Goal: Task Accomplishment & Management: Manage account settings

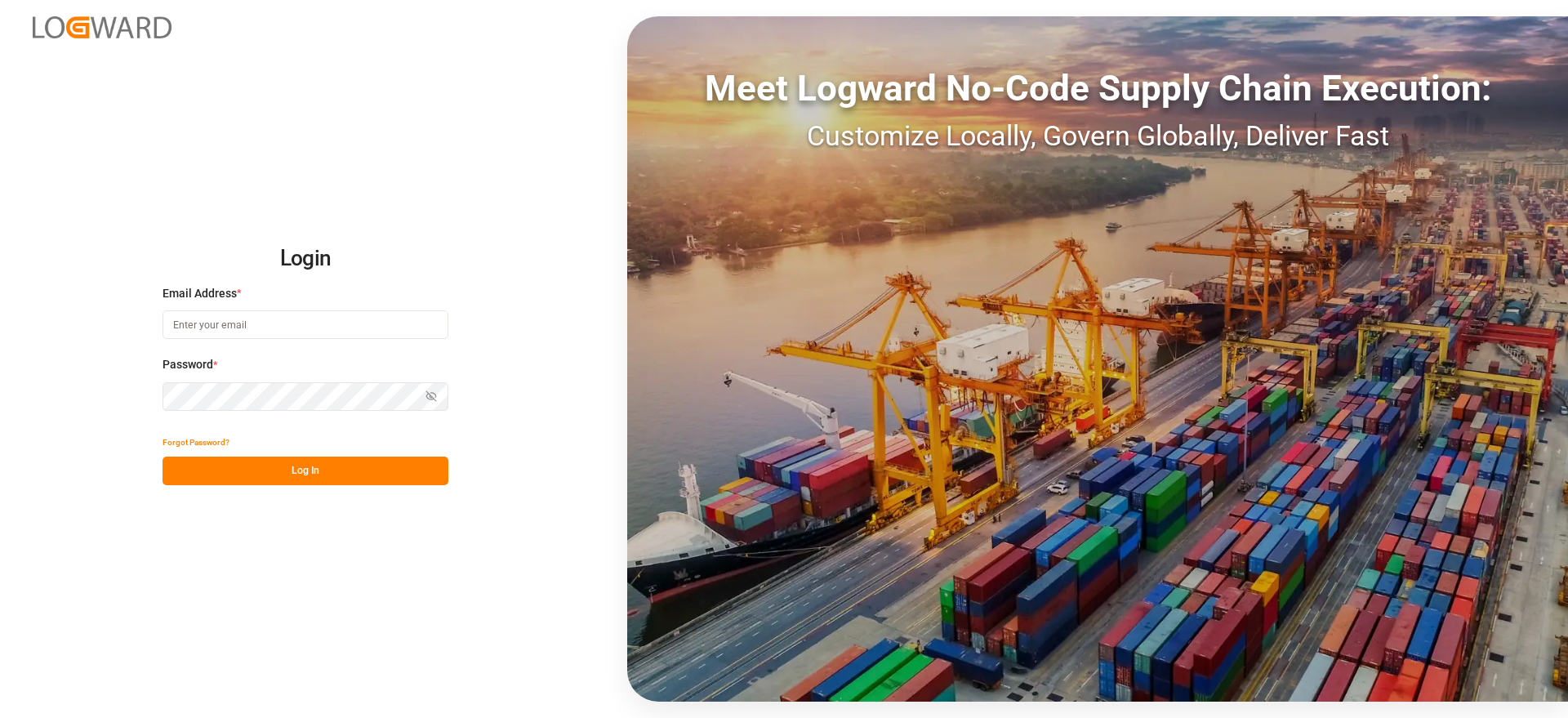
type input "[EMAIL_ADDRESS][DOMAIN_NAME]"
click at [316, 469] on button "Log In" at bounding box center [306, 470] width 286 height 29
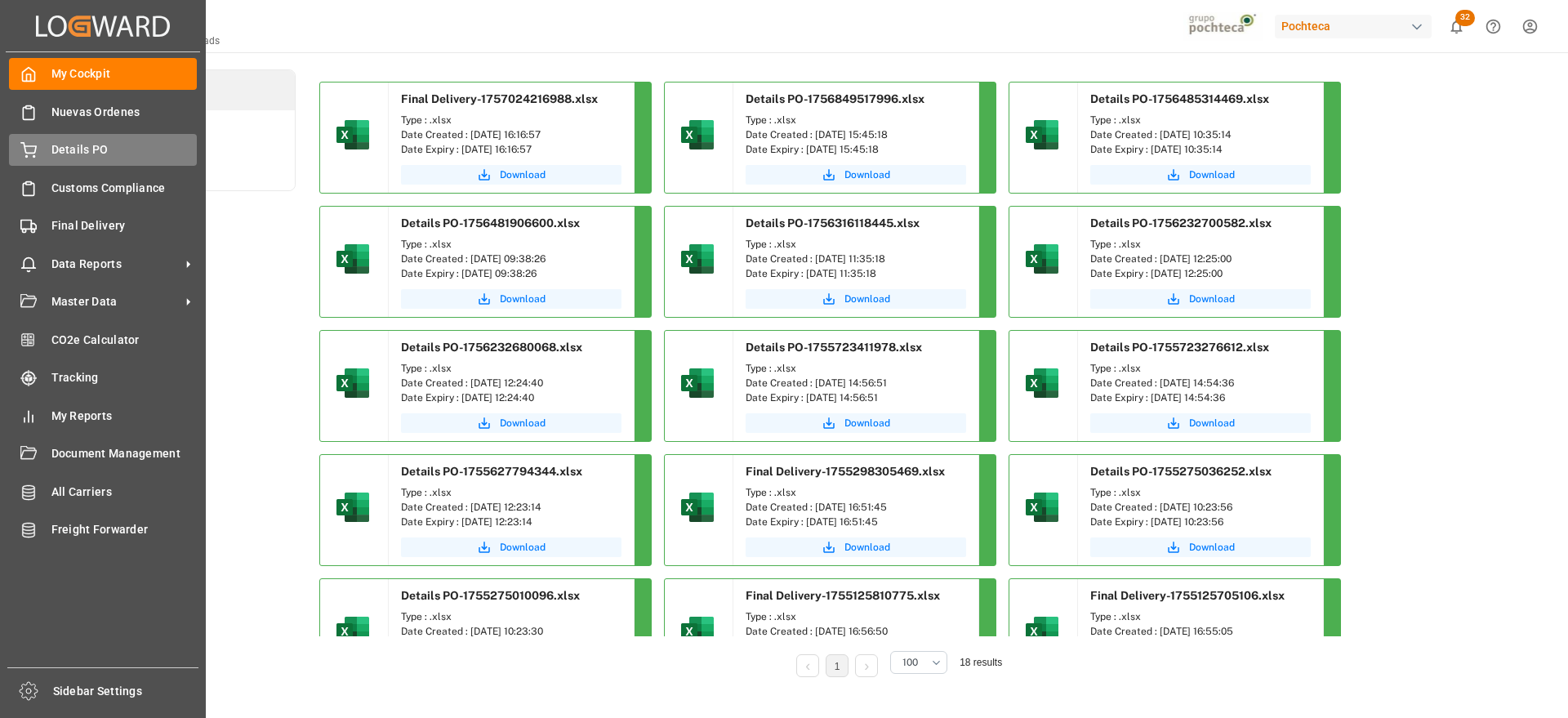
click at [87, 160] on div "Details PO Details PO" at bounding box center [103, 150] width 188 height 32
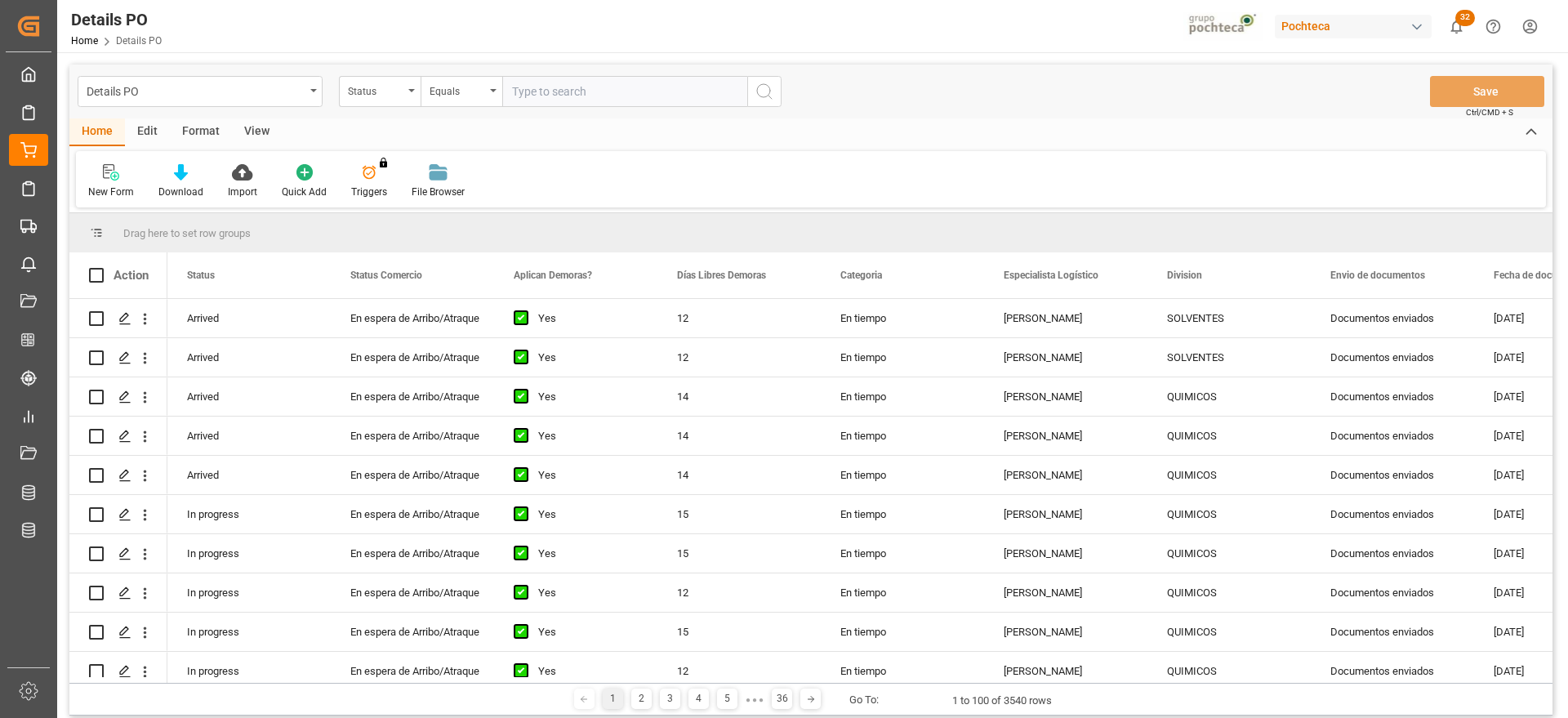
click at [260, 138] on div "View" at bounding box center [257, 132] width 50 height 28
click at [208, 133] on div "Format" at bounding box center [201, 132] width 62 height 28
click at [120, 189] on div "Filter Rows" at bounding box center [112, 192] width 48 height 15
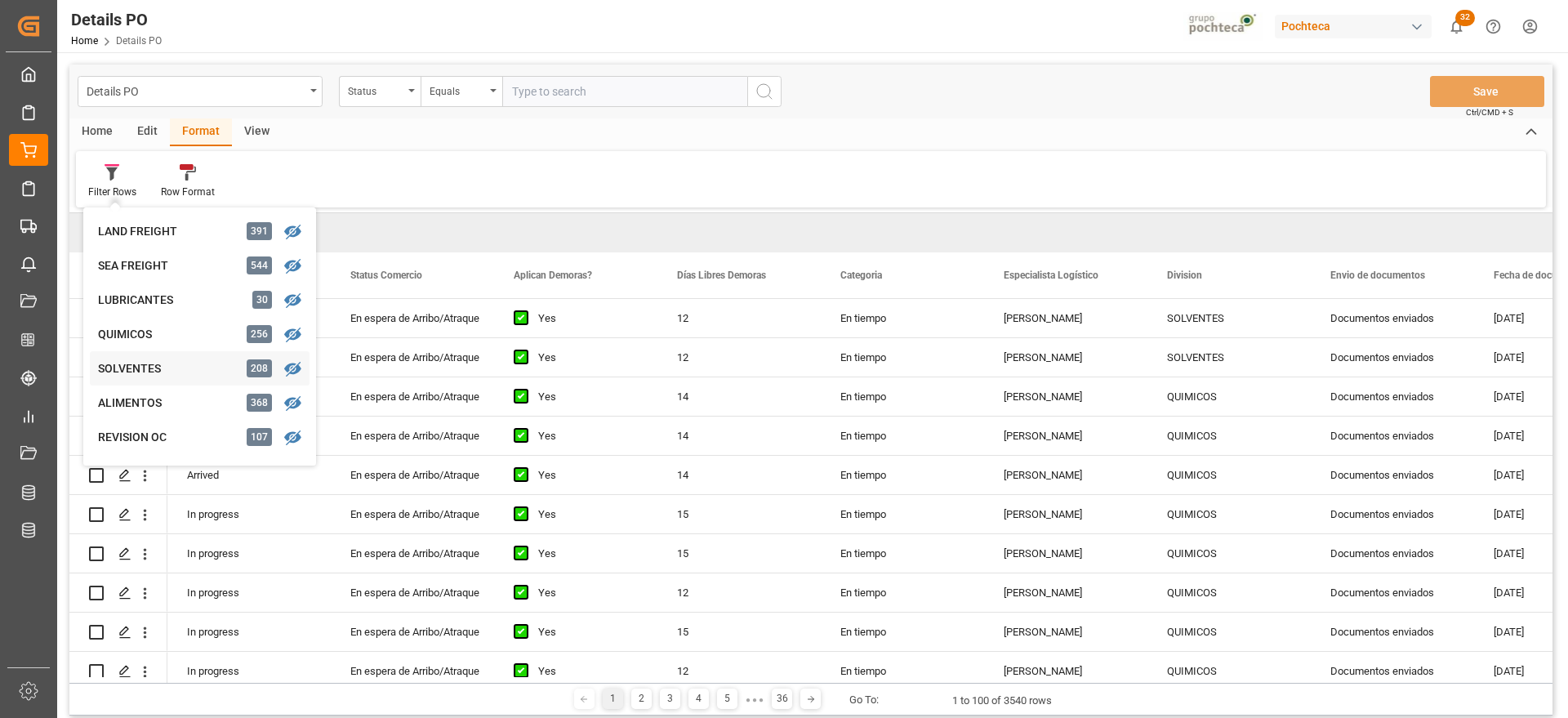
click at [129, 371] on div "Details PO Status Equals Save Ctrl/CMD + S Home Edit Format View Filter Rows LA…" at bounding box center [811, 389] width 1483 height 651
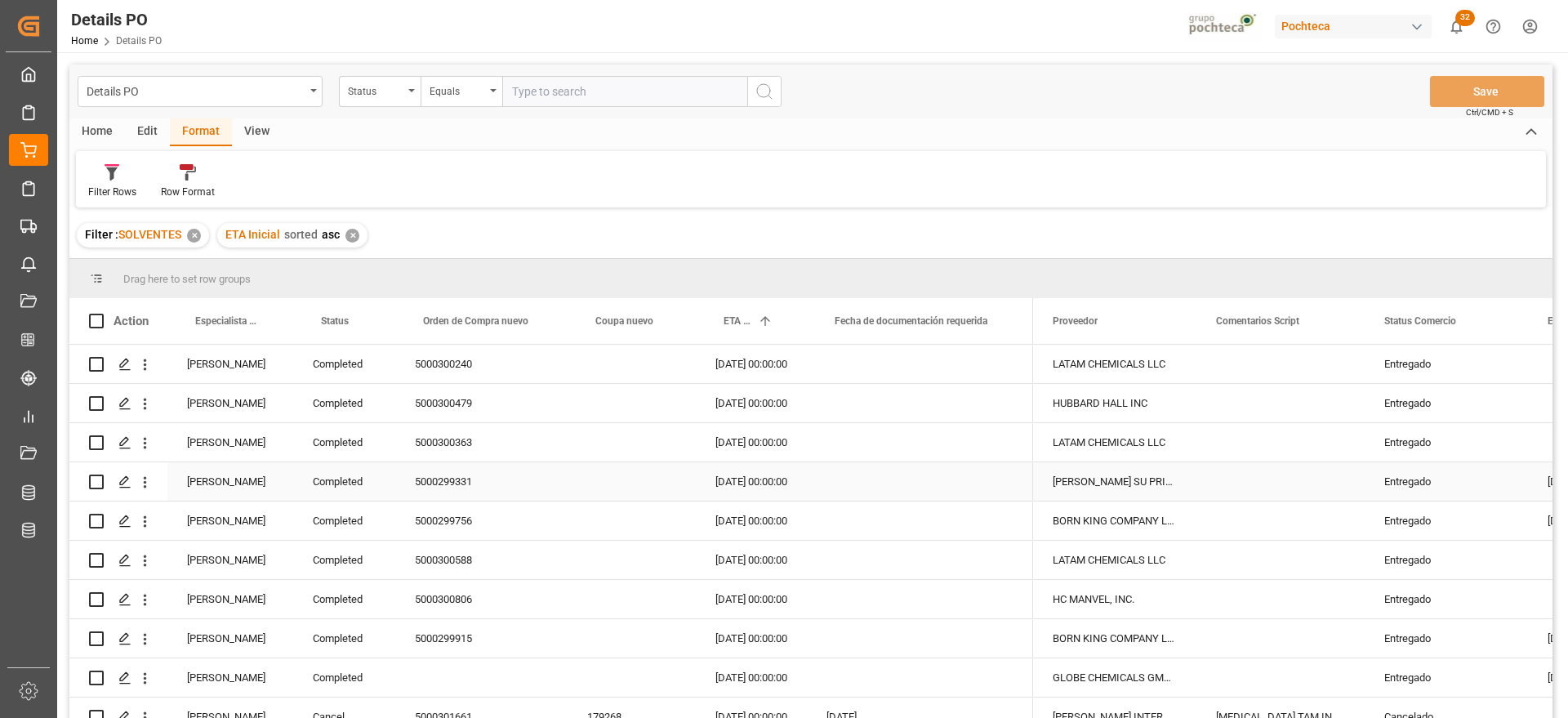
click at [220, 480] on div "[PERSON_NAME]" at bounding box center [229, 481] width 125 height 38
click at [268, 318] on span at bounding box center [267, 321] width 15 height 15
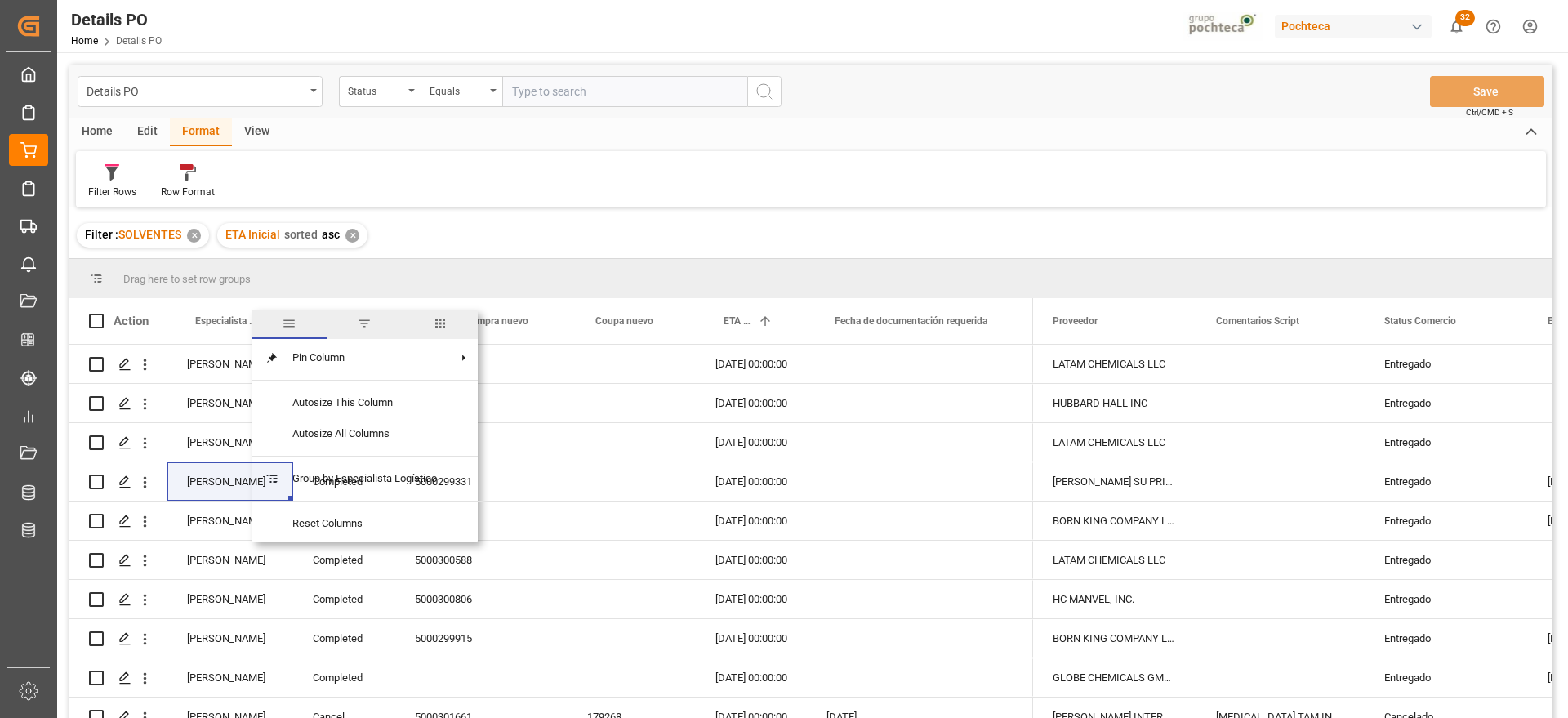
click at [361, 321] on span "filter" at bounding box center [364, 323] width 15 height 15
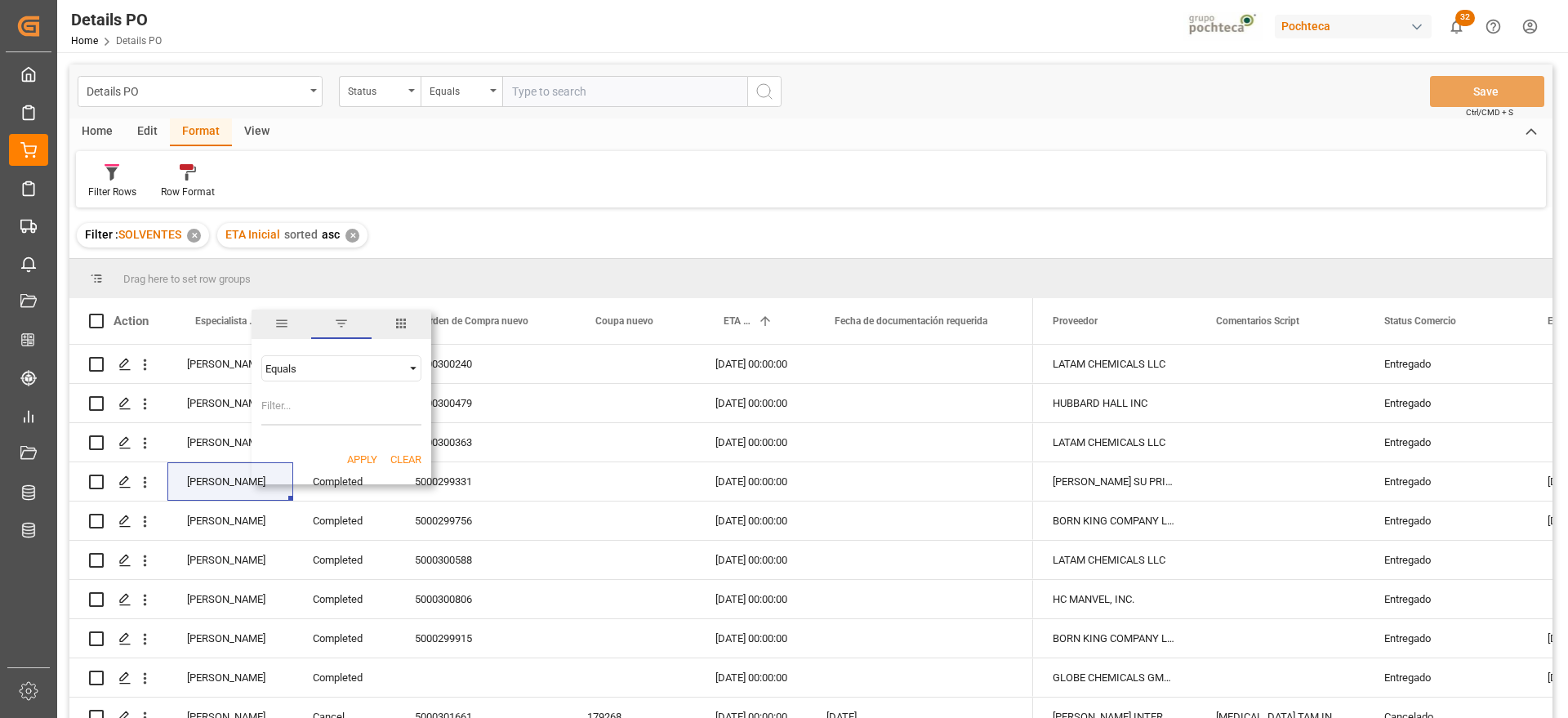
click at [286, 413] on input "Filter Value" at bounding box center [341, 409] width 160 height 33
type input "[PERSON_NAME]"
click at [359, 459] on button "Apply" at bounding box center [362, 460] width 31 height 17
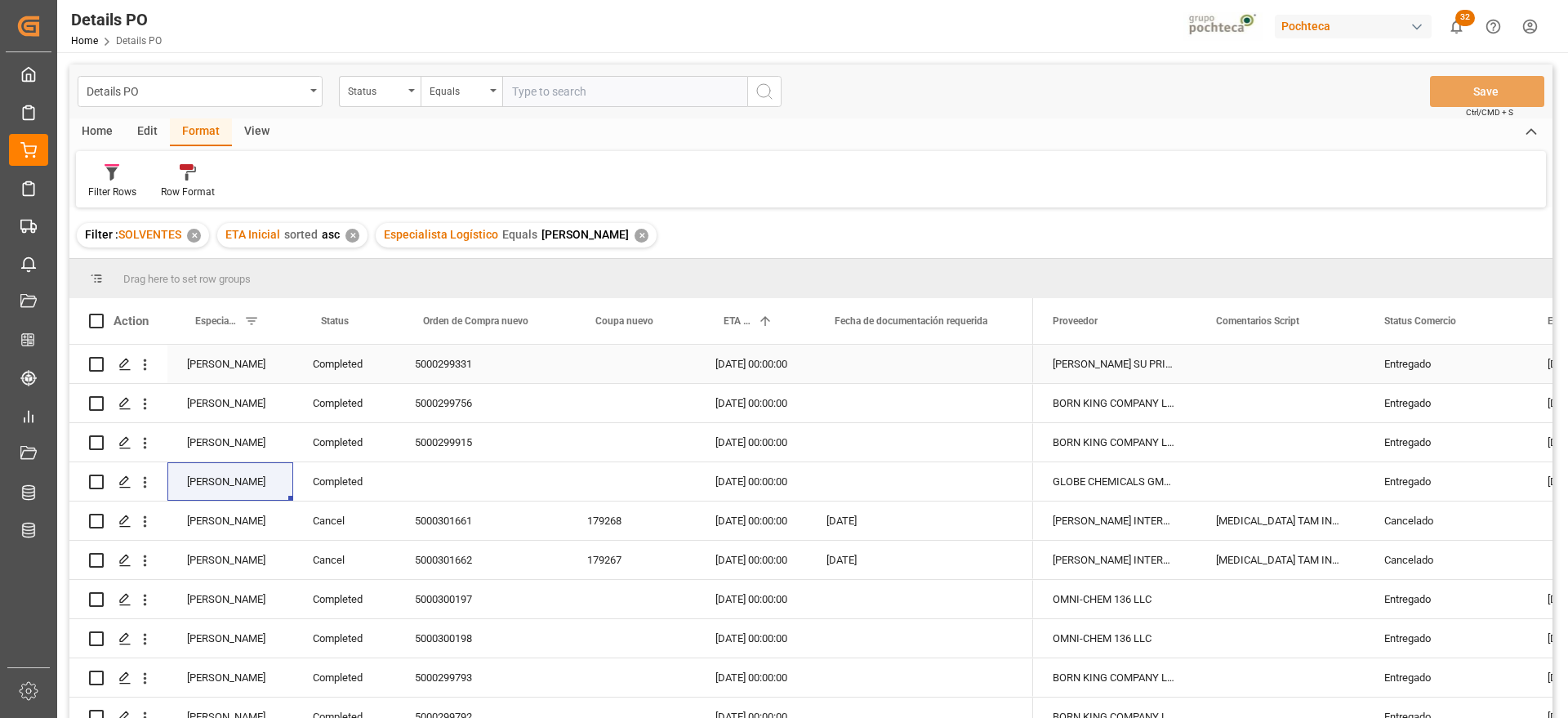
click at [344, 362] on div "Completed" at bounding box center [345, 363] width 102 height 38
click at [369, 324] on span at bounding box center [369, 321] width 15 height 15
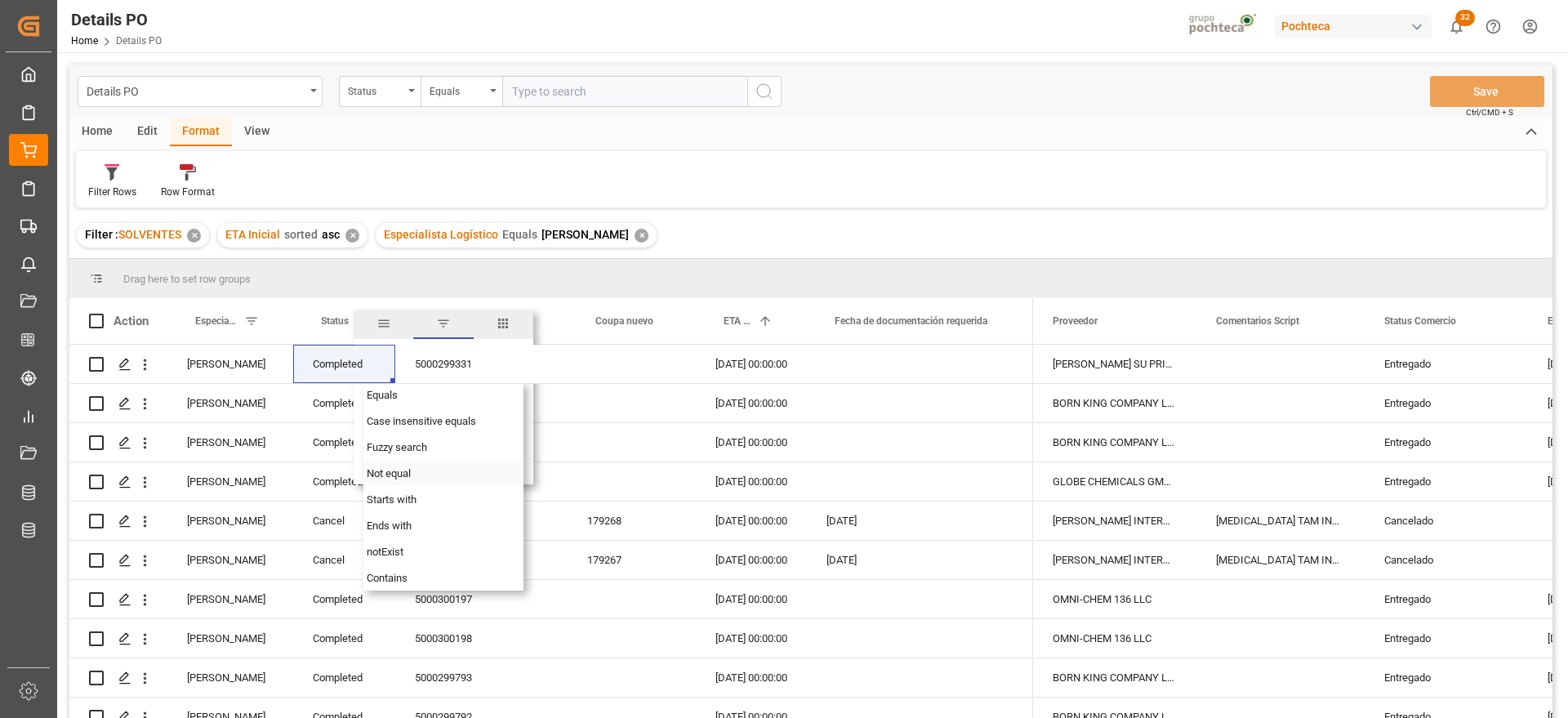
click at [382, 473] on span "Not equal" at bounding box center [388, 473] width 44 height 12
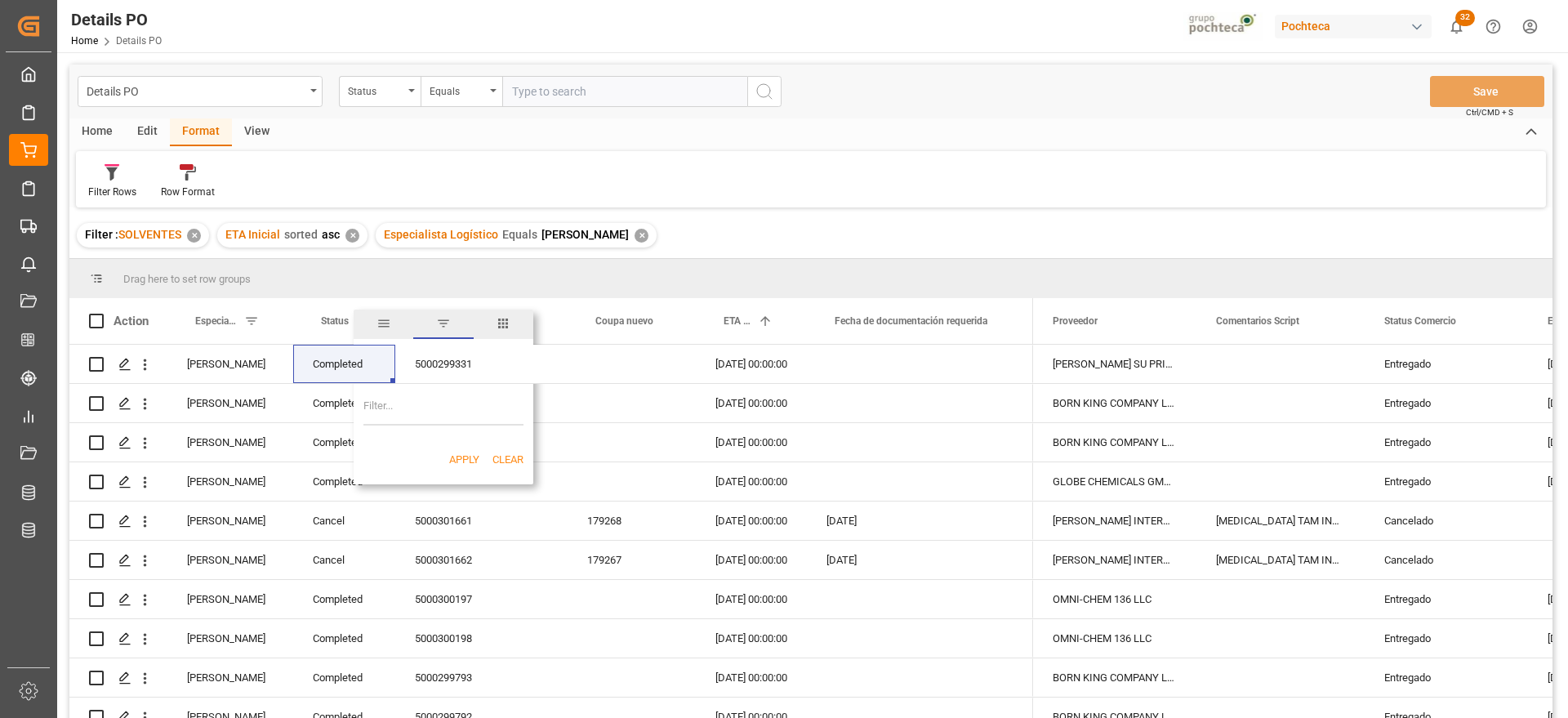
click at [431, 416] on input "Filter Value" at bounding box center [443, 409] width 160 height 33
paste input "Completed"
type input "Completed"
click at [462, 459] on button "Apply" at bounding box center [464, 460] width 31 height 17
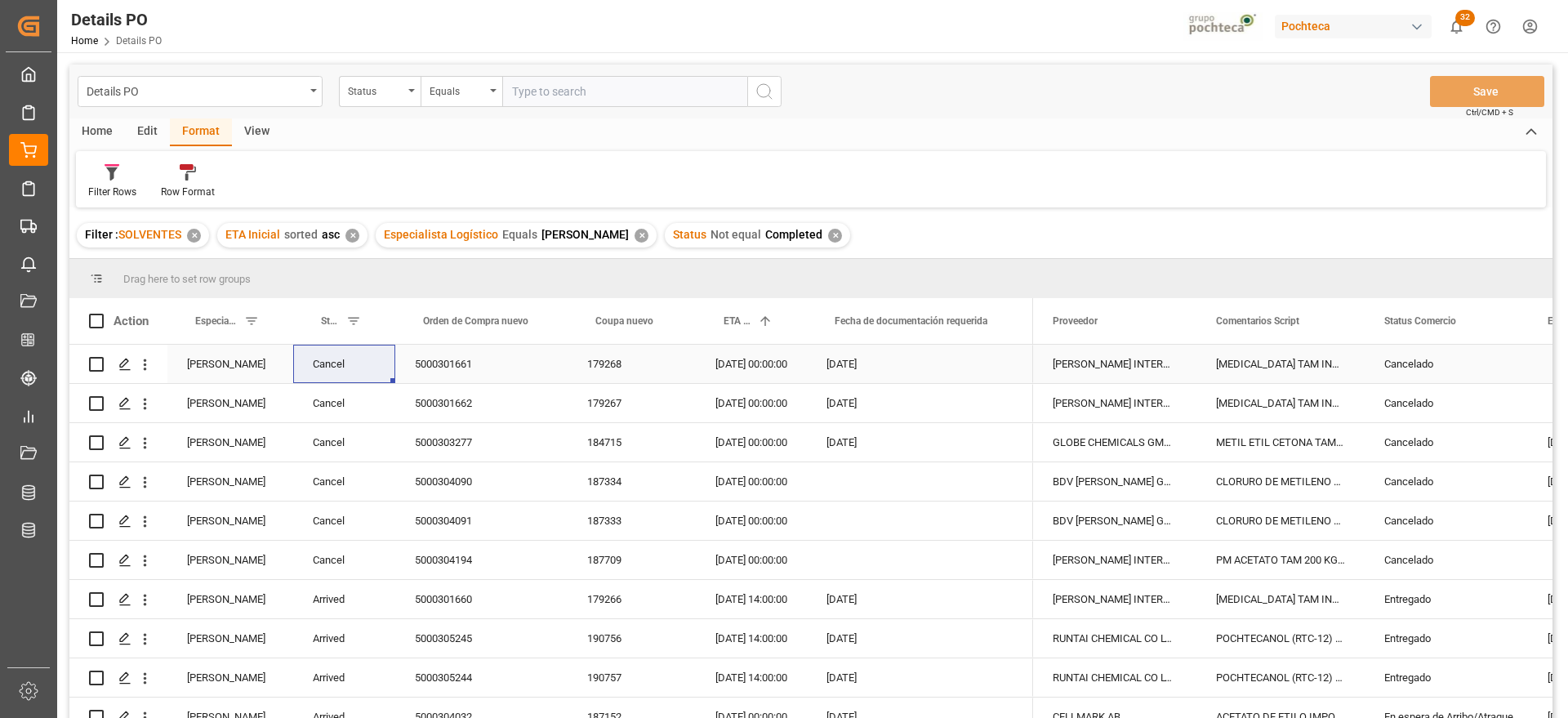
click at [477, 369] on div "5000301661" at bounding box center [482, 363] width 173 height 38
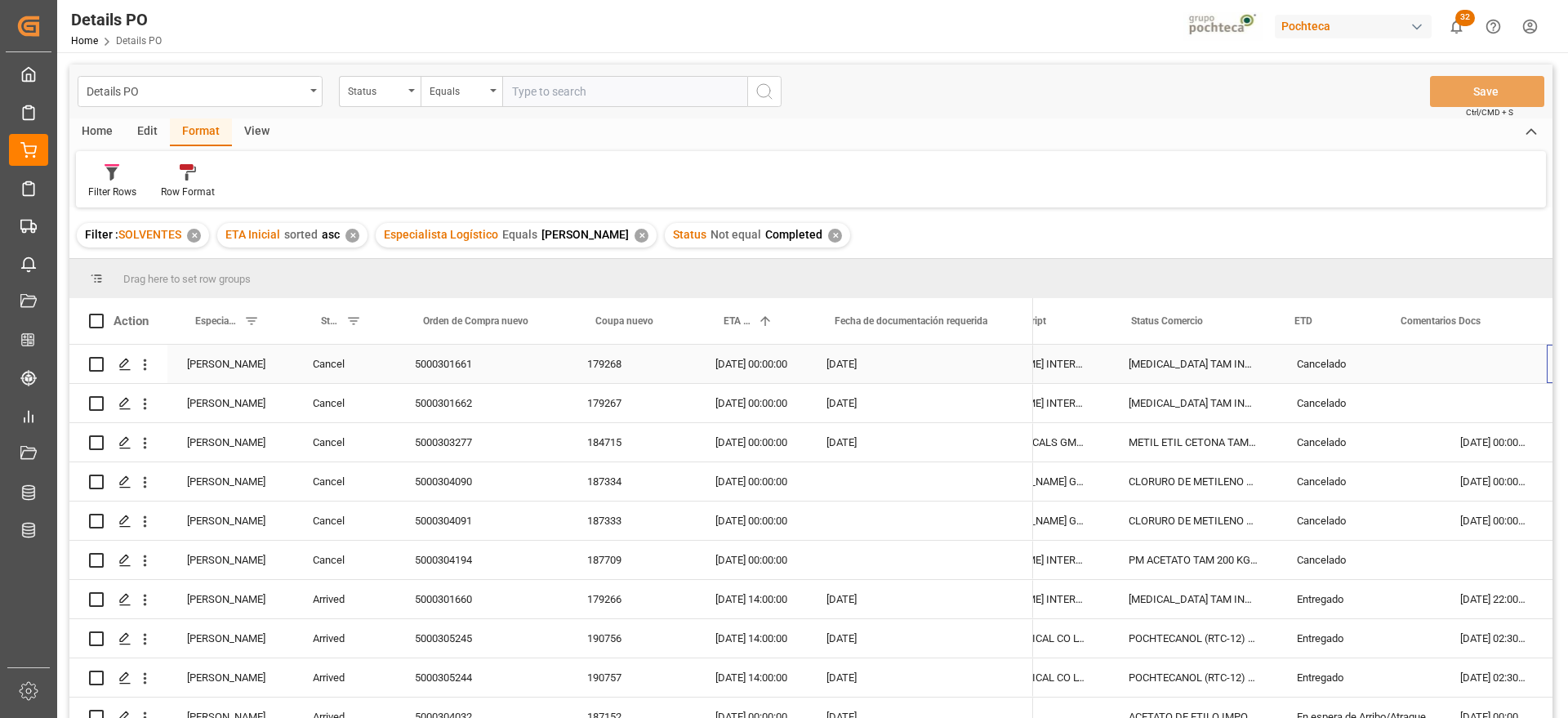
scroll to position [0, 254]
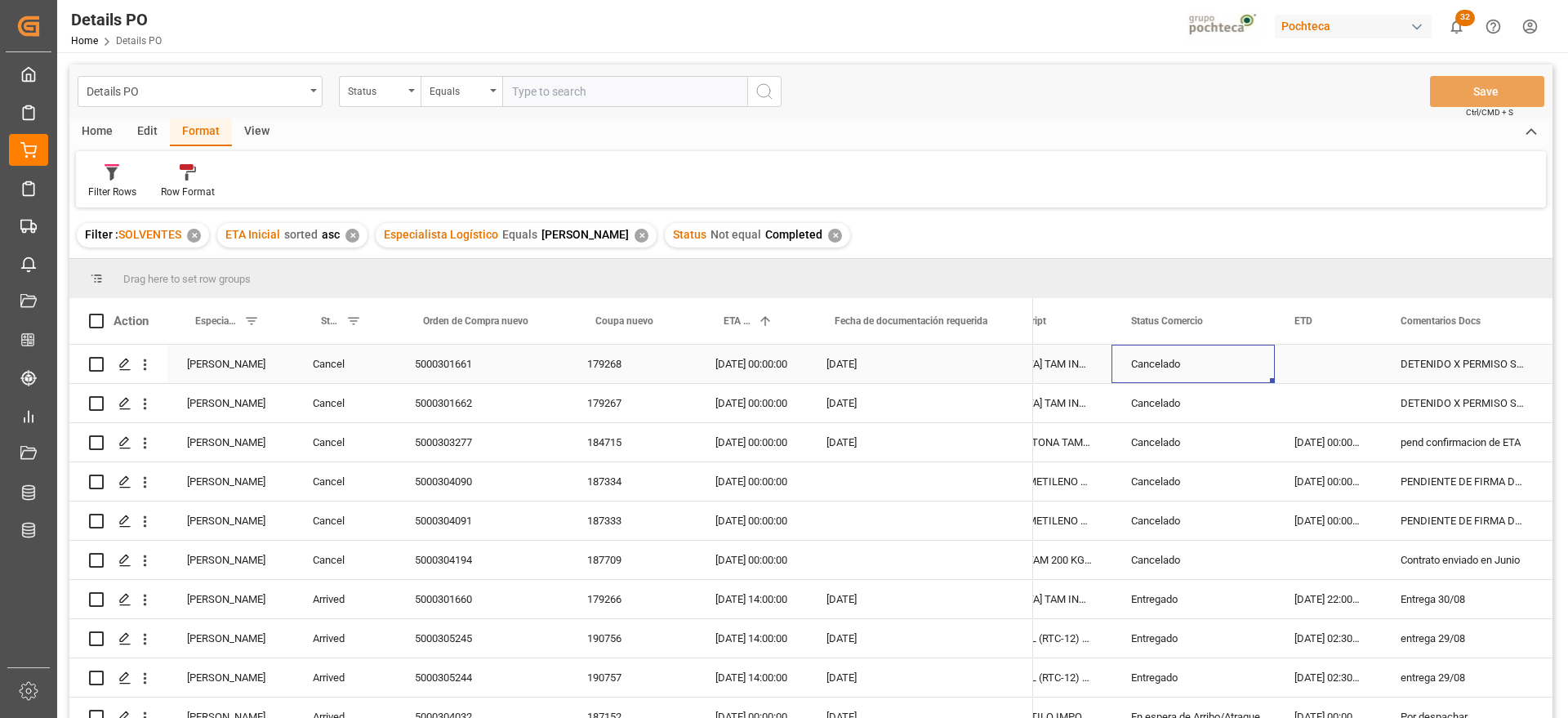
click at [1173, 372] on div "Cancelado" at bounding box center [1194, 364] width 124 height 37
click at [1243, 324] on span at bounding box center [1248, 321] width 15 height 15
click at [1396, 367] on span "Filtering operator" at bounding box center [1395, 369] width 15 height 15
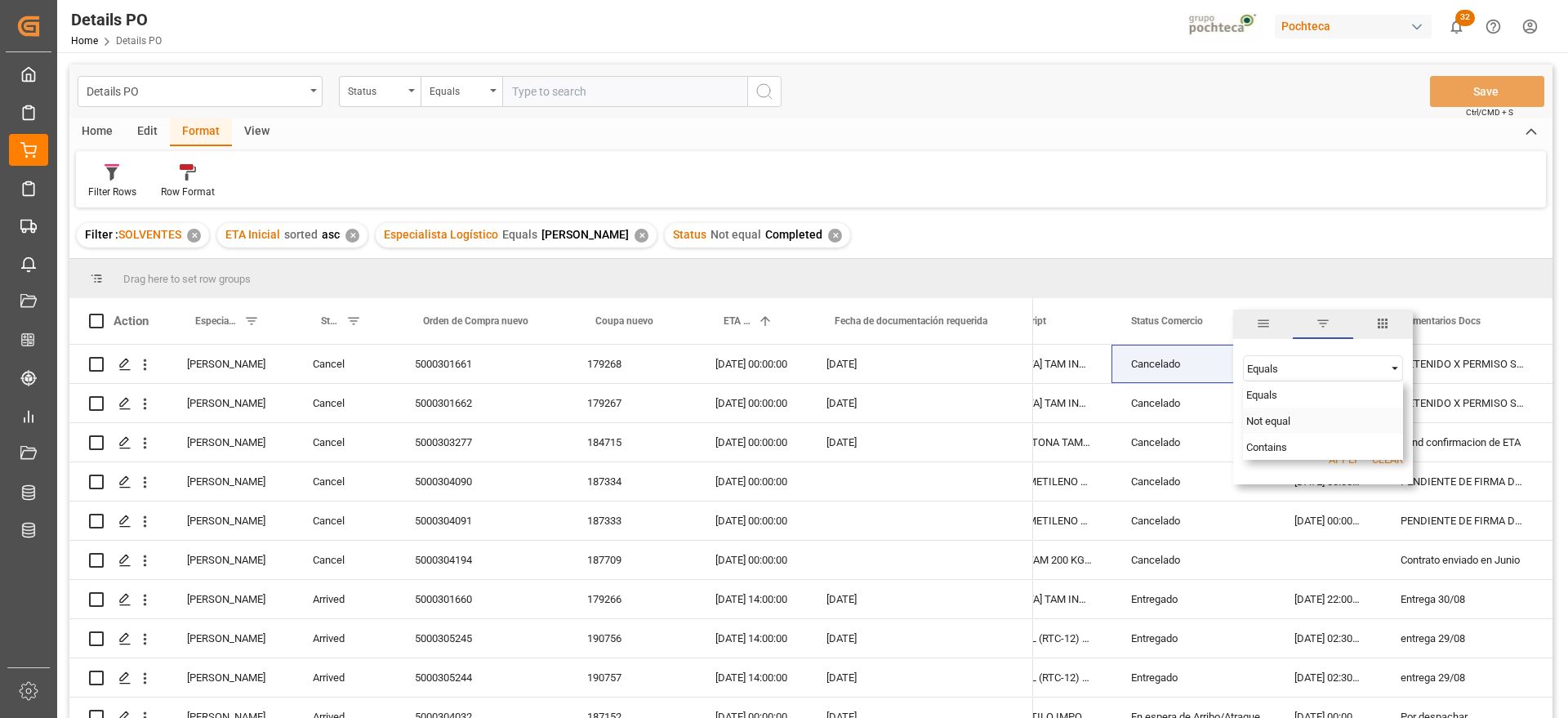
click at [1281, 423] on span "Not equal" at bounding box center [1268, 421] width 44 height 12
click at [1291, 415] on input "Filter Value" at bounding box center [1323, 409] width 160 height 33
paste input "Cancelado"
type input "Cancelado"
click at [1348, 458] on button "Apply" at bounding box center [1343, 460] width 31 height 17
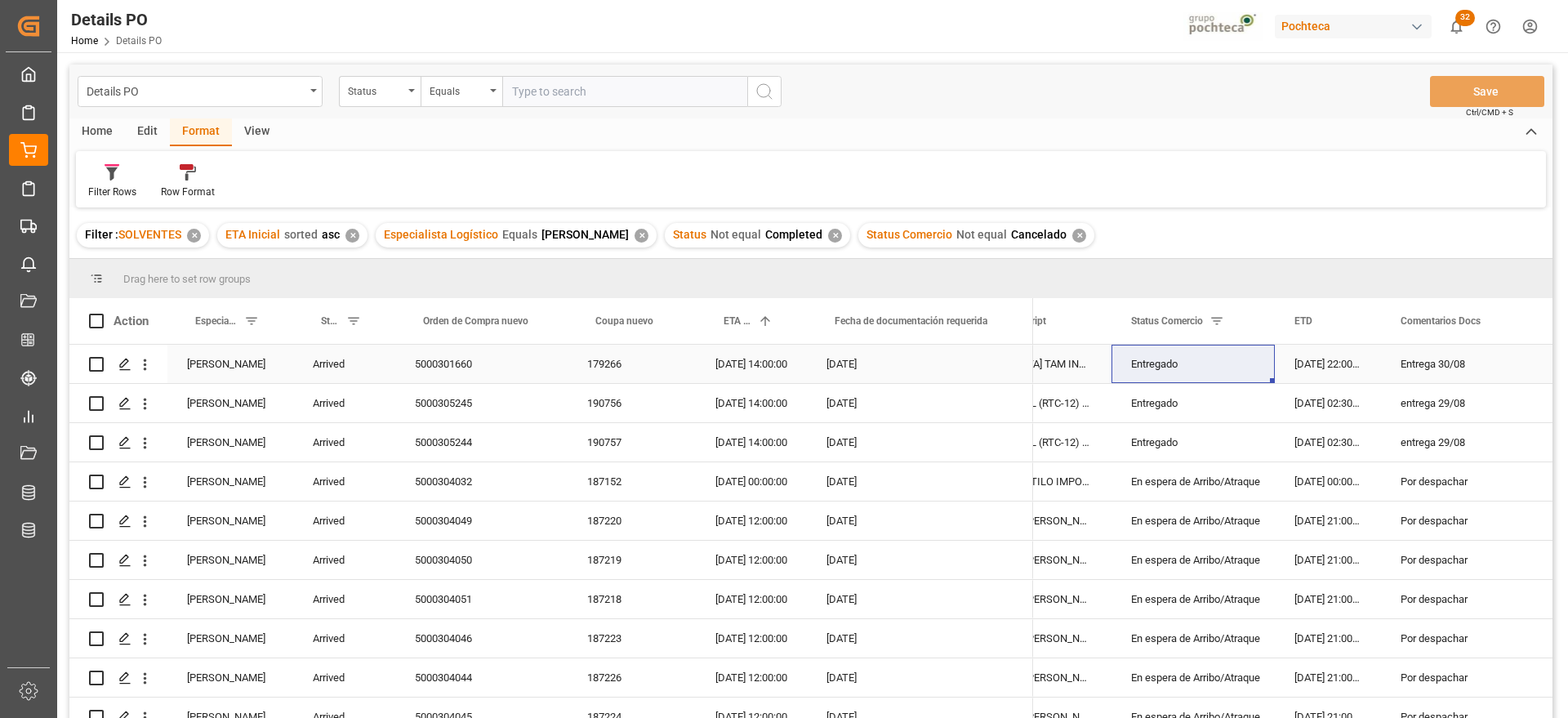
click at [326, 370] on div "Arrived" at bounding box center [345, 363] width 102 height 38
click at [371, 368] on button "Arrived" at bounding box center [345, 372] width 76 height 31
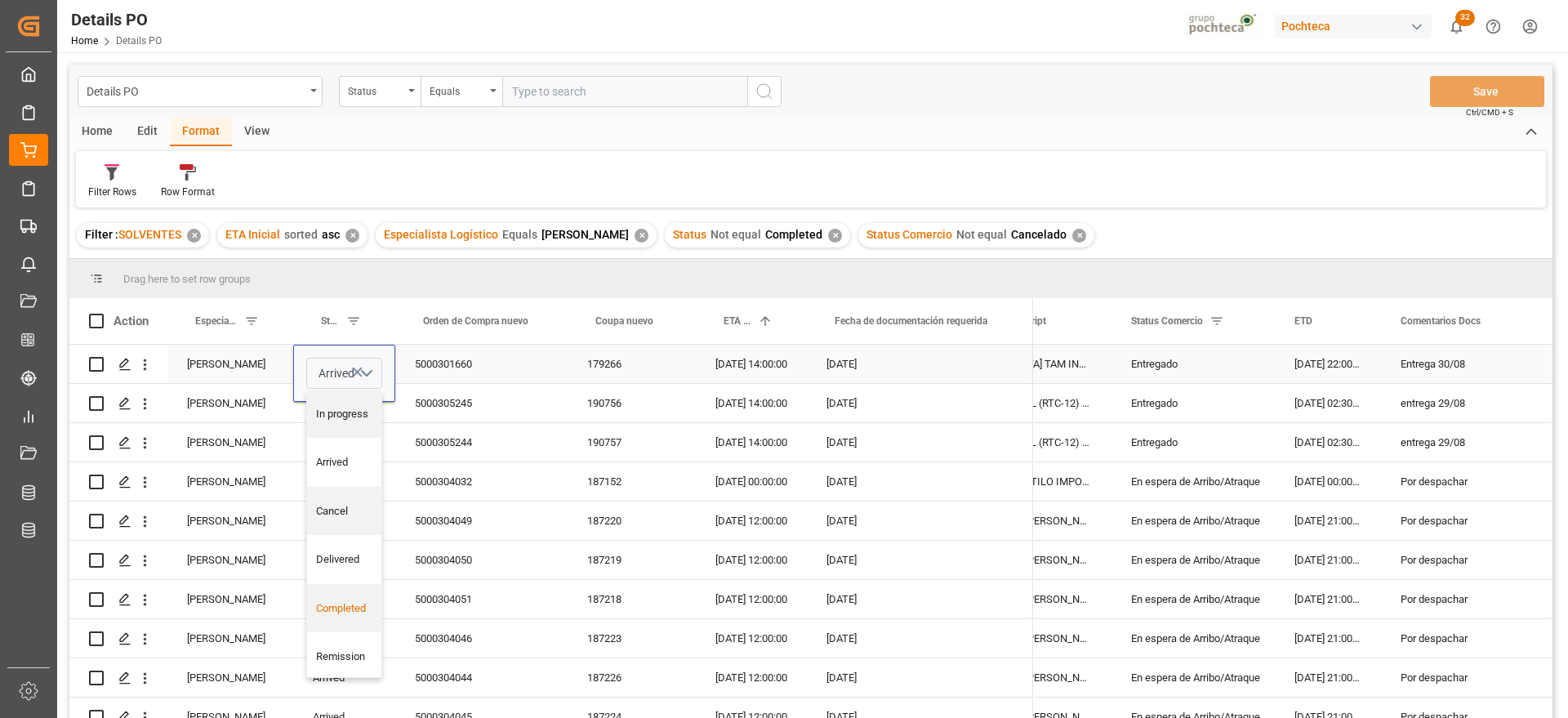
scroll to position [71, 0]
click at [347, 610] on div "Completed" at bounding box center [345, 605] width 58 height 17
click at [443, 373] on div "5000301660" at bounding box center [482, 363] width 173 height 38
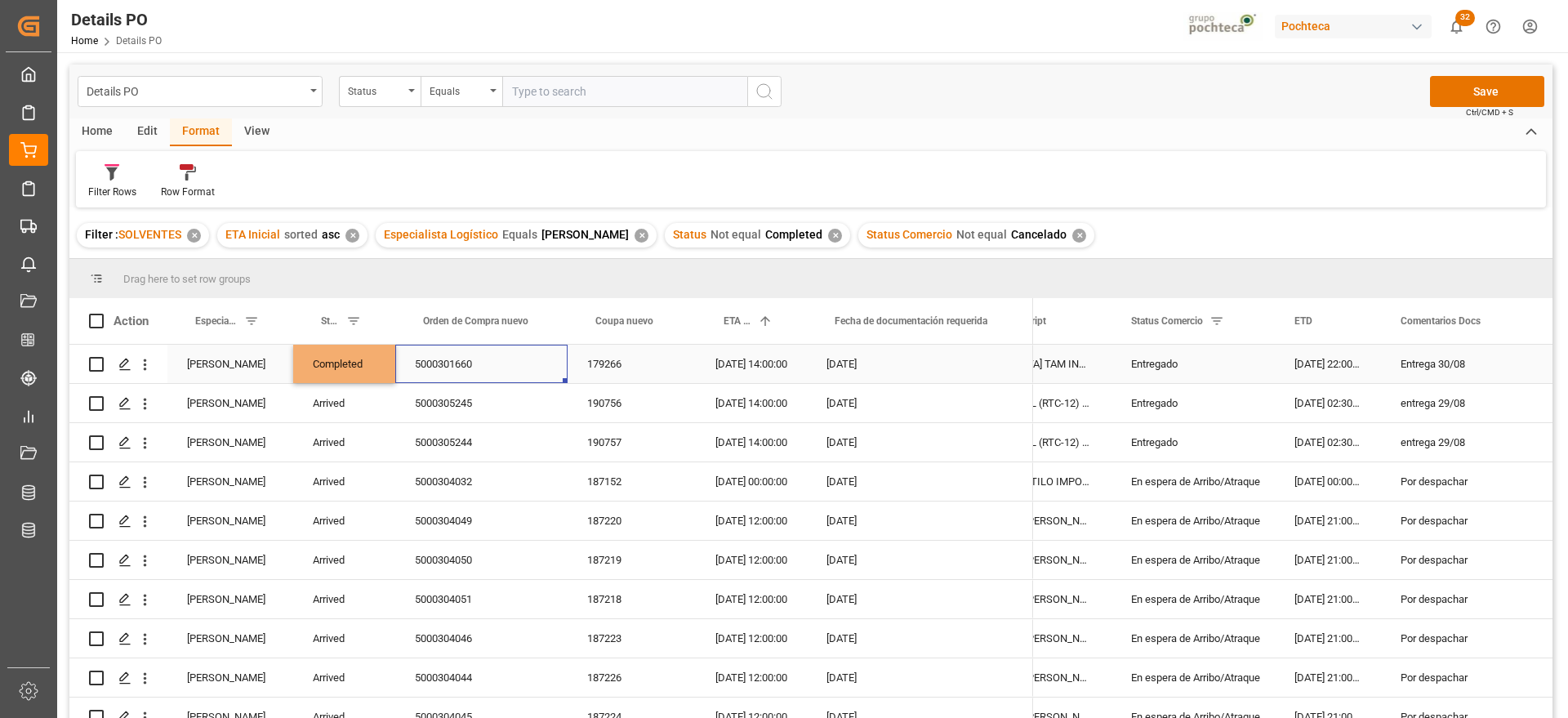
click at [336, 369] on div "Completed" at bounding box center [345, 363] width 102 height 38
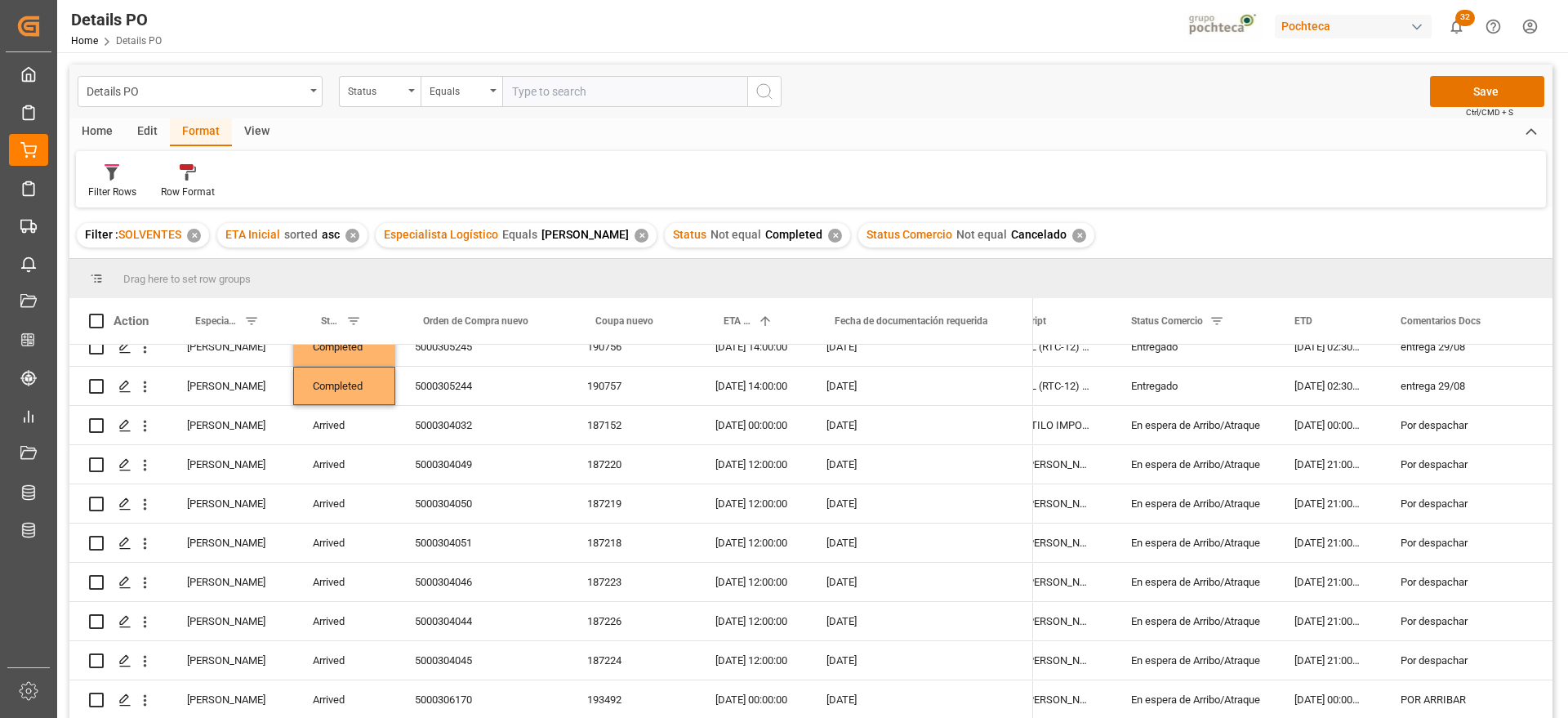
scroll to position [0, 0]
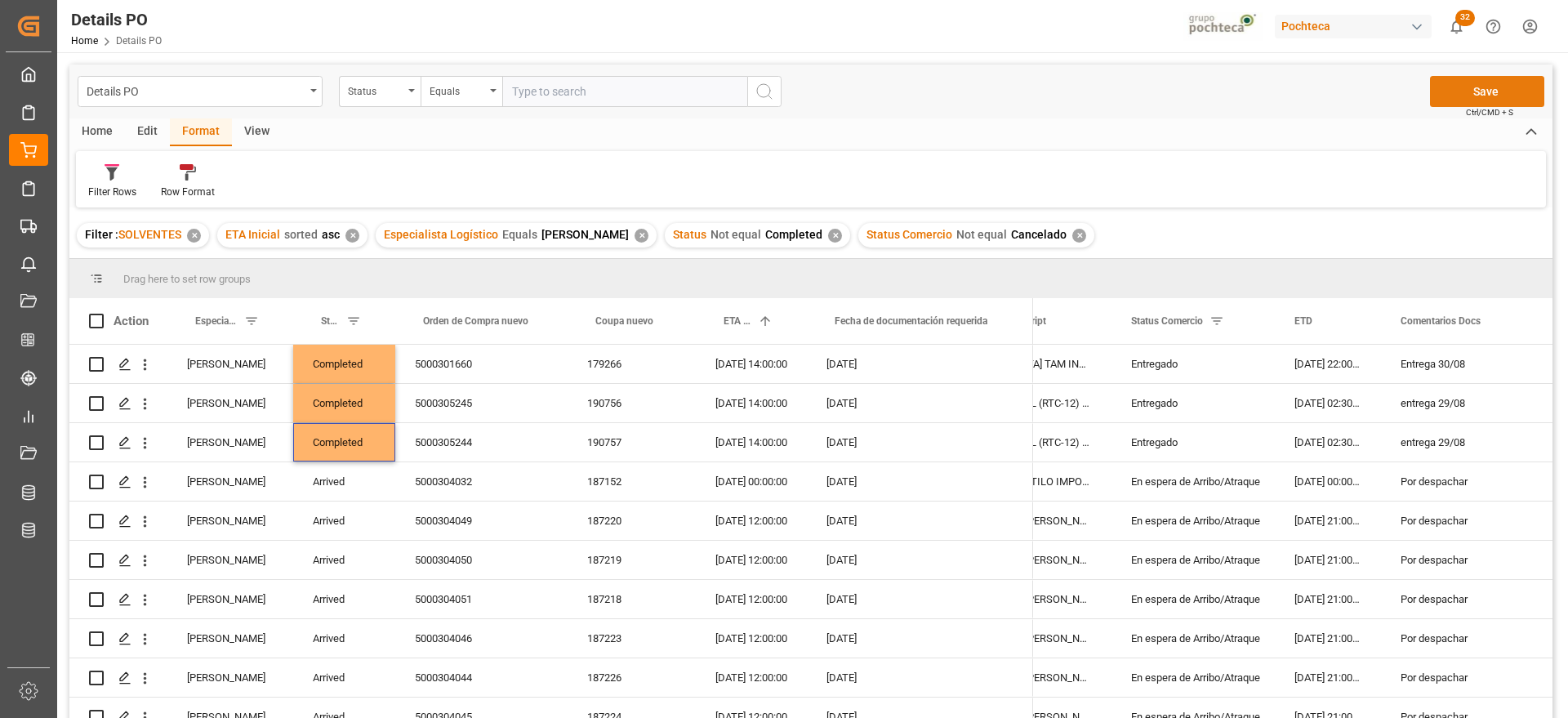
click at [1468, 92] on button "Save" at bounding box center [1486, 91] width 114 height 31
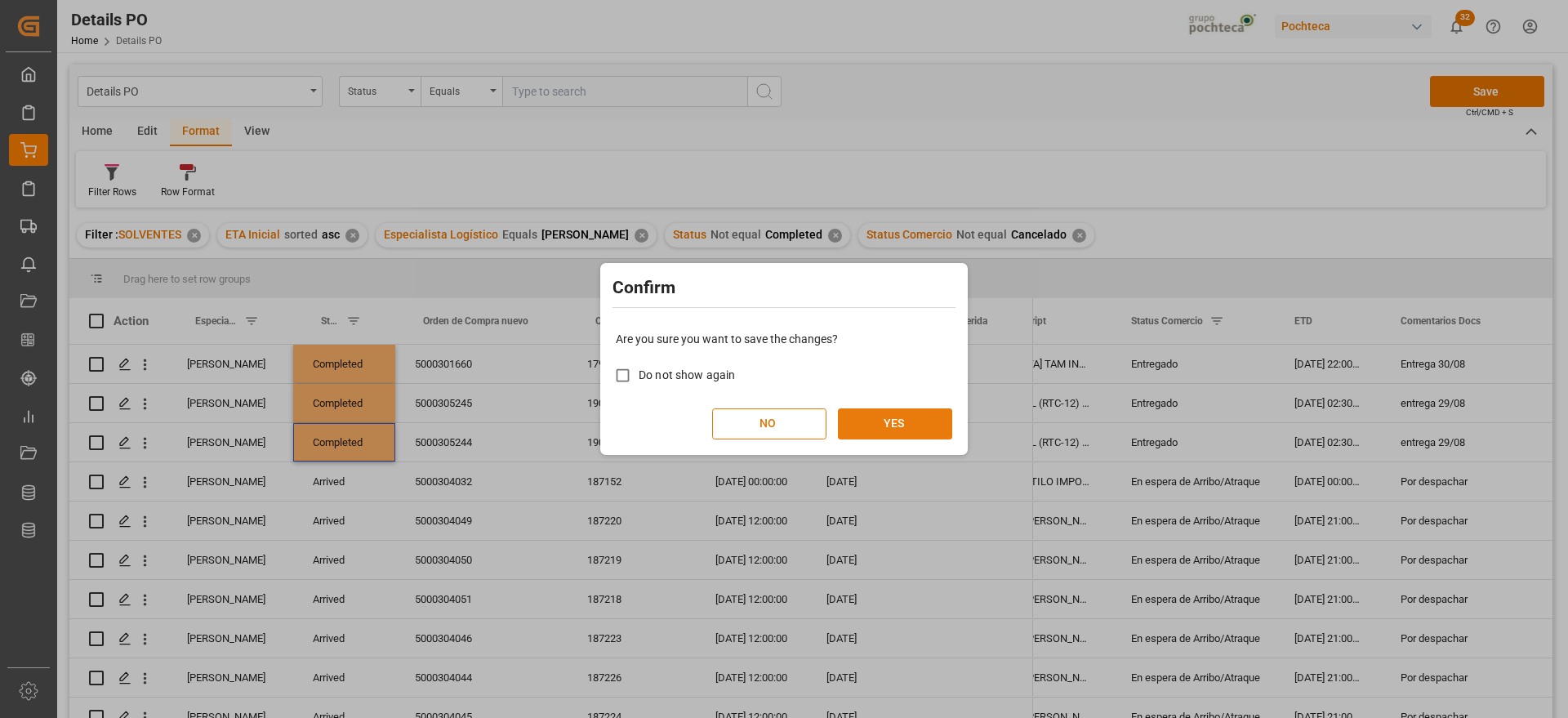
click at [873, 431] on button "YES" at bounding box center [895, 424] width 114 height 31
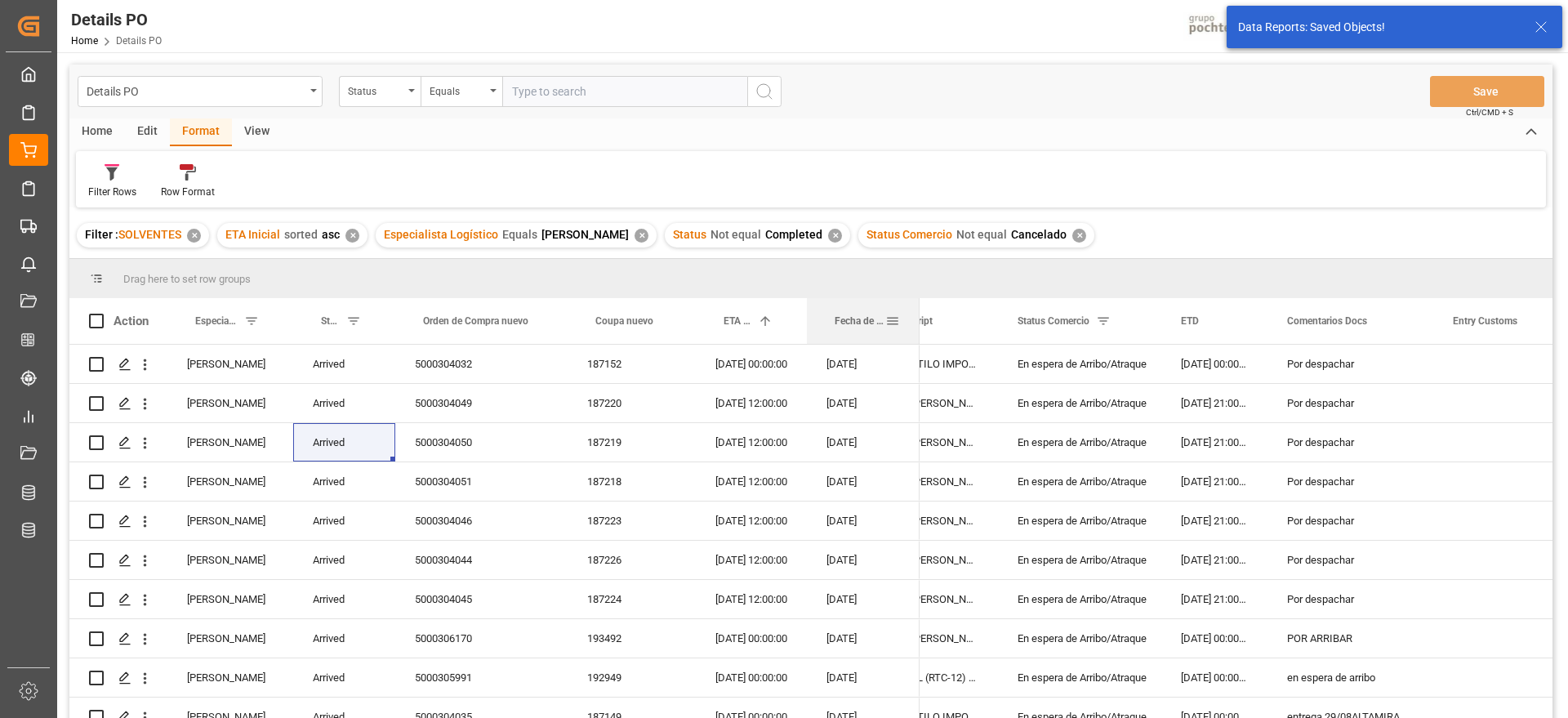
drag, startPoint x: 1031, startPoint y: 334, endPoint x: 918, endPoint y: 334, distance: 113.0
click at [918, 334] on div at bounding box center [919, 320] width 7 height 46
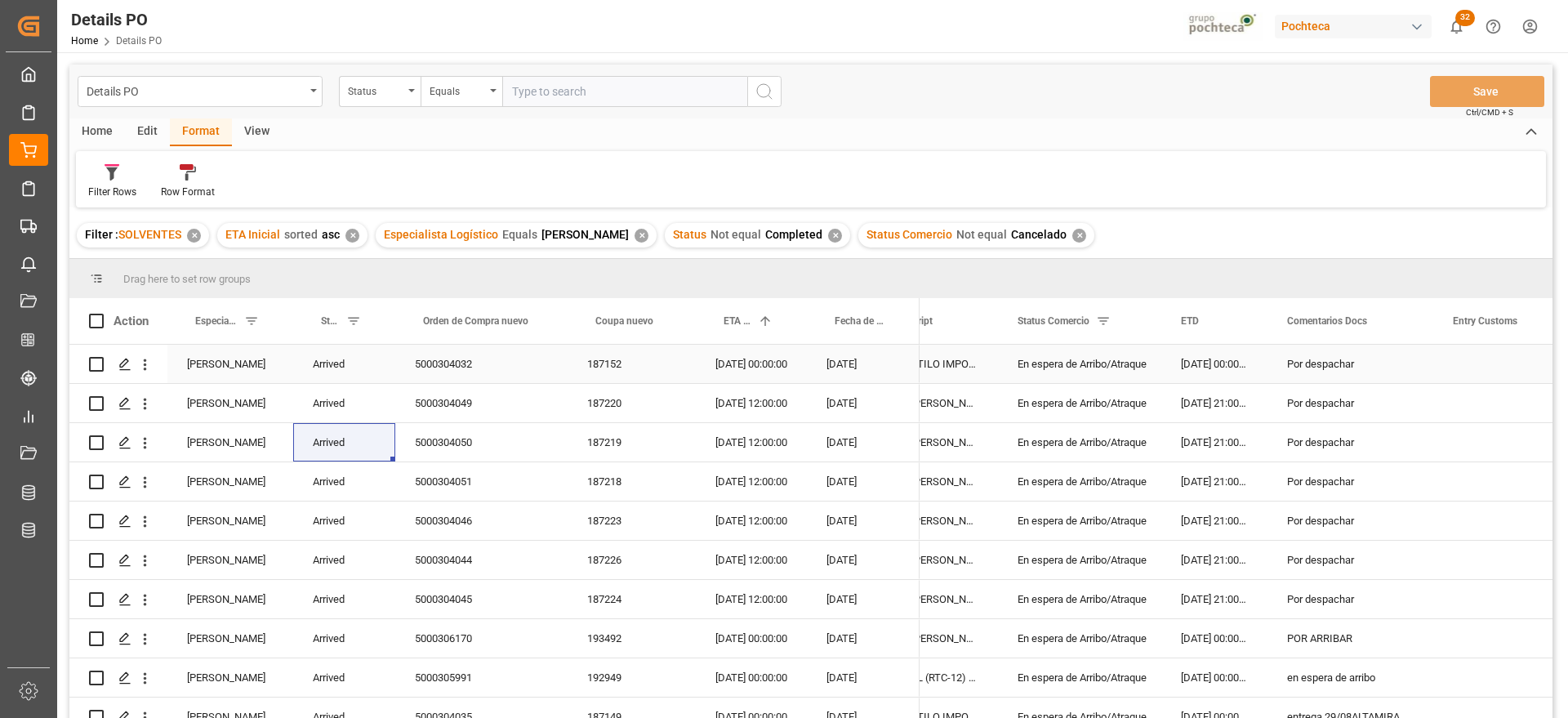
click at [891, 370] on div "[DATE]" at bounding box center [863, 363] width 112 height 38
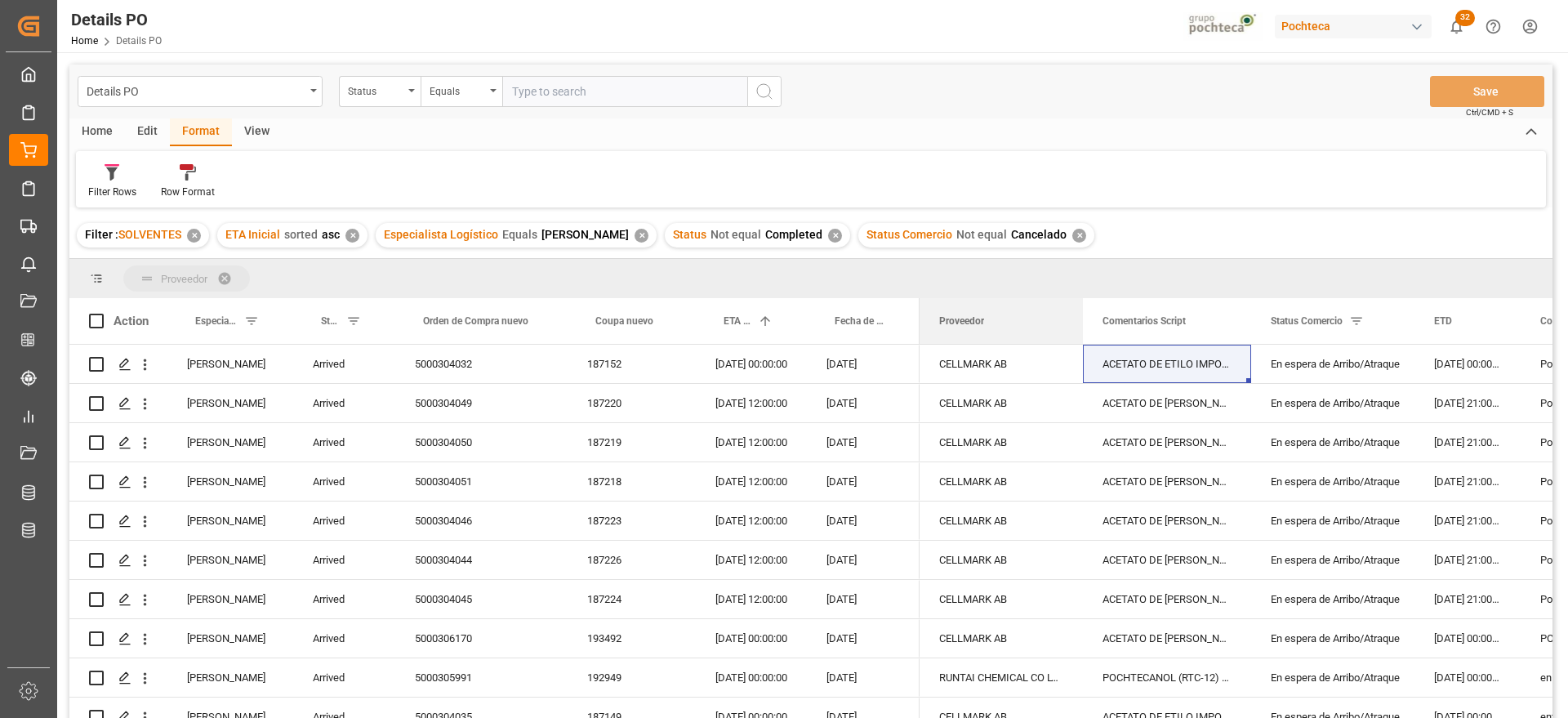
drag, startPoint x: 986, startPoint y: 315, endPoint x: 947, endPoint y: 275, distance: 55.9
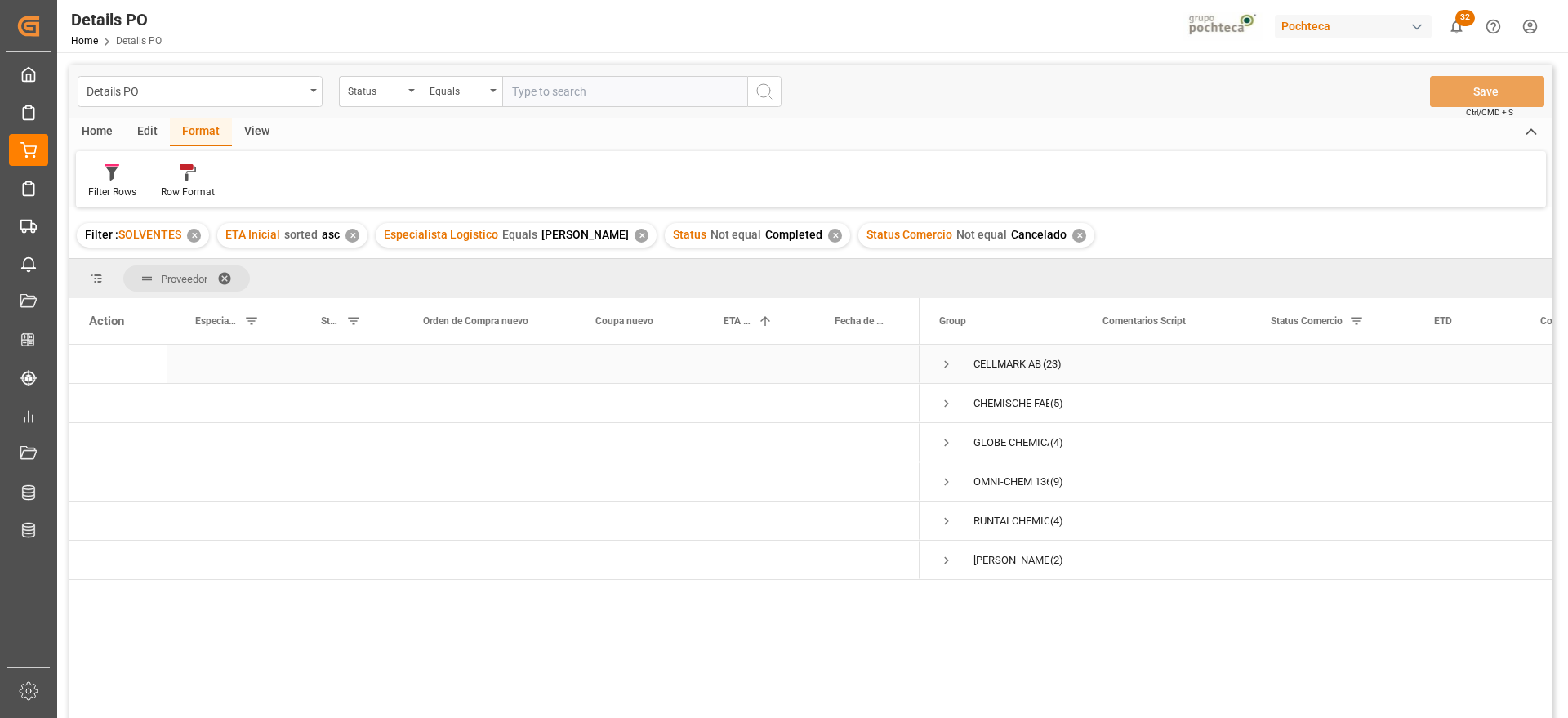
click at [945, 361] on span "Press SPACE to select this row." at bounding box center [947, 364] width 15 height 15
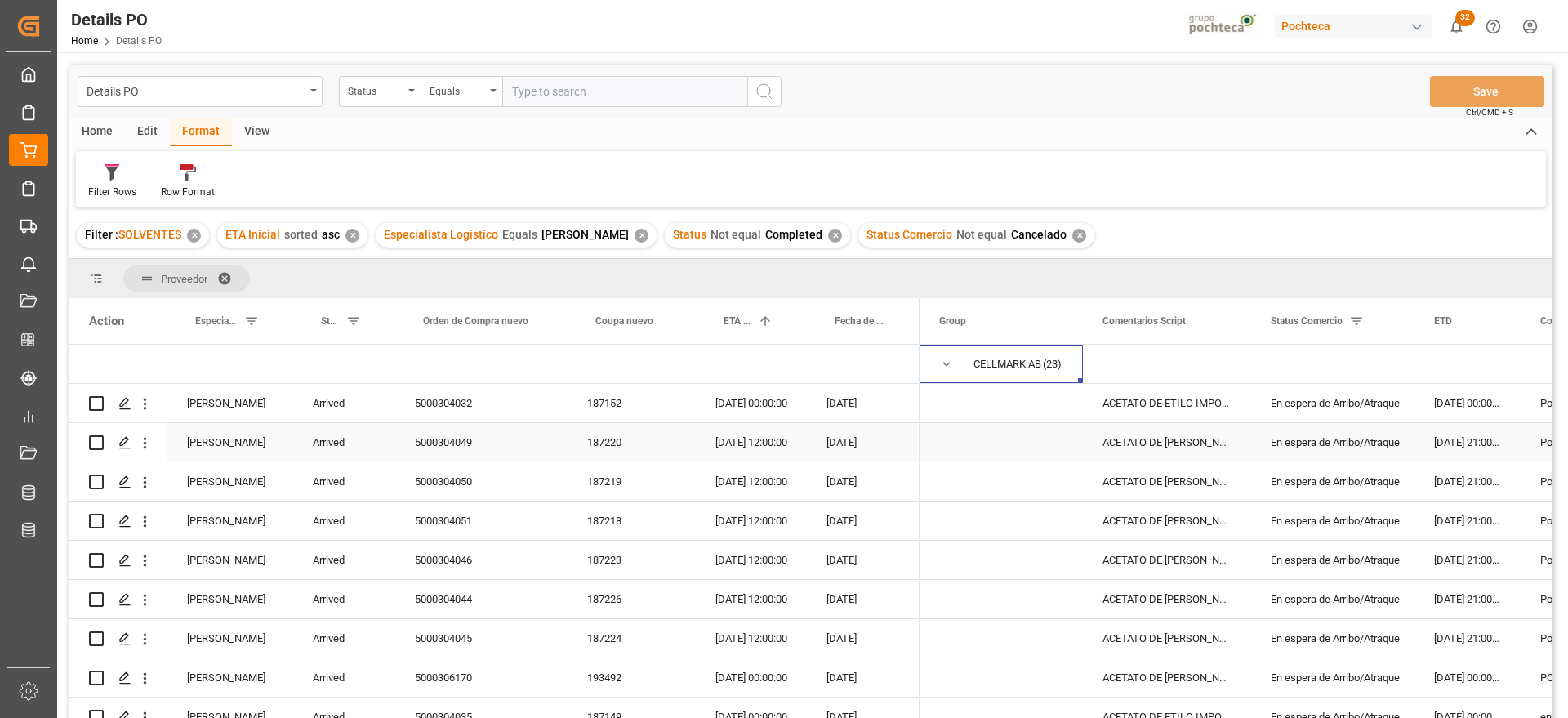
click at [1355, 436] on div "En espera de Arribo/Atraque" at bounding box center [1333, 442] width 124 height 37
click at [1330, 402] on div "En espera de Arribo/Atraque" at bounding box center [1333, 403] width 124 height 37
click at [467, 402] on div "5000304032" at bounding box center [482, 402] width 173 height 38
click at [1343, 407] on div "En espera de Arribo/Atraque" at bounding box center [1333, 403] width 124 height 37
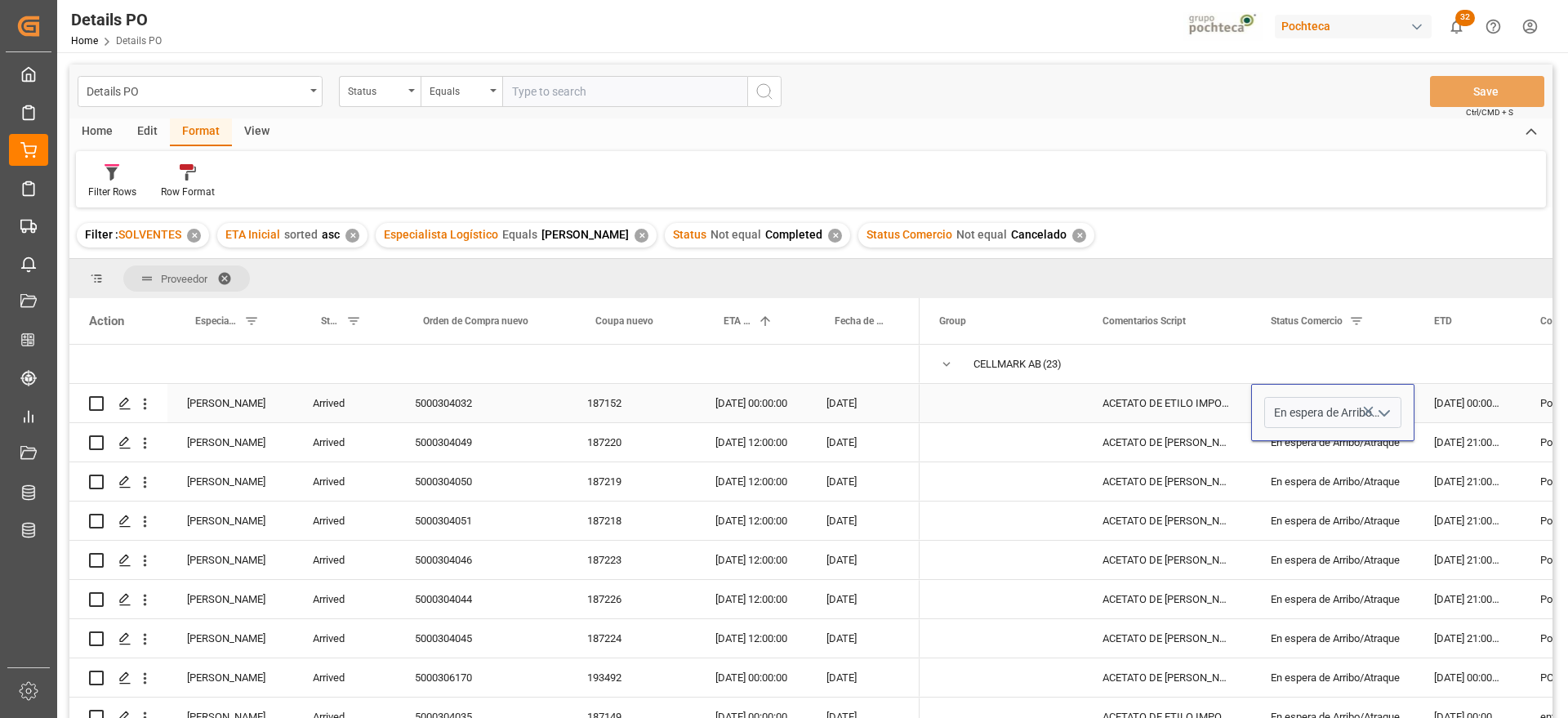
click at [1387, 408] on icon "open menu" at bounding box center [1384, 412] width 20 height 20
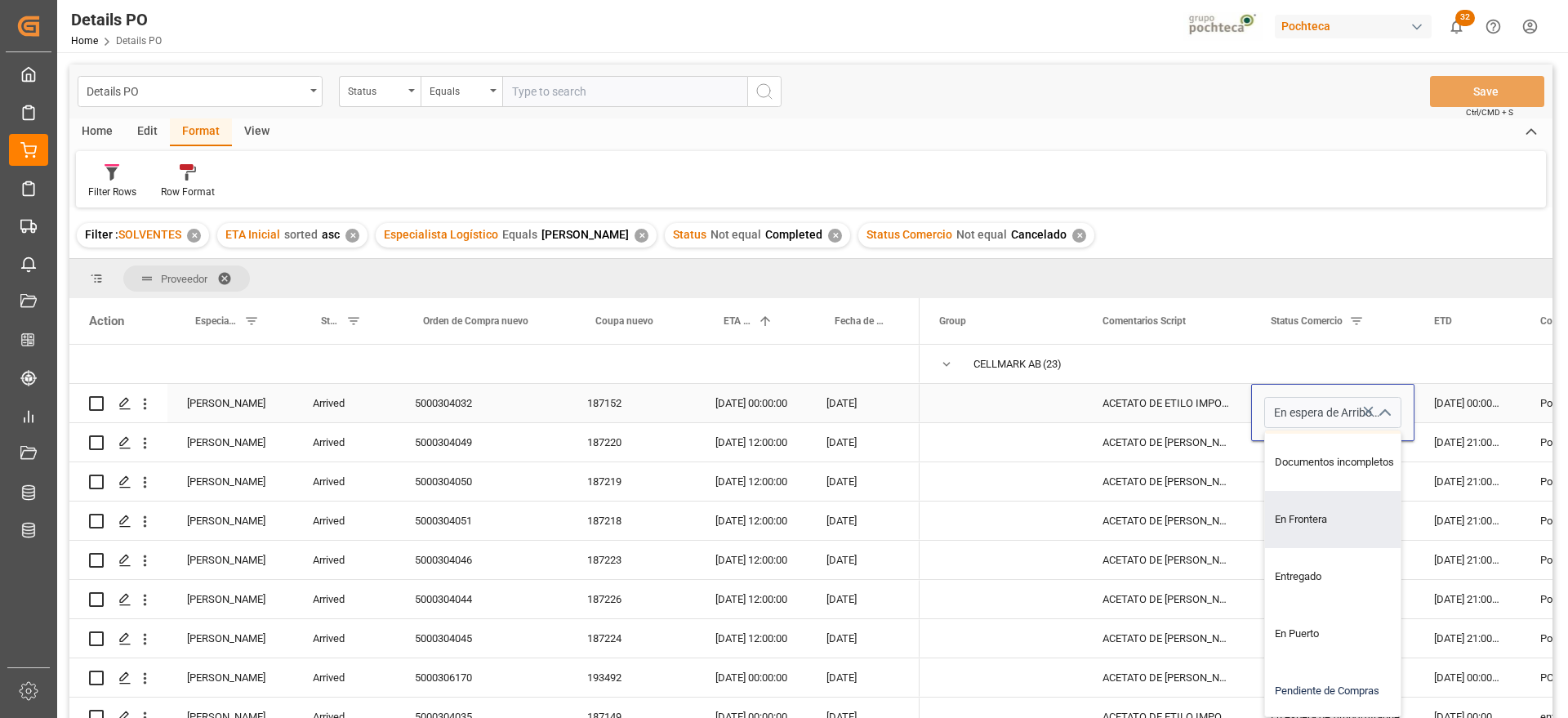
scroll to position [204, 0]
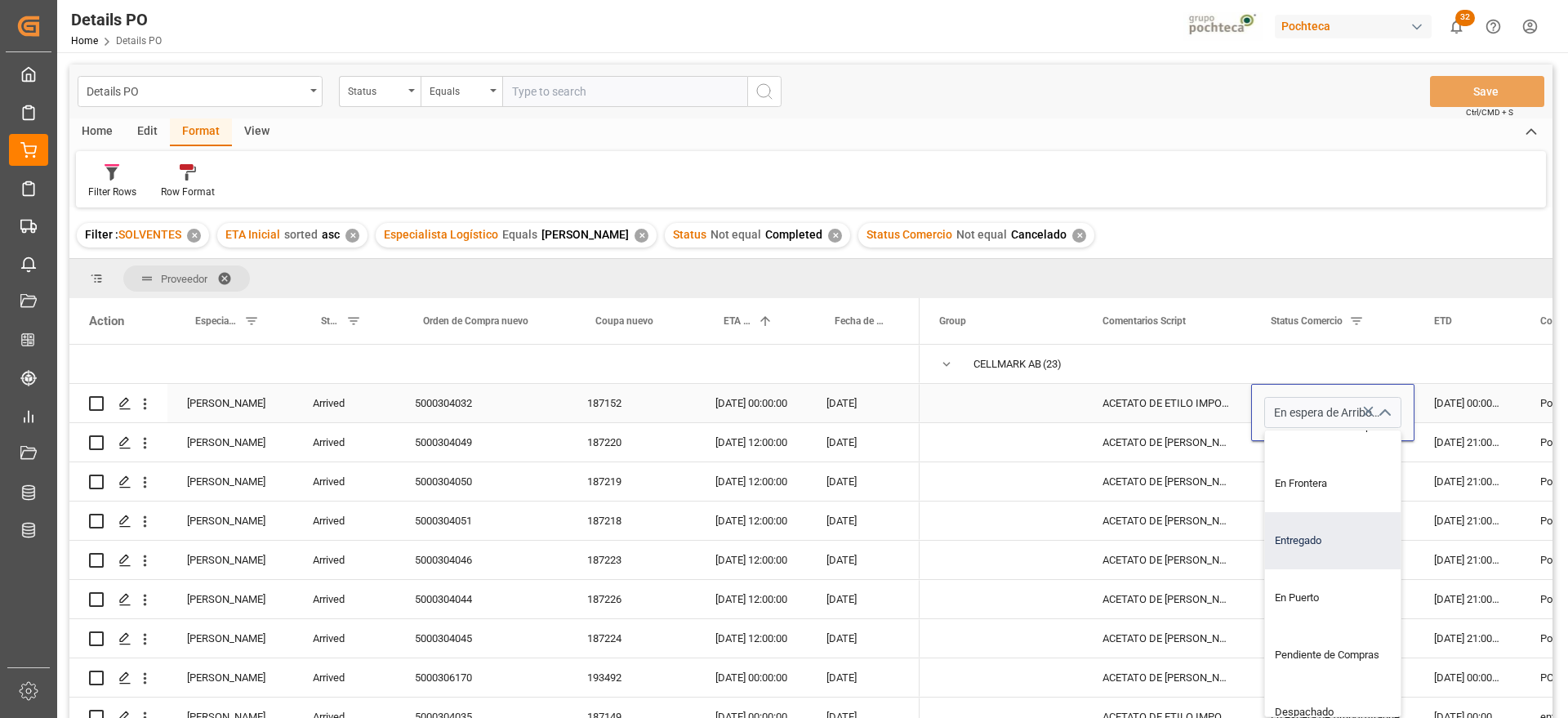
click at [1308, 550] on div "Entregado" at bounding box center [1342, 541] width 155 height 58
type input "Entregado"
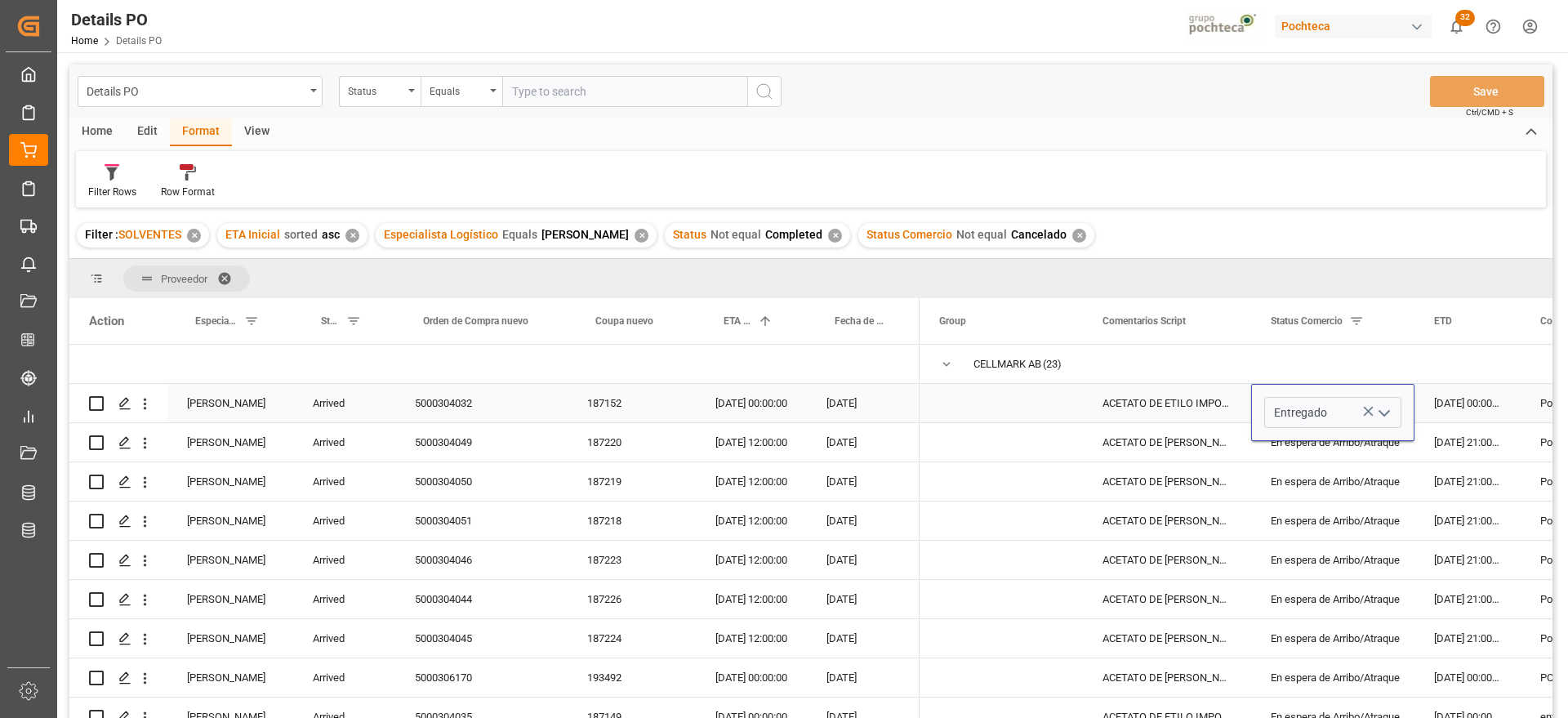
click at [1158, 406] on div "ACETATO DE ETILO IMPORTADO GR (30104)" at bounding box center [1167, 402] width 168 height 38
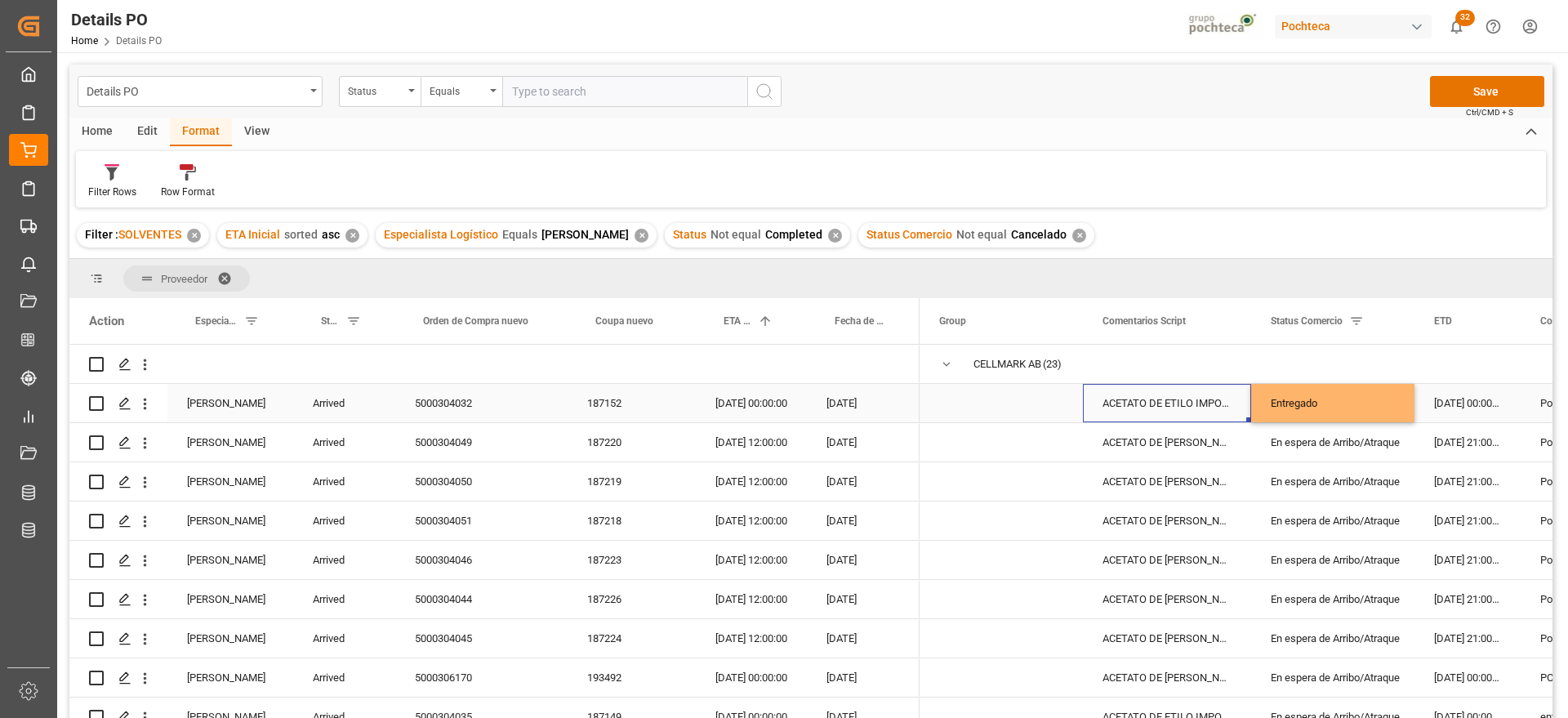
click at [345, 395] on div "Arrived" at bounding box center [345, 402] width 102 height 38
click at [366, 409] on button "Arrived" at bounding box center [345, 411] width 76 height 31
click at [348, 646] on div "Completed" at bounding box center [345, 644] width 58 height 17
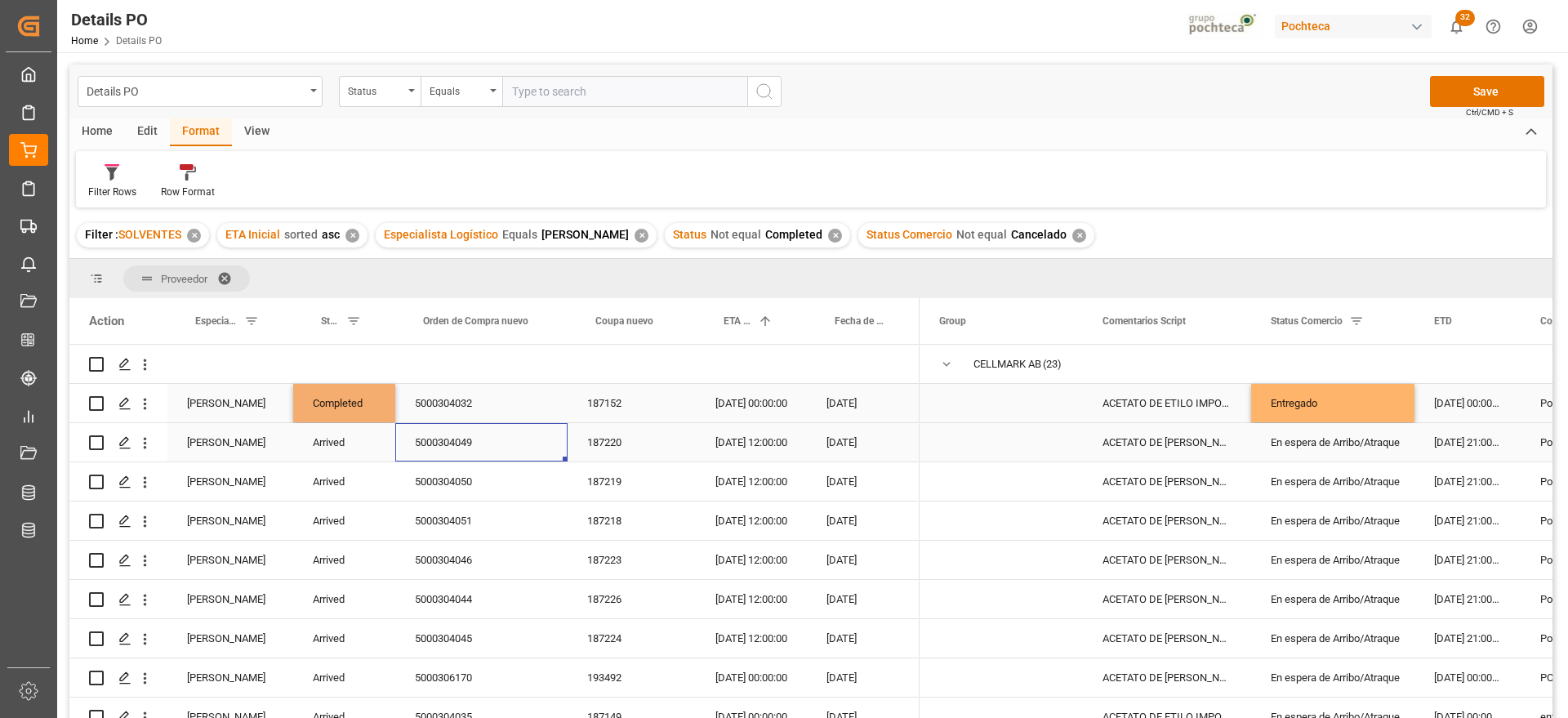
click at [454, 438] on div "5000304049" at bounding box center [482, 441] width 173 height 38
click at [355, 405] on div "Completed" at bounding box center [345, 402] width 102 height 38
click at [1330, 403] on div "Entregado" at bounding box center [1333, 403] width 124 height 37
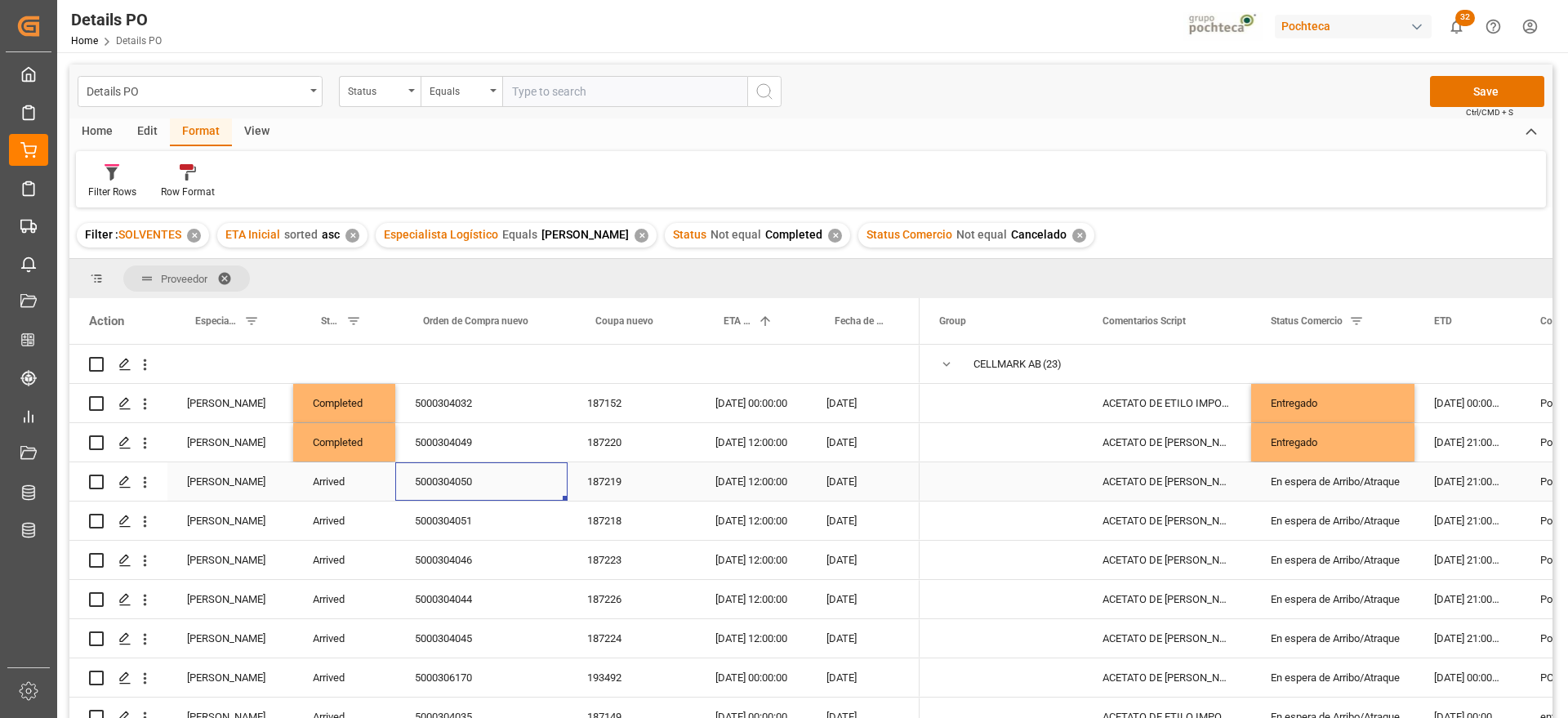
click at [423, 482] on div "5000304050" at bounding box center [482, 481] width 173 height 38
click at [348, 449] on div "Completed" at bounding box center [345, 441] width 102 height 38
click at [1316, 437] on div "Entregado" at bounding box center [1333, 442] width 124 height 37
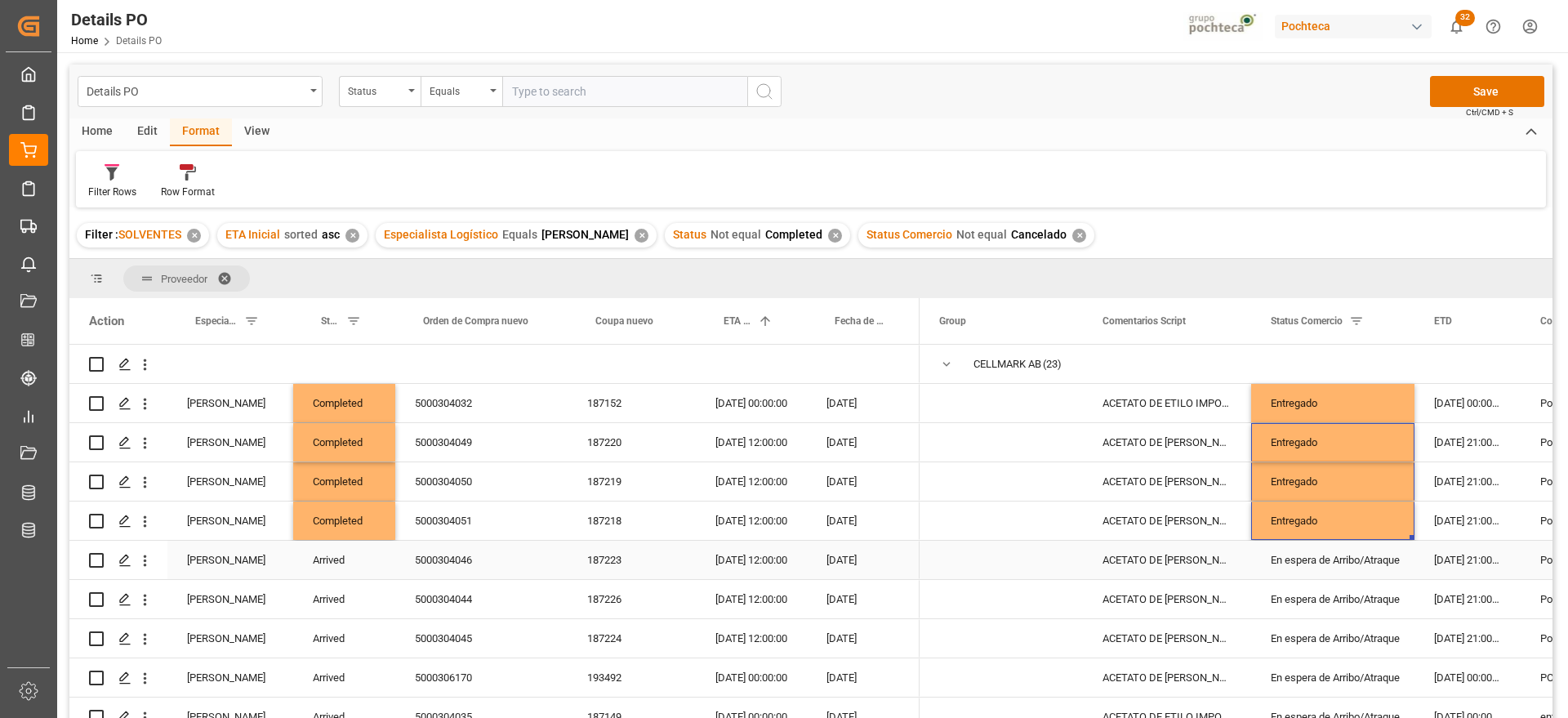
click at [445, 566] on div "5000304046" at bounding box center [482, 559] width 173 height 38
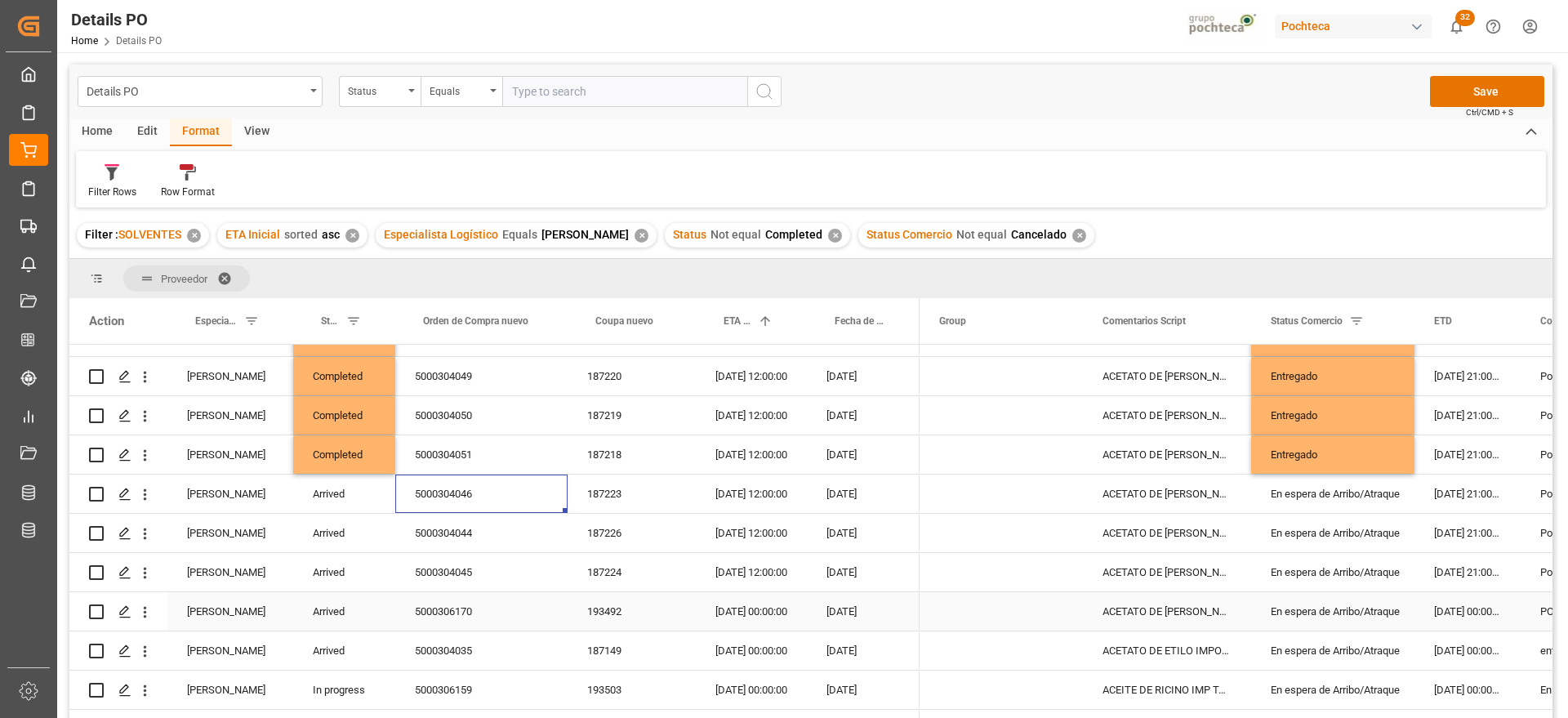
scroll to position [102, 0]
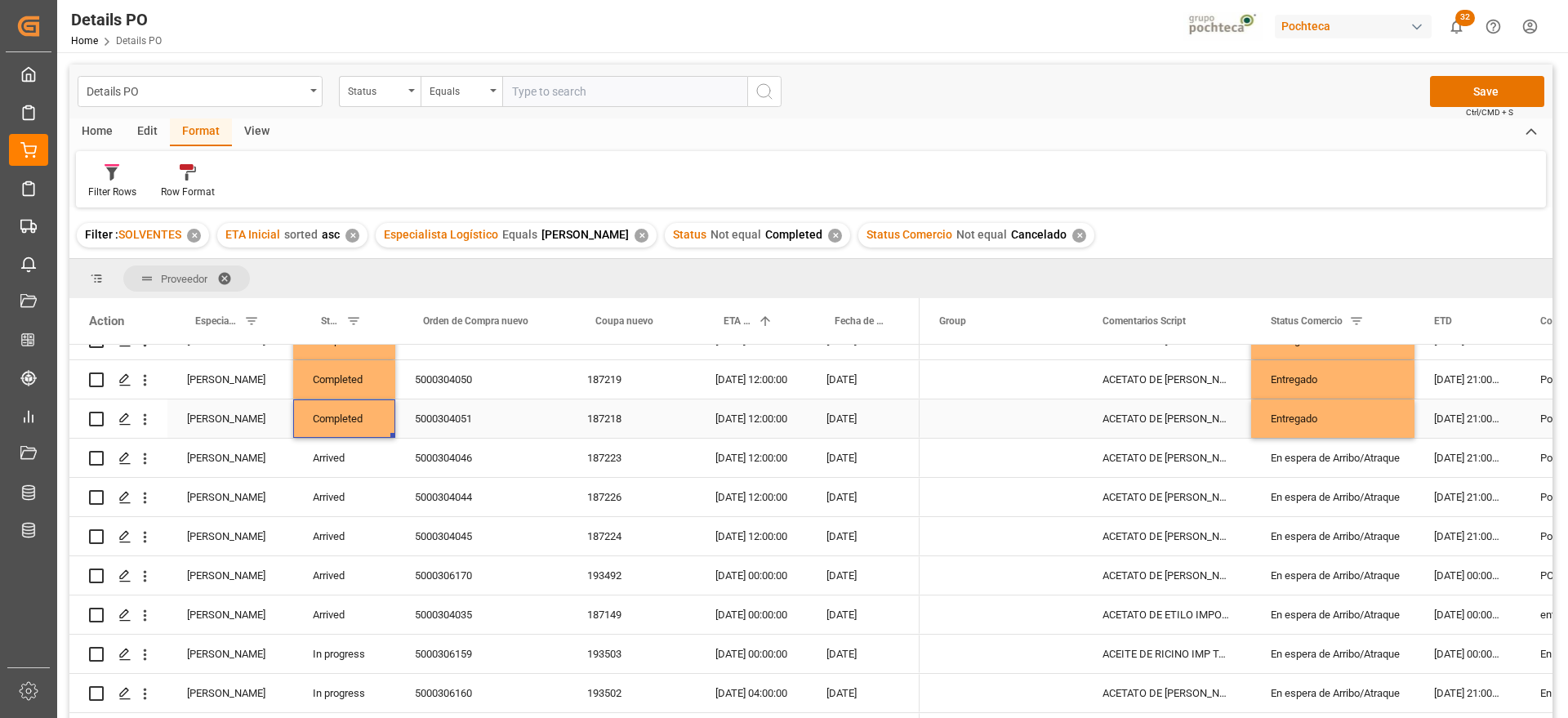
click at [346, 422] on div "Completed" at bounding box center [345, 418] width 102 height 38
click at [346, 461] on div "Arrived" at bounding box center [345, 457] width 102 height 38
click at [359, 545] on div "Arrived" at bounding box center [345, 536] width 102 height 38
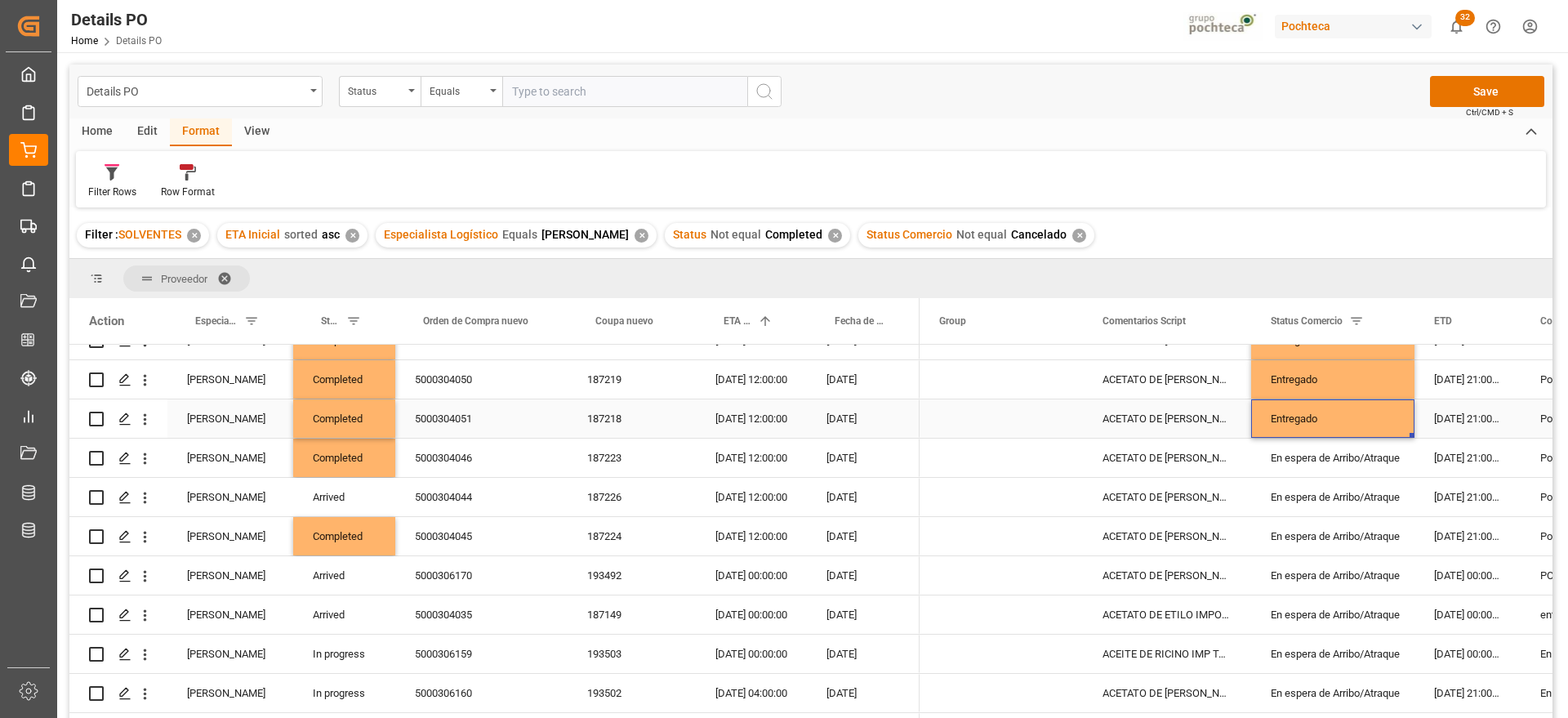
click at [1295, 425] on div "Entregado" at bounding box center [1333, 419] width 124 height 37
click at [1316, 459] on div "En espera de Arribo/Atraque" at bounding box center [1333, 458] width 124 height 37
click at [1336, 533] on div "En espera de Arribo/Atraque" at bounding box center [1333, 536] width 124 height 37
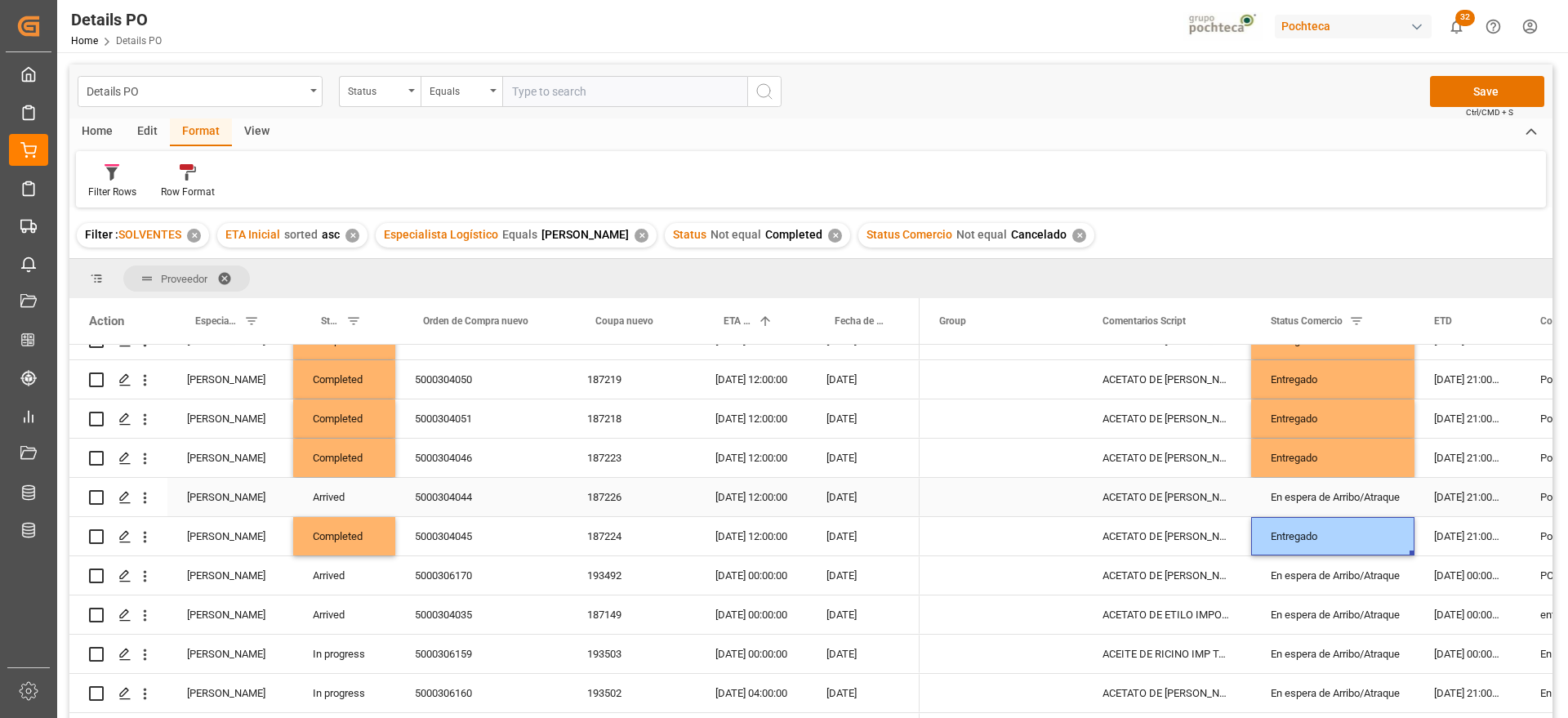
click at [438, 497] on div "5000304044" at bounding box center [482, 496] width 173 height 38
click at [343, 494] on div "Arrived" at bounding box center [345, 496] width 102 height 38
click at [355, 458] on div "Completed" at bounding box center [345, 457] width 102 height 38
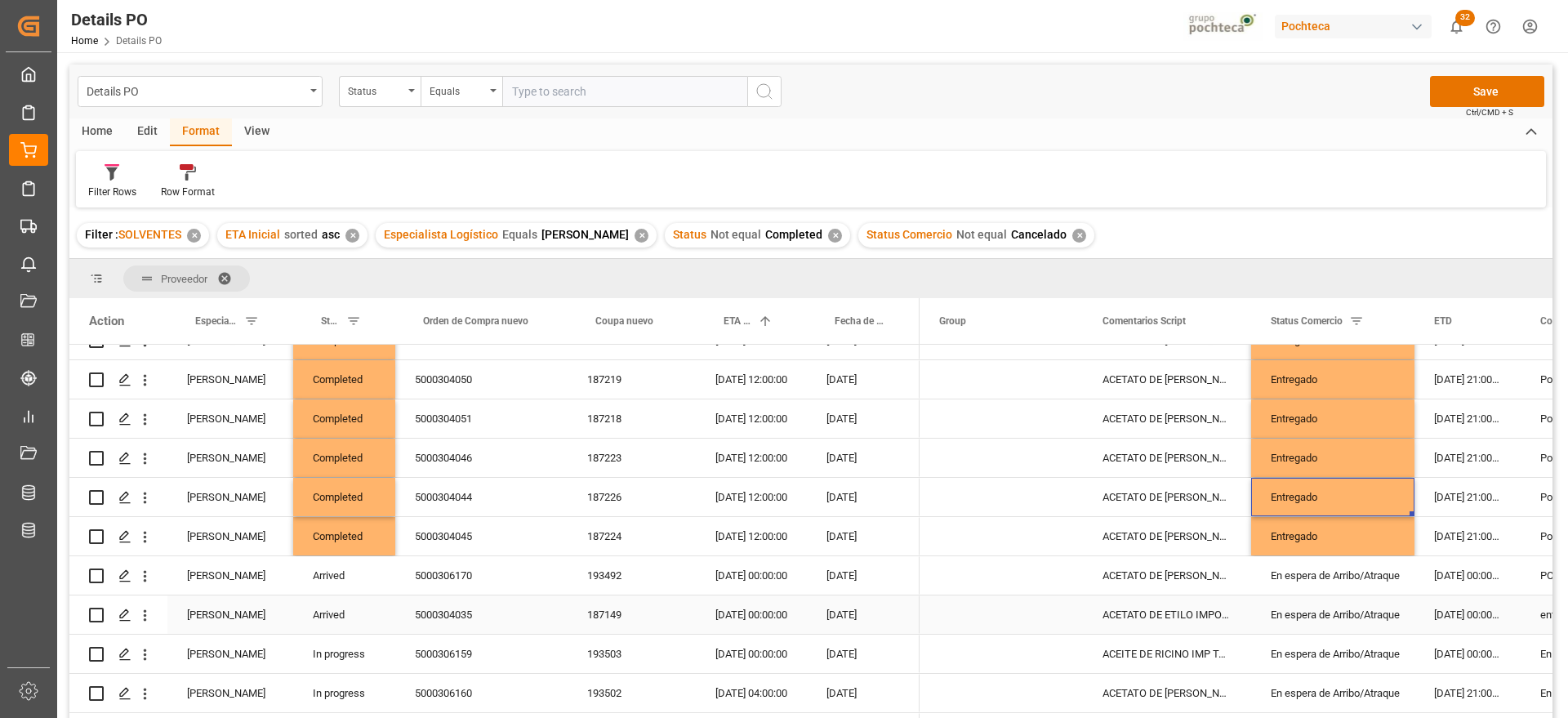
click at [468, 585] on div "5000306170" at bounding box center [482, 575] width 173 height 38
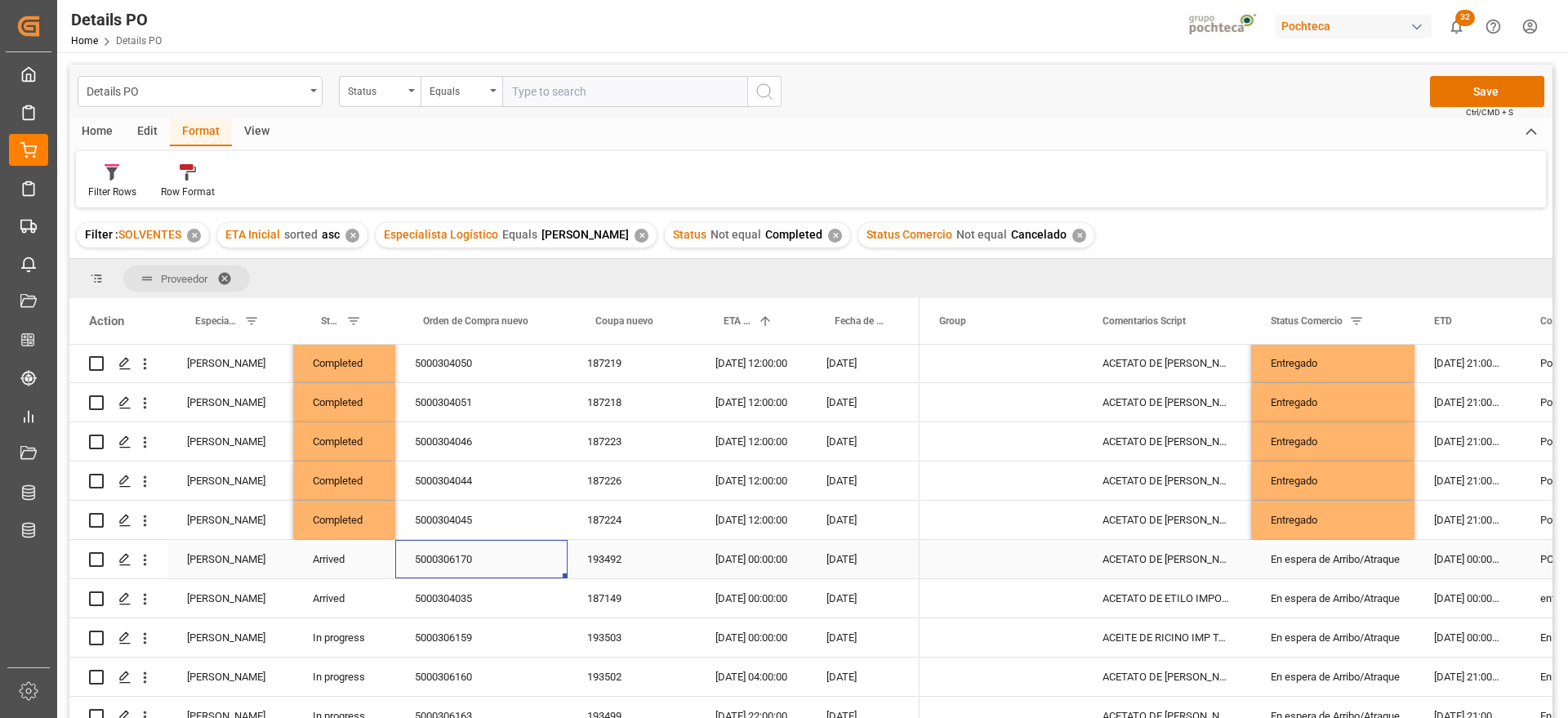
scroll to position [152, 0]
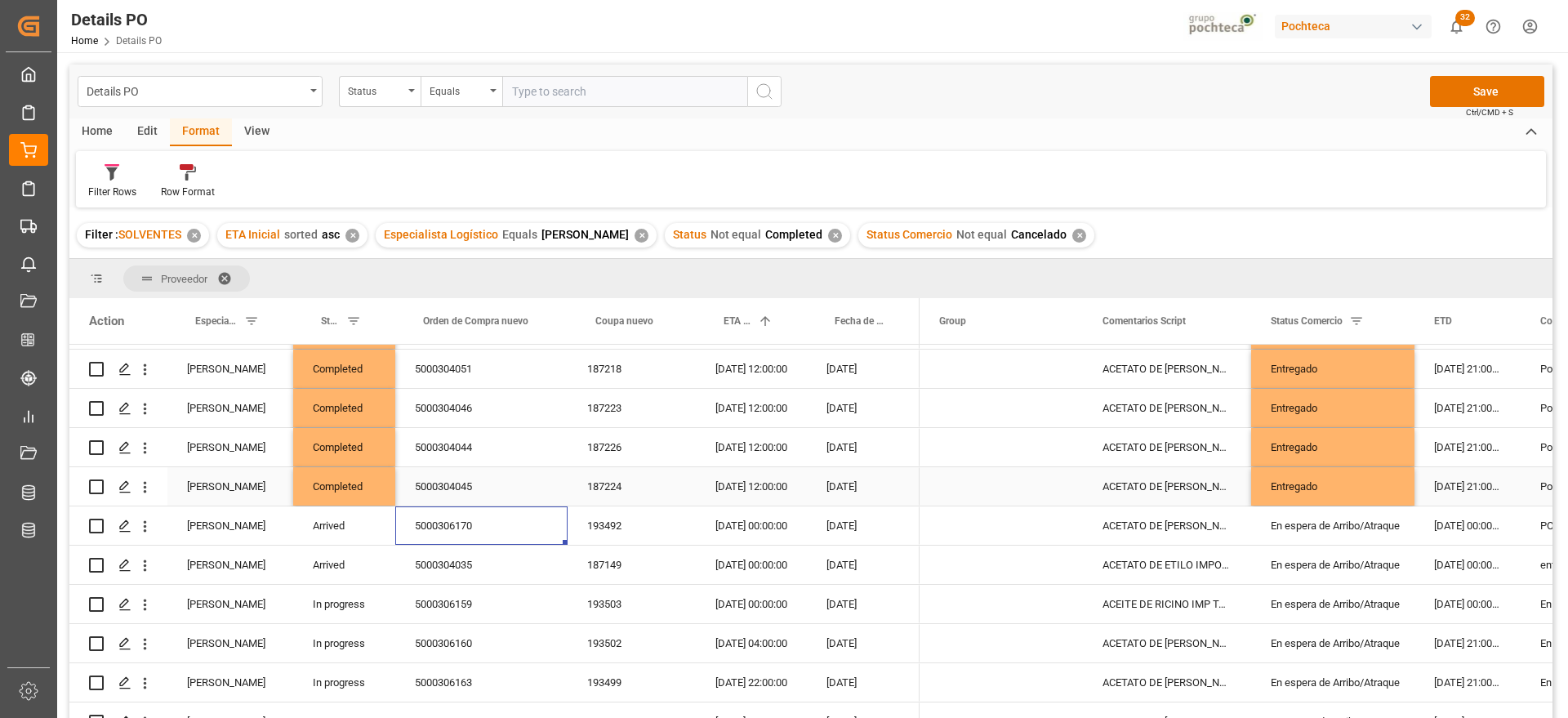
click at [352, 490] on div "Completed" at bounding box center [345, 486] width 102 height 38
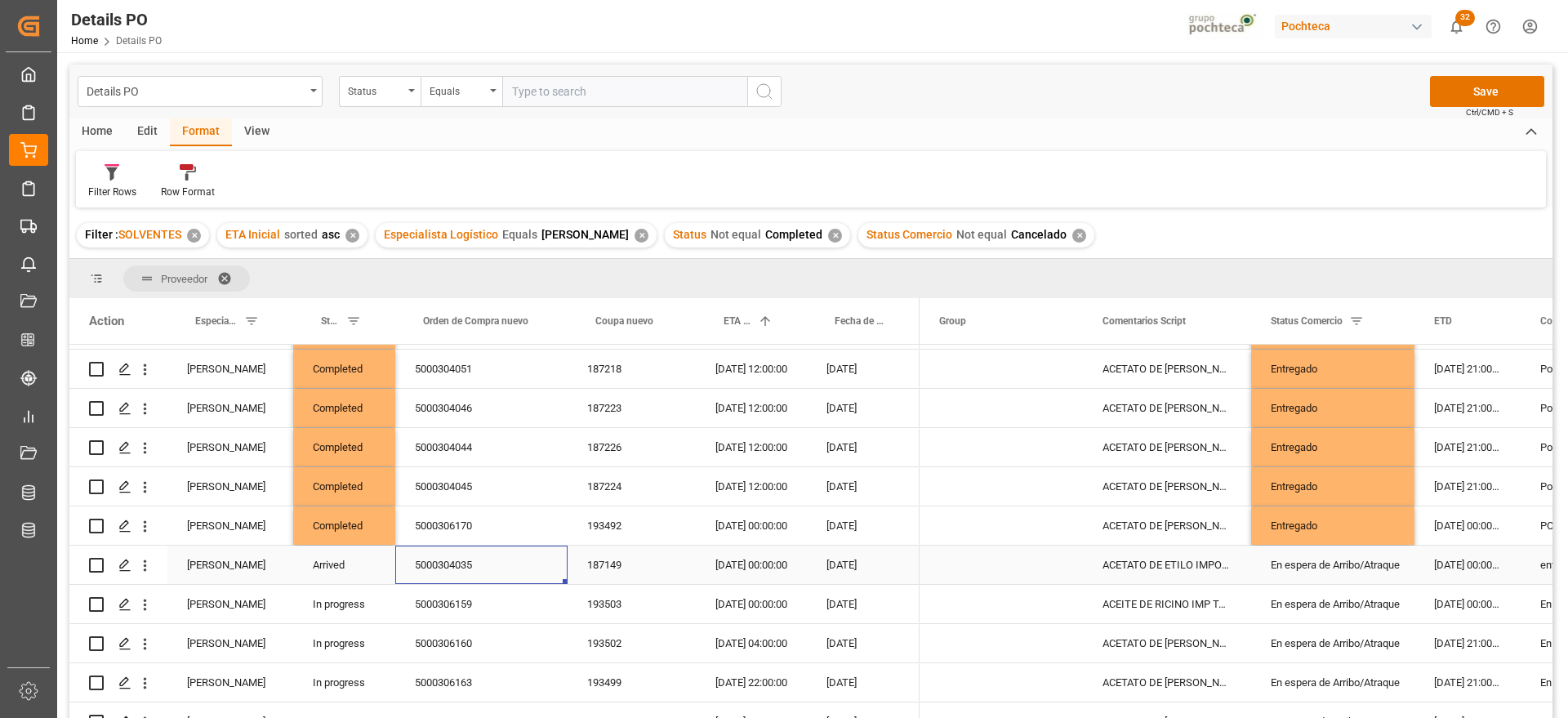
click at [454, 559] on div "5000304035" at bounding box center [482, 564] width 173 height 38
click at [361, 522] on div "Completed" at bounding box center [345, 525] width 102 height 38
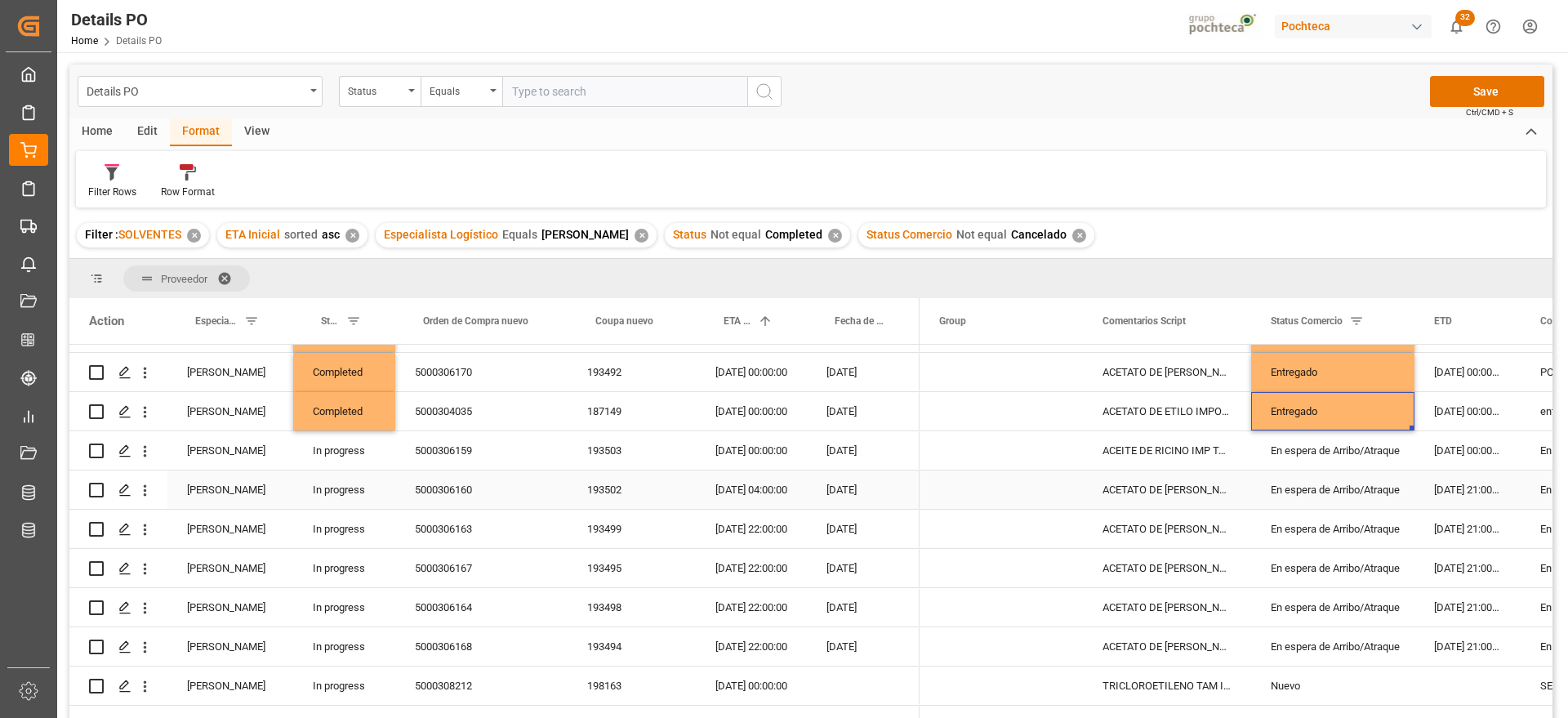
scroll to position [356, 0]
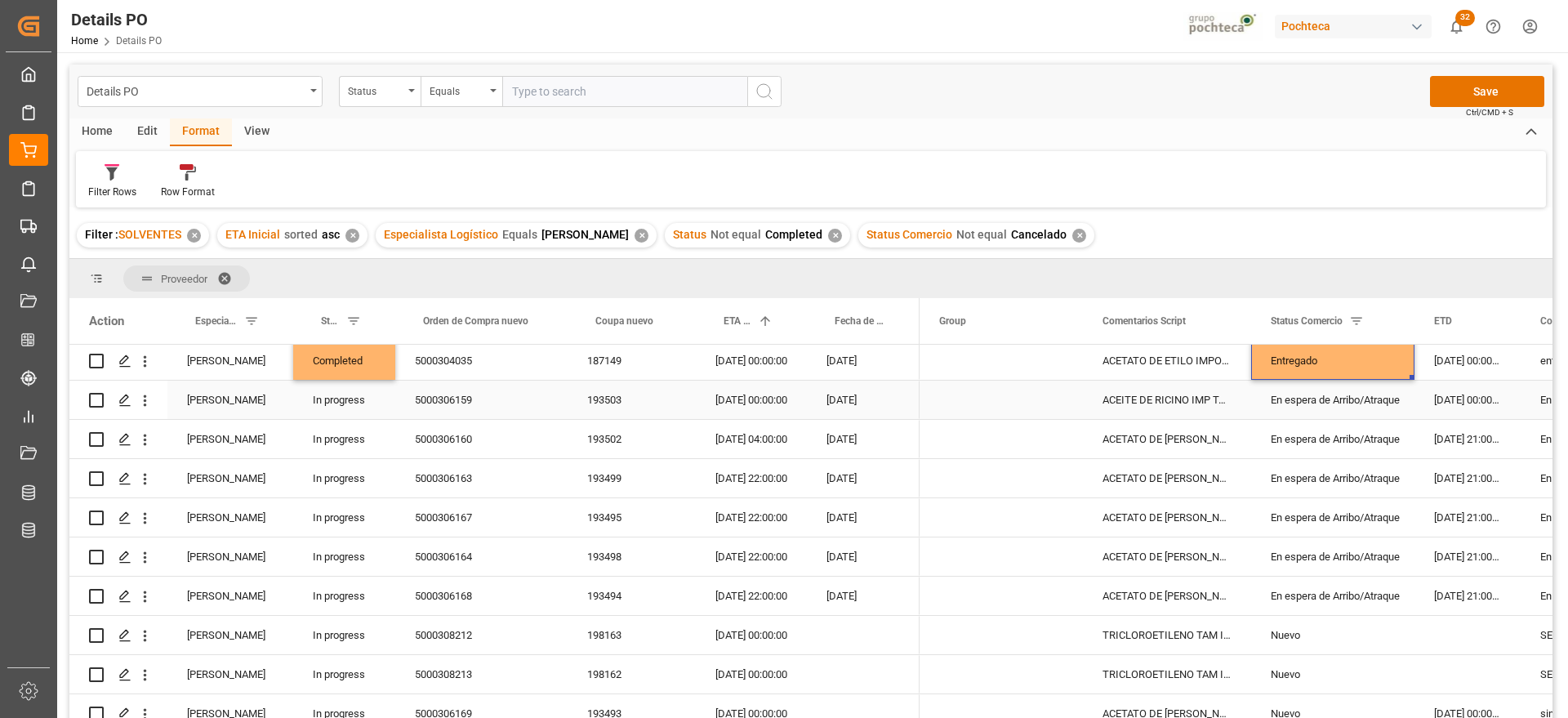
click at [450, 398] on div "5000306159" at bounding box center [482, 399] width 173 height 38
click at [735, 398] on div "[DATE] 00:00:00" at bounding box center [751, 399] width 111 height 38
click at [454, 443] on div "5000306160" at bounding box center [482, 438] width 173 height 38
click at [731, 439] on div "20-09-2025 04:00:00" at bounding box center [751, 438] width 111 height 38
click at [737, 484] on div "21-09-2025 22:00:00" at bounding box center [751, 477] width 111 height 38
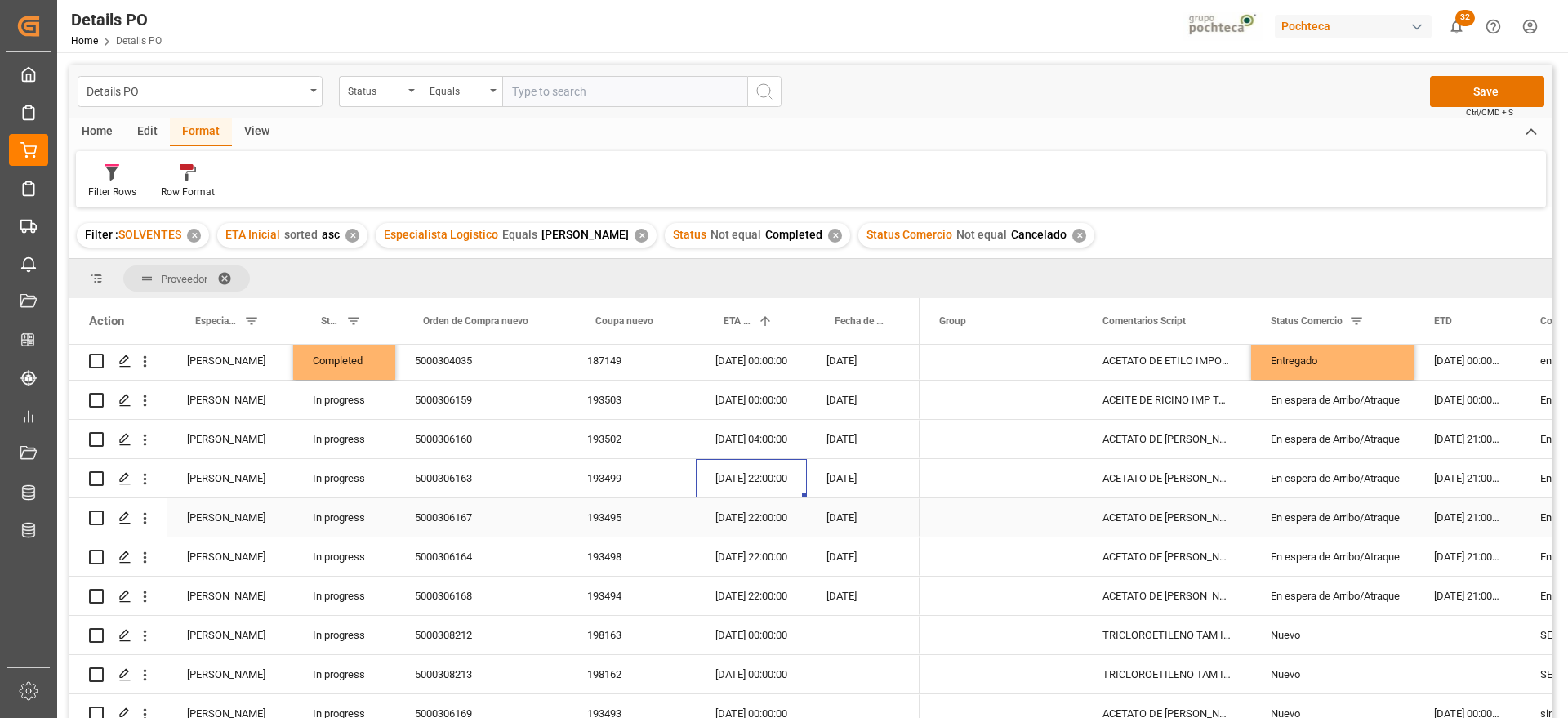
click at [736, 534] on div "21-09-2025 22:00:00" at bounding box center [751, 516] width 111 height 38
click at [736, 557] on div "21-09-2025 22:00:00" at bounding box center [751, 556] width 111 height 38
click at [745, 594] on div "21-09-2025 22:00:00" at bounding box center [751, 595] width 111 height 38
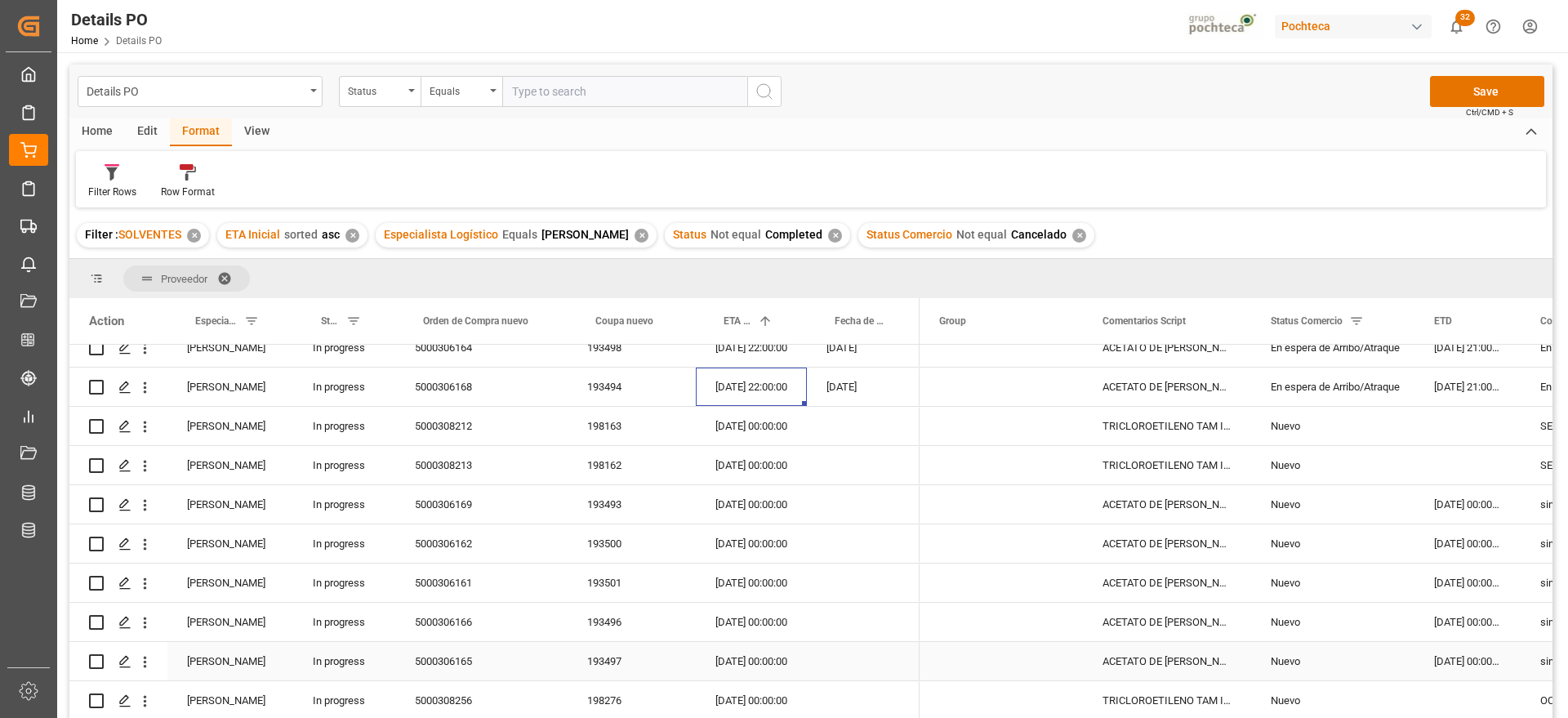
scroll to position [560, 0]
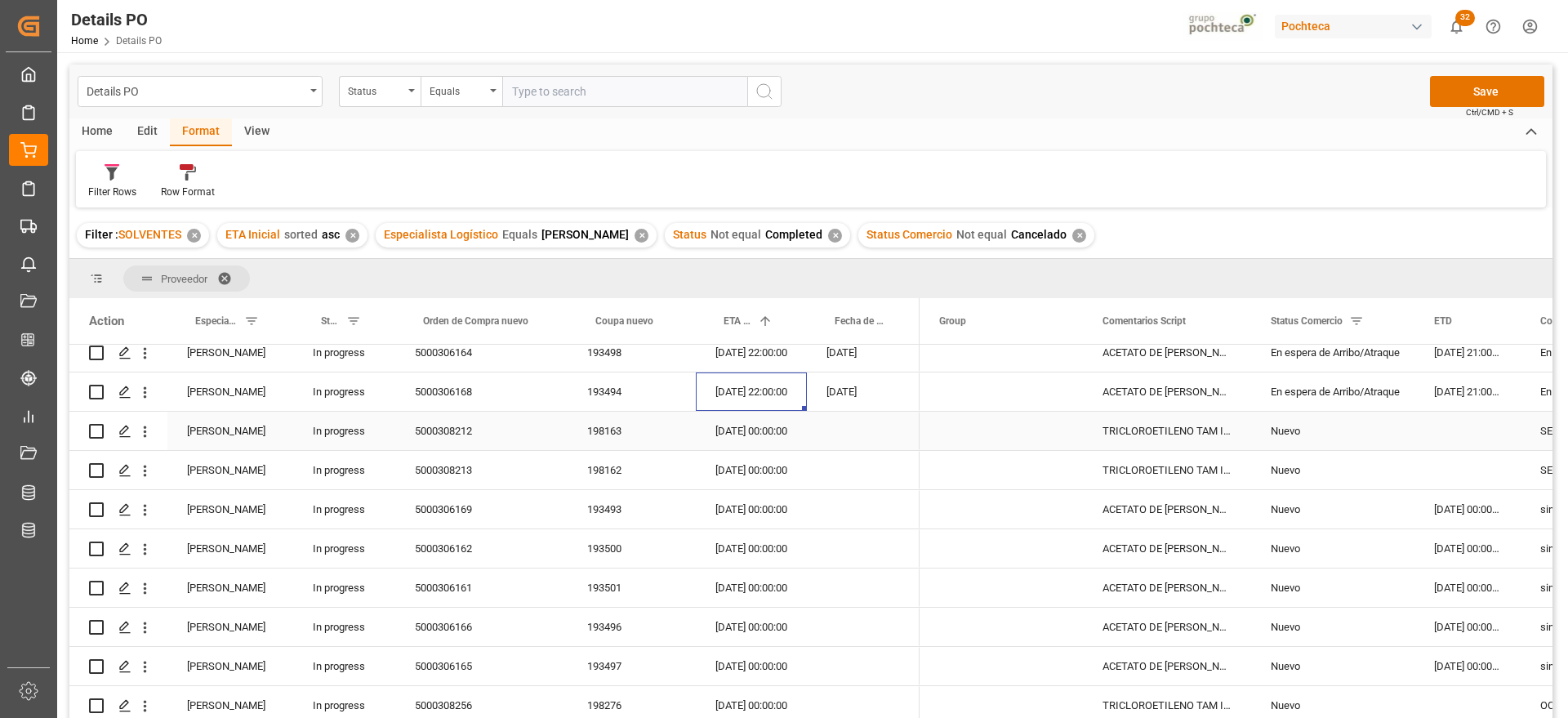
click at [1337, 429] on div "Nuevo" at bounding box center [1333, 431] width 124 height 37
click at [618, 436] on div "198163" at bounding box center [632, 430] width 128 height 38
click at [1457, 432] on div "Press SPACE to select this row." at bounding box center [1468, 430] width 106 height 38
click at [1479, 429] on div "Press SPACE to select this row." at bounding box center [1468, 430] width 106 height 38
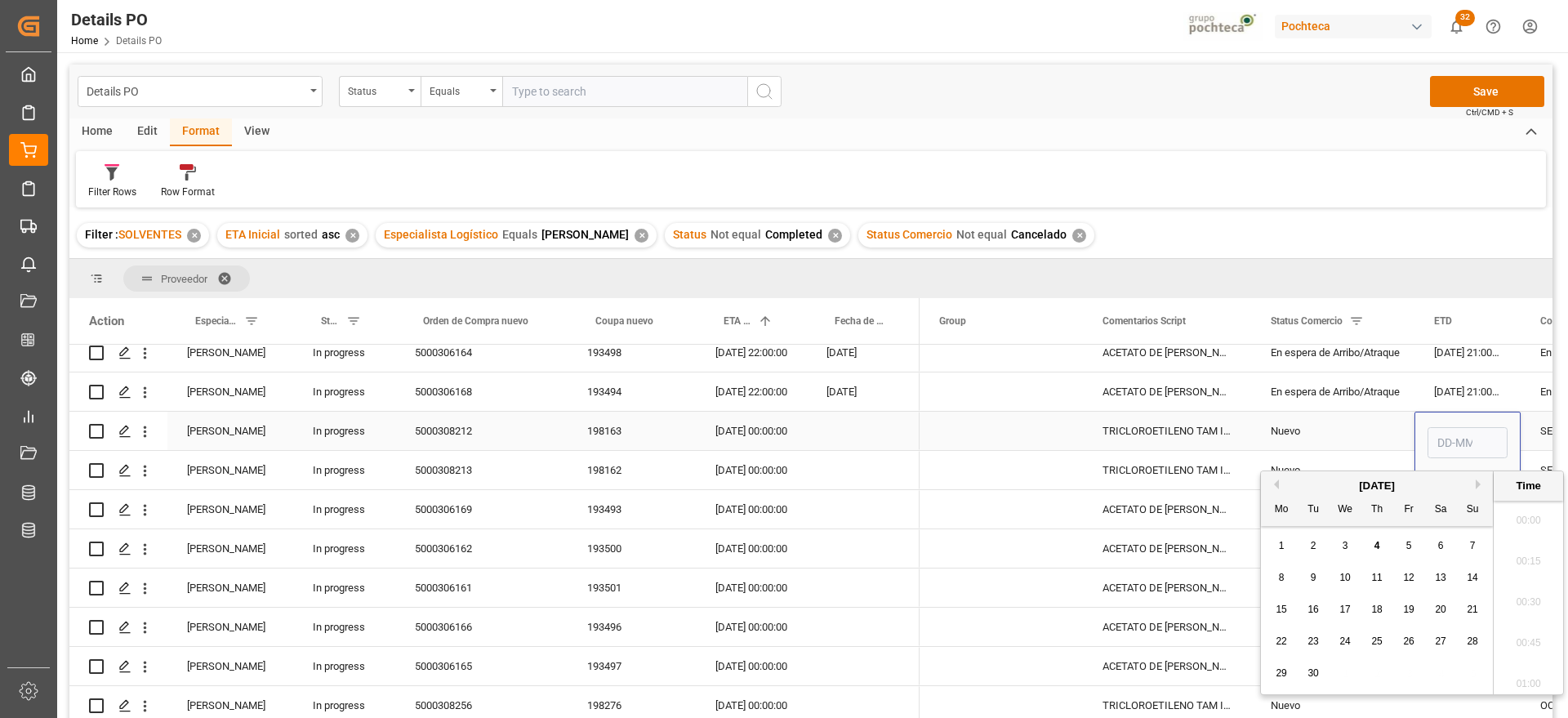
scroll to position [3558, 0]
click at [1472, 578] on span "14" at bounding box center [1471, 577] width 10 height 11
type input "14-09-2025 00:00"
click at [1367, 424] on div "Nuevo" at bounding box center [1333, 431] width 124 height 37
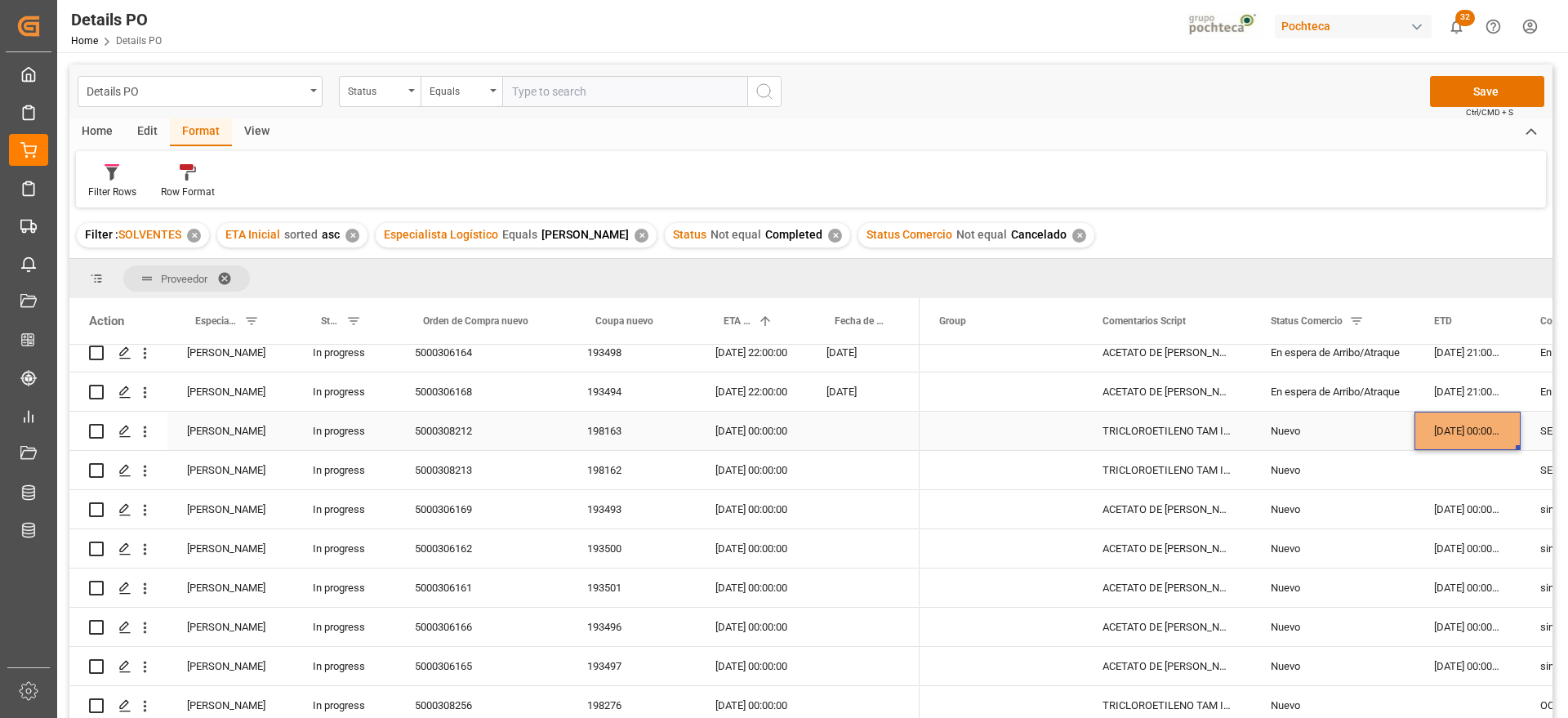
click at [1450, 426] on div "14-09-2025 00:00:00" at bounding box center [1468, 430] width 106 height 38
click at [1444, 470] on div "Press SPACE to select this row." at bounding box center [1468, 469] width 106 height 38
click at [777, 435] on div "26-09-2025 00:00:00" at bounding box center [751, 430] width 111 height 38
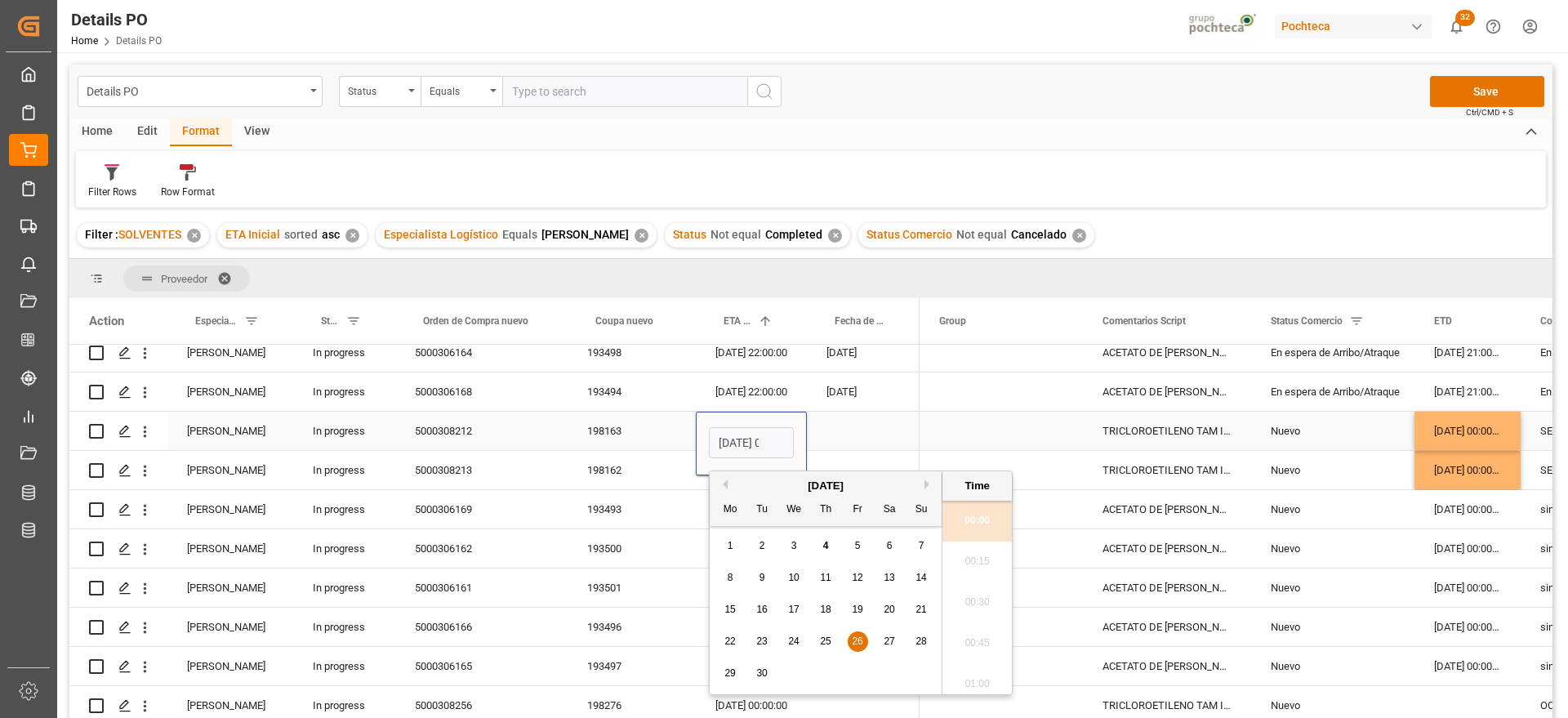
scroll to position [0, 48]
click at [928, 490] on div "[DATE]" at bounding box center [826, 486] width 232 height 17
click at [927, 481] on button "Next Month" at bounding box center [929, 484] width 10 height 10
click at [798, 581] on div "8" at bounding box center [794, 578] width 20 height 20
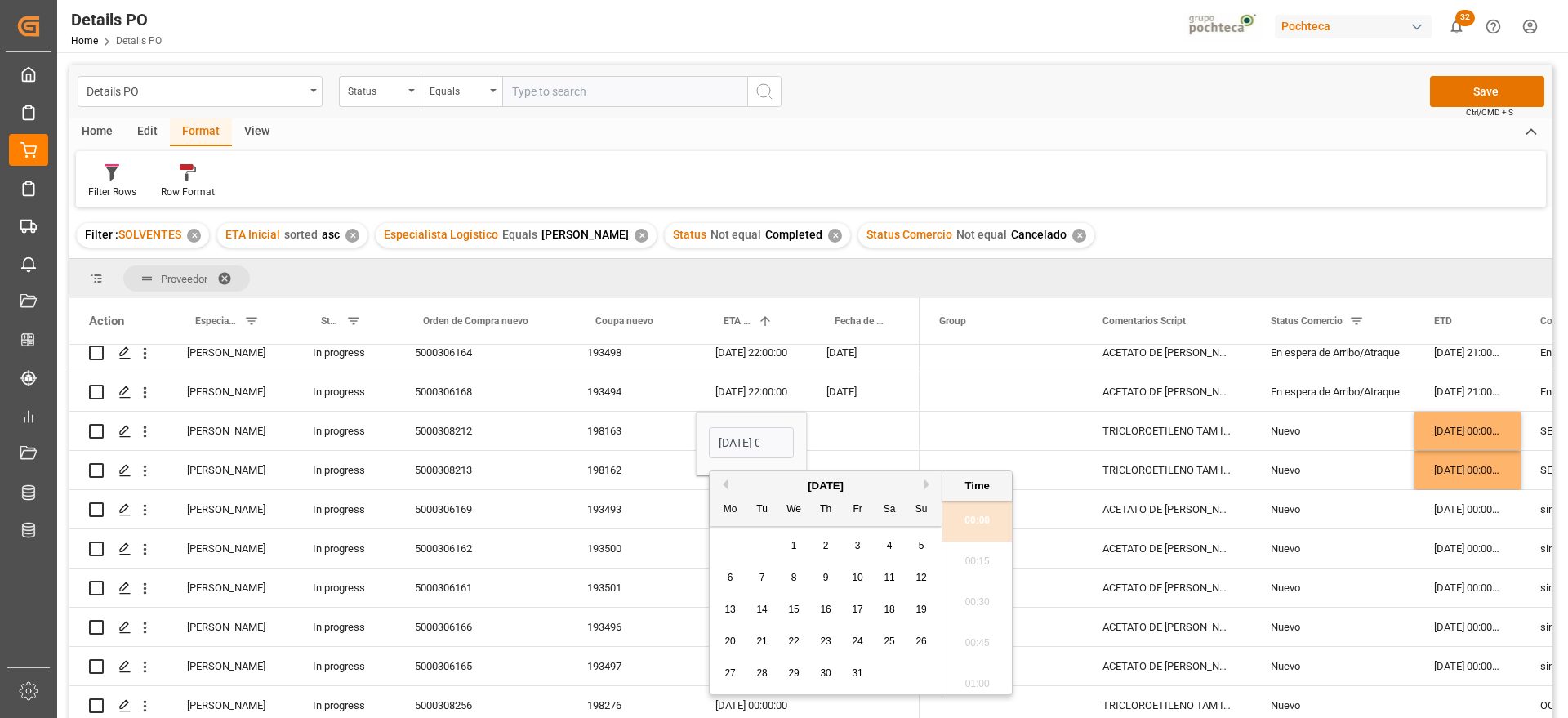
type input "08-10-2025 00:00"
click at [830, 428] on div "Press SPACE to select this row." at bounding box center [863, 430] width 112 height 38
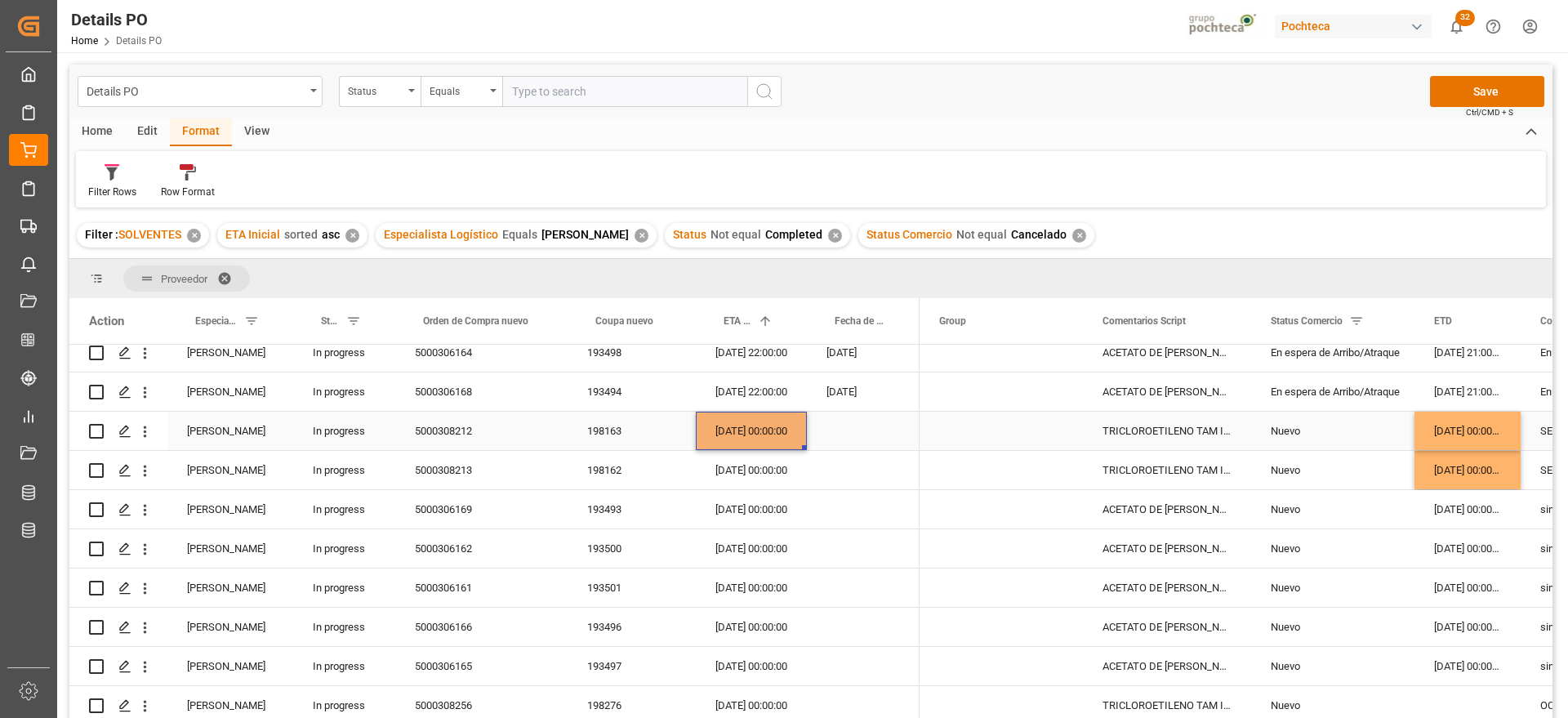
click at [778, 428] on div "08-10-2025 00:00:00" at bounding box center [751, 430] width 111 height 38
click at [766, 480] on div "26-09-2025 00:00:00" at bounding box center [751, 469] width 111 height 38
click at [1277, 469] on div "Nuevo" at bounding box center [1333, 470] width 124 height 37
click at [1314, 428] on div "Nuevo" at bounding box center [1333, 431] width 124 height 37
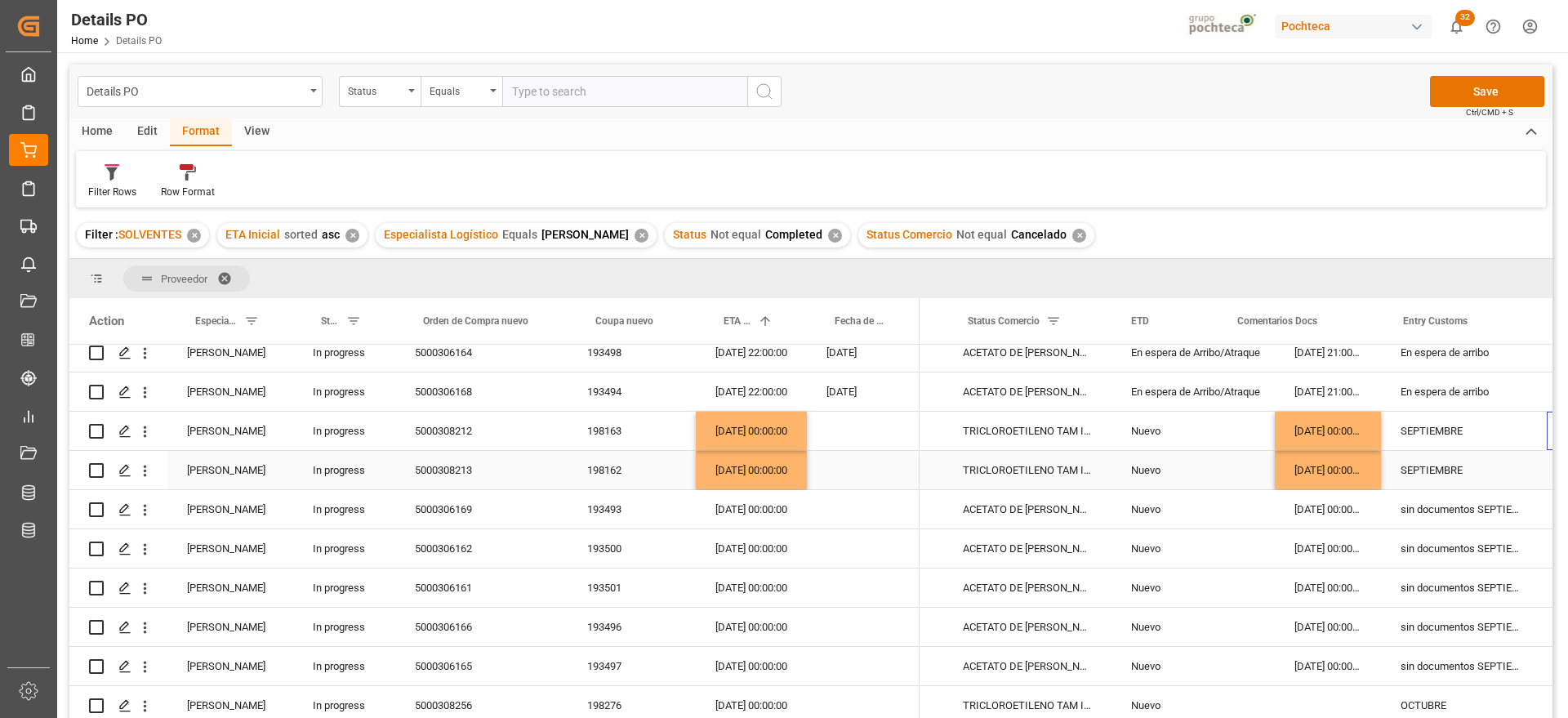
scroll to position [0, 303]
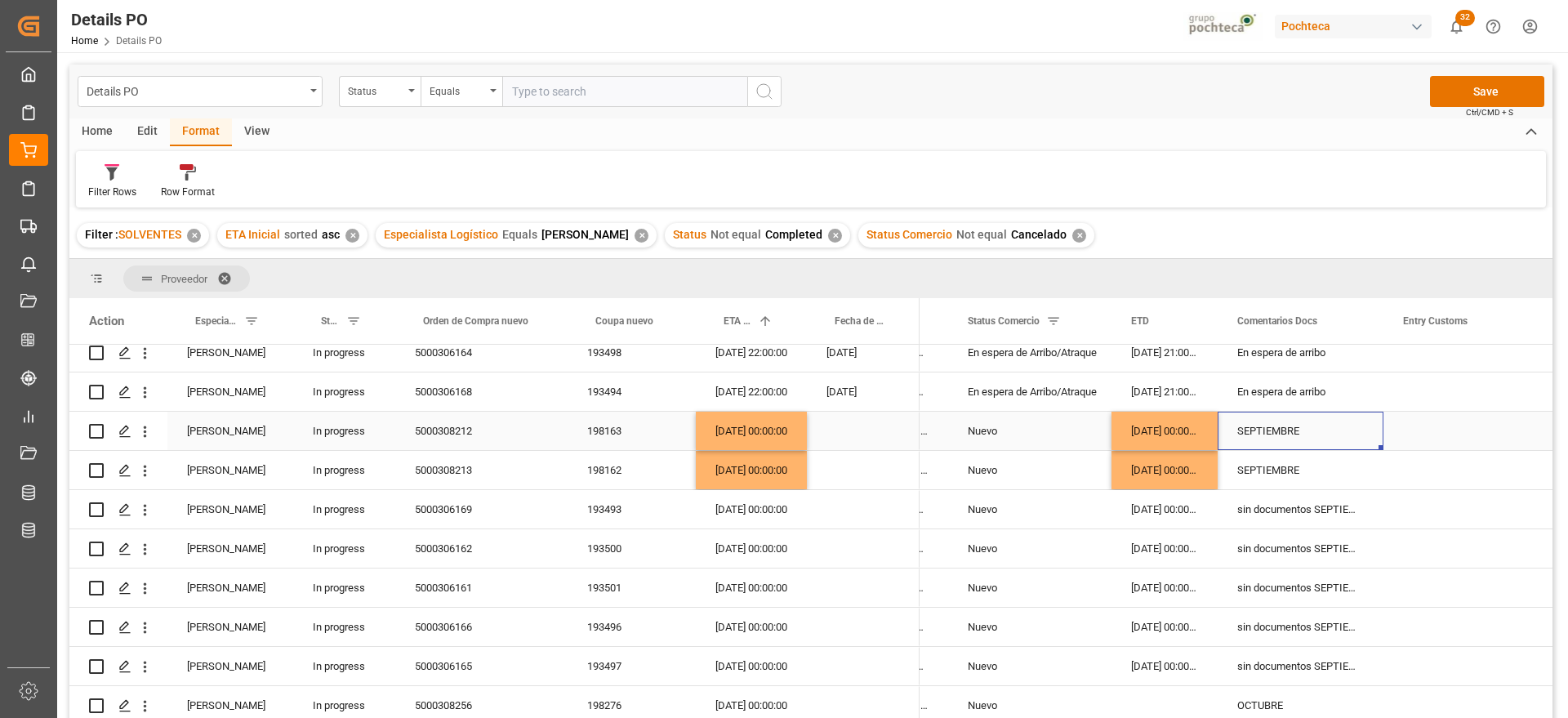
click at [1304, 424] on div "SEPTIEMBRE" at bounding box center [1300, 430] width 165 height 38
drag, startPoint x: 1304, startPoint y: 424, endPoint x: 1226, endPoint y: 437, distance: 79.1
click at [1226, 437] on div "SEPTIEMBRE" at bounding box center [1300, 440] width 165 height 58
type input "p"
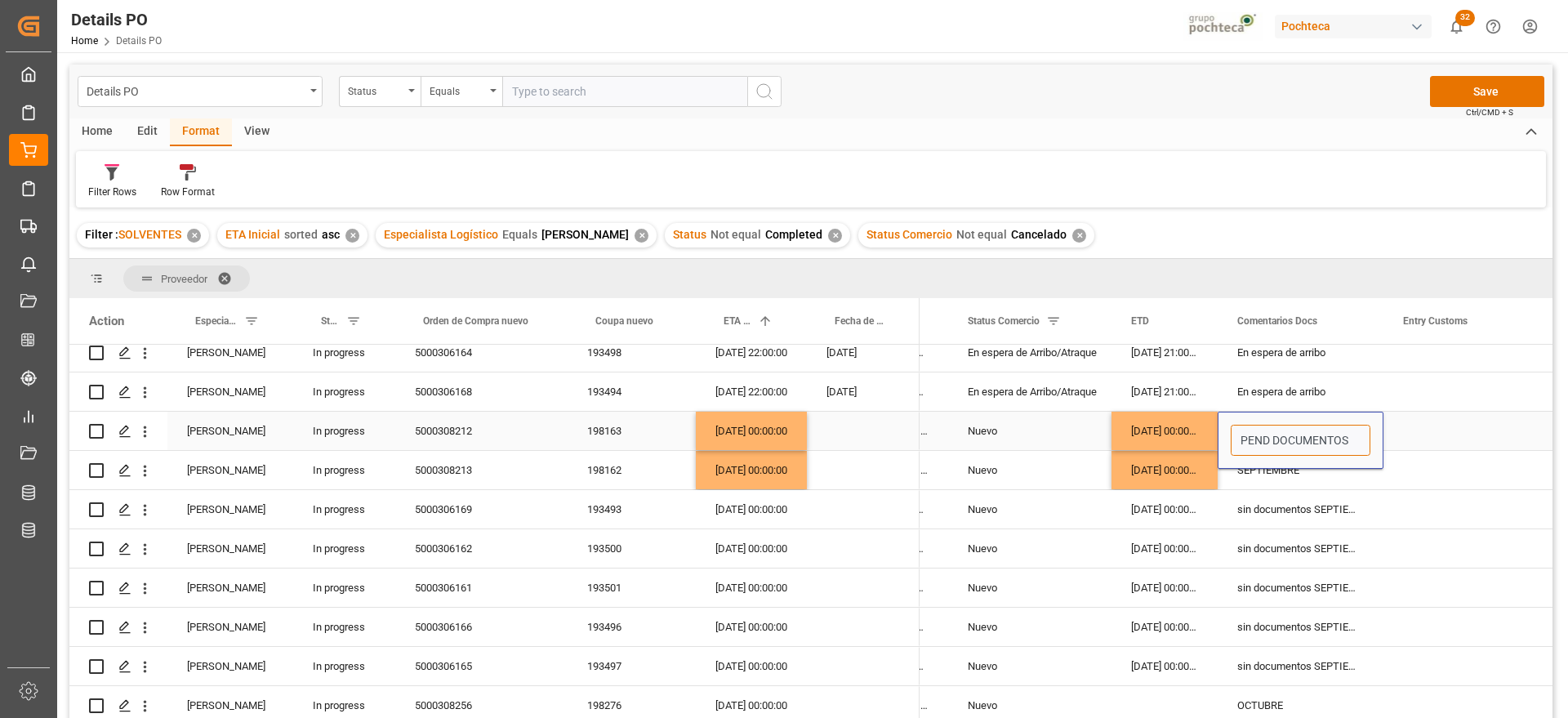
type input "PEND DOCUMENTOS"
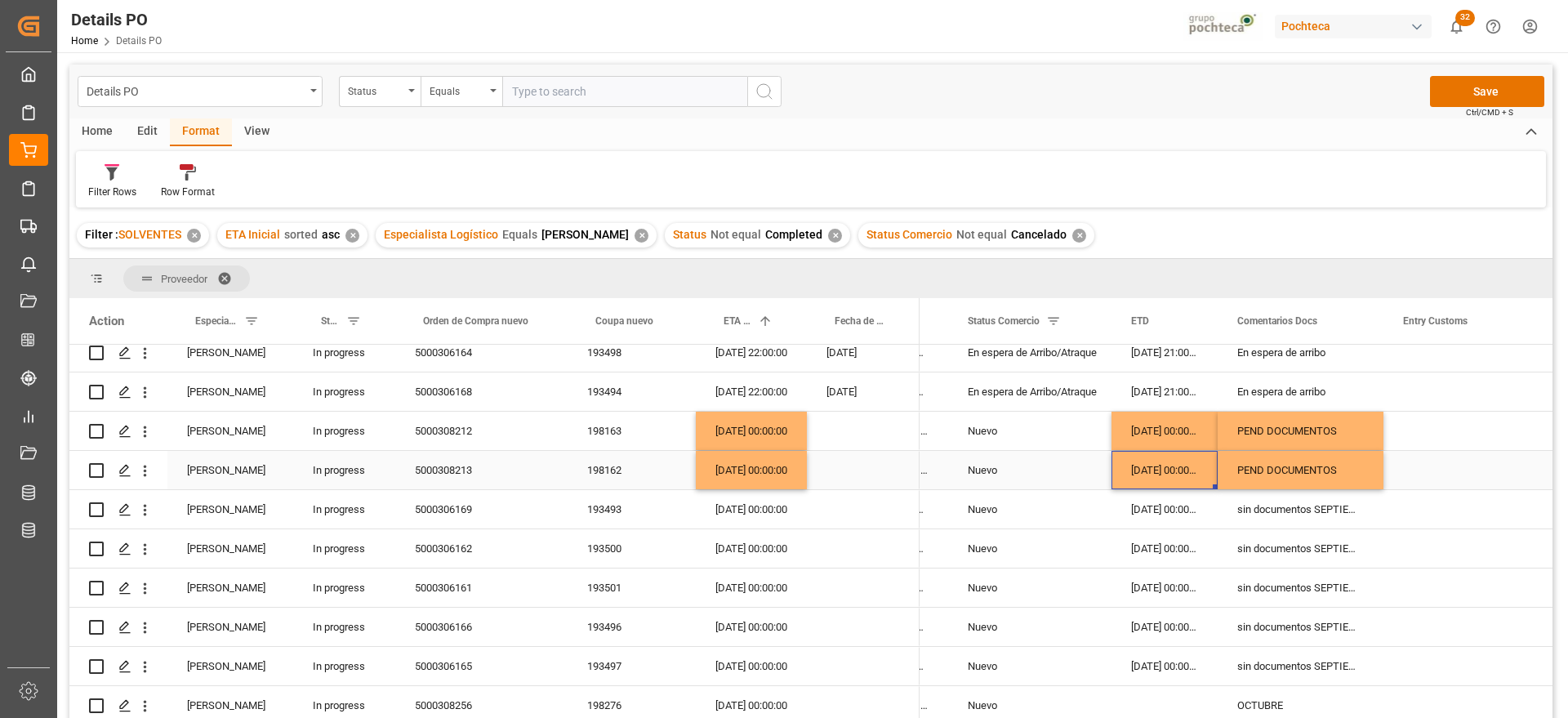
click at [1185, 463] on div "14-09-2025 00:00:00" at bounding box center [1165, 469] width 106 height 38
click at [1266, 432] on div "PEND DOCUMENTOS" at bounding box center [1300, 430] width 165 height 38
click at [1266, 432] on input "PEND DOCUMENTOS" at bounding box center [1300, 439] width 139 height 31
click at [1266, 447] on input "PEND DOCUMENTOS" at bounding box center [1300, 439] width 139 height 31
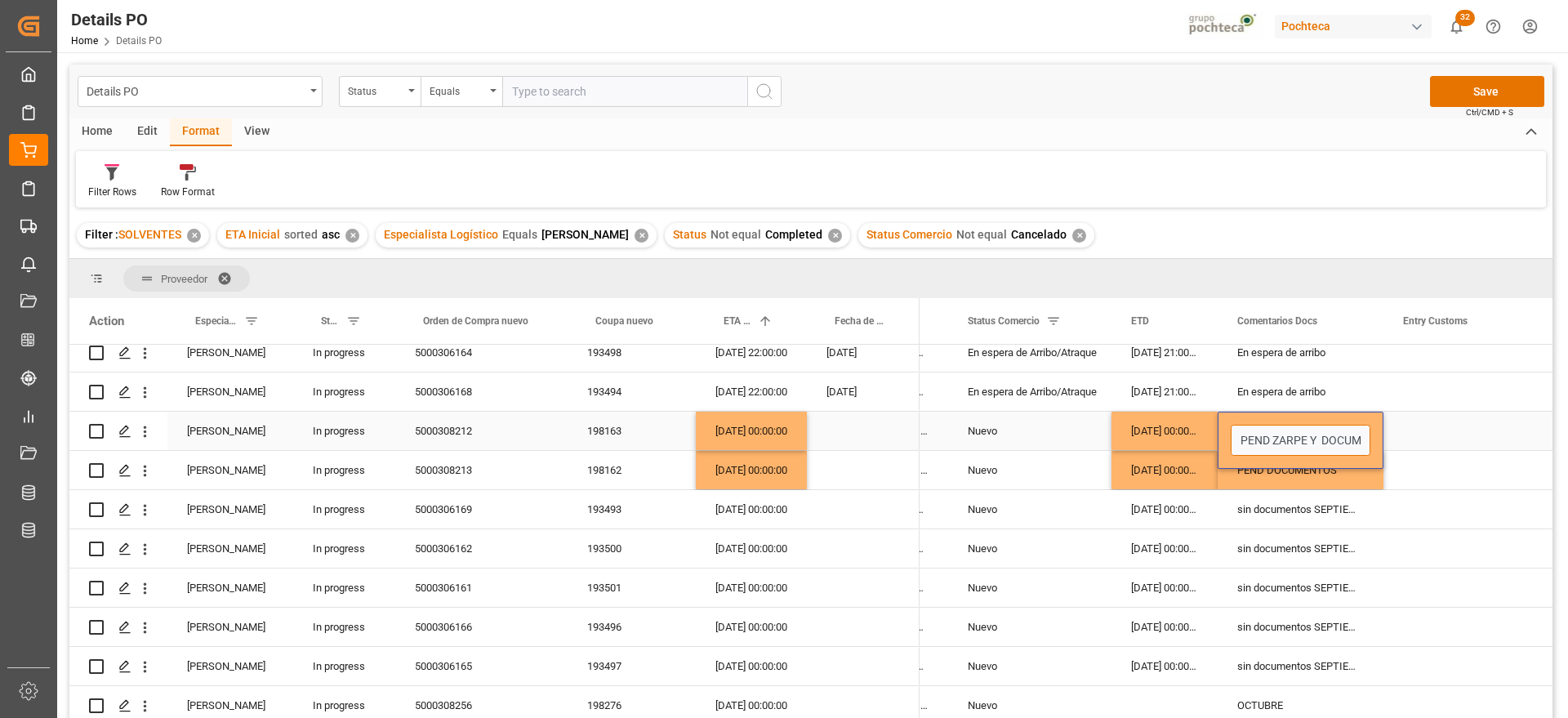
type input "PEND ZARPE Y DOCUMENTOS"
drag, startPoint x: 1453, startPoint y: 434, endPoint x: 1404, endPoint y: 437, distance: 49.1
click at [1453, 433] on div "Press SPACE to select this row." at bounding box center [1465, 430] width 163 height 38
click at [1333, 428] on div "PEND ZARPE Y DOCUMENTOS" at bounding box center [1300, 430] width 165 height 38
click at [1301, 474] on div "PEND DOCUMENTOS" at bounding box center [1300, 469] width 165 height 38
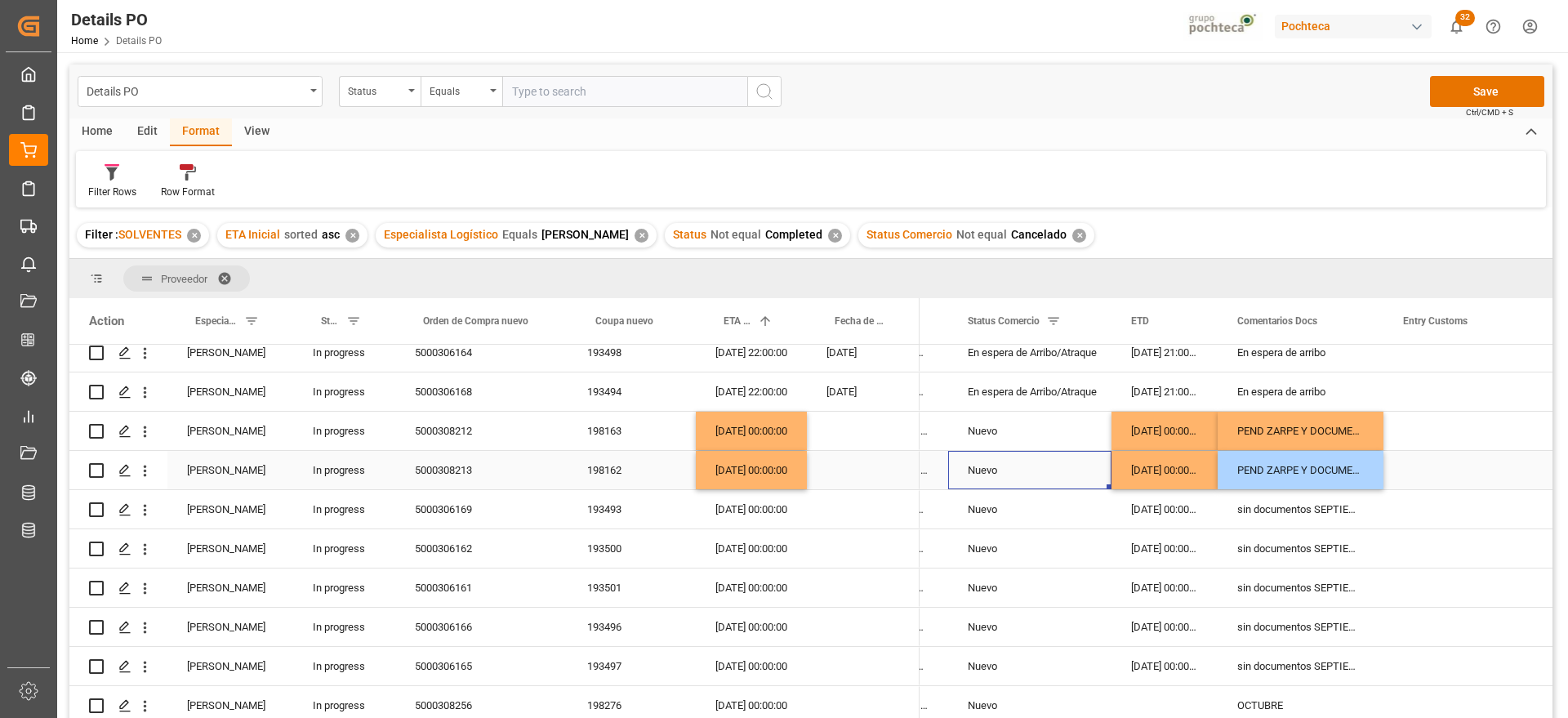
click at [1075, 469] on div "Nuevo" at bounding box center [1030, 470] width 124 height 37
click at [700, 463] on div "08-10-2025 00:00:00" at bounding box center [751, 469] width 111 height 38
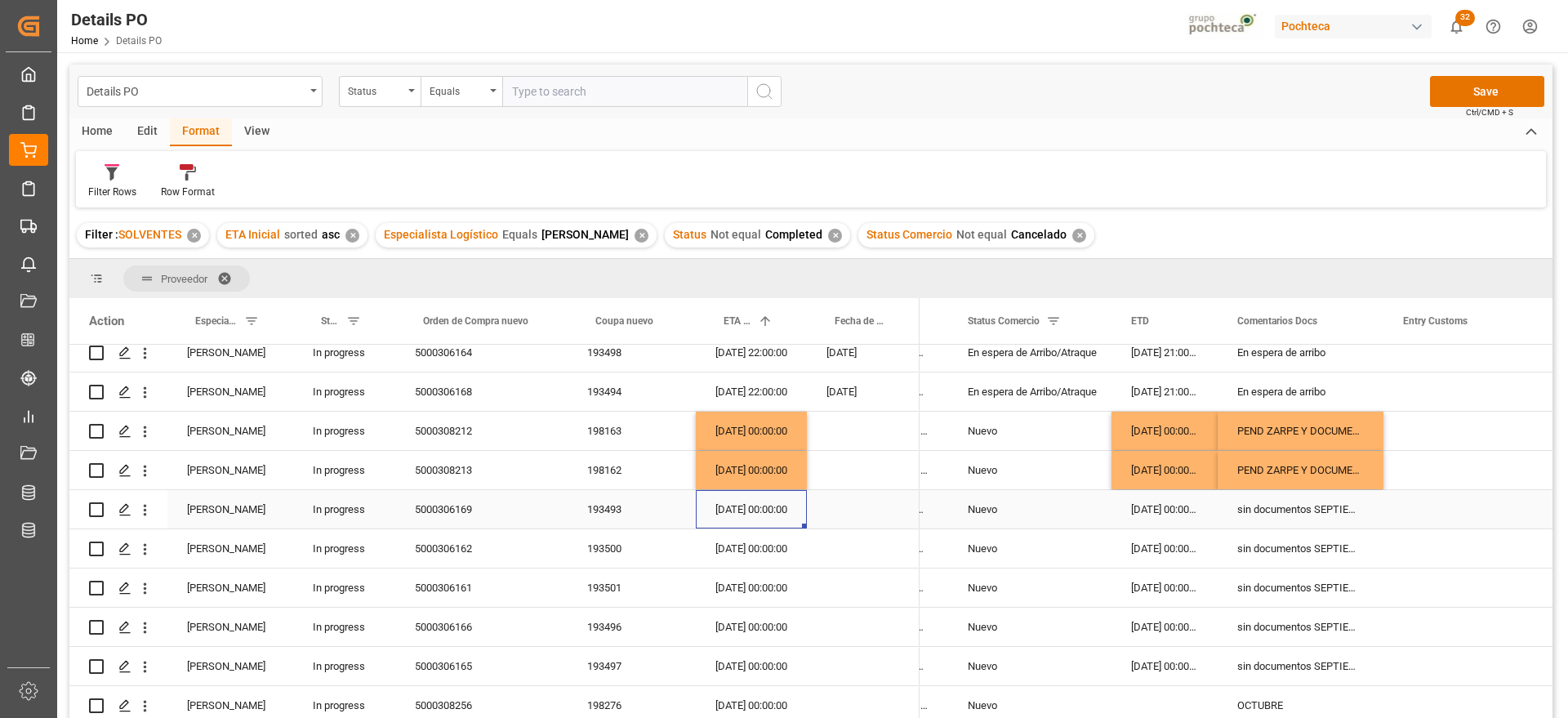
click at [751, 511] on div "28-09-2025 00:00:00" at bounding box center [751, 509] width 111 height 38
click at [619, 511] on div "193493" at bounding box center [632, 509] width 128 height 38
click at [450, 507] on div "5000306169" at bounding box center [482, 509] width 173 height 38
click at [610, 499] on div "193493" at bounding box center [632, 509] width 128 height 38
click at [453, 505] on div "5000306169" at bounding box center [482, 509] width 173 height 38
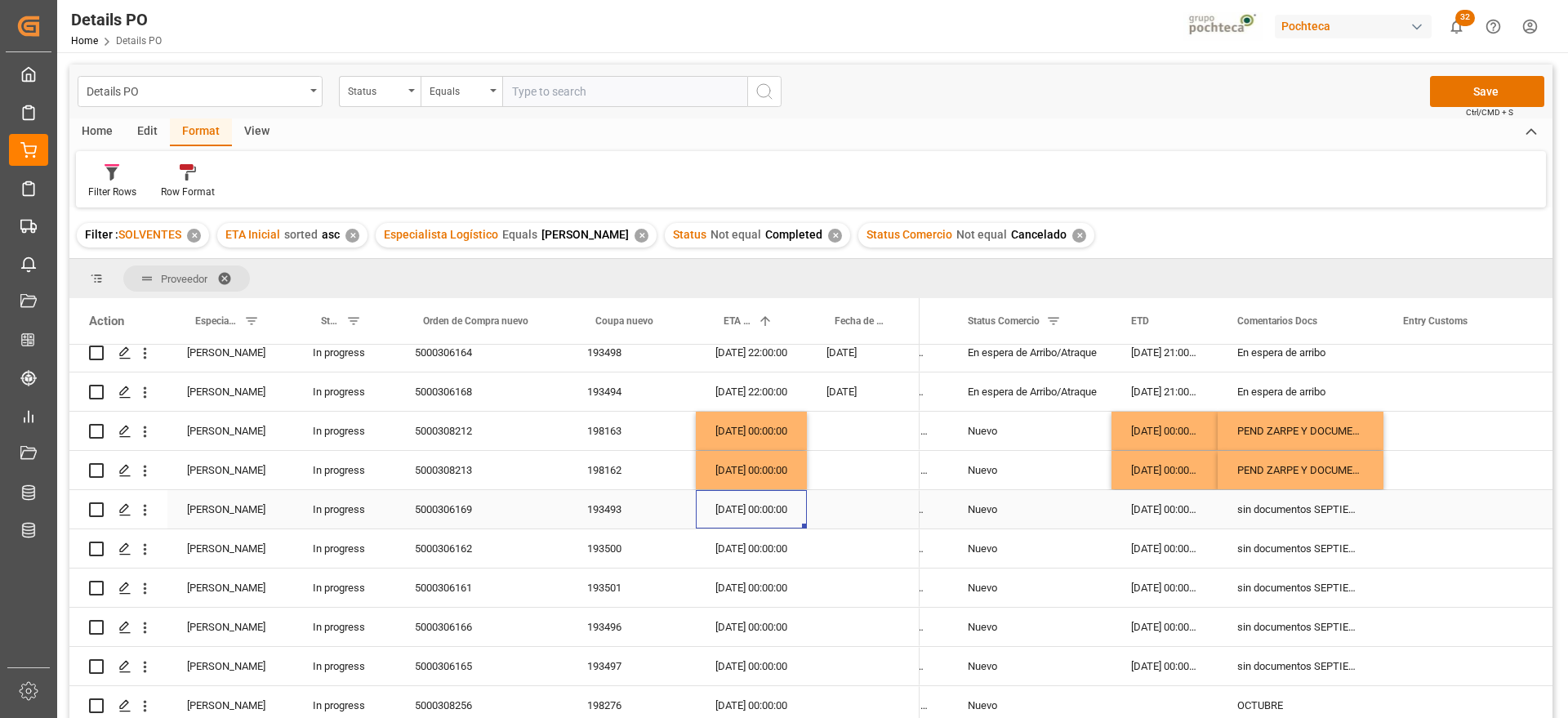
click at [750, 503] on div "28-09-2025 00:00:00" at bounding box center [751, 509] width 111 height 38
click at [1163, 515] on div "18-08-2025 00:00:00" at bounding box center [1165, 509] width 106 height 38
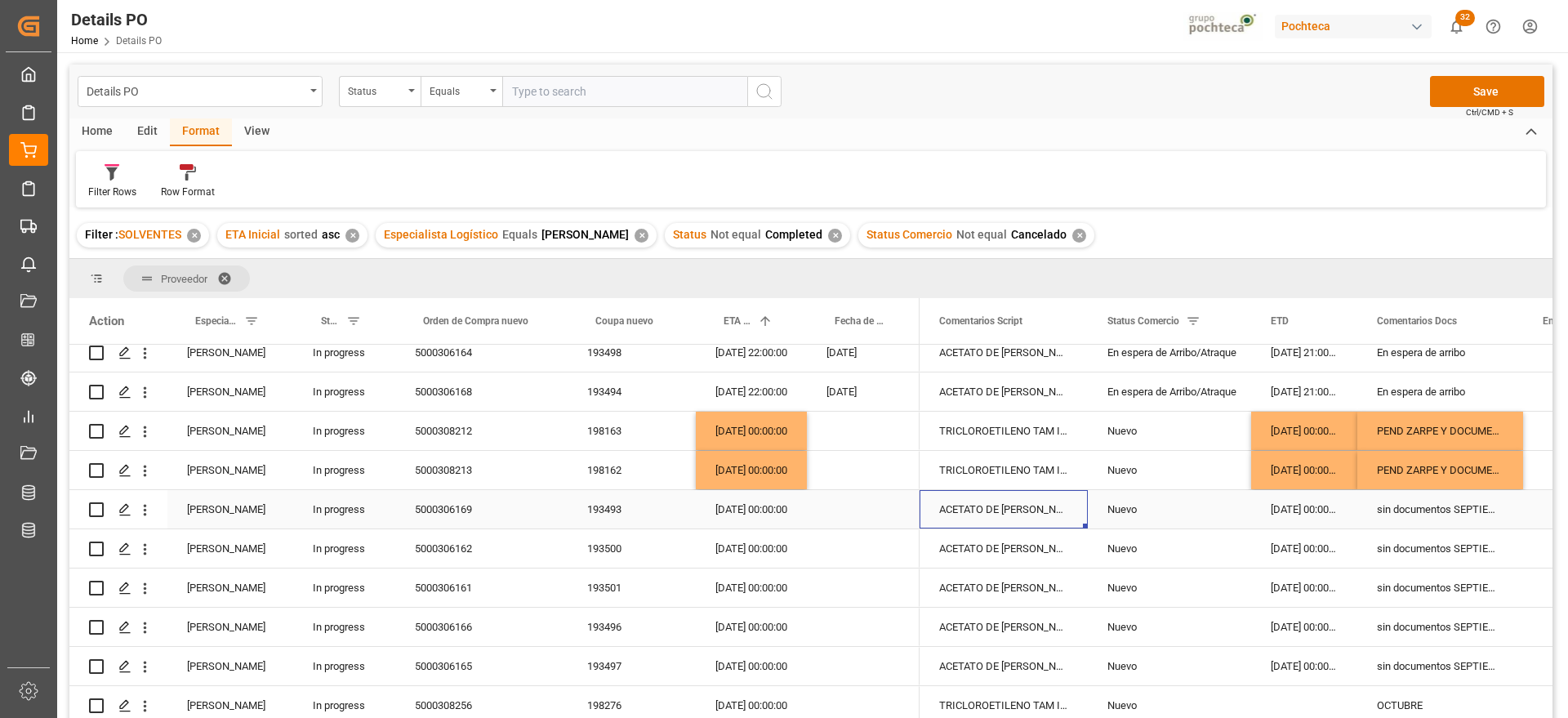
scroll to position [0, 0]
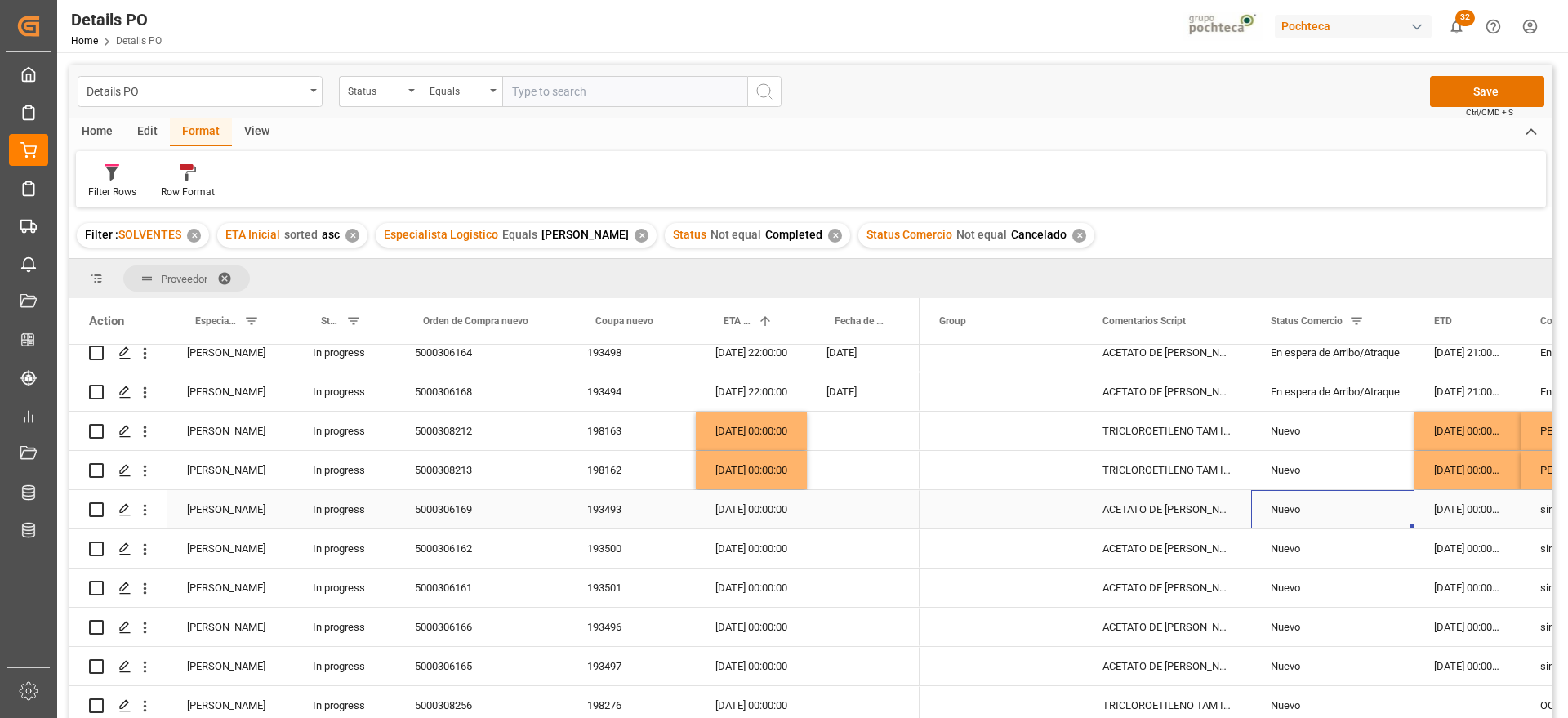
click at [1343, 511] on div "Nuevo" at bounding box center [1333, 509] width 124 height 37
click at [1387, 513] on icon "open menu" at bounding box center [1384, 519] width 20 height 20
click at [1352, 686] on div "En espera de Arribo/Atraque" at bounding box center [1342, 680] width 155 height 58
type input "En espera de Arribo/Atraque"
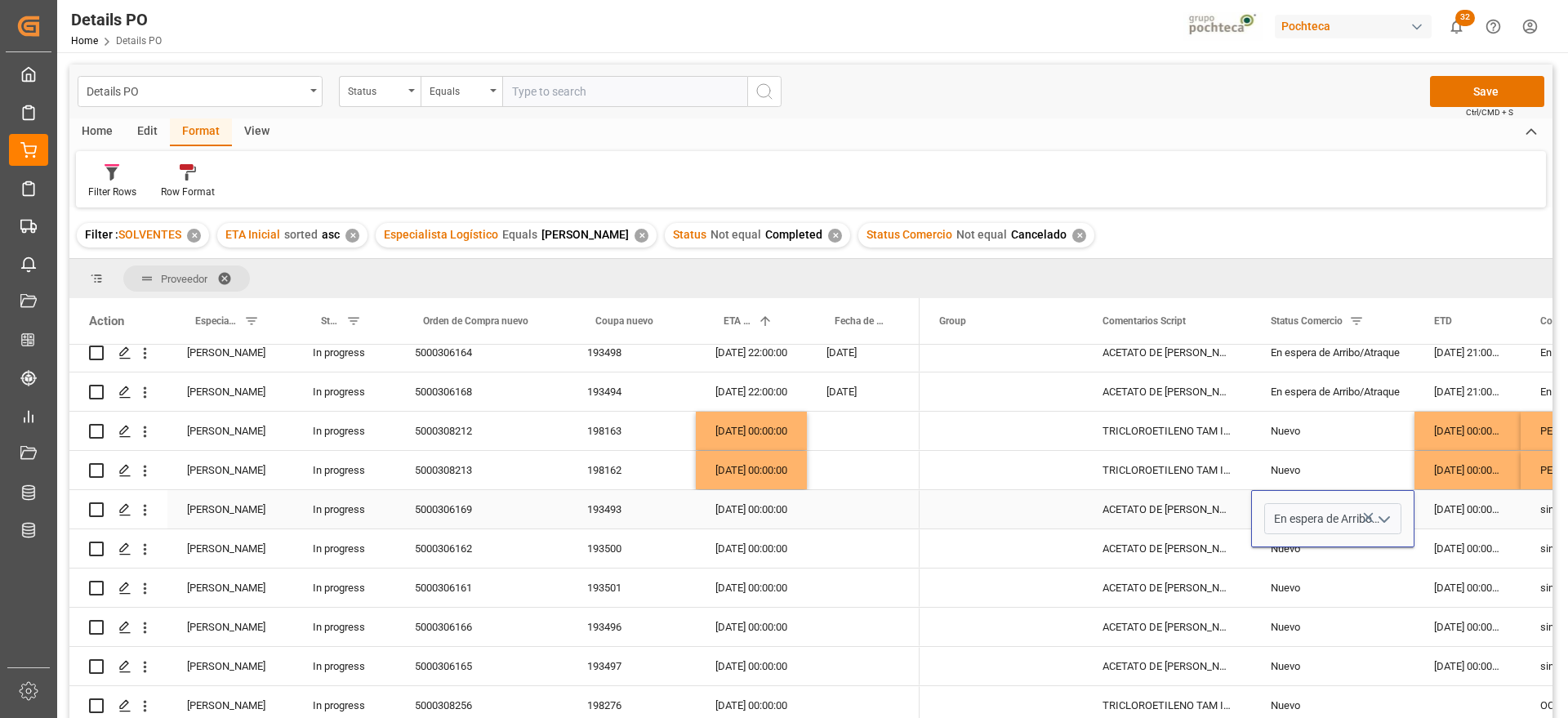
click at [1445, 513] on div "18-08-2025 00:00:00" at bounding box center [1468, 509] width 106 height 38
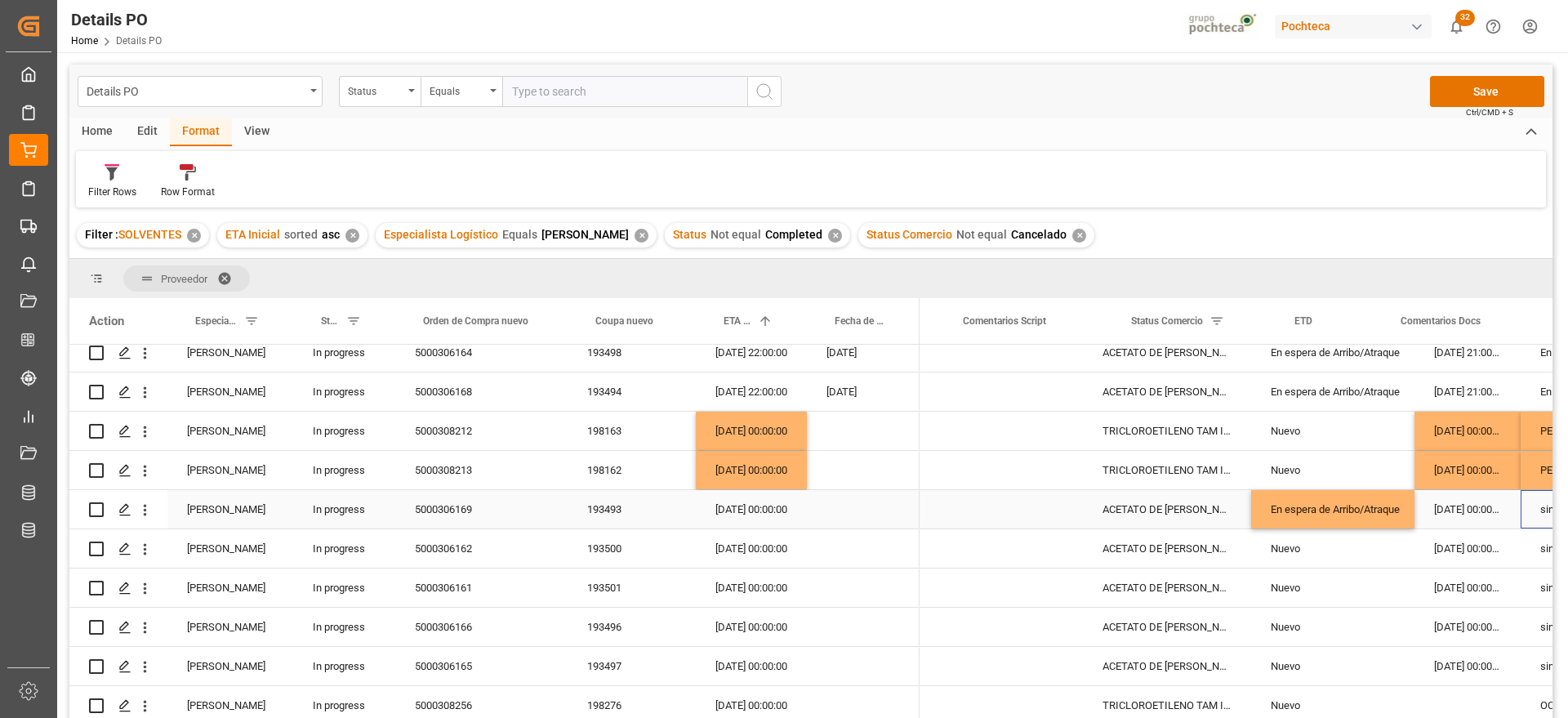
scroll to position [0, 303]
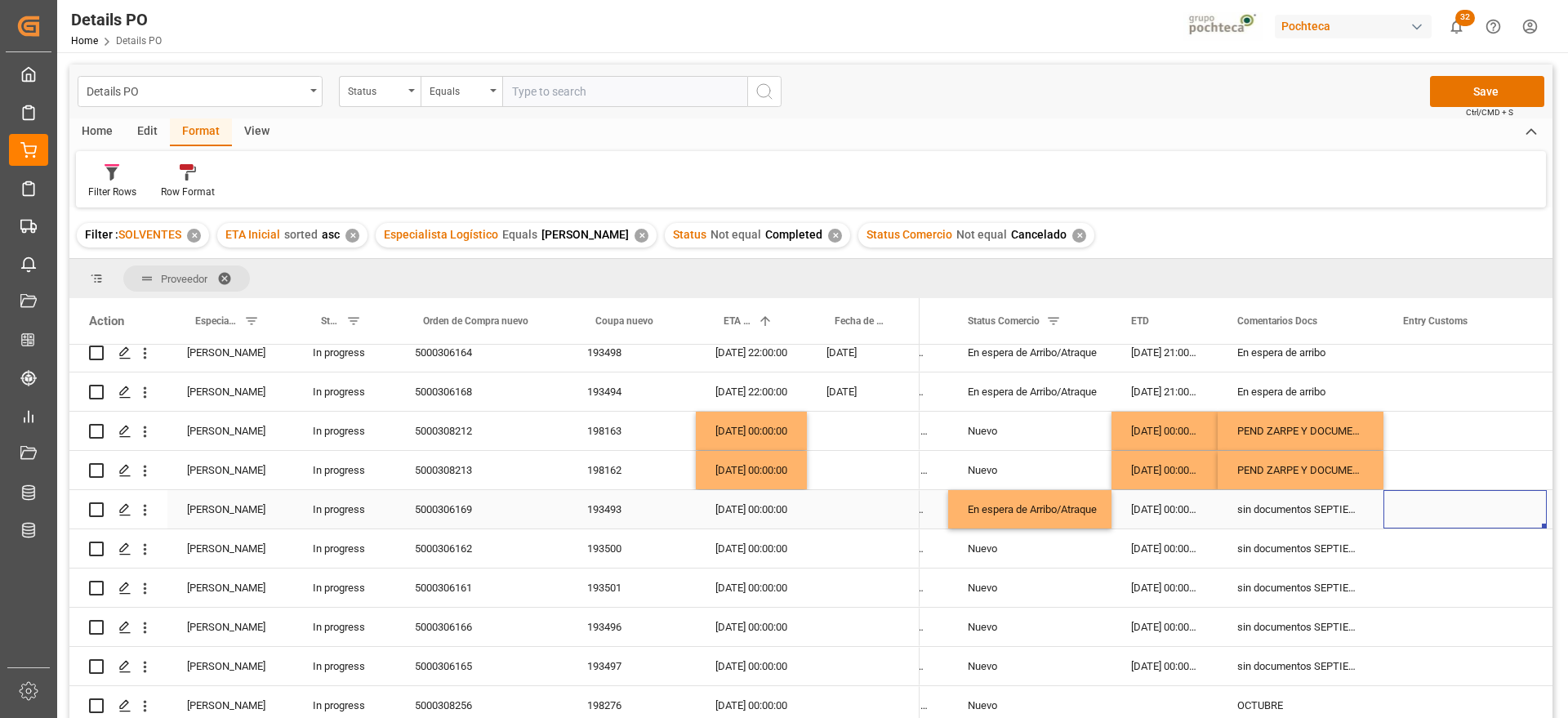
click at [1305, 516] on div "sin documentos SEPTIEMBRE" at bounding box center [1300, 509] width 165 height 38
drag, startPoint x: 1239, startPoint y: 518, endPoint x: 1372, endPoint y: 518, distance: 133.0
click at [1372, 518] on div "sin documentos SEPTIEMBRE" at bounding box center [1300, 519] width 165 height 58
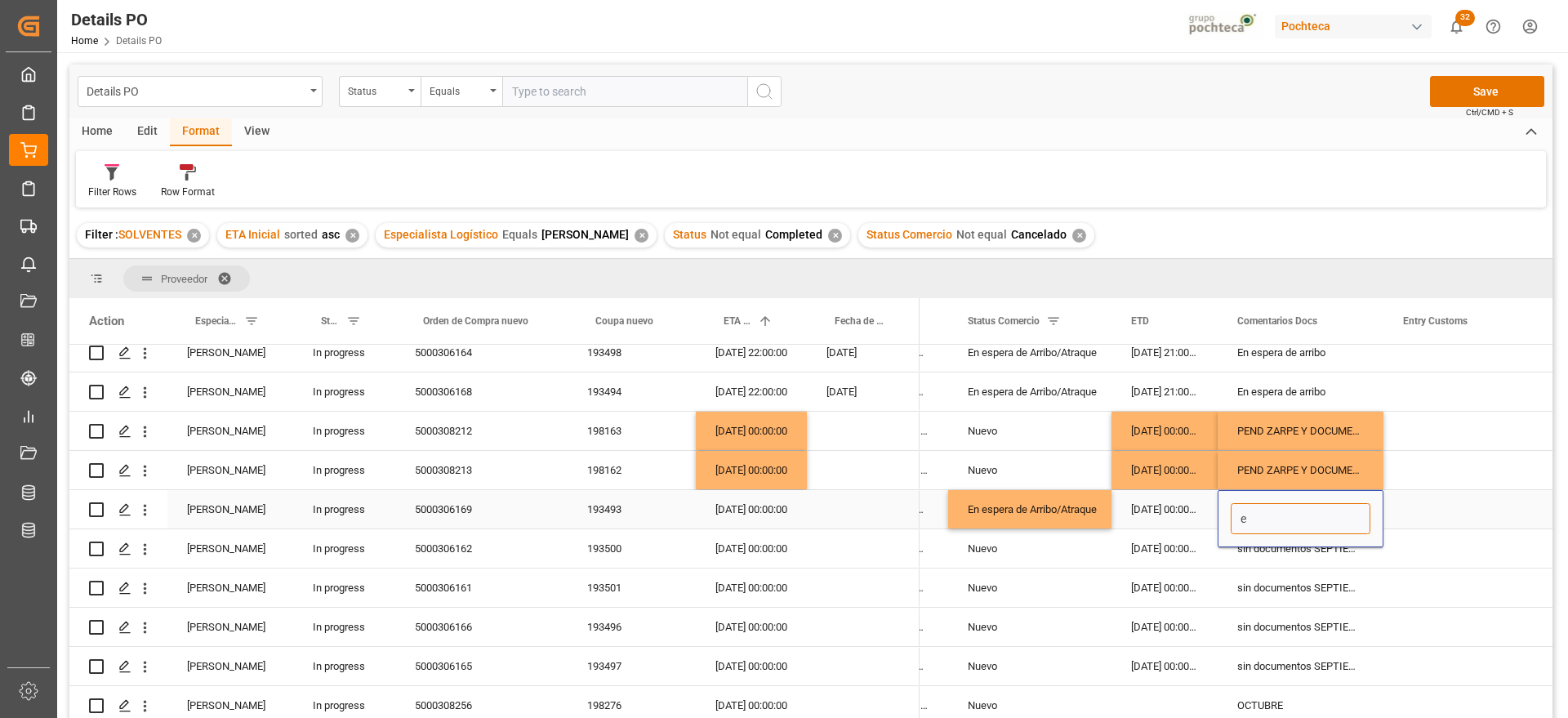
scroll to position [0, 0]
type input "e"
type input "EN ESPERA DE ARRIBO"
click at [1051, 544] on div "Nuevo" at bounding box center [1030, 549] width 124 height 37
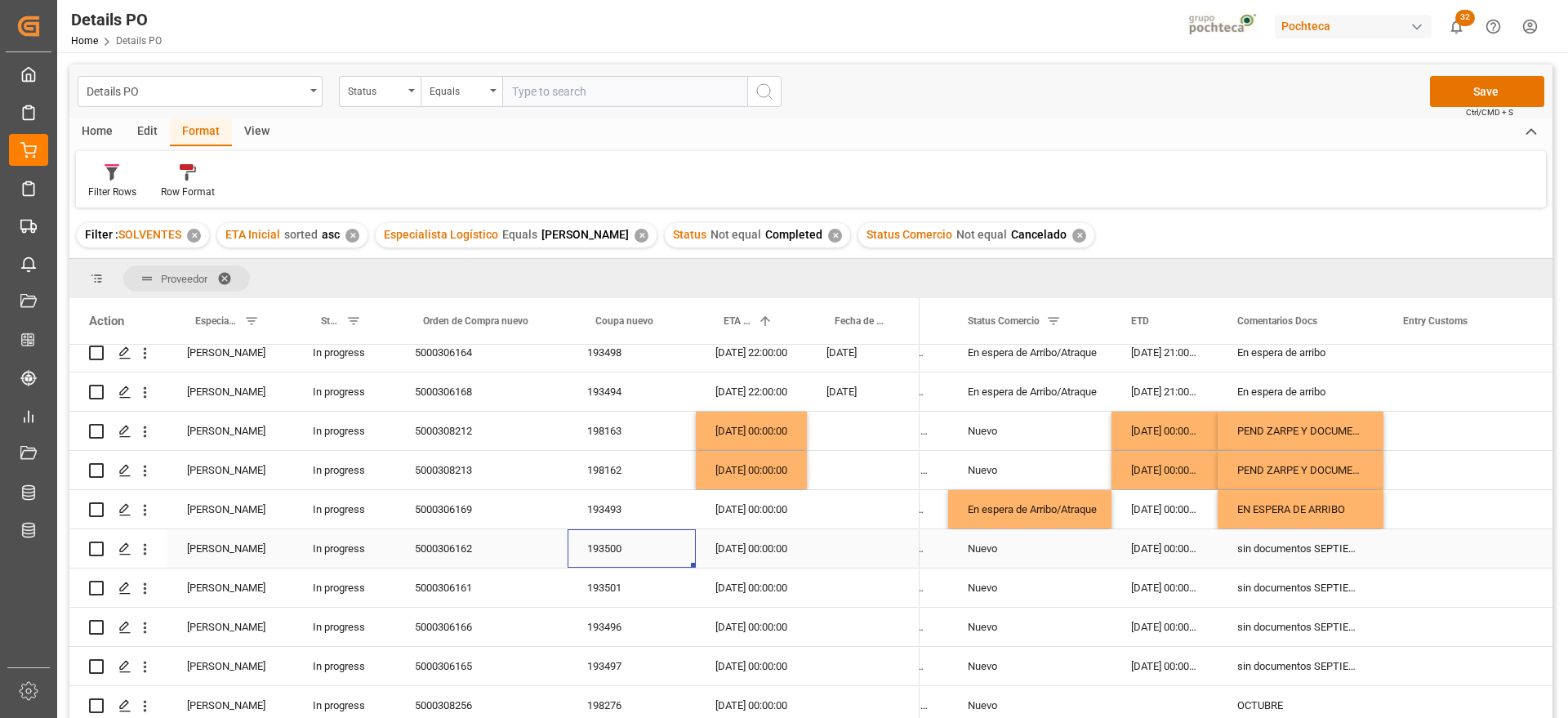
click at [614, 551] on div "193500" at bounding box center [632, 548] width 128 height 38
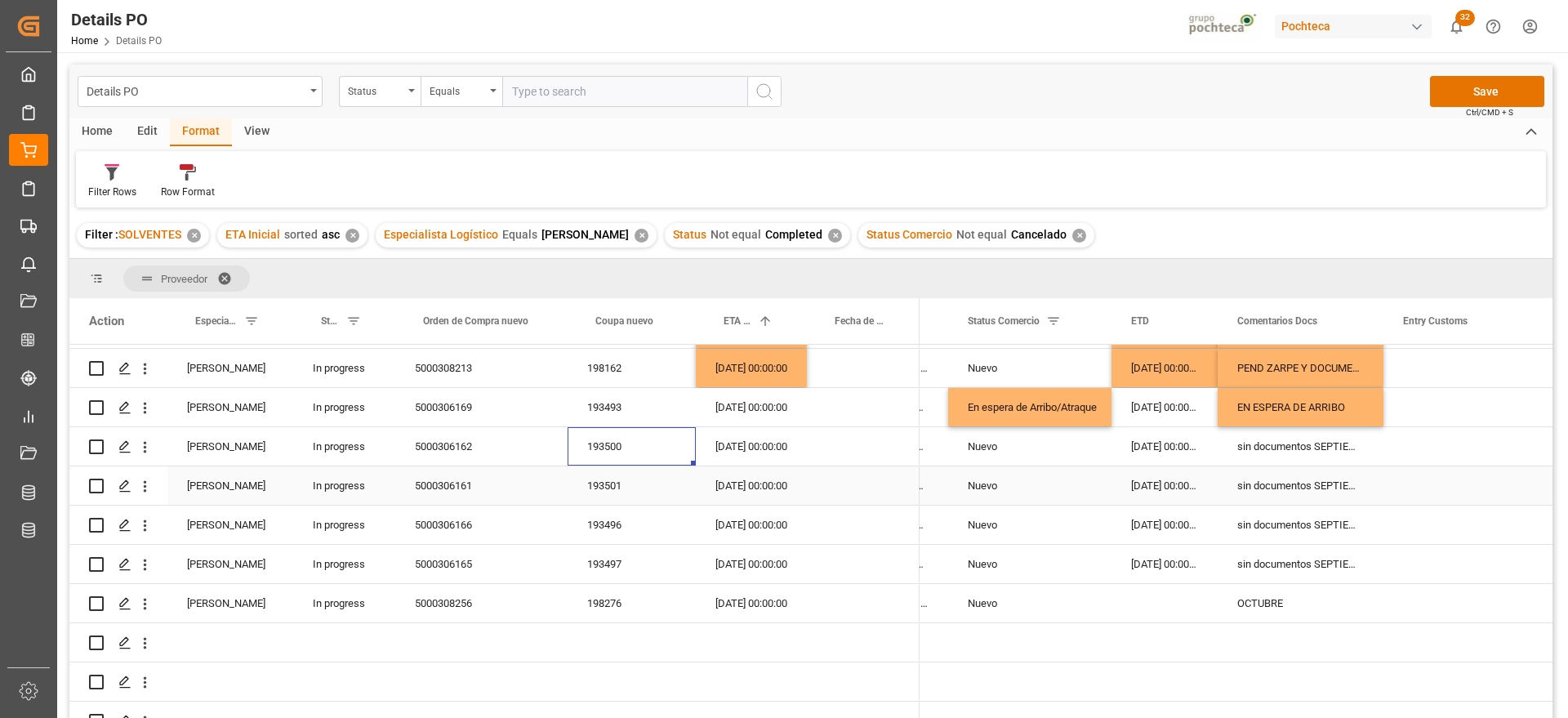
click at [617, 497] on div "193501" at bounding box center [632, 485] width 128 height 38
click at [618, 443] on div "193500" at bounding box center [632, 446] width 128 height 38
click at [1048, 401] on div "En espera de Arribo/Atraque" at bounding box center [1030, 408] width 124 height 37
drag, startPoint x: 1077, startPoint y: 525, endPoint x: 1044, endPoint y: 481, distance: 55.0
click at [1075, 525] on div "Nuevo" at bounding box center [1030, 525] width 124 height 37
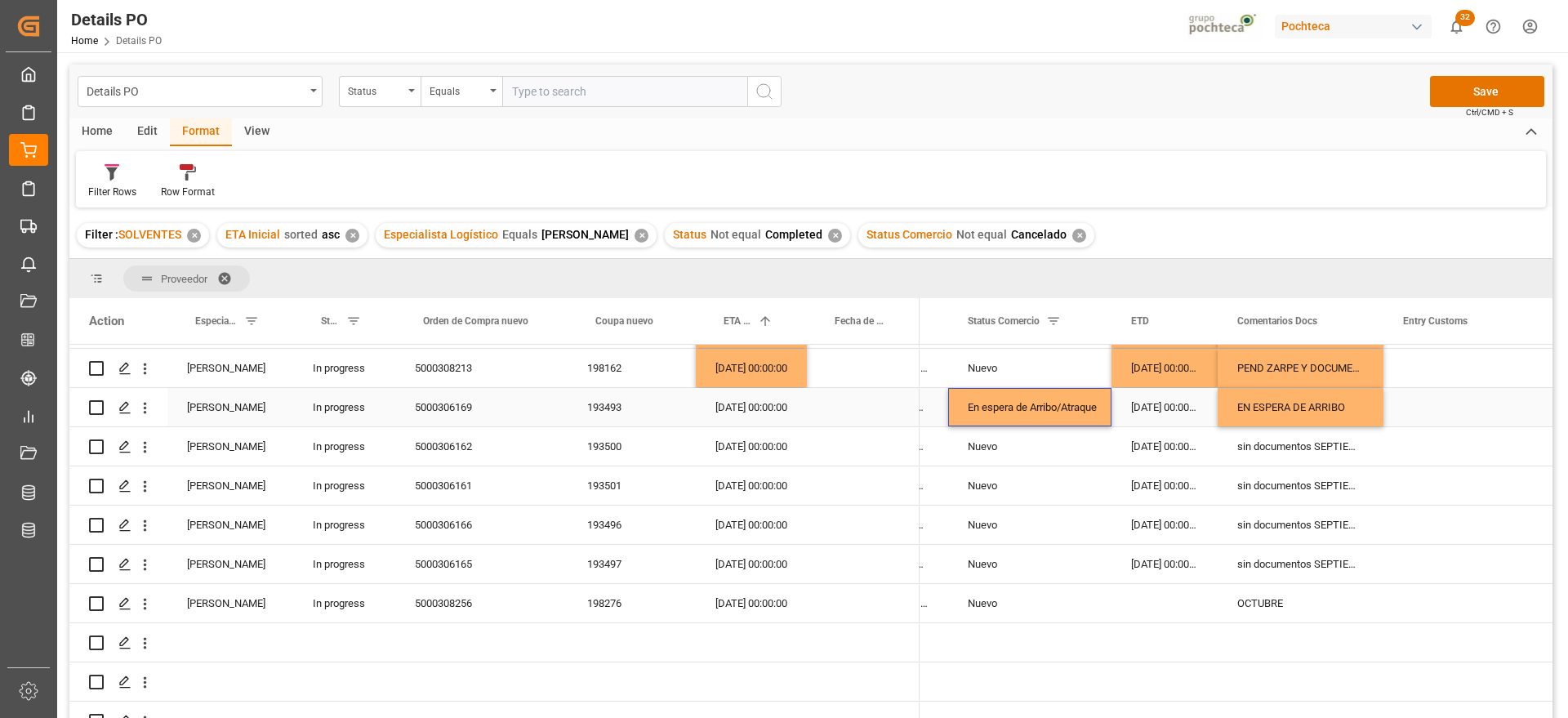
click at [1021, 412] on div "En espera de Arribo/Atraque" at bounding box center [1030, 408] width 124 height 37
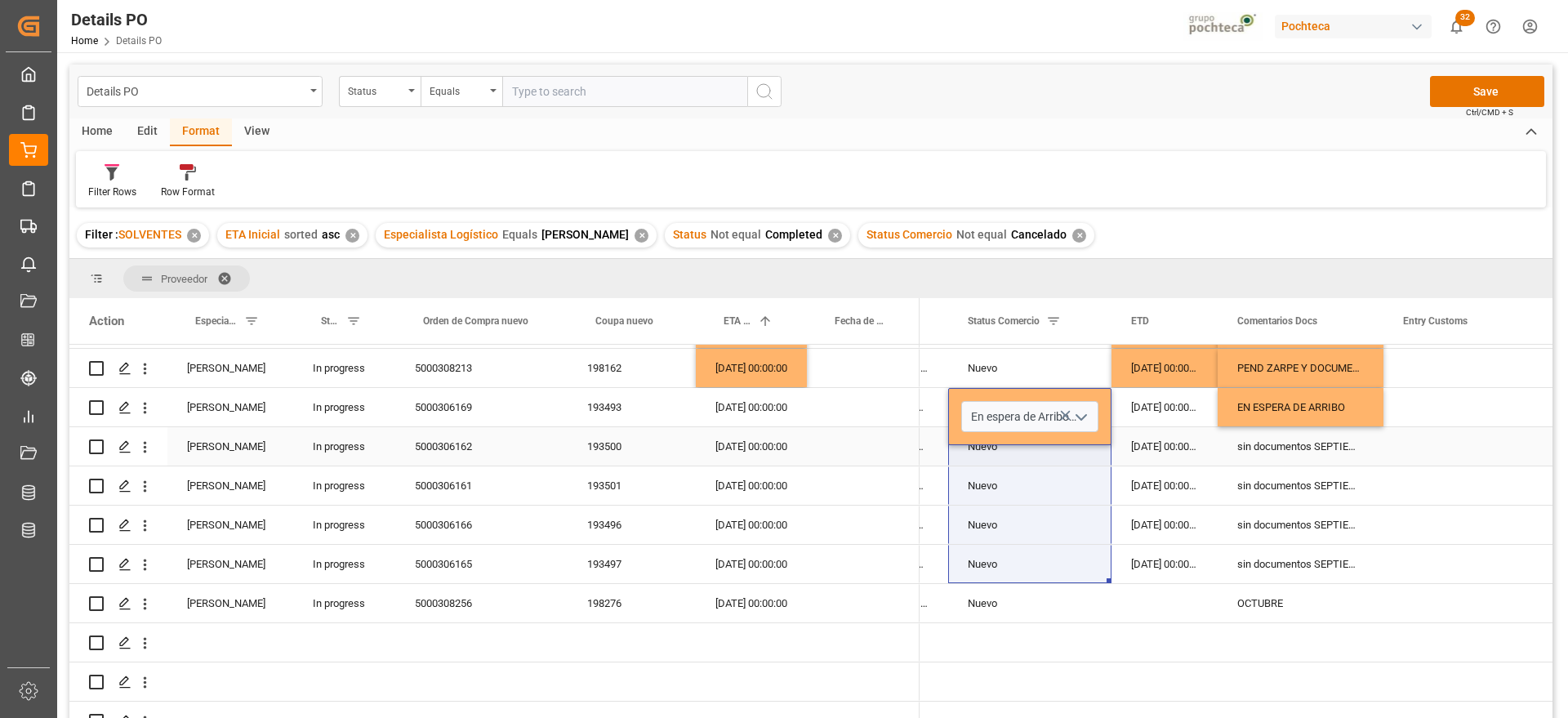
click at [1148, 419] on div "18-08-2025 00:00:00" at bounding box center [1165, 407] width 106 height 38
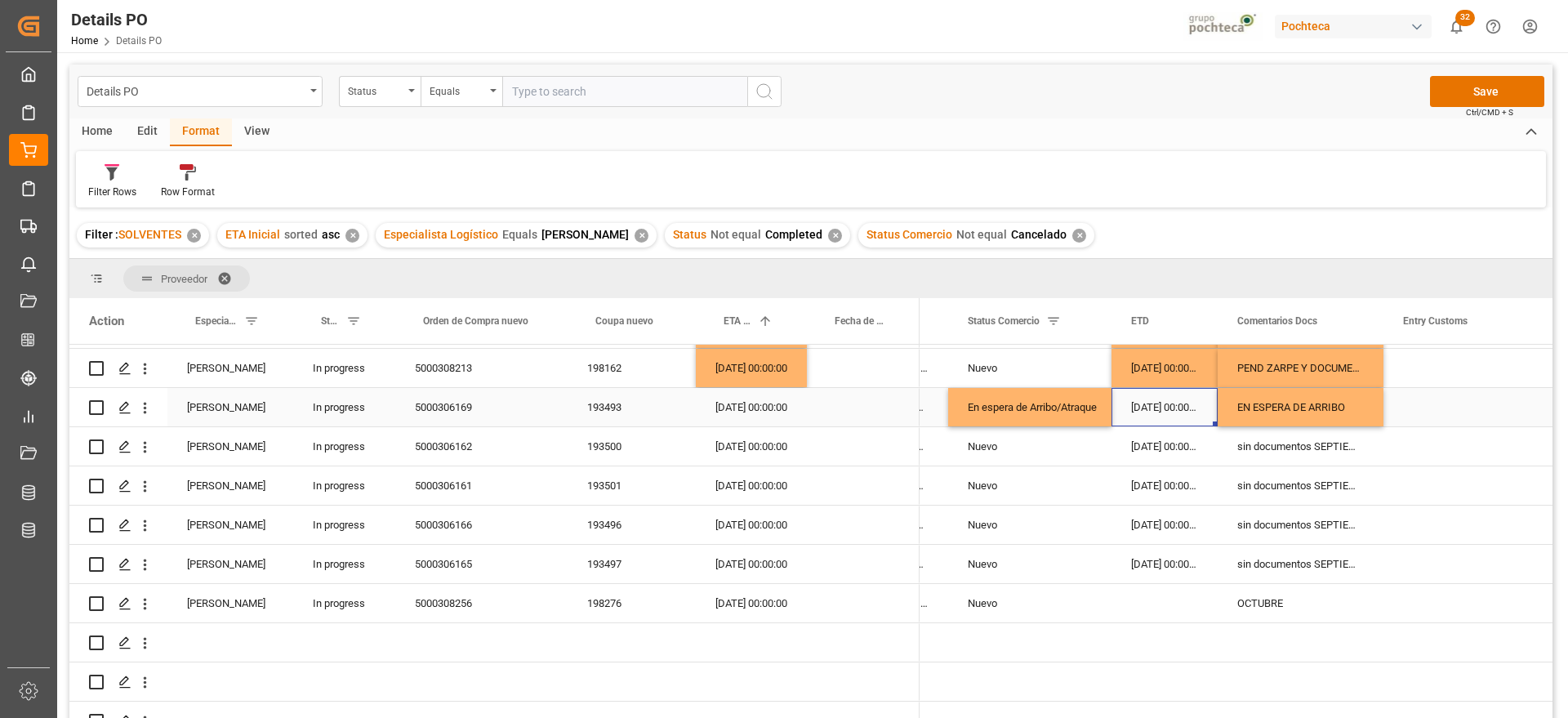
click at [1044, 413] on div "En espera de Arribo/Atraque" at bounding box center [1030, 408] width 124 height 37
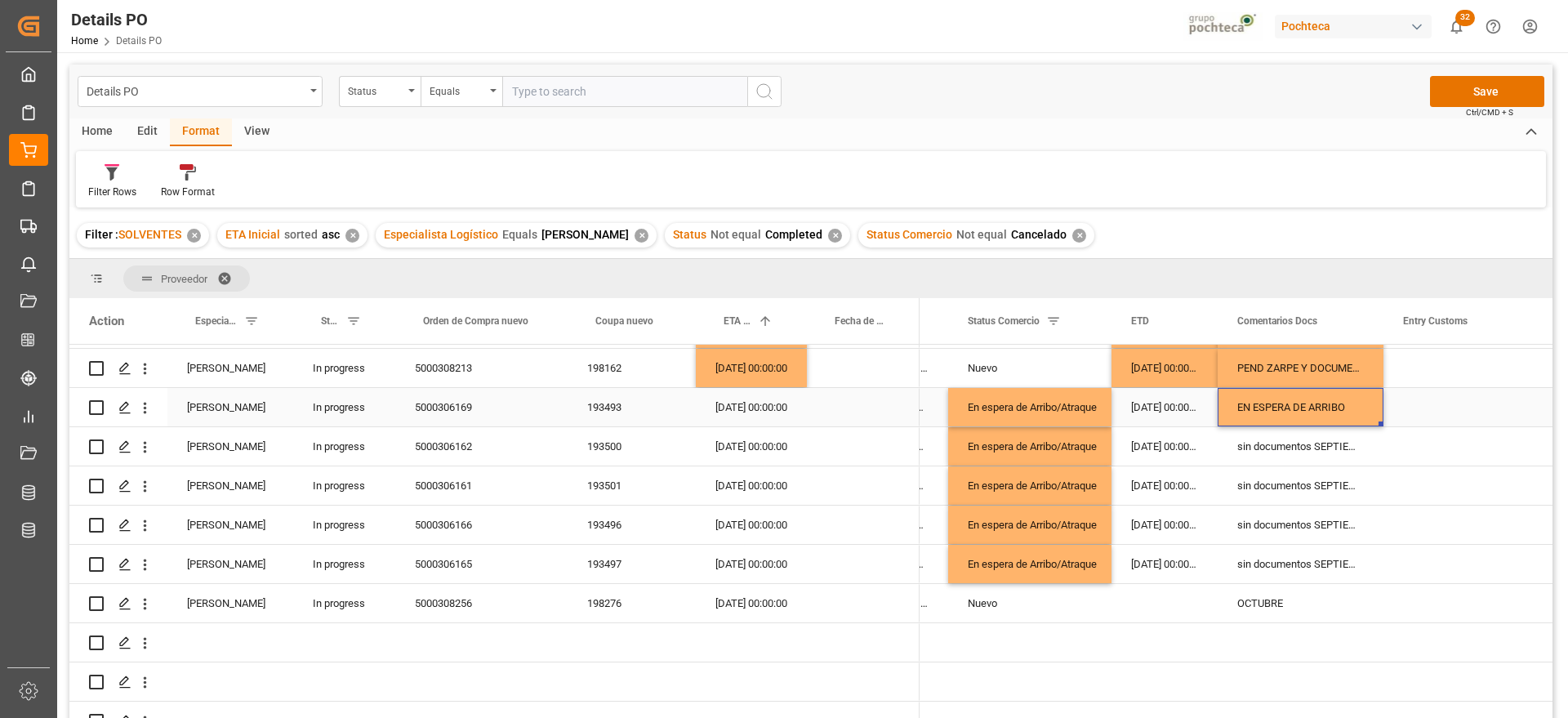
click at [1274, 404] on div "EN ESPERA DE ARRIBO" at bounding box center [1300, 407] width 165 height 38
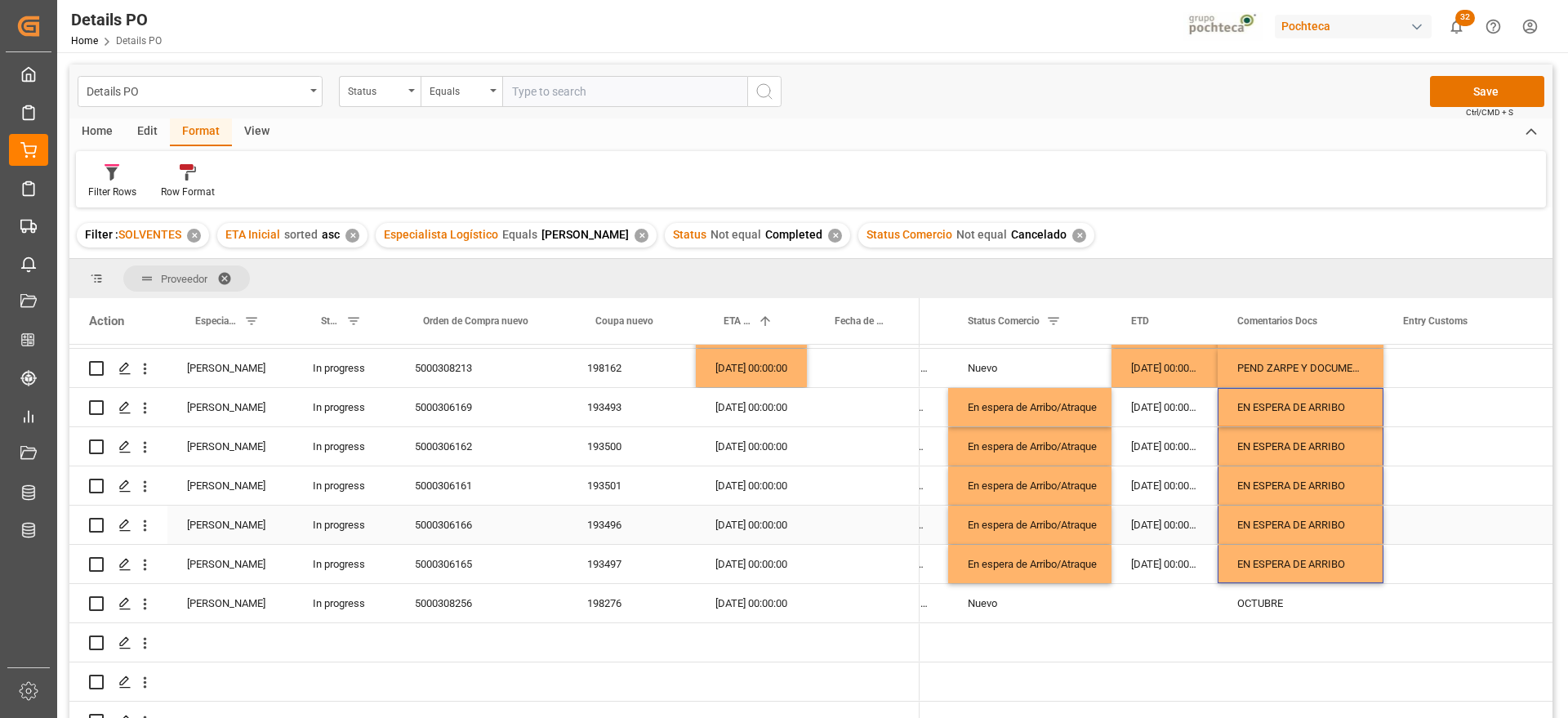
click at [1025, 524] on div "En espera de Arribo/Atraque" at bounding box center [1030, 525] width 124 height 37
click at [818, 497] on div "Press SPACE to select this row." at bounding box center [863, 485] width 112 height 38
click at [721, 400] on div "28-09-2025 00:00:00" at bounding box center [751, 407] width 111 height 38
click at [1330, 568] on div "EN ESPERA DE ARRIBO" at bounding box center [1300, 563] width 165 height 38
click at [1283, 605] on div "OCTUBRE" at bounding box center [1300, 603] width 165 height 38
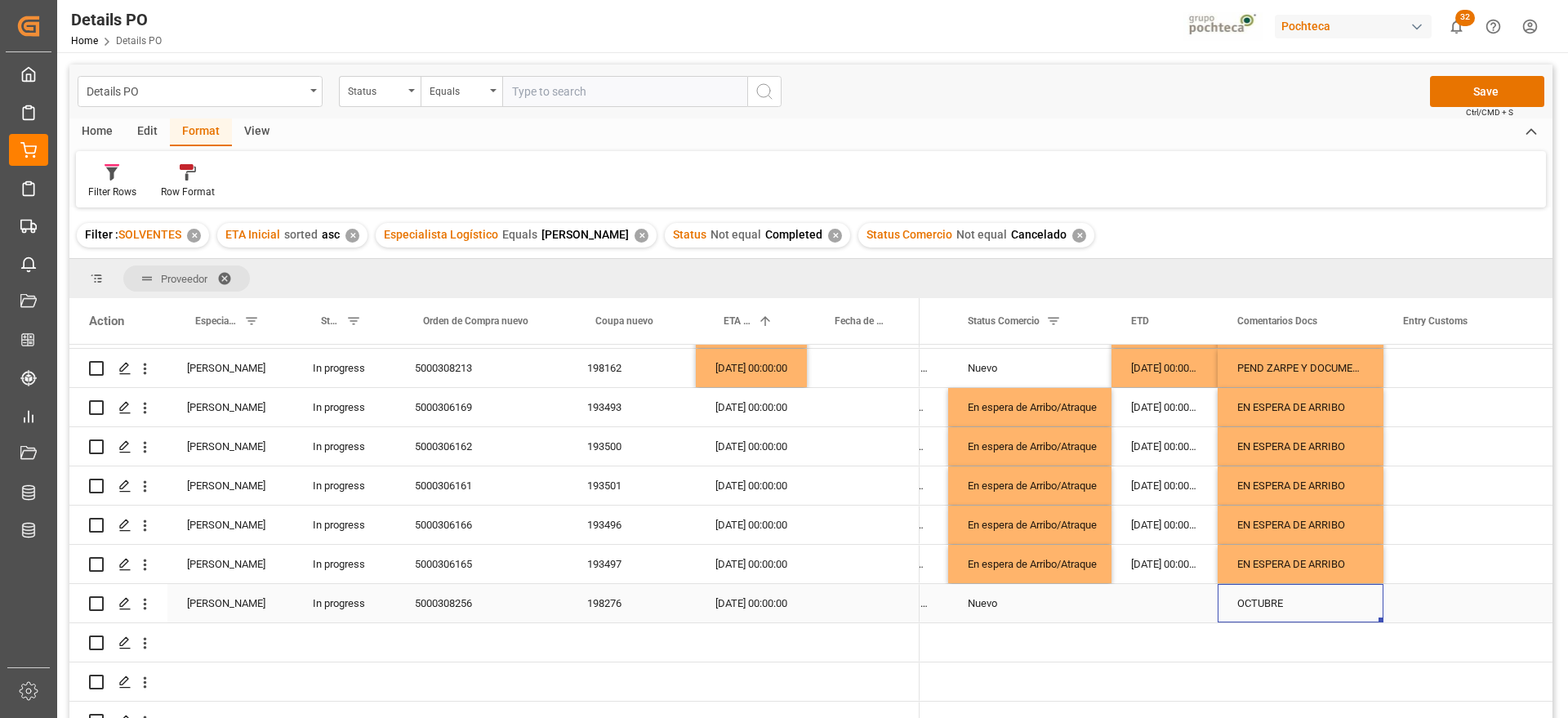
click at [577, 592] on div "198276" at bounding box center [632, 603] width 128 height 38
click at [451, 607] on div "5000308256" at bounding box center [482, 603] width 173 height 38
click at [605, 606] on div "198276" at bounding box center [632, 603] width 128 height 38
click at [1288, 604] on div "OCTUBRE" at bounding box center [1300, 603] width 165 height 38
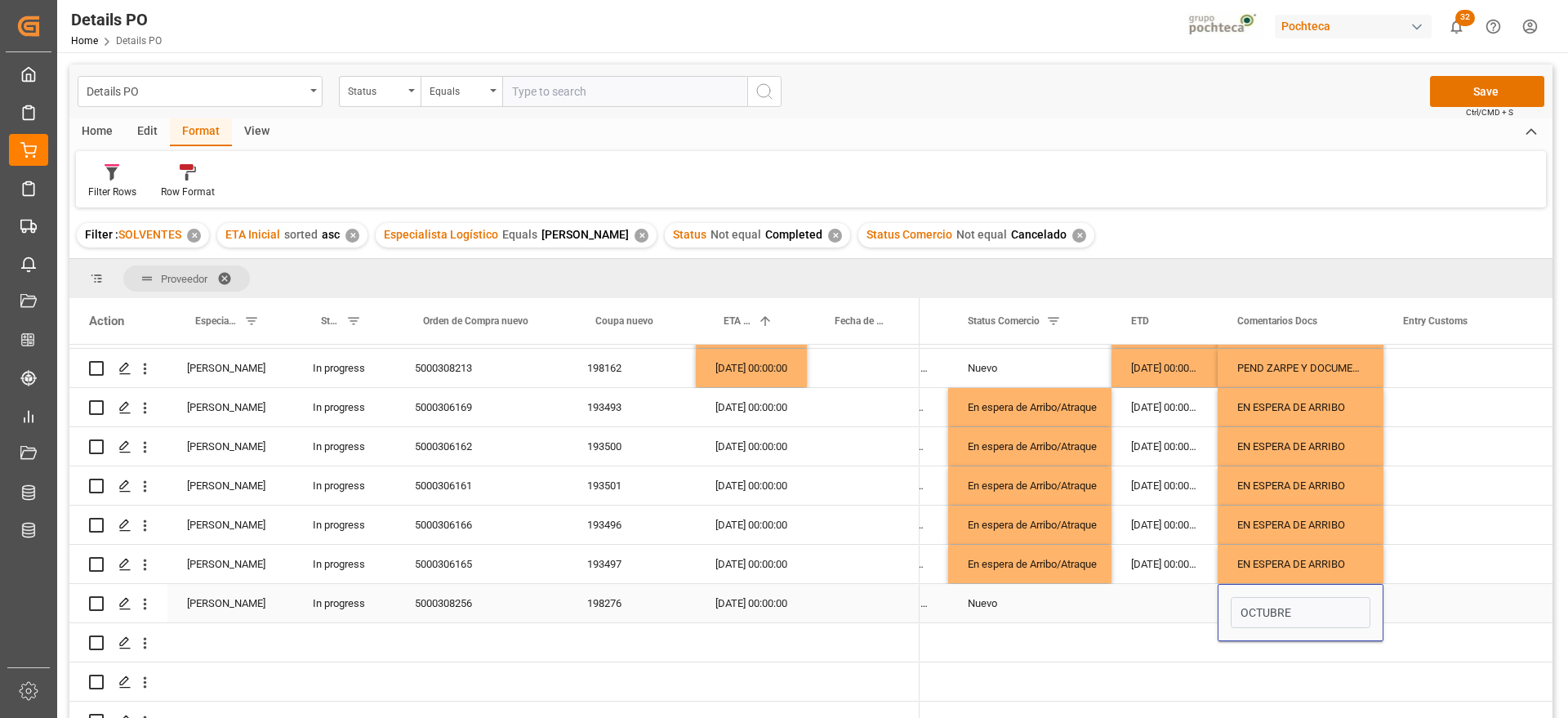
click at [1037, 604] on div "Nuevo" at bounding box center [1030, 604] width 124 height 37
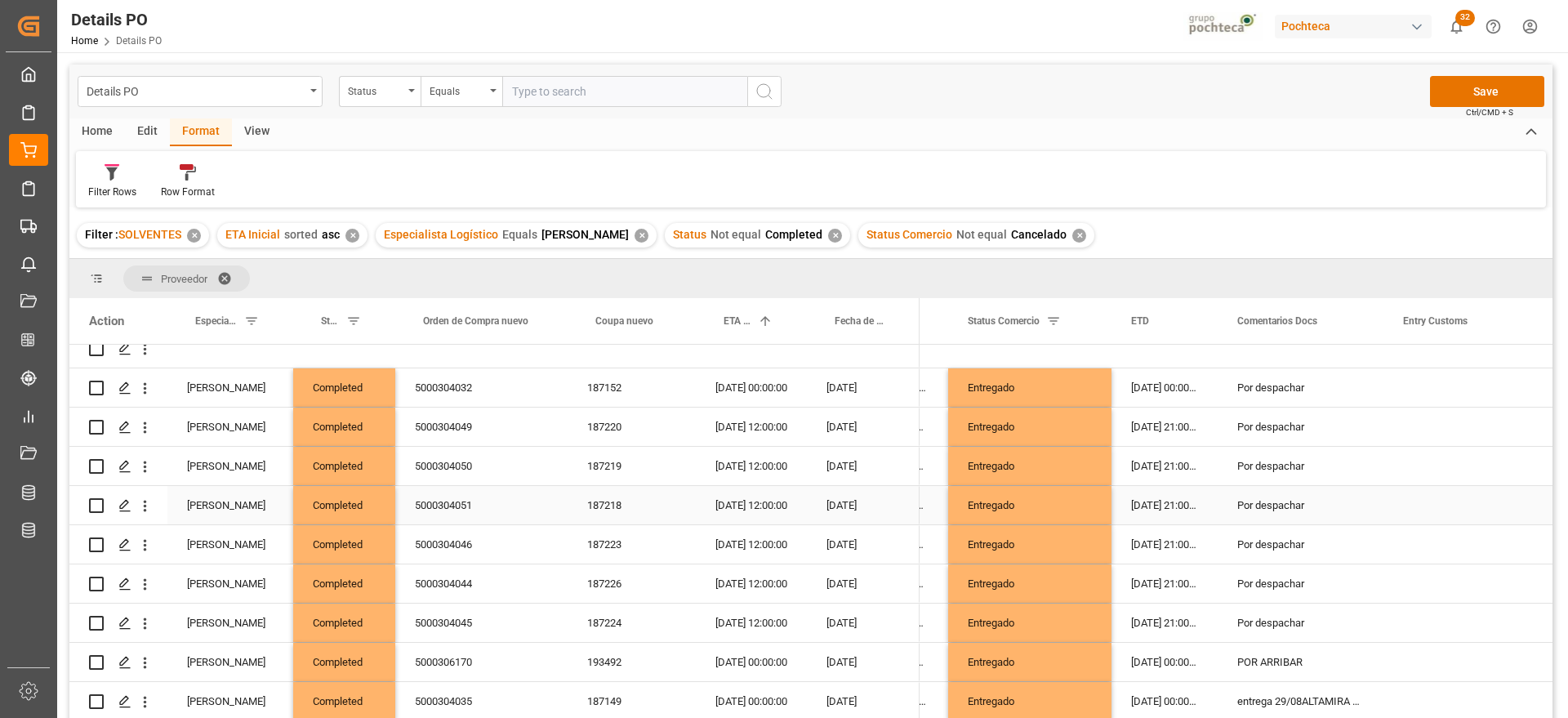
scroll to position [0, 0]
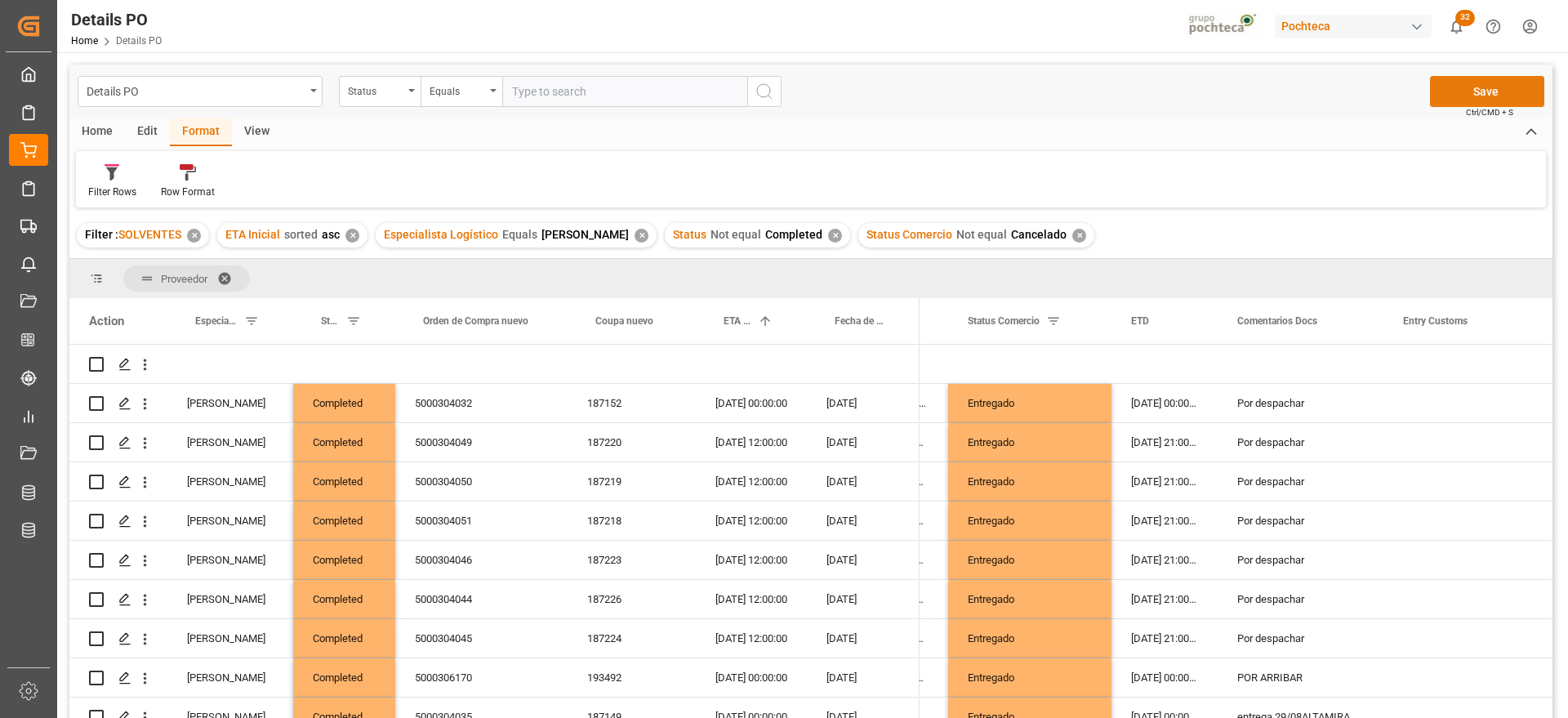
click at [1496, 90] on button "Save" at bounding box center [1486, 91] width 114 height 31
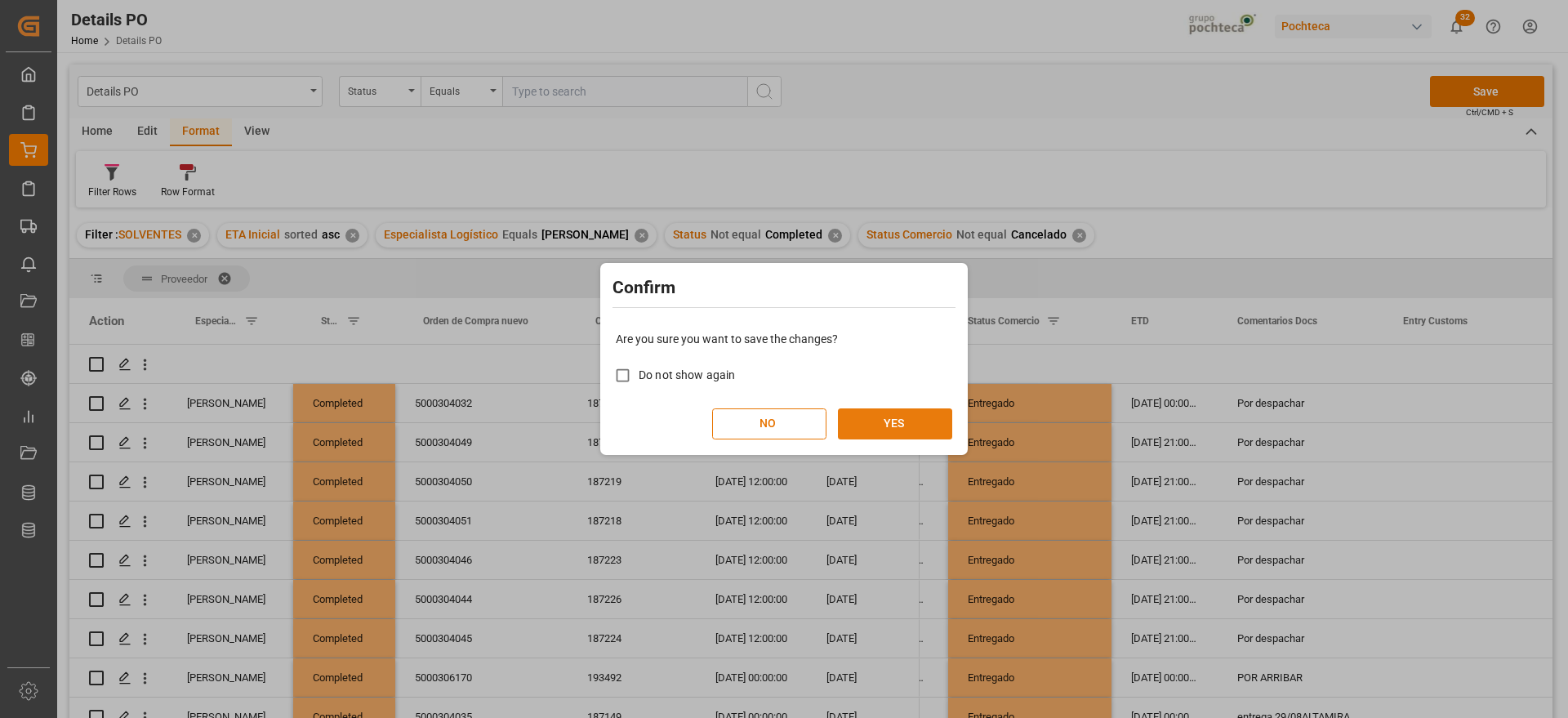
click at [890, 421] on button "YES" at bounding box center [895, 424] width 114 height 31
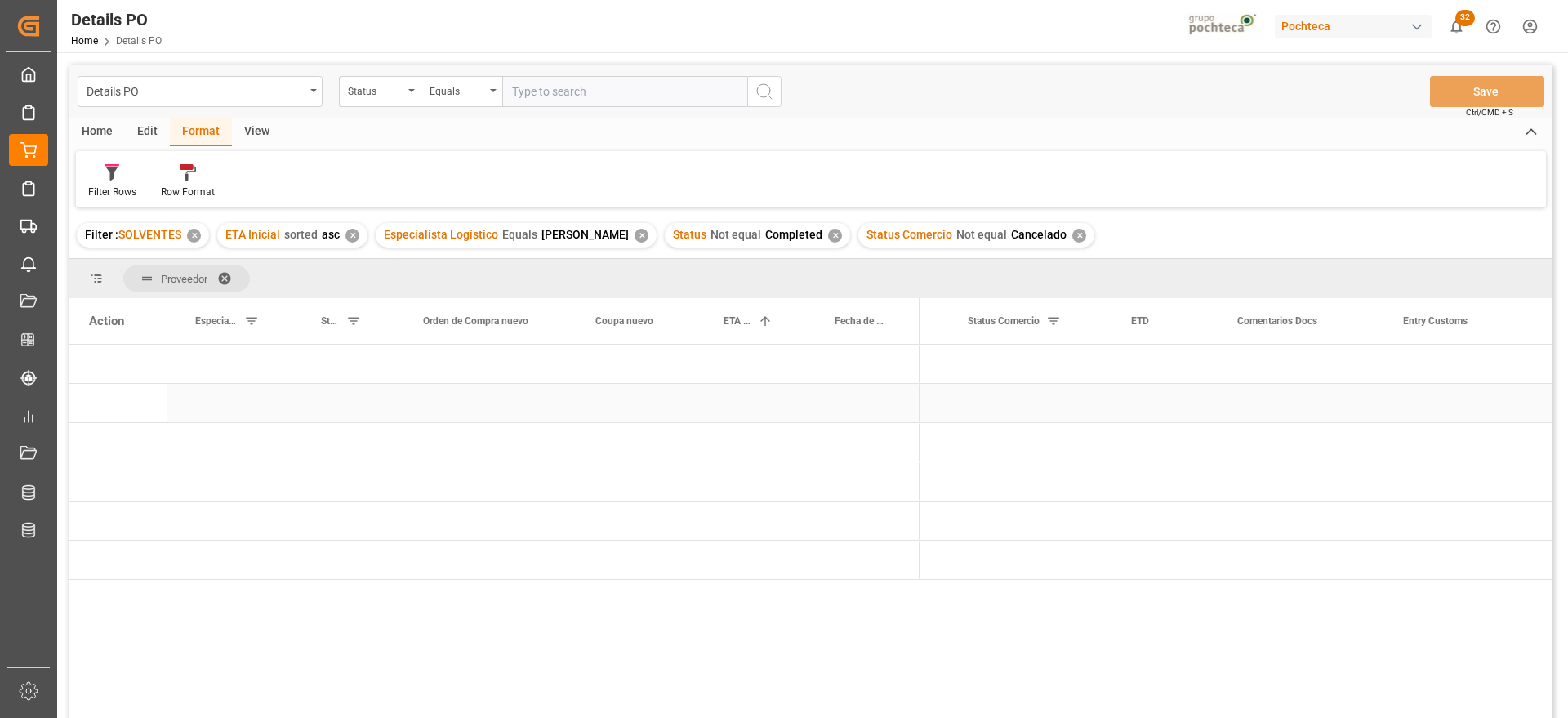
click at [845, 387] on div "Press SPACE to select this row." at bounding box center [863, 402] width 112 height 38
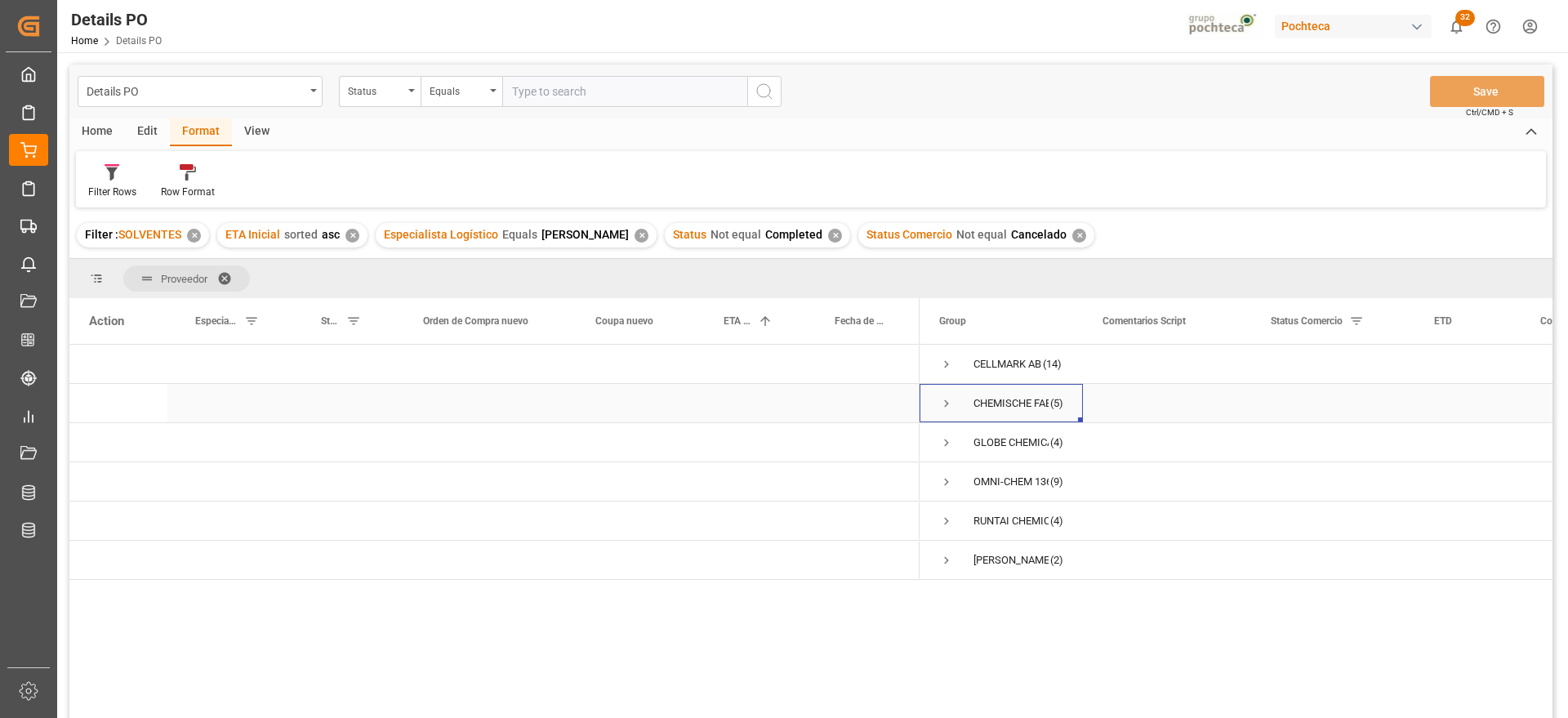
click at [940, 398] on span "Press SPACE to select this row." at bounding box center [947, 403] width 15 height 15
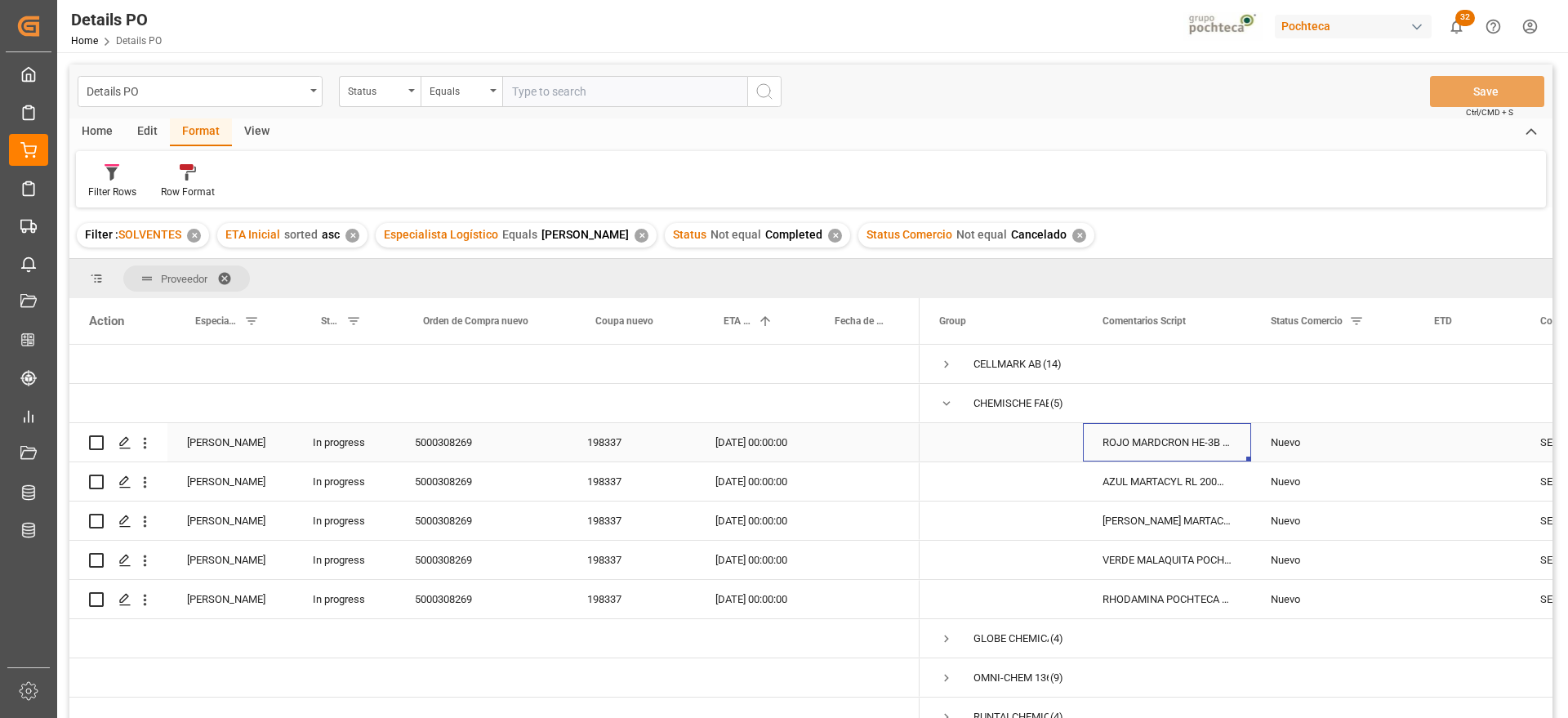
click at [1161, 448] on div "ROJO MARDCRON HE-3B 200% CTE-25 KG (5857" at bounding box center [1167, 441] width 168 height 38
click at [1172, 440] on div "ROJO MARDCRON HE-3B 200% CTE-25 KG (5857" at bounding box center [1167, 441] width 168 height 38
click at [1282, 440] on div "Nuevo" at bounding box center [1333, 442] width 124 height 37
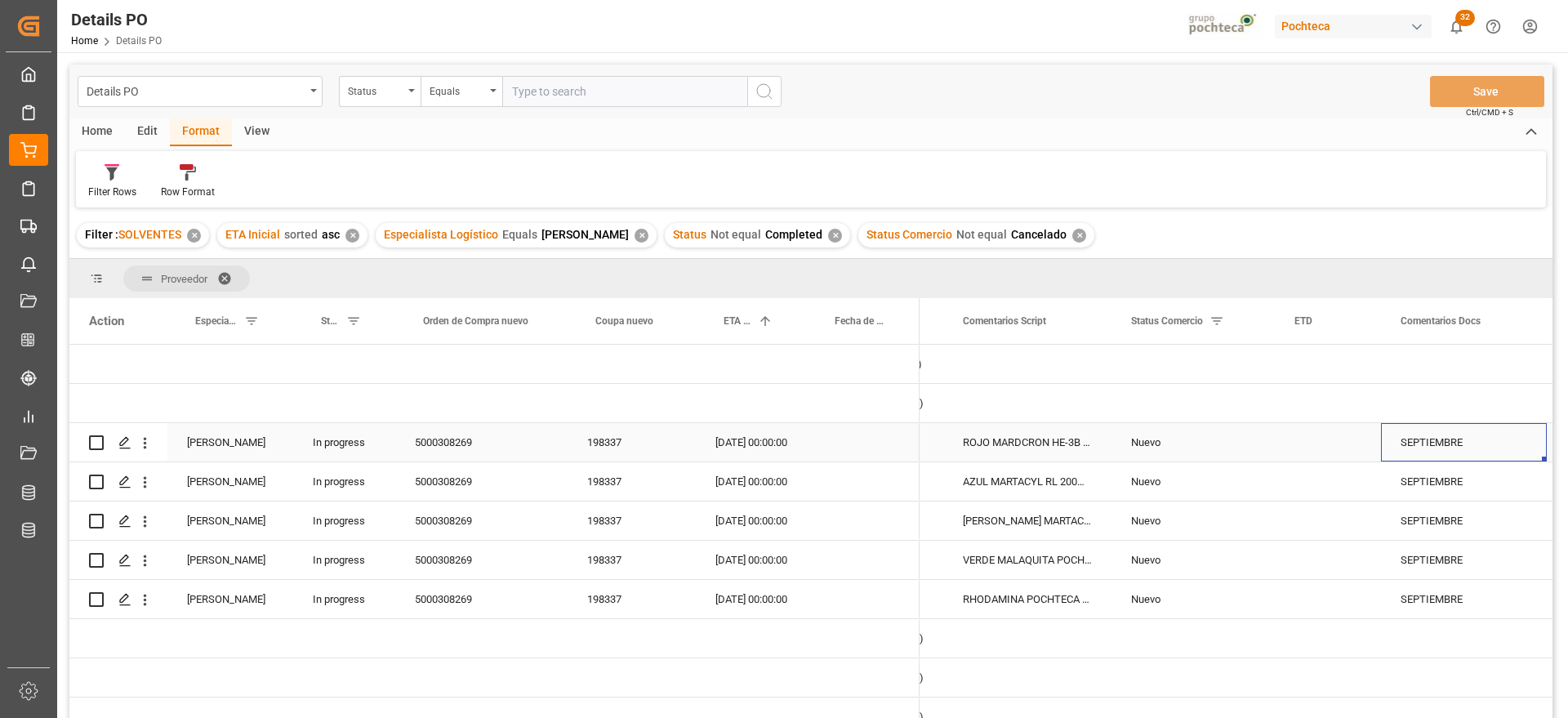
click at [1403, 445] on div "SEPTIEMBRE" at bounding box center [1464, 441] width 165 height 38
drag, startPoint x: 1403, startPoint y: 445, endPoint x: 1506, endPoint y: 449, distance: 103.1
click at [1506, 449] on input "SEPTIEMBRE" at bounding box center [1464, 450] width 139 height 31
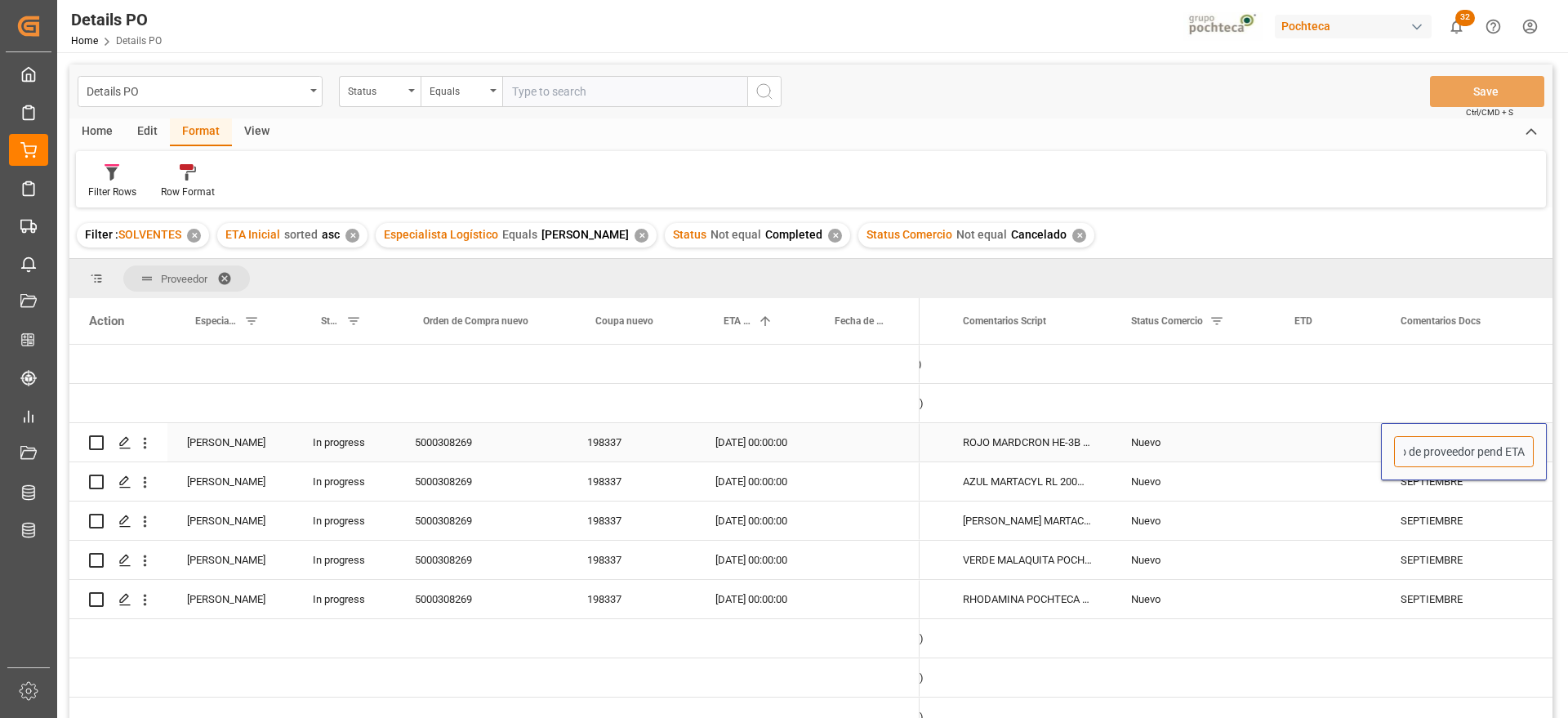
type input "sin correo de proveedor pend ETA"
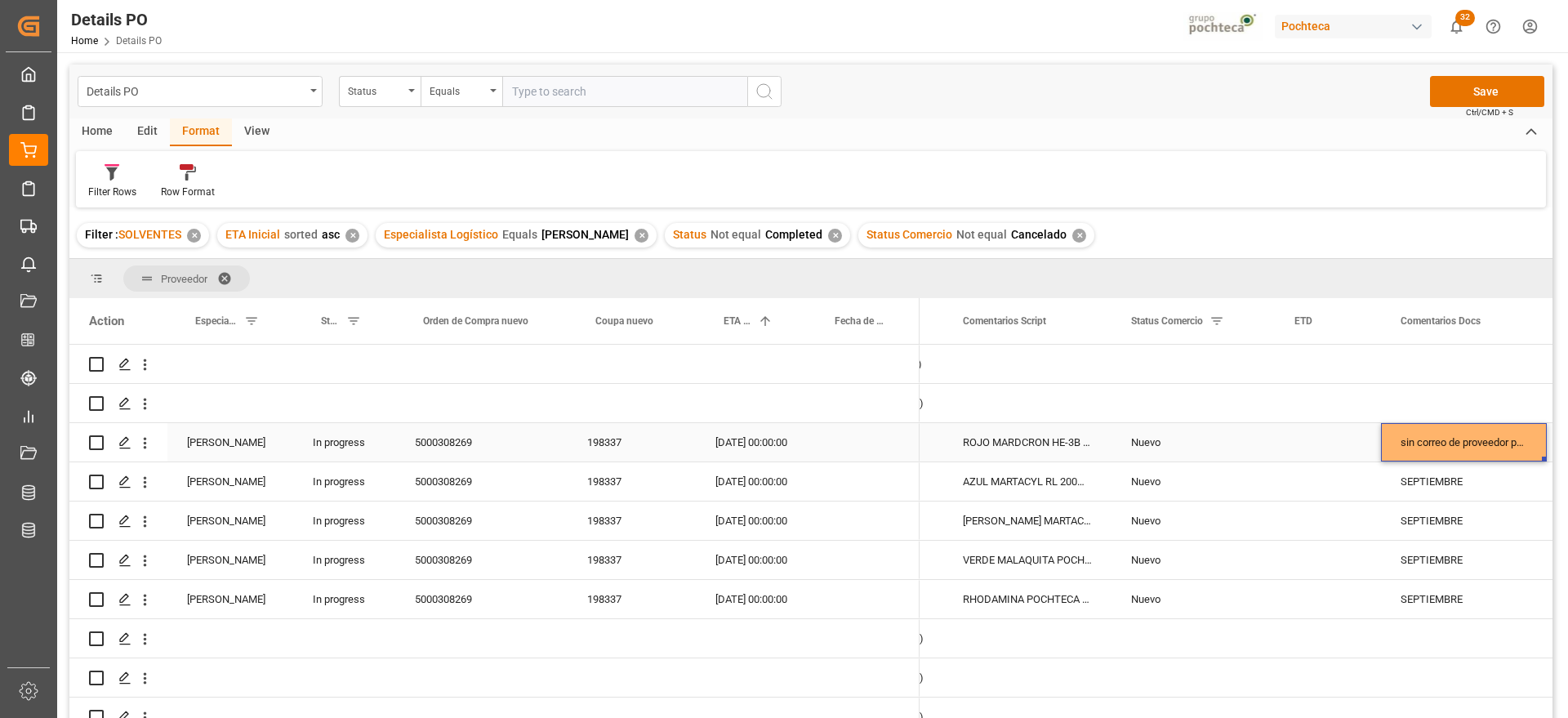
click at [1480, 444] on div "sin correo de proveedor pend ETA" at bounding box center [1464, 441] width 165 height 38
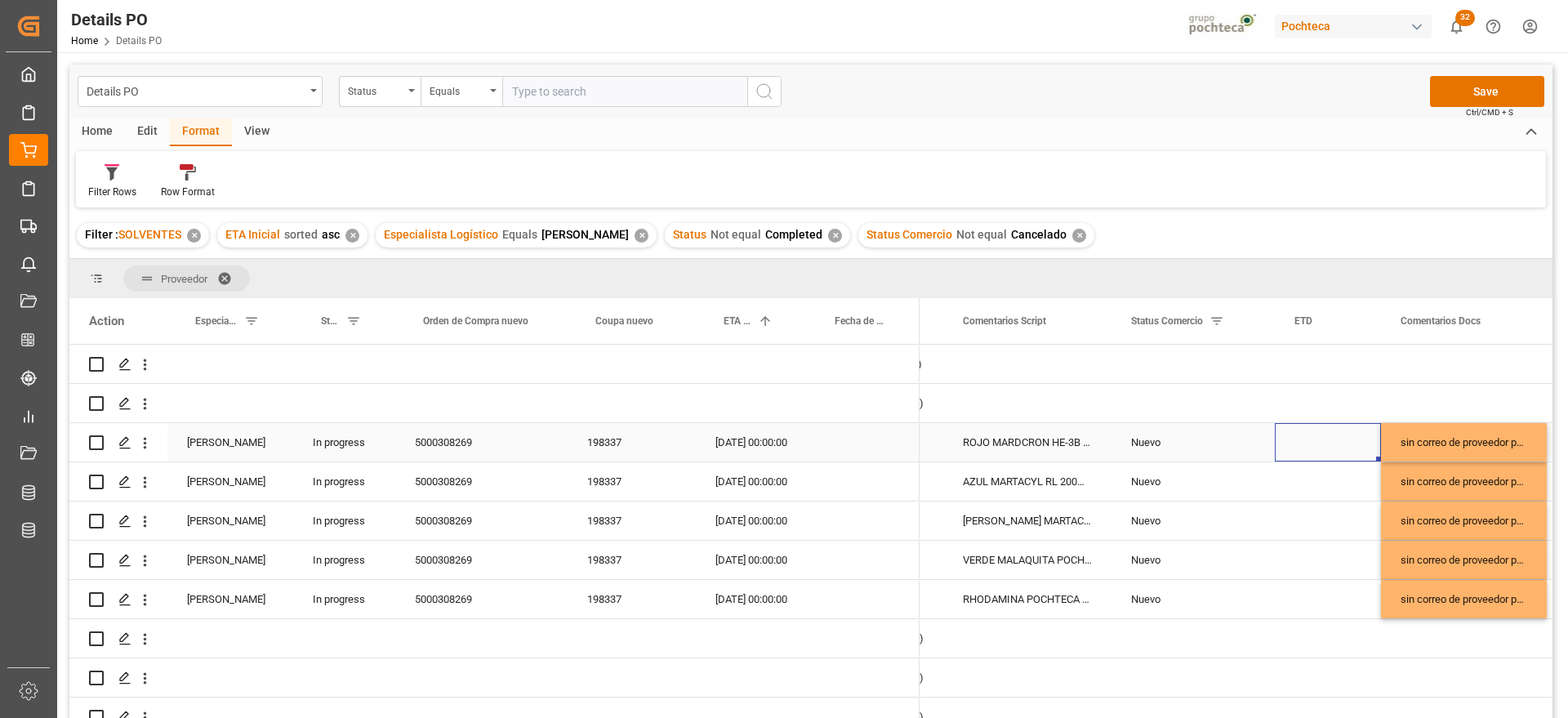
click at [1281, 429] on div "Press SPACE to select this row." at bounding box center [1327, 441] width 106 height 38
click at [714, 456] on div "30-09-2025 00:00:00" at bounding box center [751, 441] width 111 height 38
click at [1483, 92] on button "Save" at bounding box center [1486, 91] width 114 height 31
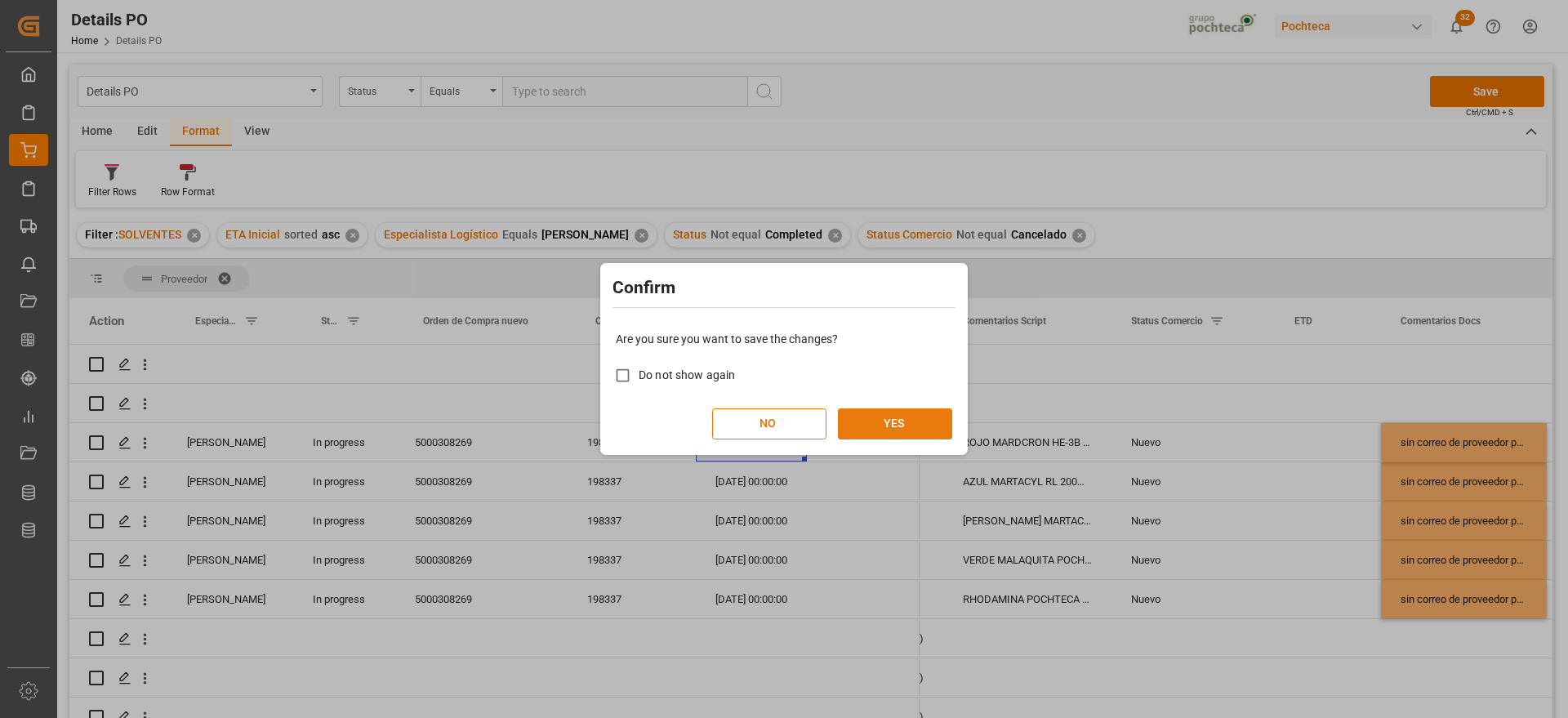
click at [897, 423] on button "YES" at bounding box center [895, 424] width 114 height 31
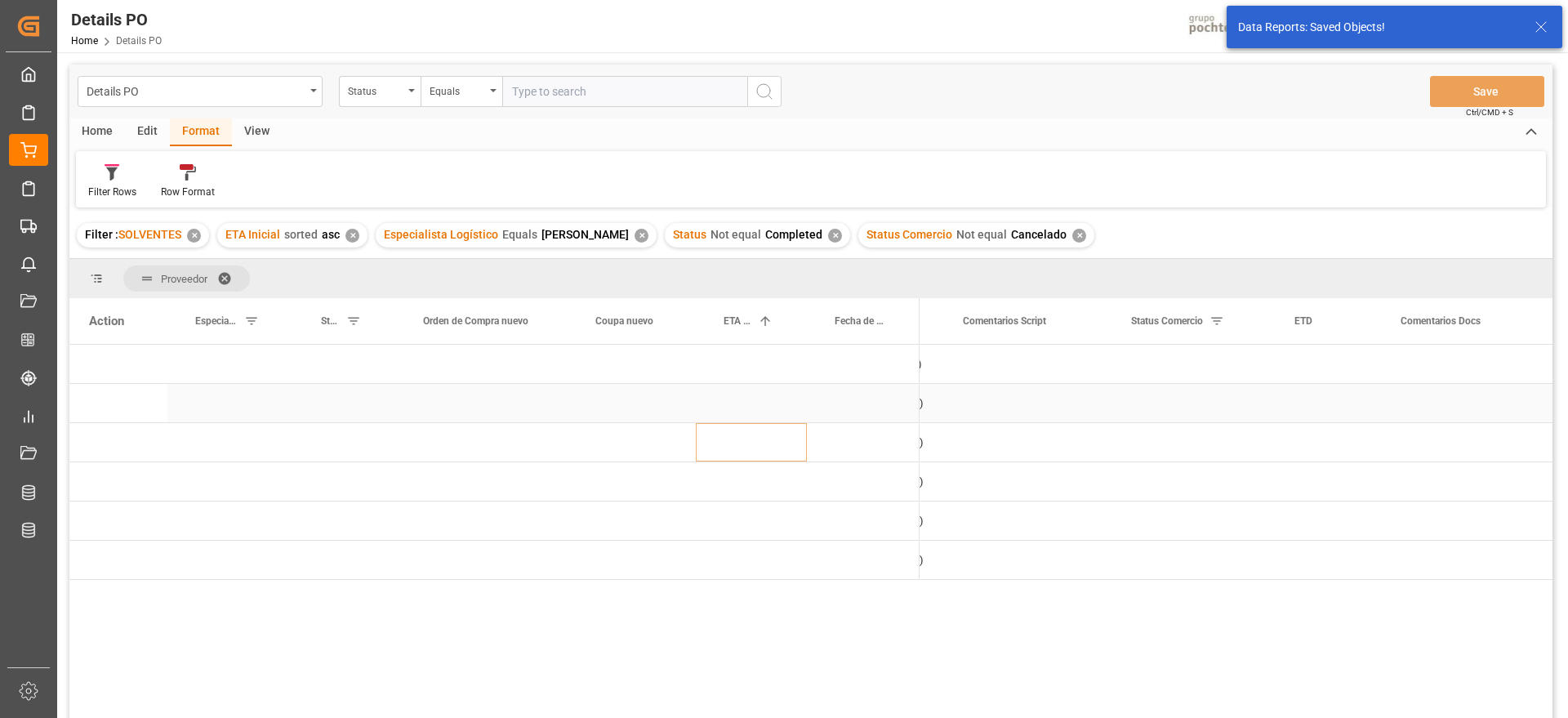
click at [796, 414] on div "Press SPACE to select this row." at bounding box center [751, 402] width 111 height 38
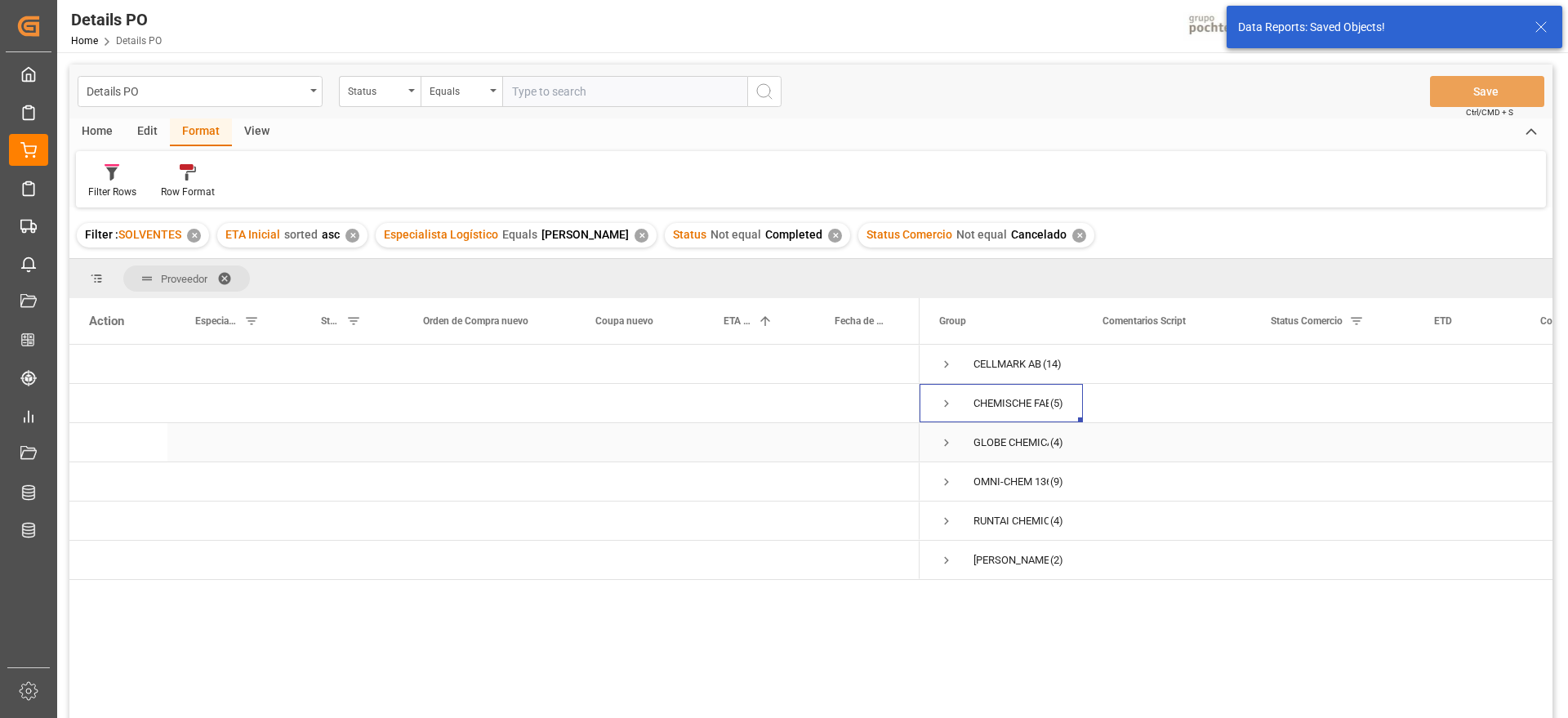
click at [947, 446] on span "Press SPACE to select this row." at bounding box center [947, 443] width 15 height 15
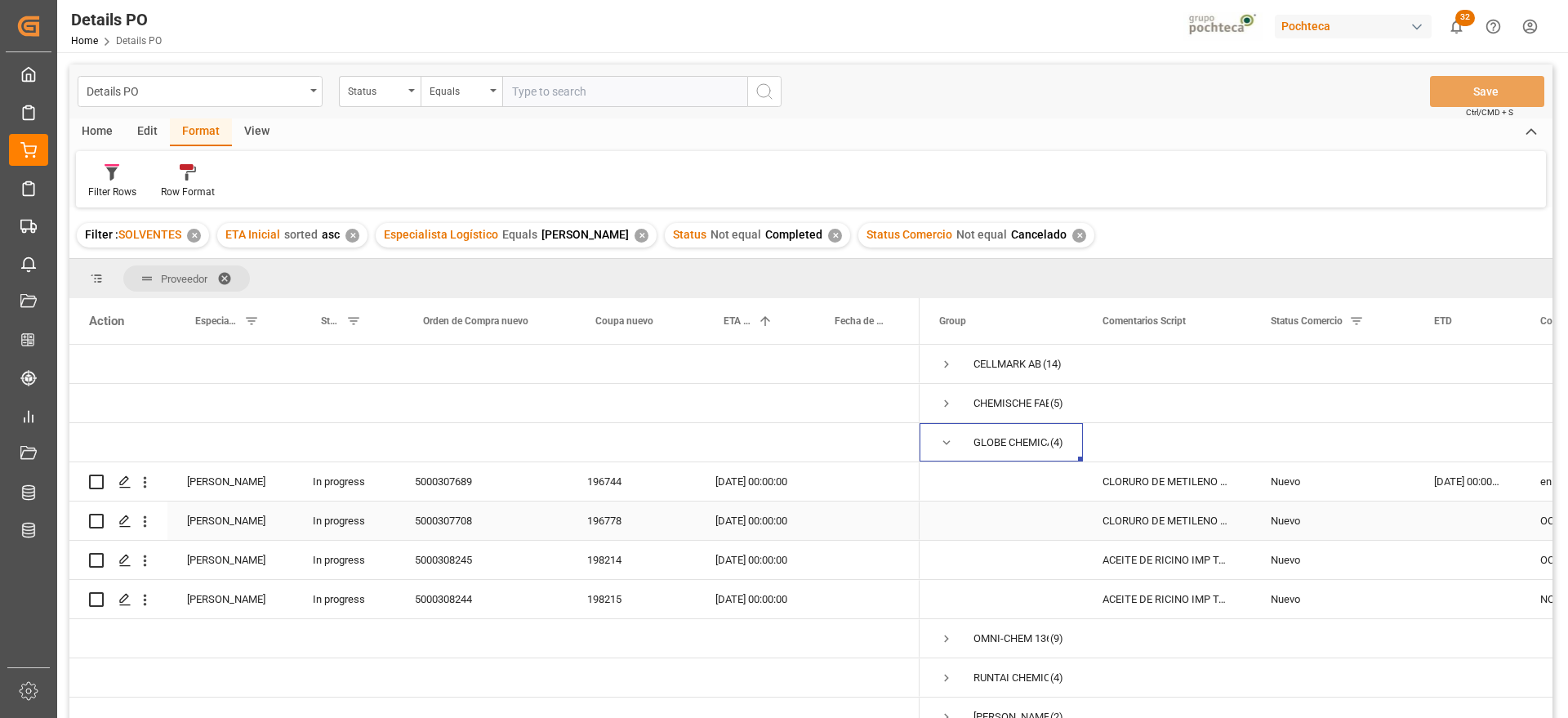
click at [1199, 490] on div "CLORURO DE METILENO T INC 270 KG (40836)" at bounding box center [1167, 481] width 168 height 38
click at [605, 477] on div "196744" at bounding box center [632, 481] width 128 height 38
click at [459, 483] on div "5000307689" at bounding box center [482, 481] width 173 height 38
click at [598, 483] on div "196744" at bounding box center [632, 481] width 128 height 38
click at [1457, 503] on div "Press SPACE to select this row." at bounding box center [1468, 520] width 106 height 38
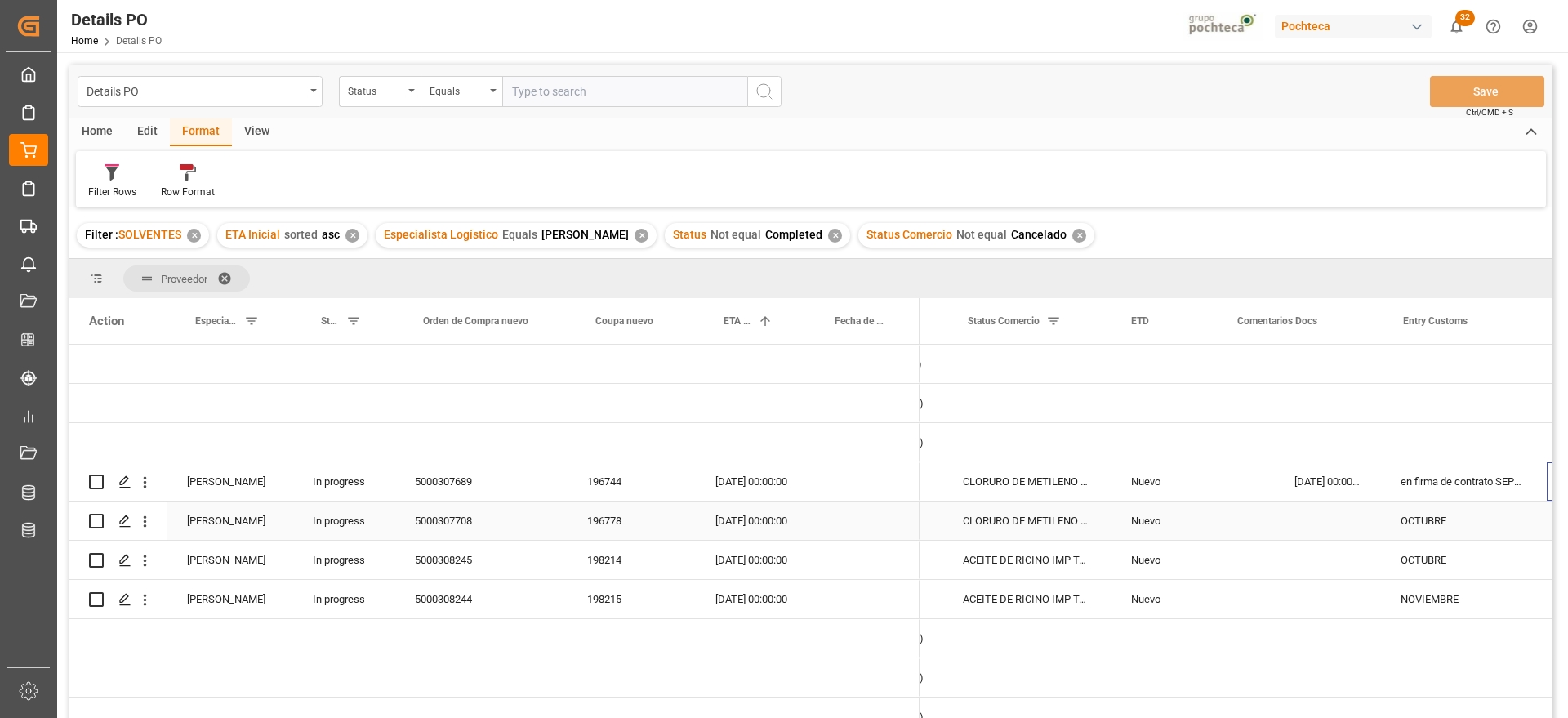
scroll to position [0, 303]
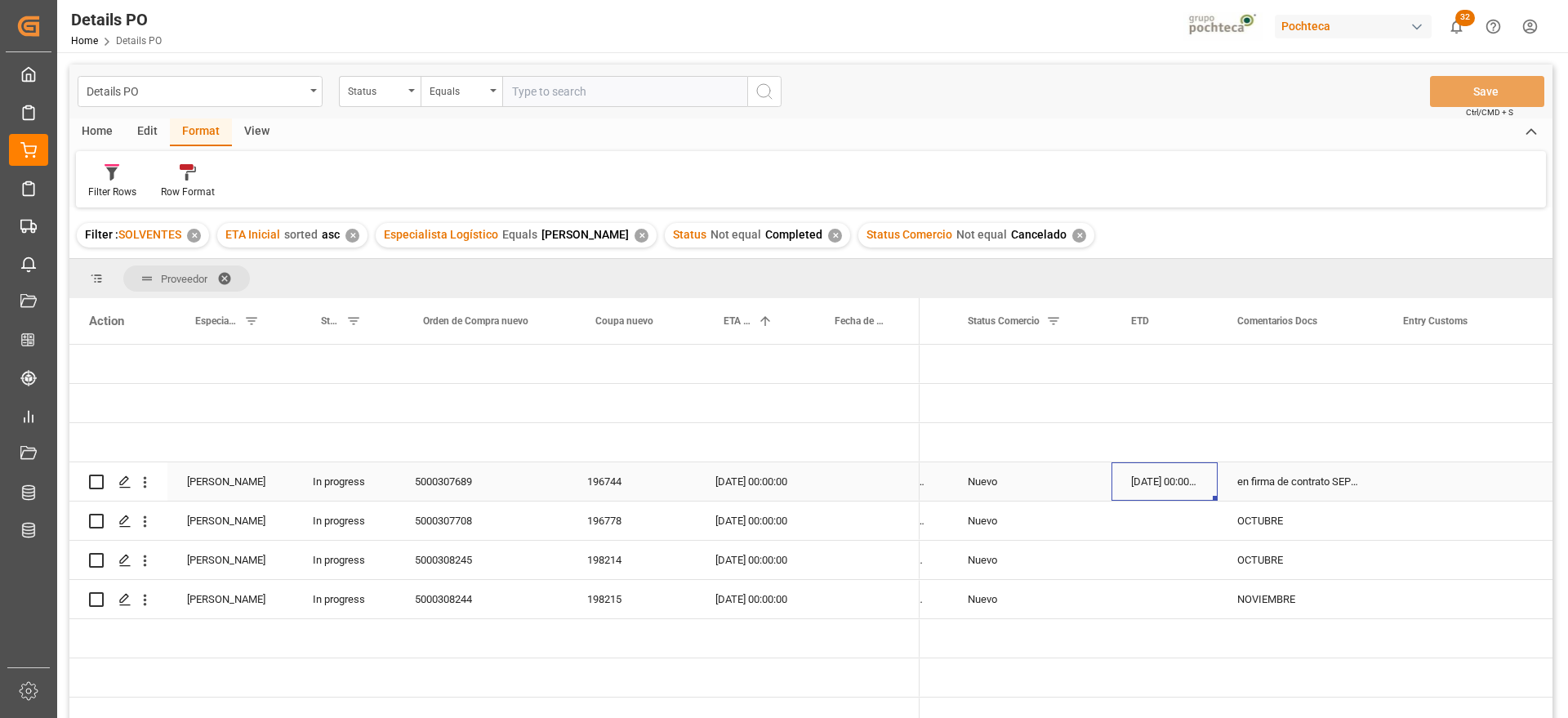
click at [1288, 471] on div "en firma de contrato SEPTIEMBRE" at bounding box center [1300, 481] width 165 height 38
drag, startPoint x: 1236, startPoint y: 490, endPoint x: 1365, endPoint y: 483, distance: 129.2
click at [1365, 483] on input "en firma de contrato SEPTIEMBRE" at bounding box center [1300, 490] width 139 height 31
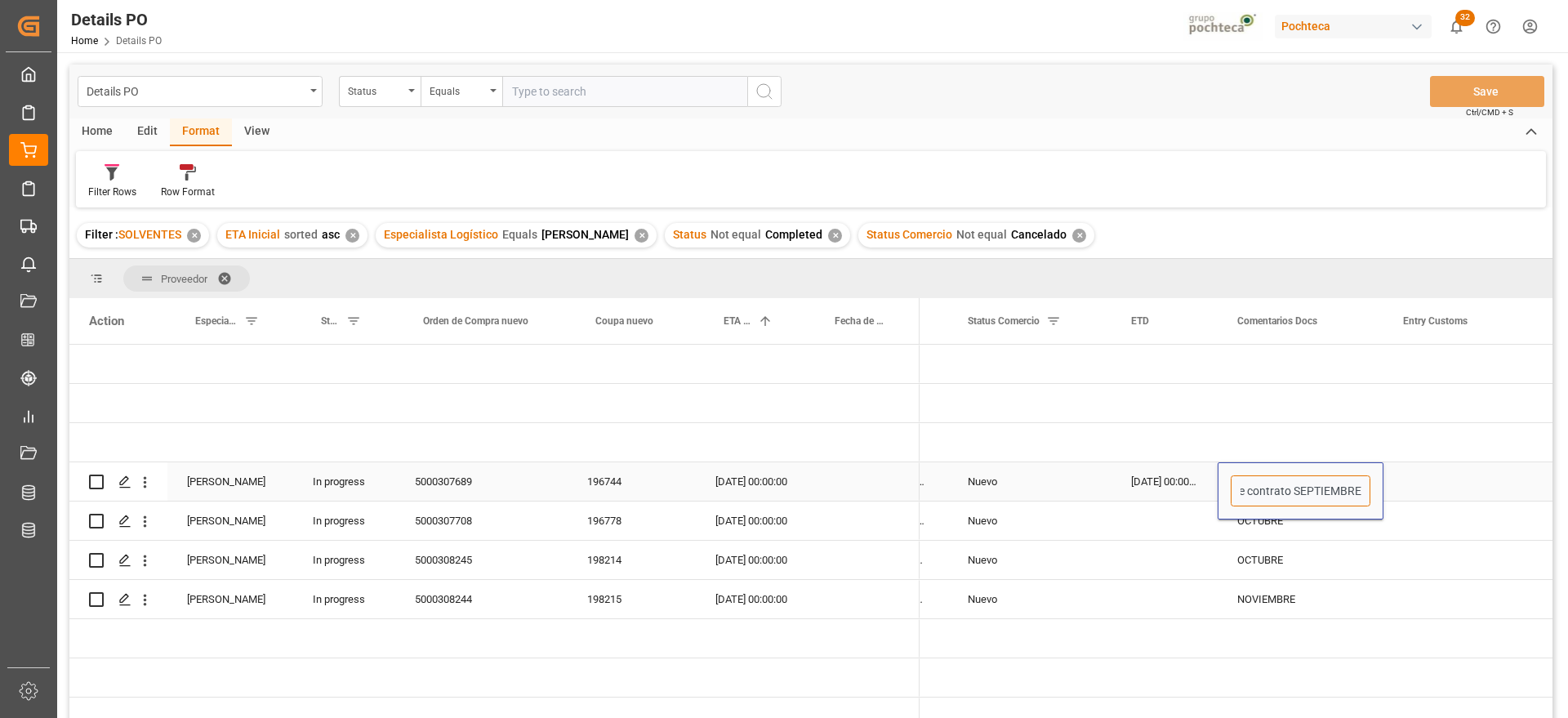
click at [1299, 496] on input "en firma de contrato SEPTIEMBRE" at bounding box center [1300, 490] width 139 height 31
drag, startPoint x: 1355, startPoint y: 491, endPoint x: 1222, endPoint y: 491, distance: 133.0
click at [1222, 491] on div "en firma de contrato SEPTIEMBRE" at bounding box center [1300, 491] width 165 height 58
click at [1313, 555] on div "OCTUBRE" at bounding box center [1300, 559] width 165 height 38
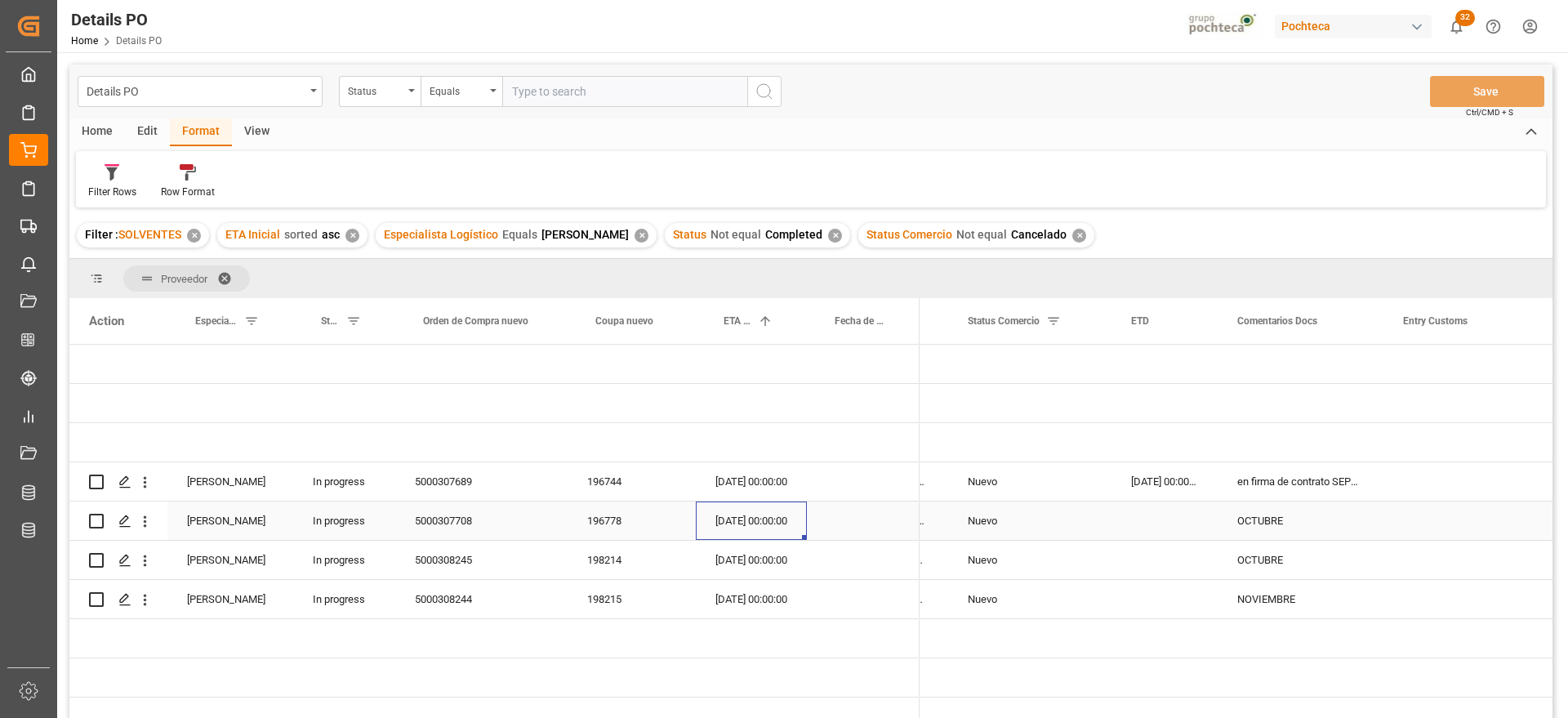
click at [765, 526] on div "31-10-2025 00:00:00" at bounding box center [751, 520] width 111 height 38
click at [769, 564] on div "31-10-2025 00:00:00" at bounding box center [751, 559] width 111 height 38
click at [835, 490] on div "Press SPACE to select this row." at bounding box center [863, 481] width 112 height 38
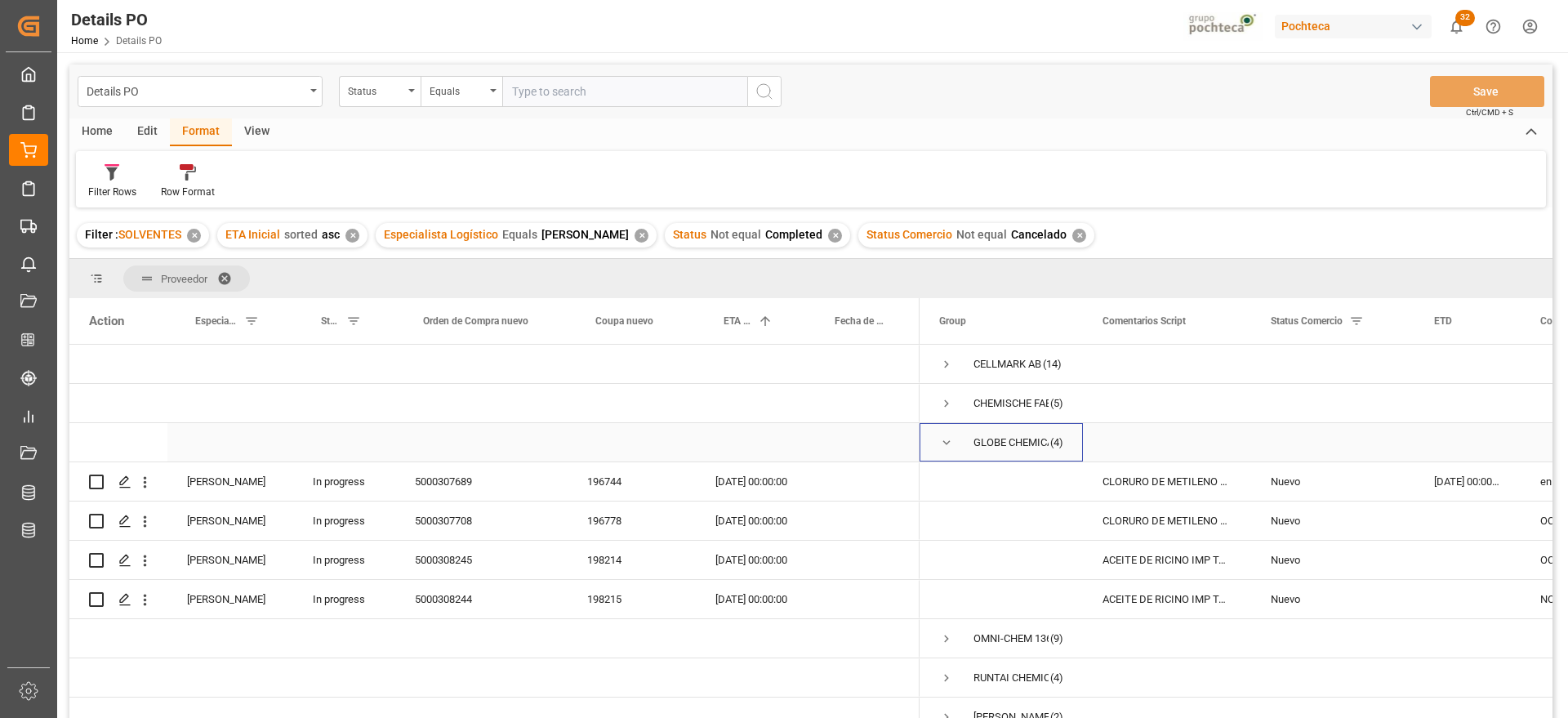
click at [945, 436] on span "Press SPACE to select this row." at bounding box center [947, 443] width 15 height 15
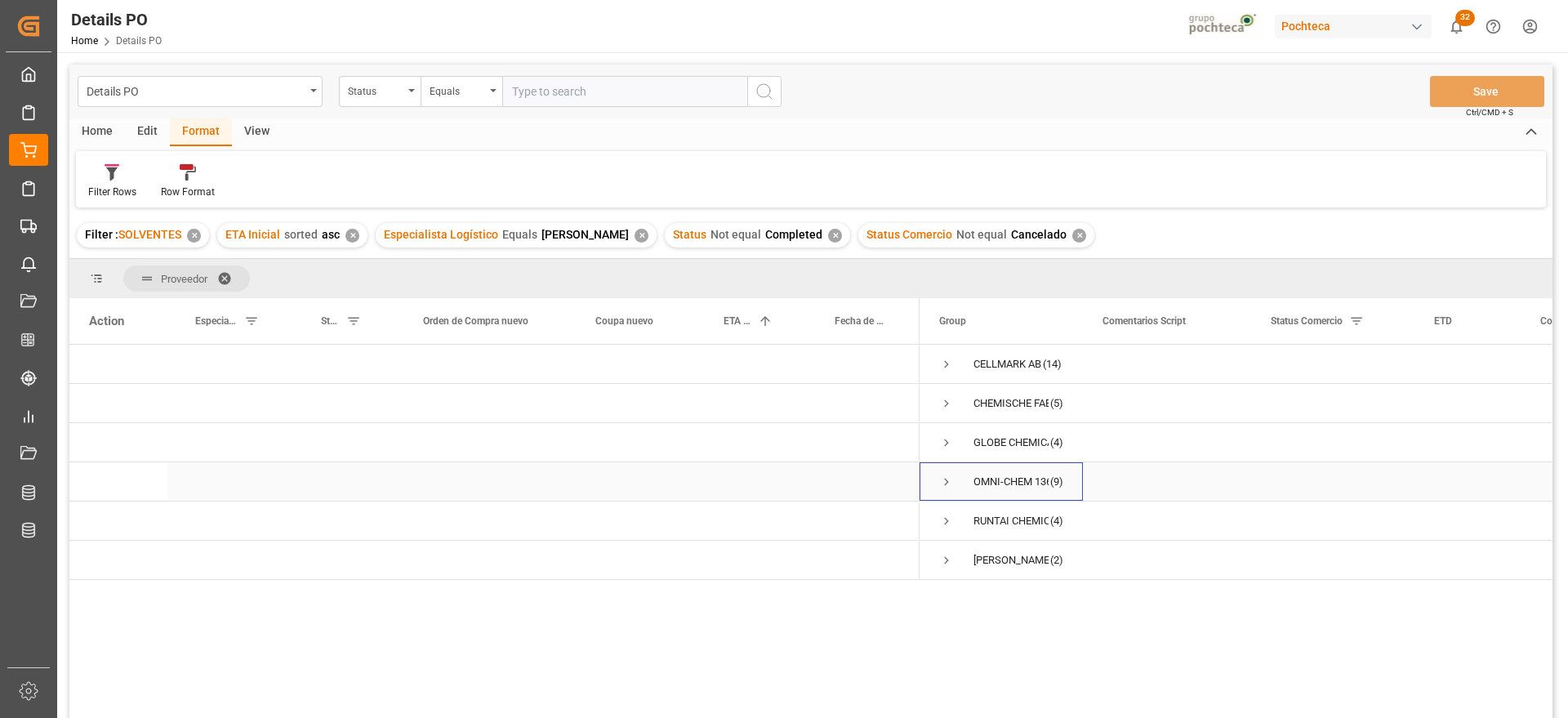
click at [943, 481] on span "Press SPACE to select this row." at bounding box center [947, 482] width 15 height 15
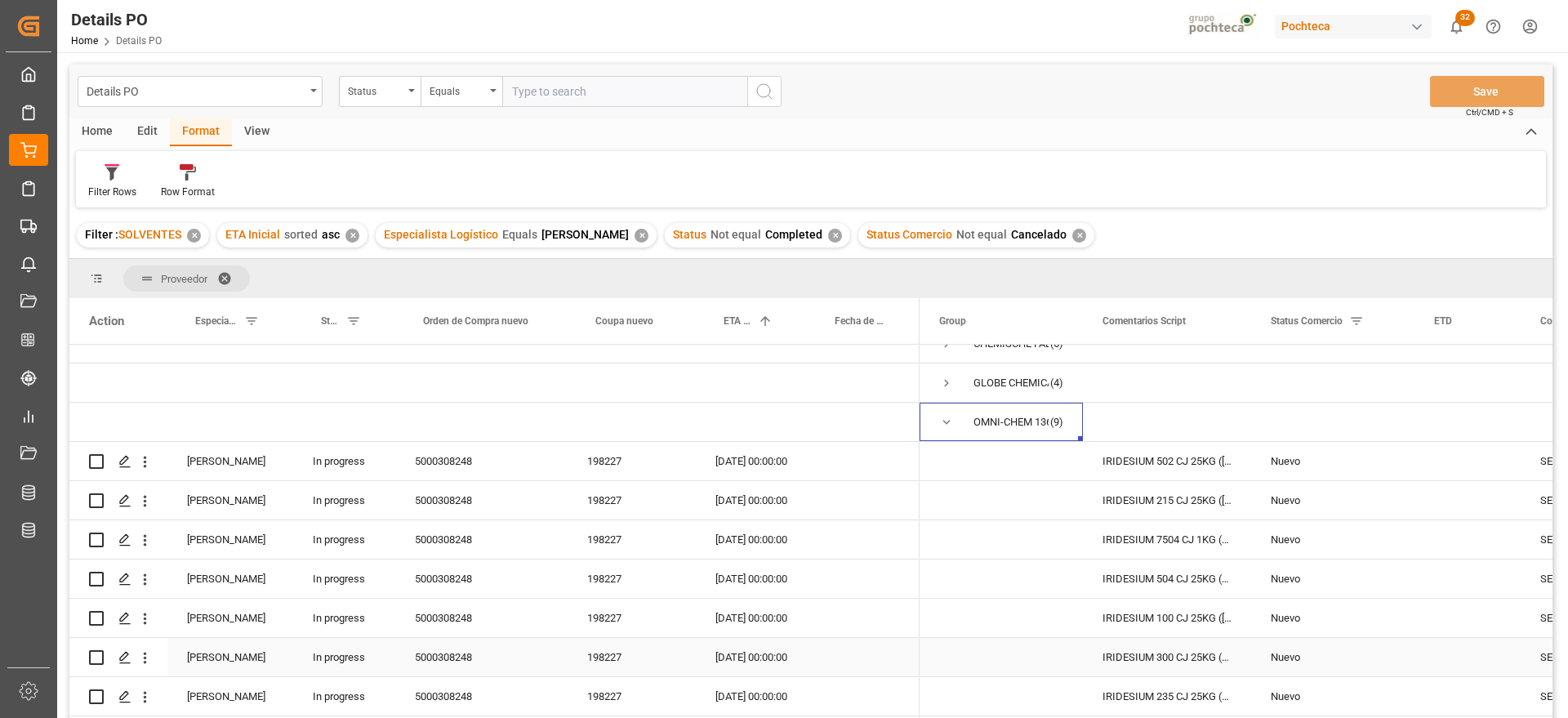
scroll to position [11, 0]
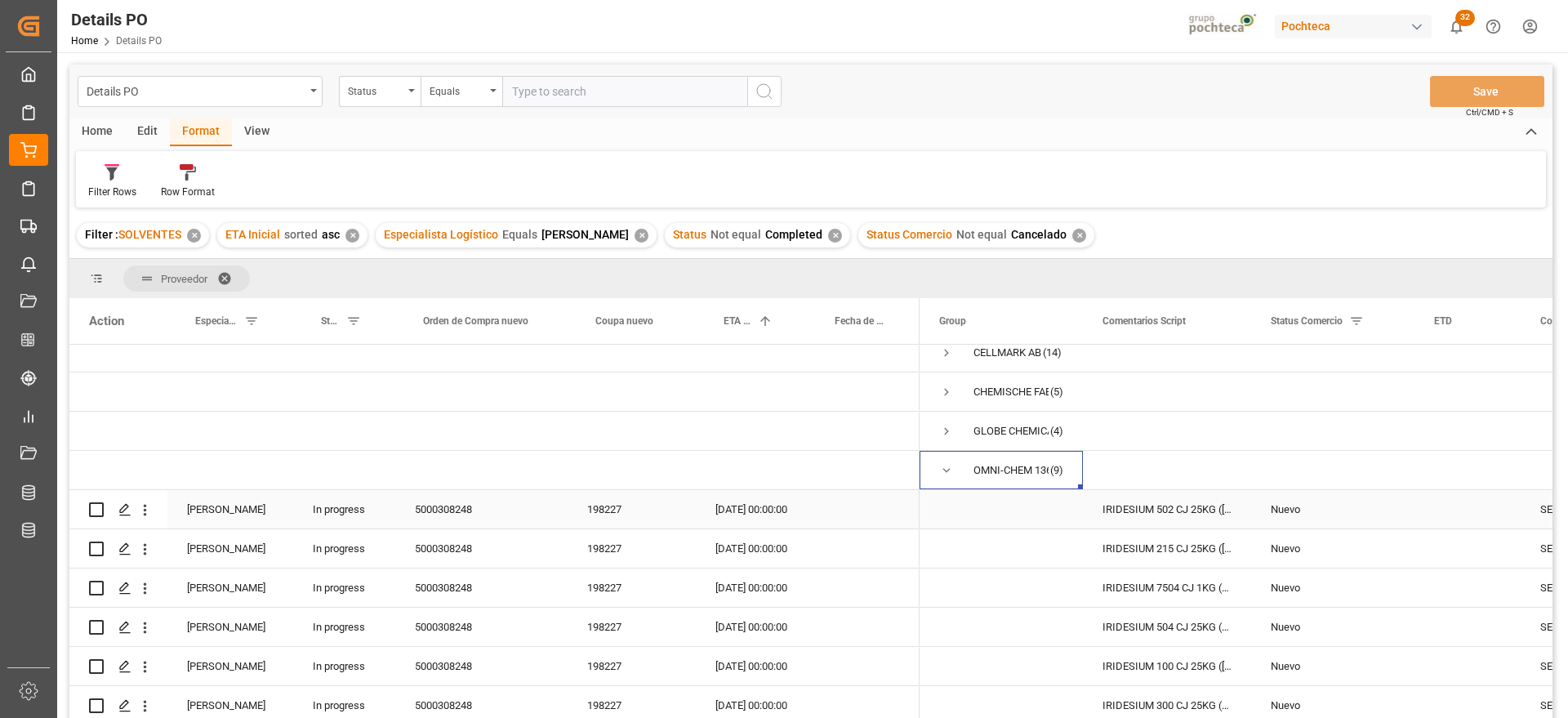
click at [625, 515] on div "198227" at bounding box center [632, 509] width 128 height 38
click at [1344, 517] on div "Nuevo" at bounding box center [1333, 509] width 124 height 37
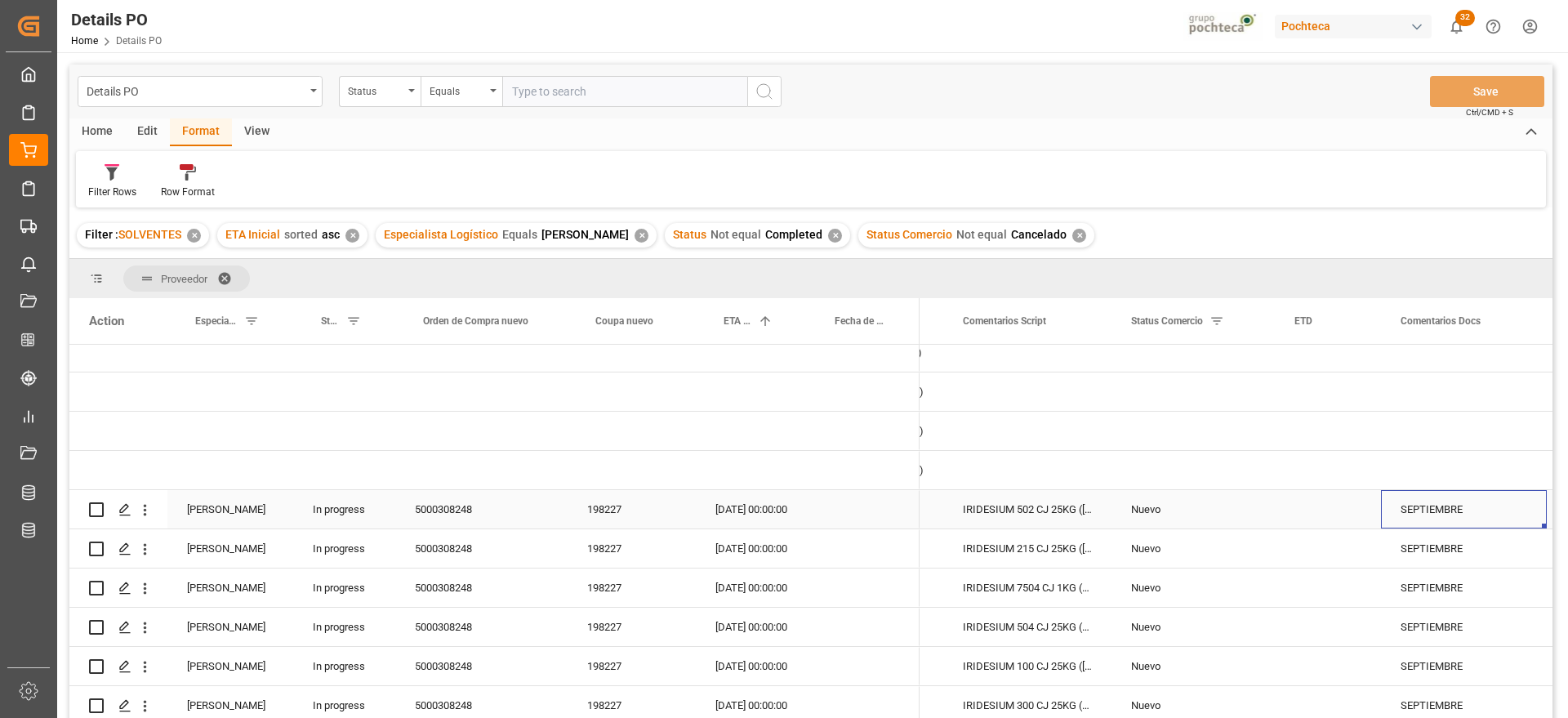
click at [1477, 502] on div "SEPTIEMBRE" at bounding box center [1464, 509] width 165 height 38
click at [1406, 516] on input "SEPTIEMBRE" at bounding box center [1464, 518] width 139 height 31
type input "SIN DOCS NI ETA SEPTIEMBRE"
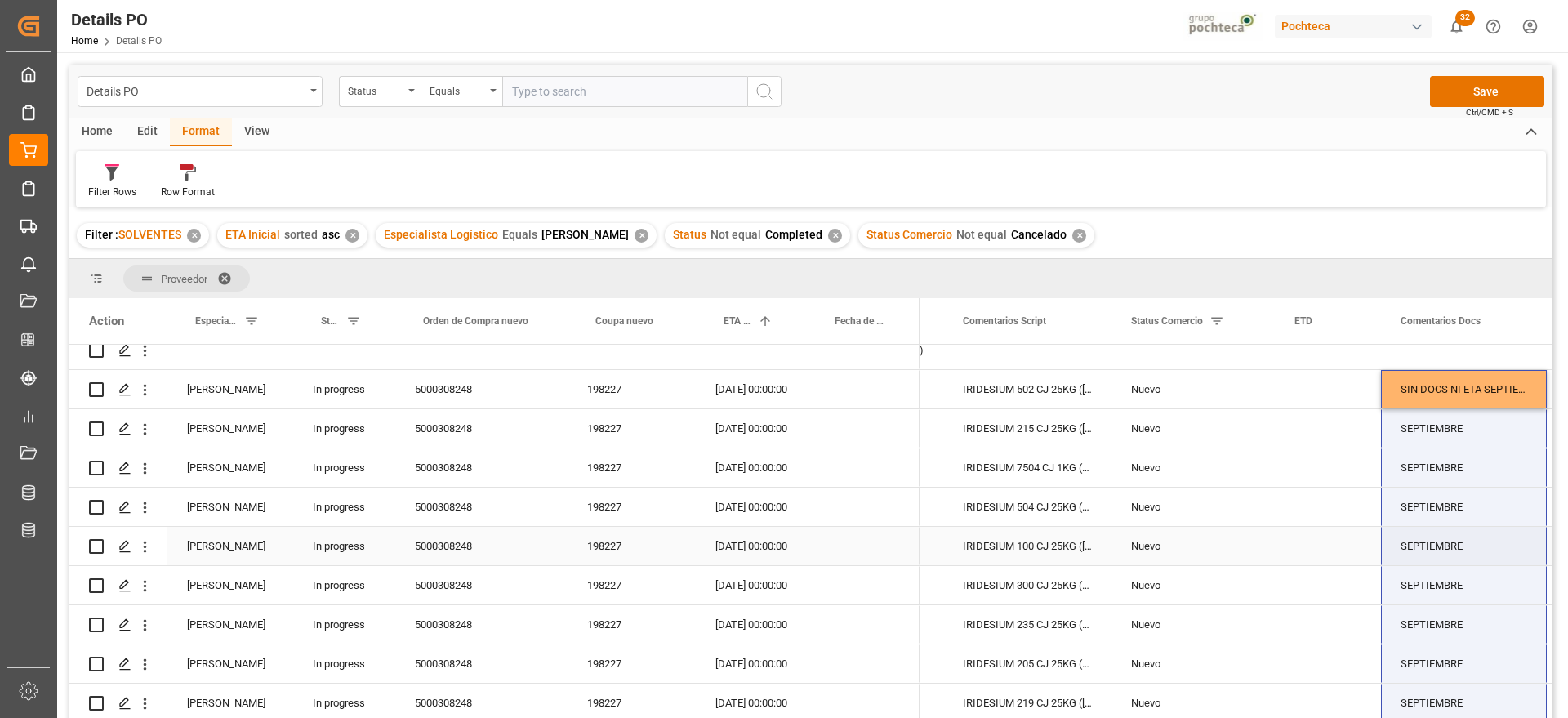
scroll to position [210, 0]
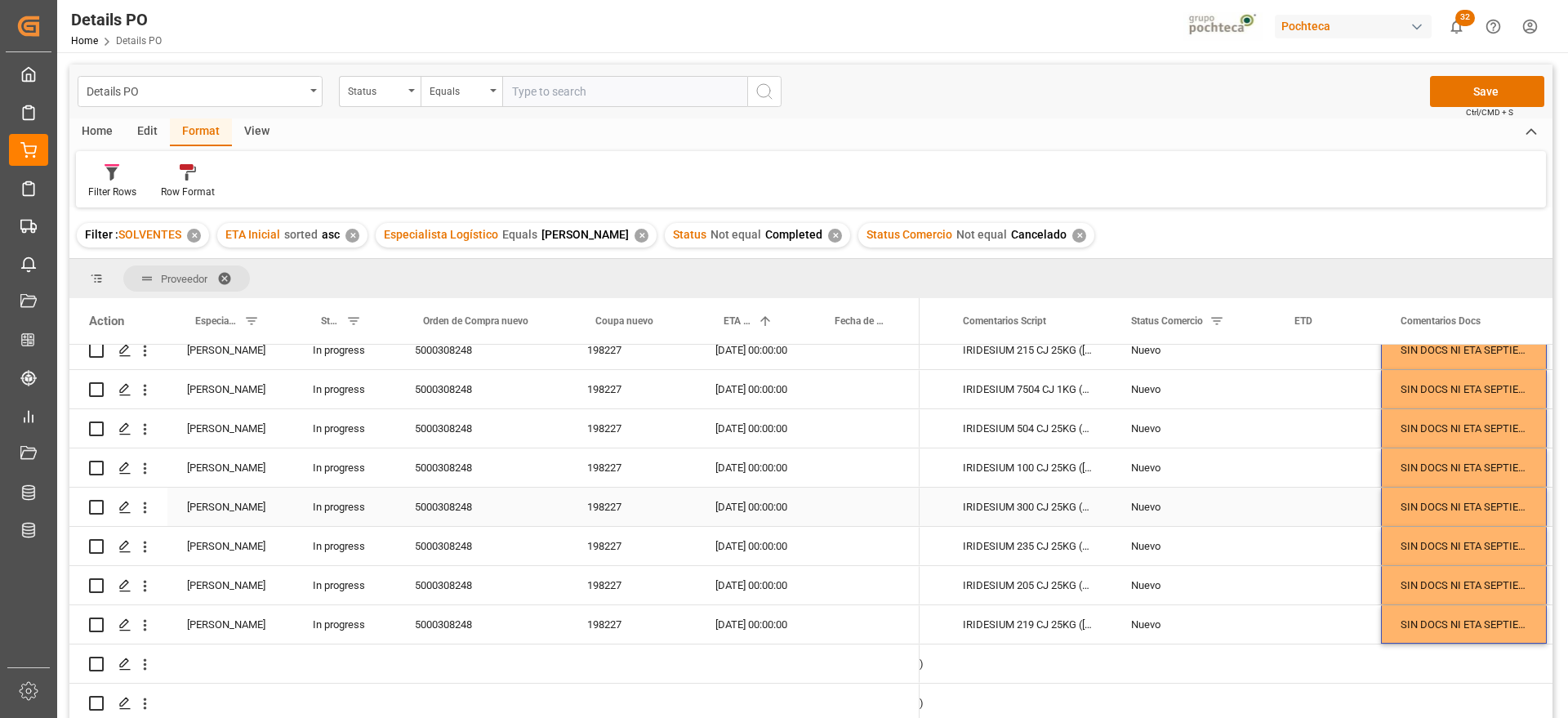
click at [1235, 505] on div "Nuevo" at bounding box center [1194, 507] width 124 height 37
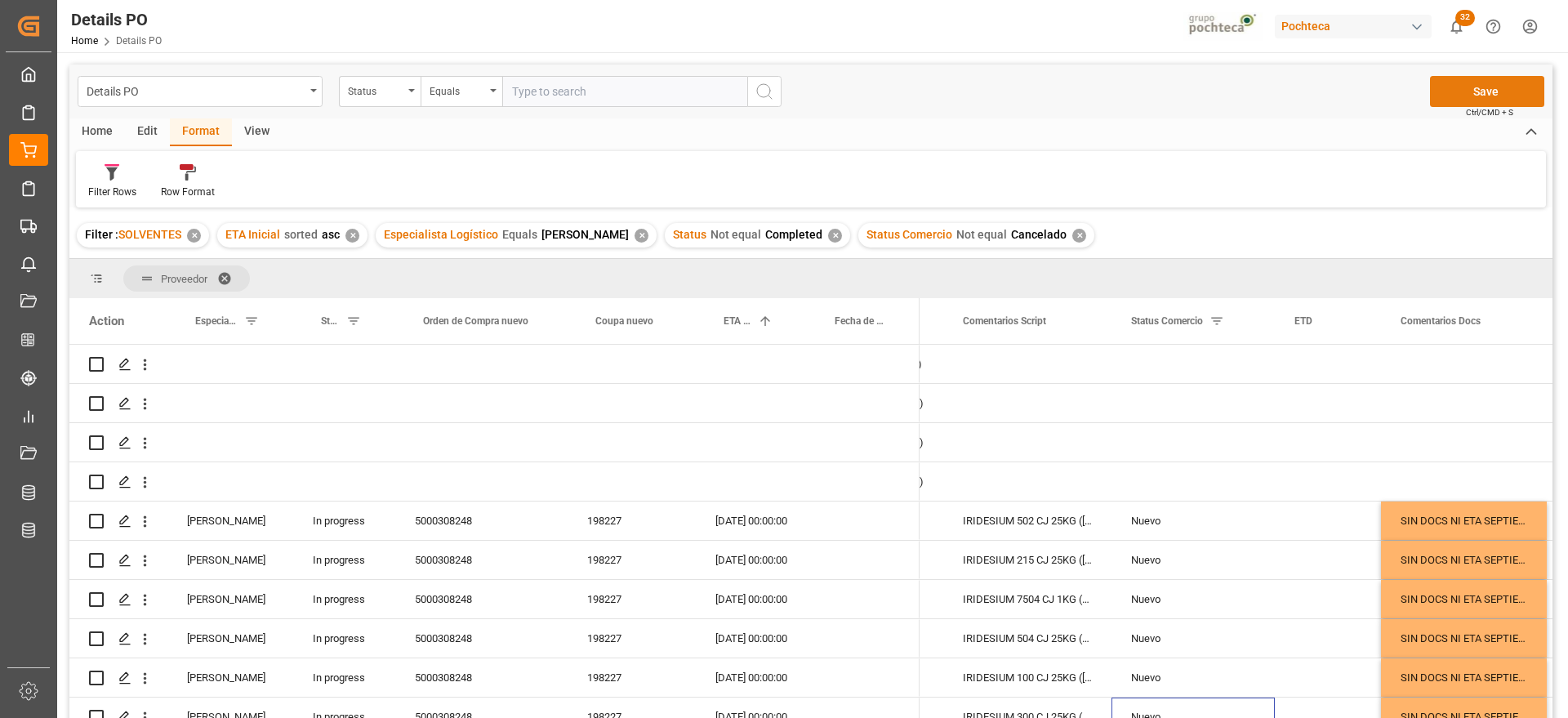
click at [1463, 78] on button "Save" at bounding box center [1486, 91] width 114 height 31
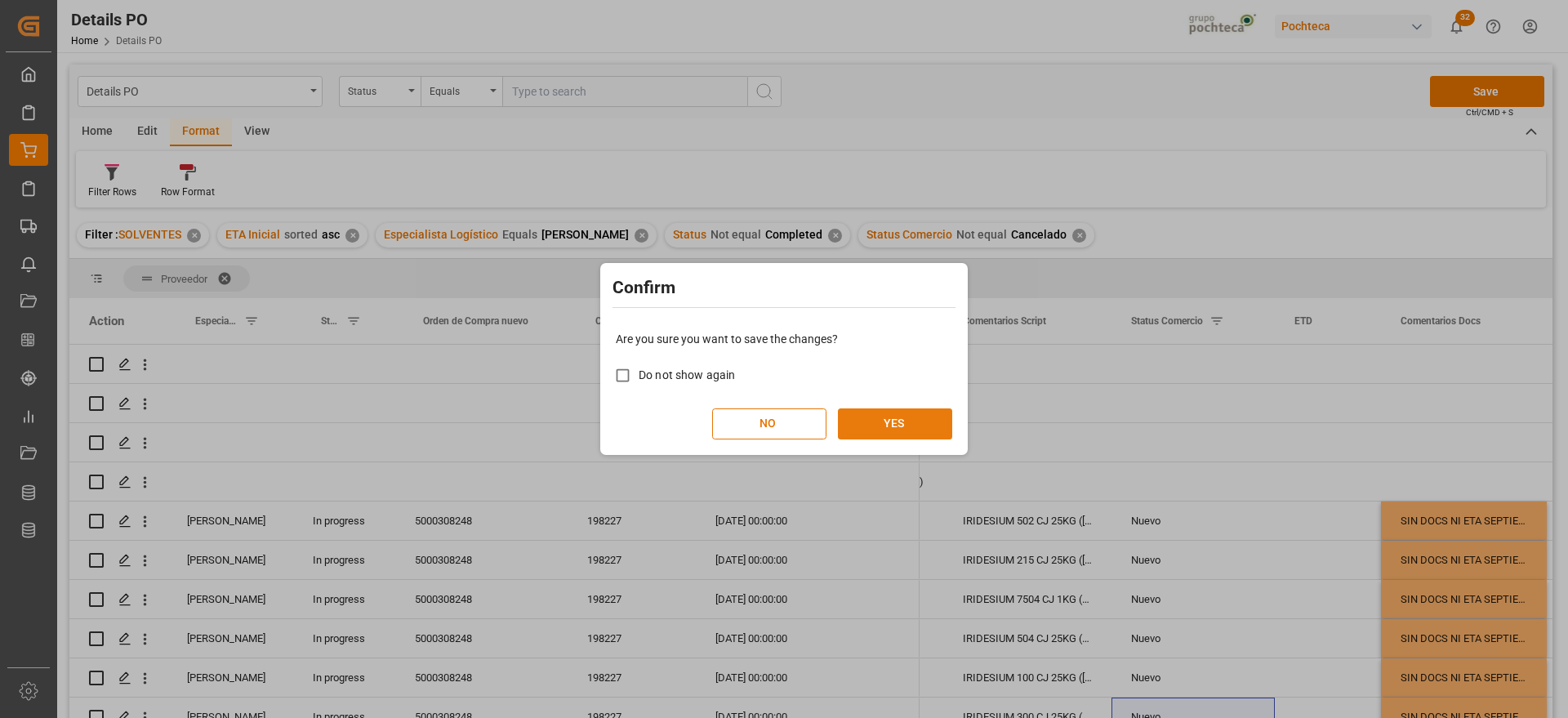
click at [897, 421] on button "YES" at bounding box center [895, 424] width 114 height 31
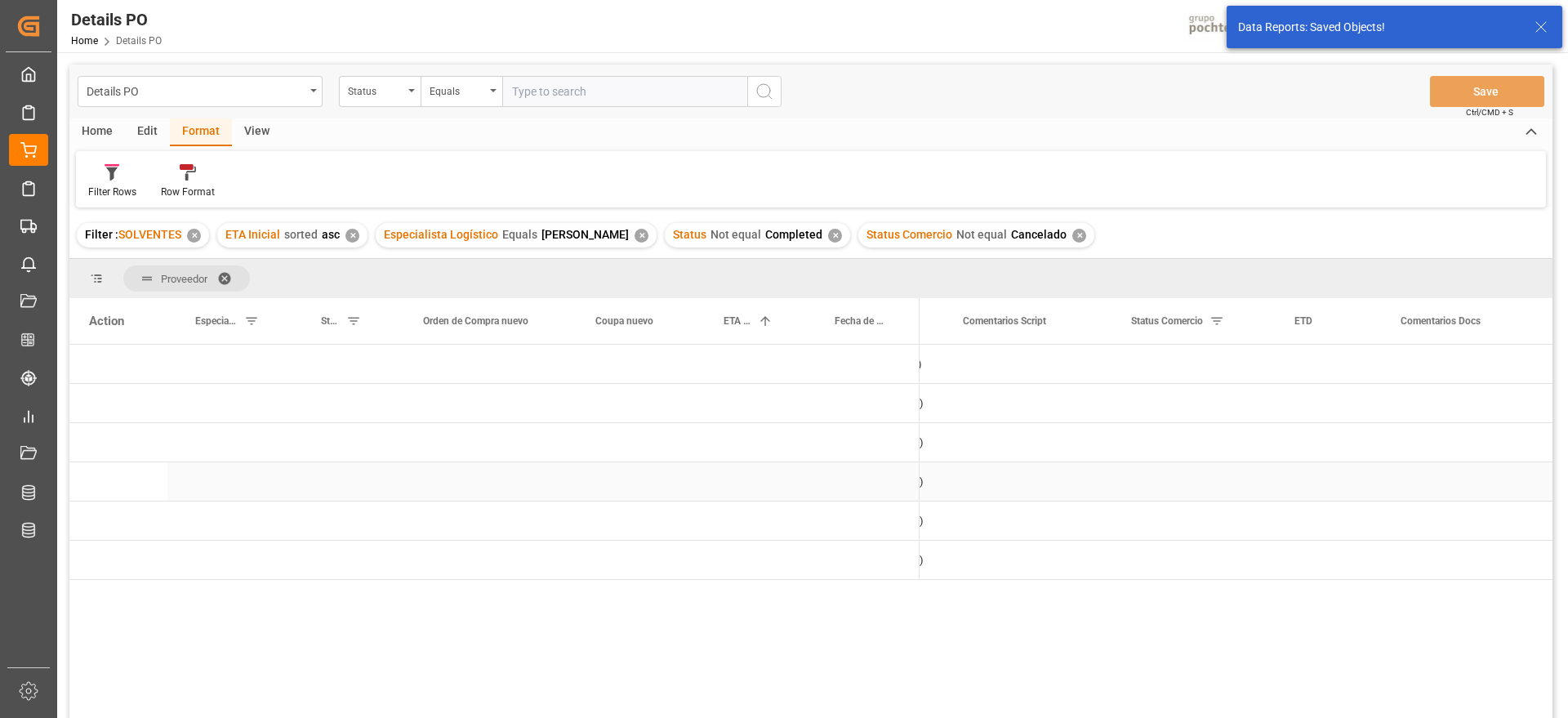
click at [786, 481] on div "Press SPACE to select this row." at bounding box center [751, 481] width 111 height 38
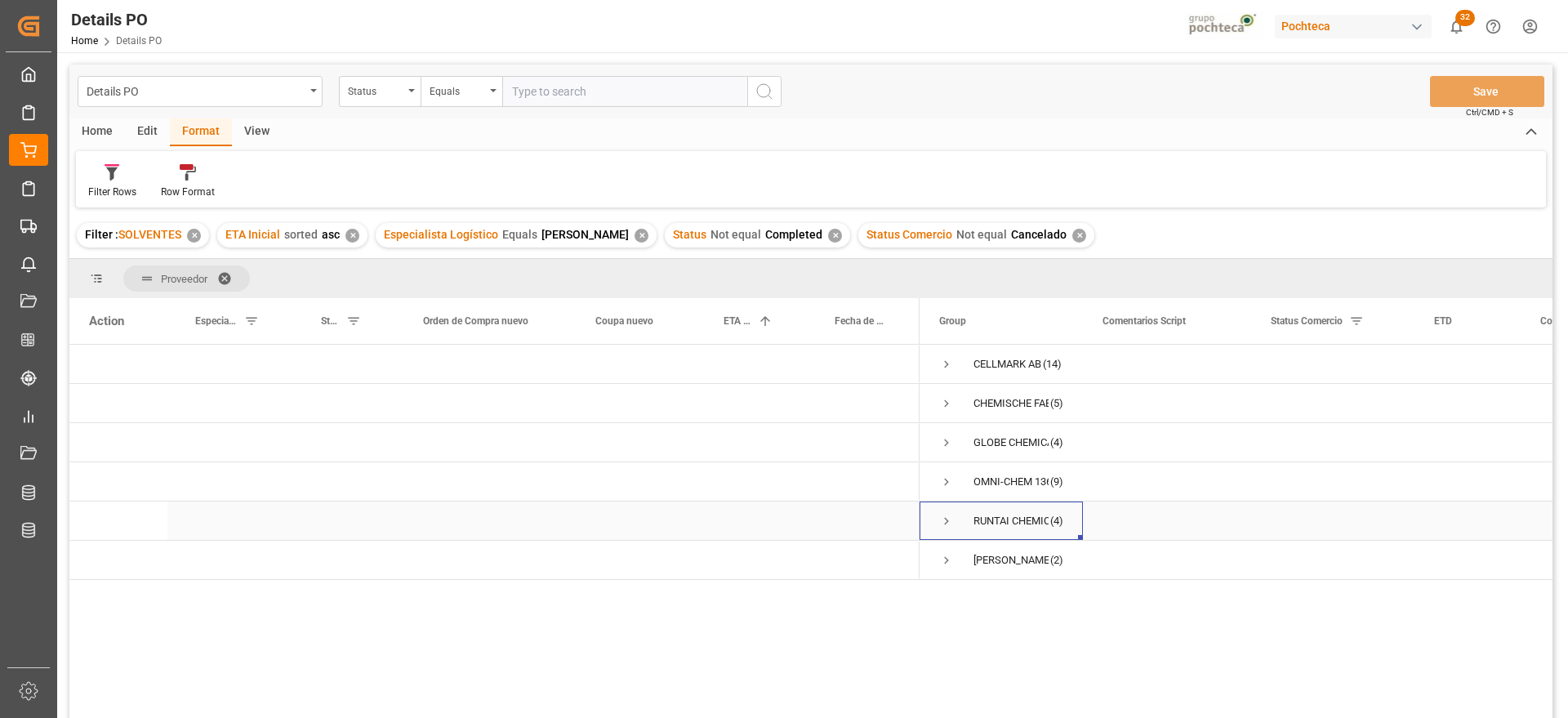
click at [947, 517] on span "Press SPACE to select this row." at bounding box center [947, 521] width 15 height 15
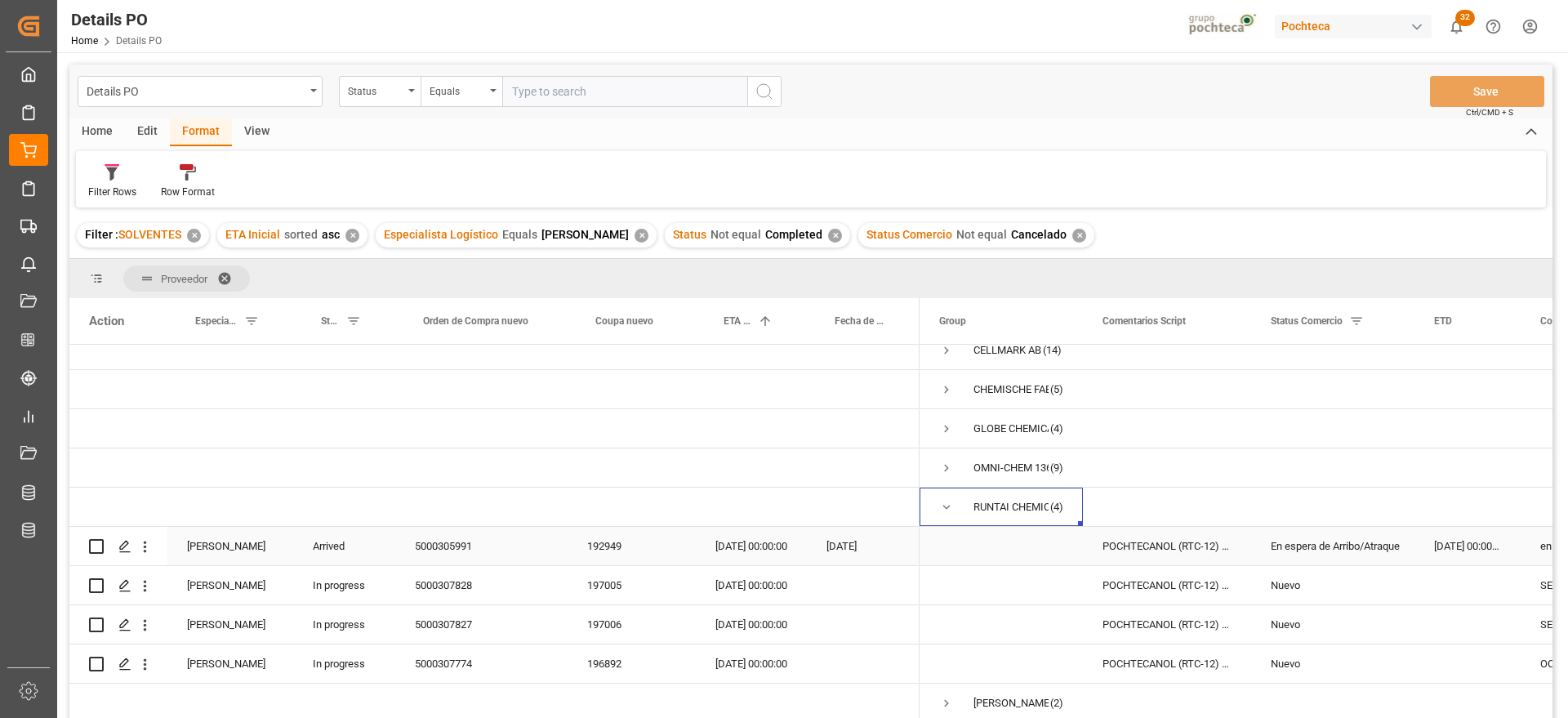
scroll to position [20, 0]
click at [607, 527] on div "192949" at bounding box center [632, 545] width 128 height 38
click at [1319, 547] on div "En espera de Arribo/Atraque" at bounding box center [1333, 546] width 124 height 37
click at [1450, 540] on div "10-08-2025 00:00:00" at bounding box center [1468, 545] width 106 height 38
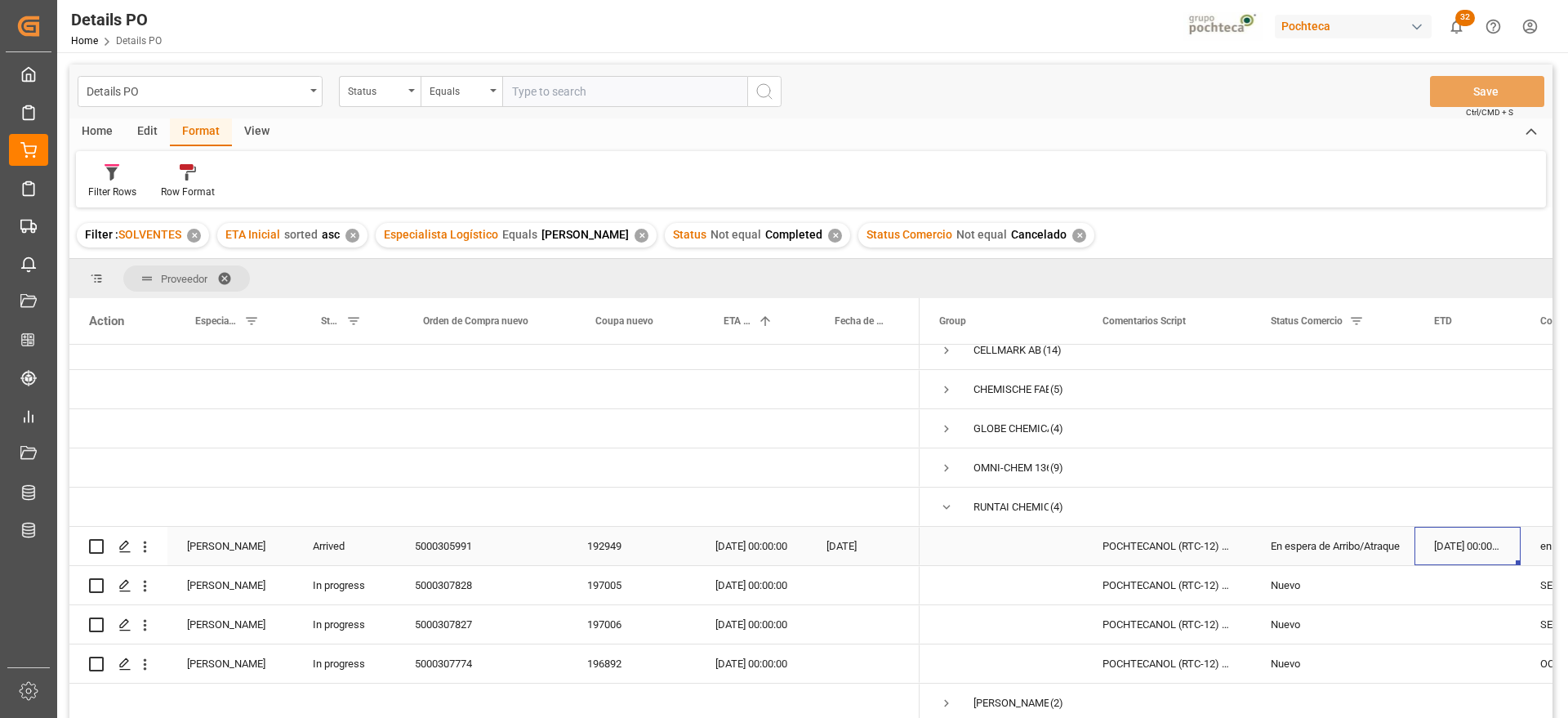
click at [1450, 540] on div "10-08-2025 00:00:00" at bounding box center [1468, 545] width 106 height 38
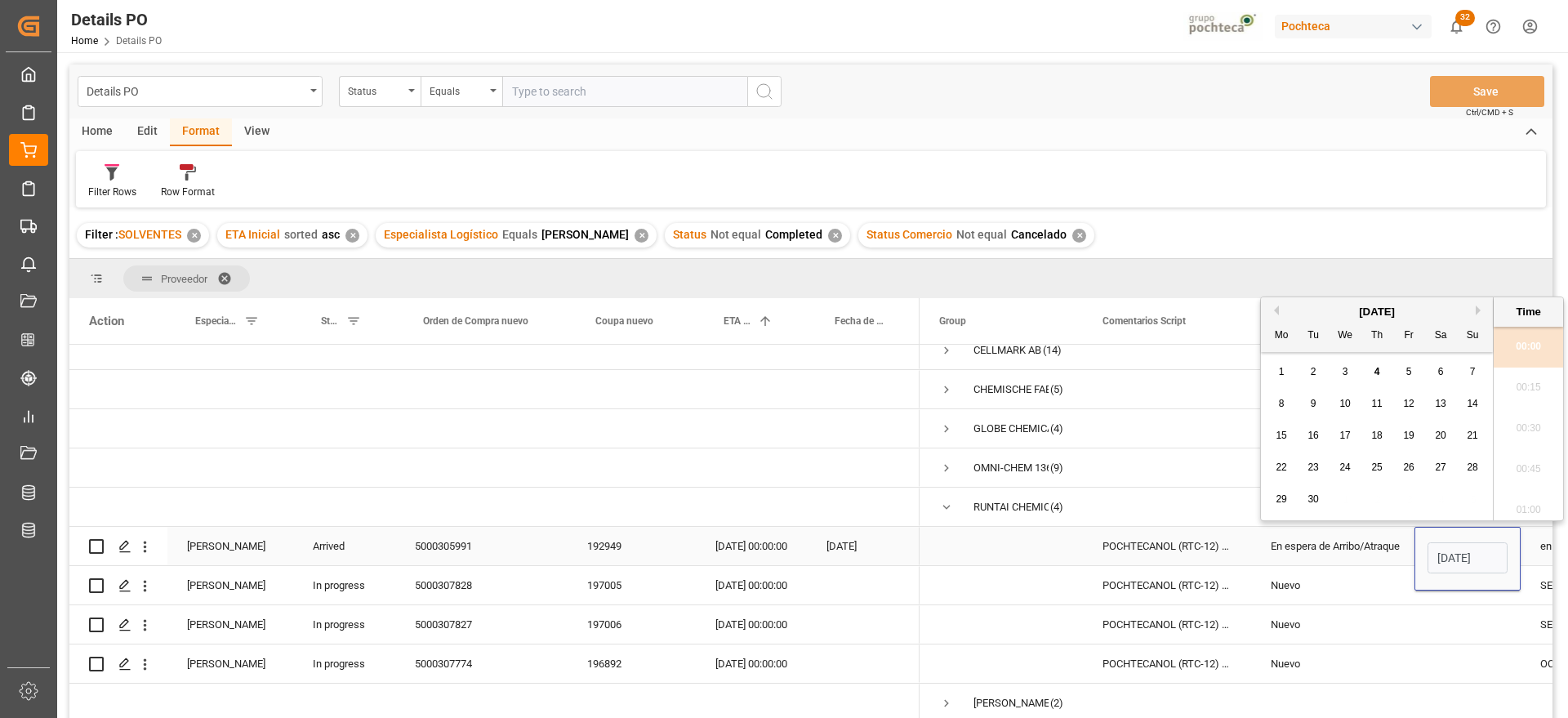
scroll to position [3640, 0]
click at [1325, 539] on div "En espera de Arribo/Atraque" at bounding box center [1333, 546] width 124 height 37
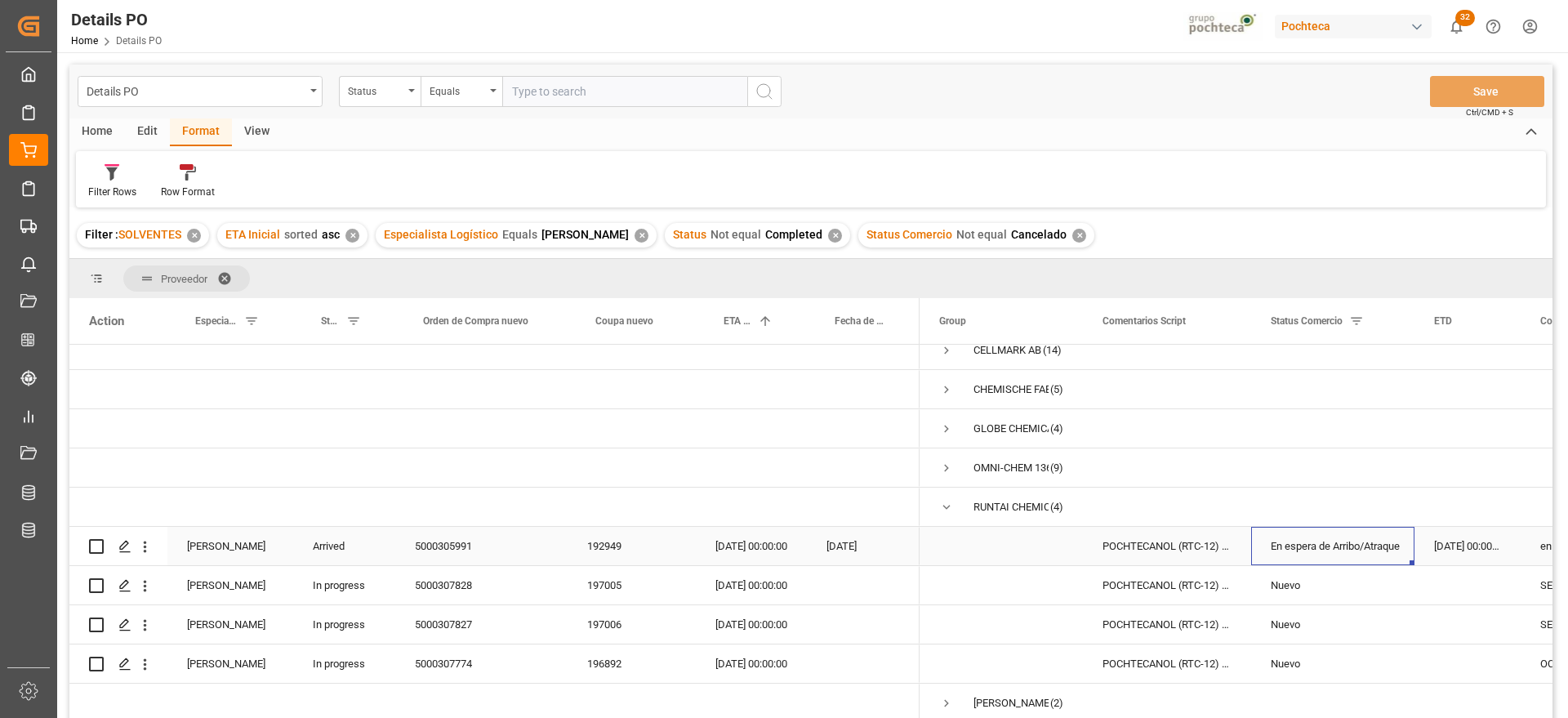
click at [1325, 539] on div "En espera de Arribo/Atraque" at bounding box center [1333, 546] width 124 height 37
click at [1382, 546] on icon "open menu" at bounding box center [1384, 555] width 20 height 20
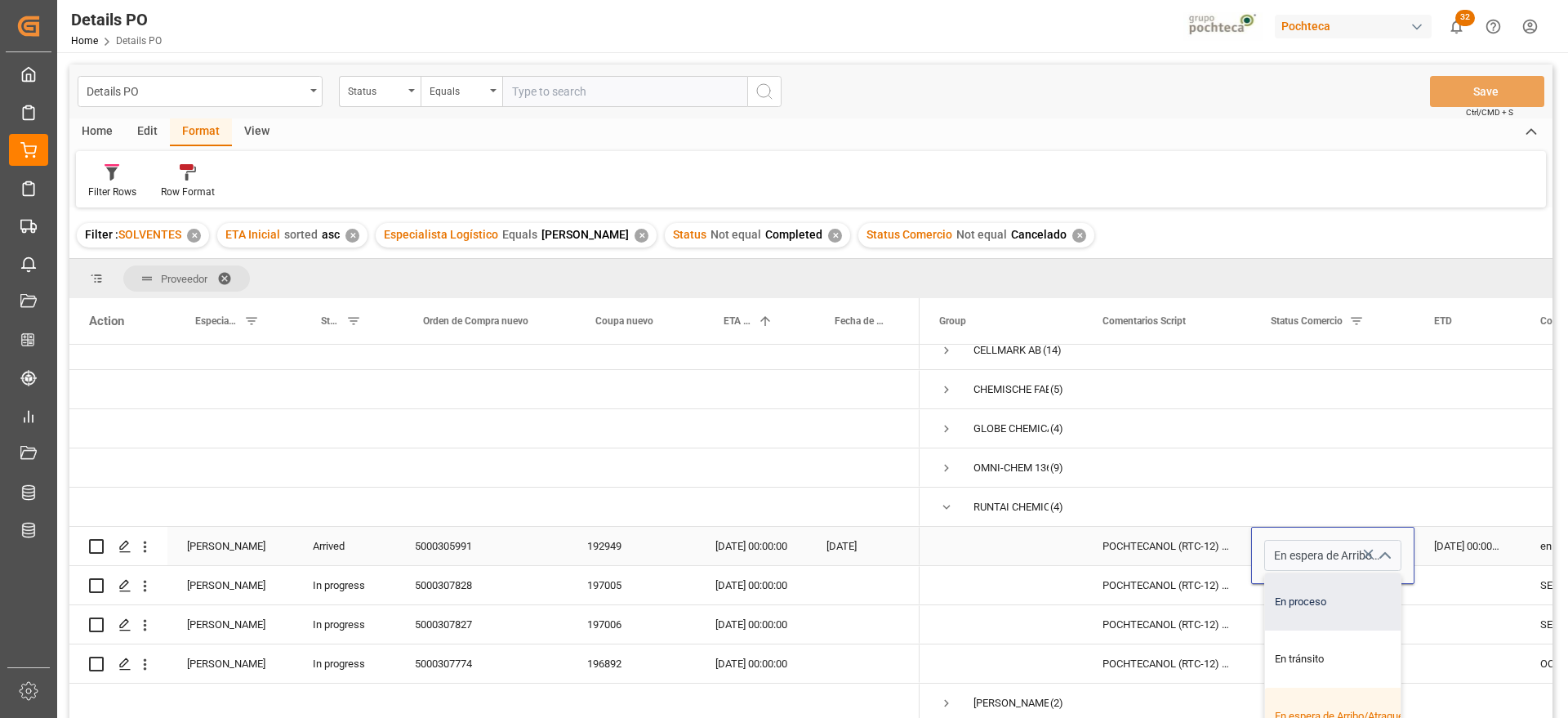
click at [1328, 607] on div "En proceso" at bounding box center [1342, 602] width 155 height 58
type input "En proceso"
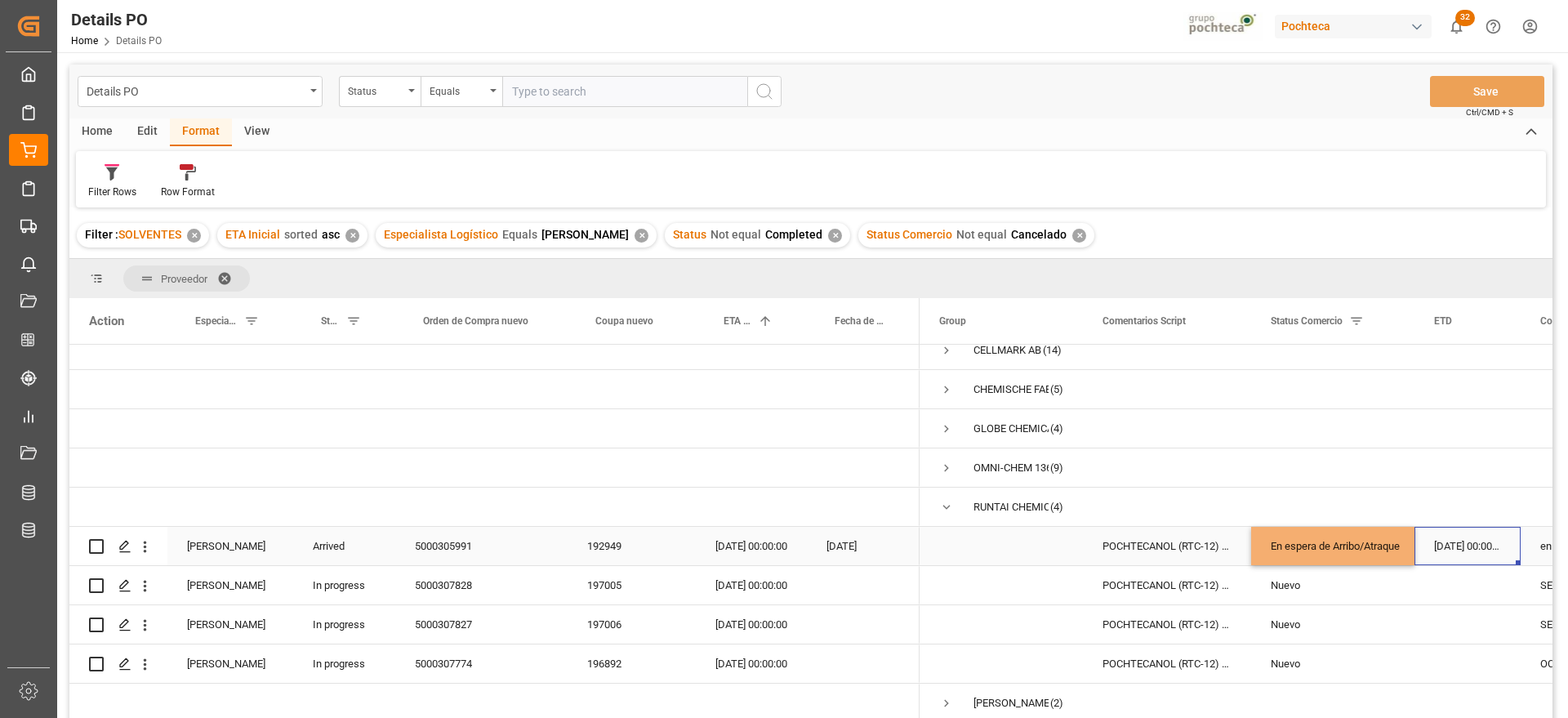
click at [1470, 544] on div "10-08-2025 00:00:00" at bounding box center [1468, 545] width 106 height 38
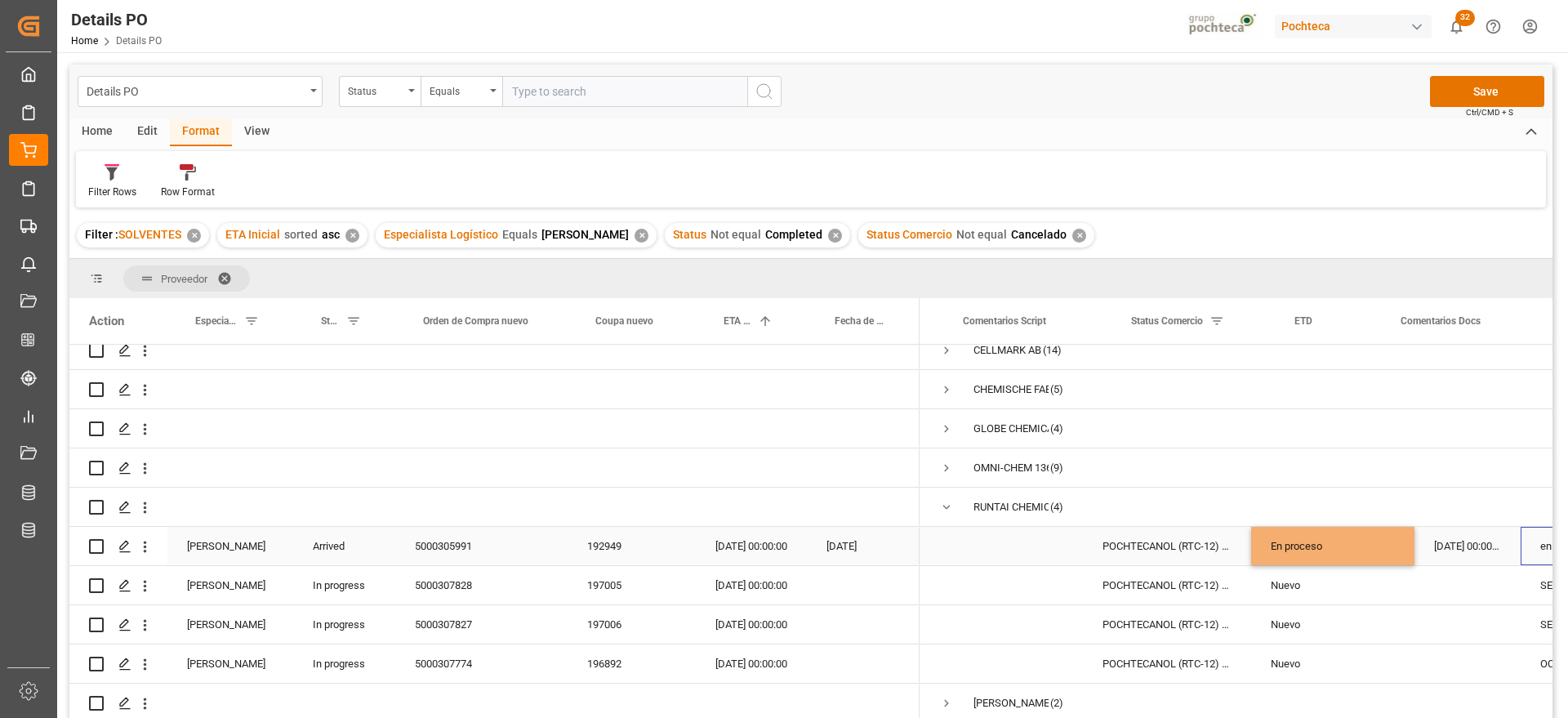
scroll to position [0, 139]
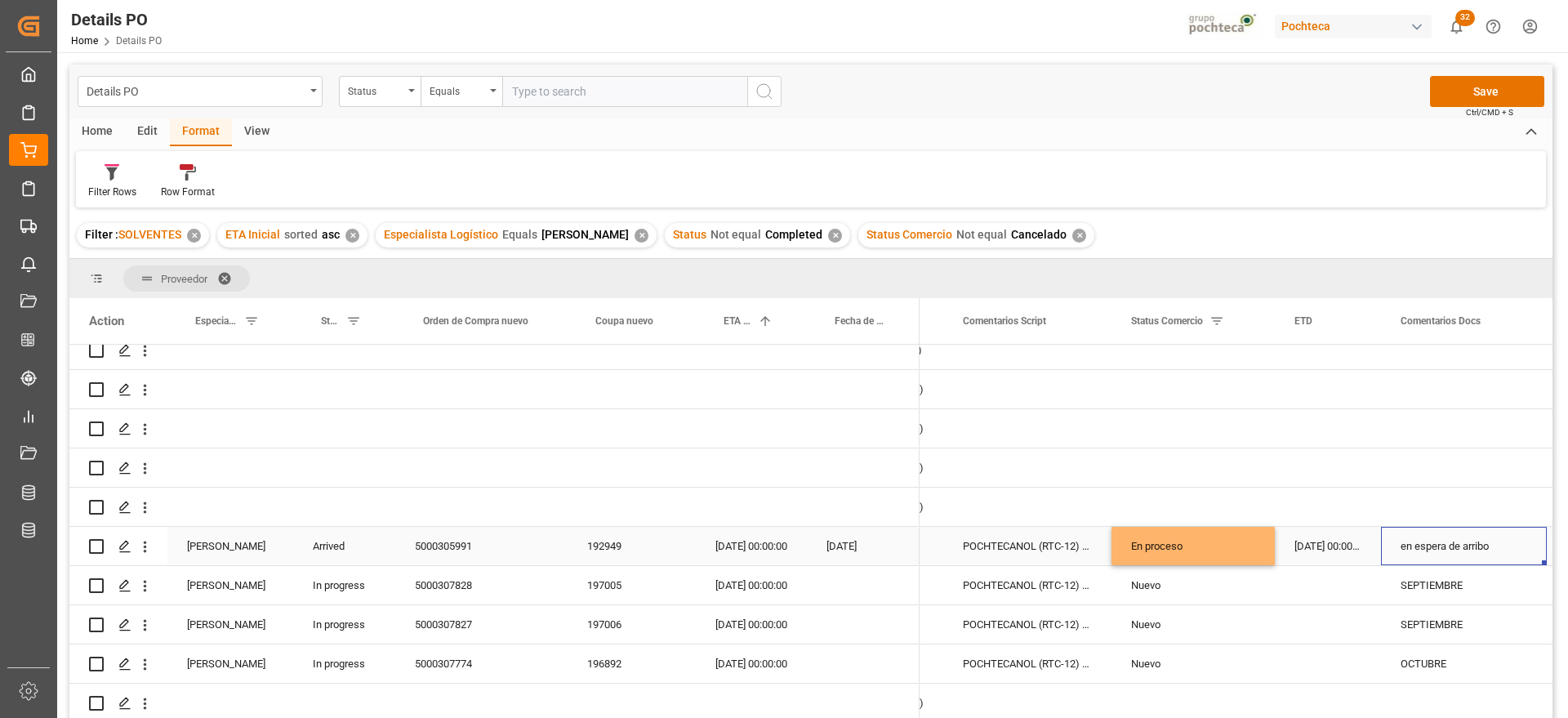
click at [1470, 544] on div "en espera de arribo" at bounding box center [1464, 545] width 165 height 38
drag, startPoint x: 1523, startPoint y: 552, endPoint x: 1393, endPoint y: 555, distance: 130.0
click at [1393, 555] on div "en espera de arribo" at bounding box center [1464, 555] width 165 height 58
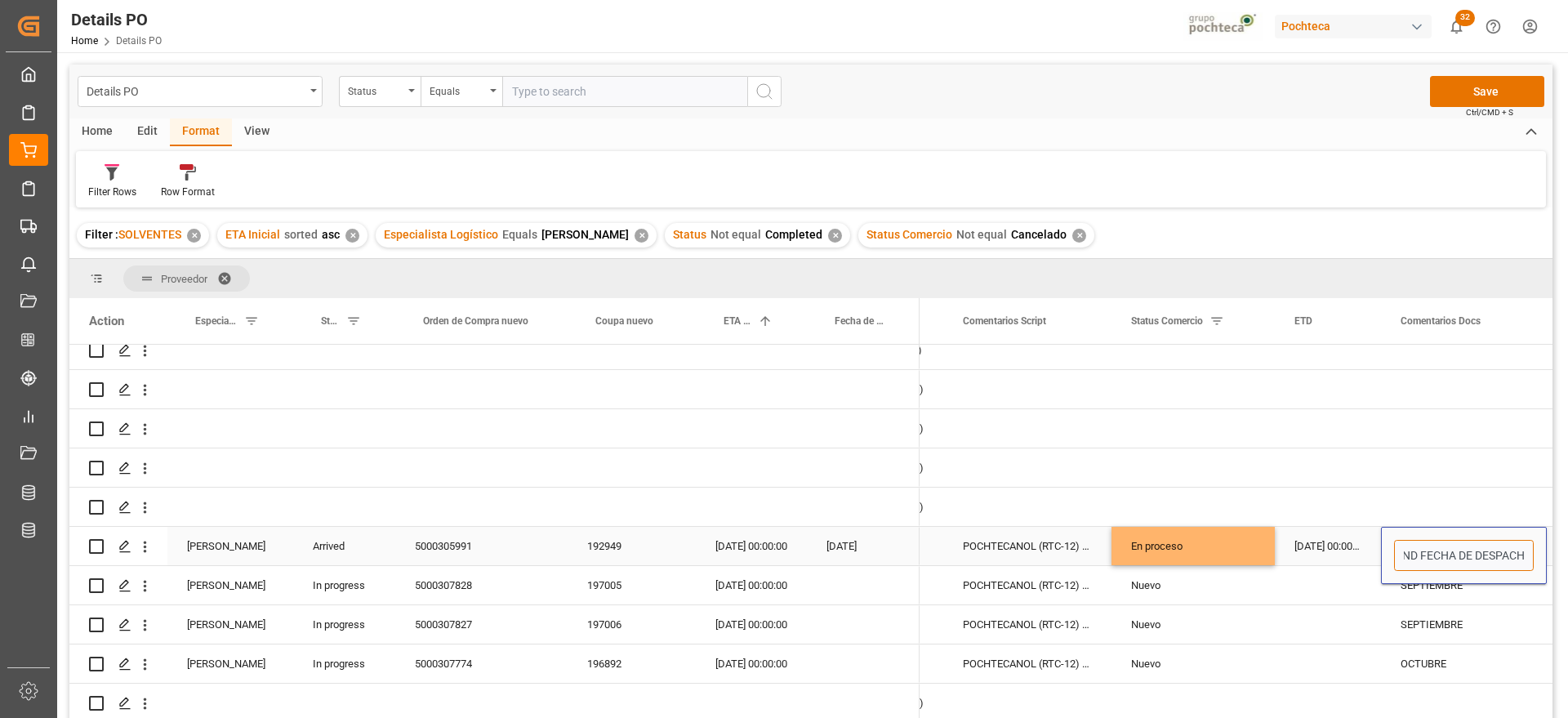
type input "FLEXI - PEND FECHA DE DESPACHO"
click at [1196, 585] on div "Nuevo" at bounding box center [1194, 585] width 124 height 37
click at [1464, 529] on div "FLEXI - PEND FECHA DE DESPACHO" at bounding box center [1464, 545] width 165 height 38
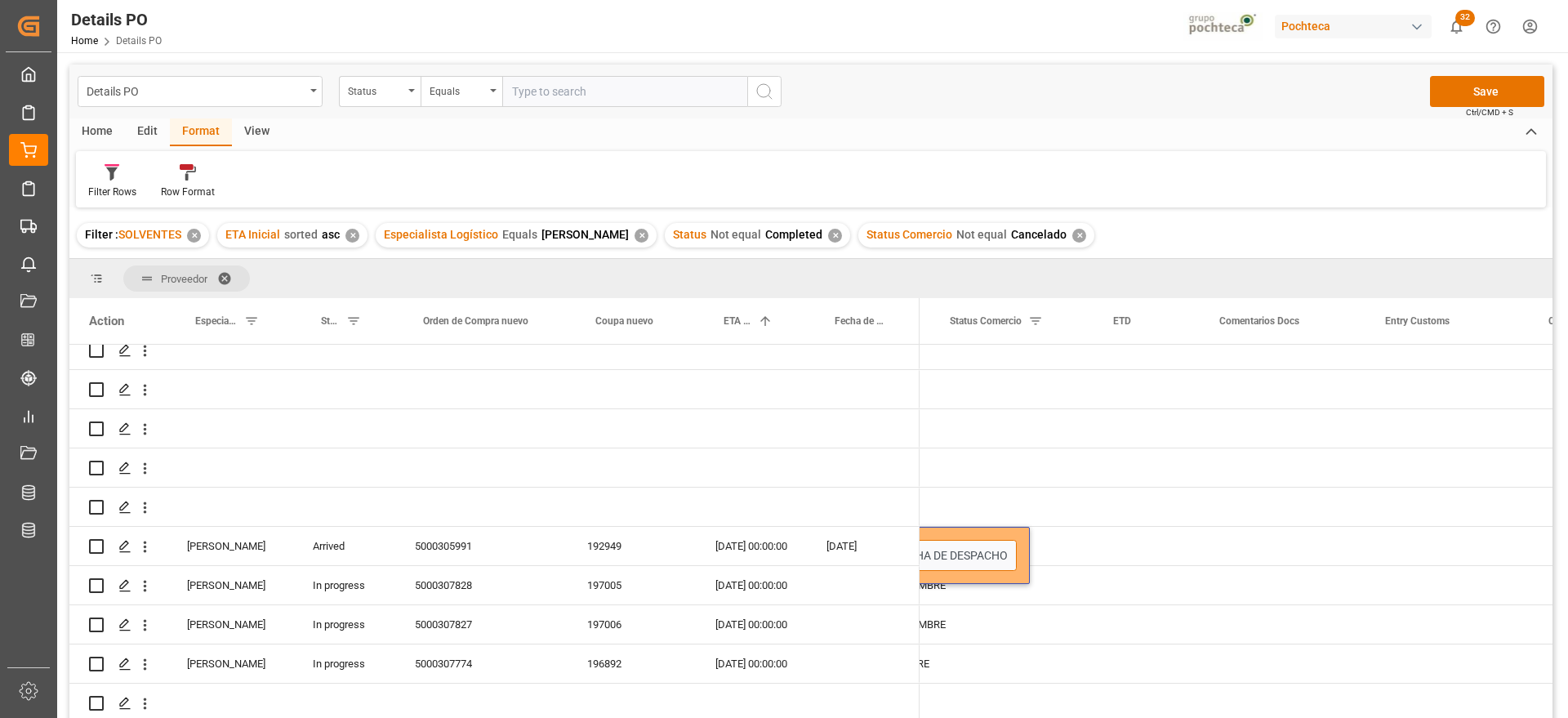
scroll to position [0, 982]
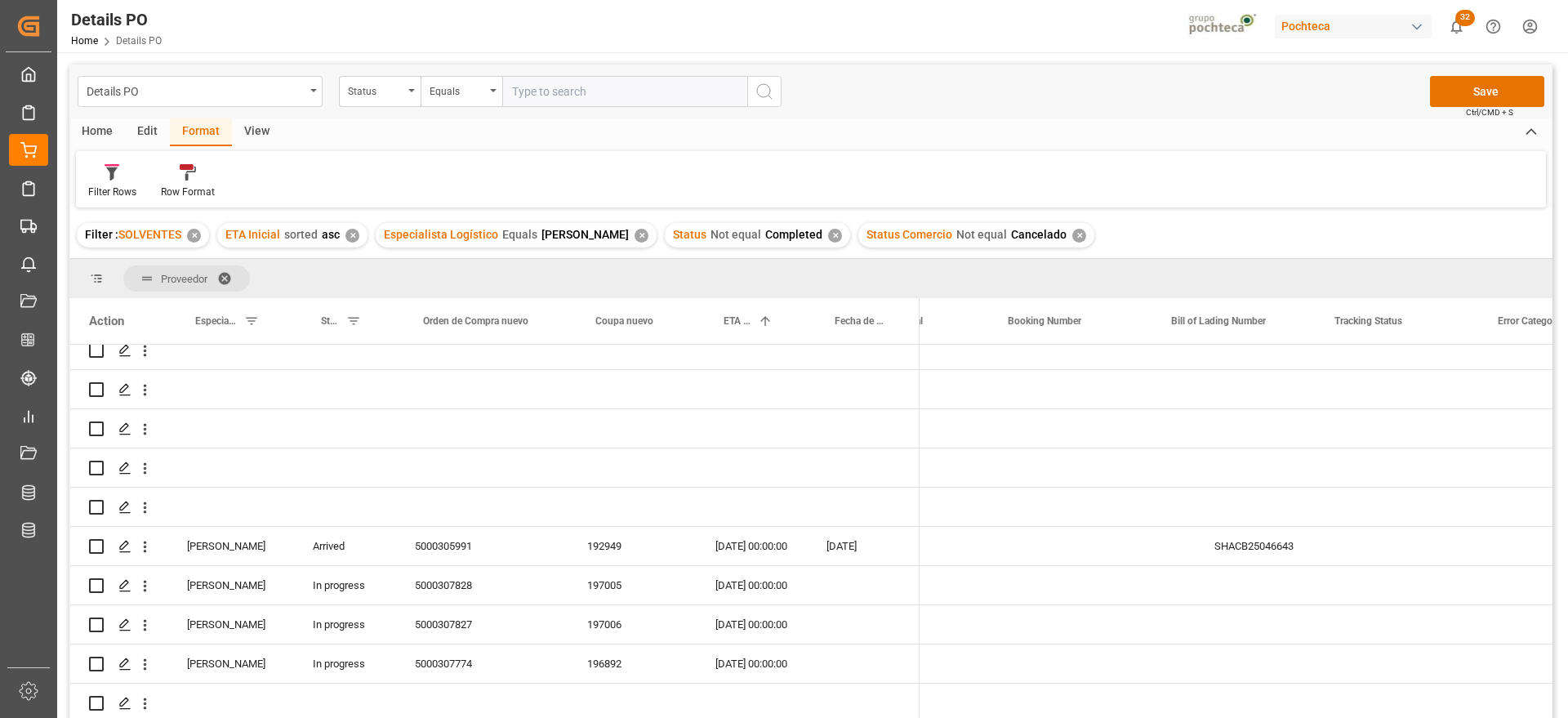
drag, startPoint x: 1446, startPoint y: 547, endPoint x: 1567, endPoint y: 547, distance: 121.0
click at [1565, 547] on div "Details PO Home Details PO Pochteca 32 Notifications Only show unread All Watch…" at bounding box center [811, 359] width 1508 height 718
type input "FLEXI - P"
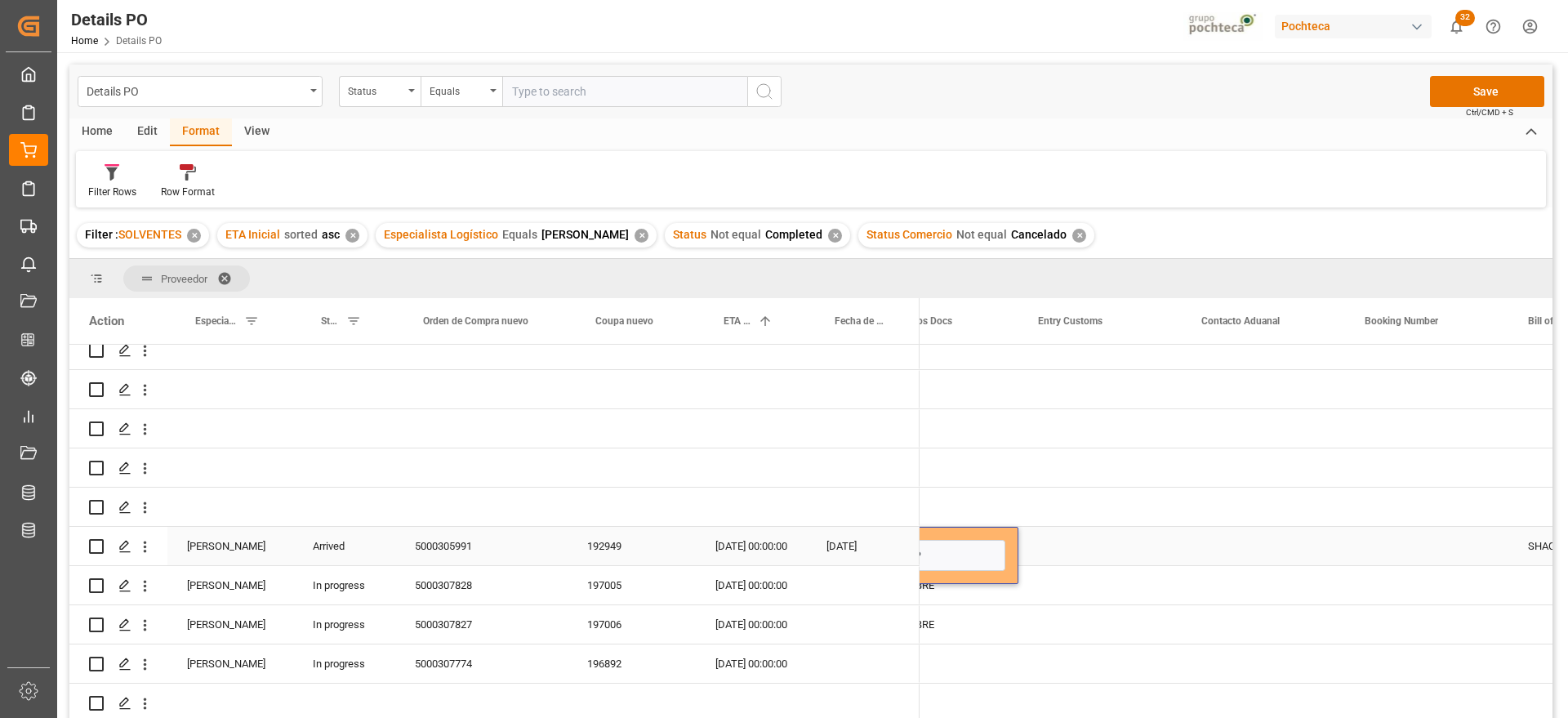
click at [1080, 537] on div "Press SPACE to select this row." at bounding box center [1100, 545] width 163 height 38
click at [966, 530] on div "FLEXI - P" at bounding box center [935, 545] width 165 height 38
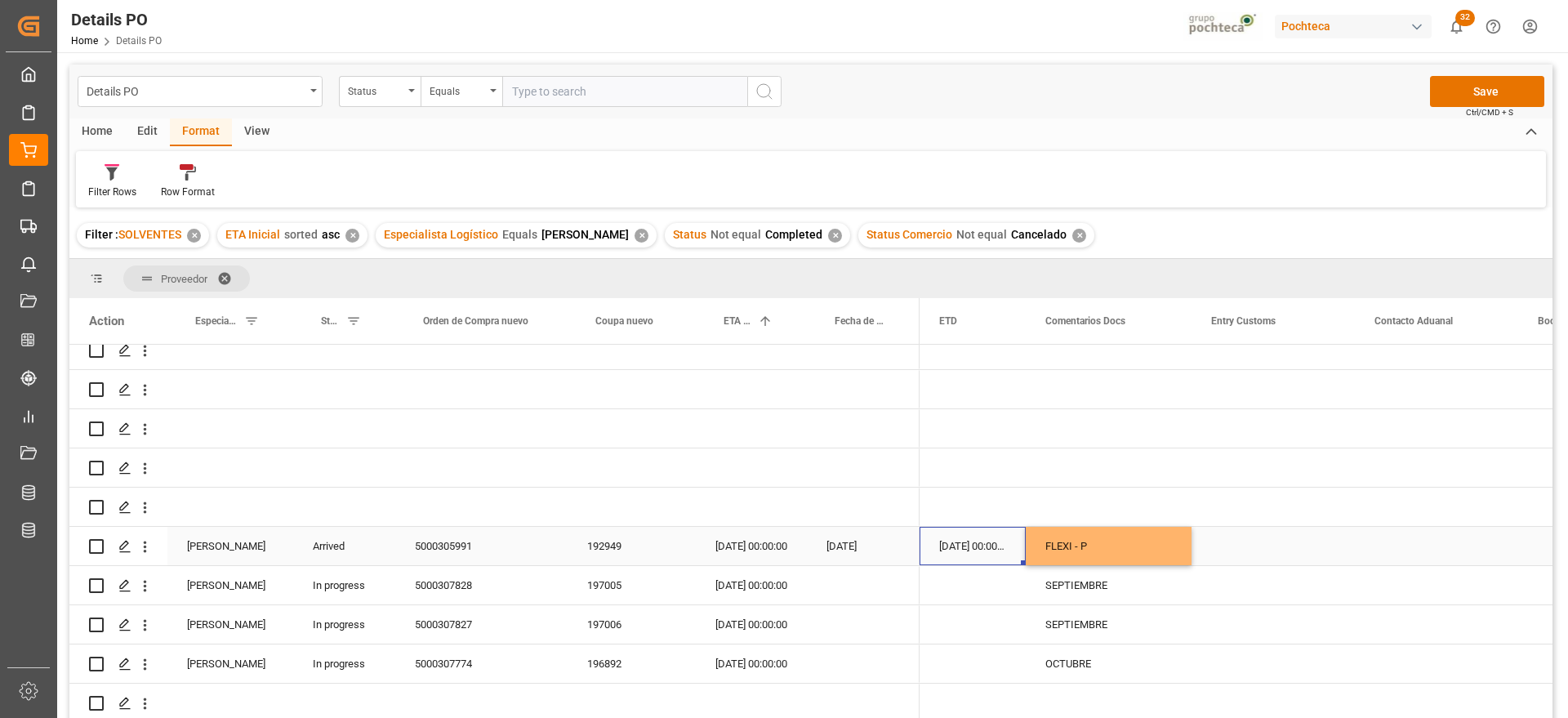
scroll to position [0, 332]
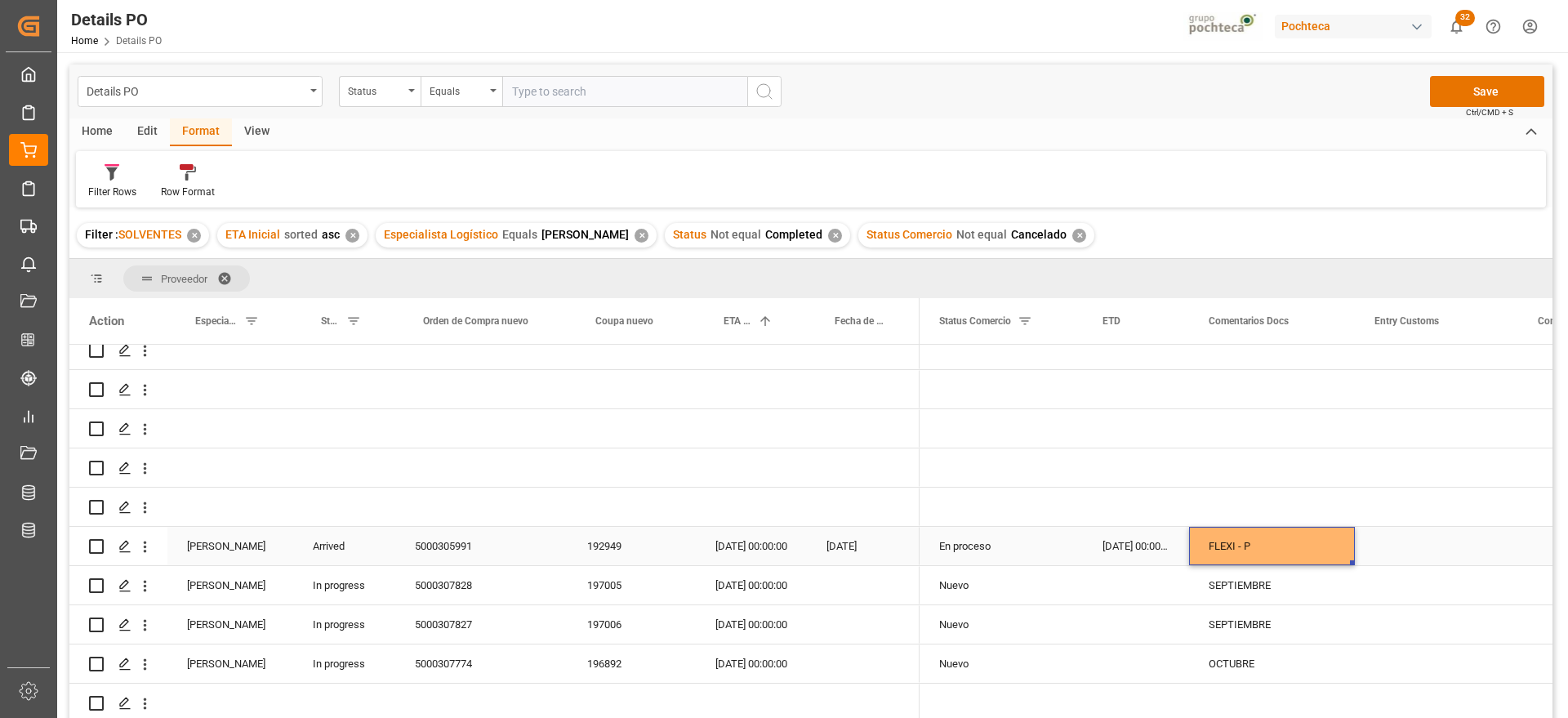
click at [1296, 527] on div "FLEXI - P" at bounding box center [1272, 545] width 165 height 38
click at [1273, 540] on input "FLEXI - P" at bounding box center [1272, 555] width 139 height 31
type input "FLEXI - fecha tent 08/09"
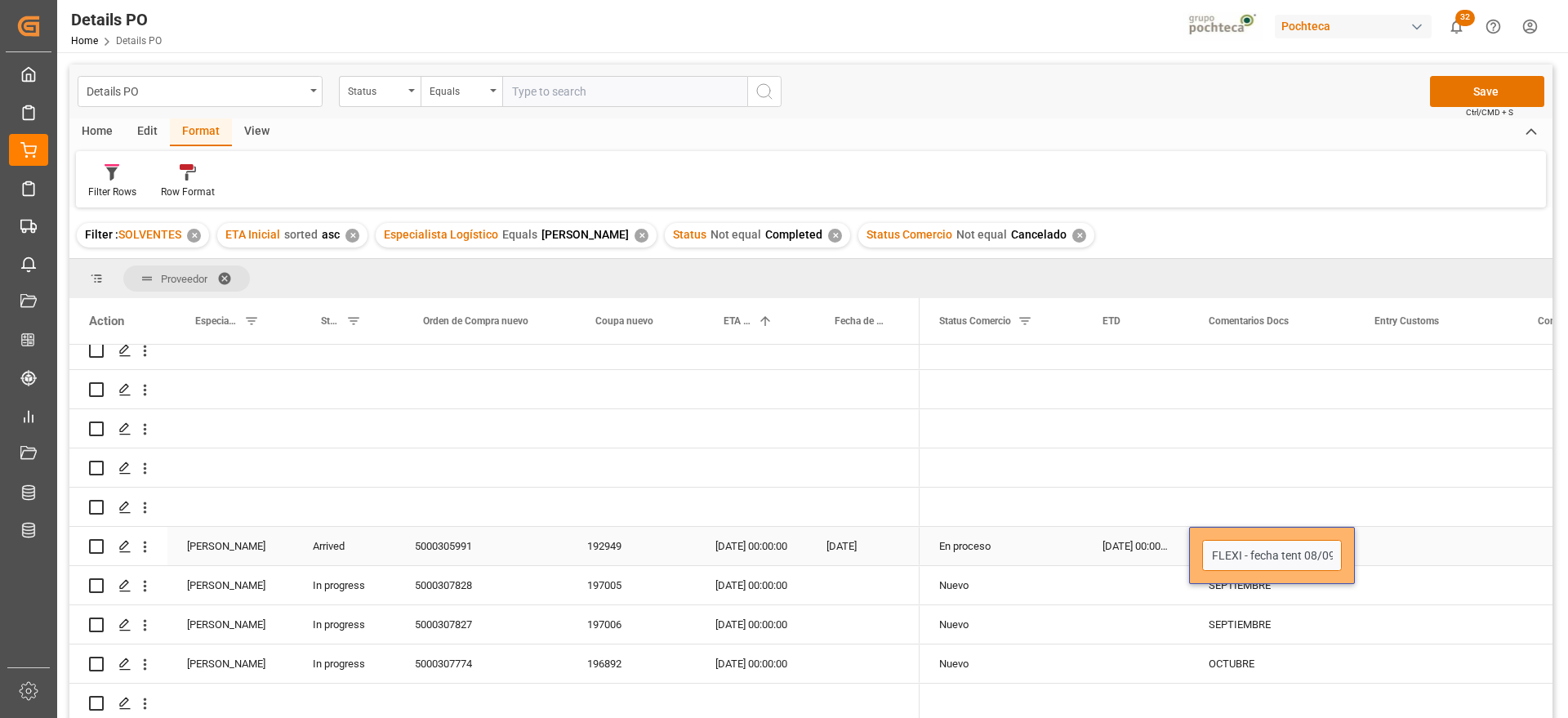
scroll to position [0, 2]
click at [1240, 594] on div "SEPTIEMBRE" at bounding box center [1272, 584] width 165 height 38
click at [1001, 580] on div "Nuevo" at bounding box center [1001, 585] width 124 height 37
click at [968, 540] on div "En proceso" at bounding box center [1001, 546] width 124 height 37
click at [748, 572] on div "30-09-2025 00:00:00" at bounding box center [751, 584] width 111 height 38
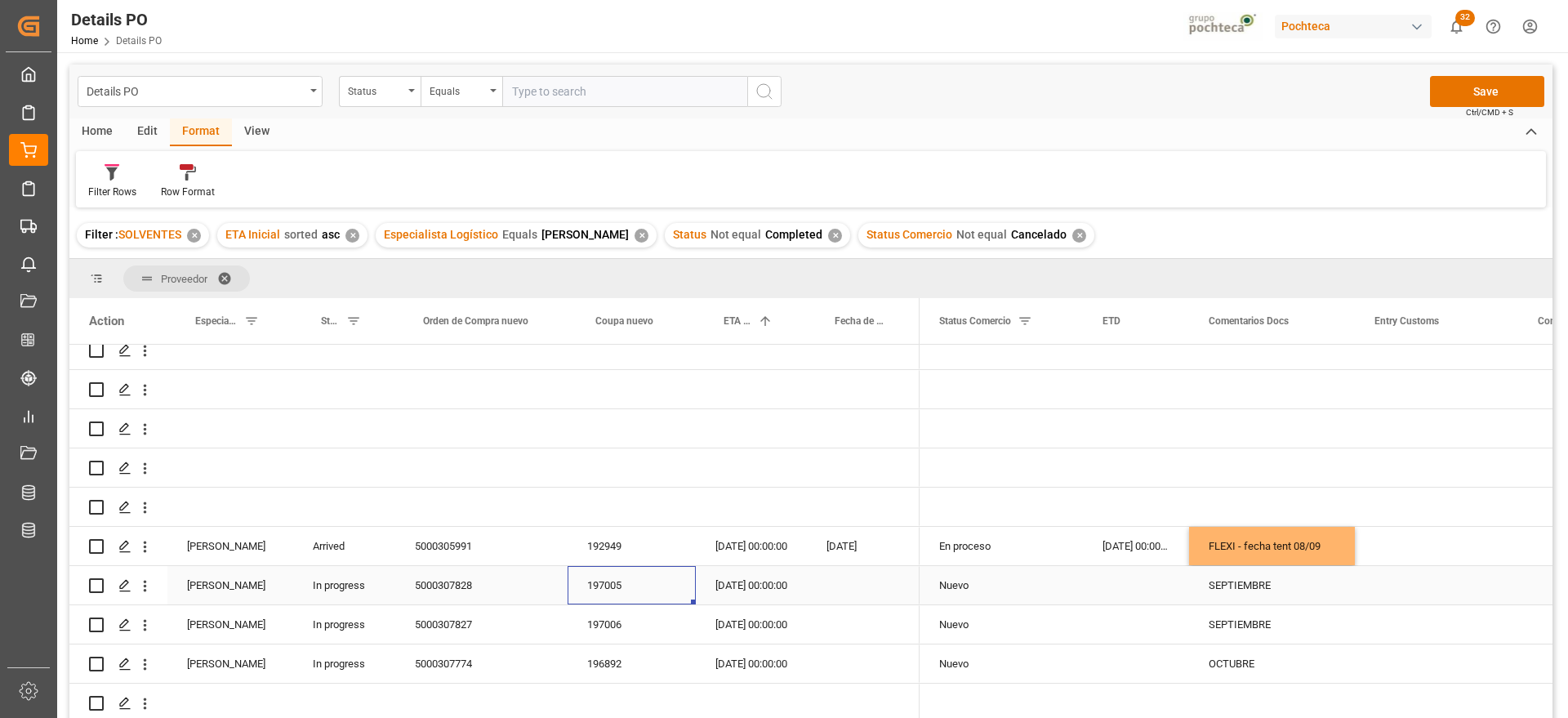
click at [594, 581] on div "197005" at bounding box center [632, 584] width 128 height 38
click at [477, 571] on div "5000307828" at bounding box center [482, 584] width 173 height 38
click at [611, 594] on div "197005" at bounding box center [632, 584] width 128 height 38
click at [1242, 585] on div "SEPTIEMBRE" at bounding box center [1272, 584] width 165 height 38
click at [840, 566] on div "Press SPACE to select this row." at bounding box center [863, 584] width 112 height 38
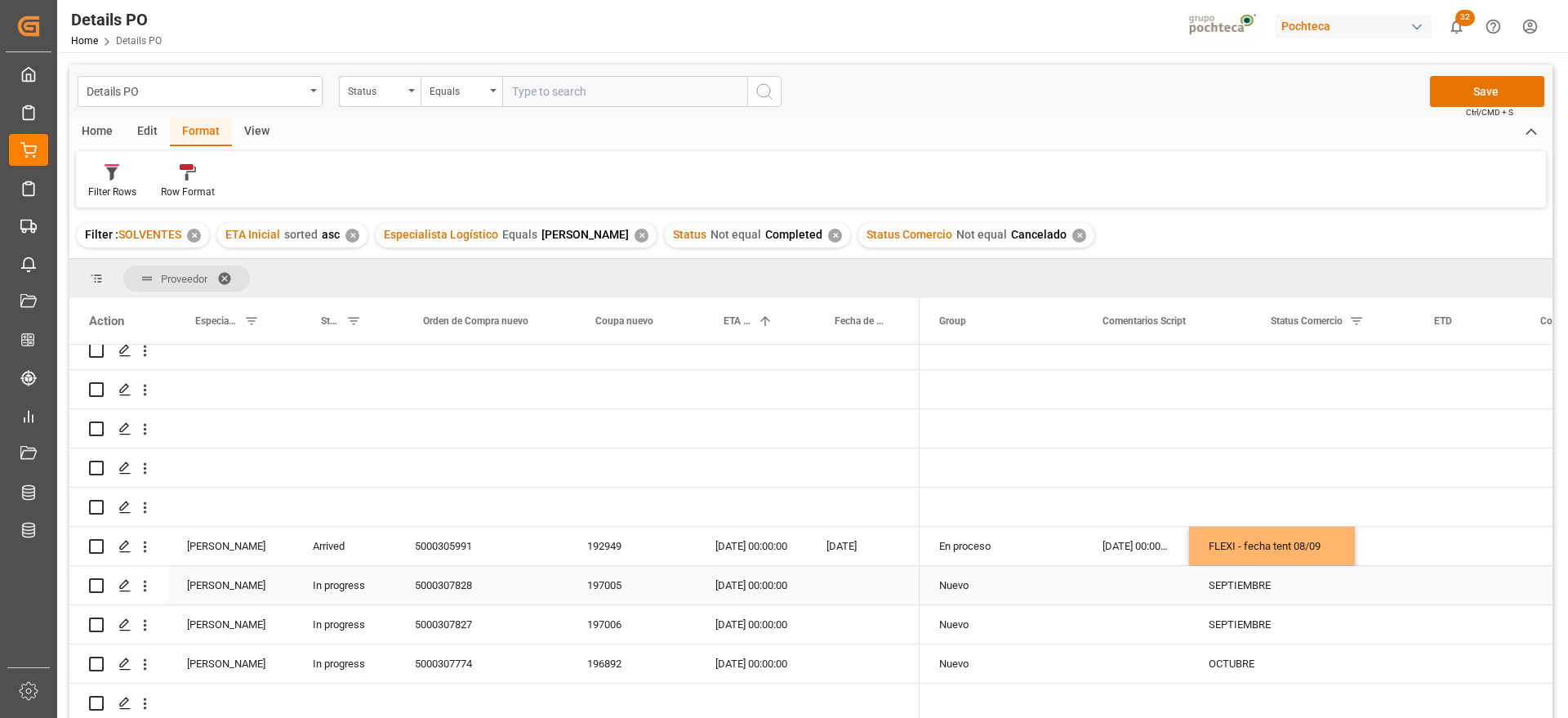
scroll to position [0, 0]
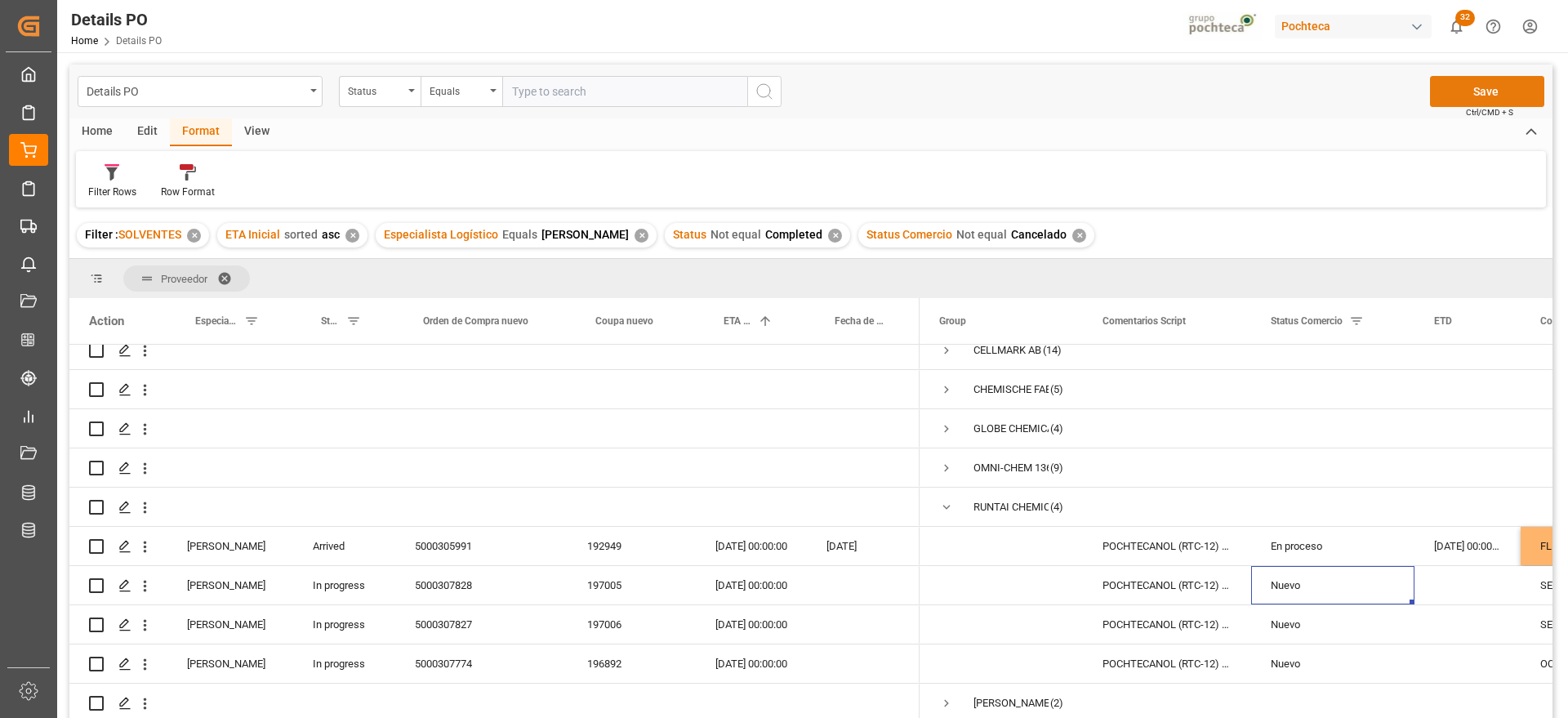
click at [1482, 94] on button "Save" at bounding box center [1486, 91] width 114 height 31
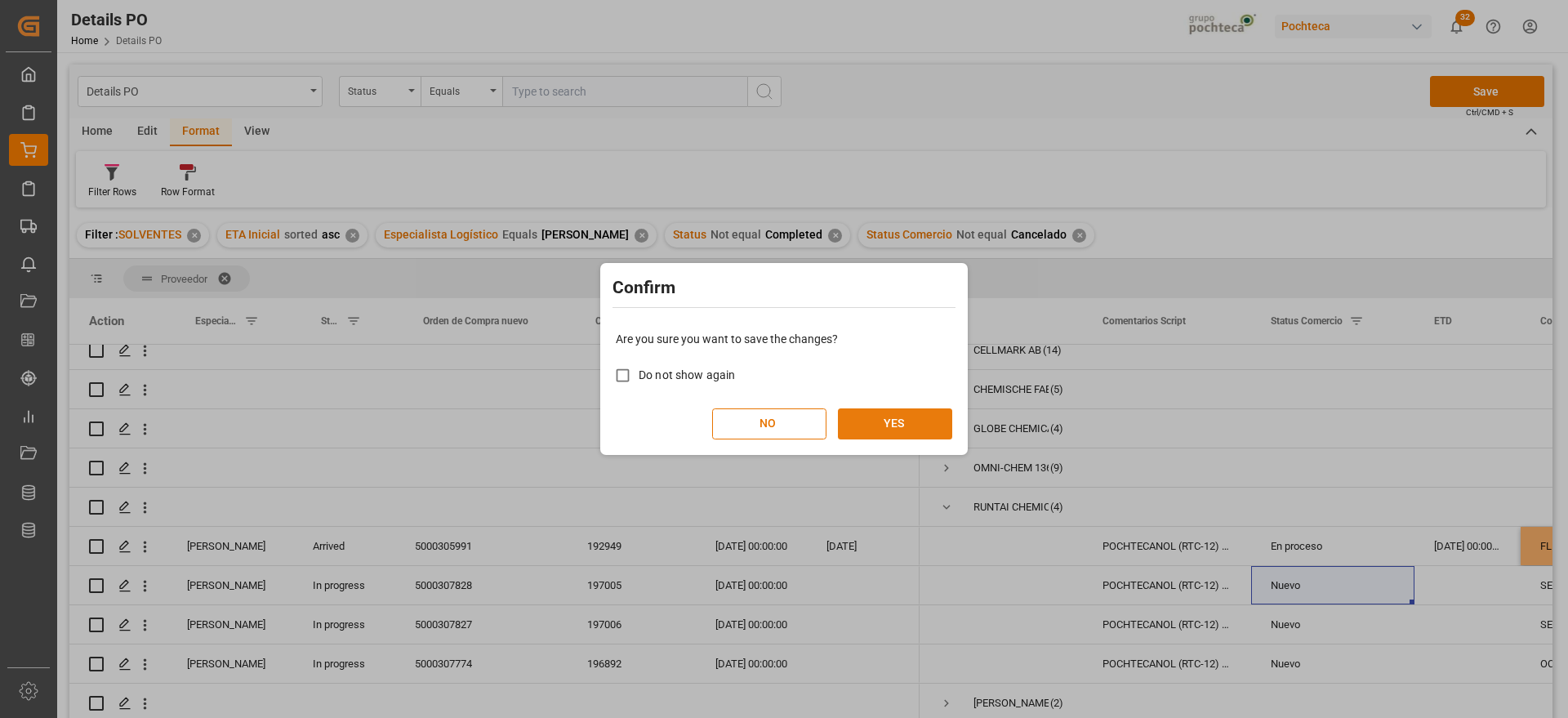
click at [869, 417] on button "YES" at bounding box center [895, 424] width 114 height 31
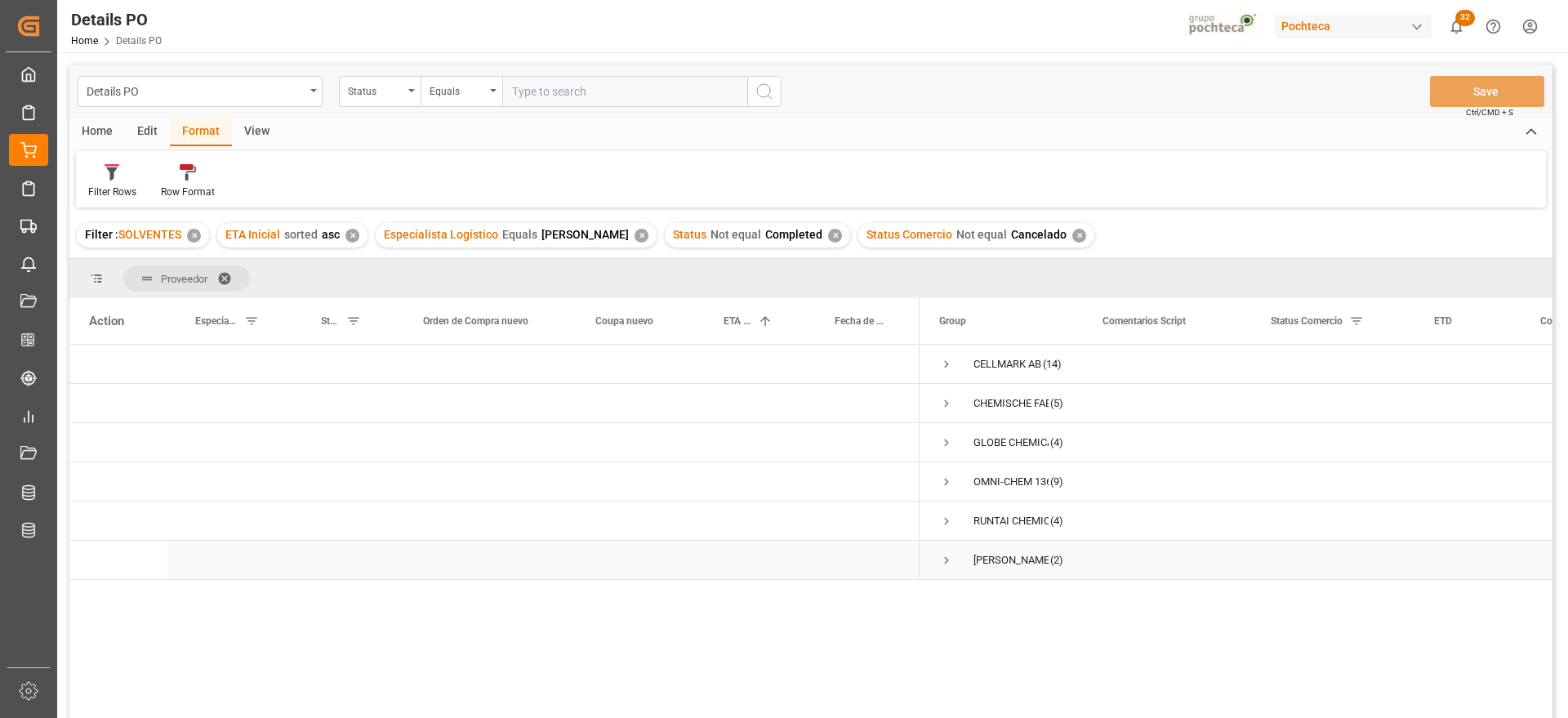
click at [947, 553] on span "Press SPACE to select this row." at bounding box center [947, 560] width 15 height 15
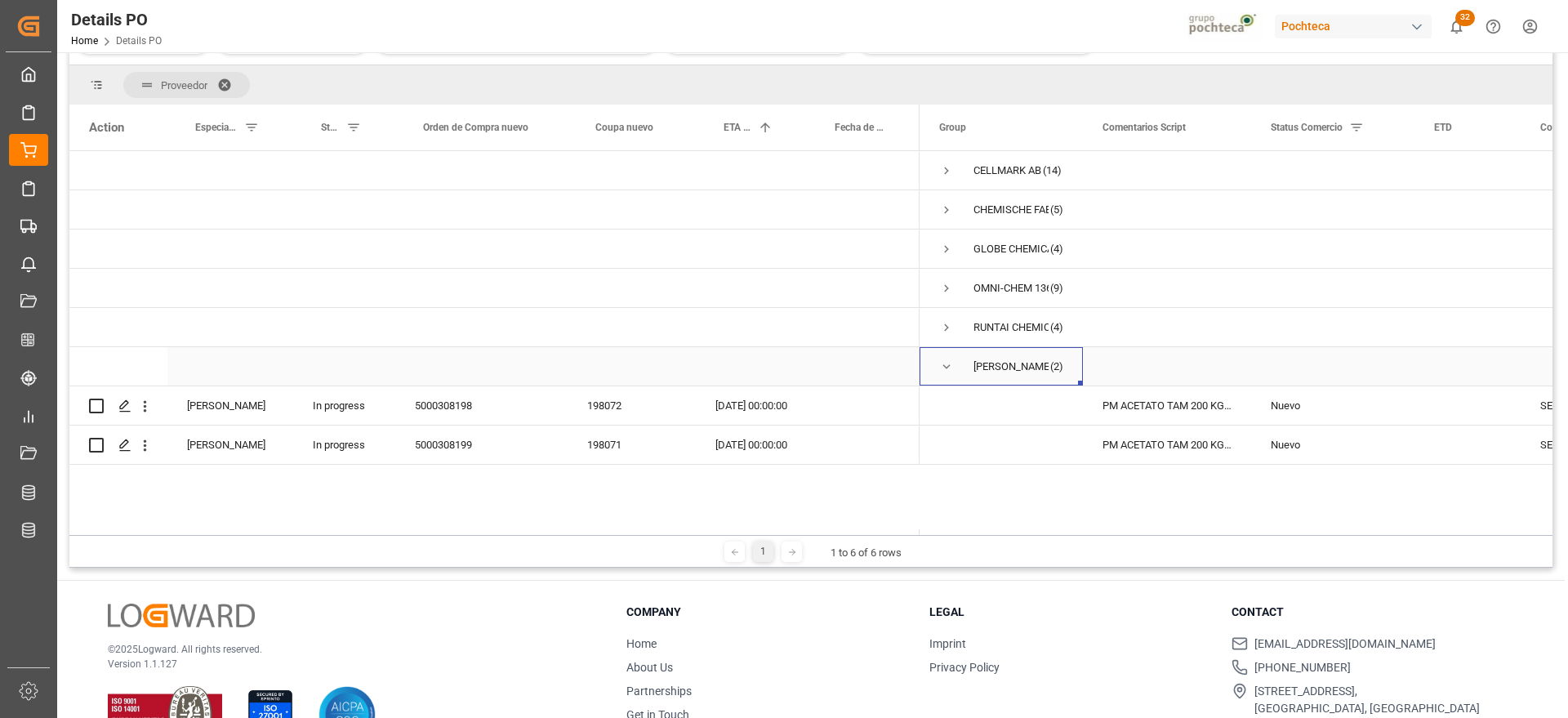
scroll to position [204, 0]
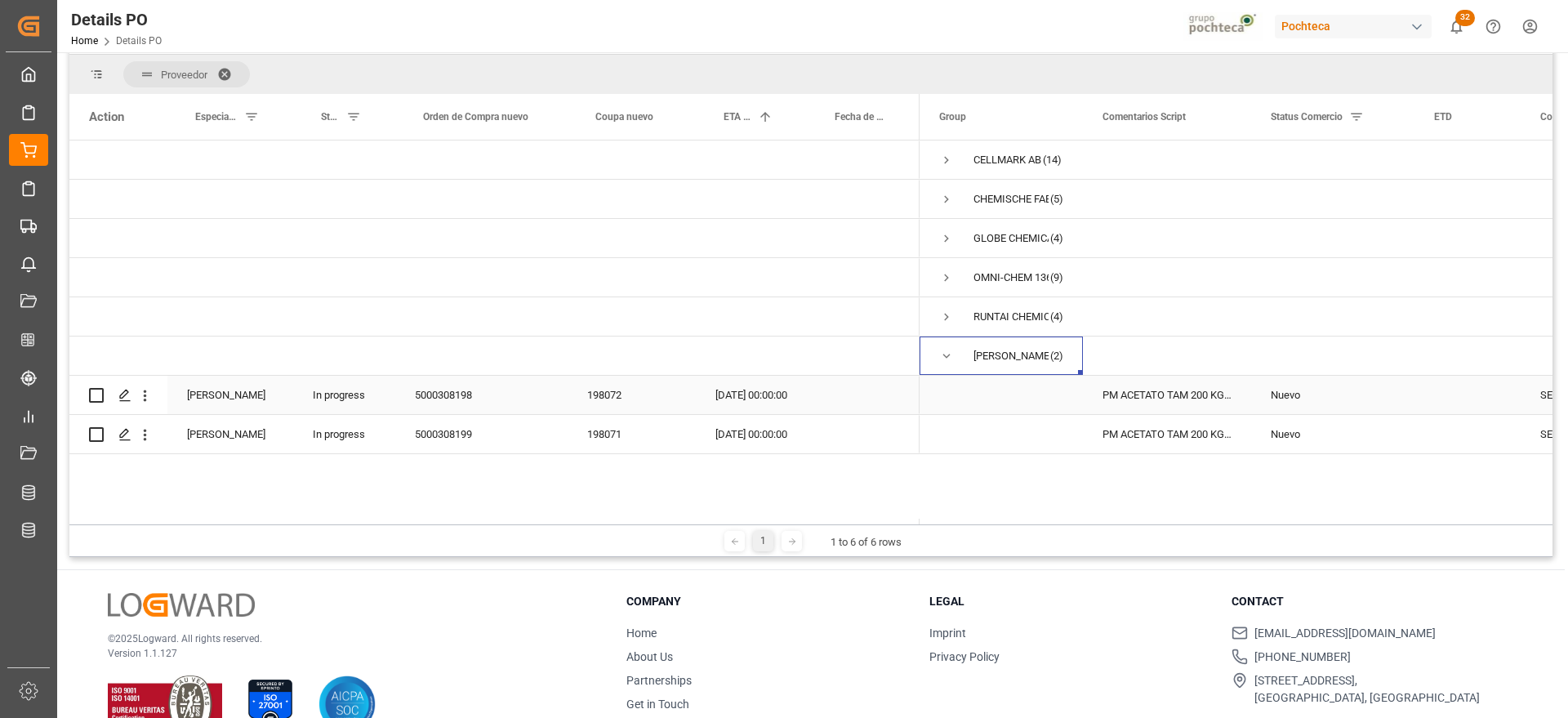
click at [1171, 395] on div "PM ACETATO TAM 200 KG (55101)" at bounding box center [1167, 394] width 168 height 38
click at [598, 387] on div "198072" at bounding box center [632, 394] width 128 height 38
click at [1375, 411] on div "Nuevo" at bounding box center [1333, 395] width 124 height 37
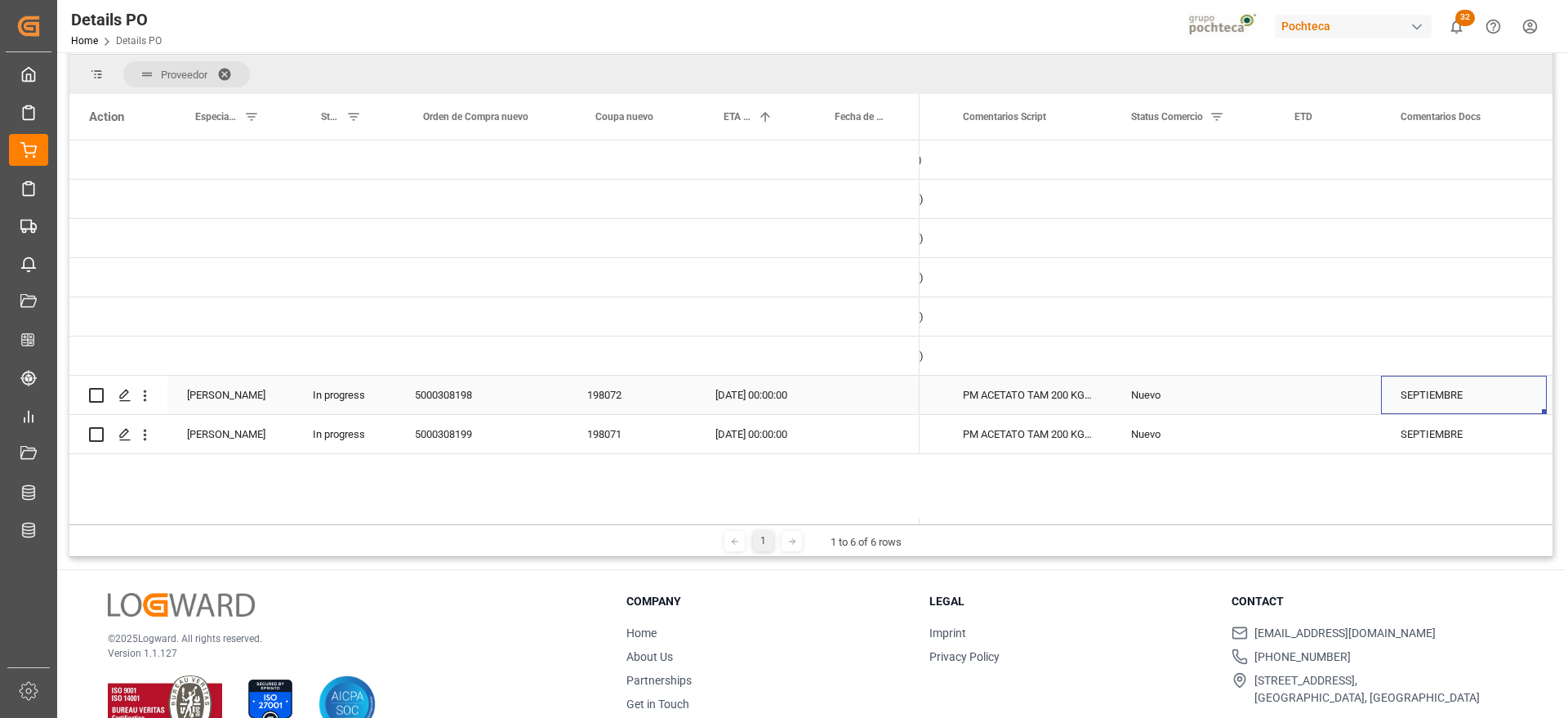
click at [1479, 389] on div "SEPTIEMBRE" at bounding box center [1464, 394] width 165 height 38
click at [1405, 402] on input "SEPTIEMBRE" at bounding box center [1464, 404] width 139 height 31
type input "sin correo de proveedorSEPTIEMBRE"
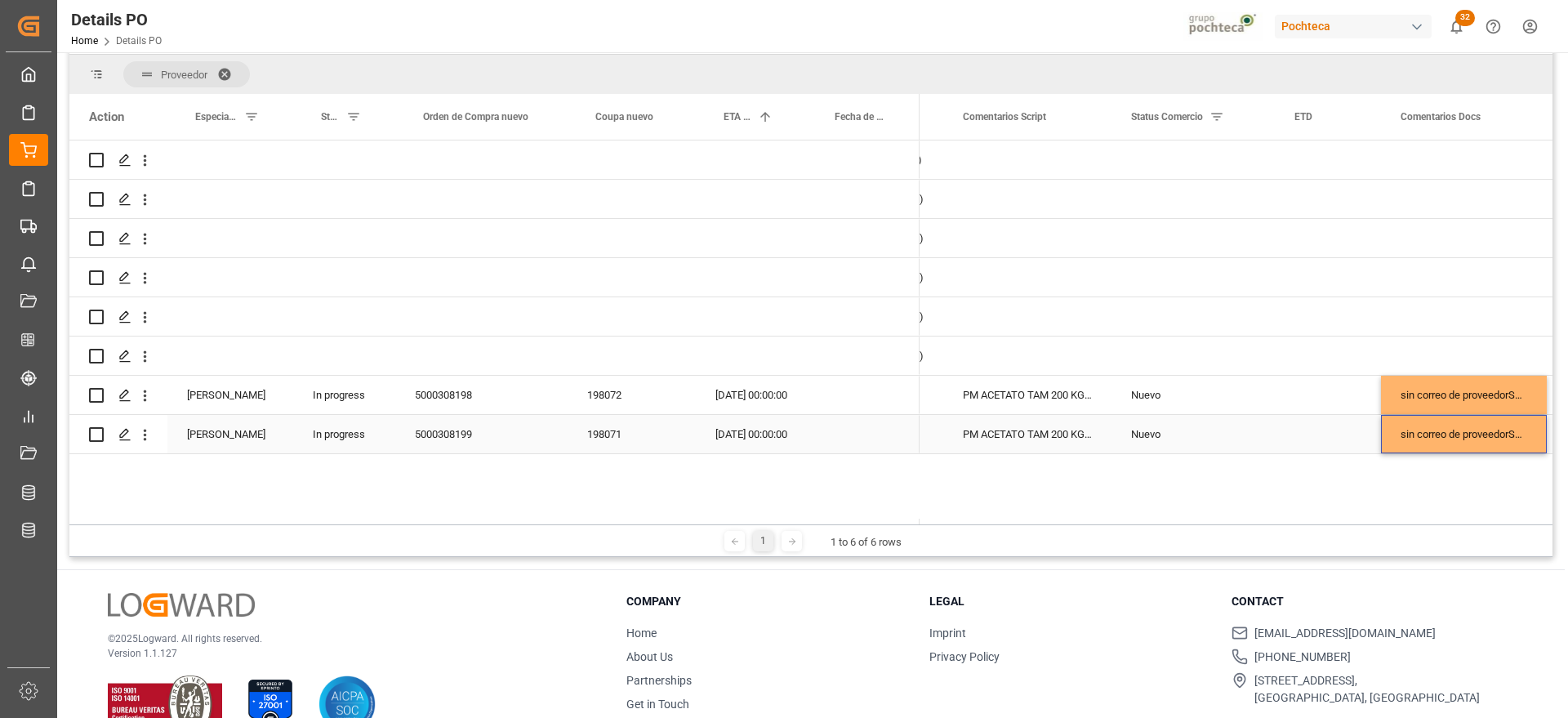
click at [1300, 424] on div "Press SPACE to select this row." at bounding box center [1327, 434] width 106 height 38
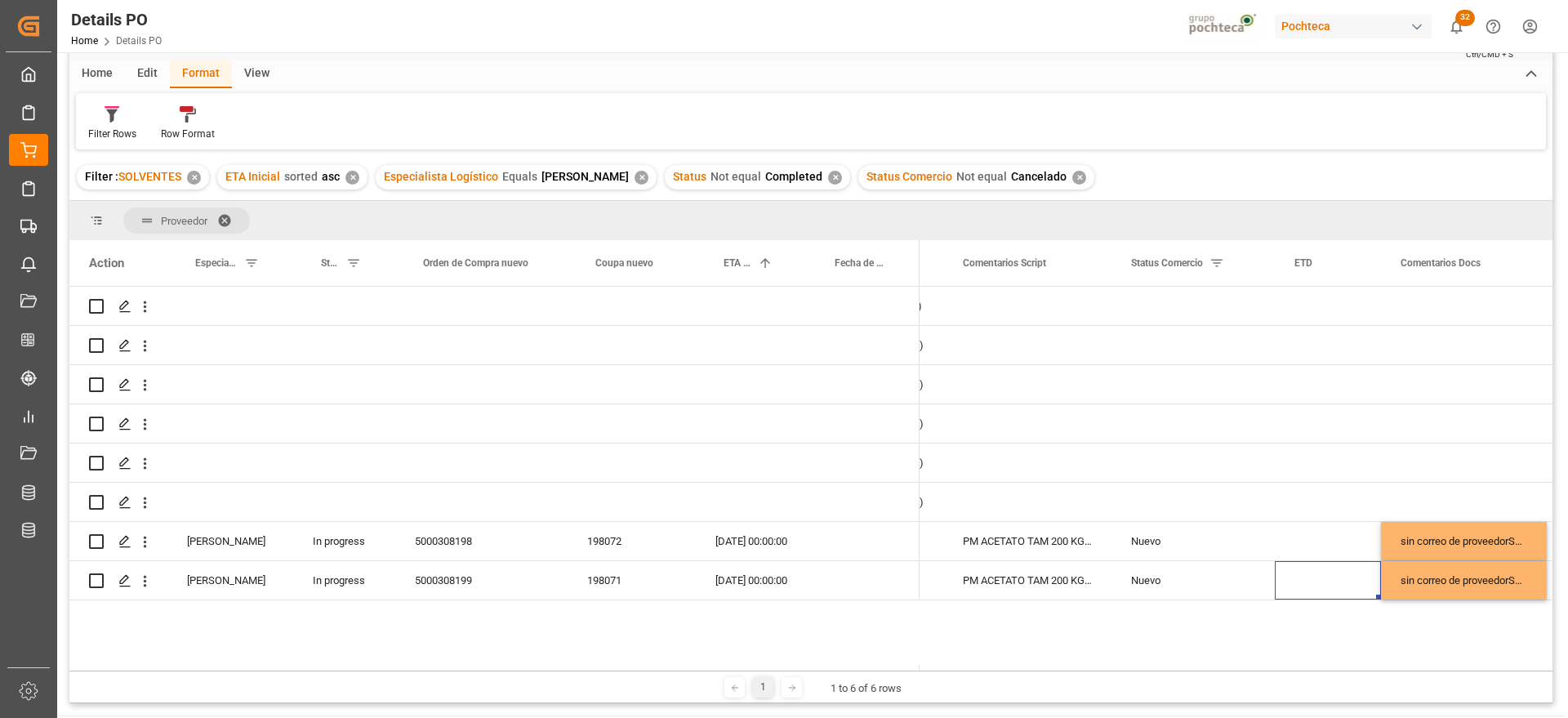
scroll to position [0, 0]
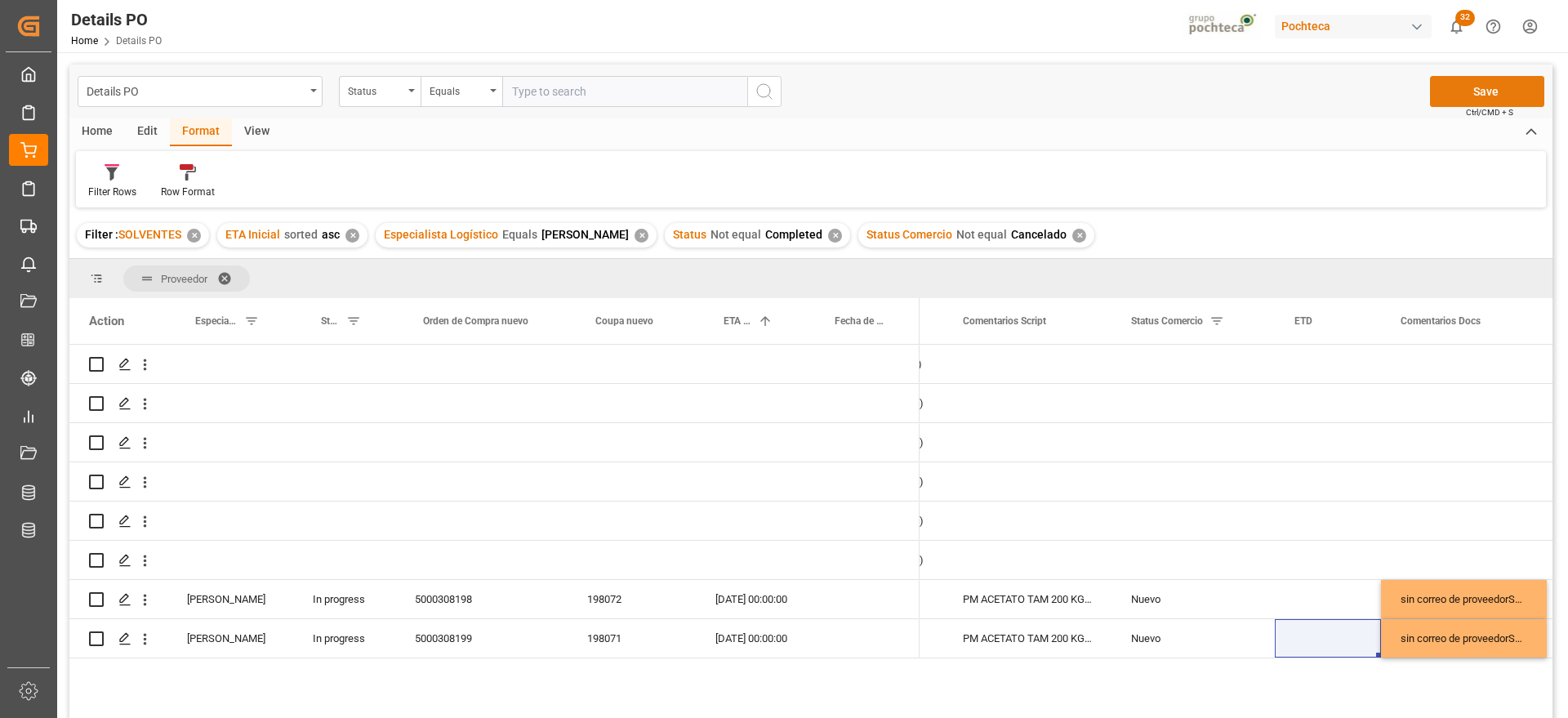
click at [1505, 89] on button "Save" at bounding box center [1486, 91] width 114 height 31
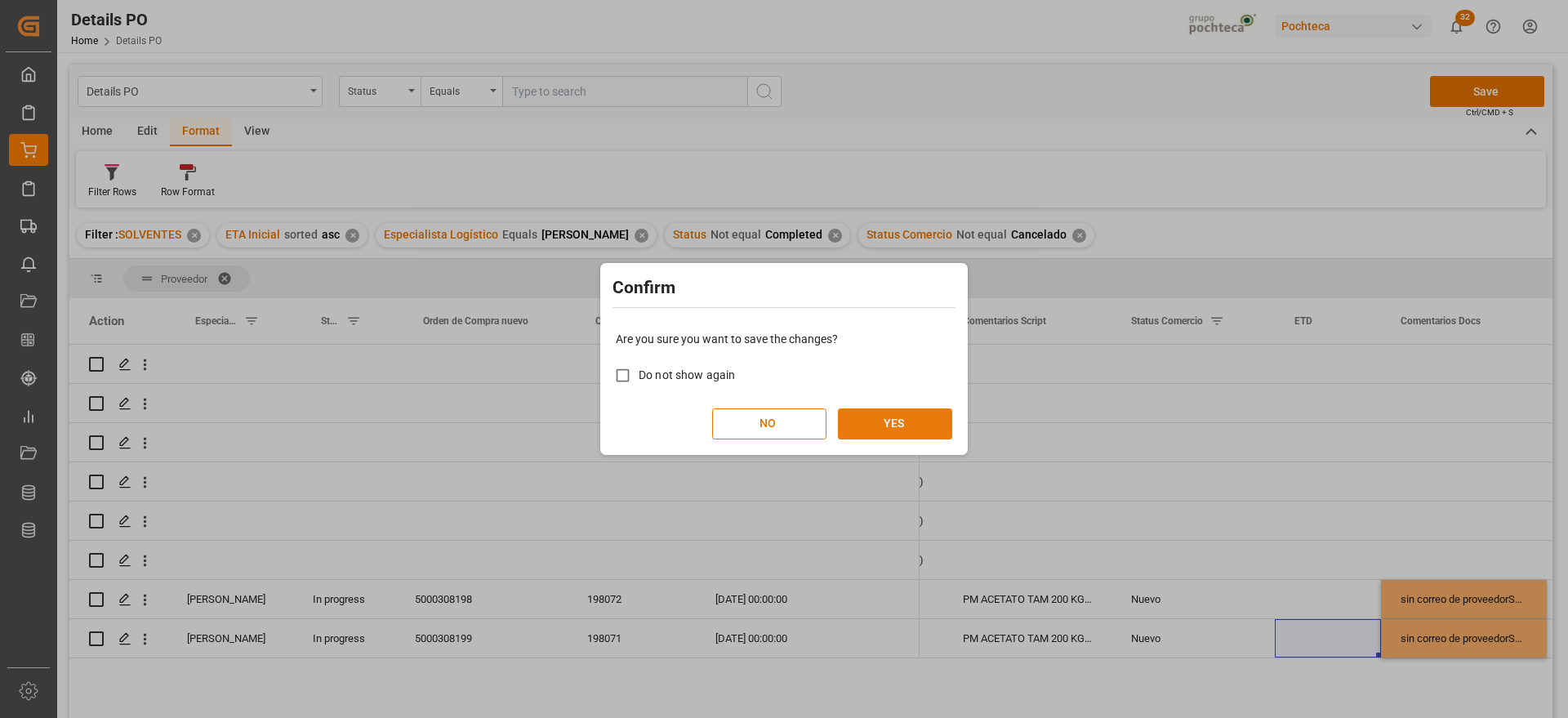
click at [881, 416] on button "YES" at bounding box center [895, 424] width 114 height 31
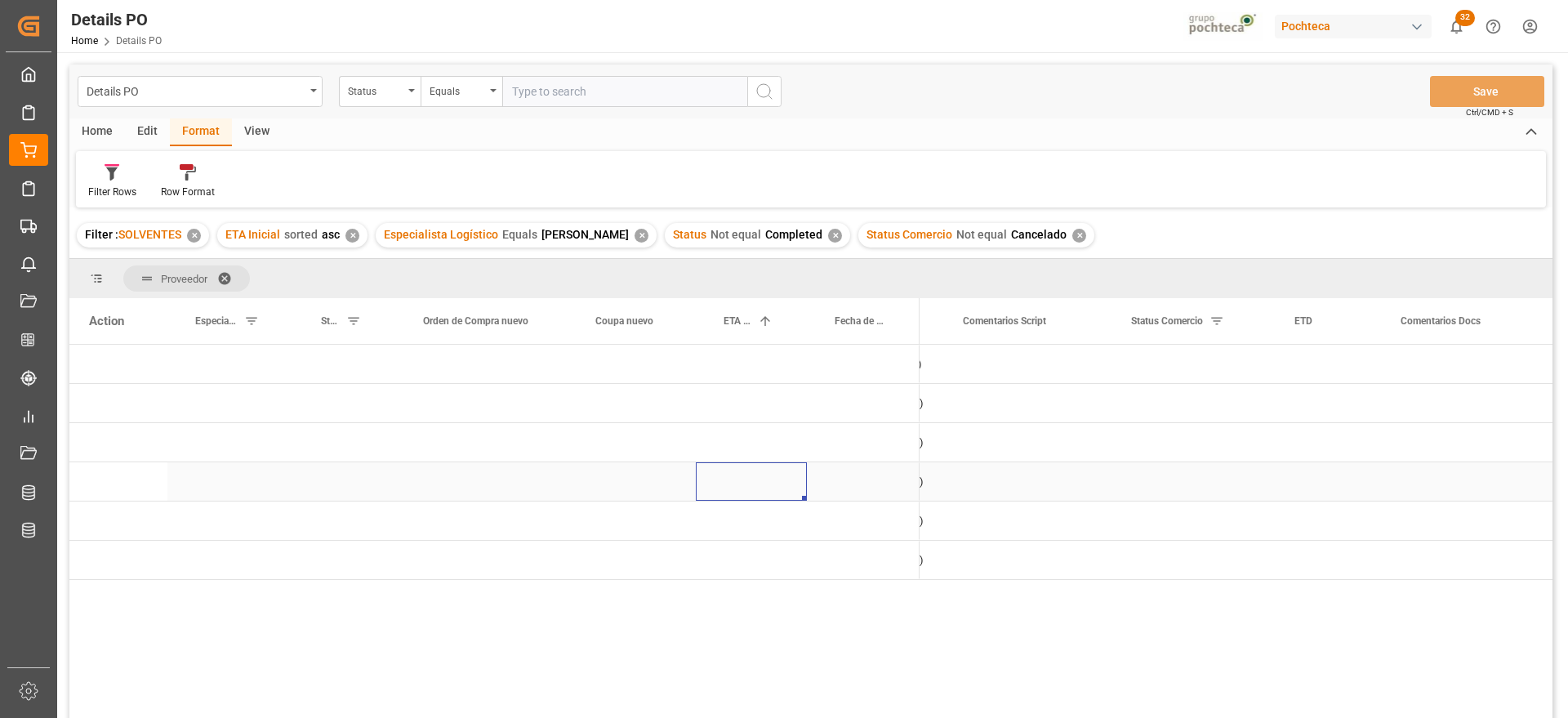
click at [783, 493] on div "Press SPACE to select this row." at bounding box center [751, 481] width 111 height 38
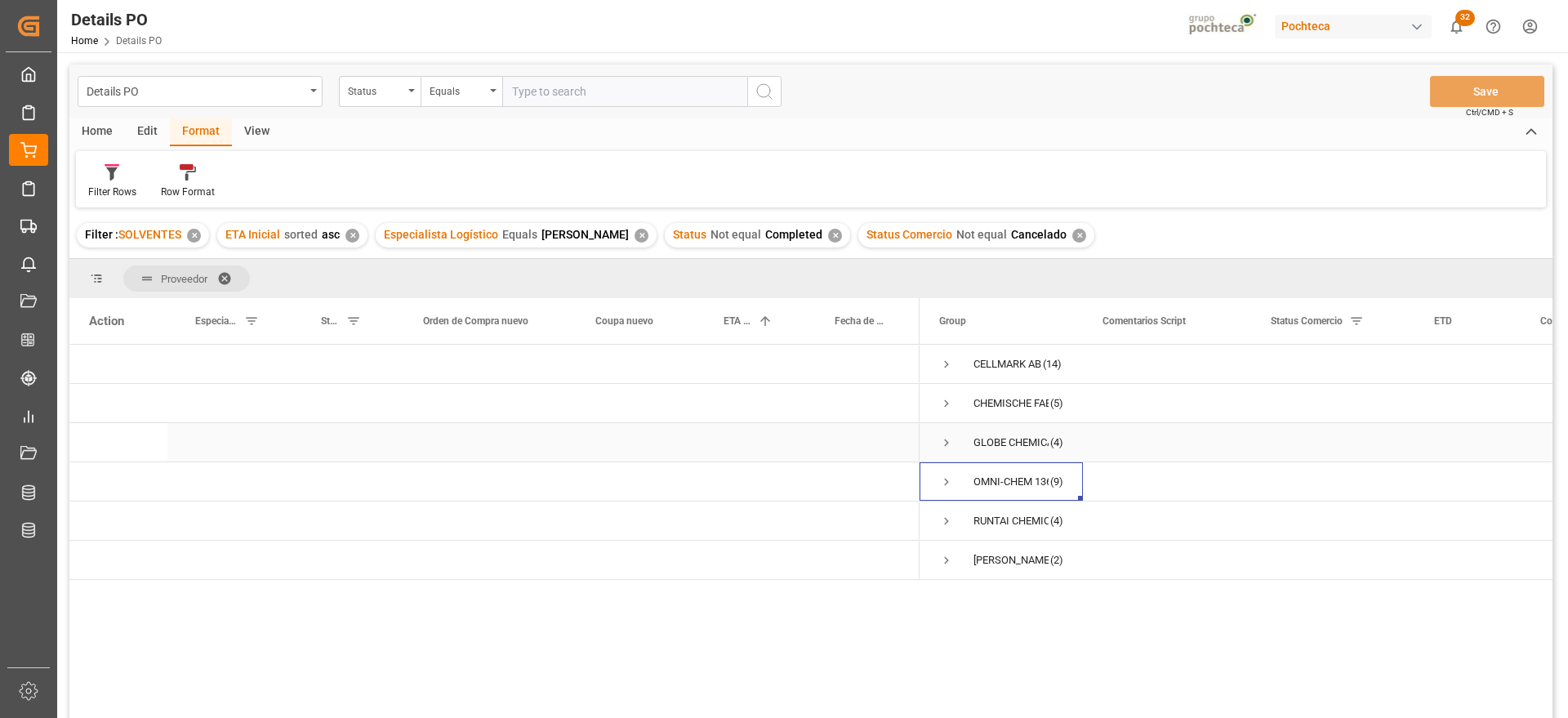
click at [830, 432] on div "Press SPACE to select this row." at bounding box center [863, 441] width 112 height 38
click at [488, 434] on div "Press SPACE to select this row." at bounding box center [482, 441] width 173 height 38
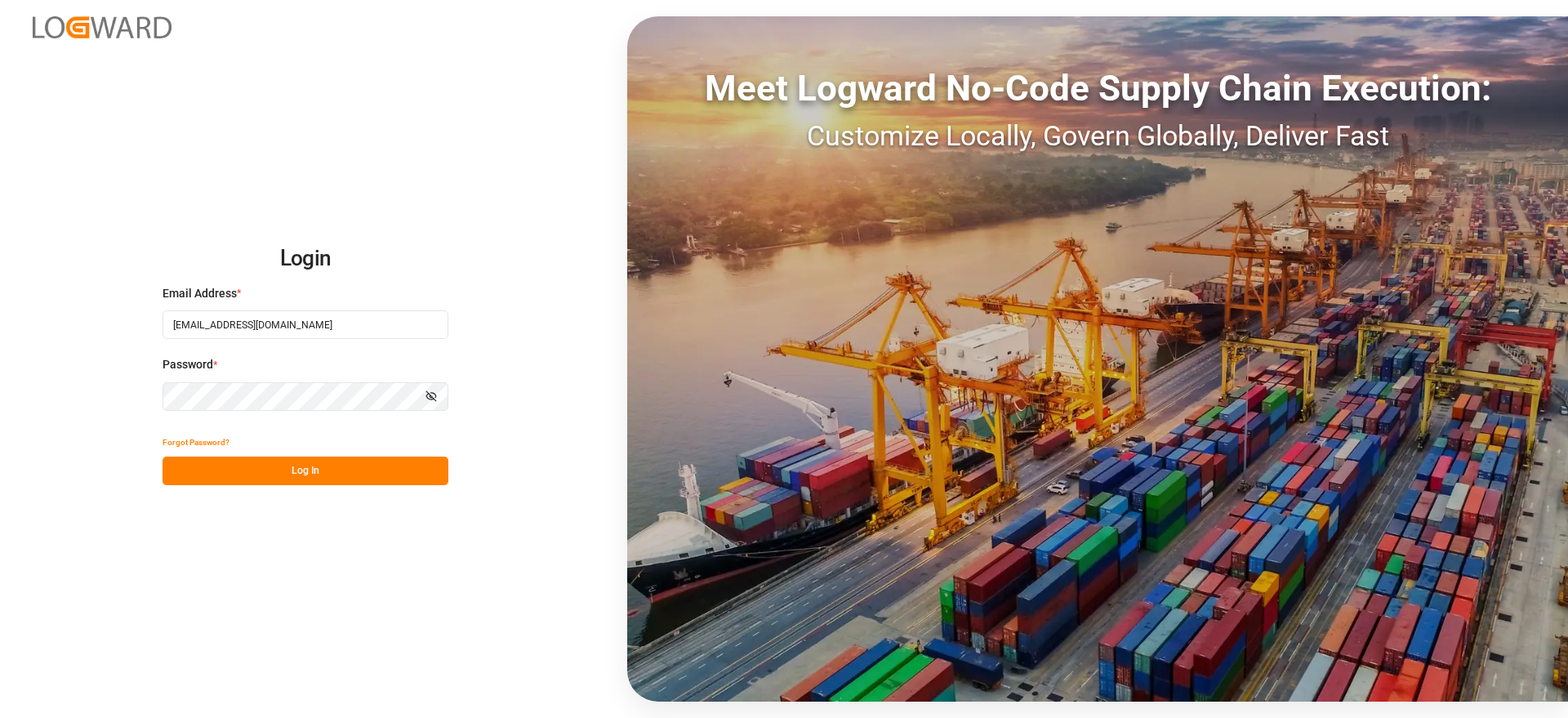
click at [321, 469] on button "Log In" at bounding box center [306, 470] width 286 height 29
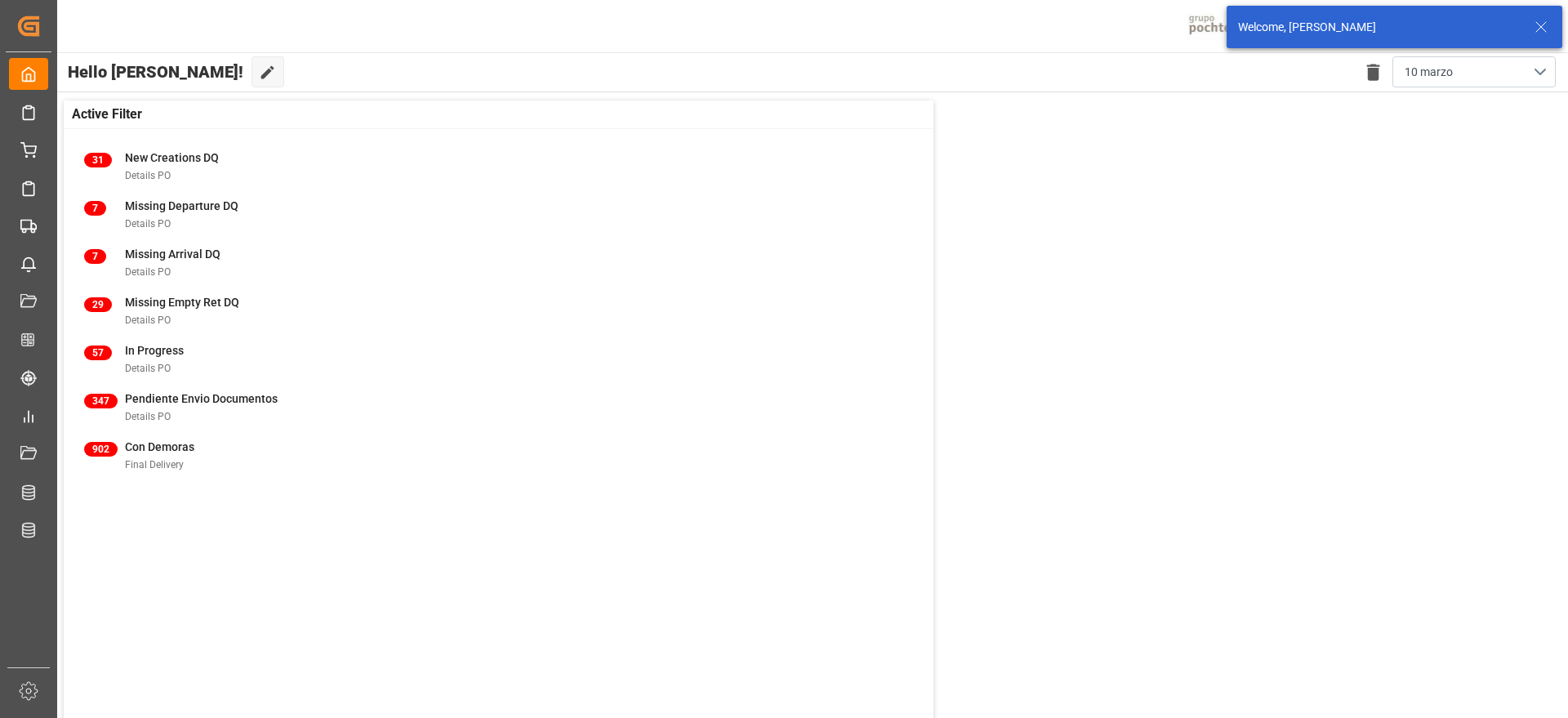
click at [1543, 22] on icon at bounding box center [1541, 26] width 20 height 20
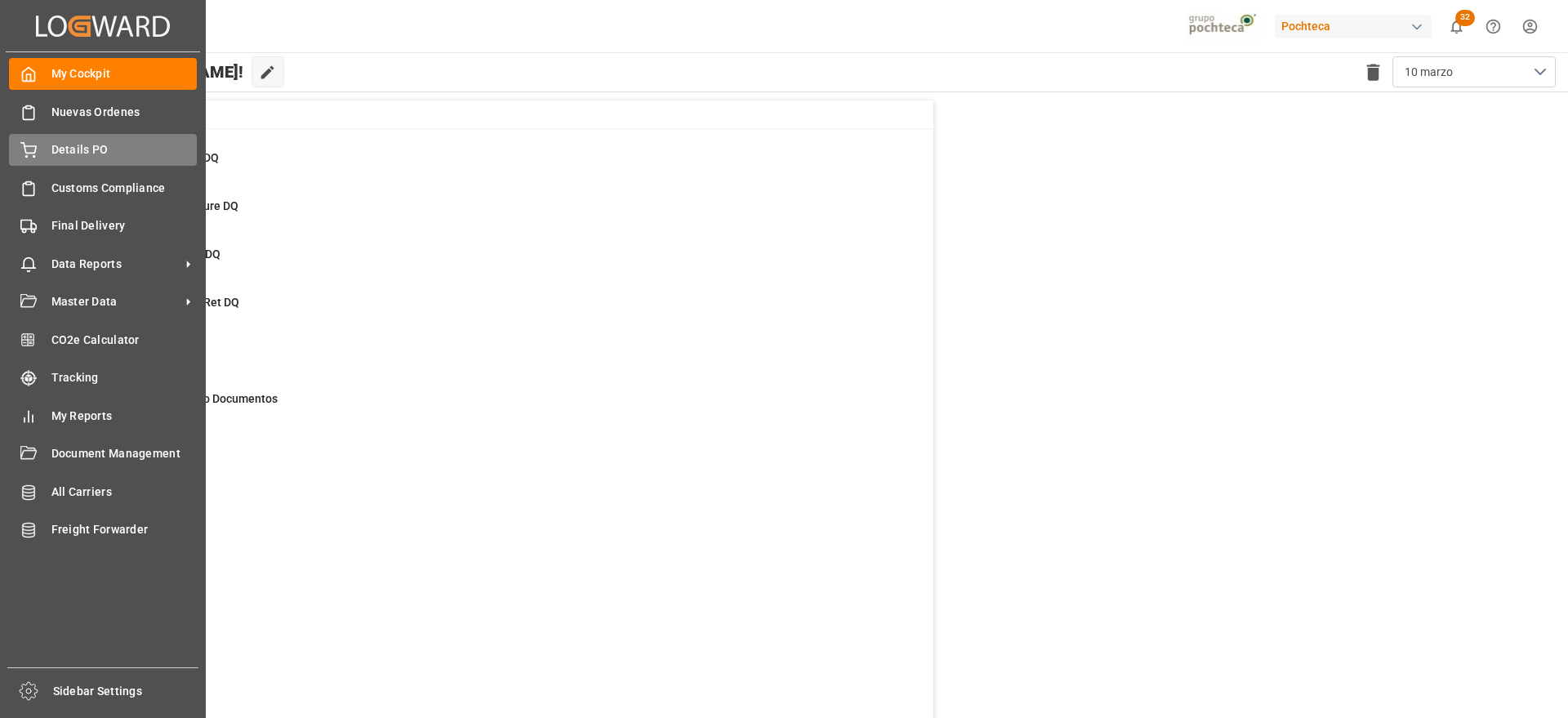
click at [36, 147] on icon at bounding box center [29, 148] width 15 height 10
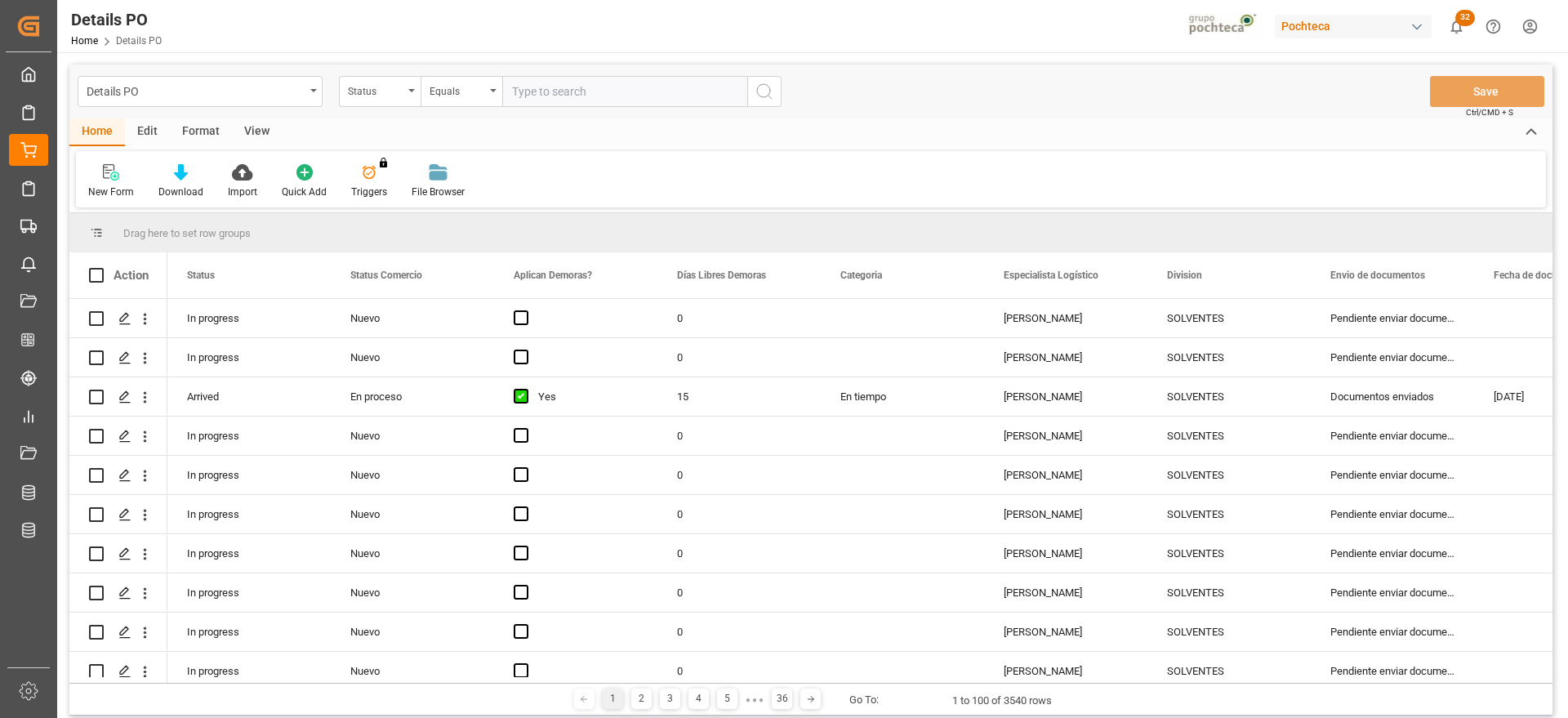
click at [382, 91] on div "Status" at bounding box center [376, 89] width 56 height 19
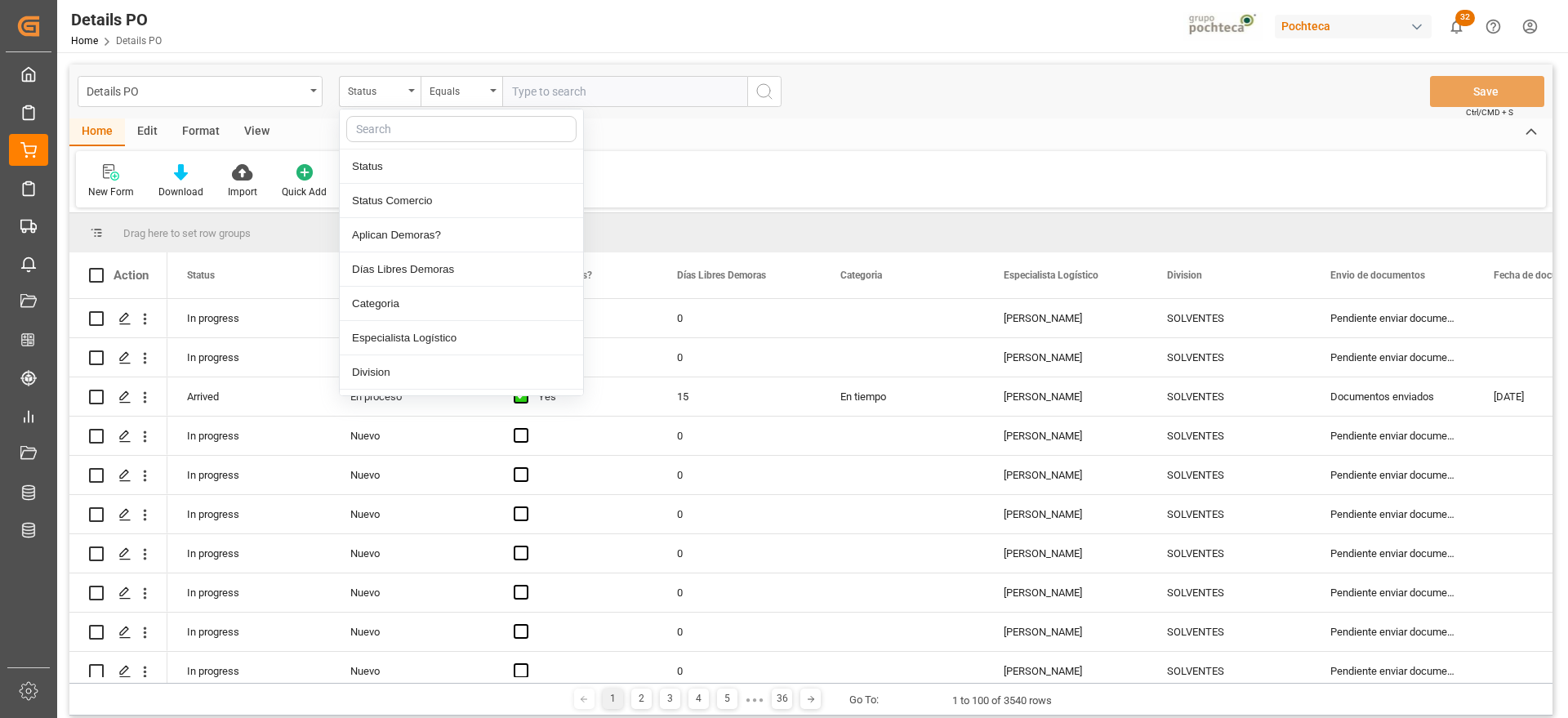
click at [401, 139] on input "text" at bounding box center [462, 129] width 230 height 26
type input "orde"
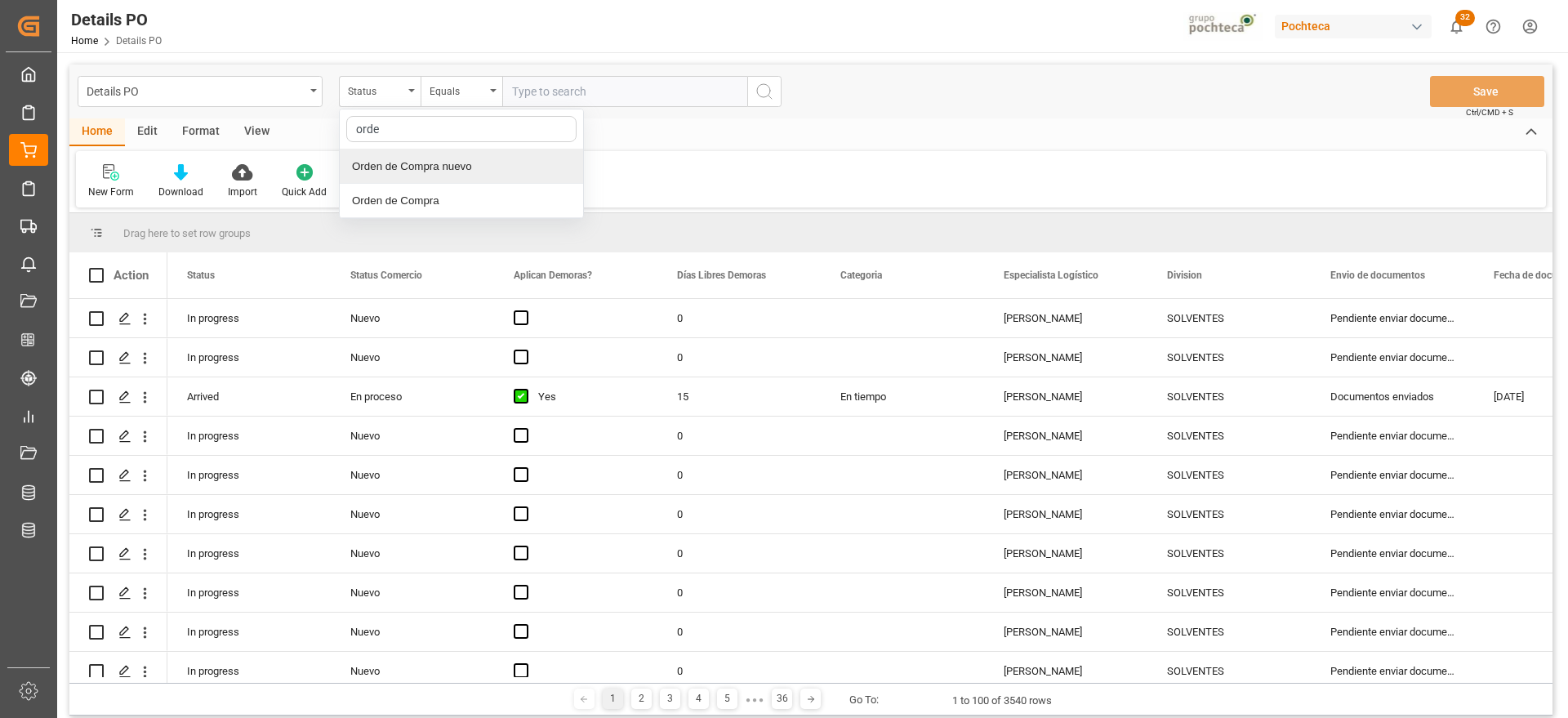
click at [457, 174] on div "Orden de Compra nuevo" at bounding box center [462, 166] width 243 height 34
click at [544, 98] on input "text" at bounding box center [625, 91] width 245 height 31
paste input "5000306308"
type input "5000306308"
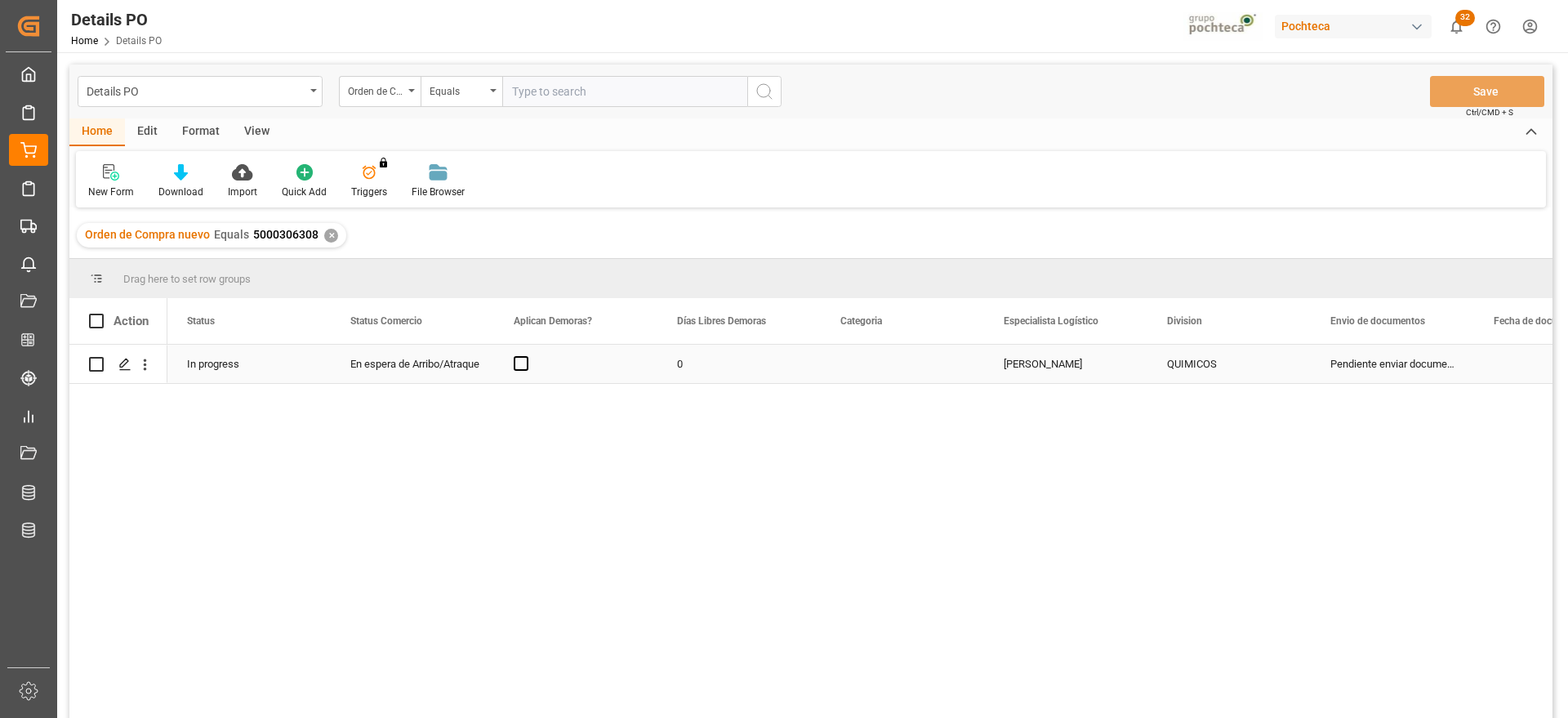
click at [257, 370] on div "In progress" at bounding box center [249, 363] width 163 height 38
click at [393, 356] on div "En espera de Arribo/Atraque" at bounding box center [412, 364] width 124 height 37
click at [524, 367] on span "Press SPACE to select this row." at bounding box center [521, 363] width 15 height 15
click at [526, 356] on input "Press SPACE to select this row." at bounding box center [526, 356] width 0 height 0
click at [691, 369] on div "0" at bounding box center [739, 363] width 163 height 38
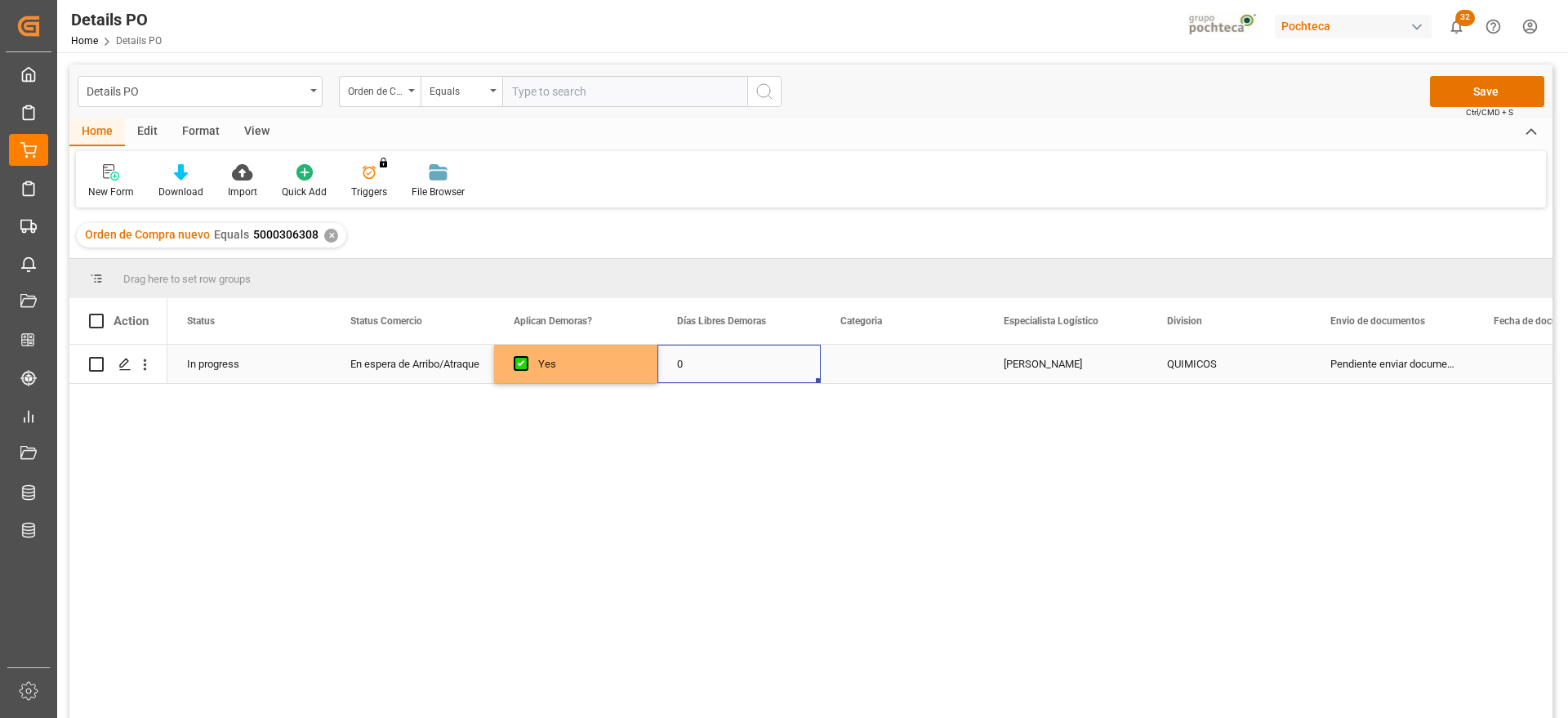
click at [693, 369] on div "0" at bounding box center [739, 363] width 163 height 38
click at [693, 369] on input "0" at bounding box center [739, 372] width 137 height 31
type input "12"
click at [908, 359] on div "Press SPACE to select this row." at bounding box center [903, 363] width 163 height 38
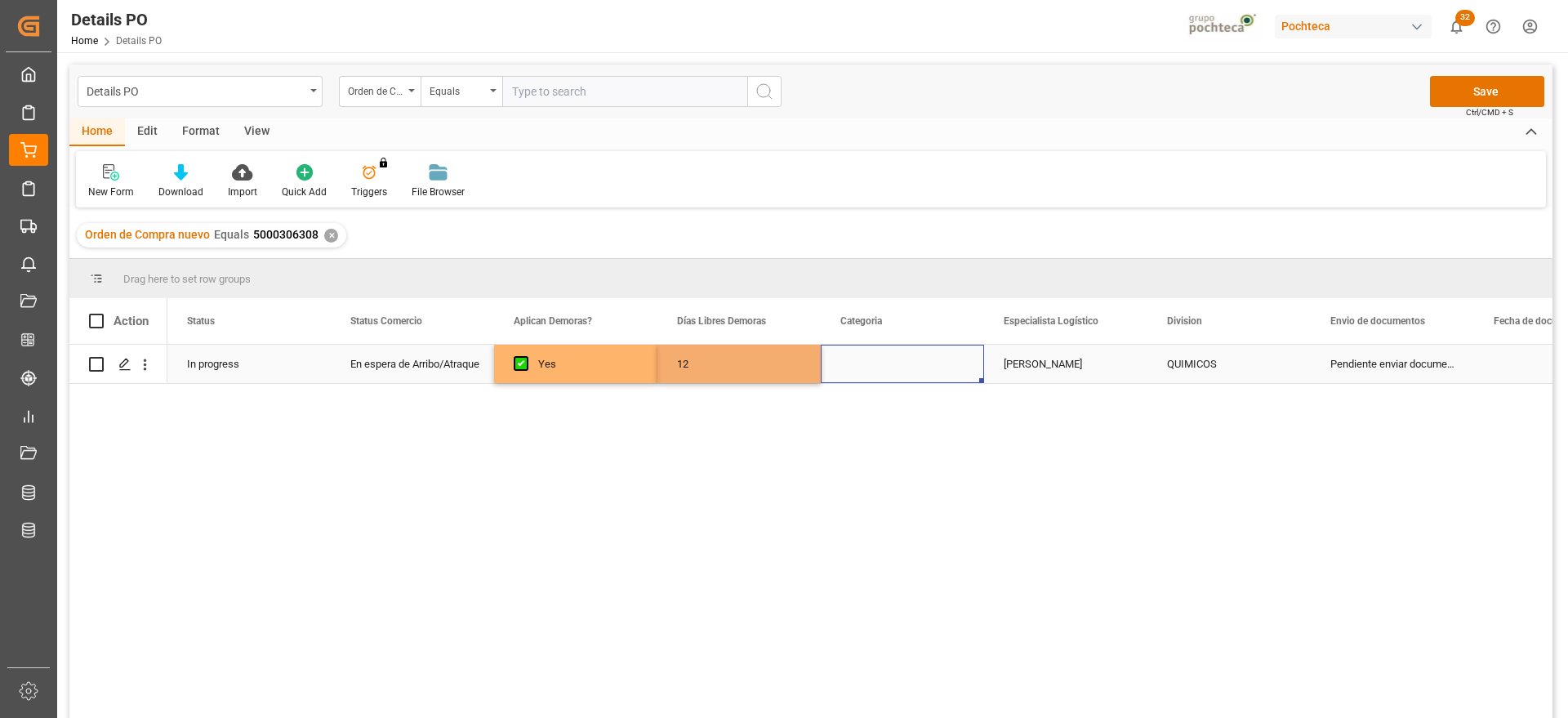
click at [908, 359] on div "Press SPACE to select this row." at bounding box center [903, 363] width 163 height 38
click at [956, 360] on button "Select" at bounding box center [903, 372] width 137 height 31
click at [916, 463] on div "En tiempo" at bounding box center [902, 464] width 118 height 17
click at [1039, 369] on div "[PERSON_NAME]" at bounding box center [1065, 363] width 163 height 38
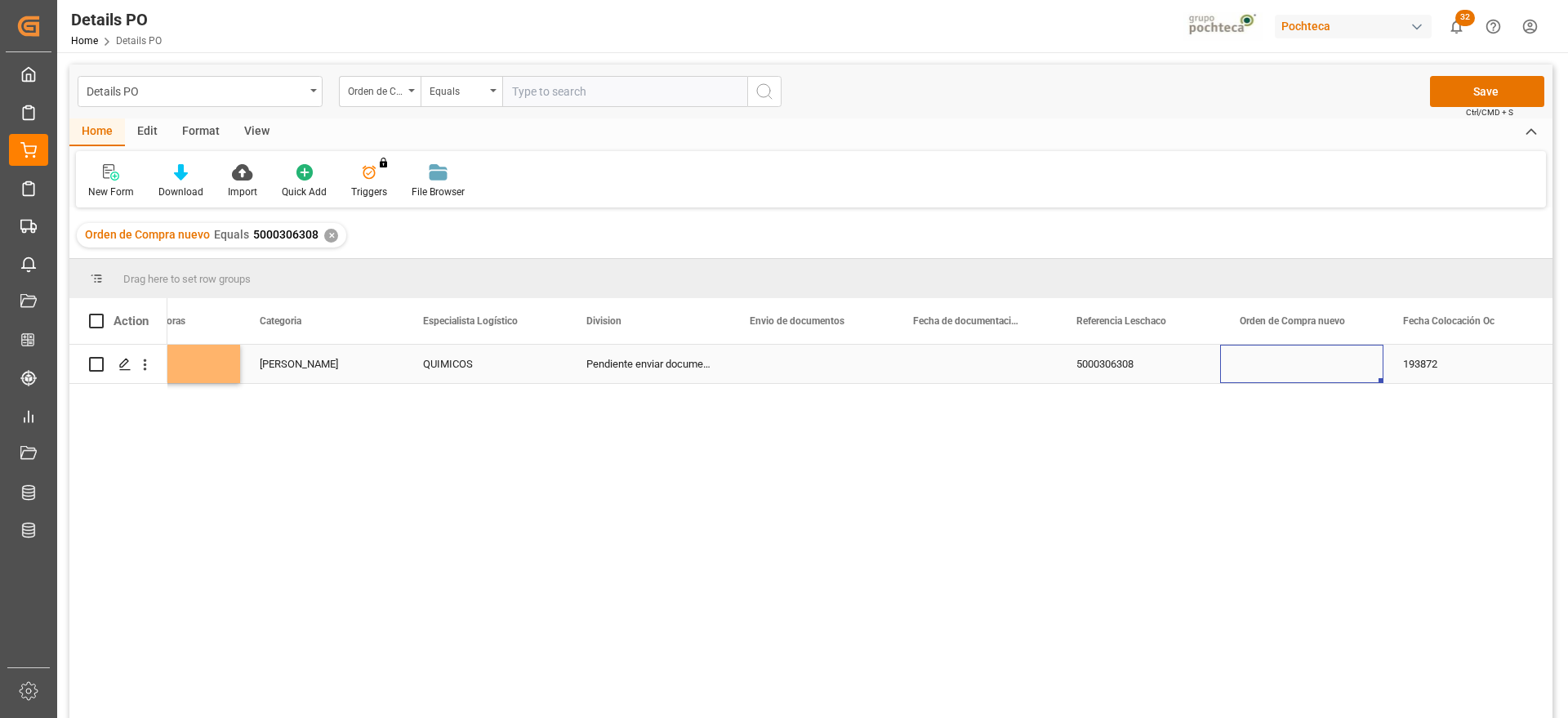
scroll to position [0, 744]
click at [859, 362] on div "Press SPACE to select this row." at bounding box center [812, 363] width 163 height 38
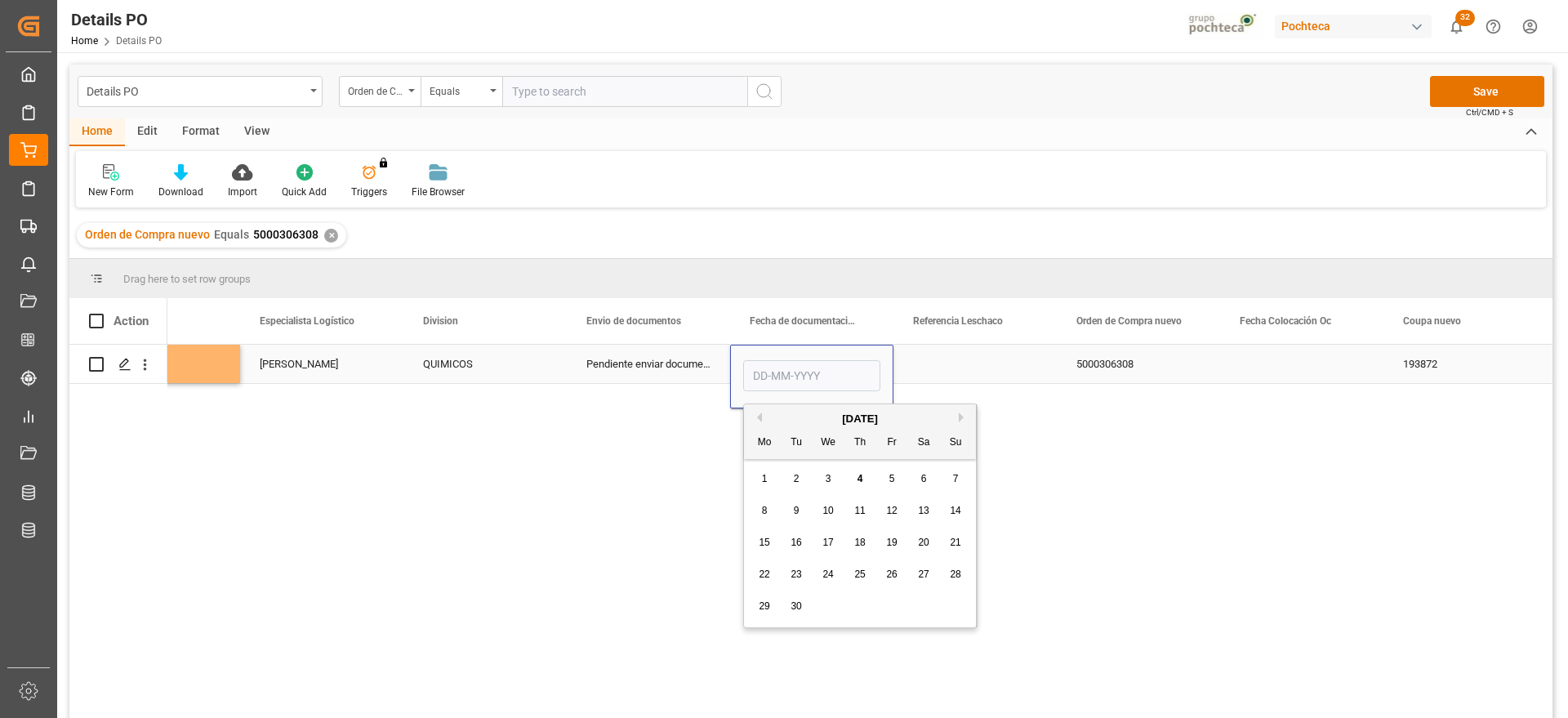
click at [967, 366] on div "Press SPACE to select this row." at bounding box center [975, 363] width 163 height 38
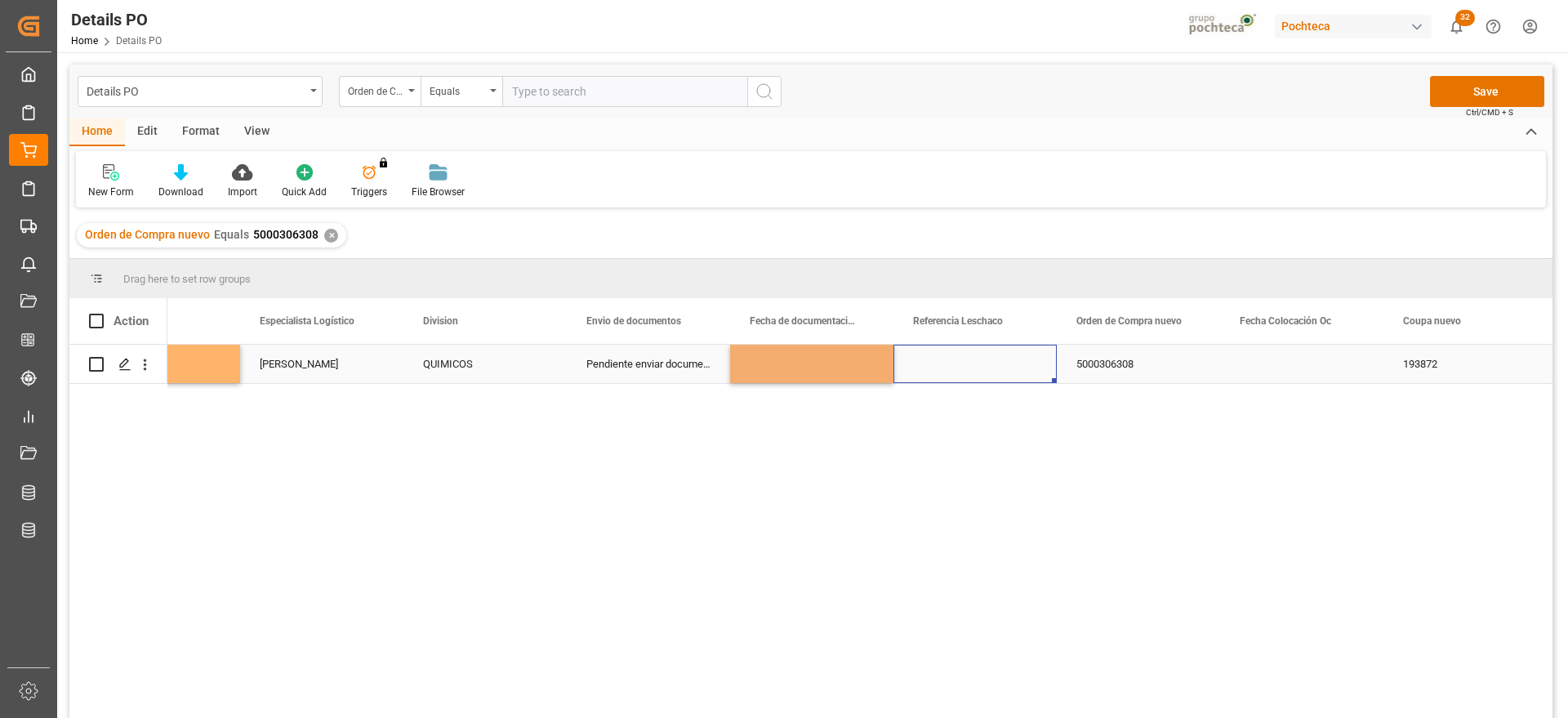
click at [967, 366] on div "Press SPACE to select this row." at bounding box center [975, 363] width 163 height 38
click at [967, 366] on input "Press SPACE to select this row." at bounding box center [975, 372] width 137 height 31
type input "250906900593"
click at [814, 375] on div "Press SPACE to select this row." at bounding box center [812, 363] width 163 height 38
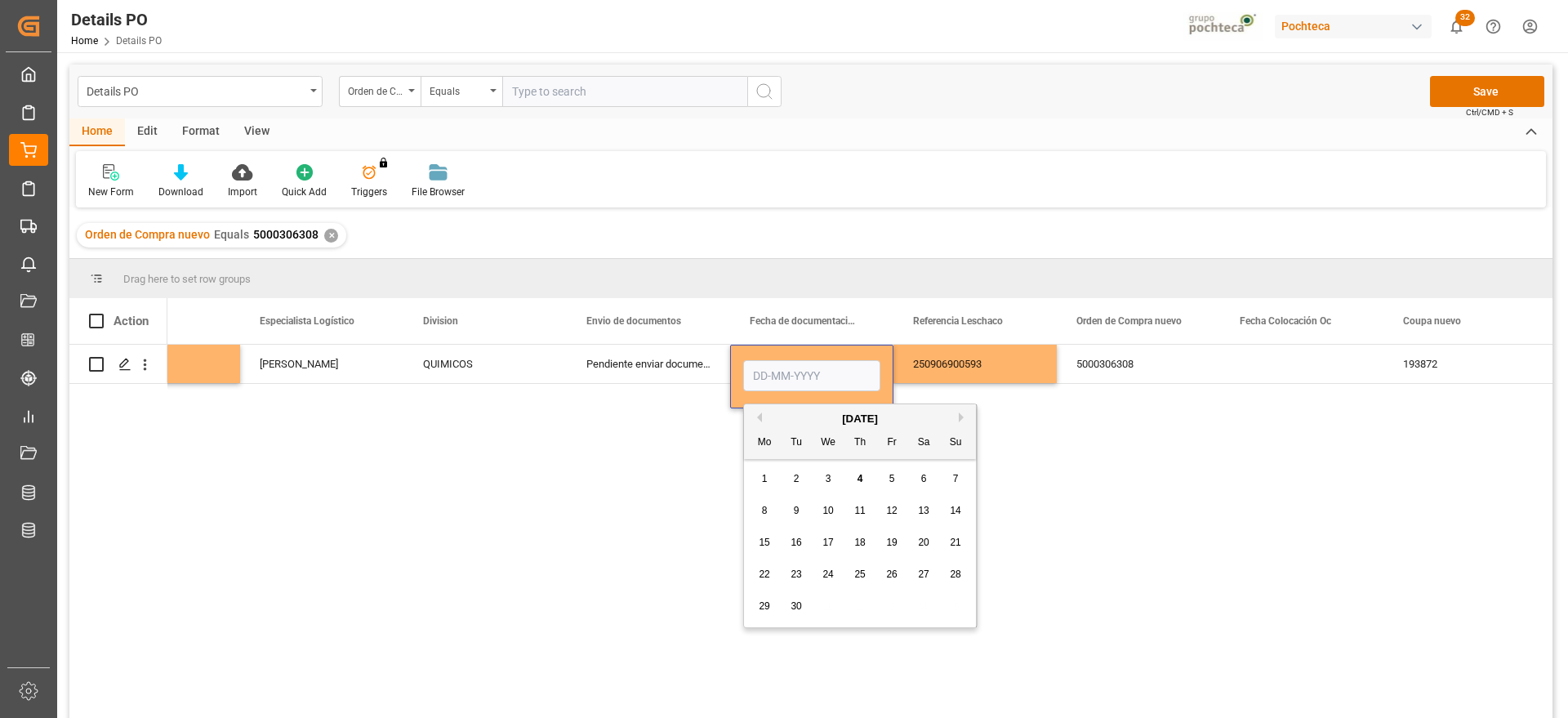
click at [755, 416] on button "Previous Month" at bounding box center [757, 417] width 10 height 10
click at [828, 607] on span "27" at bounding box center [827, 606] width 10 height 11
type input "[DATE]"
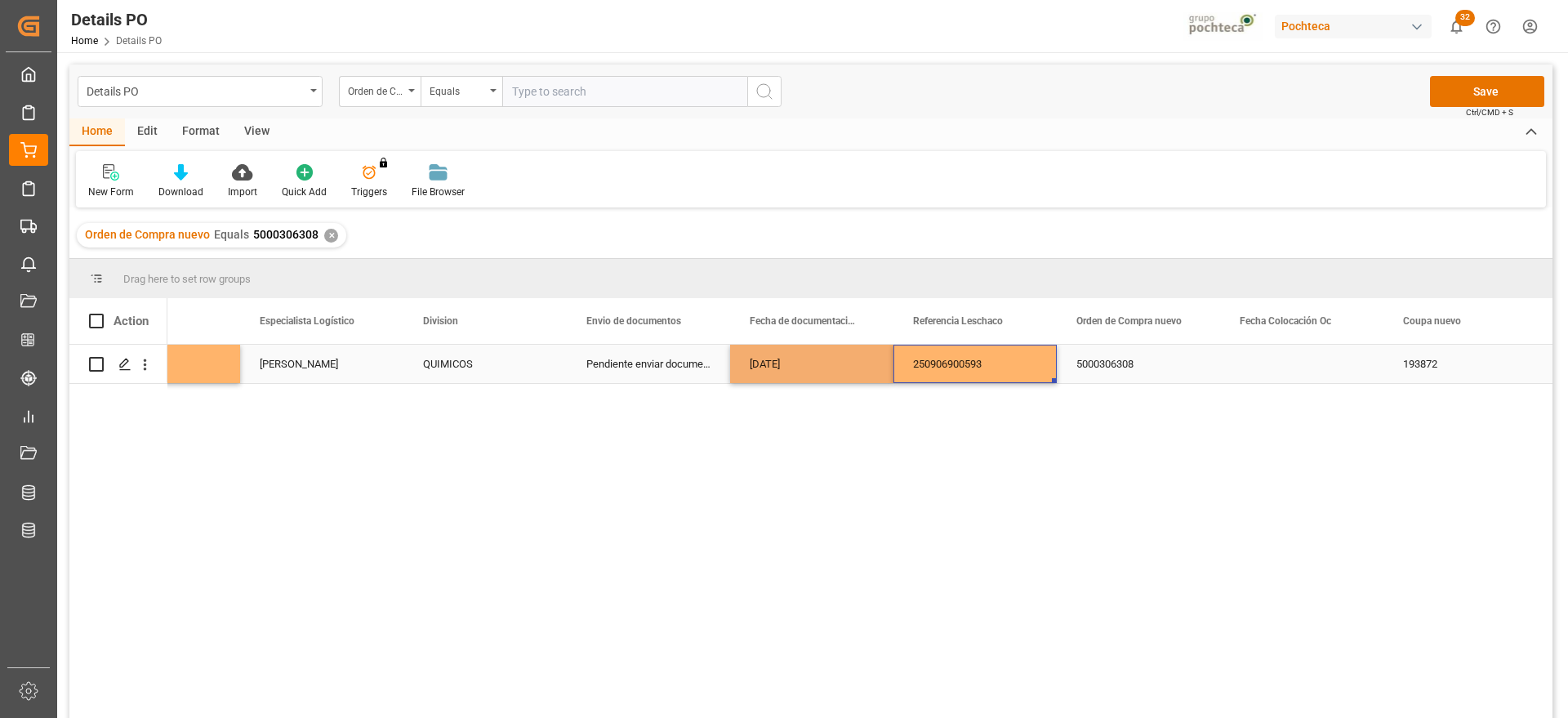
drag, startPoint x: 1010, startPoint y: 354, endPoint x: 855, endPoint y: 368, distance: 155.6
click at [1008, 354] on div "250906900593" at bounding box center [975, 363] width 163 height 38
click at [832, 366] on div "[DATE]" at bounding box center [812, 363] width 163 height 38
click at [1283, 363] on div "Press SPACE to select this row." at bounding box center [1302, 363] width 163 height 38
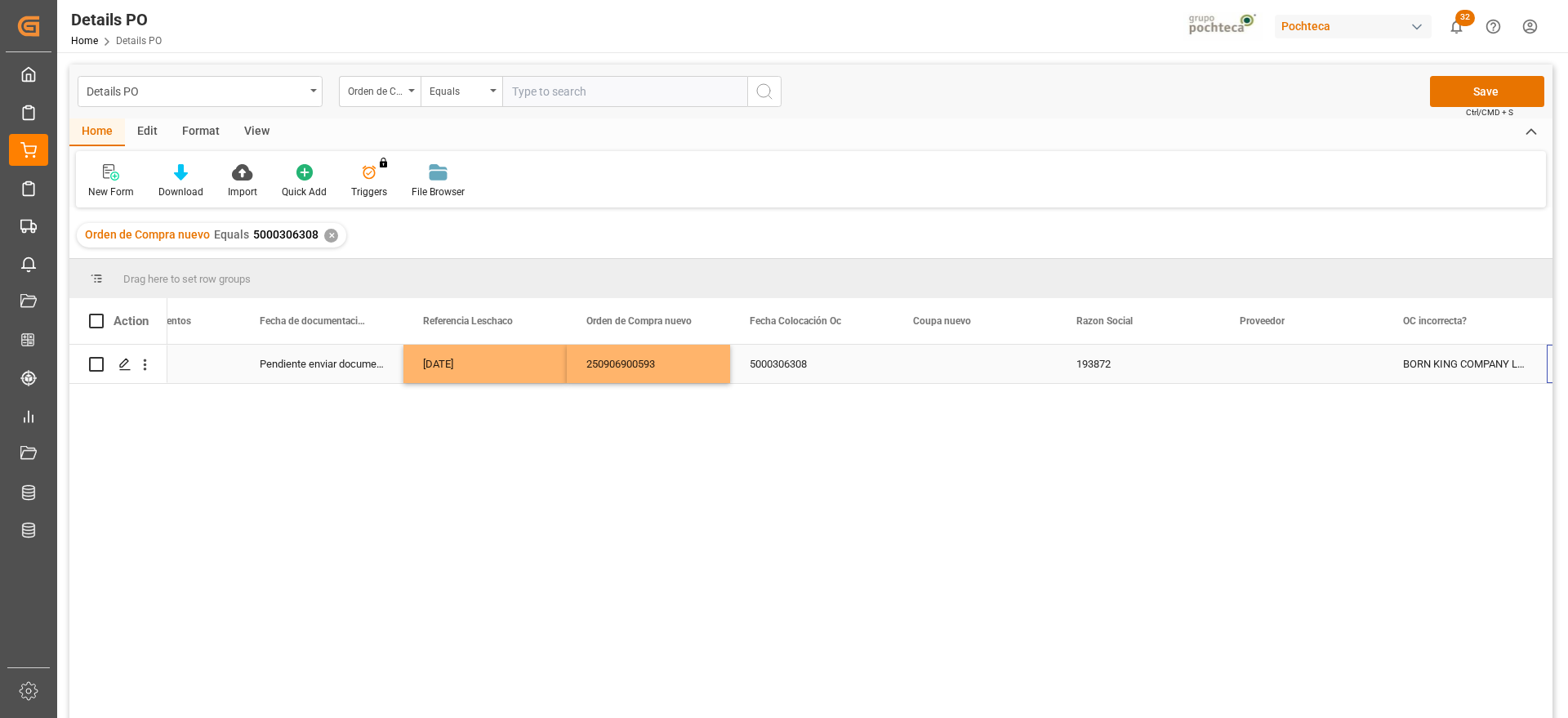
scroll to position [0, 1397]
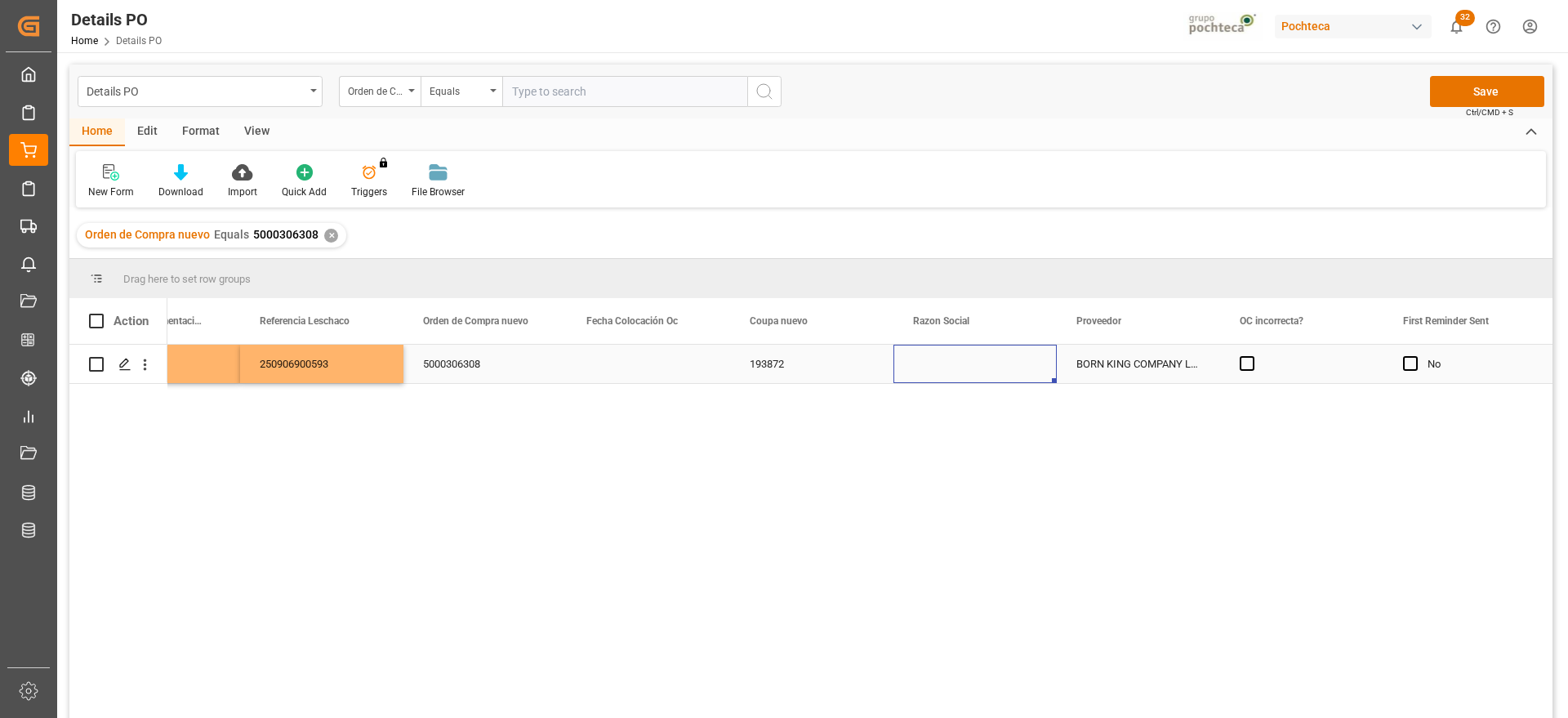
click at [977, 358] on div "Press SPACE to select this row." at bounding box center [975, 363] width 163 height 38
click at [1024, 375] on icon "open menu" at bounding box center [1026, 373] width 20 height 20
click at [981, 429] on div "Materias Primas" at bounding box center [990, 420] width 166 height 58
type input "Materias Primas"
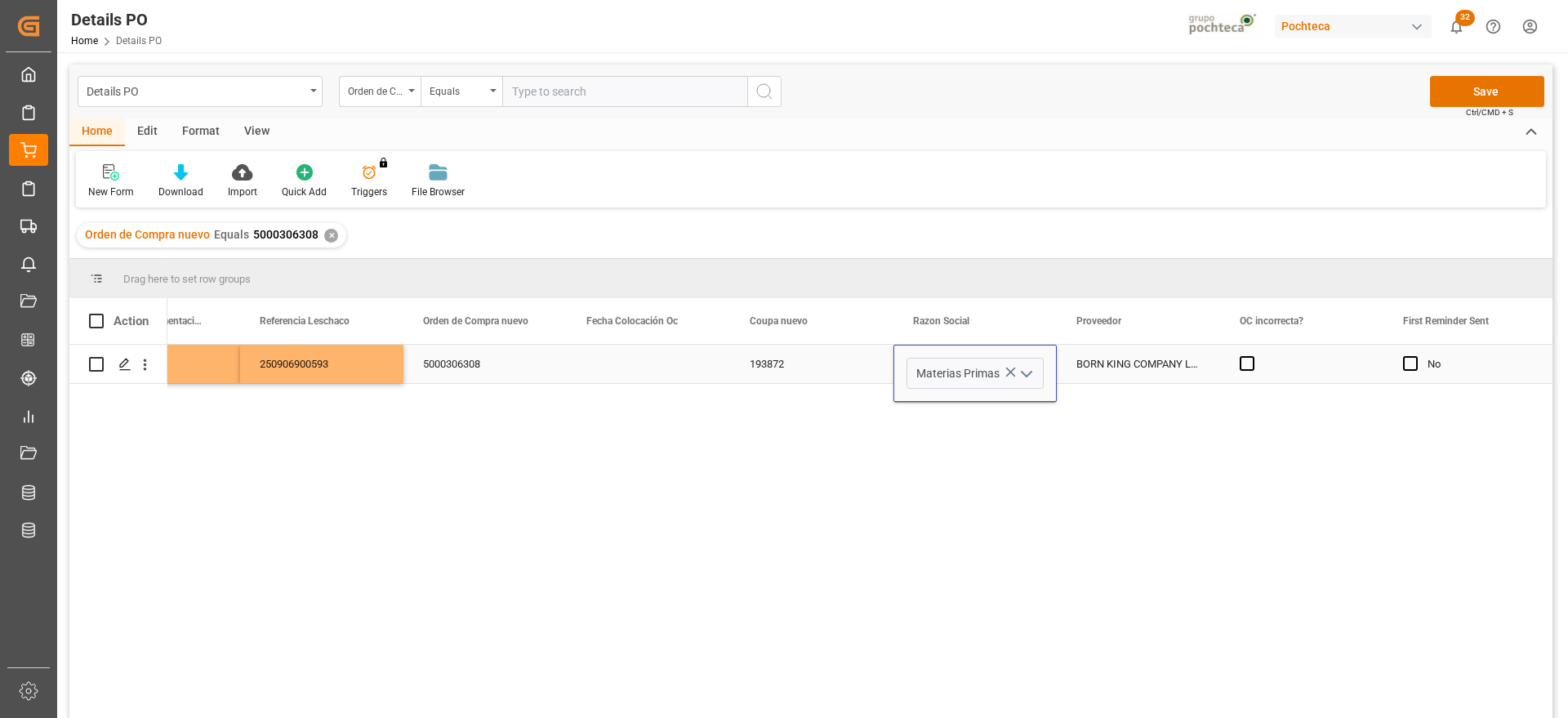
click at [1144, 353] on div "BORN KING COMPANY LIMITED" at bounding box center [1139, 363] width 163 height 38
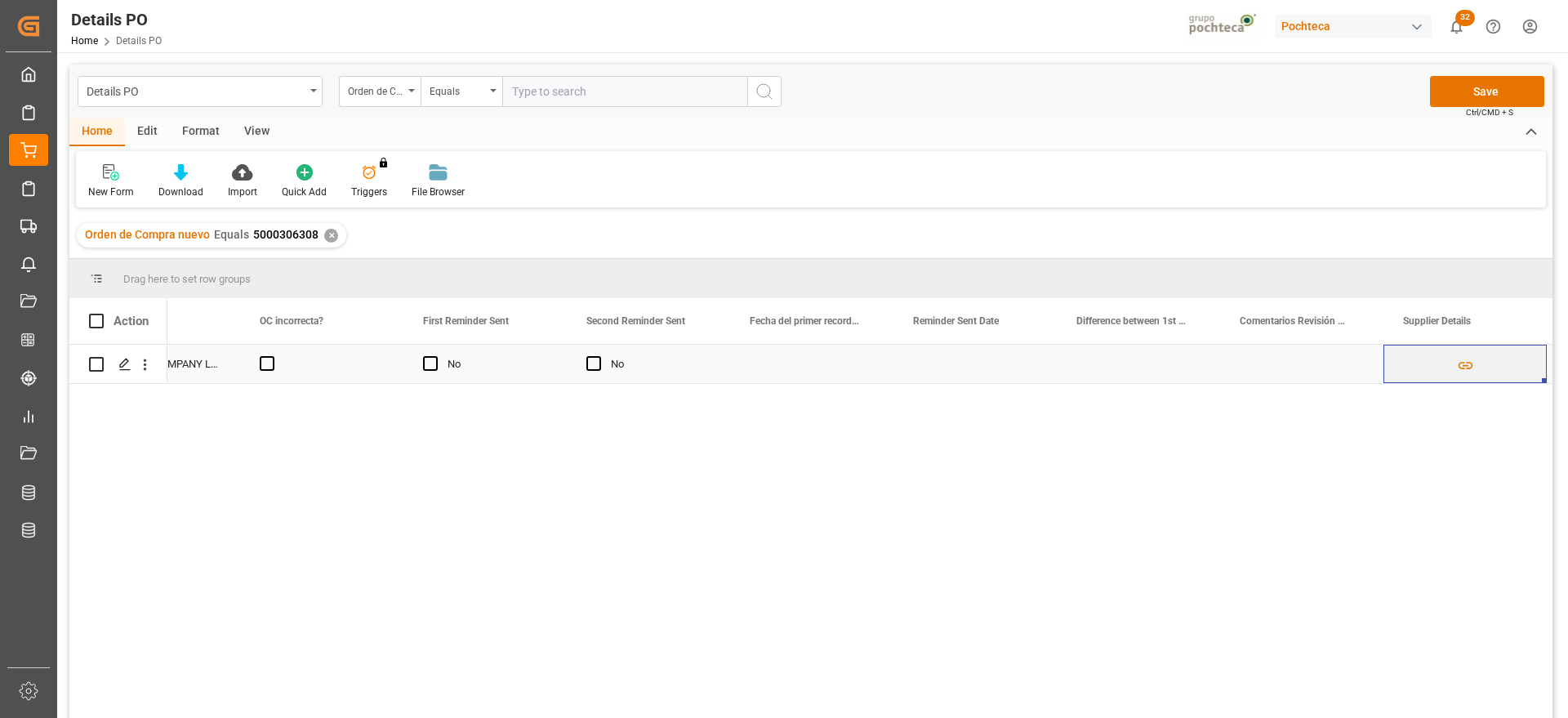
scroll to position [0, 2541]
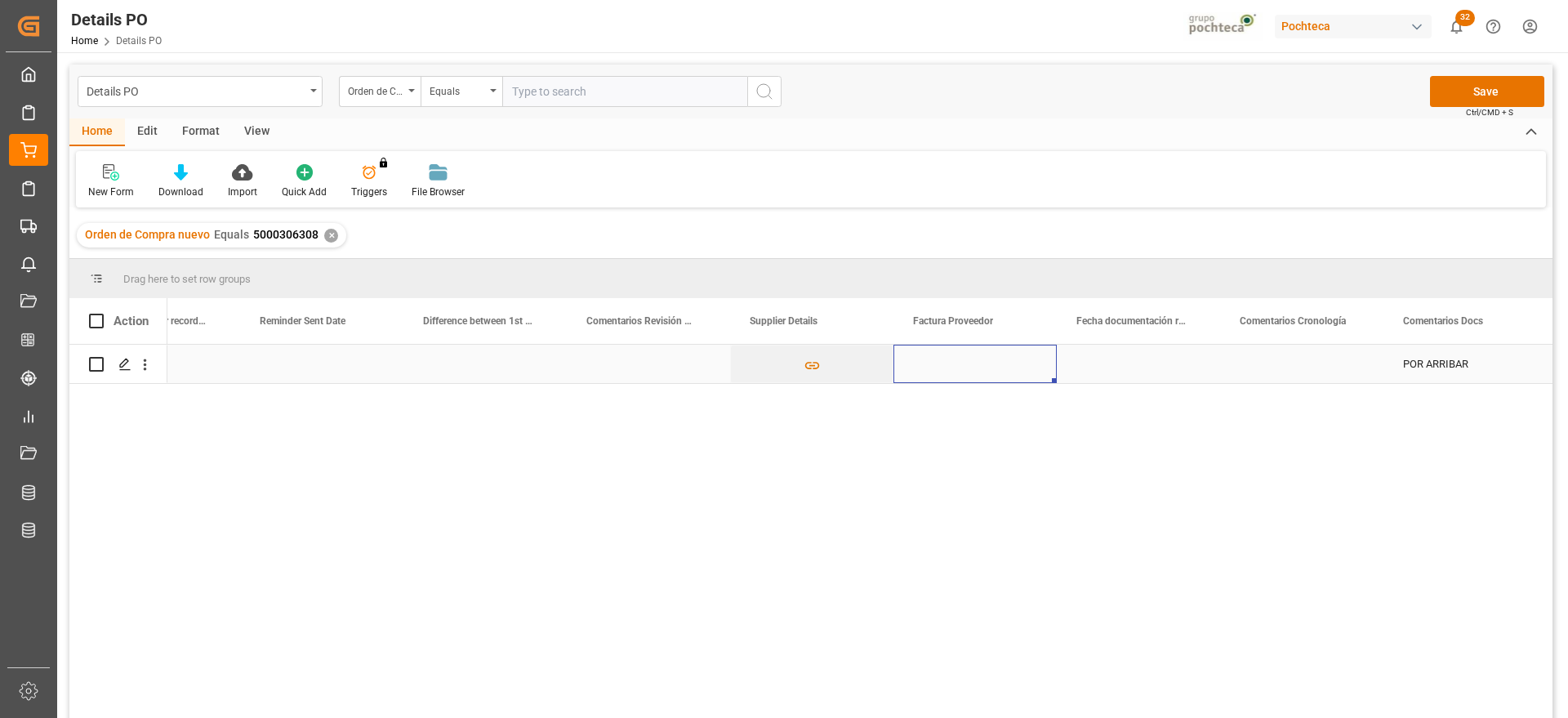
click at [972, 359] on div "Press SPACE to select this row." at bounding box center [975, 363] width 163 height 38
click at [972, 359] on input "Press SPACE to select this row." at bounding box center [975, 372] width 137 height 31
type input "25BKB584"
click at [1112, 359] on div "Press SPACE to select this row." at bounding box center [1139, 363] width 163 height 38
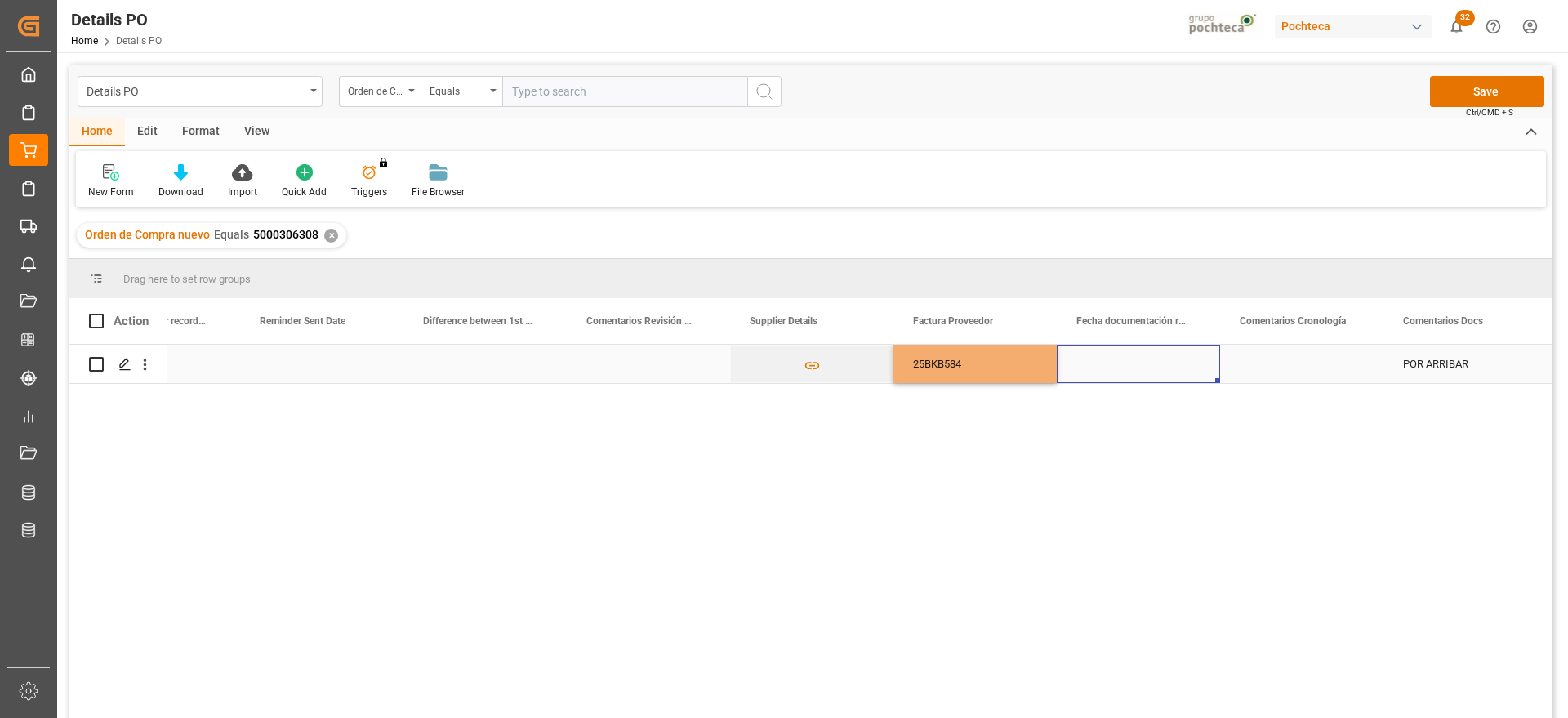
click at [1112, 359] on div "Press SPACE to select this row." at bounding box center [1139, 363] width 163 height 38
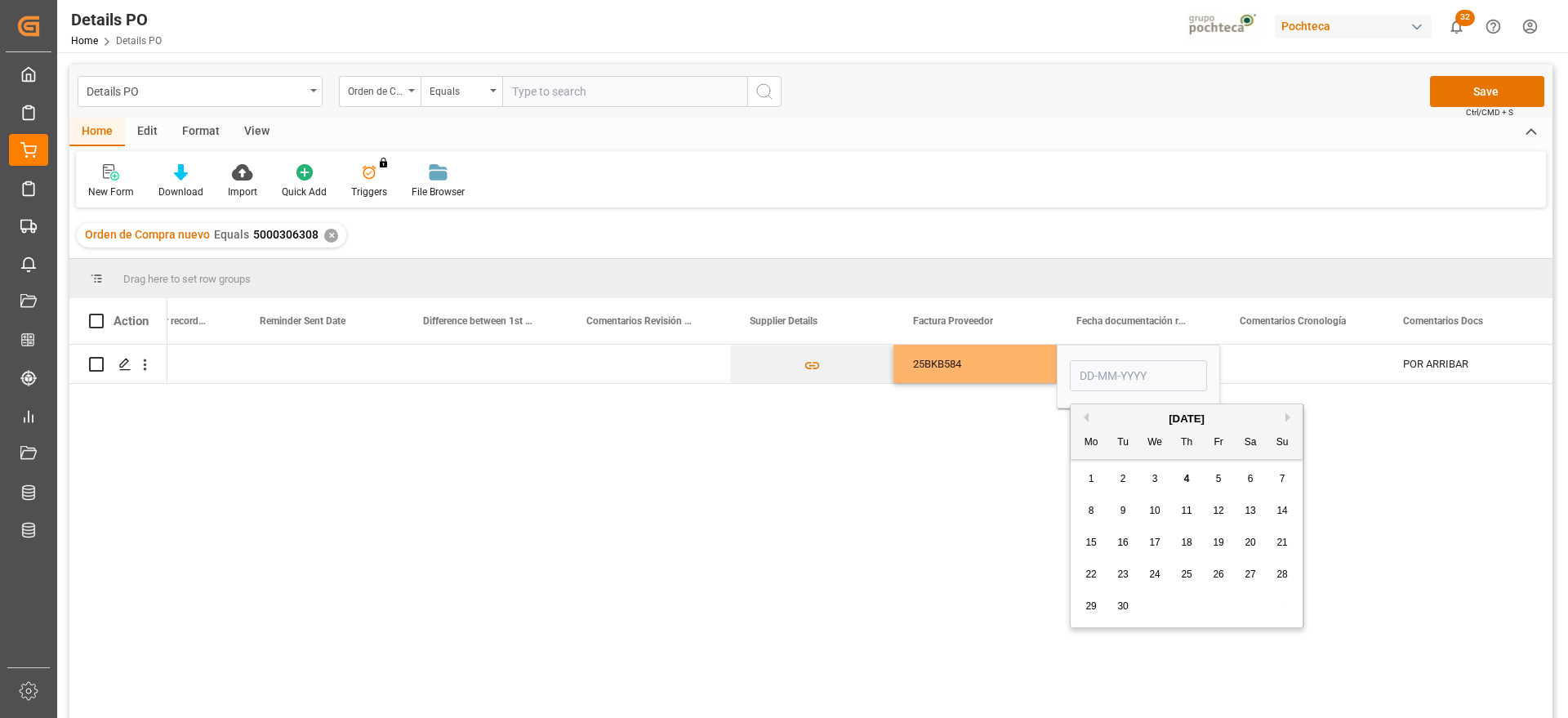
click at [1086, 417] on button "Previous Month" at bounding box center [1083, 417] width 10 height 10
click at [1155, 598] on div "27" at bounding box center [1156, 607] width 20 height 20
type input "[DATE]"
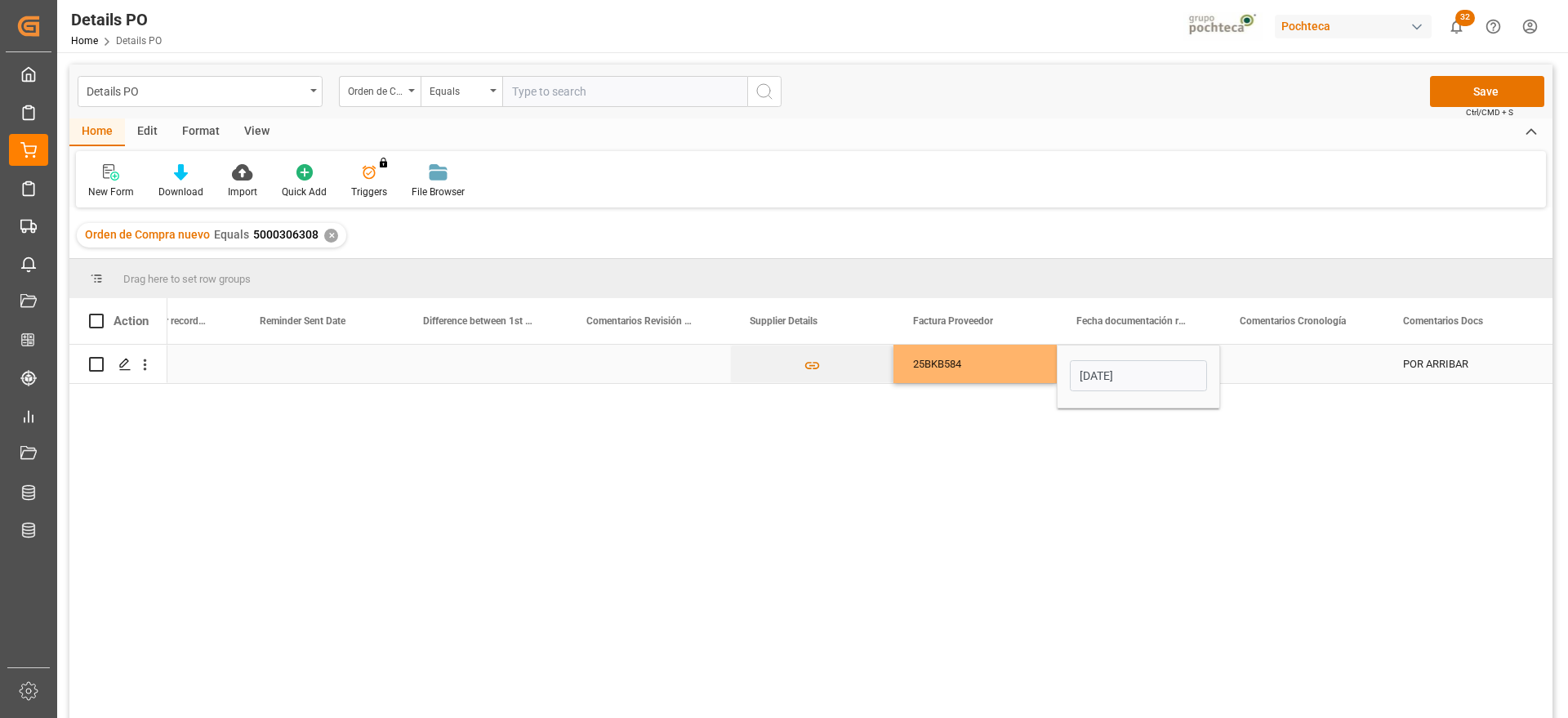
click at [1283, 368] on div "Press SPACE to select this row." at bounding box center [1302, 363] width 163 height 38
click at [1183, 368] on div "[DATE]" at bounding box center [1139, 363] width 163 height 38
click at [1372, 363] on div "Press SPACE to select this row." at bounding box center [1302, 363] width 163 height 38
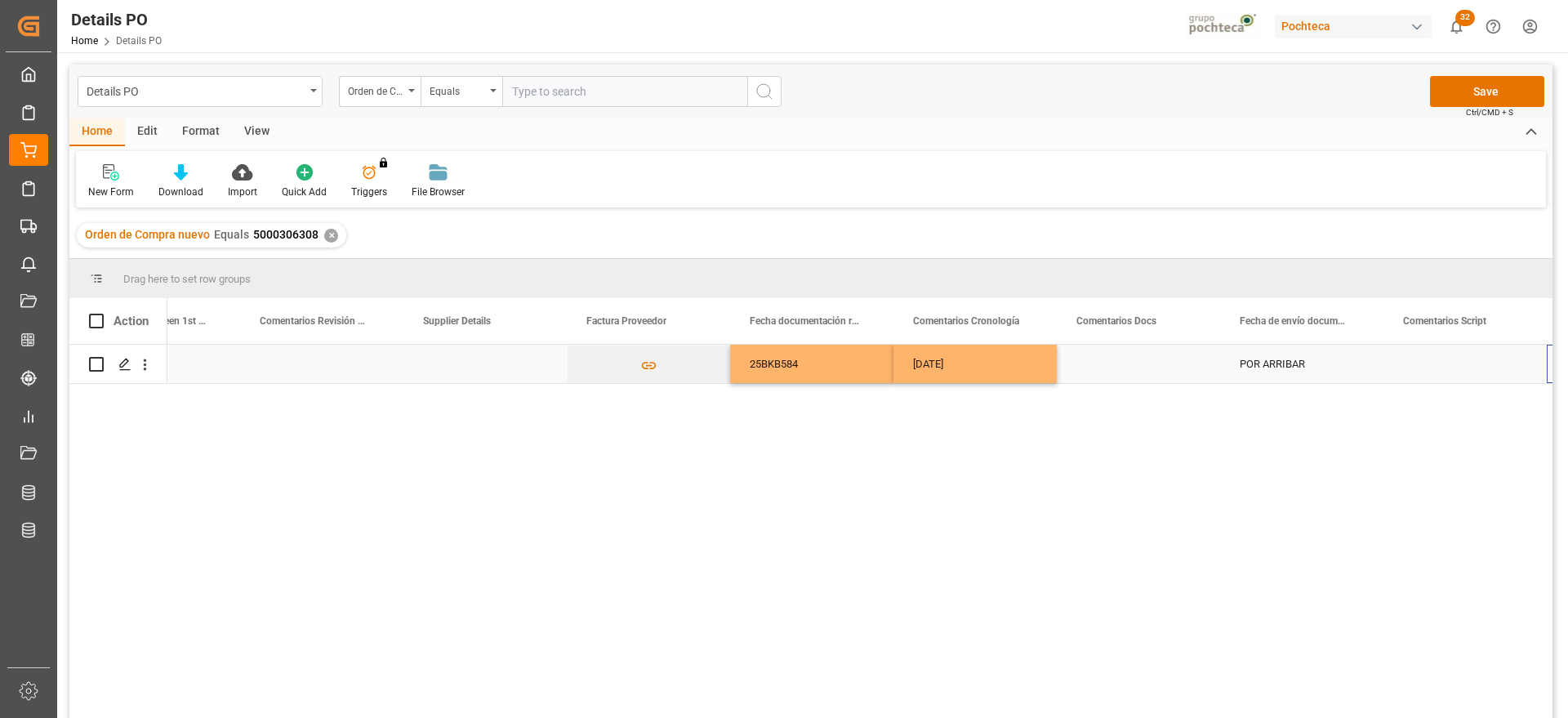
scroll to position [0, 3357]
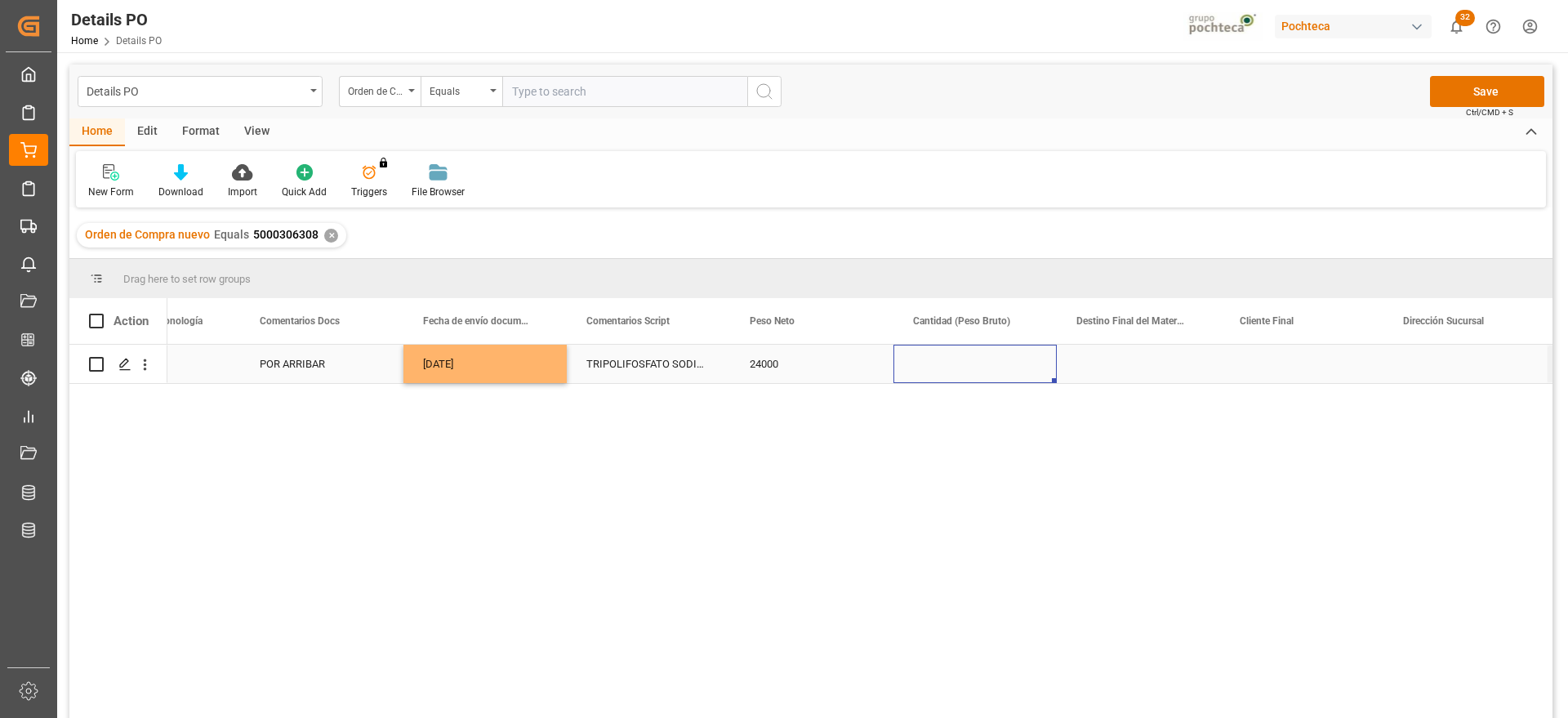
click at [940, 368] on div "Press SPACE to select this row." at bounding box center [975, 363] width 163 height 38
click at [975, 366] on div "Press SPACE to select this row." at bounding box center [975, 363] width 163 height 38
click at [975, 366] on input "Press SPACE to select this row." at bounding box center [975, 372] width 137 height 31
type input "26500"
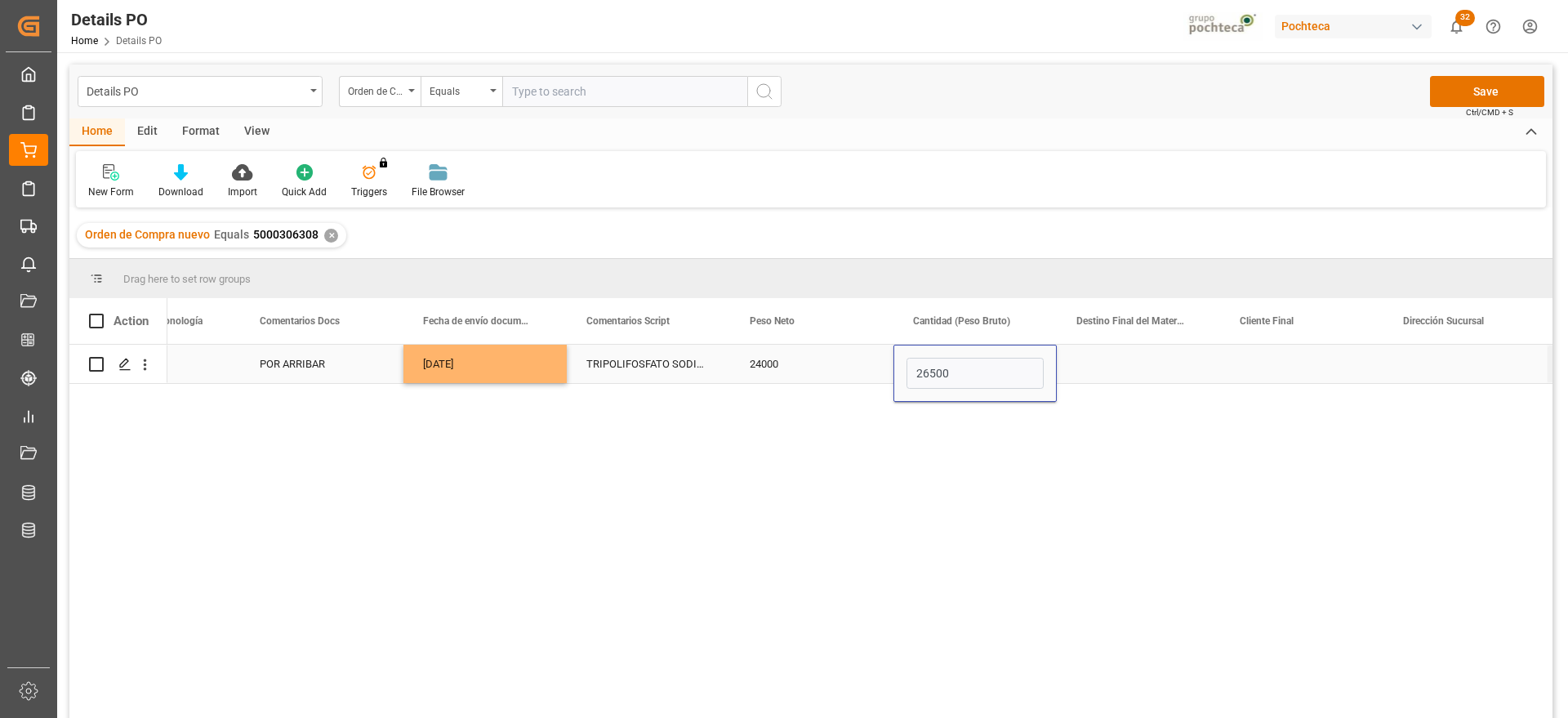
click at [1156, 372] on div "Press SPACE to select this row." at bounding box center [1139, 363] width 163 height 38
click at [1156, 370] on div "Press SPACE to select this row." at bounding box center [1139, 363] width 163 height 38
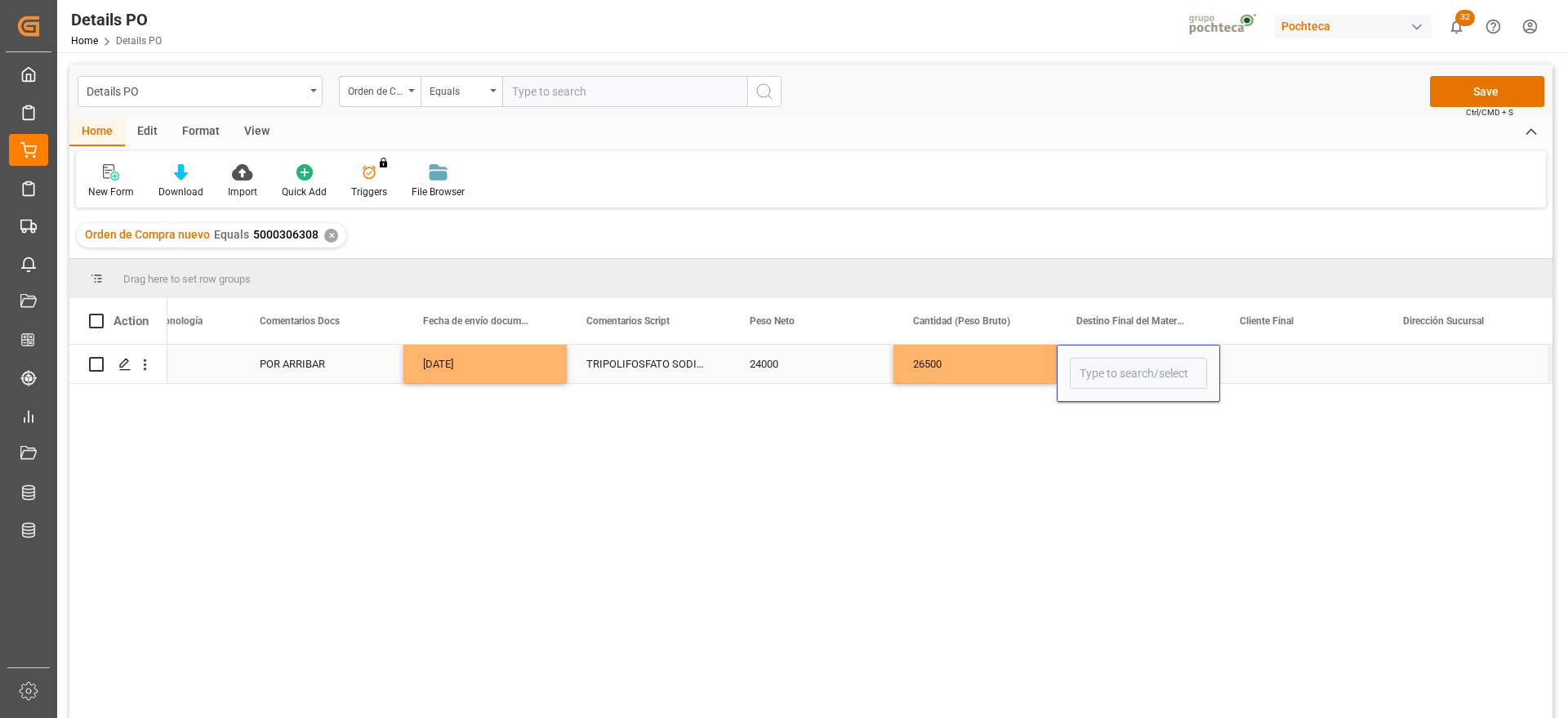
click at [1156, 370] on input "Press SPACE to select this row." at bounding box center [1139, 372] width 137 height 31
click at [1121, 490] on div "San Juan / CDMX" at bounding box center [1169, 498] width 198 height 58
type input "San Juan / CDMX"
click at [1261, 361] on div "Press SPACE to select this row." at bounding box center [1302, 363] width 163 height 38
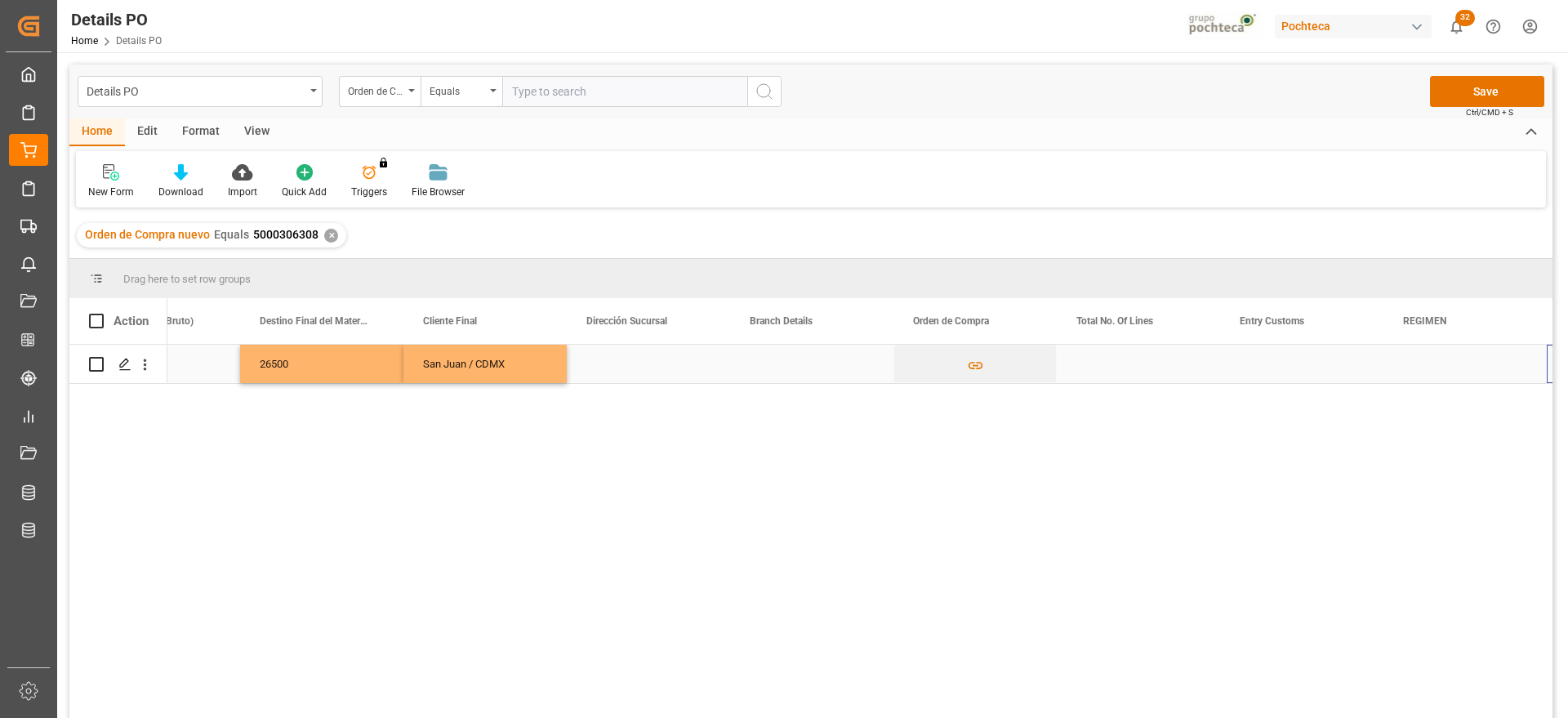
scroll to position [0, 4991]
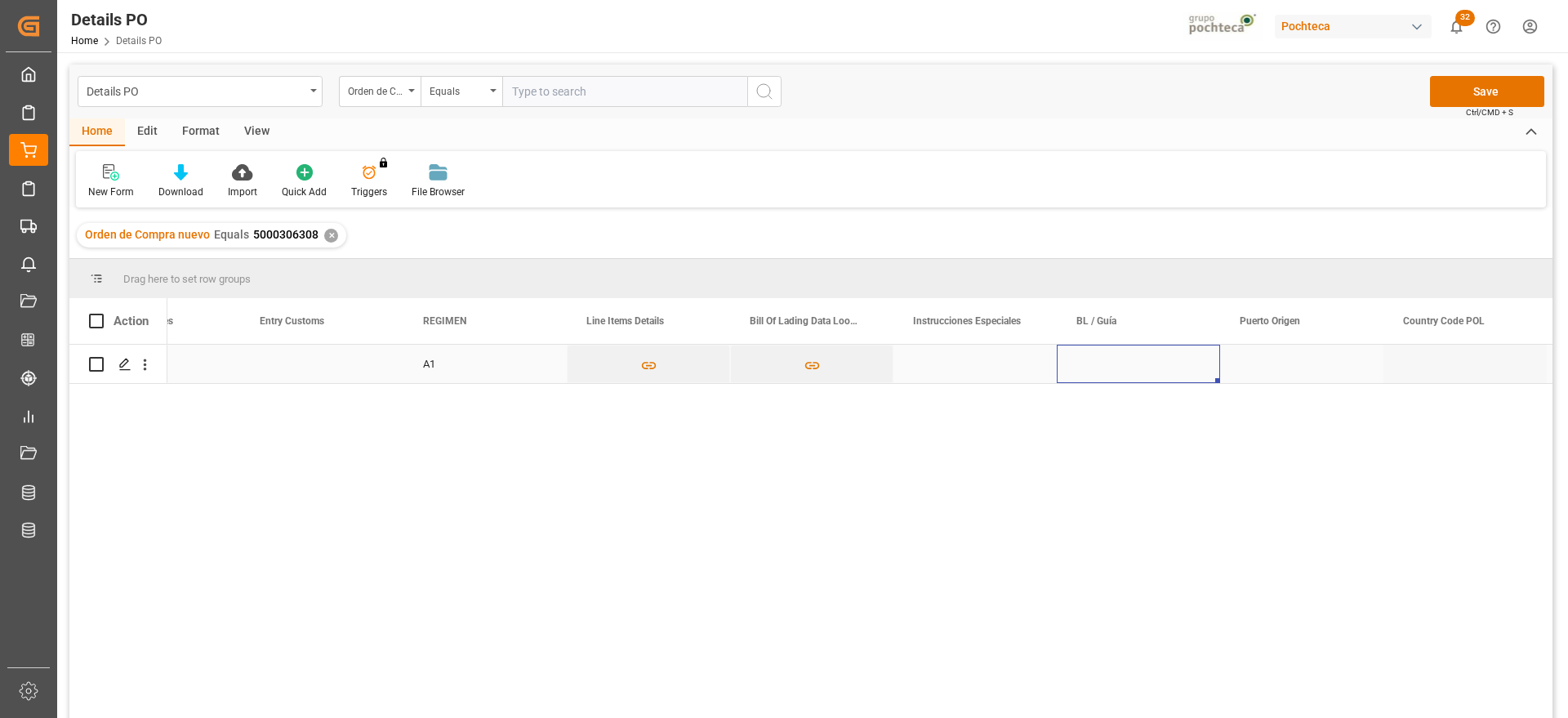
click at [1155, 372] on div "Press SPACE to select this row." at bounding box center [1139, 363] width 163 height 38
click at [1155, 372] on input "Press SPACE to select this row." at bounding box center [1139, 372] width 137 height 31
type input "ONEYTAOFD7708400"
click at [1248, 365] on div "Press SPACE to select this row." at bounding box center [1302, 363] width 163 height 38
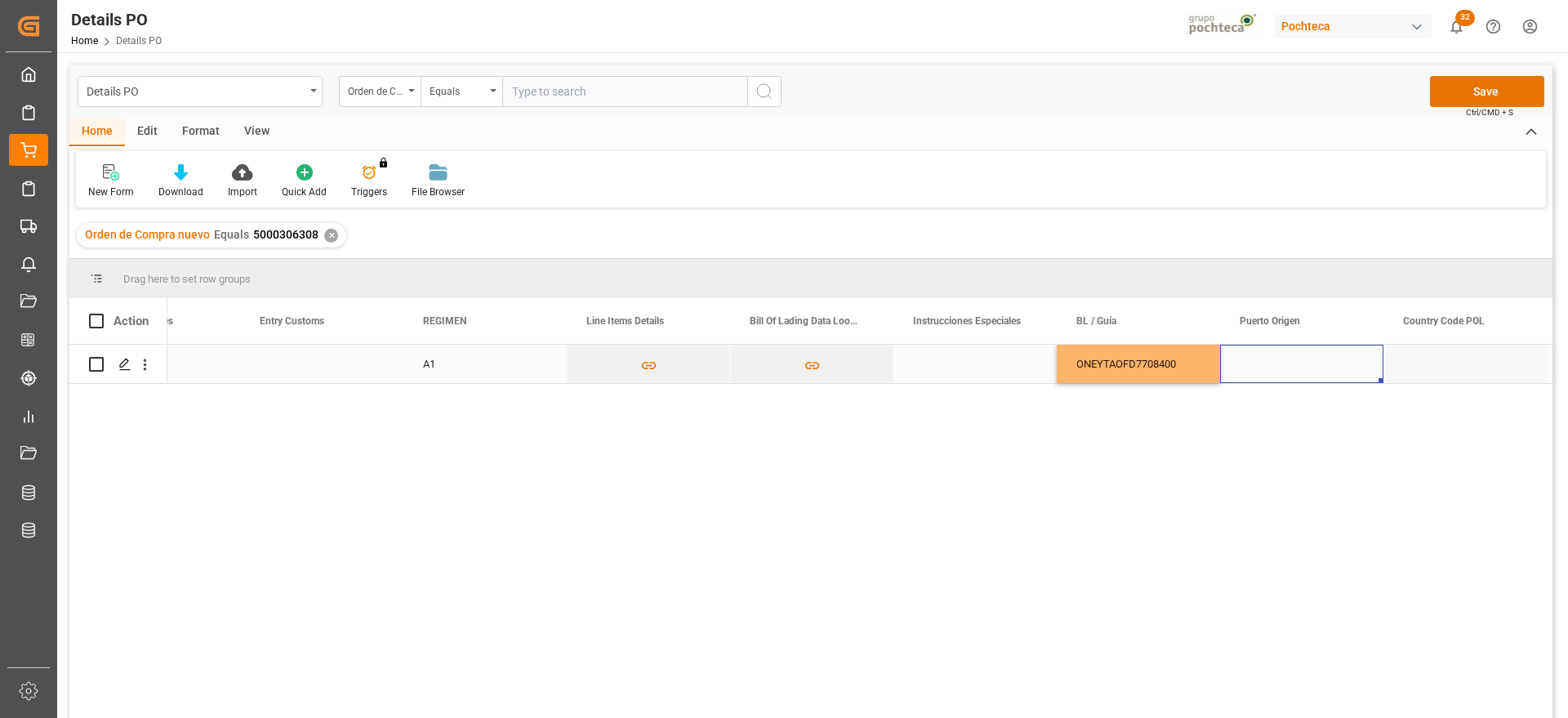
click at [1276, 356] on div "Press SPACE to select this row." at bounding box center [1302, 363] width 163 height 38
click at [1276, 356] on div "Press SPACE to select this row." at bounding box center [1302, 373] width 163 height 58
click at [1274, 373] on input "Press SPACE to select this row." at bounding box center [1302, 372] width 137 height 31
paste input "QINGDAO"
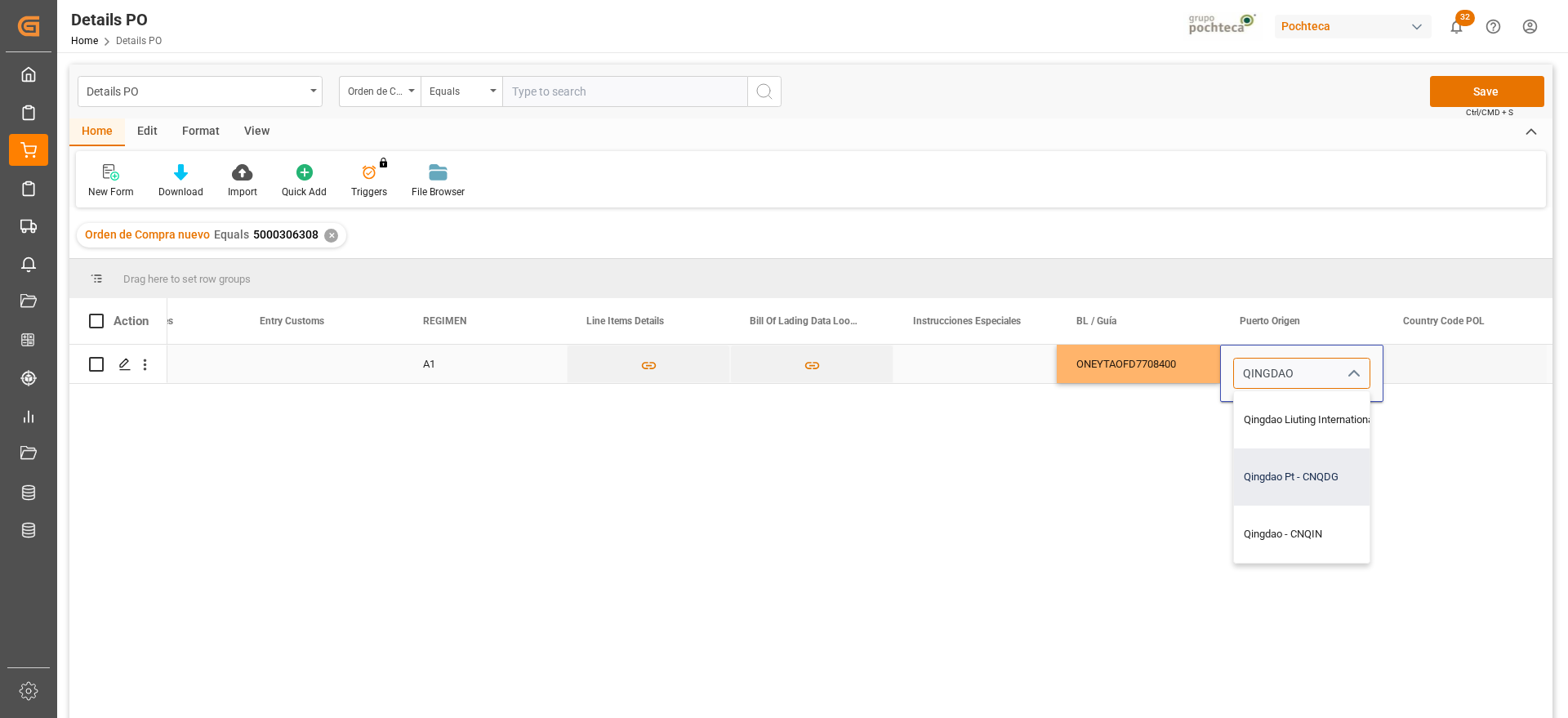
click at [1321, 470] on div "Qingdao Pt - CNQDG" at bounding box center [1339, 477] width 212 height 58
type input "Qingdao Pt - CNQDG"
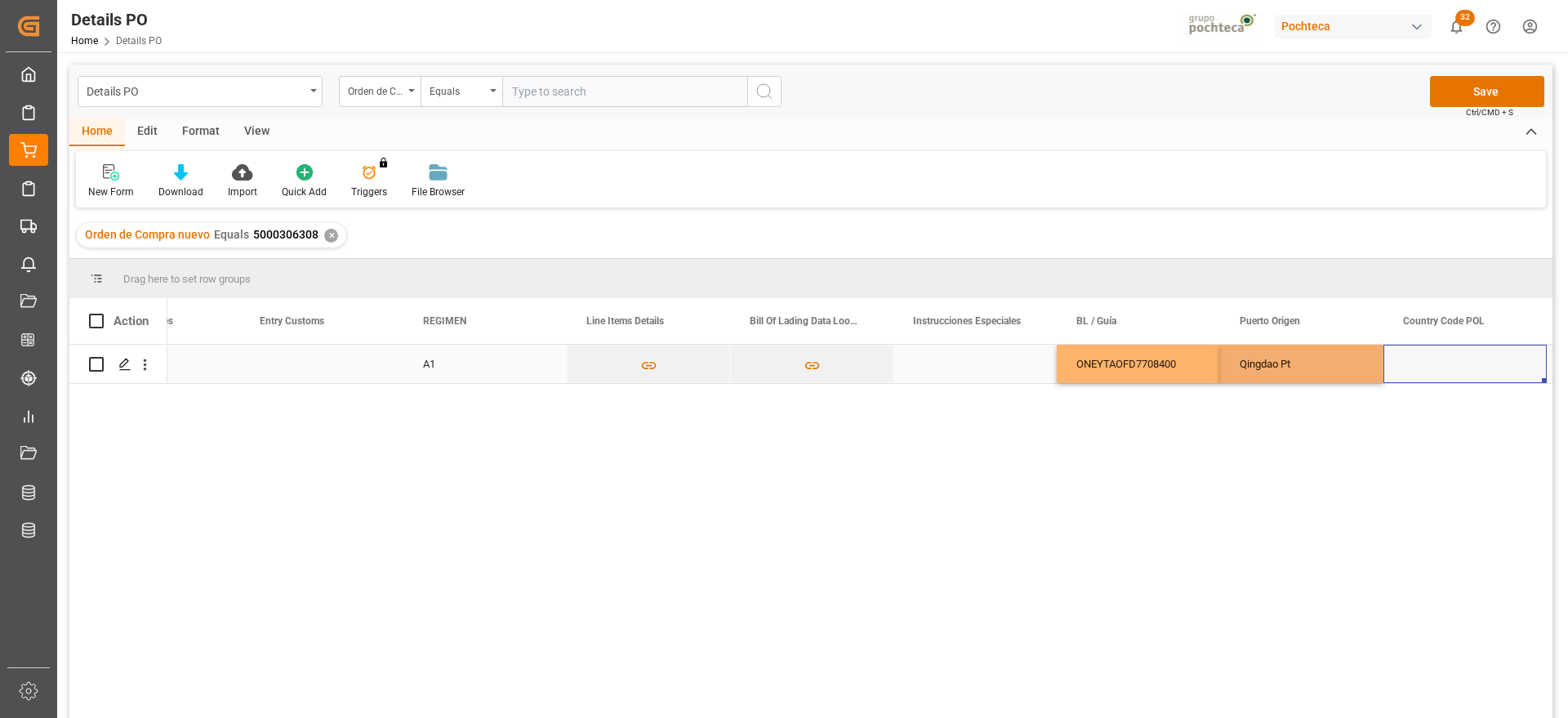
click at [1439, 373] on div "Press SPACE to select this row." at bounding box center [1465, 363] width 163 height 38
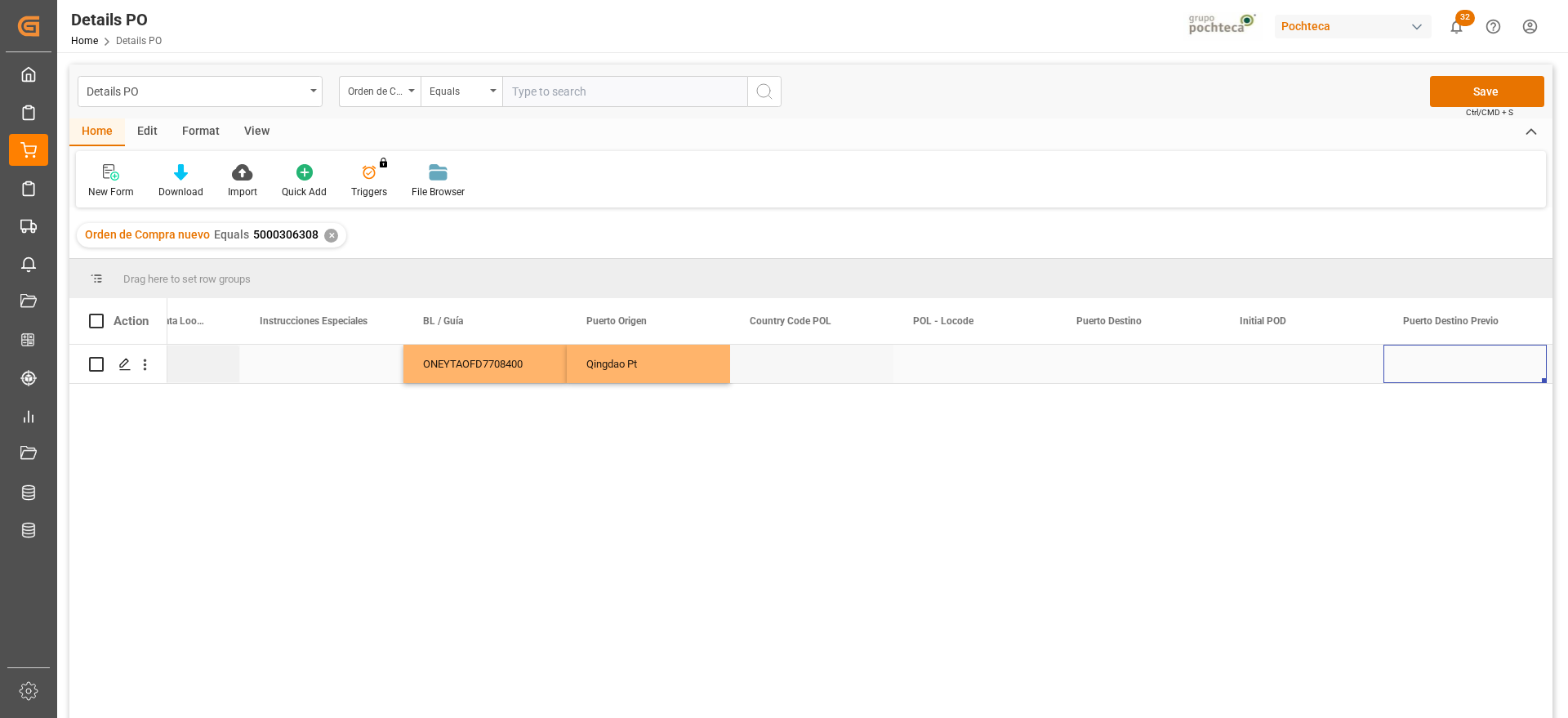
scroll to position [0, 6624]
click at [1132, 356] on div "Press SPACE to select this row." at bounding box center [1139, 363] width 163 height 38
click at [1119, 367] on div "Press SPACE to select this row." at bounding box center [1139, 363] width 163 height 38
click at [1119, 367] on input "Press SPACE to select this row." at bounding box center [1139, 372] width 137 height 31
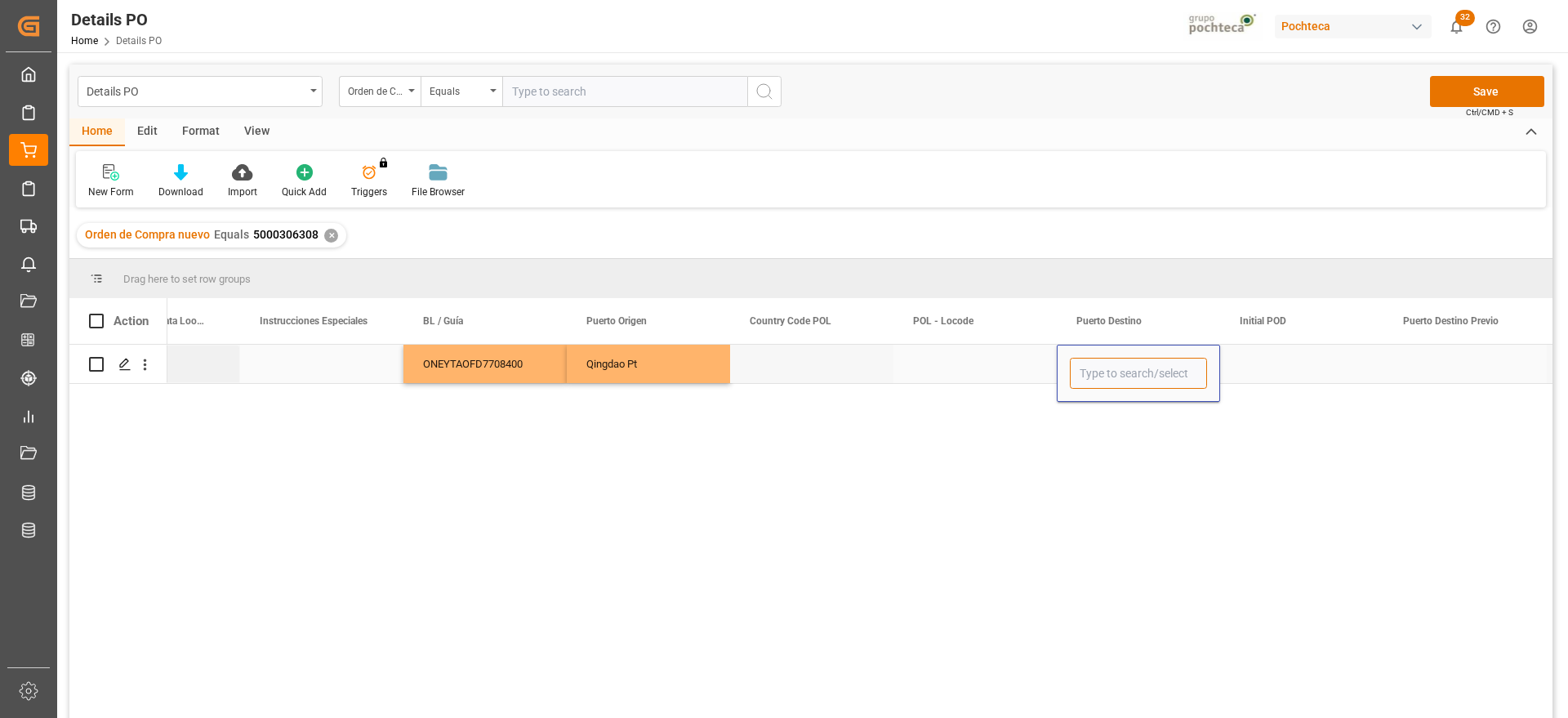
paste input "MANZANILLO"
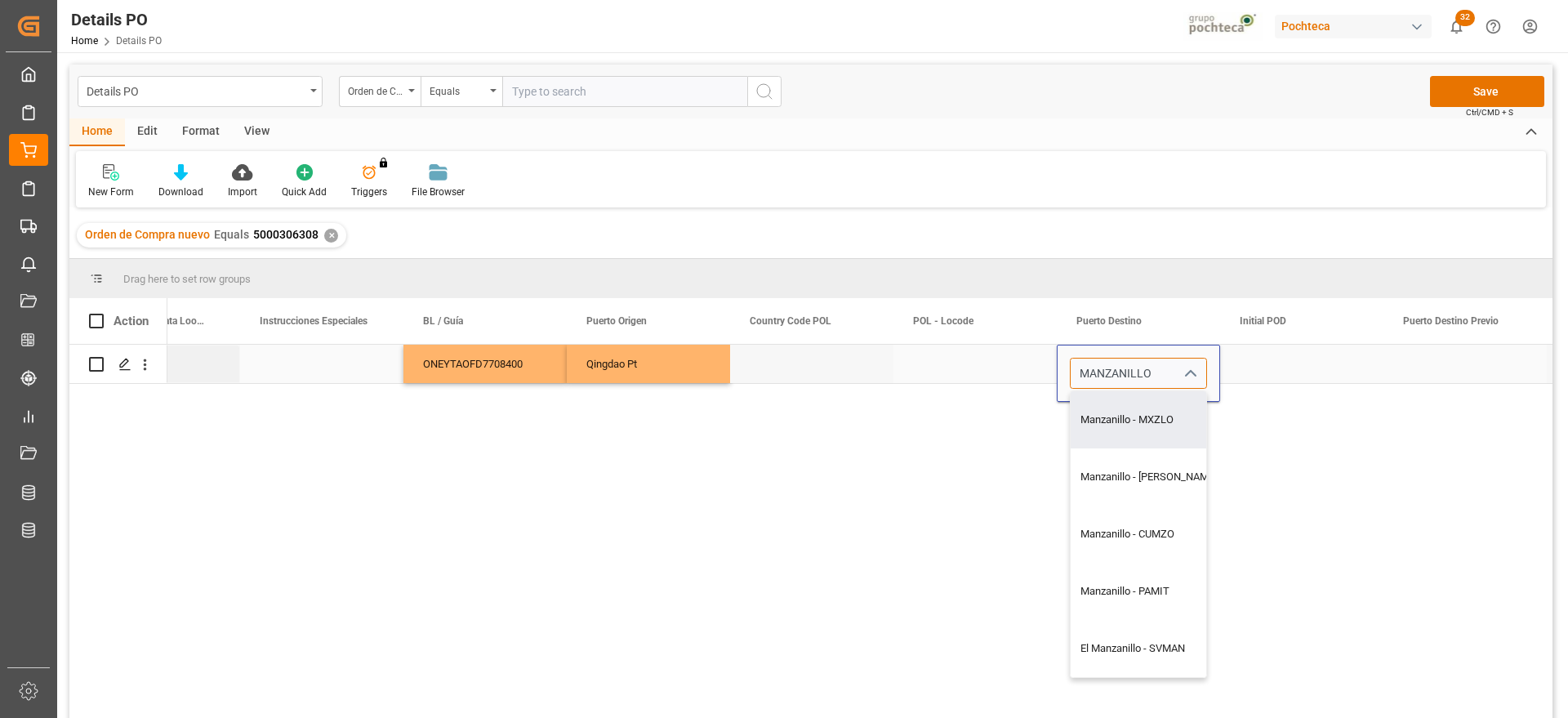
click at [1147, 430] on div "Manzanillo - MXZLO" at bounding box center [1149, 420] width 156 height 58
type input "Manzanillo - MXZLO"
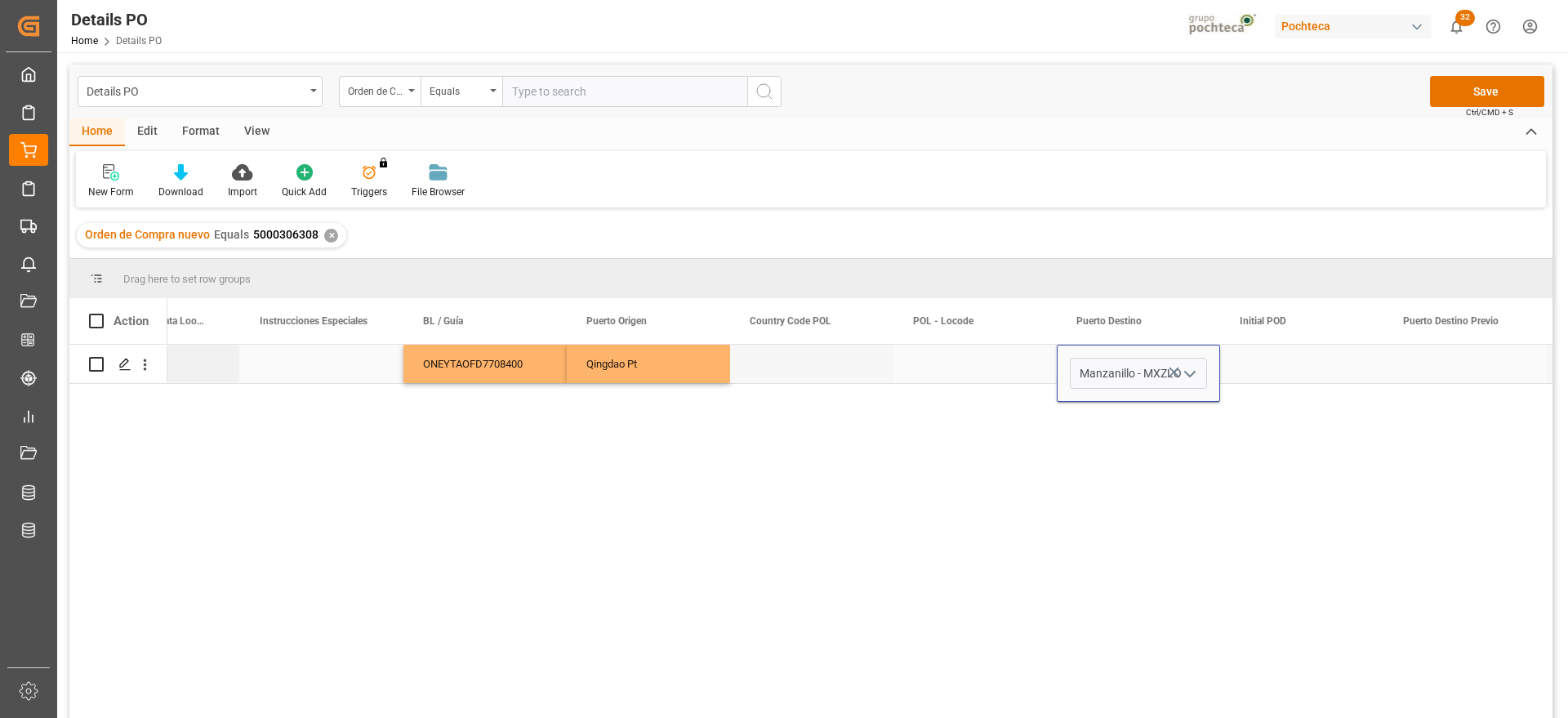
click at [1274, 371] on div "Press SPACE to select this row." at bounding box center [1302, 363] width 163 height 38
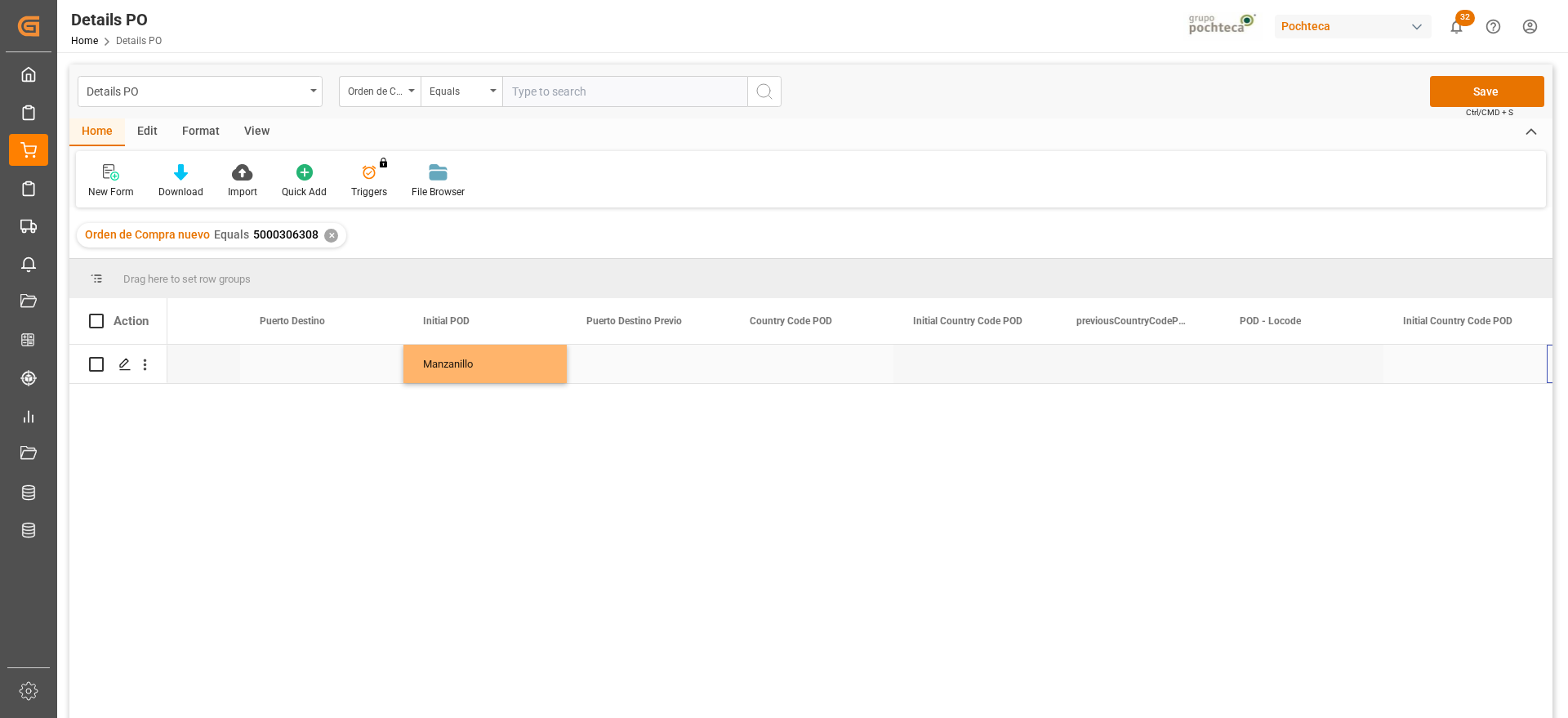
scroll to position [0, 7441]
click at [1162, 367] on div "Press SPACE to select this row." at bounding box center [1139, 363] width 163 height 38
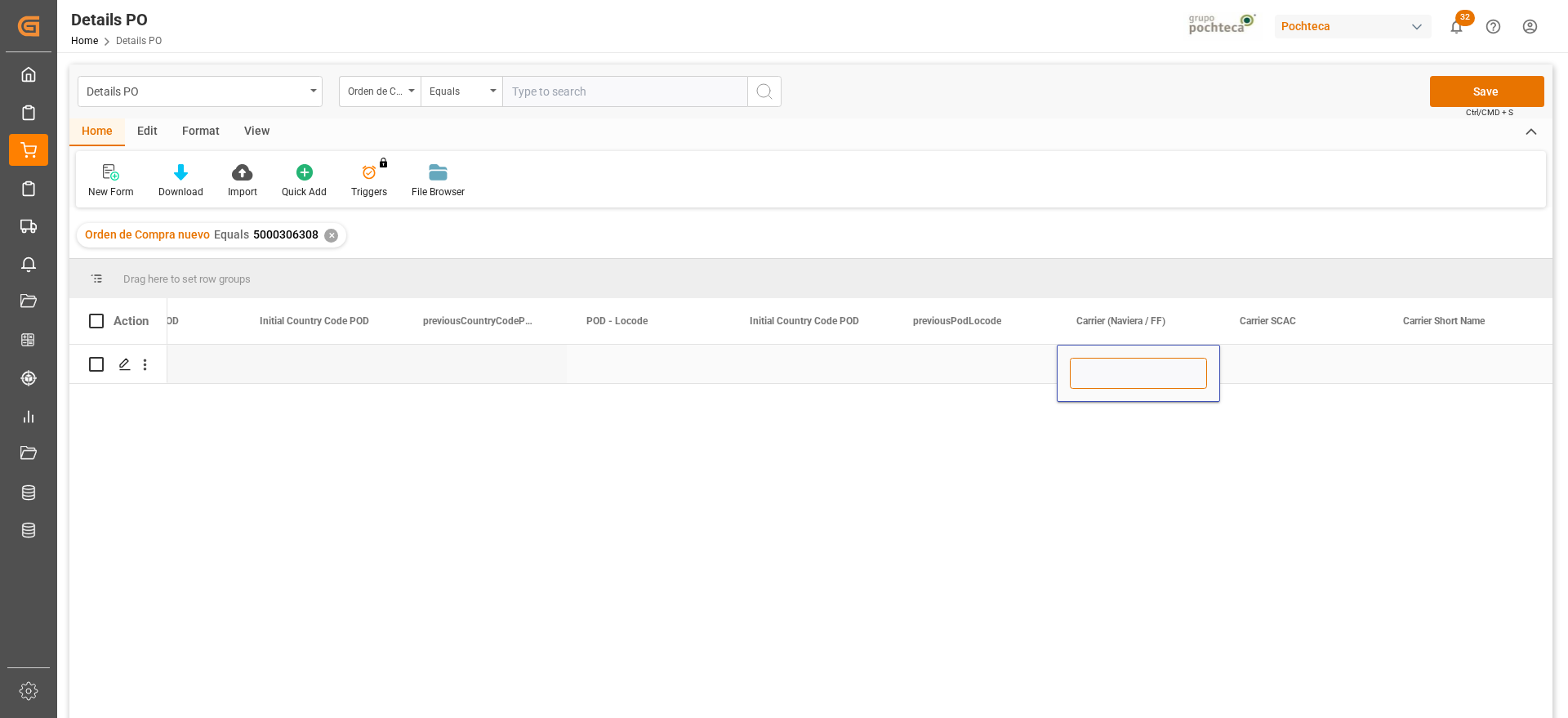
click at [1143, 372] on input "Press SPACE to select this row." at bounding box center [1139, 372] width 137 height 31
type input "o"
type input "ONE"
click at [1252, 359] on div "Press SPACE to select this row." at bounding box center [1302, 363] width 163 height 38
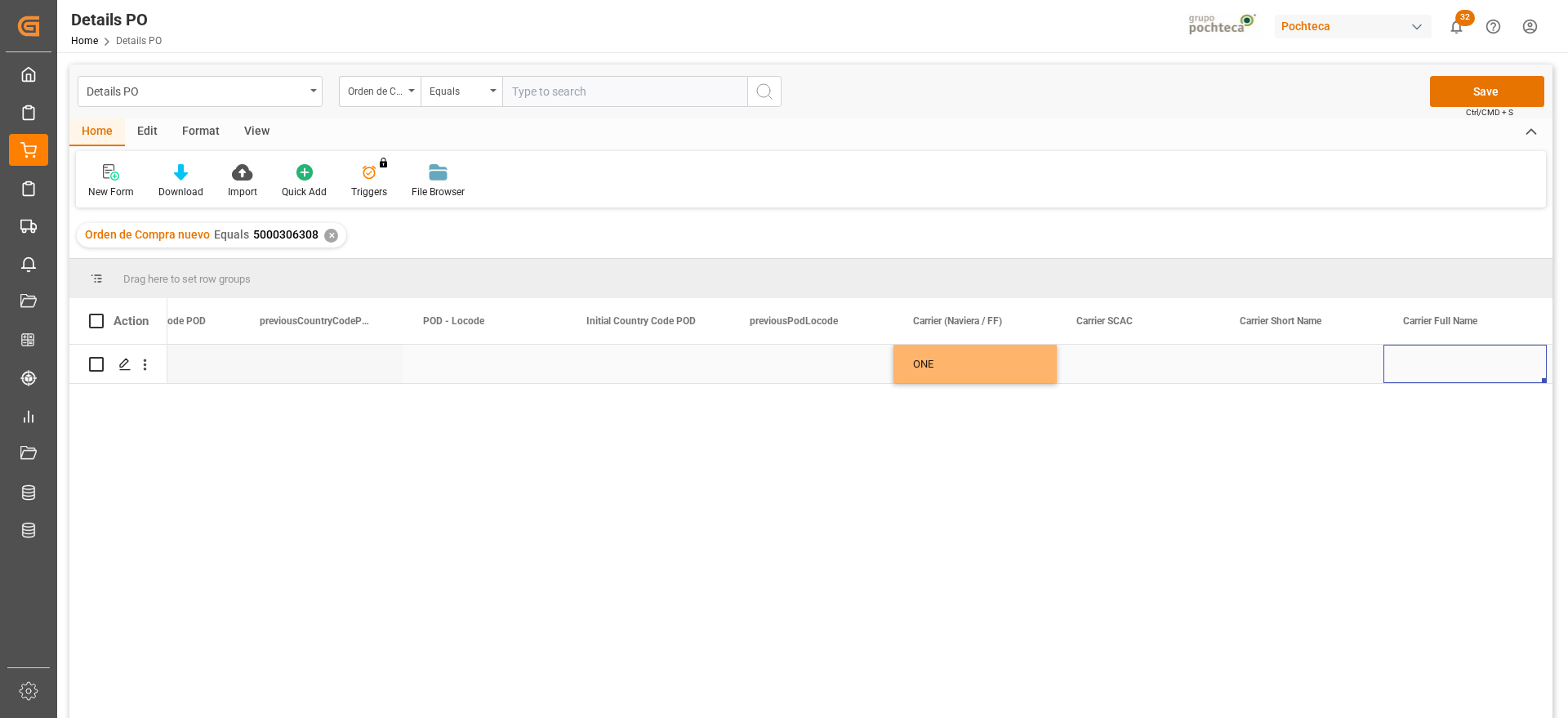
scroll to position [0, 8421]
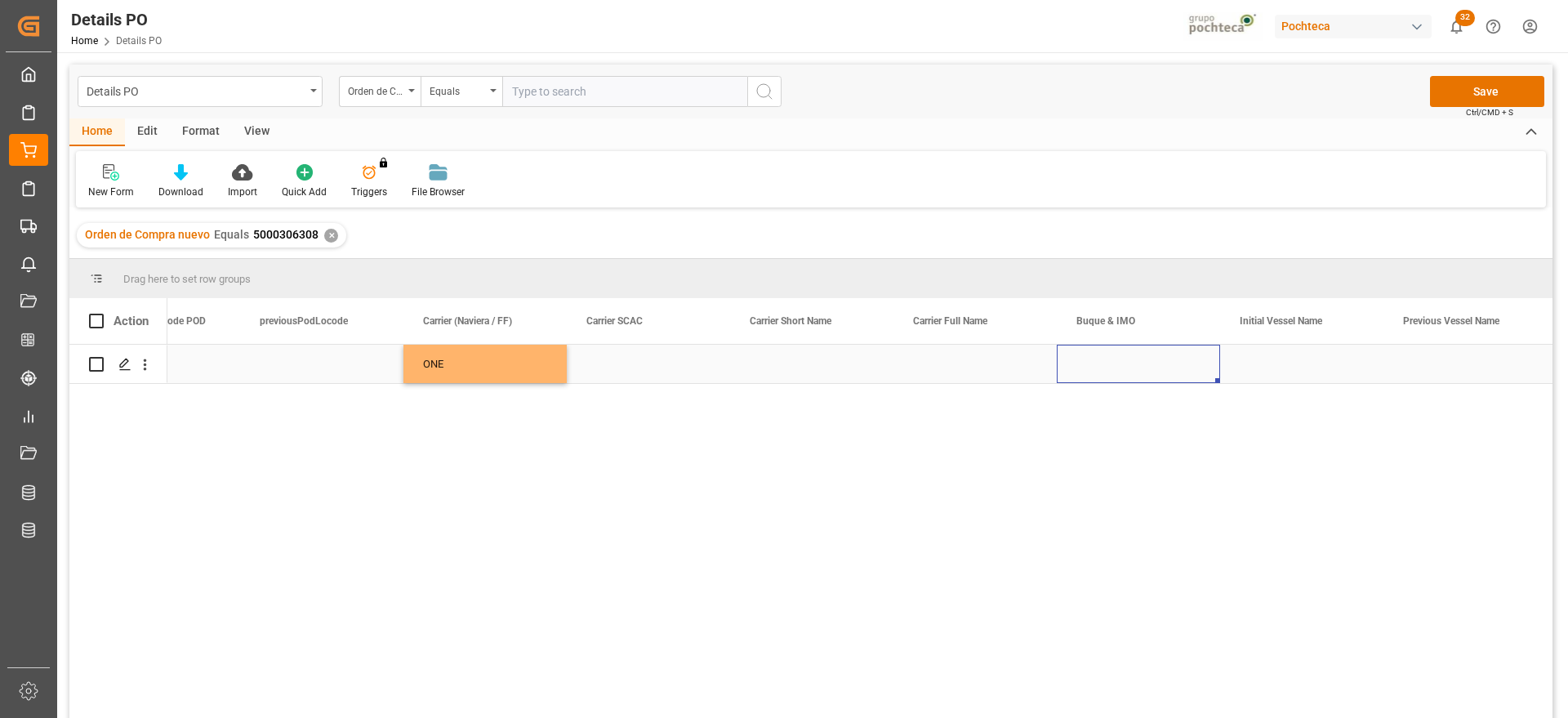
click at [1137, 365] on div "Press SPACE to select this row." at bounding box center [1139, 363] width 163 height 38
click at [1137, 365] on input "Press SPACE to select this row." at bounding box center [1139, 372] width 137 height 31
paste input "POSORJA EXPRESS"
click at [1162, 423] on div "POSORJA EXPRESS - 9938432" at bounding box center [1151, 420] width 161 height 58
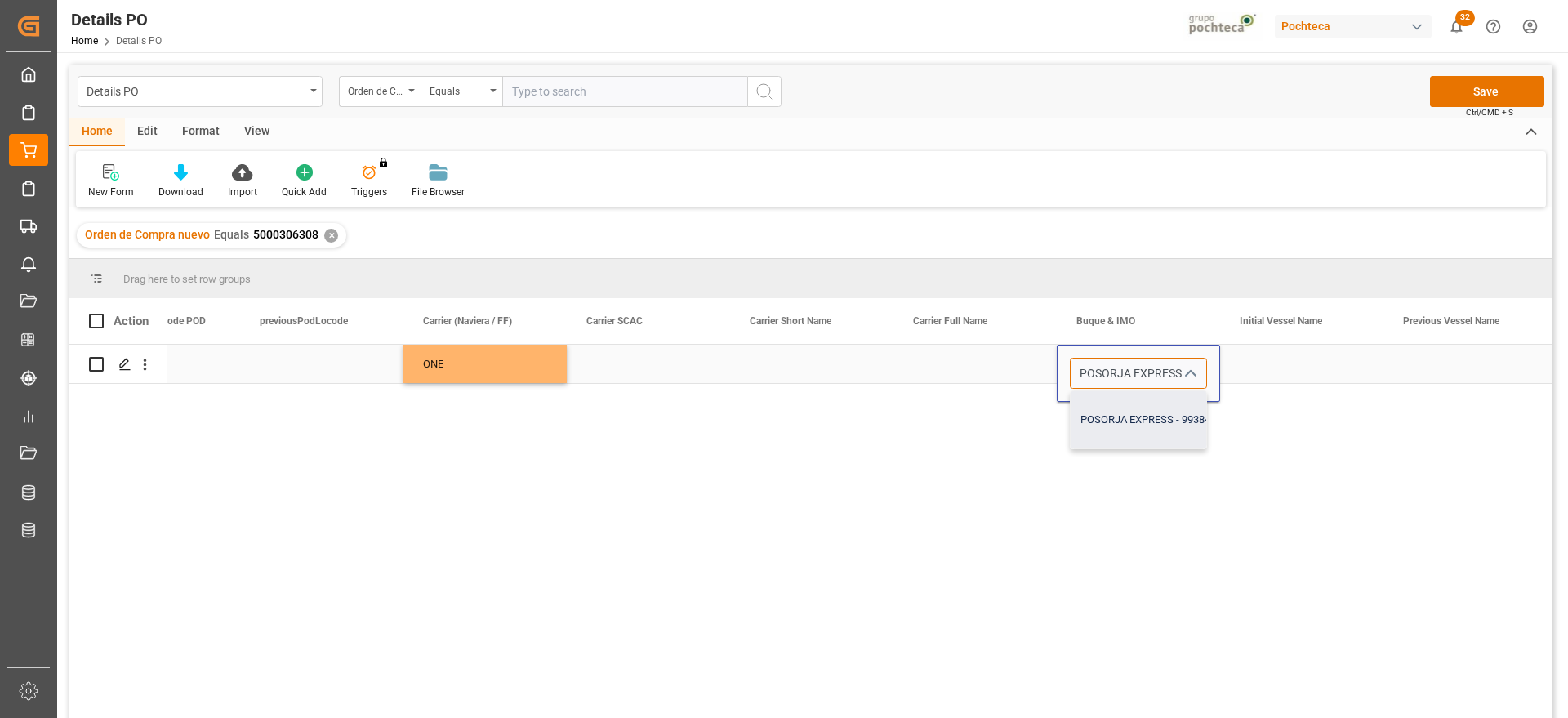
type input "POSORJA EXPRESS - 9938432"
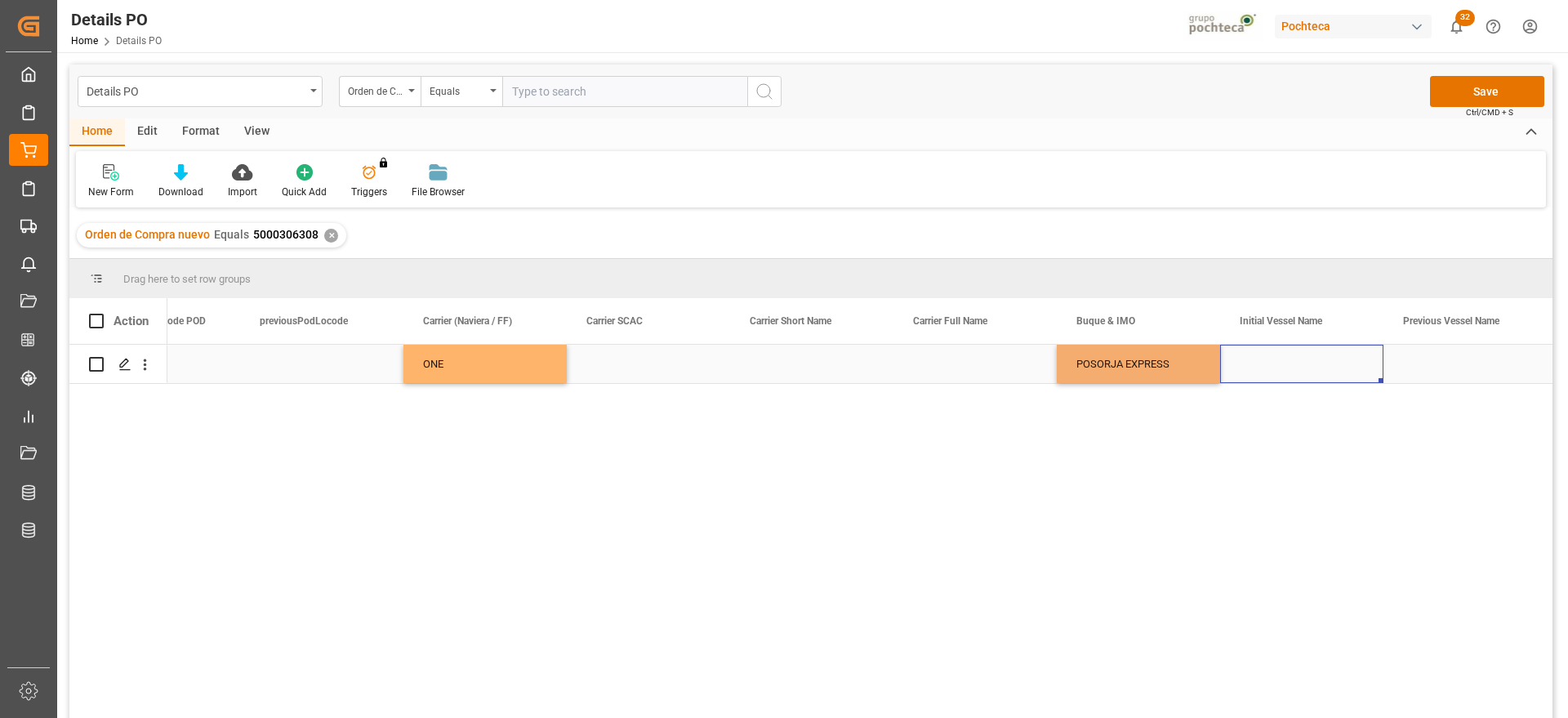
click at [1288, 359] on div "Press SPACE to select this row." at bounding box center [1302, 363] width 163 height 38
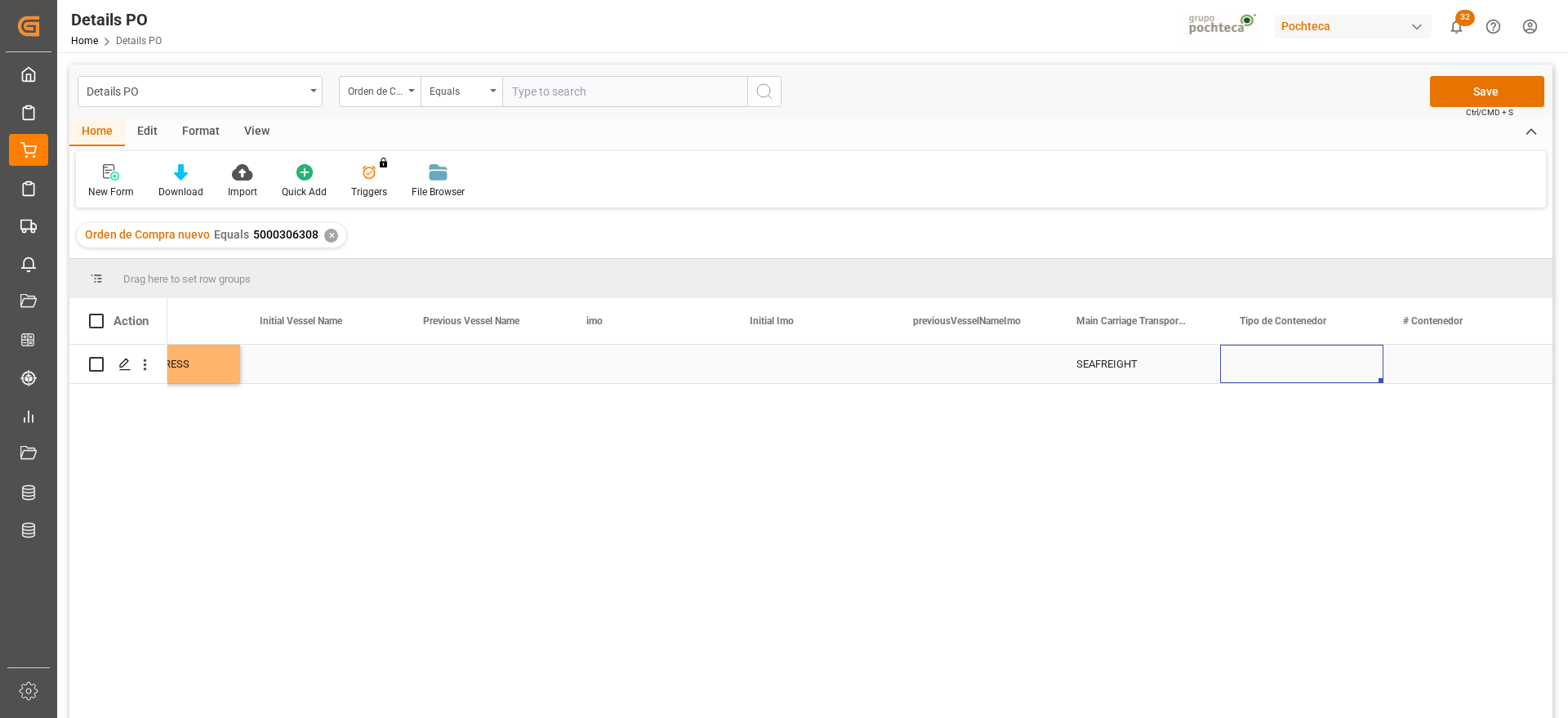
click at [1261, 362] on div "Press SPACE to select this row." at bounding box center [1302, 363] width 163 height 38
click at [1349, 369] on icon "open menu" at bounding box center [1352, 373] width 20 height 20
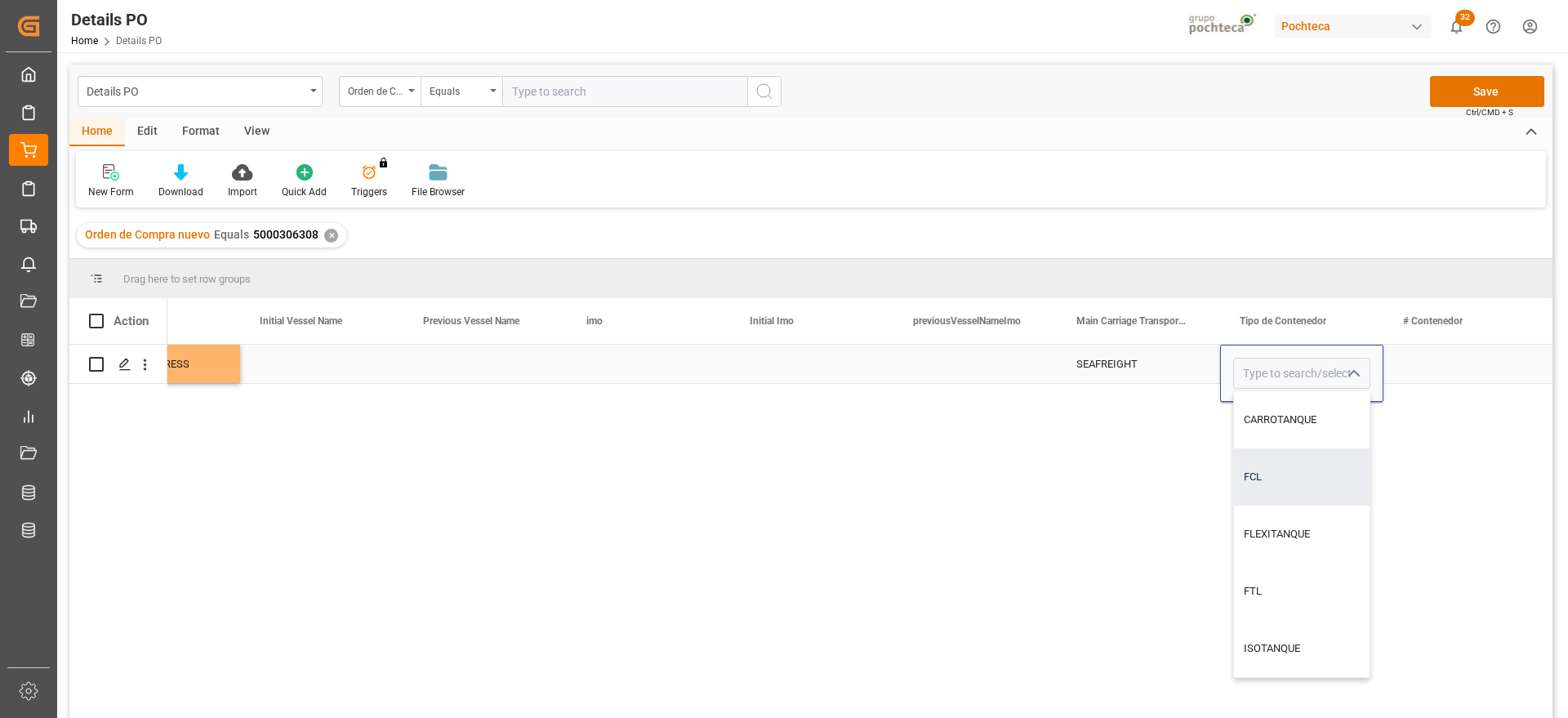
click at [1288, 480] on div "FCL" at bounding box center [1301, 477] width 136 height 58
type input "FCL"
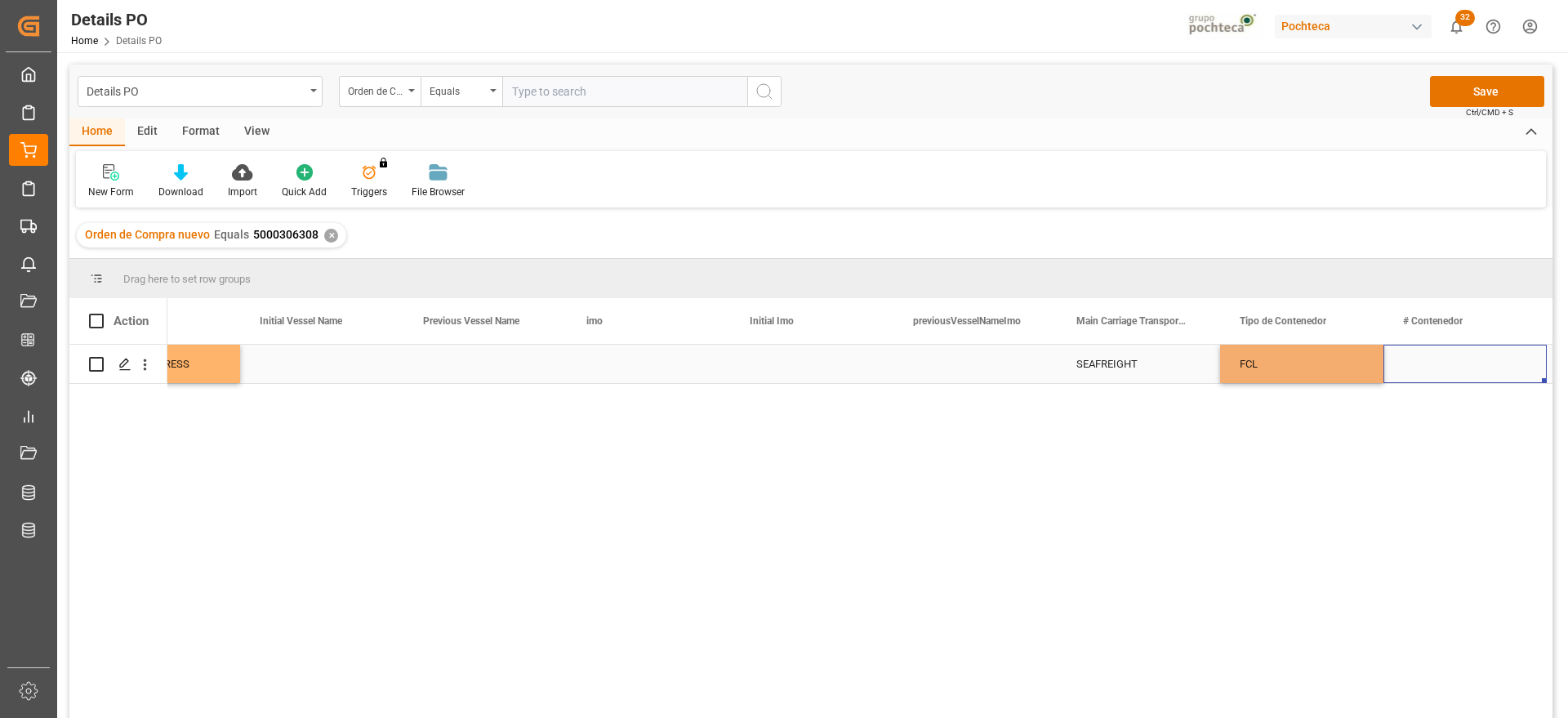
click at [1424, 359] on div "Press SPACE to select this row." at bounding box center [1465, 363] width 163 height 38
click at [1430, 358] on div "Press SPACE to select this row." at bounding box center [1465, 363] width 163 height 38
click at [1428, 367] on input "Press SPACE to select this row." at bounding box center [1465, 372] width 137 height 31
paste input "IKSU4002821"
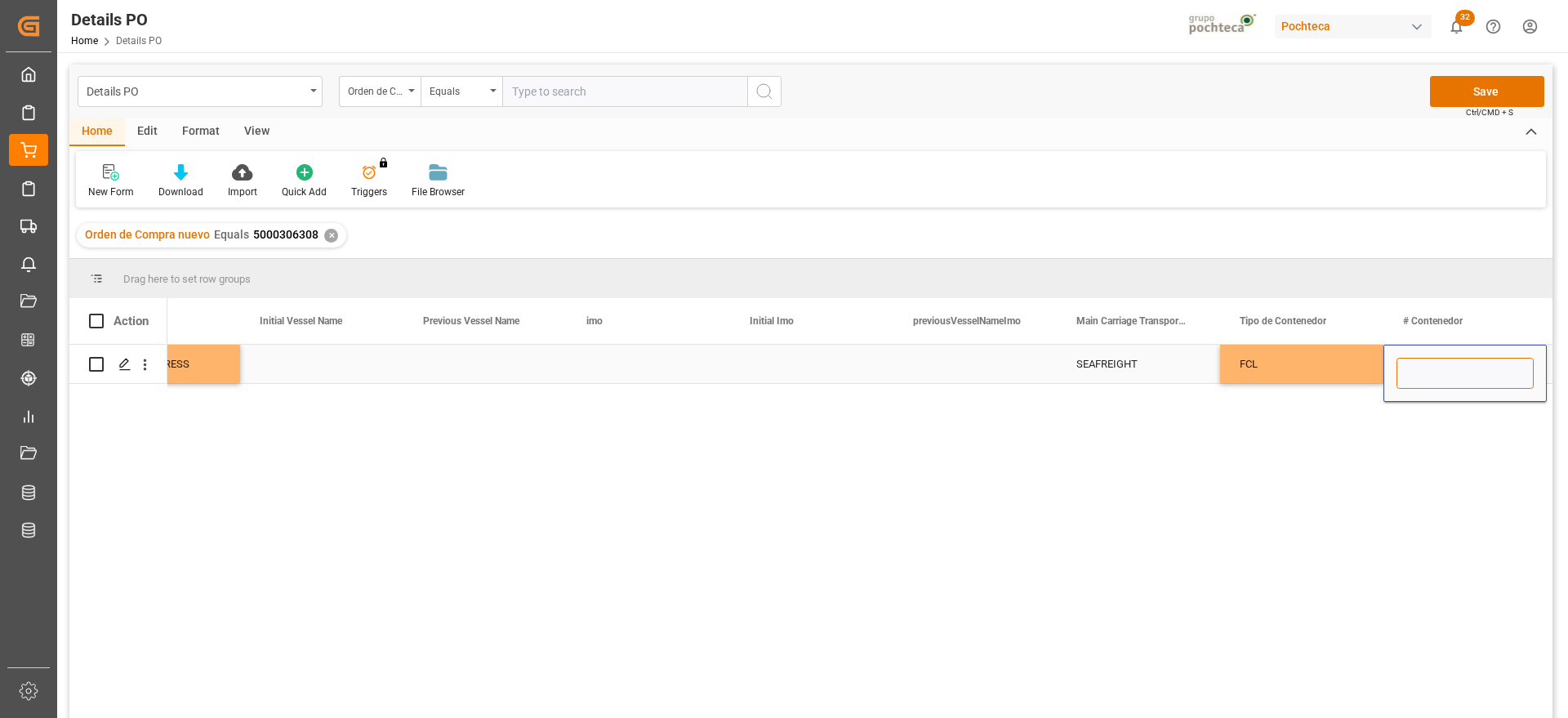
type input "IKSU4002821"
click at [1315, 357] on div "FCL" at bounding box center [1302, 364] width 124 height 37
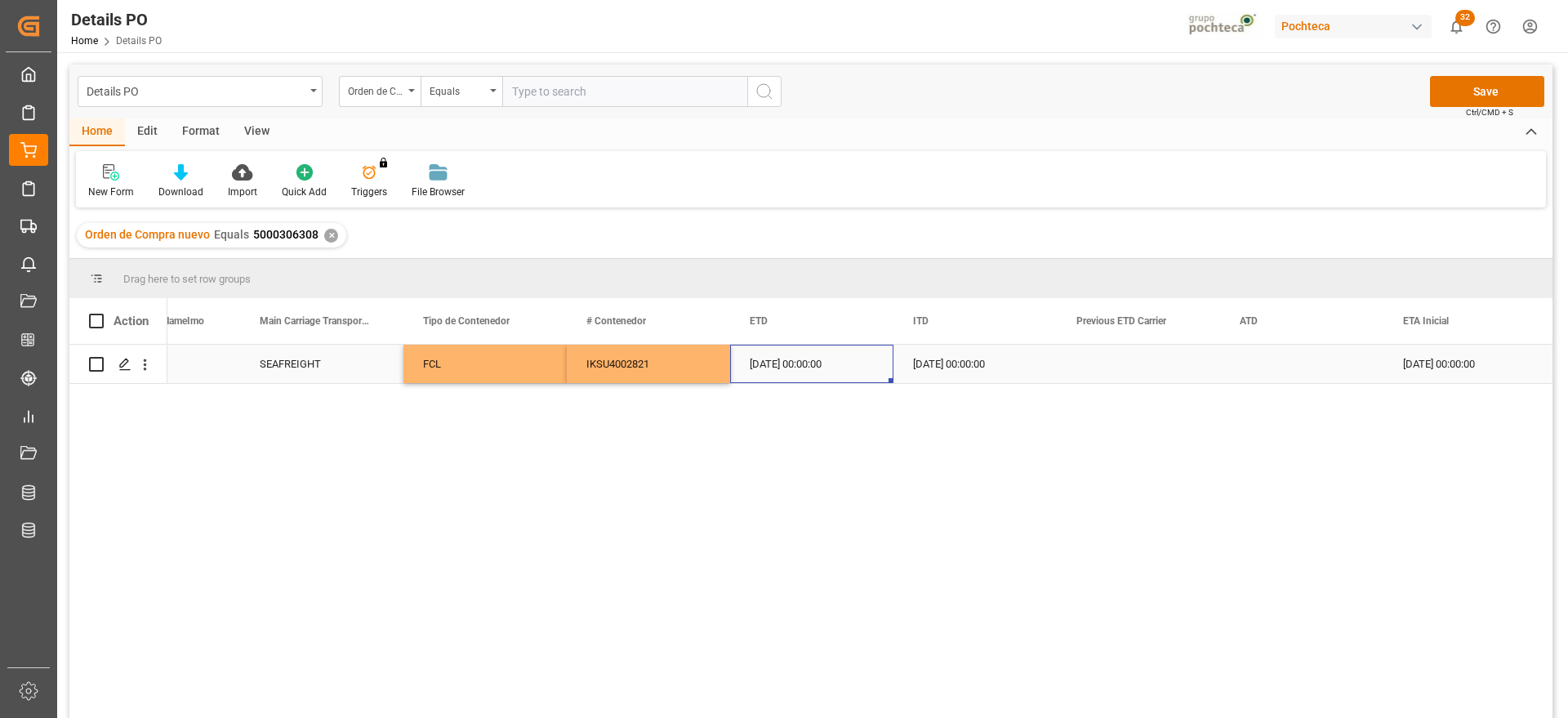
click at [837, 366] on div "[DATE] 00:00:00" at bounding box center [812, 363] width 163 height 38
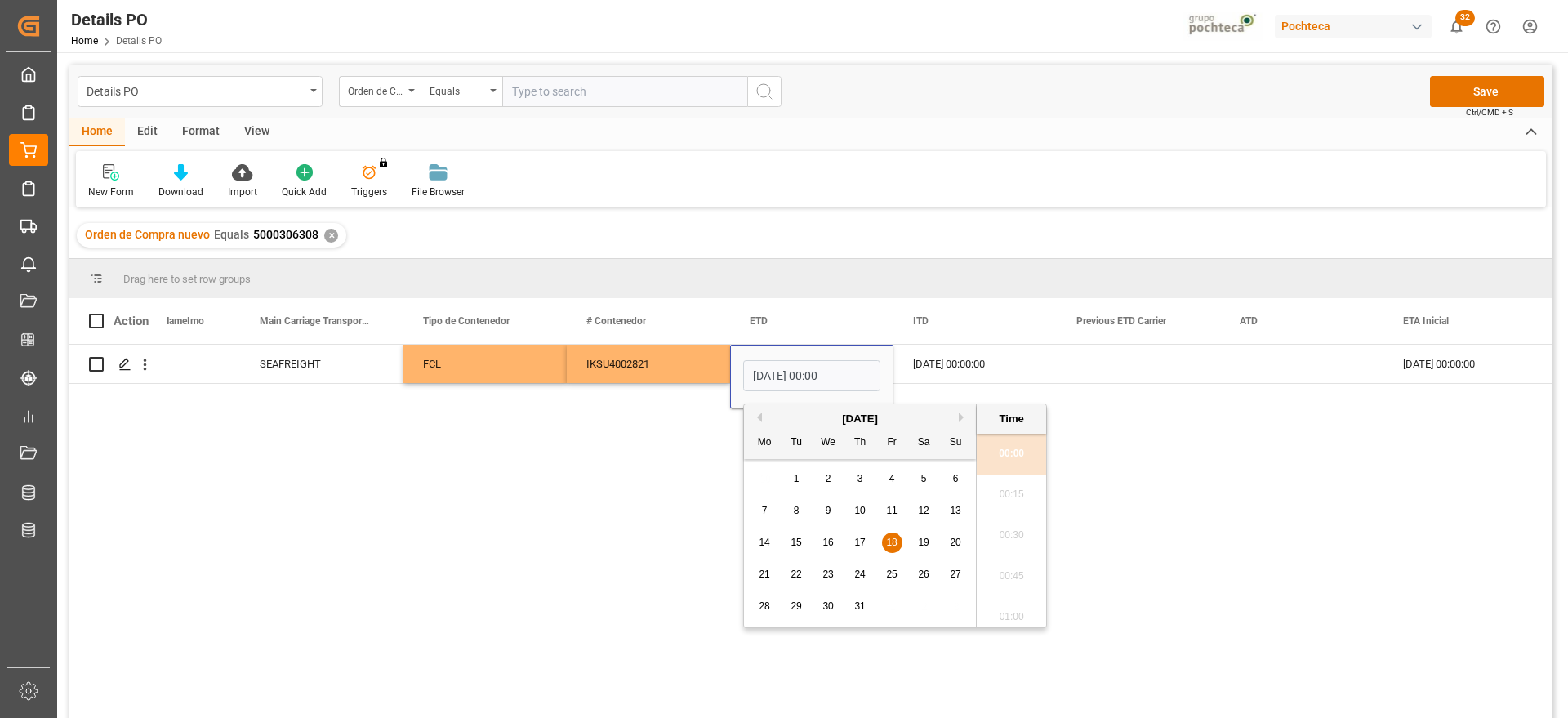
click at [758, 416] on button "Previous Month" at bounding box center [757, 417] width 10 height 10
click at [895, 578] on span "20" at bounding box center [891, 574] width 10 height 11
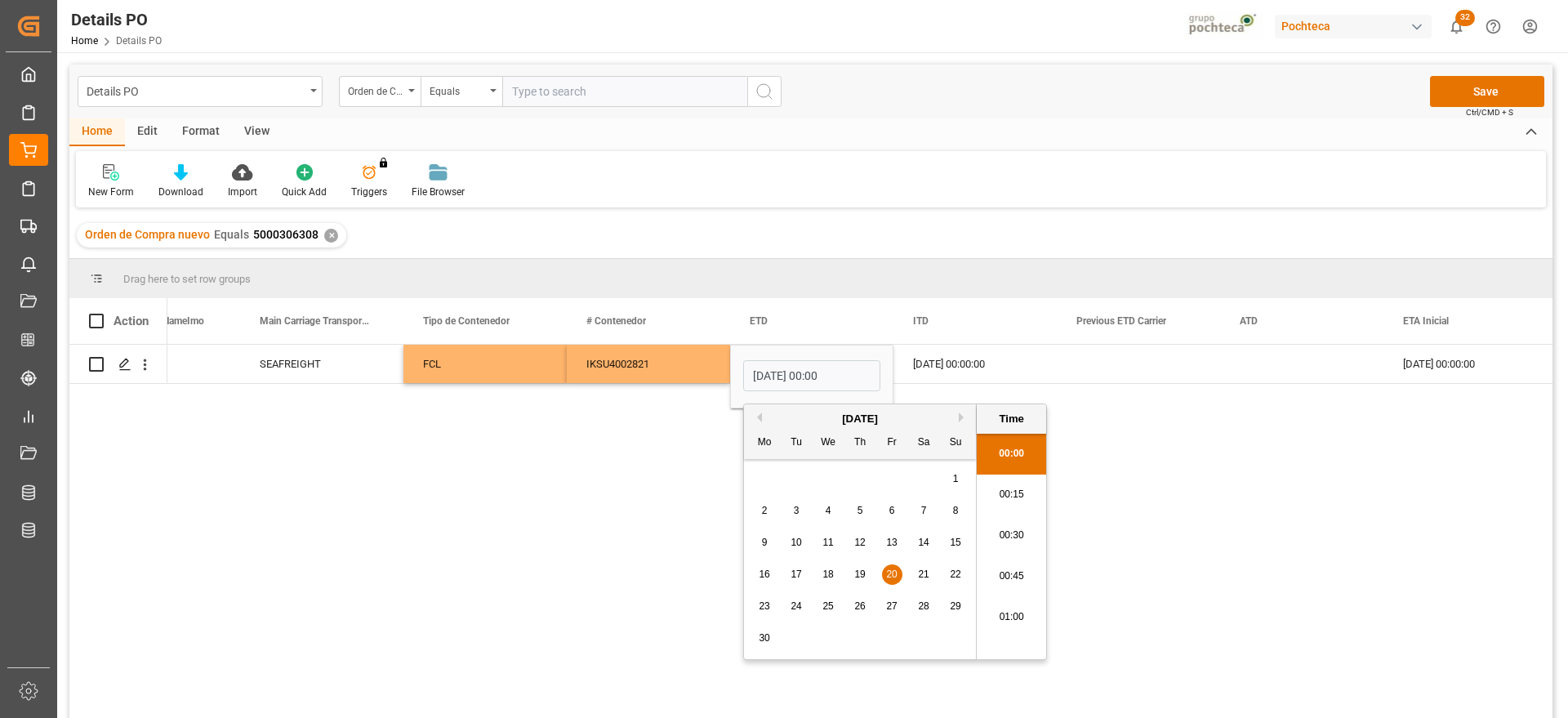
click at [960, 417] on button "Next Month" at bounding box center [963, 417] width 10 height 10
click at [825, 577] on span "20" at bounding box center [827, 574] width 10 height 11
type input "[DATE] 00:00"
click at [1267, 369] on div "Press SPACE to select this row." at bounding box center [1302, 363] width 163 height 38
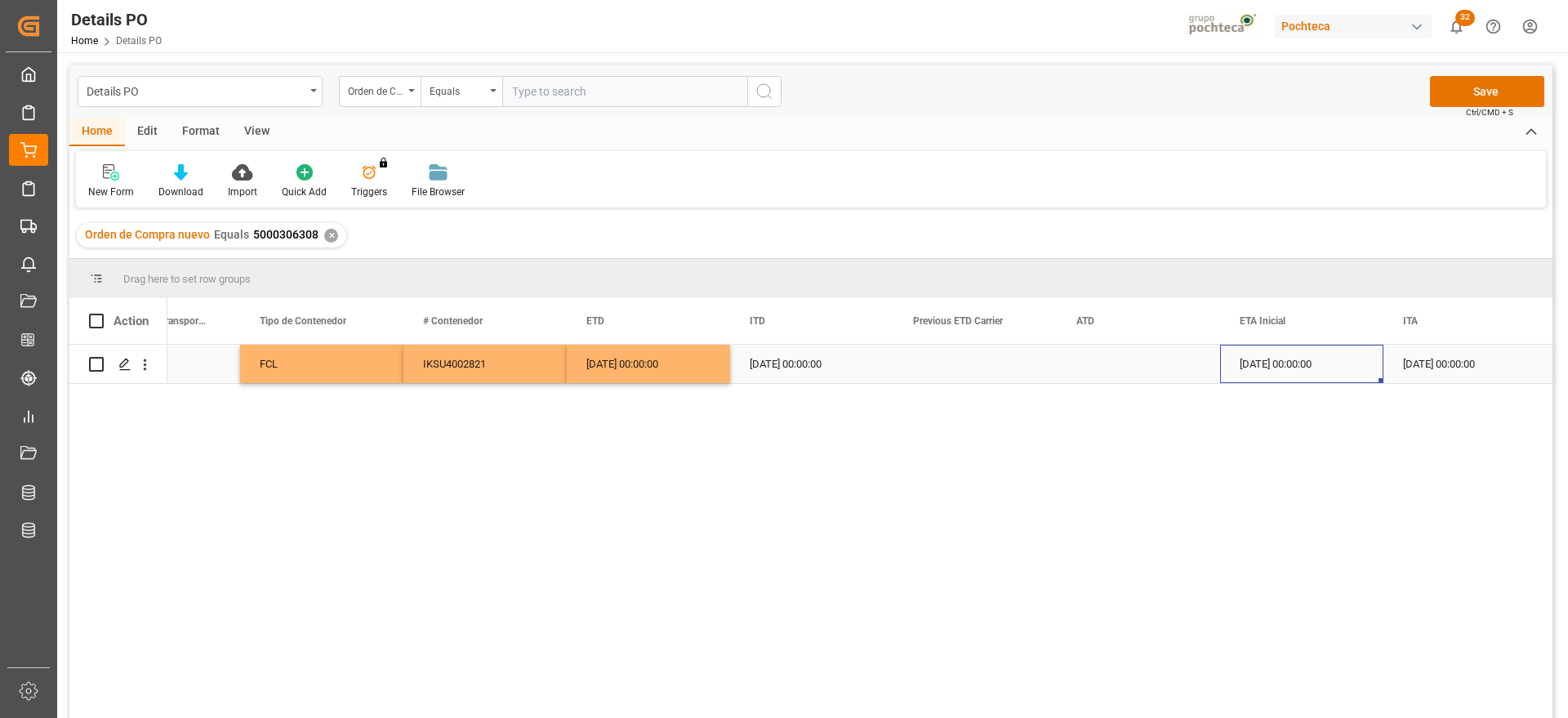
click at [1333, 362] on div "[DATE] 00:00:00" at bounding box center [1302, 363] width 163 height 38
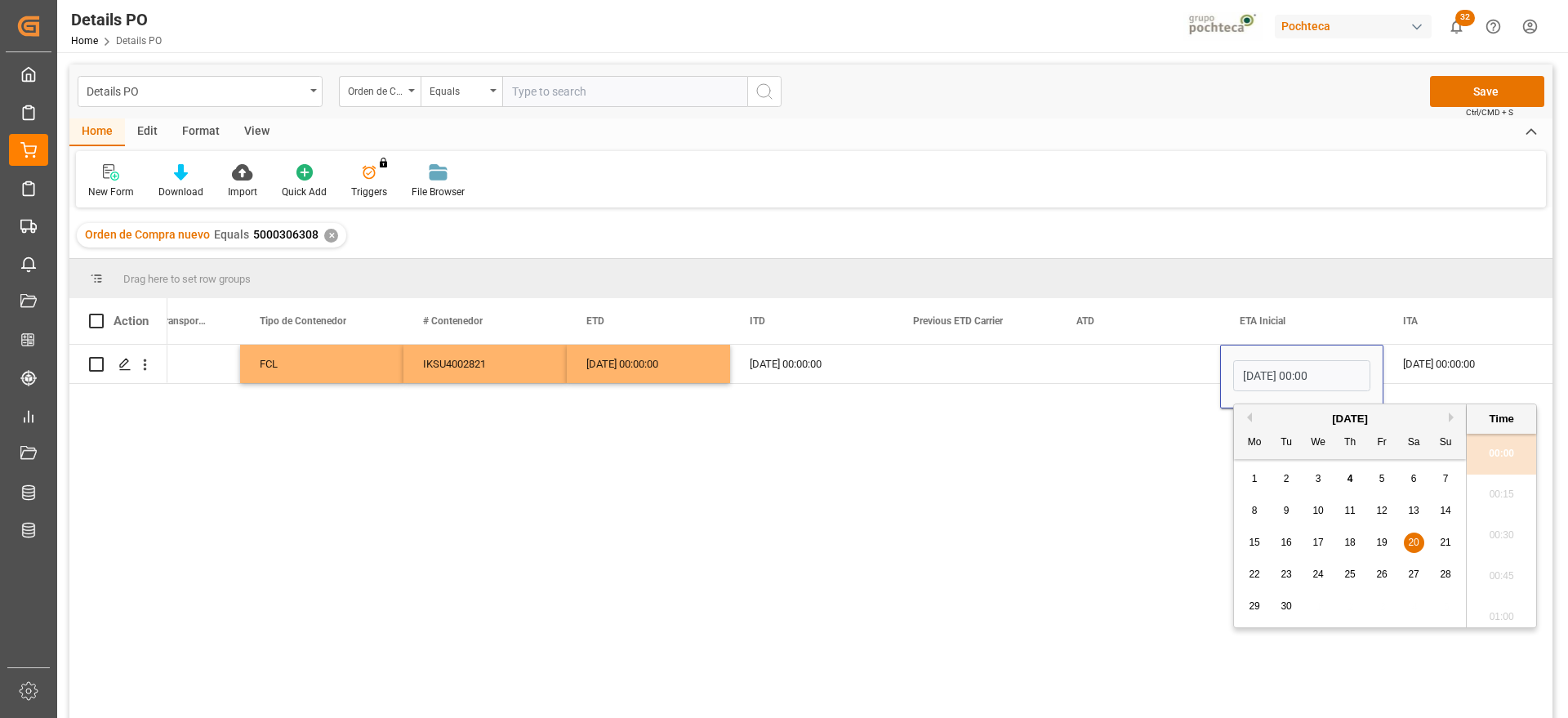
click at [1345, 540] on span "18" at bounding box center [1349, 542] width 10 height 11
type input "[DATE] 00:00"
click at [1429, 369] on div "[DATE] 00:00:00" at bounding box center [1465, 363] width 163 height 38
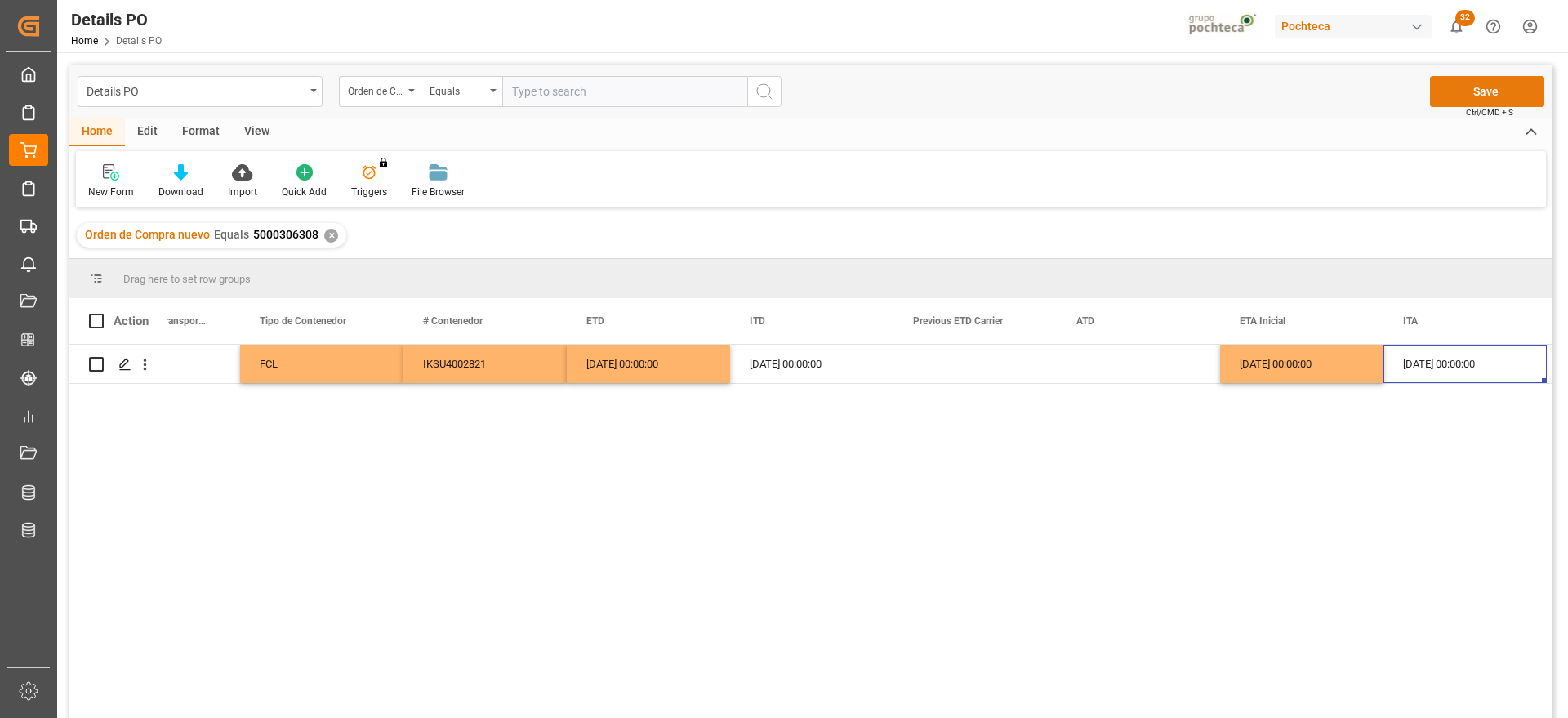
click at [1483, 92] on button "Save" at bounding box center [1486, 91] width 114 height 31
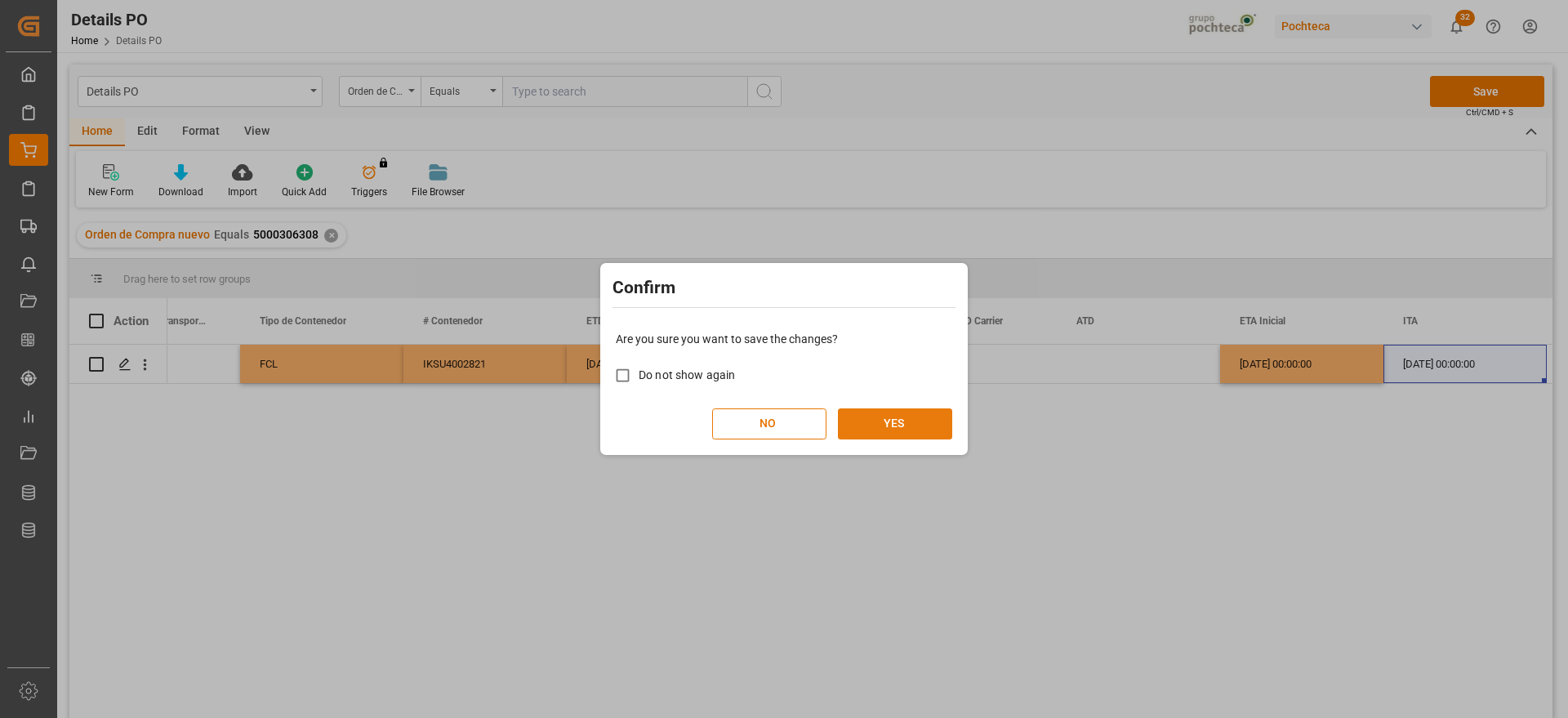
click at [870, 420] on button "YES" at bounding box center [895, 424] width 114 height 31
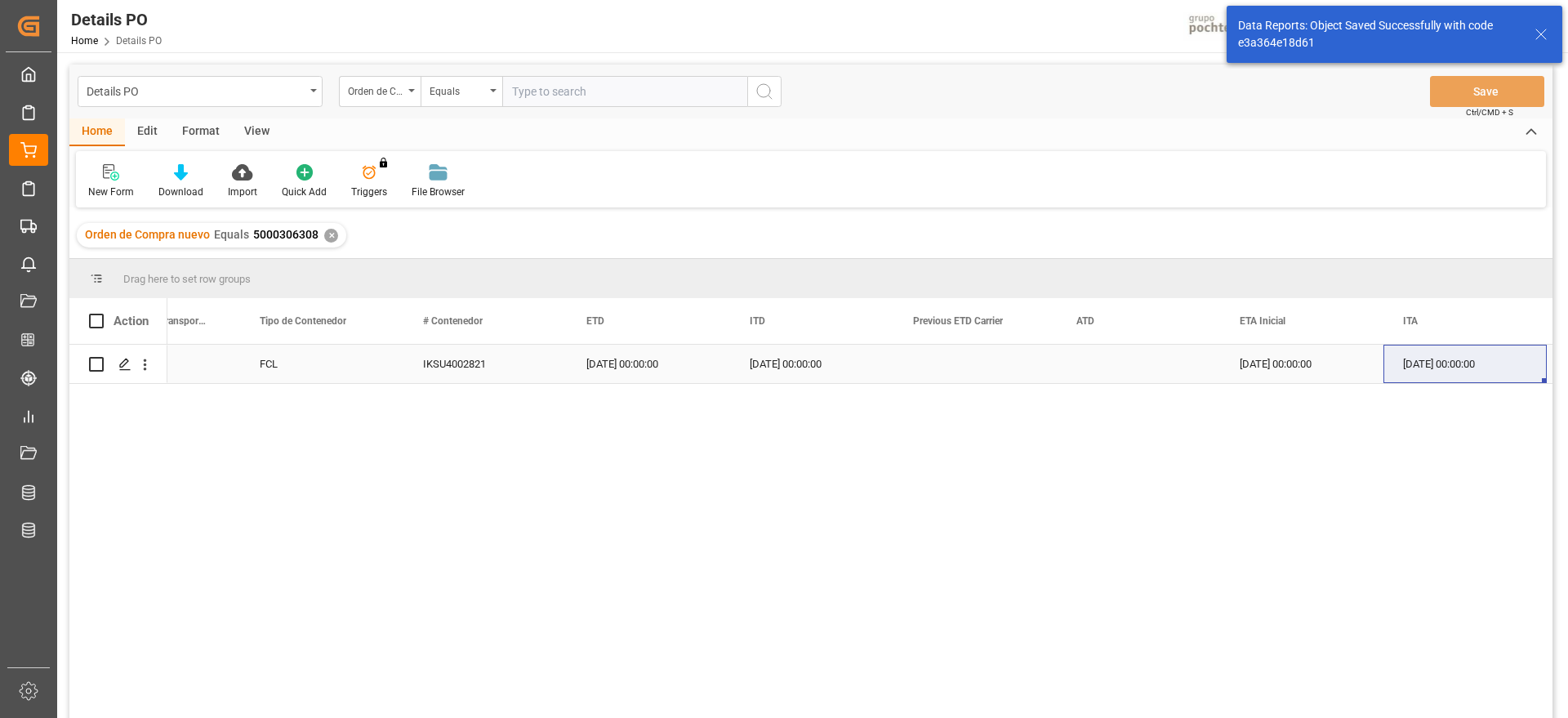
click at [144, 369] on icon "open menu" at bounding box center [146, 365] width 4 height 11
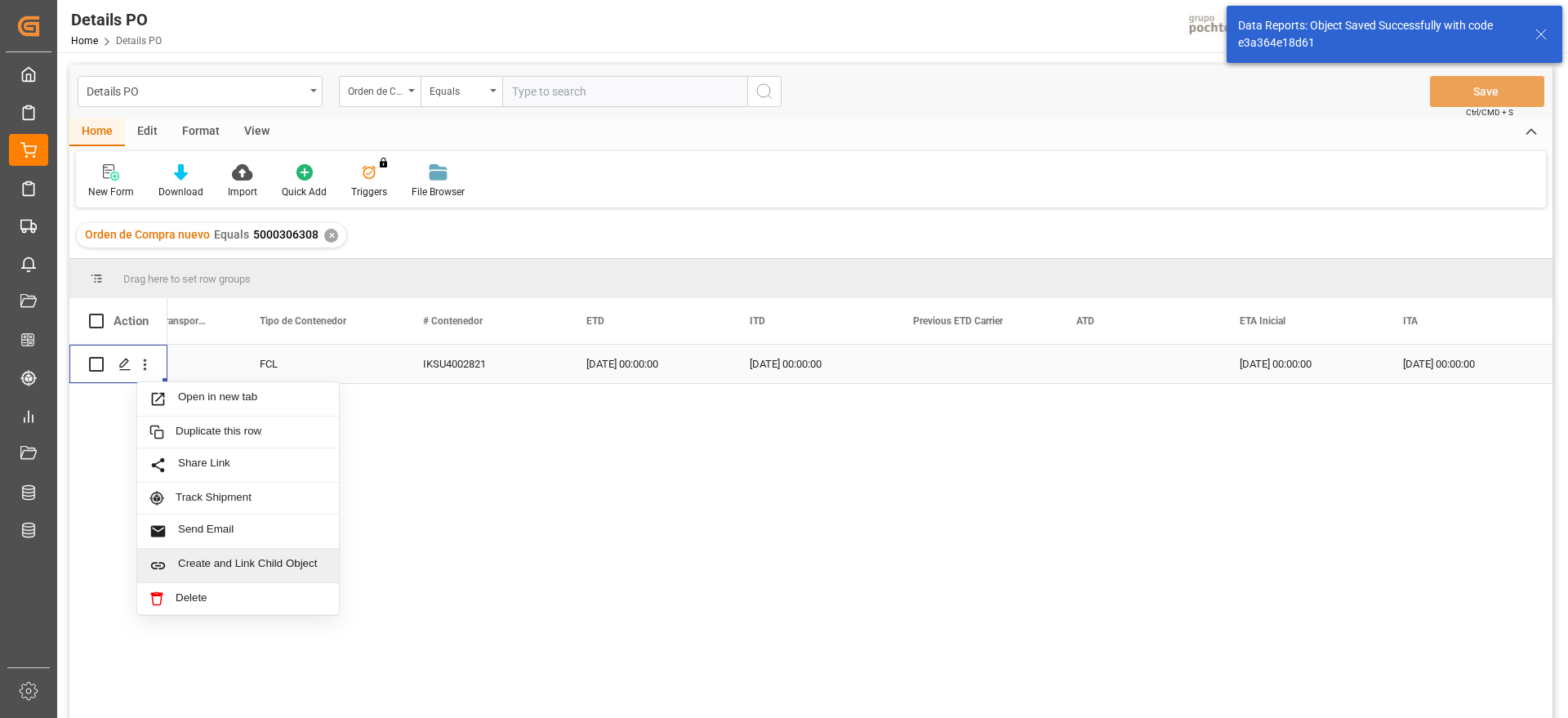
click at [219, 564] on span "Create and Link Child Object" at bounding box center [253, 566] width 149 height 17
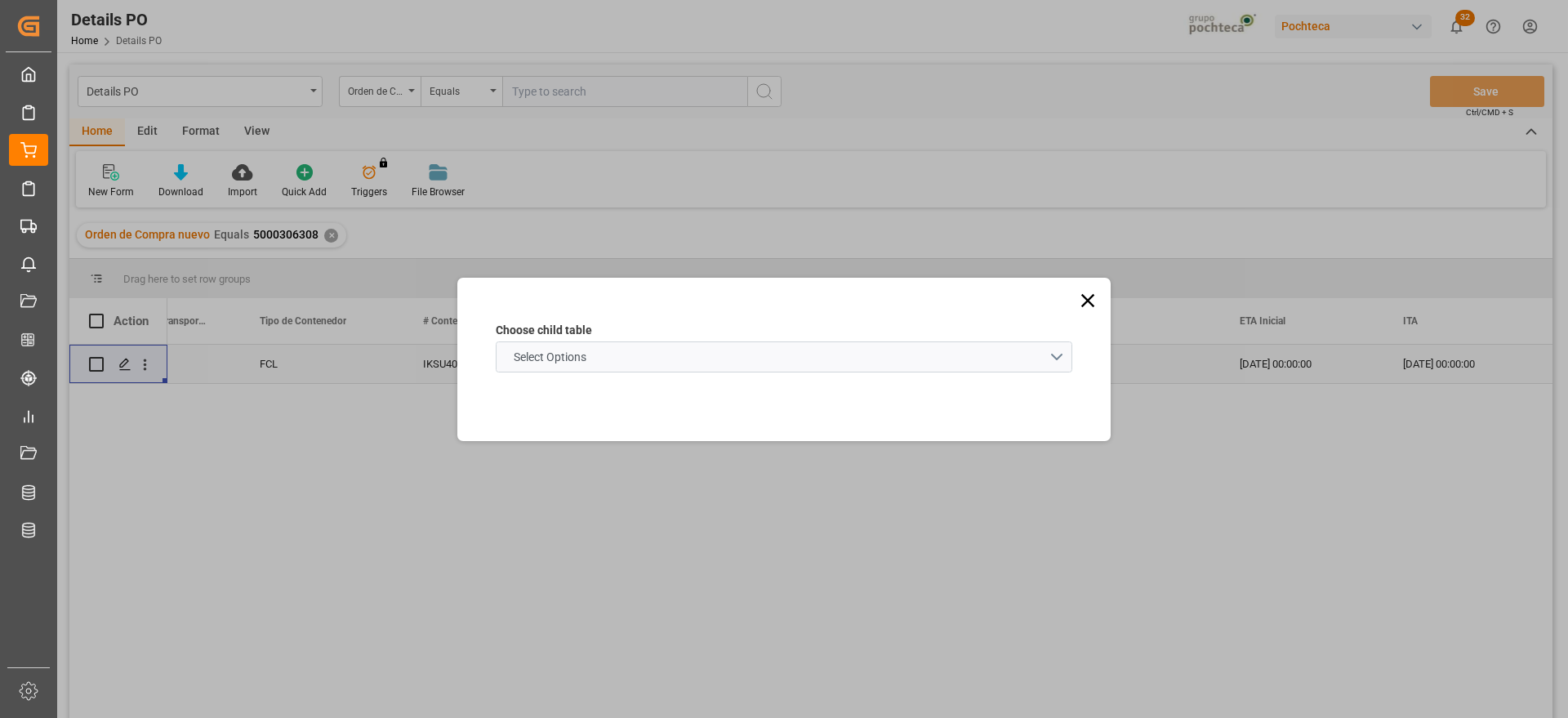
click at [644, 355] on schema "Select Options" at bounding box center [784, 357] width 577 height 31
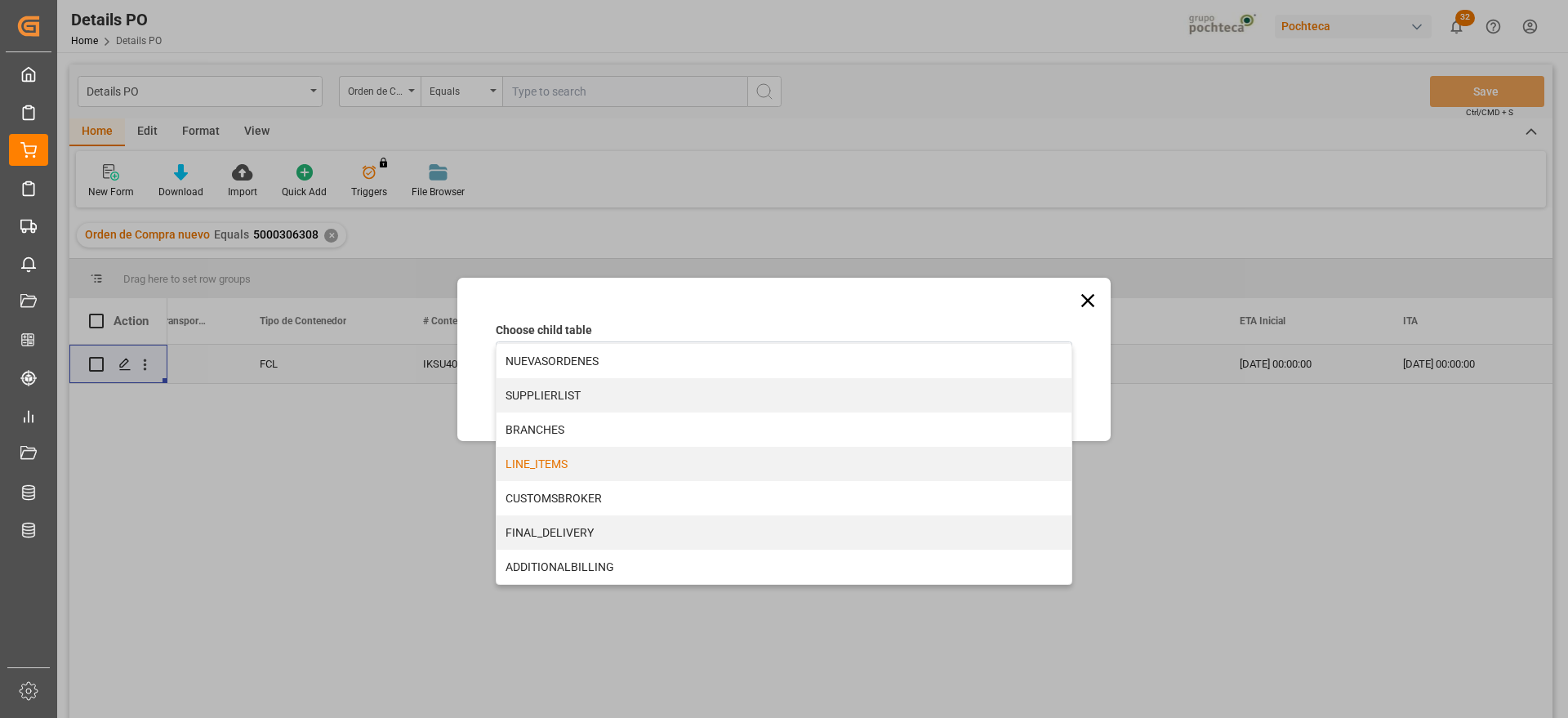
click at [555, 463] on div "LINE_ITEMS" at bounding box center [784, 463] width 575 height 34
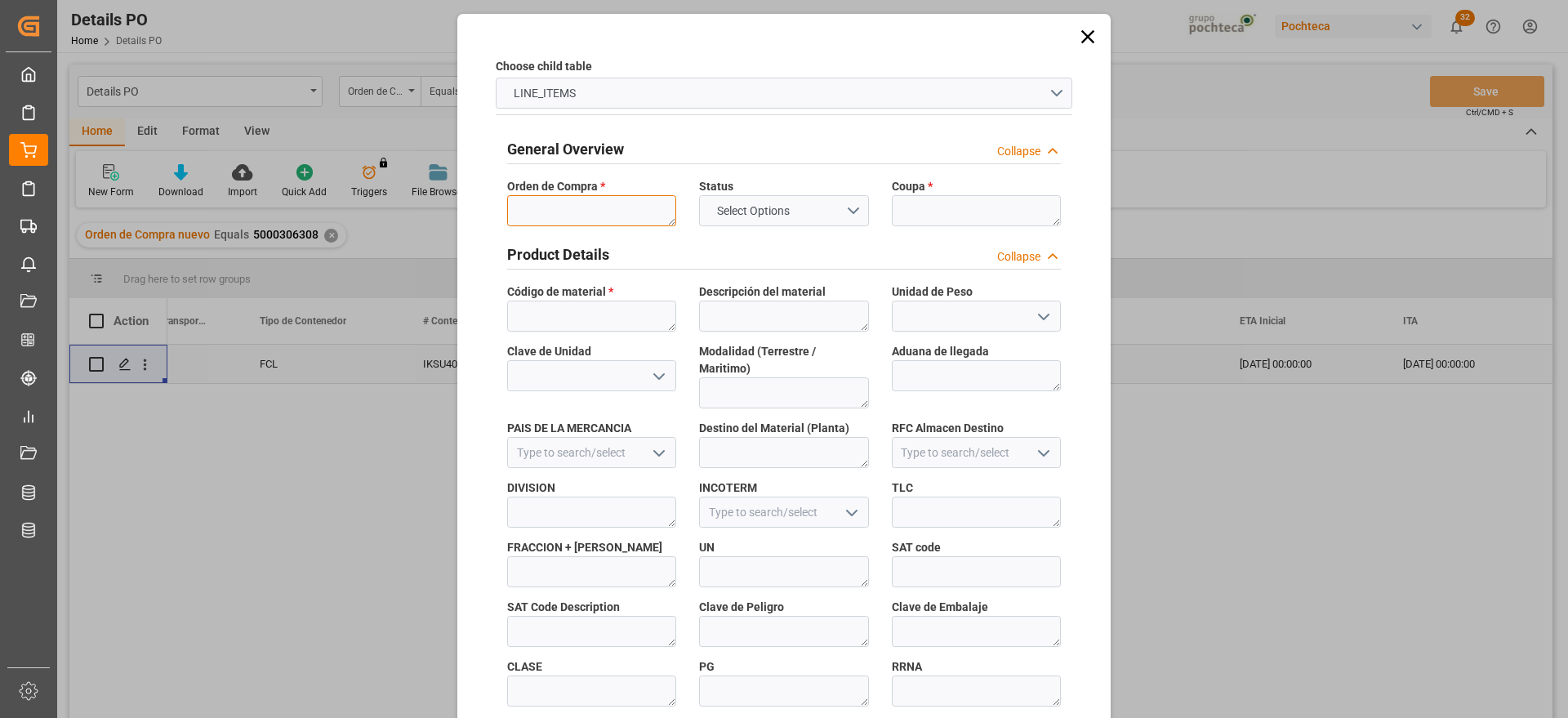
click at [632, 204] on textarea at bounding box center [592, 210] width 169 height 31
paste textarea "5000306308"
type textarea "5000306308"
click at [904, 192] on span "Coupa *" at bounding box center [912, 187] width 41 height 17
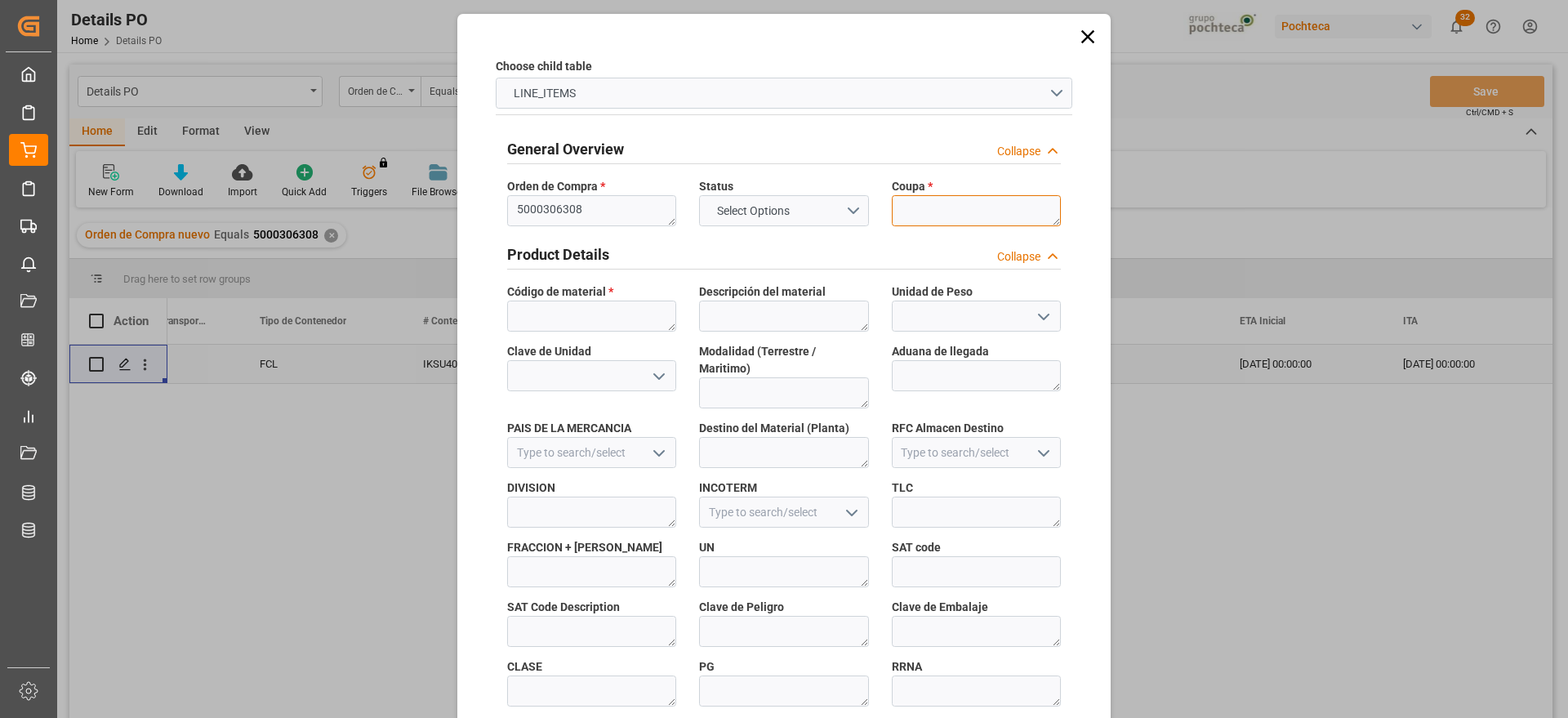
click at [903, 203] on textarea at bounding box center [976, 210] width 169 height 31
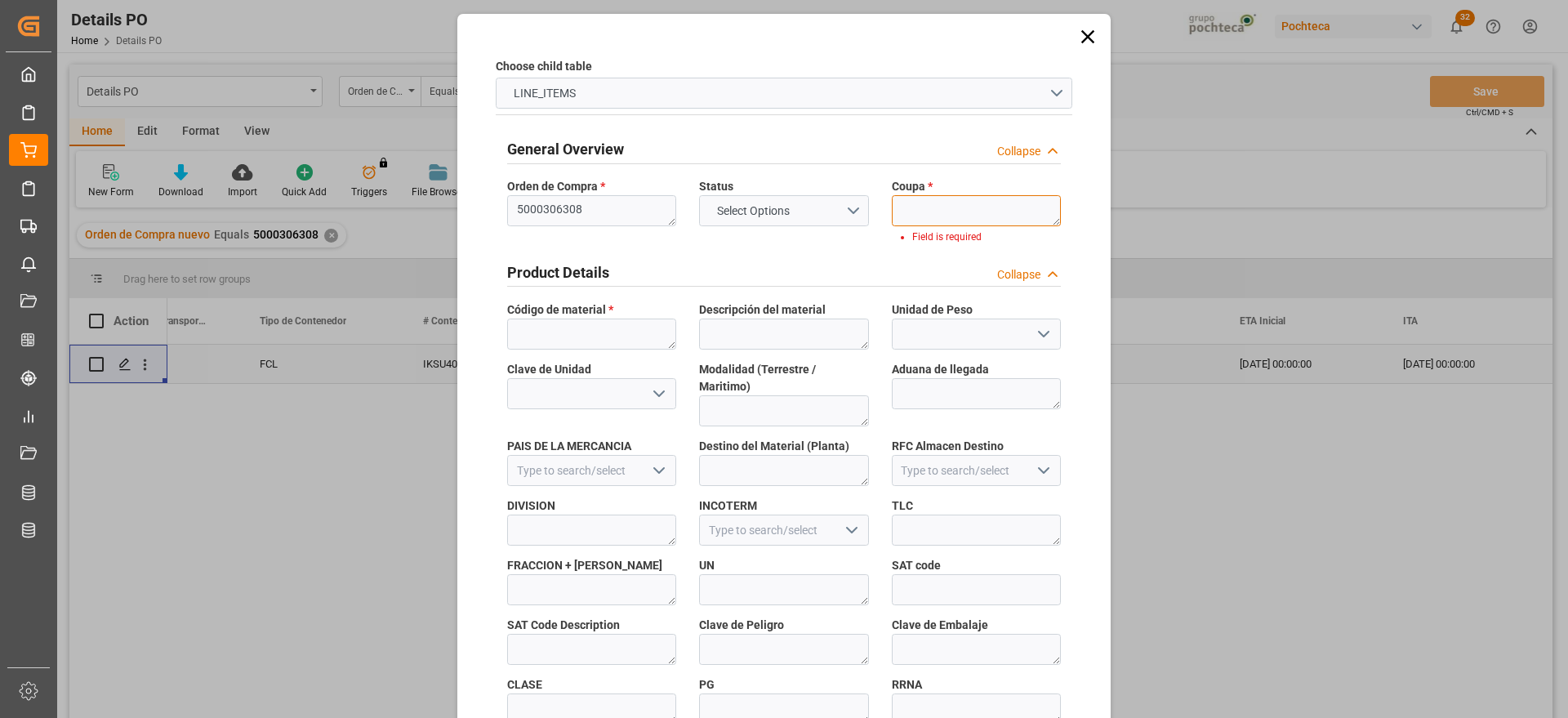
click at [977, 212] on textarea at bounding box center [976, 210] width 169 height 31
paste textarea "193872"
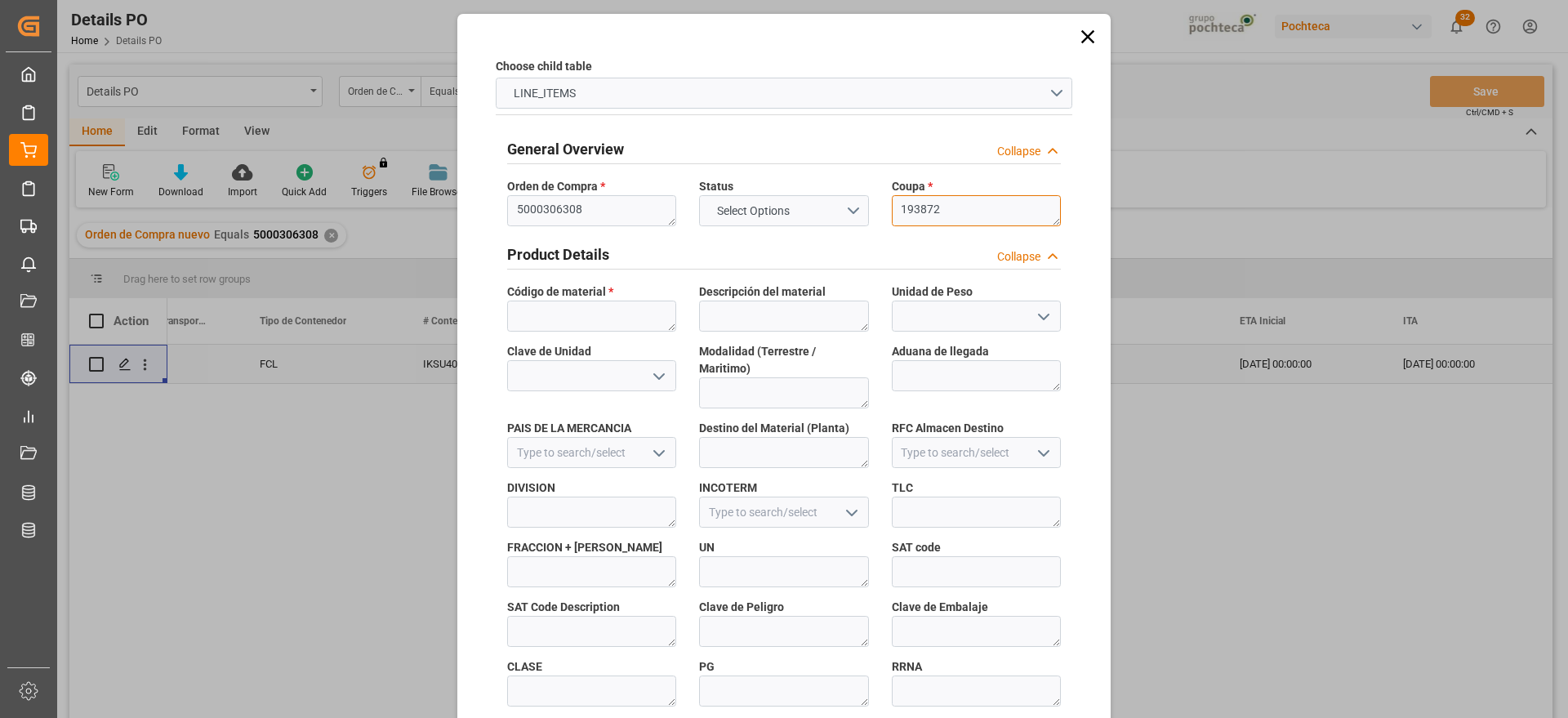
type textarea "193872"
click at [577, 304] on textarea at bounding box center [592, 316] width 169 height 31
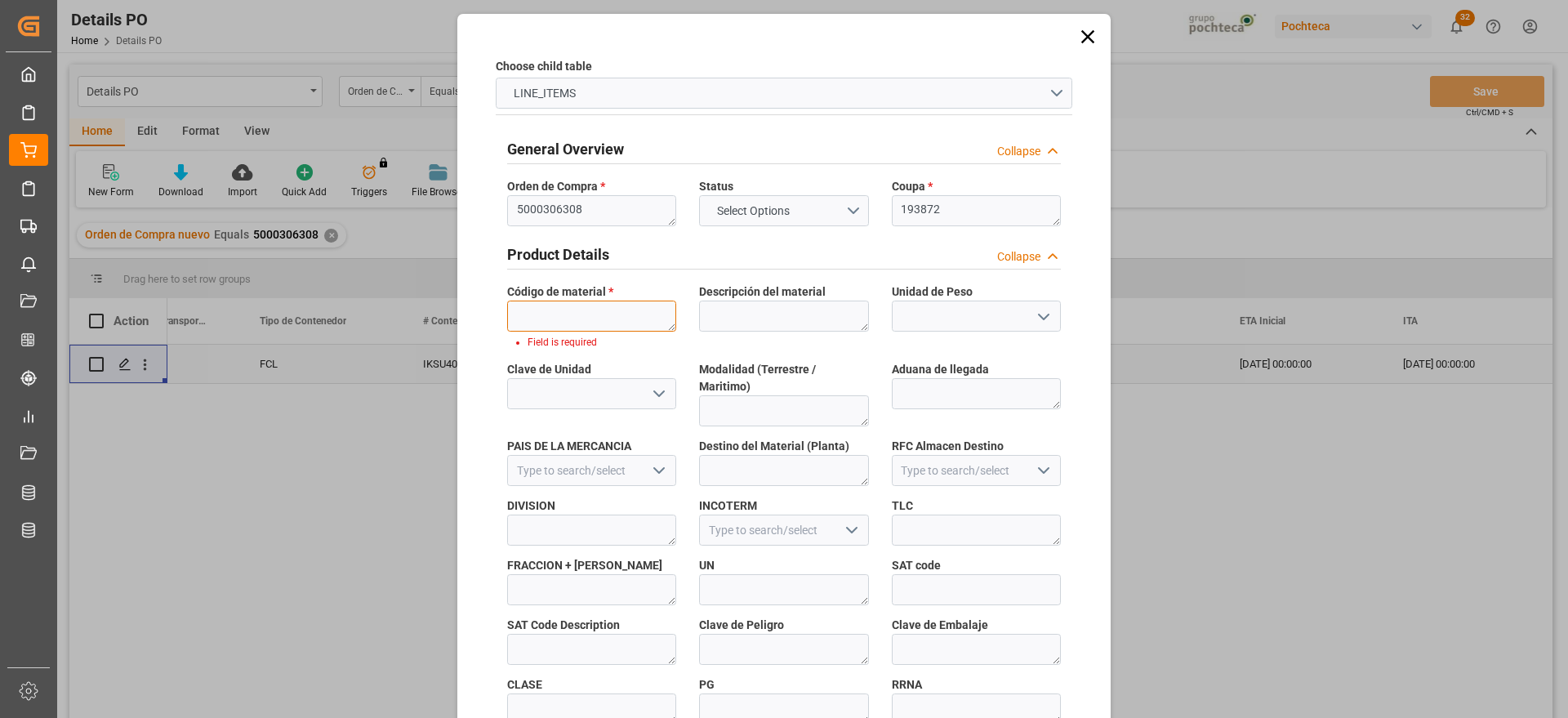
click at [612, 309] on textarea at bounding box center [592, 316] width 169 height 31
paste textarea "45740"
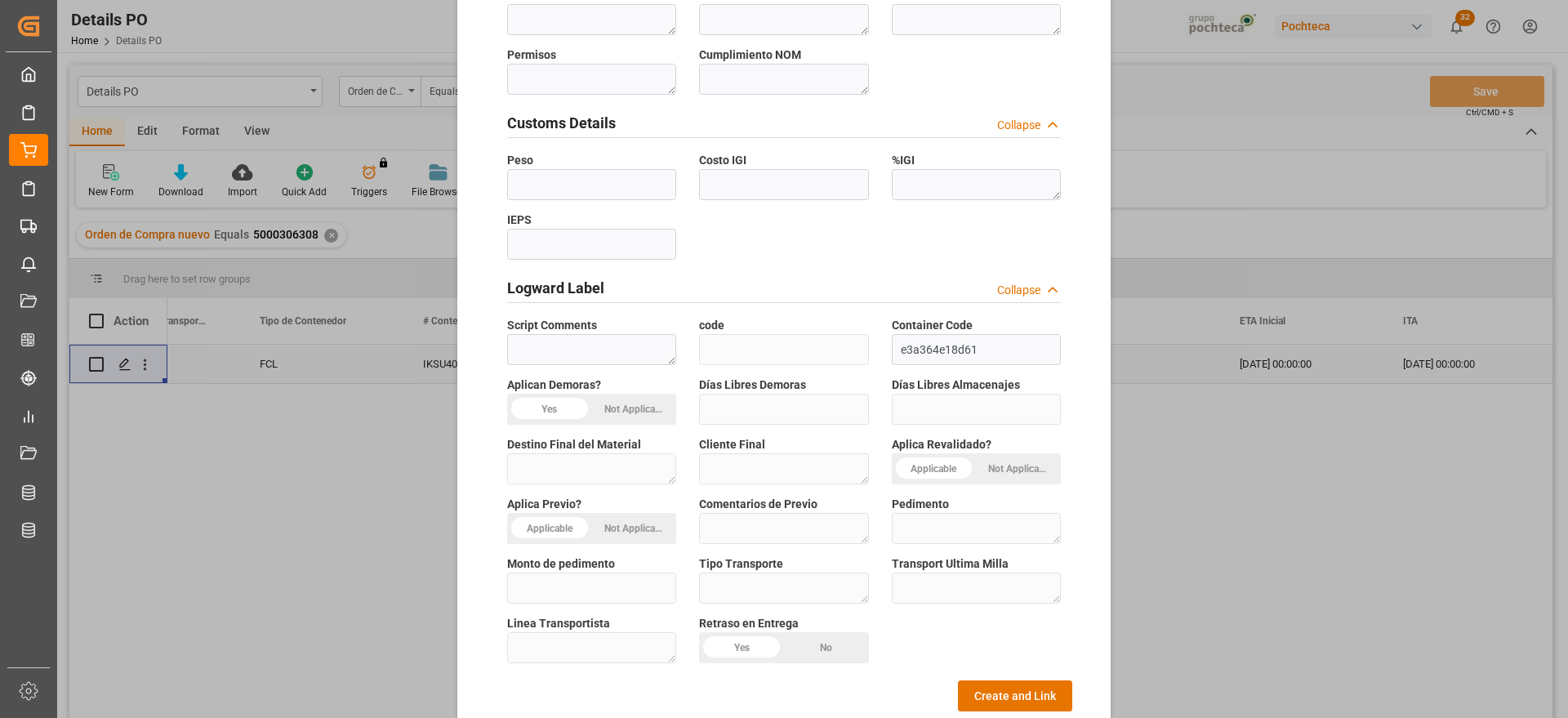
scroll to position [699, 0]
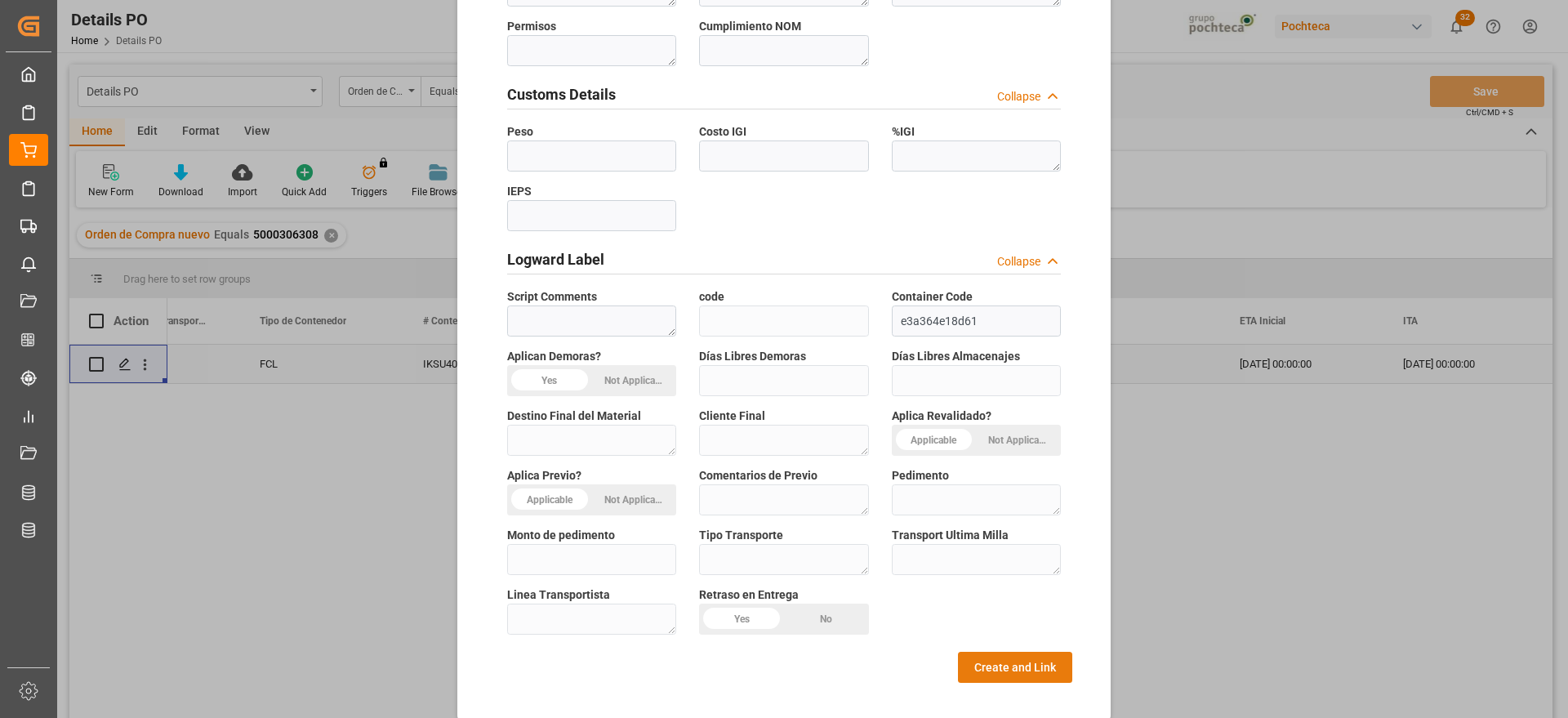
type textarea "45740"
click at [1000, 652] on button "Create and Link" at bounding box center [1014, 667] width 114 height 31
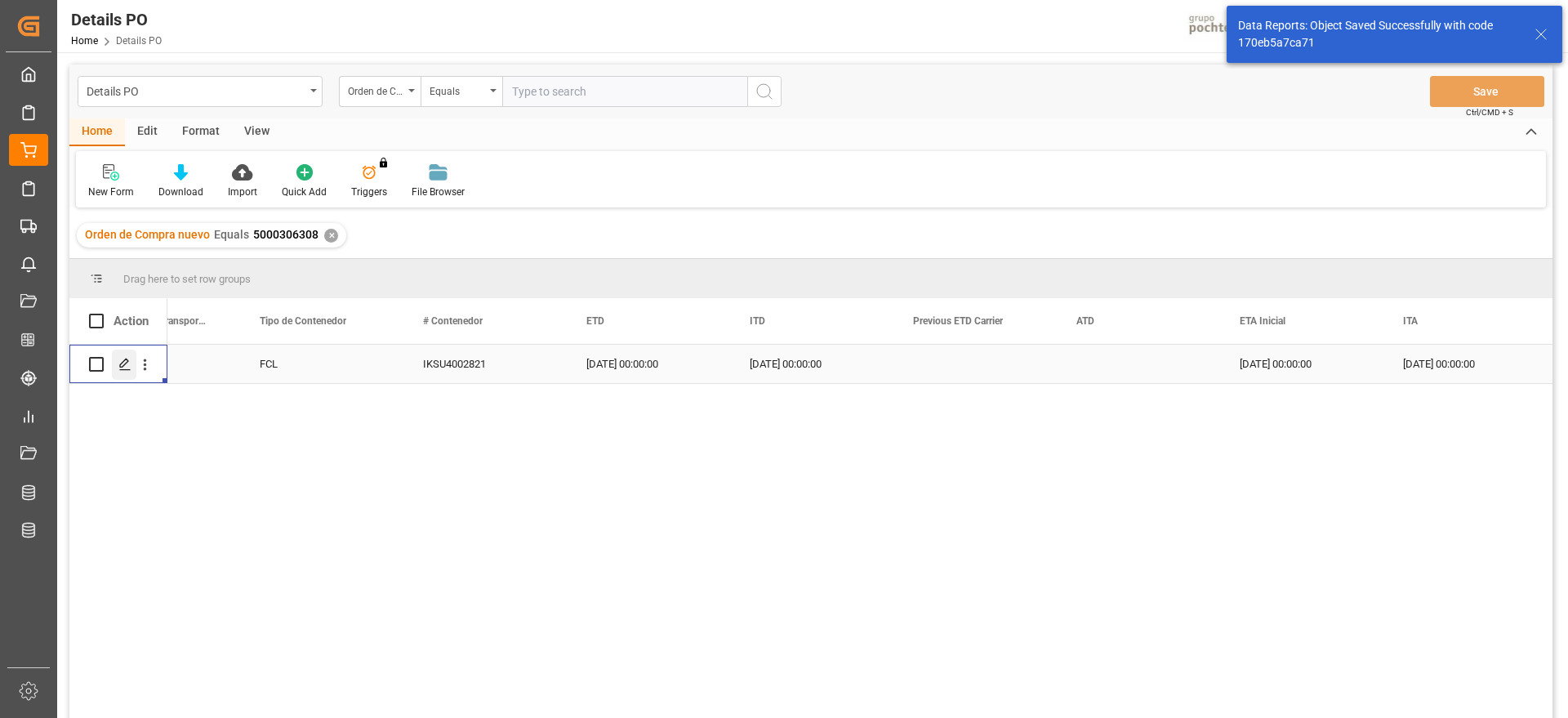
click at [122, 359] on icon "Press SPACE to select this row." at bounding box center [124, 364] width 13 height 13
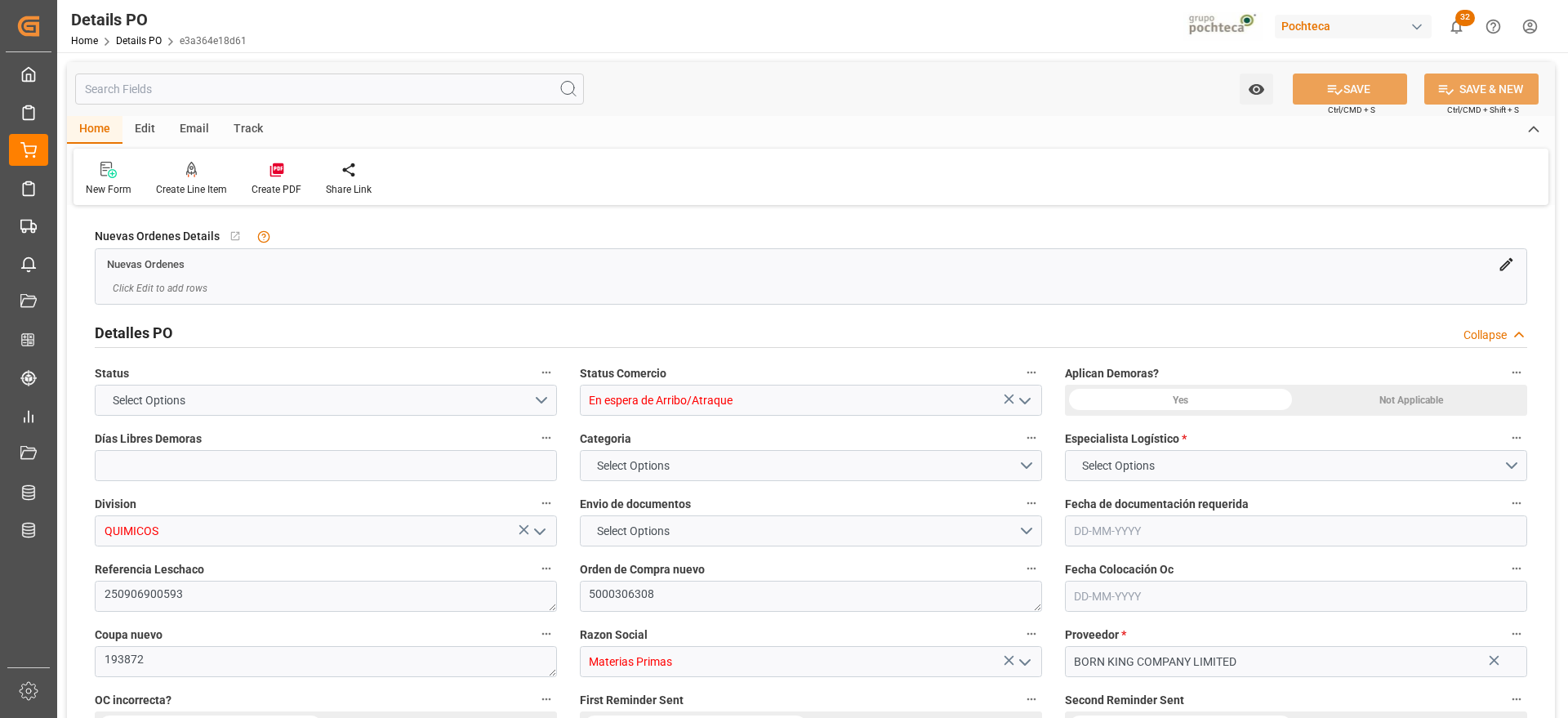
type input "12"
type input "[DATE]"
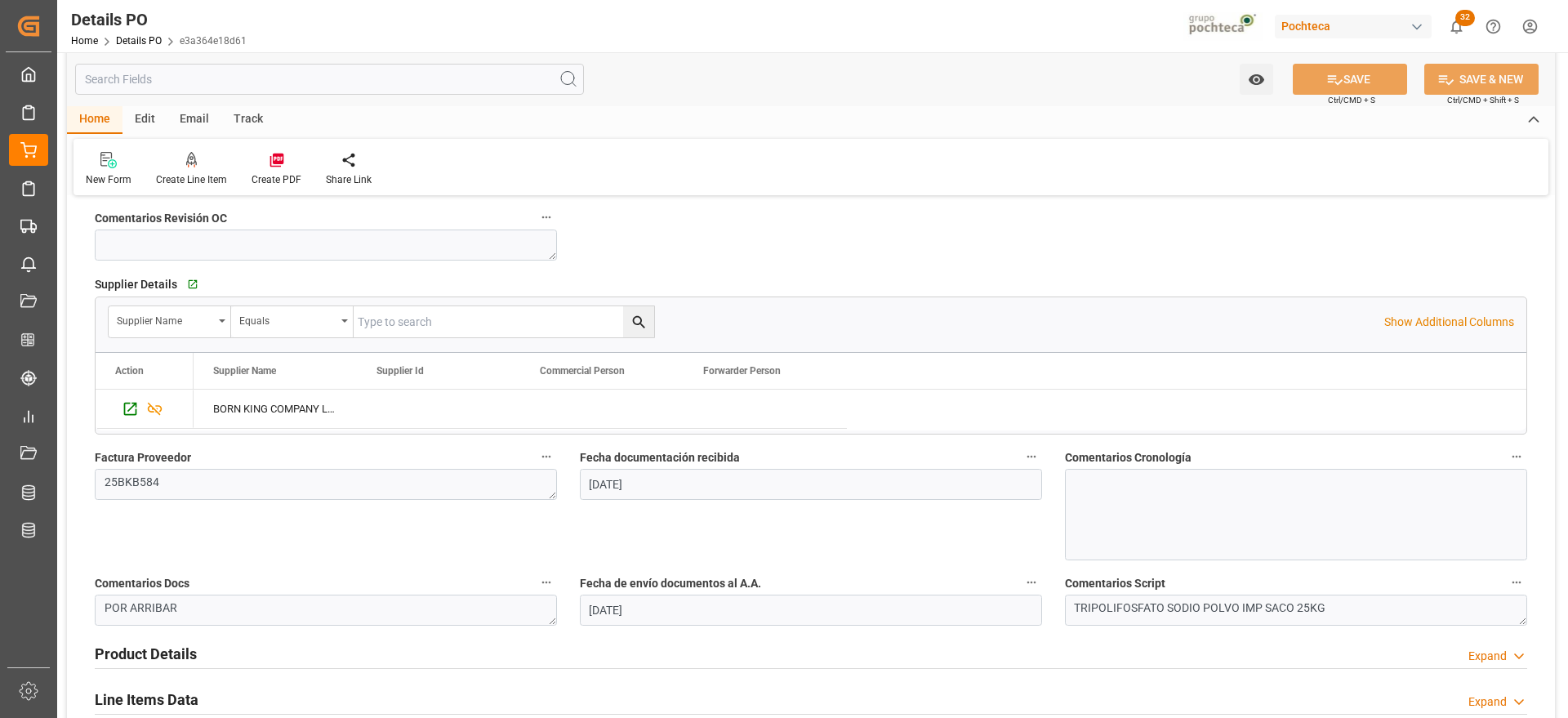
scroll to position [1123, 0]
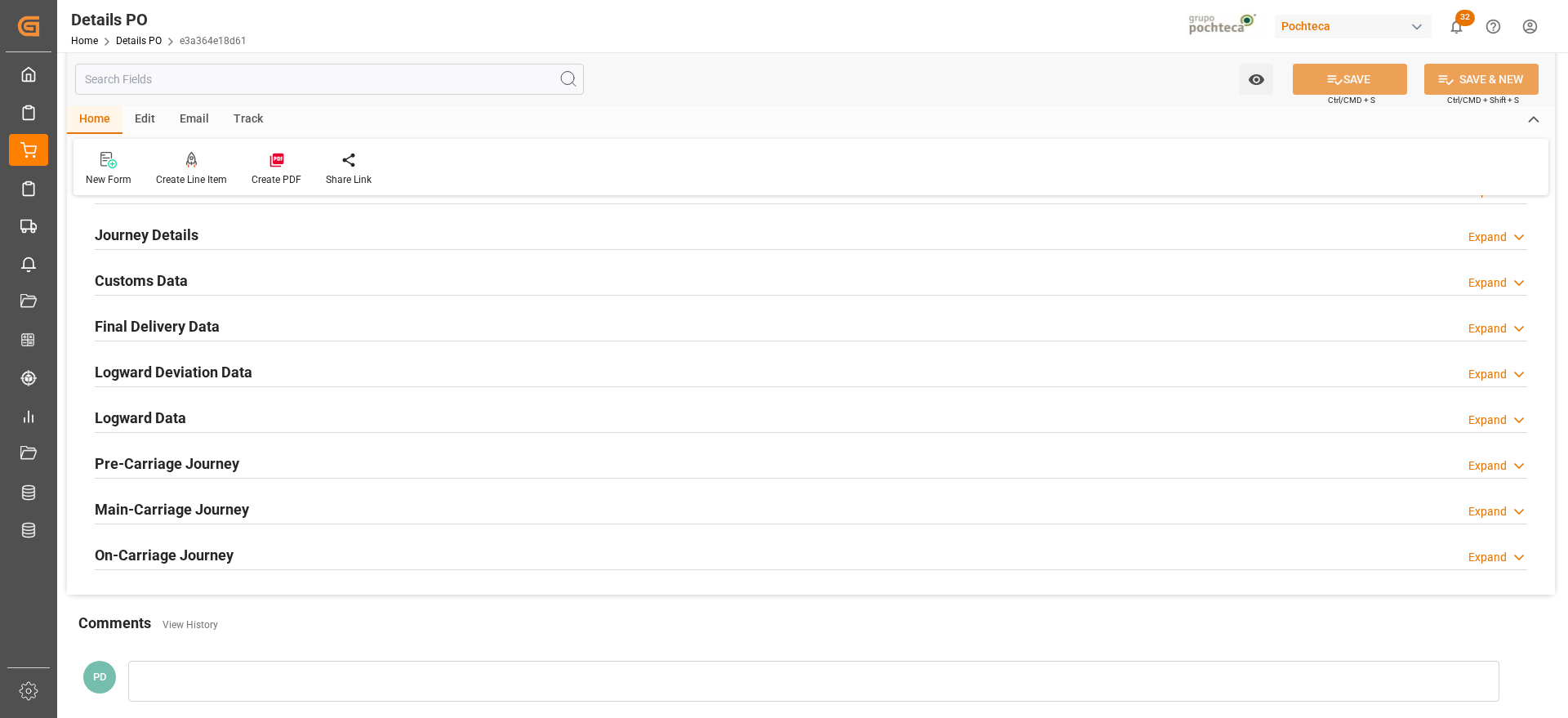
click at [146, 281] on h2 "Customs Data" at bounding box center [141, 281] width 93 height 22
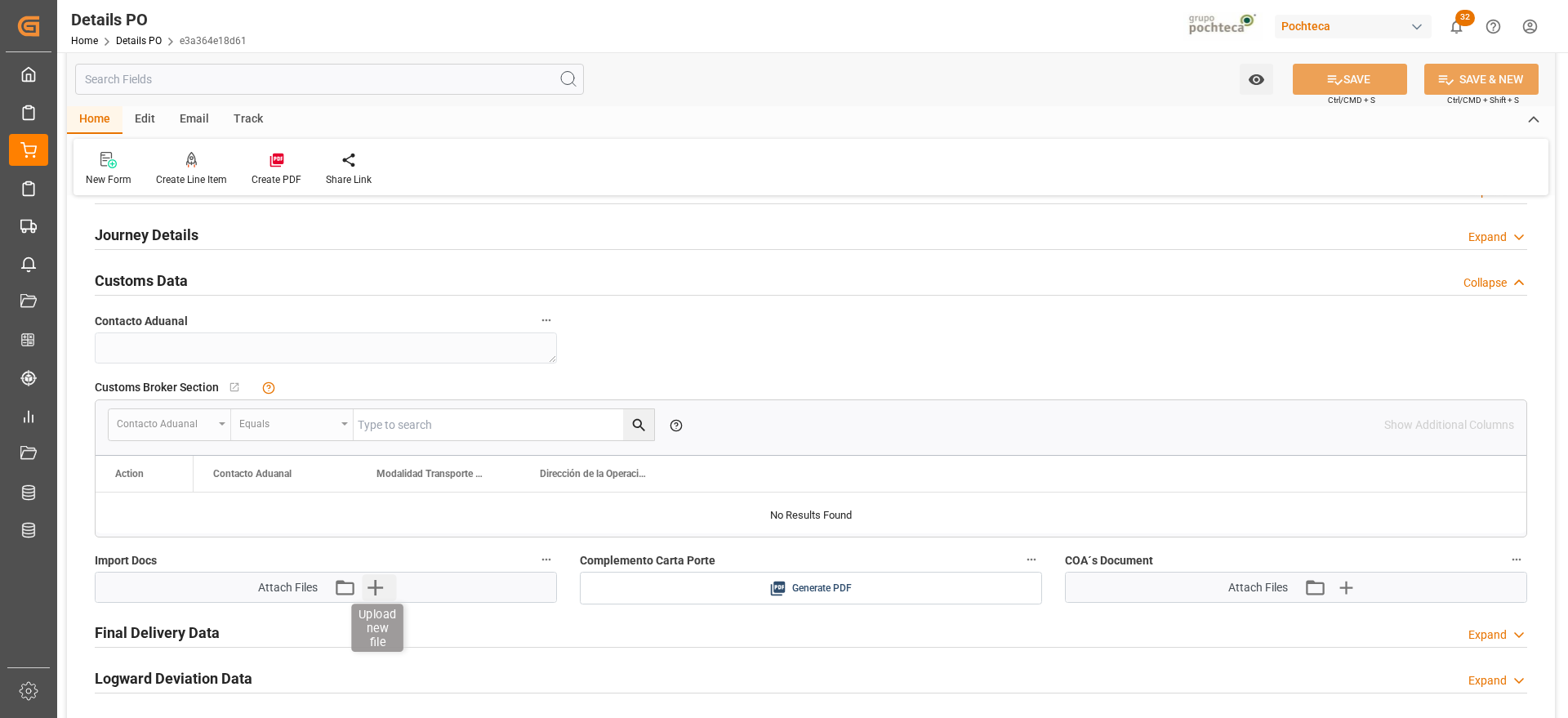
click at [372, 589] on icon "button" at bounding box center [374, 587] width 26 height 26
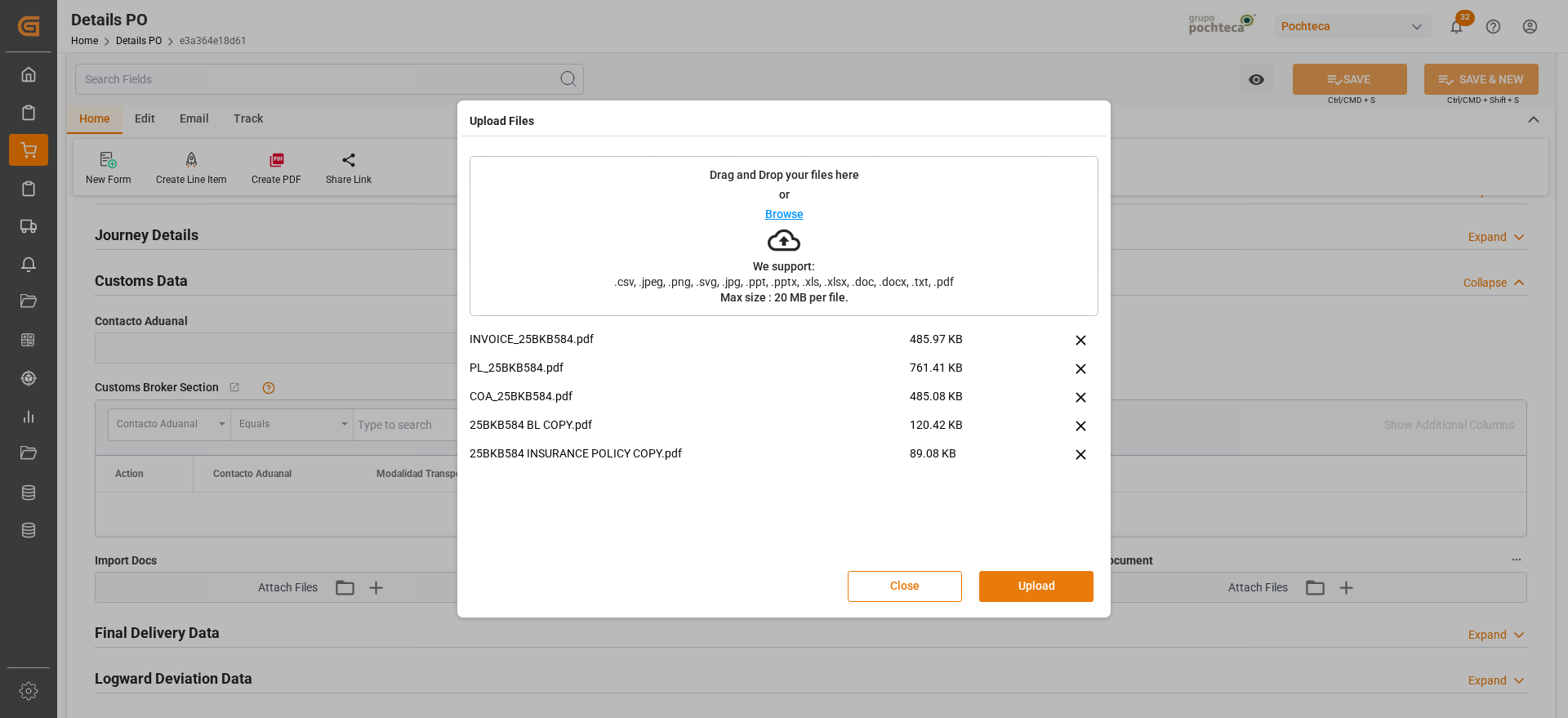
click at [1025, 587] on button "Upload" at bounding box center [1036, 586] width 114 height 31
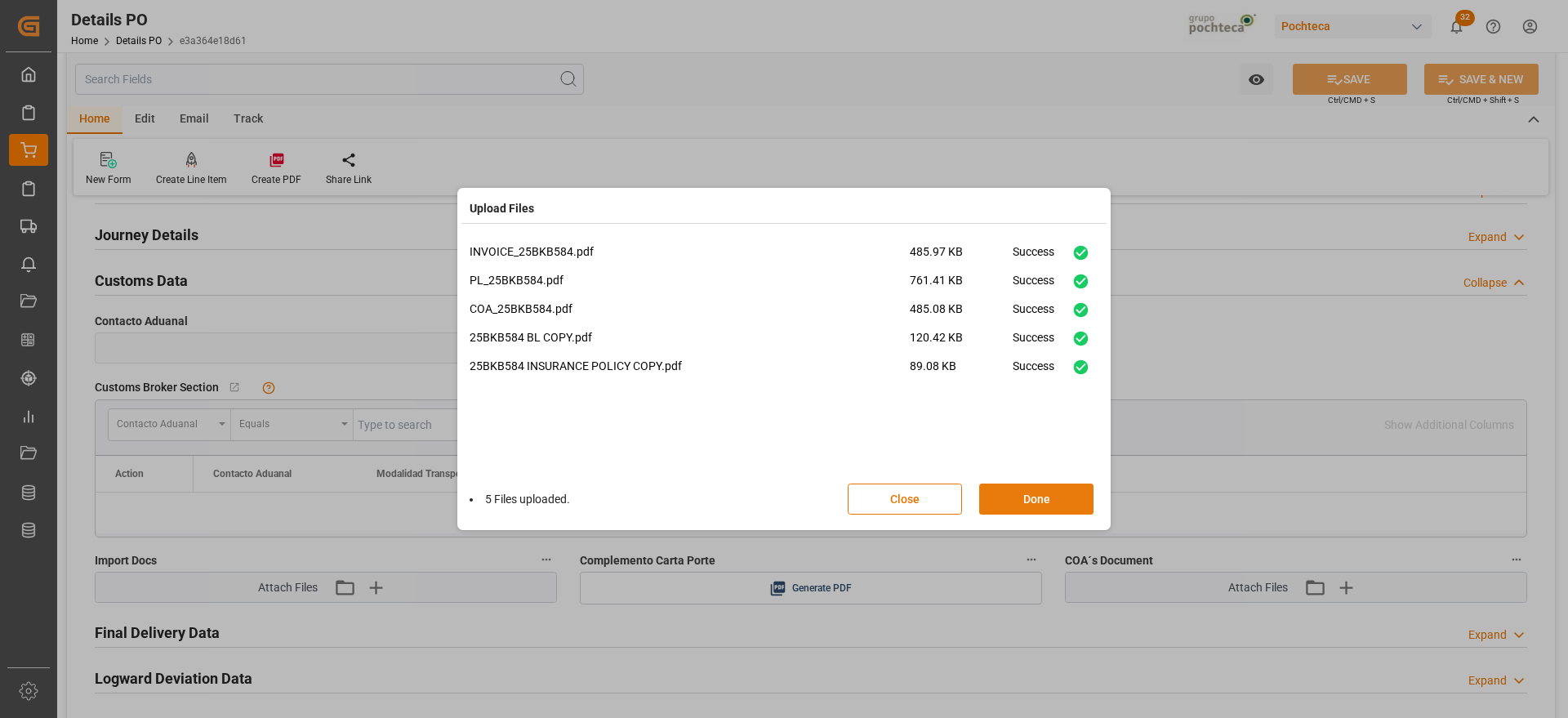
click at [1045, 499] on button "Done" at bounding box center [1036, 498] width 114 height 31
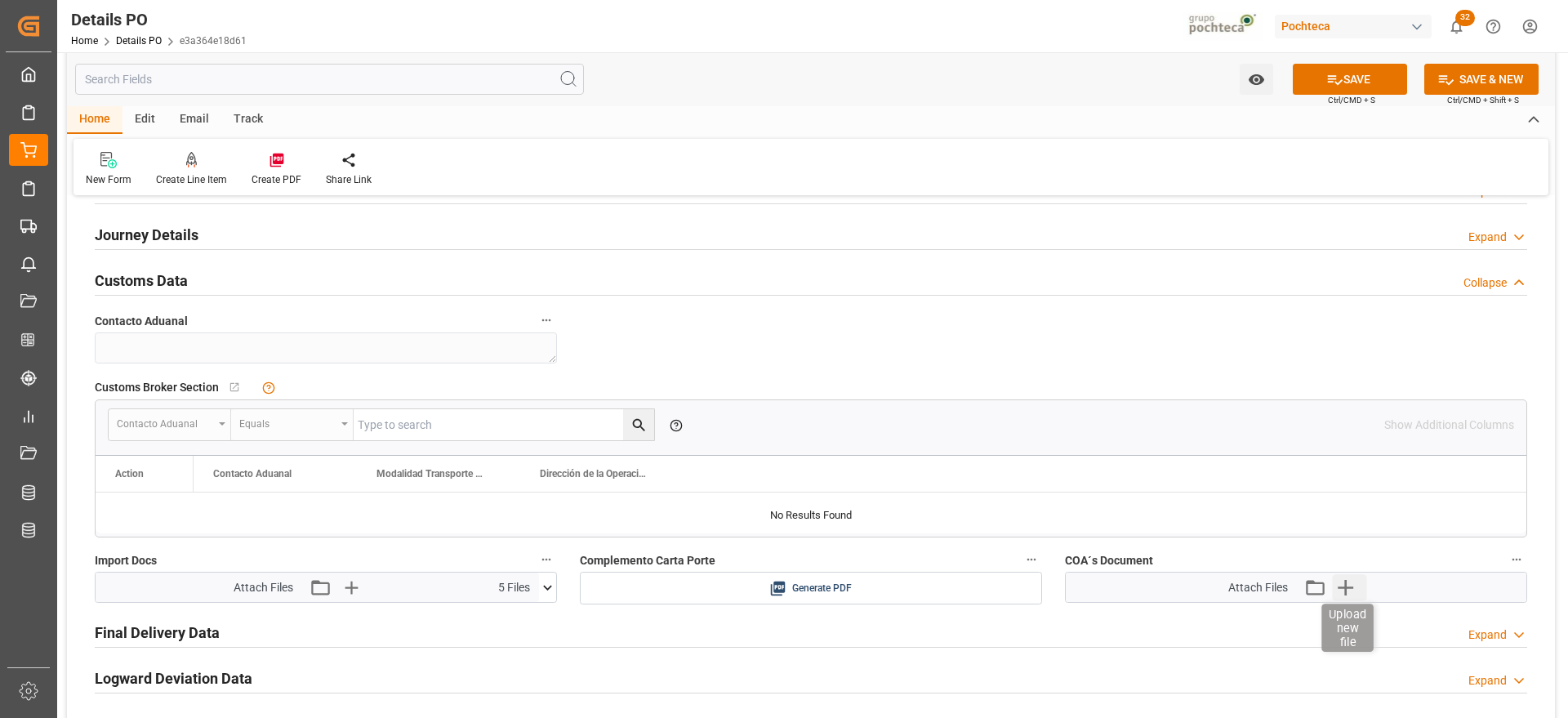
click at [1346, 585] on icon "button" at bounding box center [1345, 587] width 16 height 16
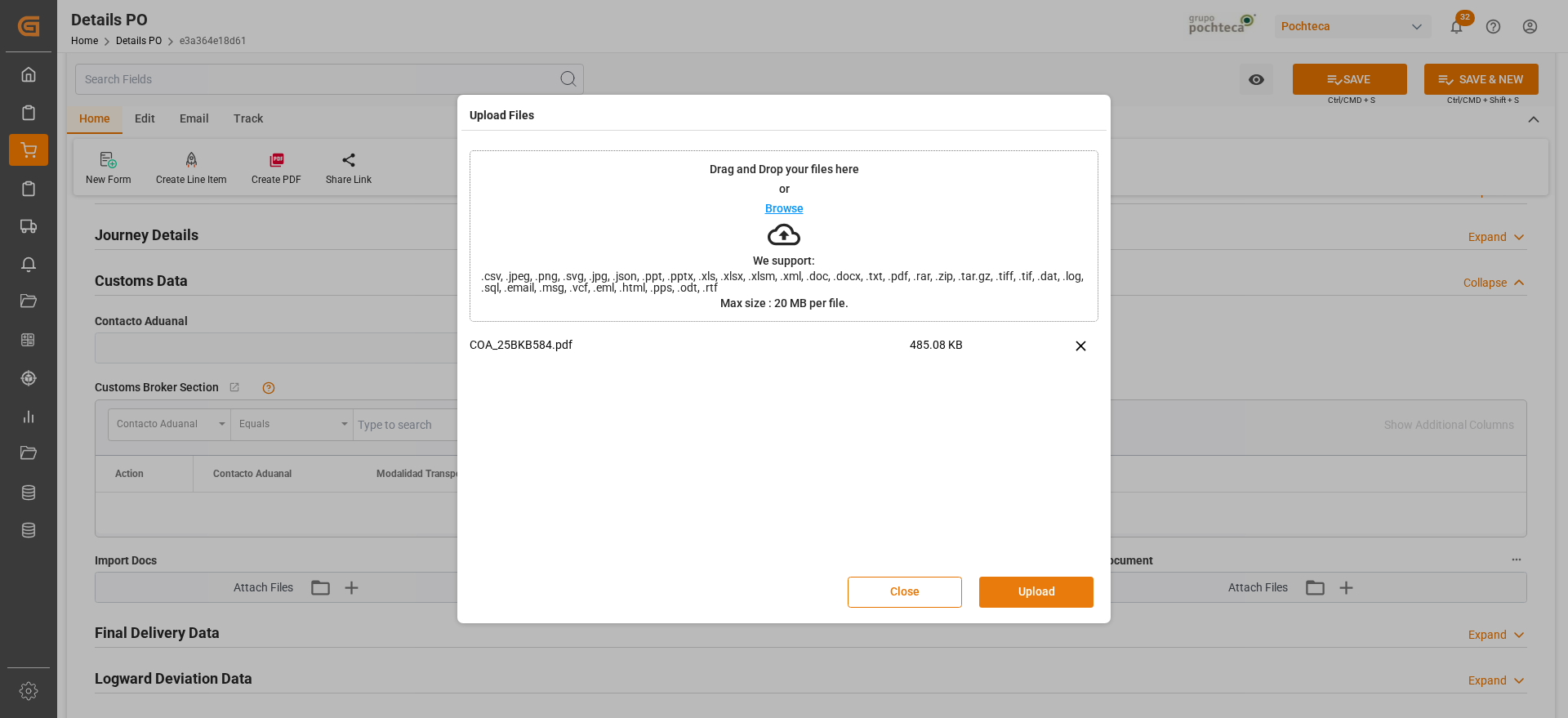
click at [1039, 587] on button "Upload" at bounding box center [1036, 592] width 114 height 31
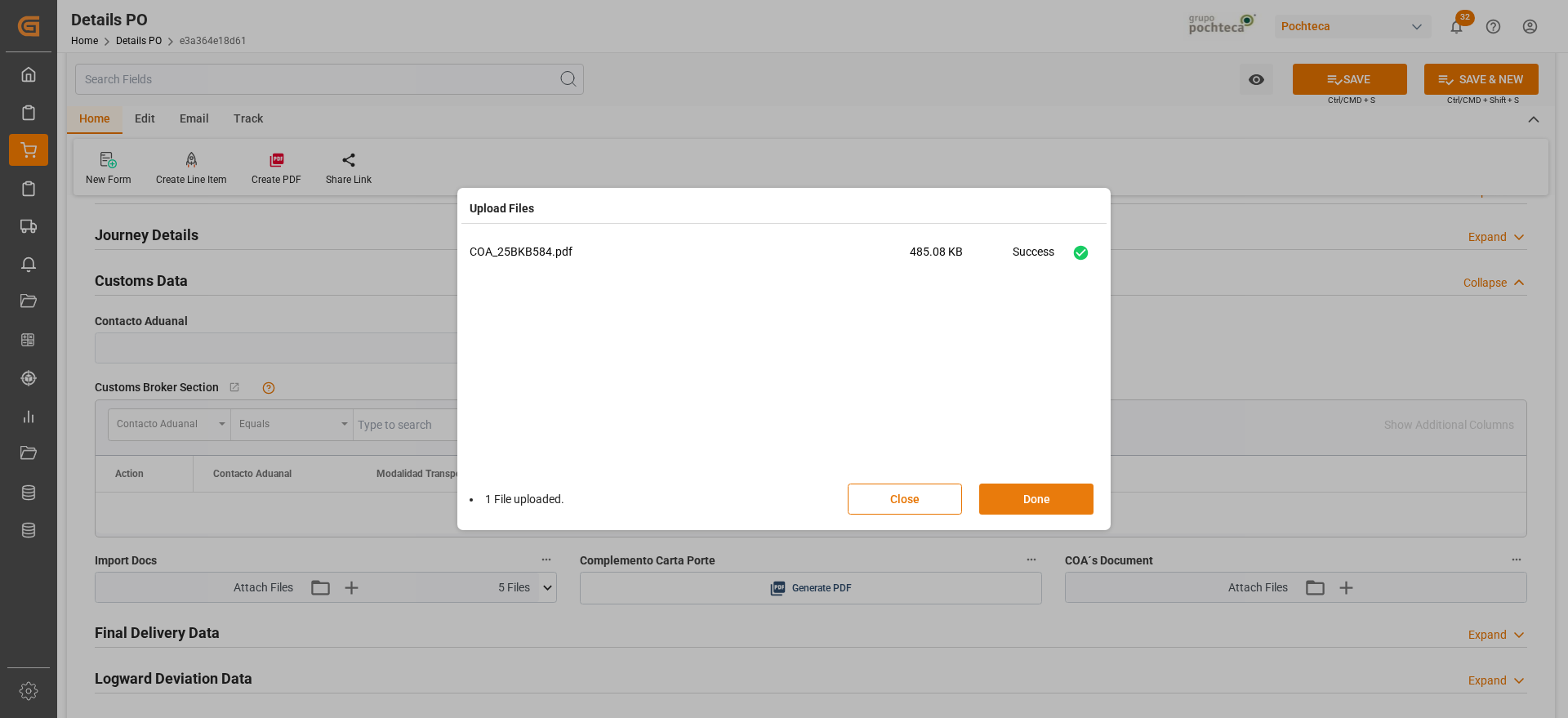
click at [1037, 500] on button "Done" at bounding box center [1036, 498] width 114 height 31
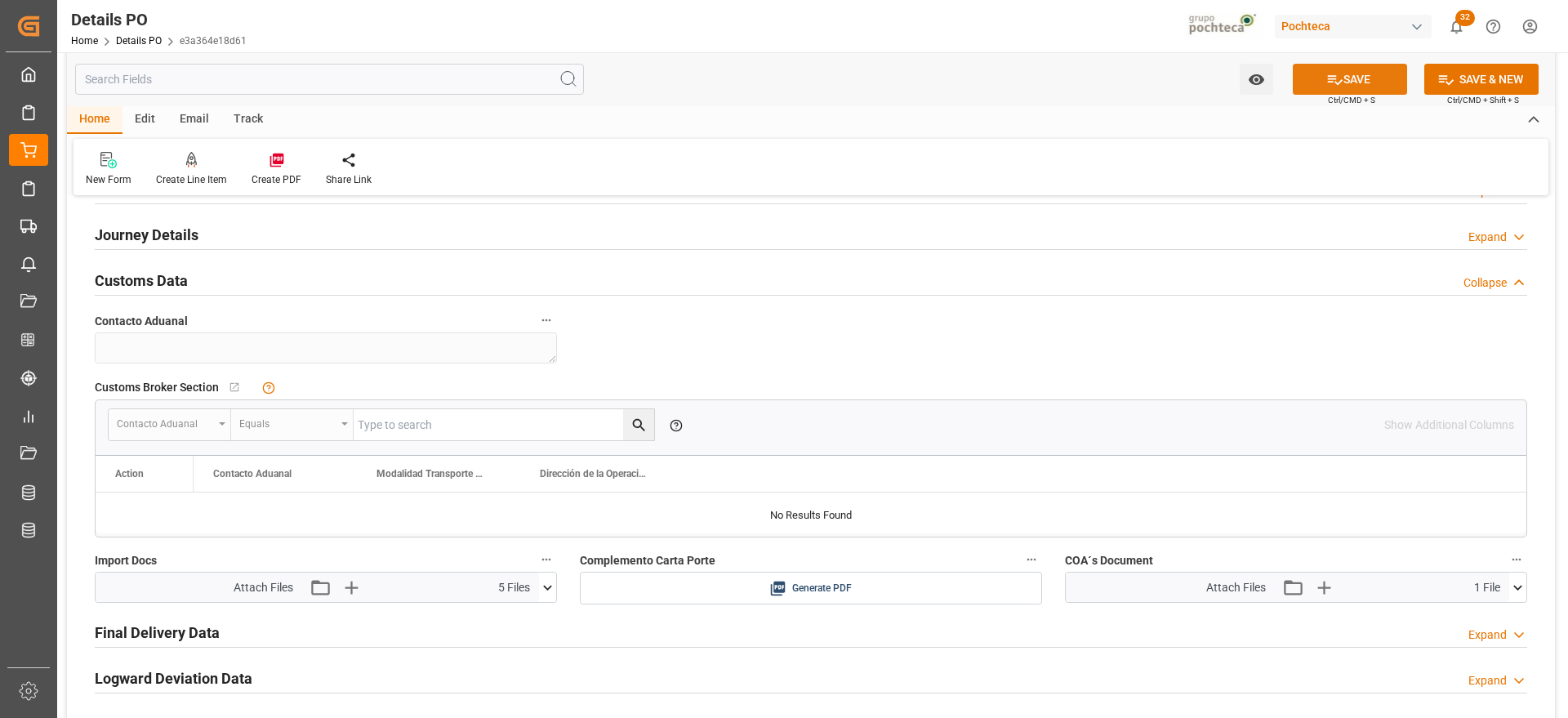
click at [1351, 79] on button "SAVE" at bounding box center [1350, 79] width 114 height 31
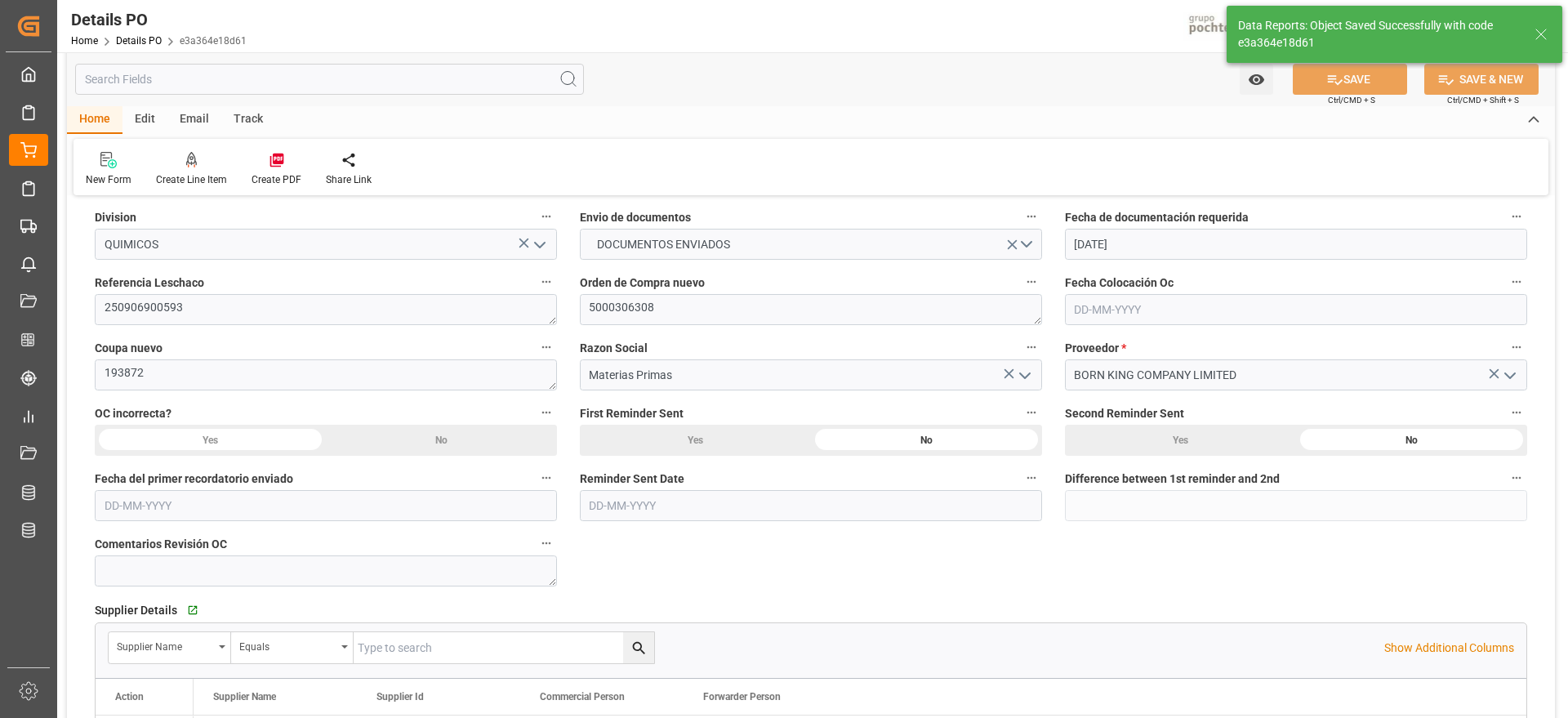
scroll to position [714, 0]
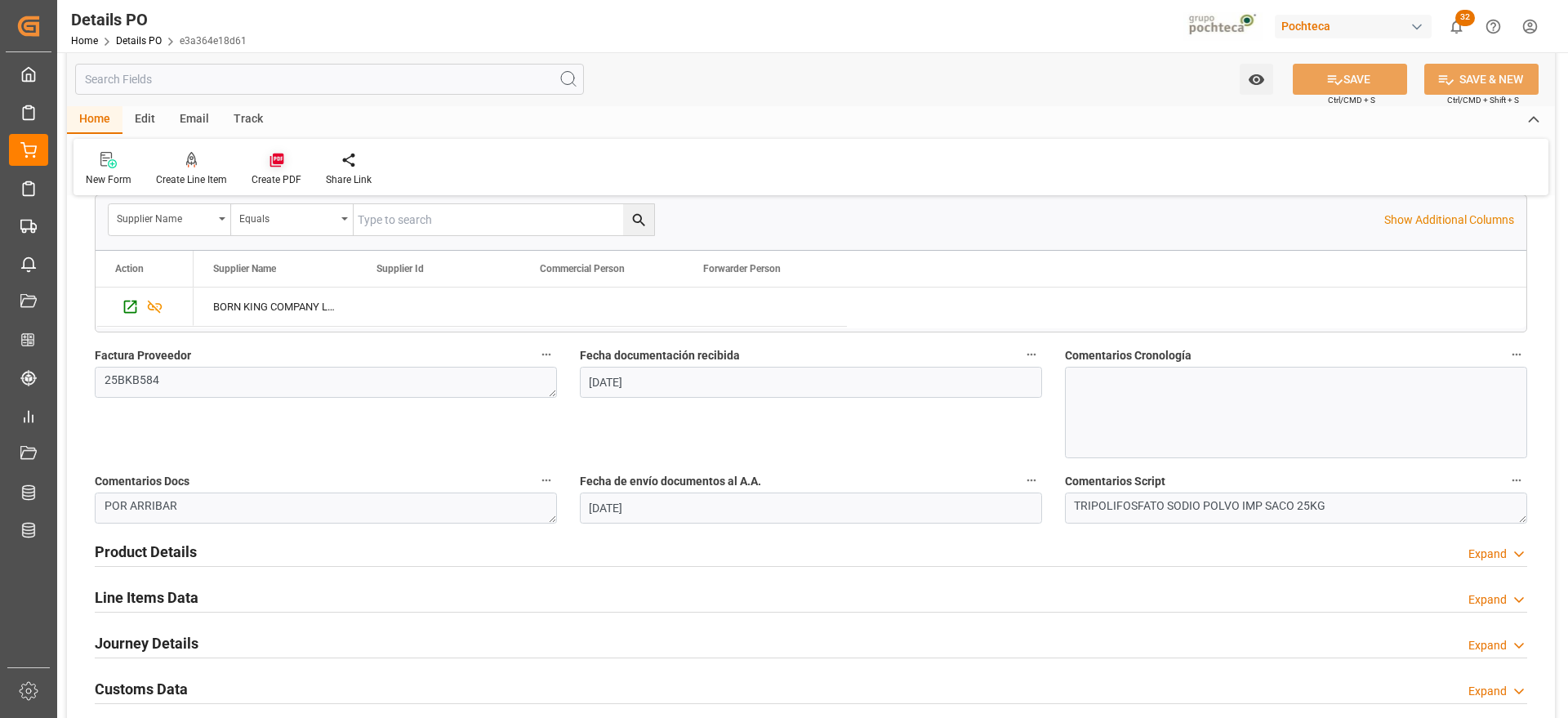
click at [276, 154] on icon at bounding box center [276, 160] width 14 height 14
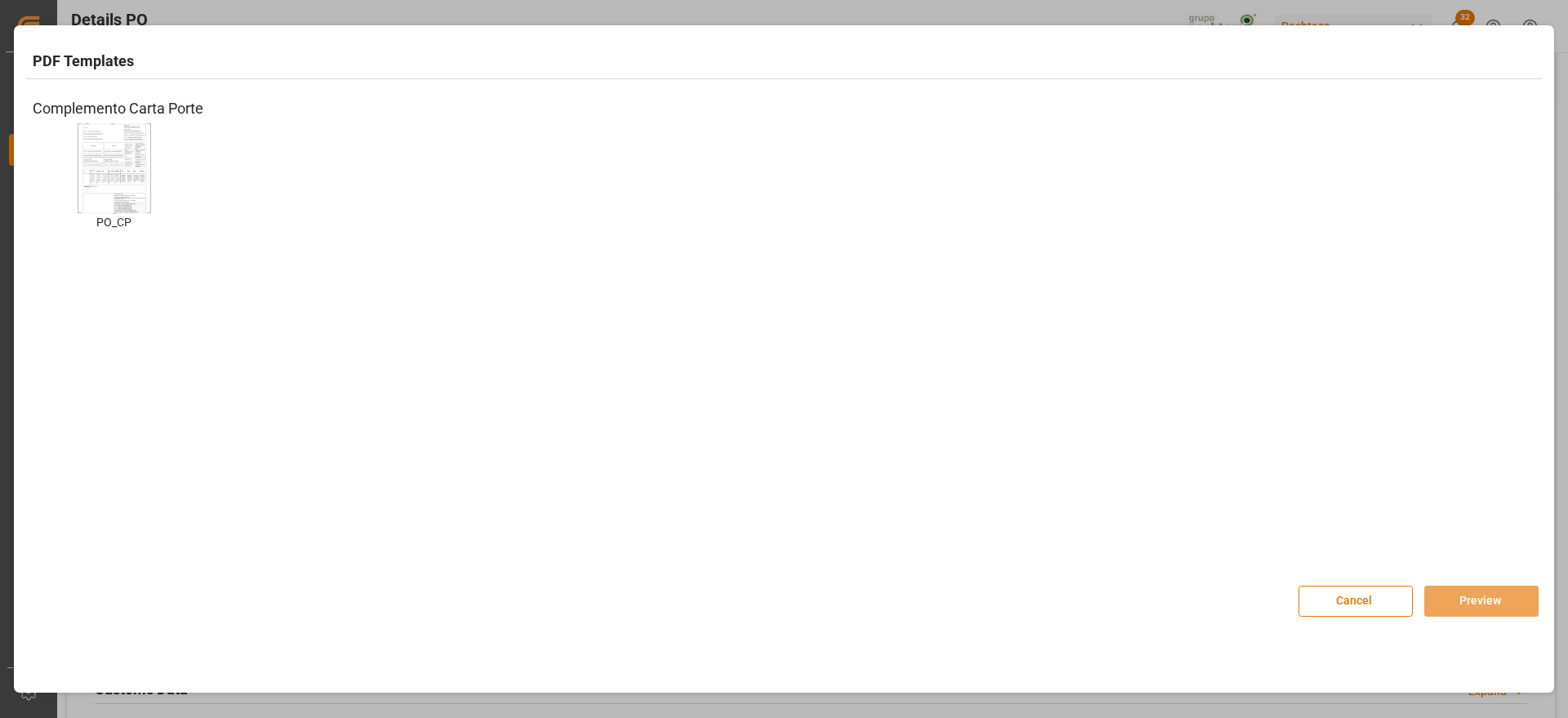
click at [115, 177] on img at bounding box center [114, 167] width 65 height 92
click at [1491, 593] on button "Preview" at bounding box center [1481, 600] width 114 height 31
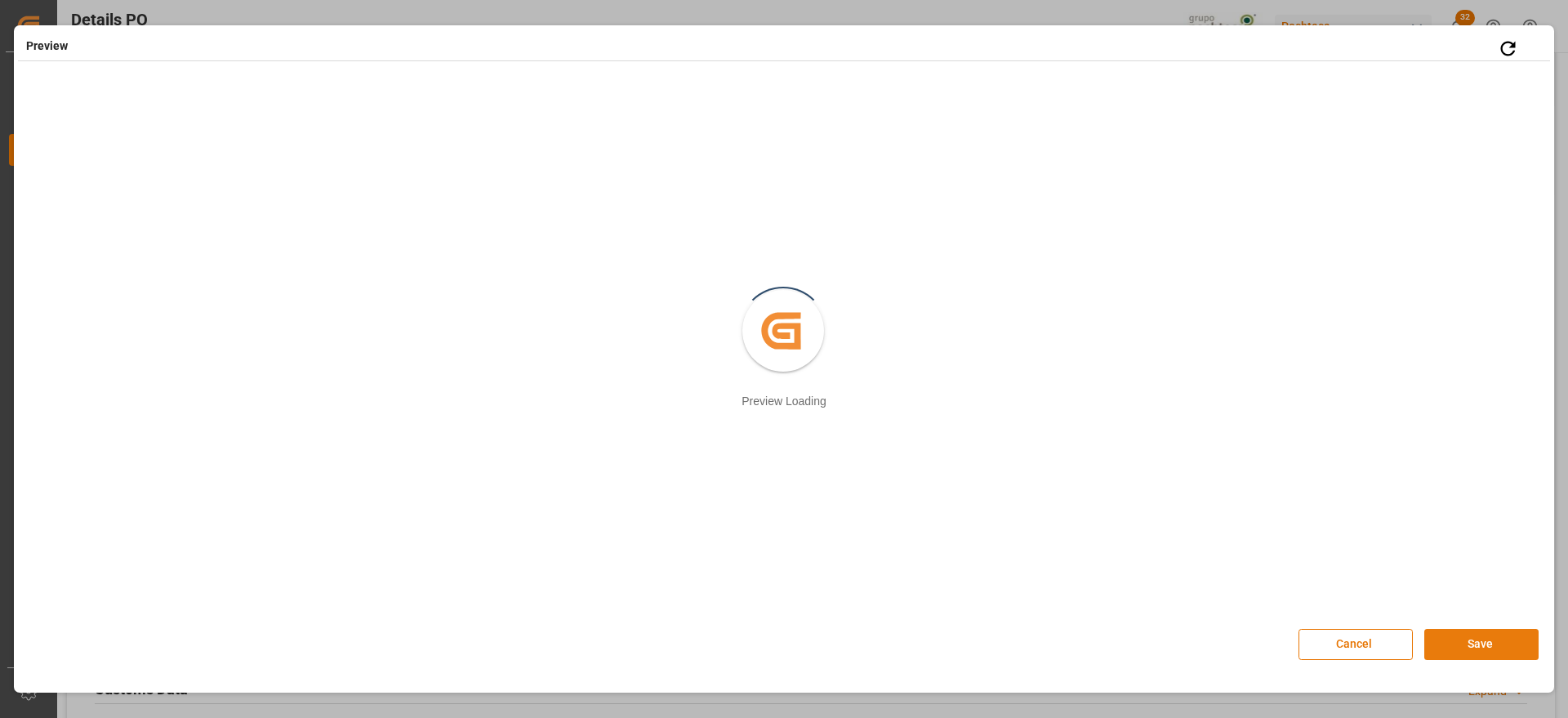
click at [1495, 646] on button "Save" at bounding box center [1481, 644] width 114 height 31
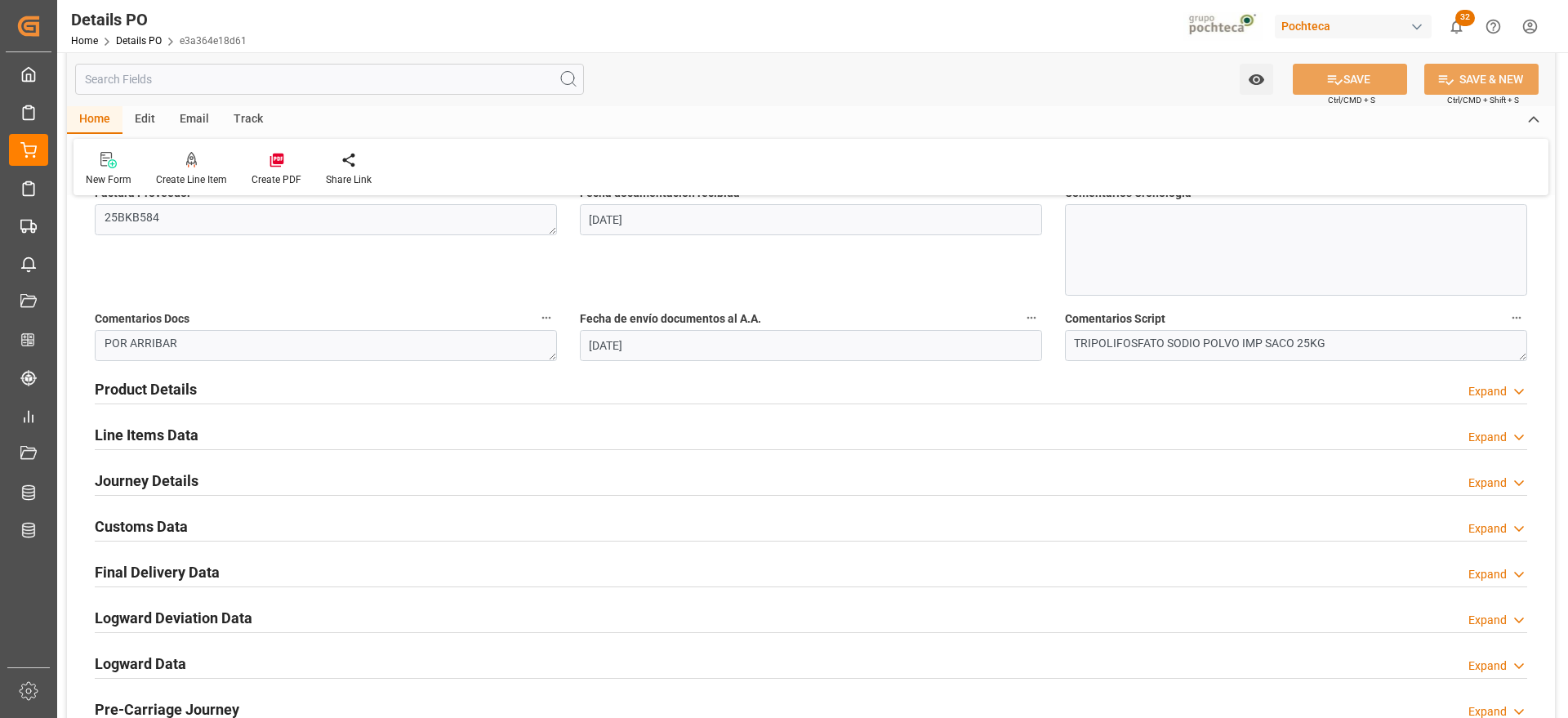
scroll to position [1123, 0]
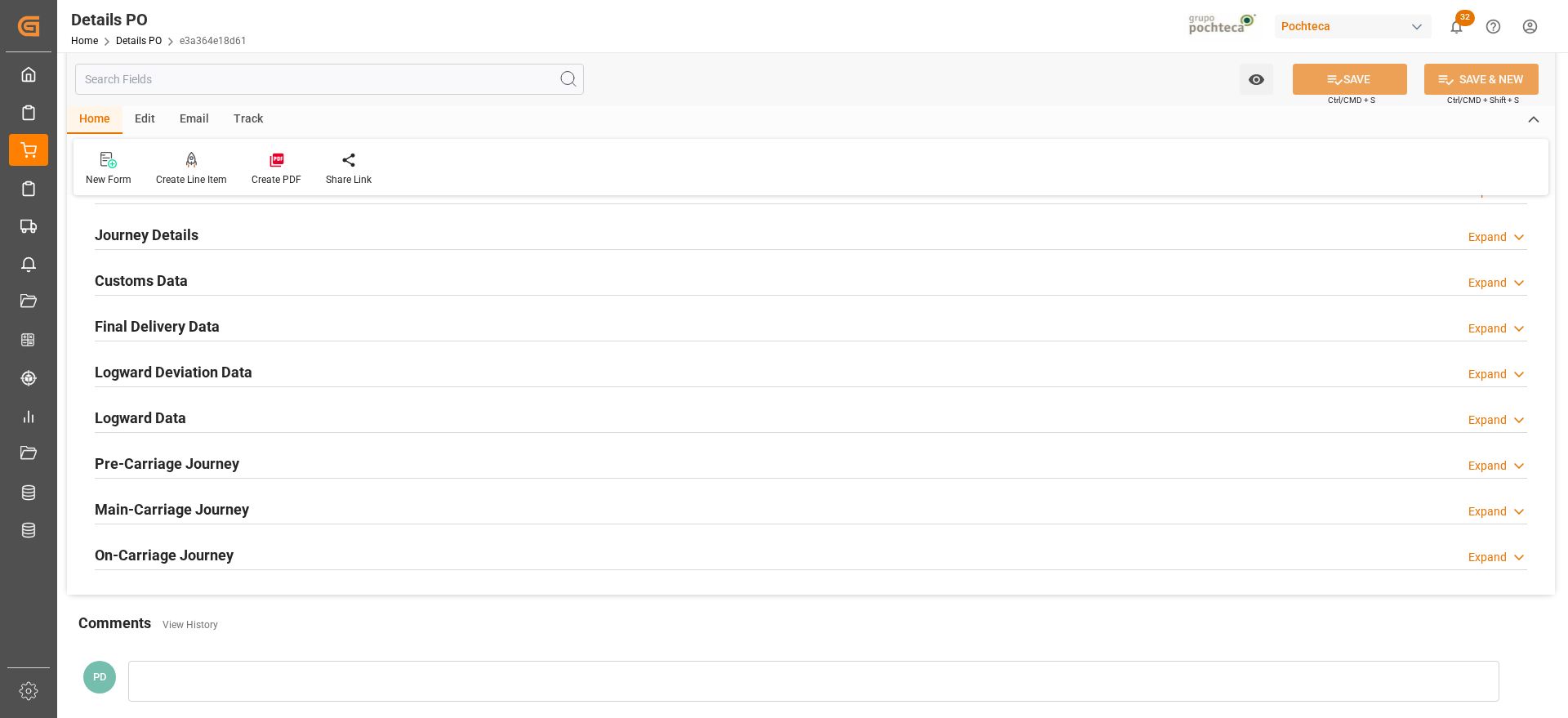
click at [151, 273] on h2 "Customs Data" at bounding box center [141, 281] width 93 height 22
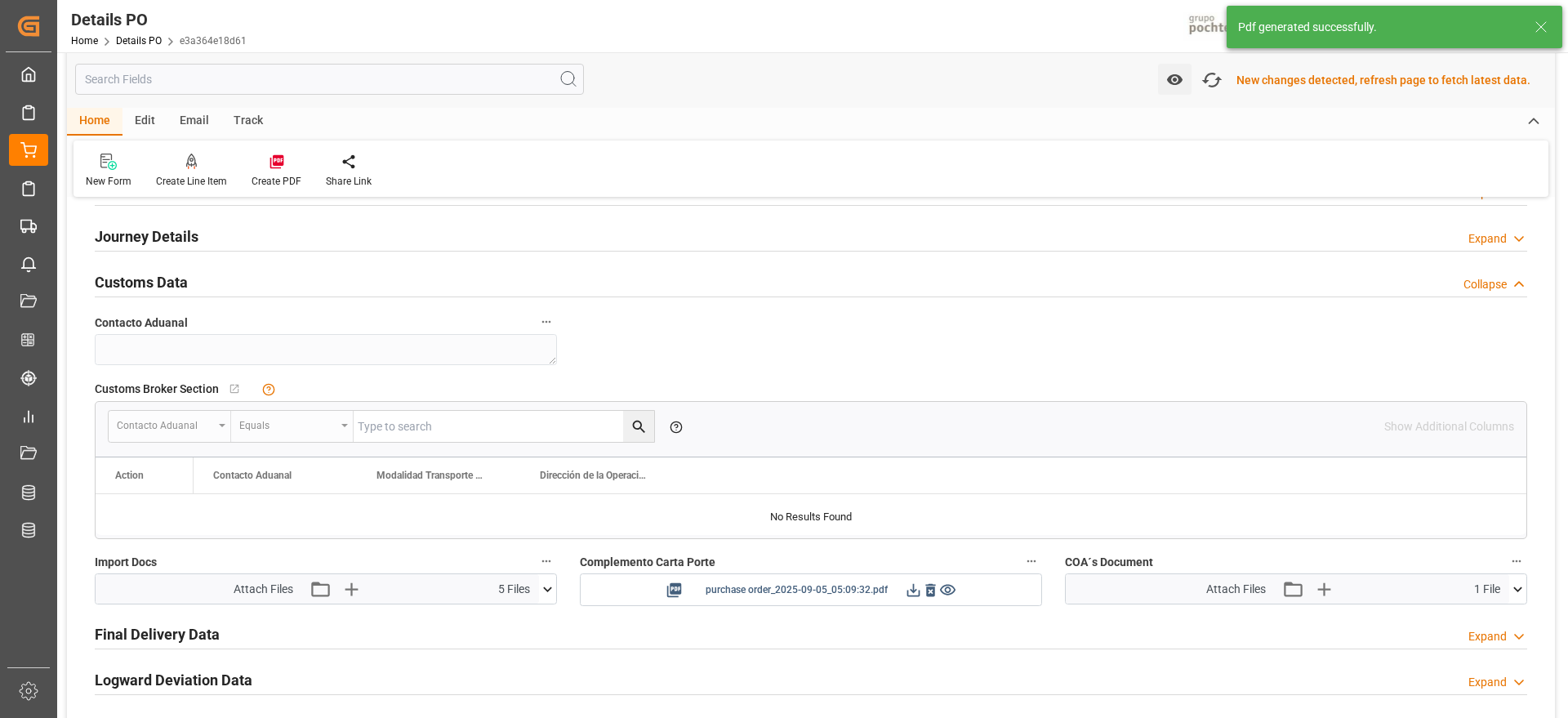
scroll to position [1125, 0]
click at [914, 589] on icon at bounding box center [914, 588] width 13 height 13
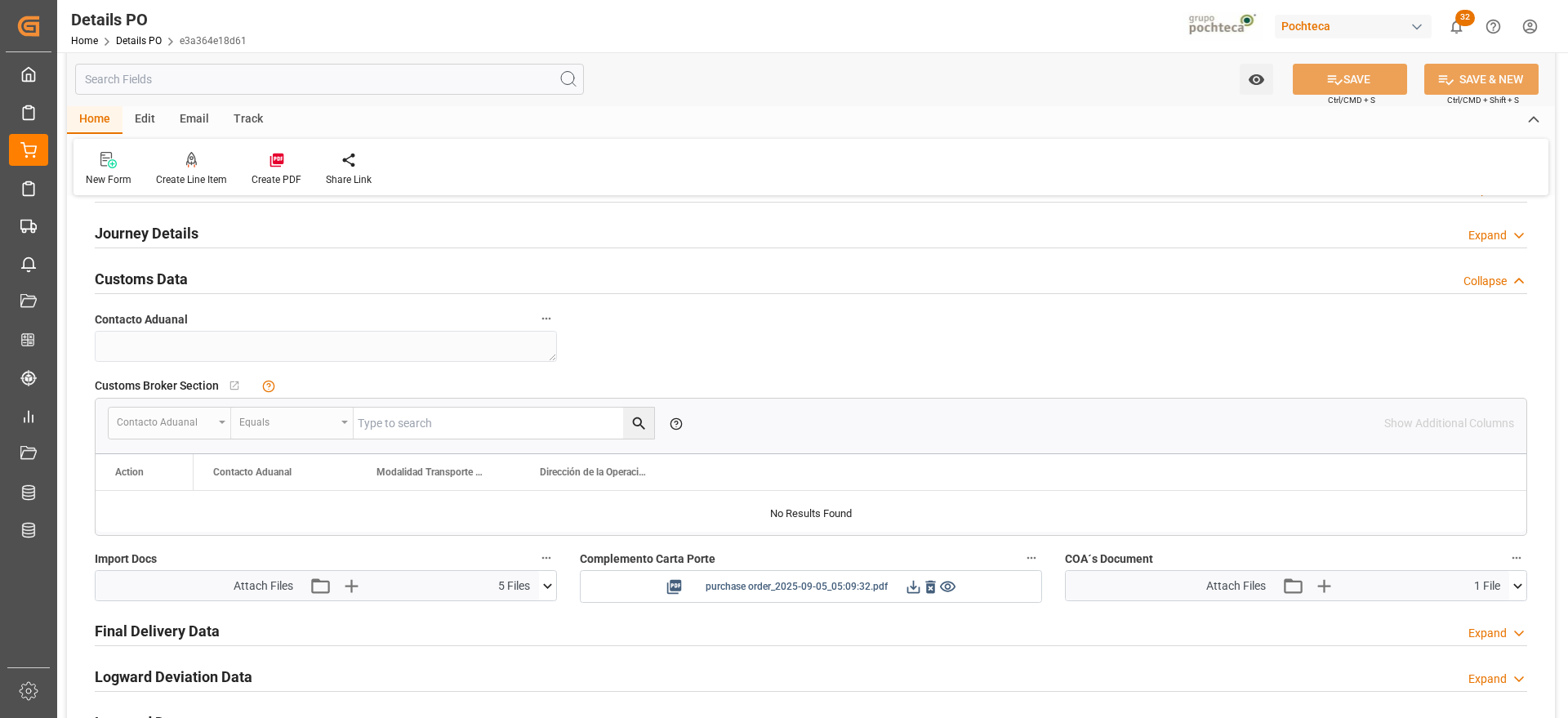
scroll to position [1123, 0]
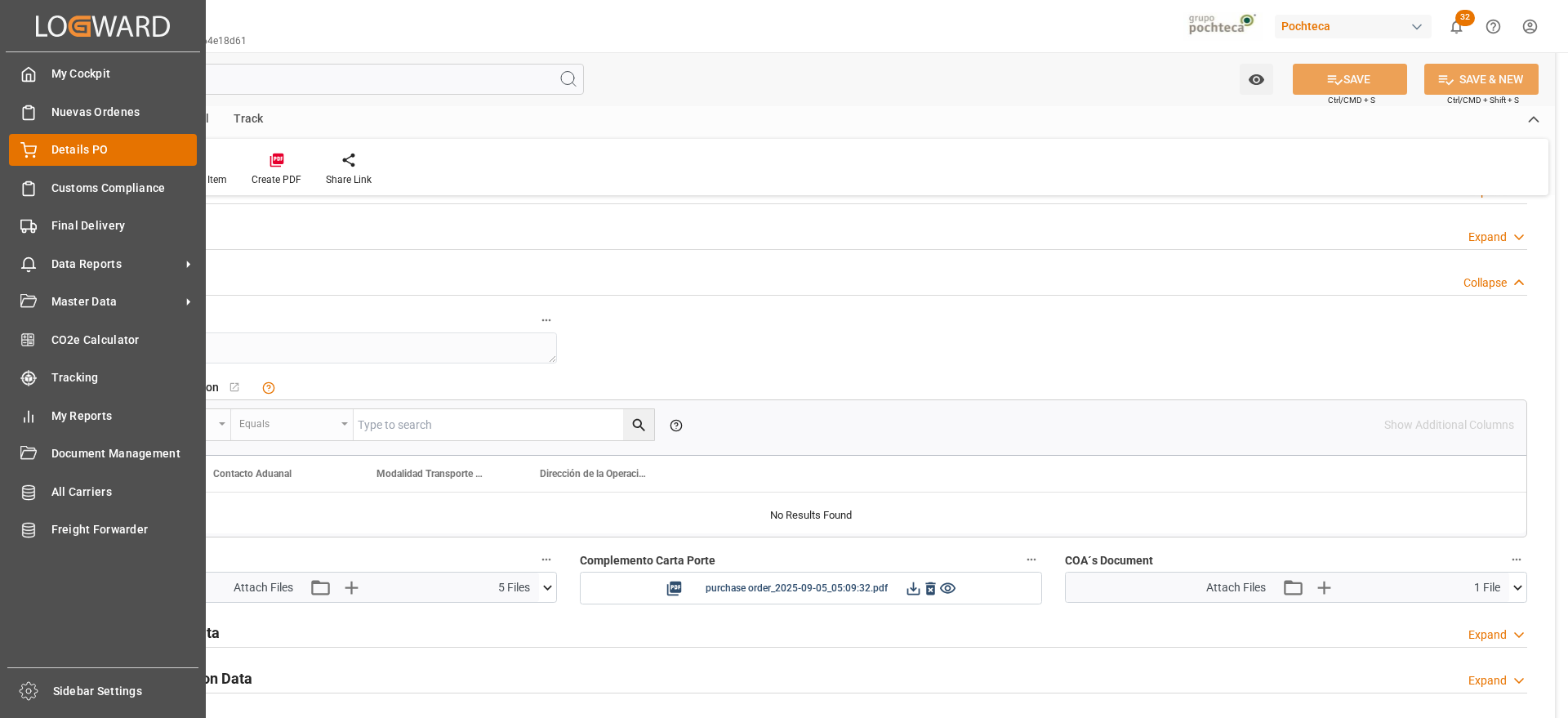
click at [74, 152] on span "Details PO" at bounding box center [124, 150] width 146 height 17
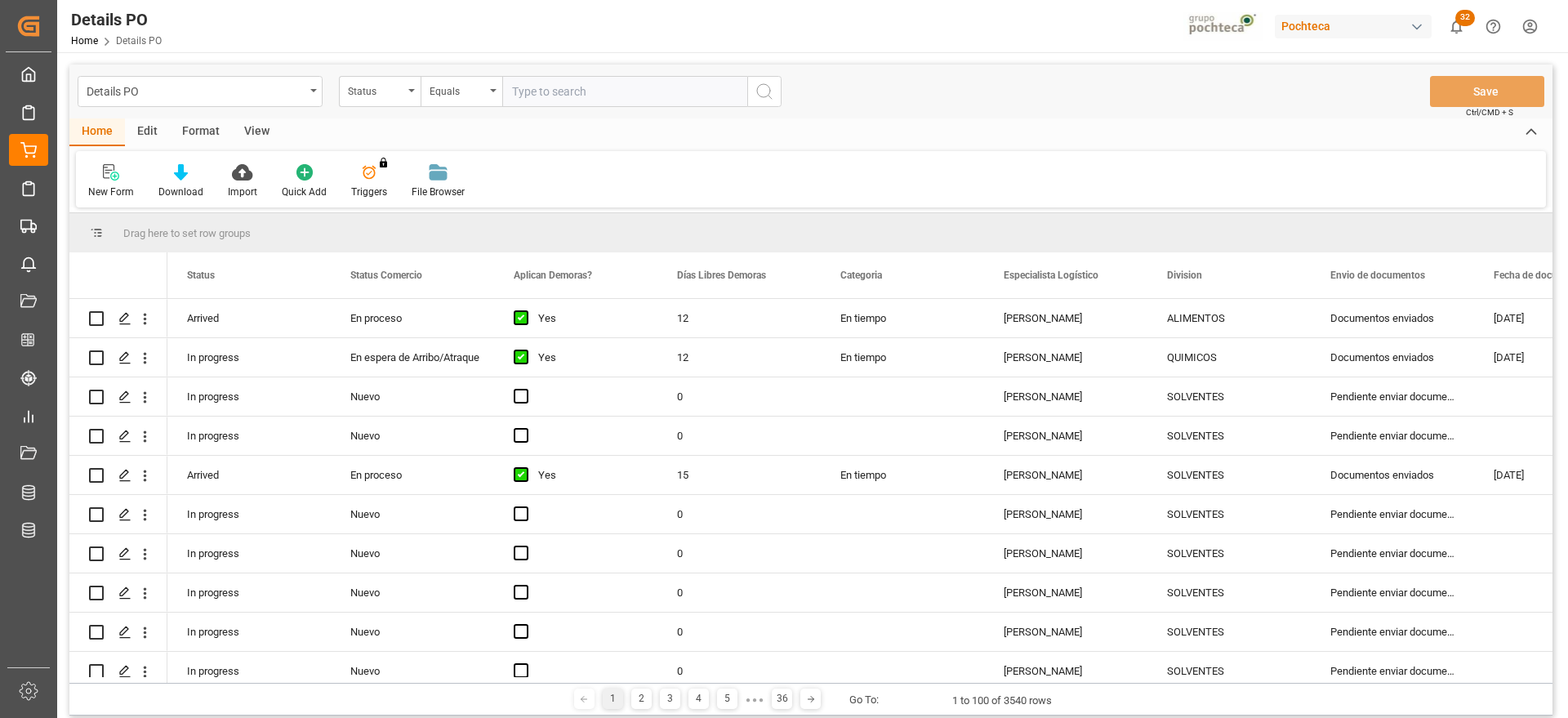
click at [389, 92] on div "Status" at bounding box center [376, 89] width 56 height 19
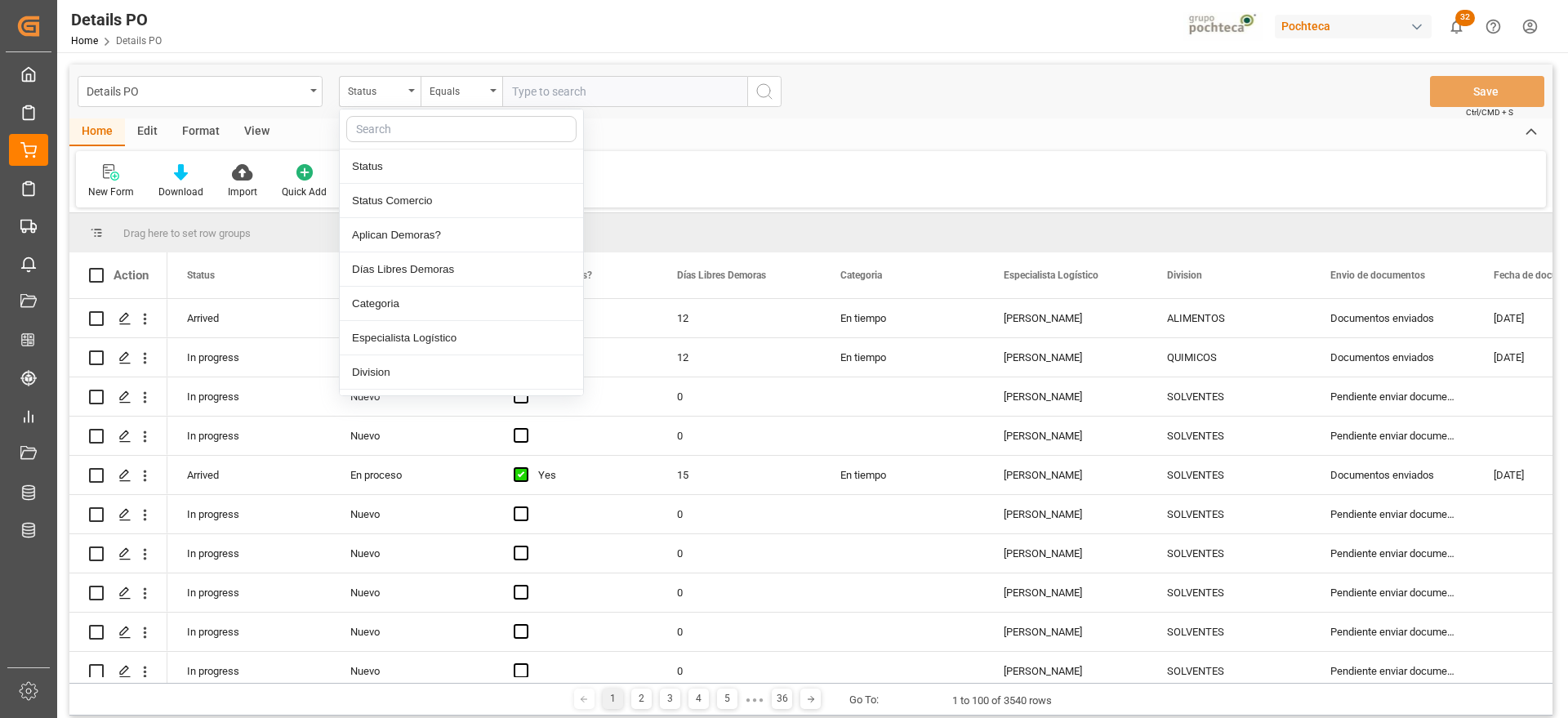
click at [399, 138] on input "text" at bounding box center [462, 129] width 230 height 26
type input "ORDE"
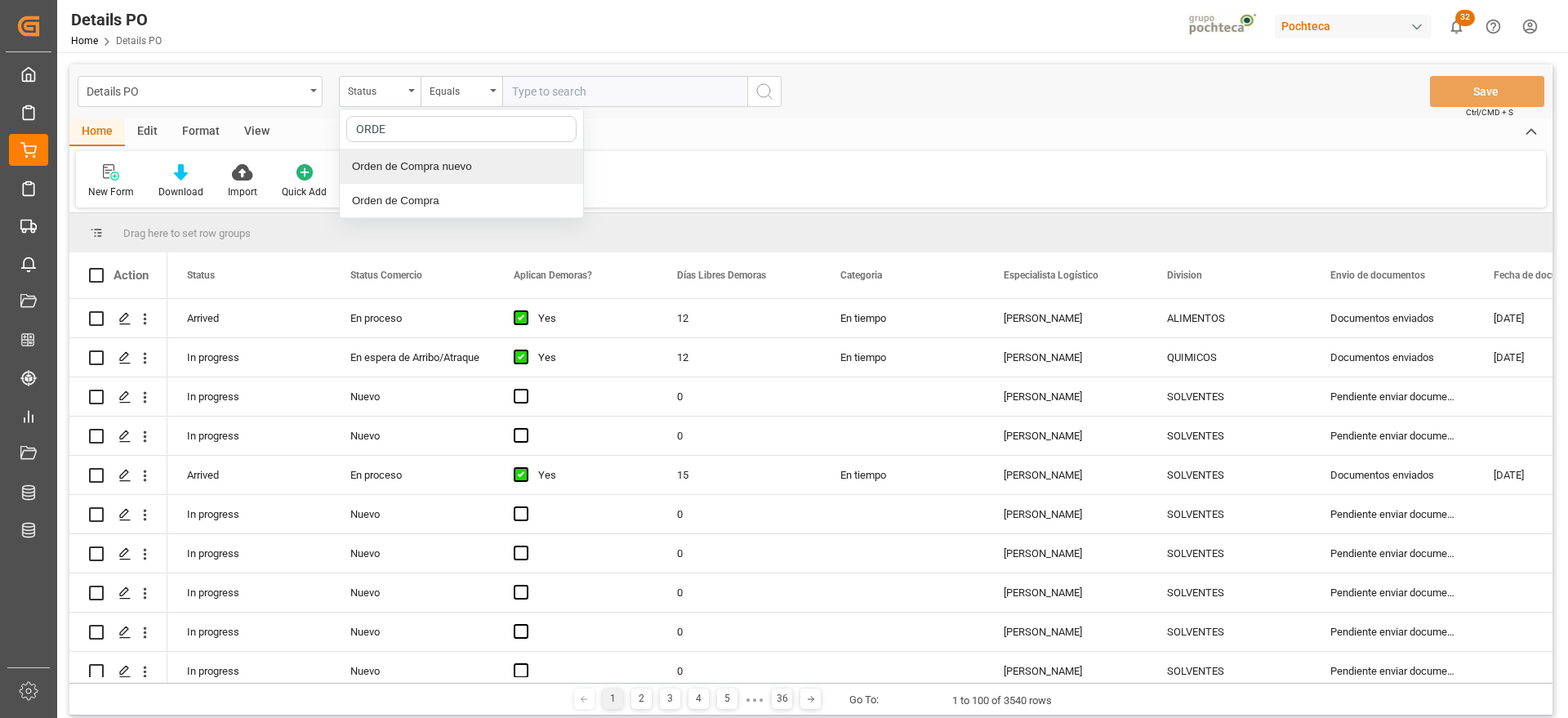
click at [431, 166] on div "Orden de Compra nuevo" at bounding box center [462, 166] width 243 height 34
click at [544, 86] on input "text" at bounding box center [625, 91] width 245 height 31
paste input "5000304649"
type input "5000304649"
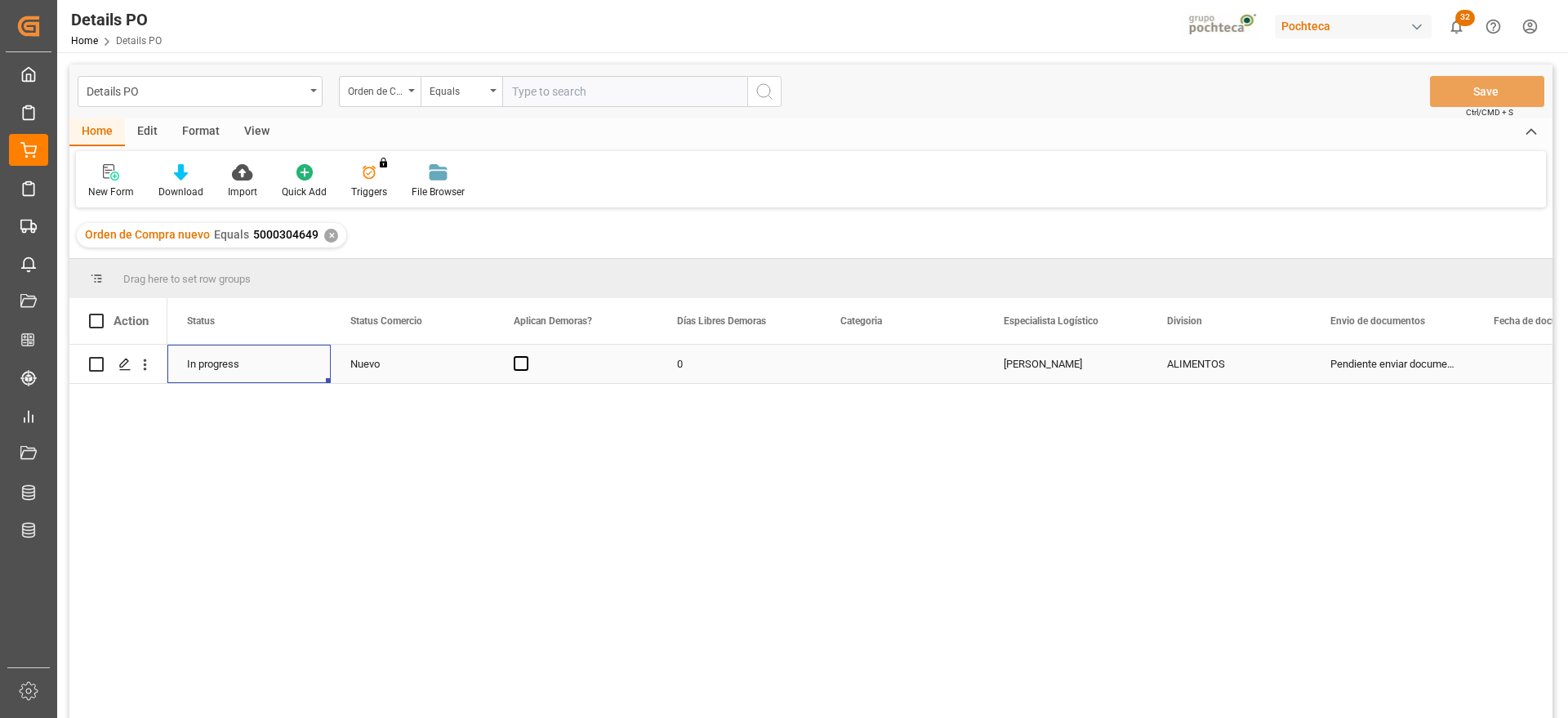
click at [243, 364] on div "In progress" at bounding box center [249, 363] width 163 height 38
click at [407, 355] on div "Nuevo" at bounding box center [412, 364] width 124 height 37
click at [461, 370] on icon "open menu" at bounding box center [464, 373] width 20 height 20
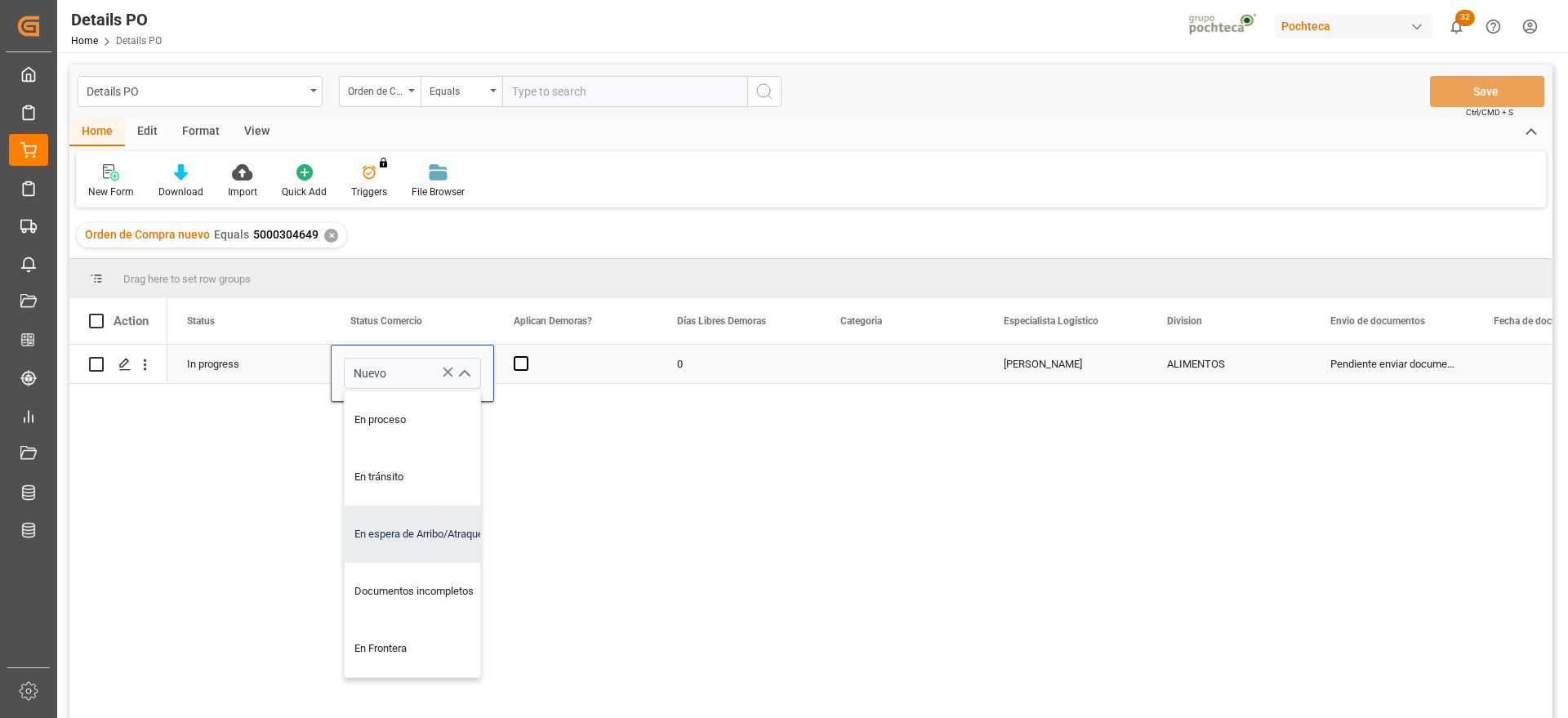
click at [434, 517] on div "En espera de Arribo/Atraque" at bounding box center [422, 534] width 155 height 58
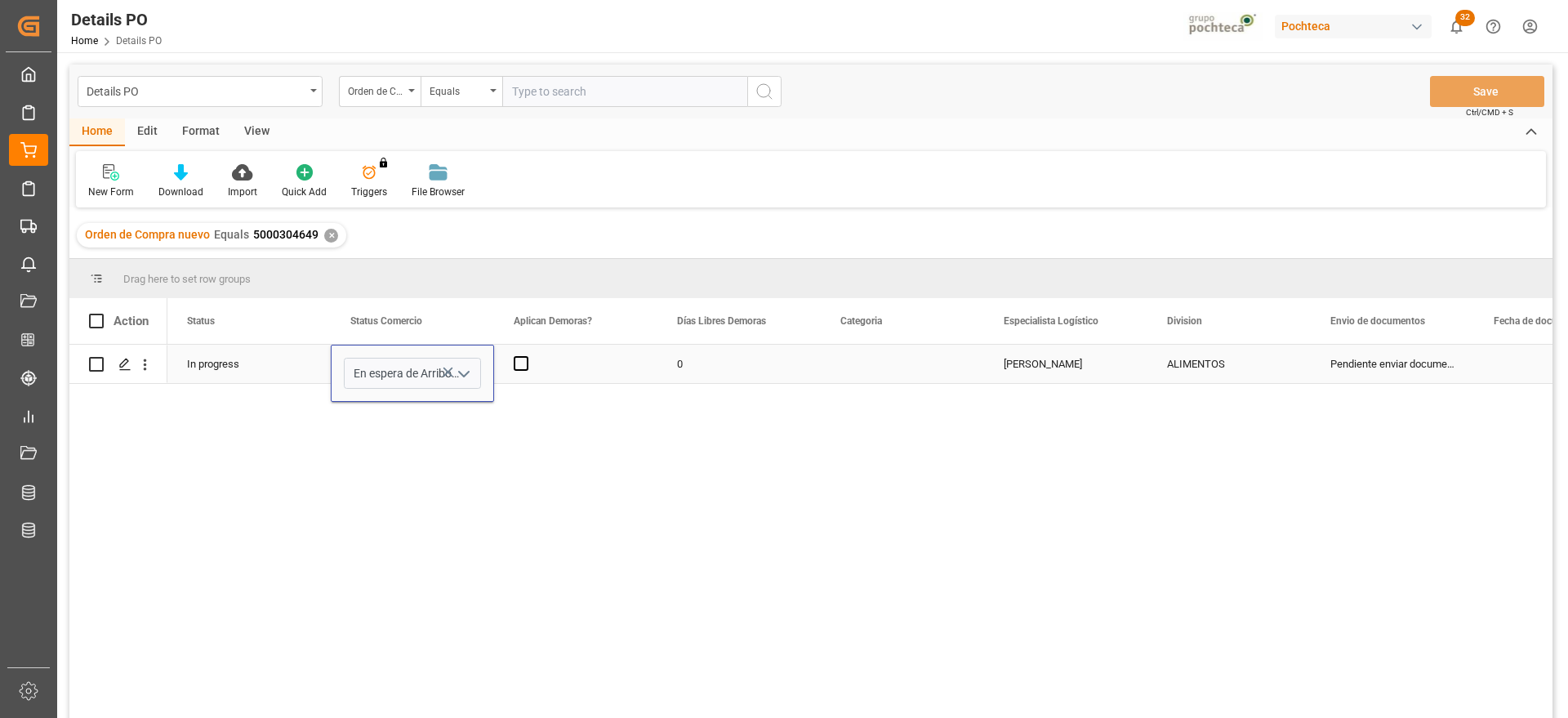
type input "En espera de Arribo/Atraque"
click at [531, 360] on div "Press SPACE to select this row." at bounding box center [576, 363] width 163 height 38
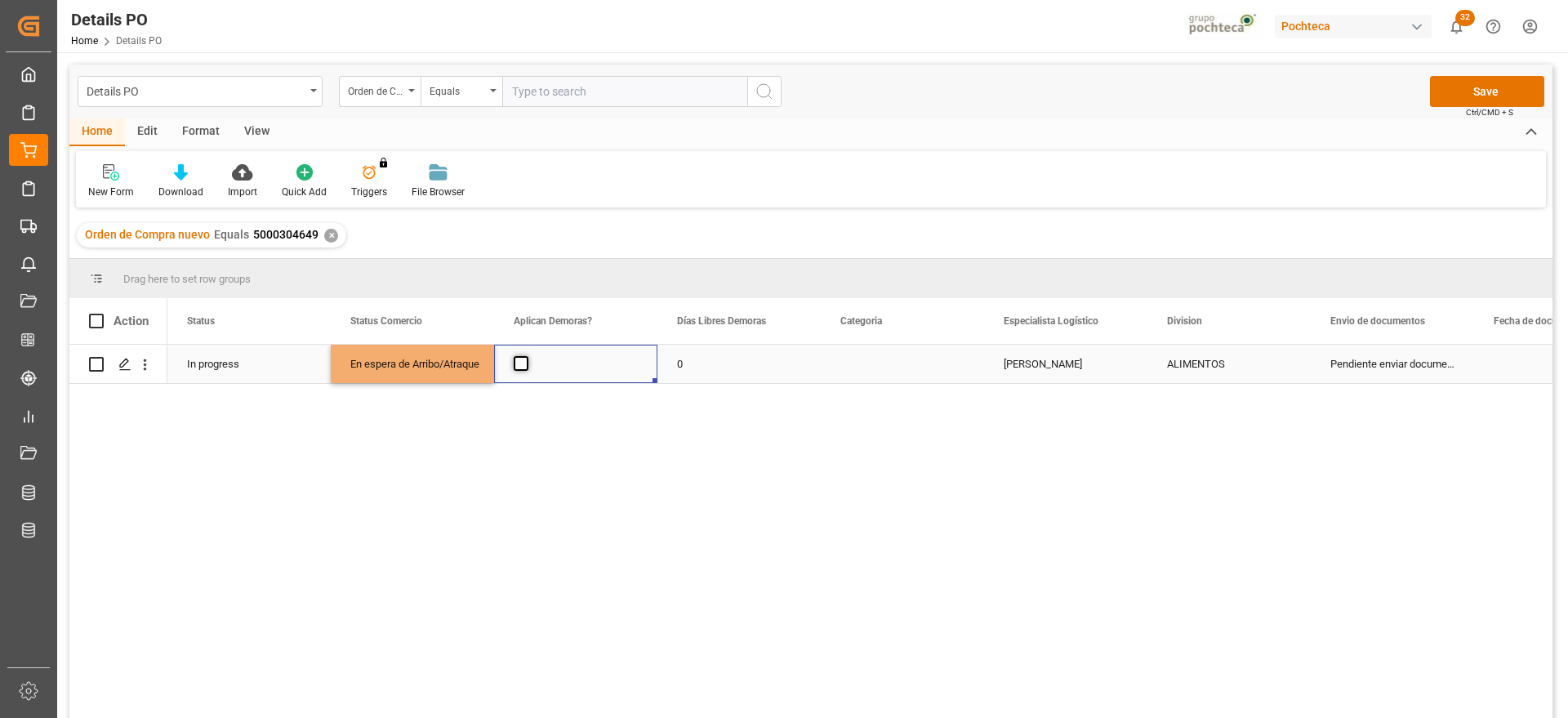
click at [522, 361] on span "Press SPACE to select this row." at bounding box center [521, 363] width 15 height 15
click at [526, 356] on input "Press SPACE to select this row." at bounding box center [526, 356] width 0 height 0
click at [678, 361] on div "0" at bounding box center [739, 363] width 163 height 38
click at [680, 361] on div "0" at bounding box center [739, 363] width 163 height 38
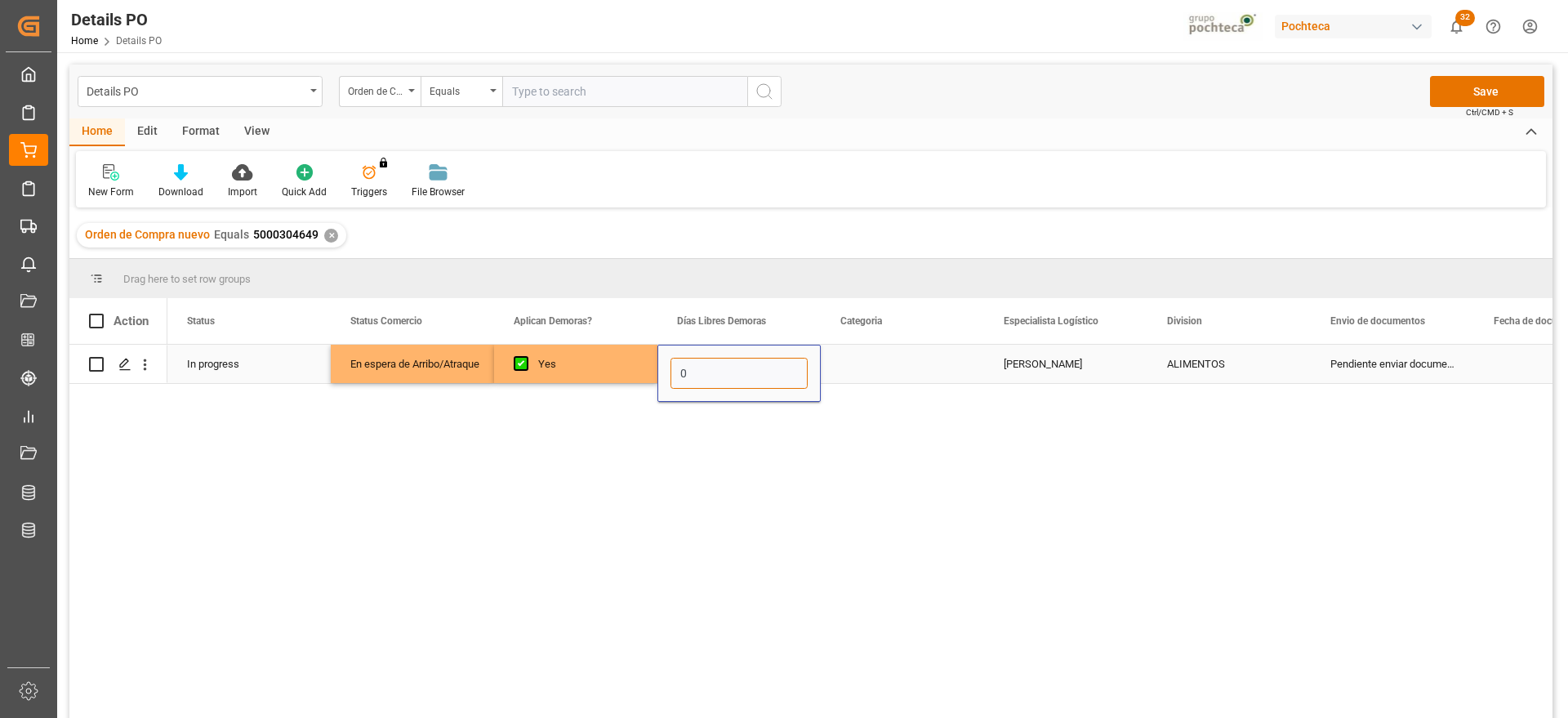
click at [700, 371] on input "0" at bounding box center [739, 372] width 137 height 31
type input "12"
click at [903, 366] on div "Press SPACE to select this row." at bounding box center [903, 363] width 163 height 38
click at [950, 370] on button "Select" at bounding box center [903, 372] width 137 height 31
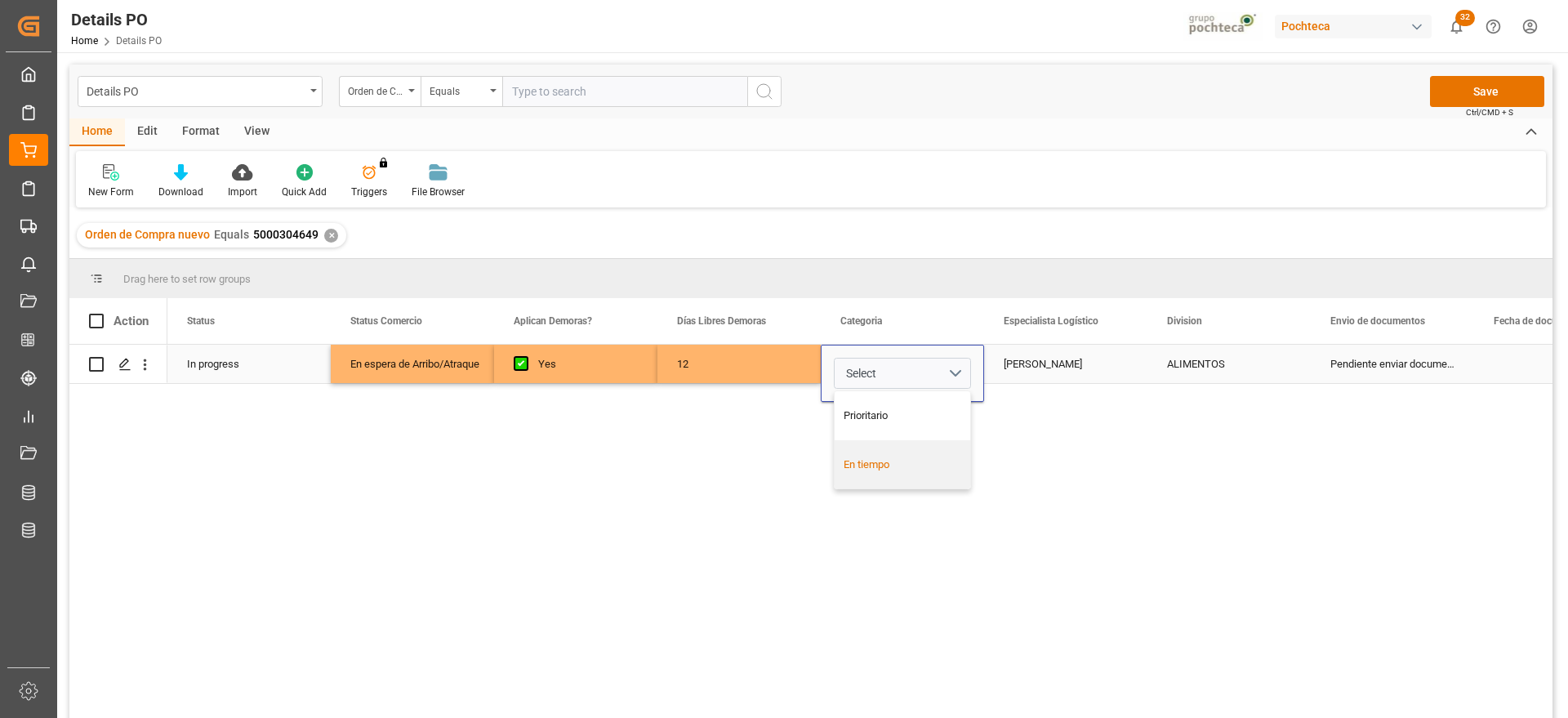
click at [920, 464] on div "En tiempo" at bounding box center [902, 464] width 118 height 17
click at [1039, 367] on div "[PERSON_NAME]" at bounding box center [1065, 363] width 163 height 38
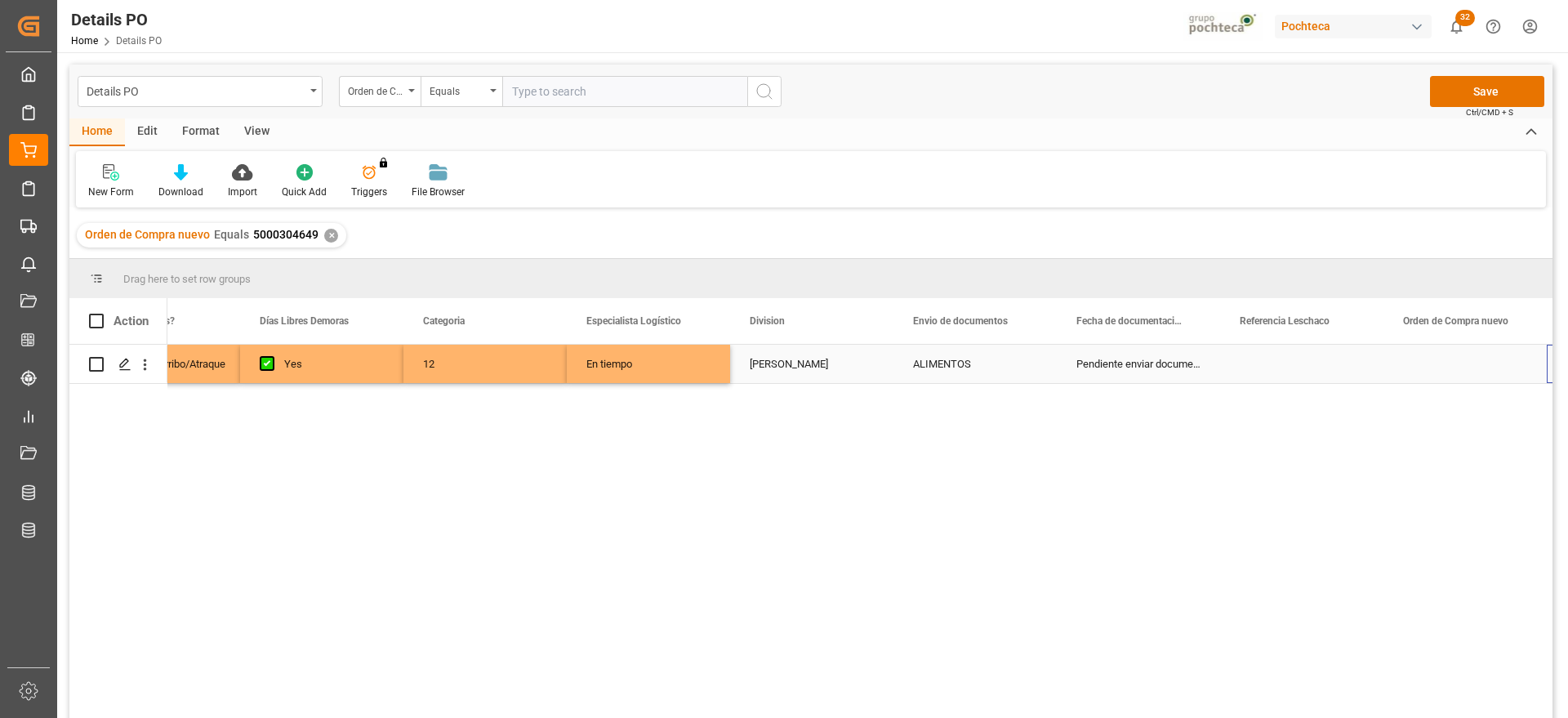
scroll to position [0, 581]
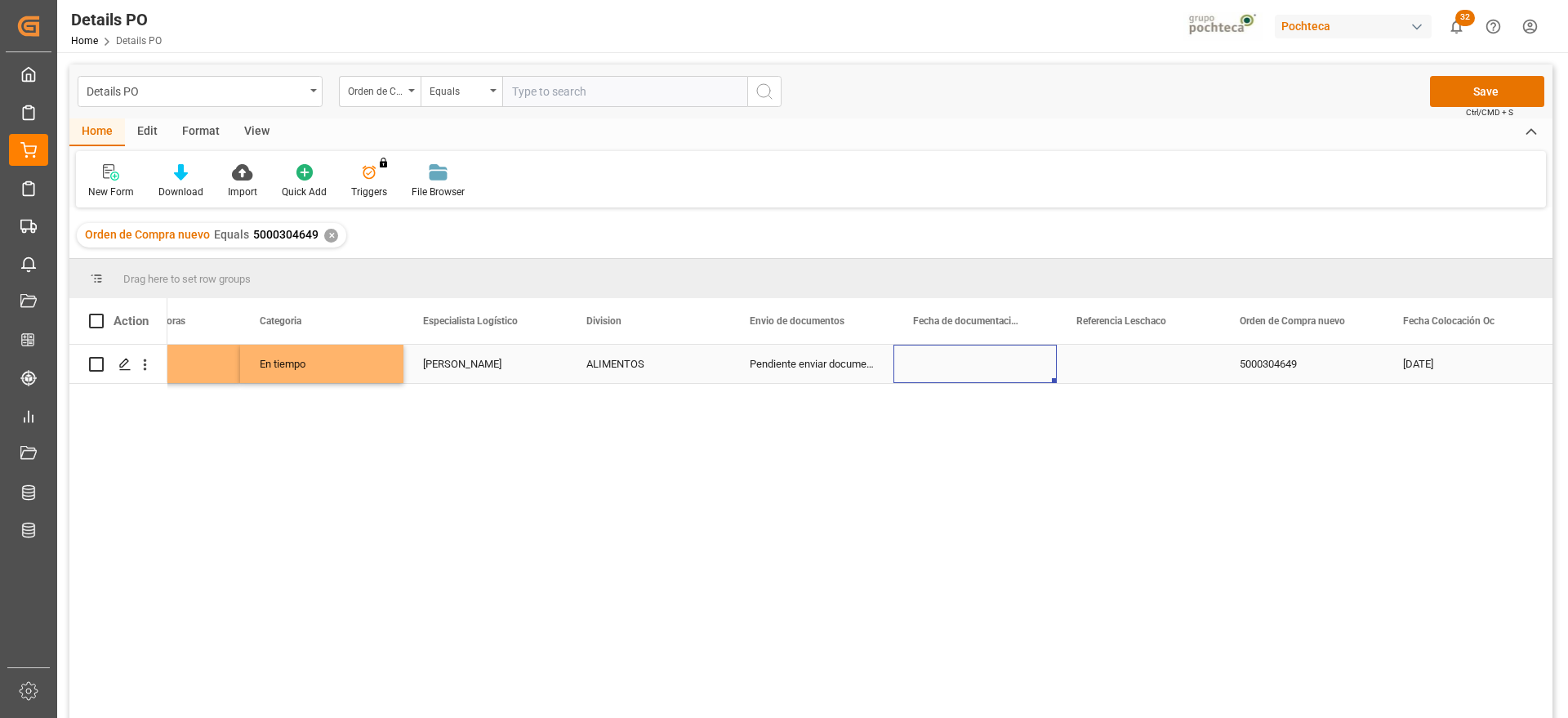
click at [1146, 362] on div "Press SPACE to select this row." at bounding box center [1139, 363] width 163 height 38
click at [1110, 361] on div "Press SPACE to select this row." at bounding box center [1139, 363] width 163 height 38
drag, startPoint x: 1110, startPoint y: 361, endPoint x: 1103, endPoint y: 372, distance: 13.0
click at [1110, 361] on input "Press SPACE to select this row." at bounding box center [1139, 372] width 137 height 31
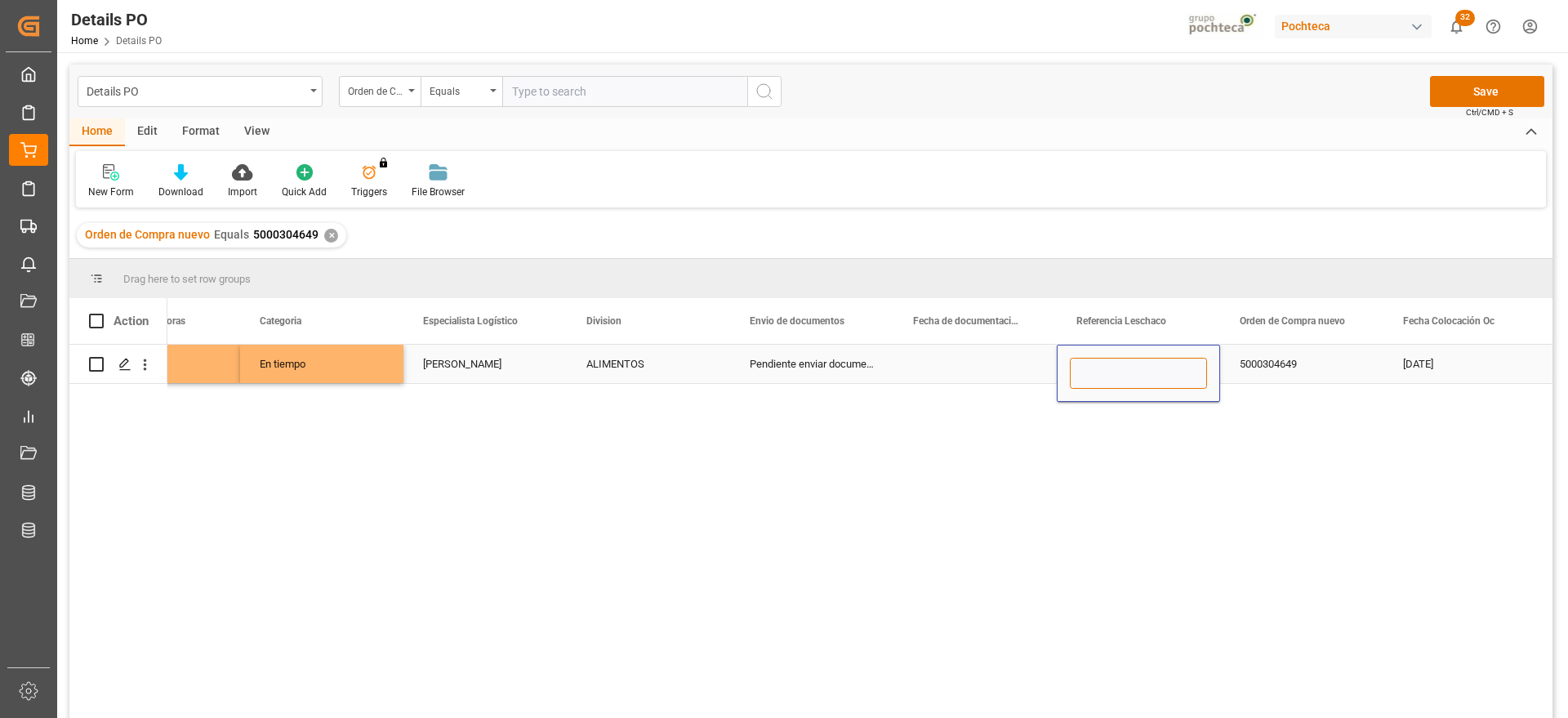
click at [1103, 373] on input "Press SPACE to select this row." at bounding box center [1139, 372] width 137 height 31
paste input "250906900596"
type input "250906900596"
click at [1264, 369] on div "5000304649" at bounding box center [1302, 363] width 163 height 38
click at [791, 365] on div "Pendiente enviar documentos" at bounding box center [812, 363] width 163 height 38
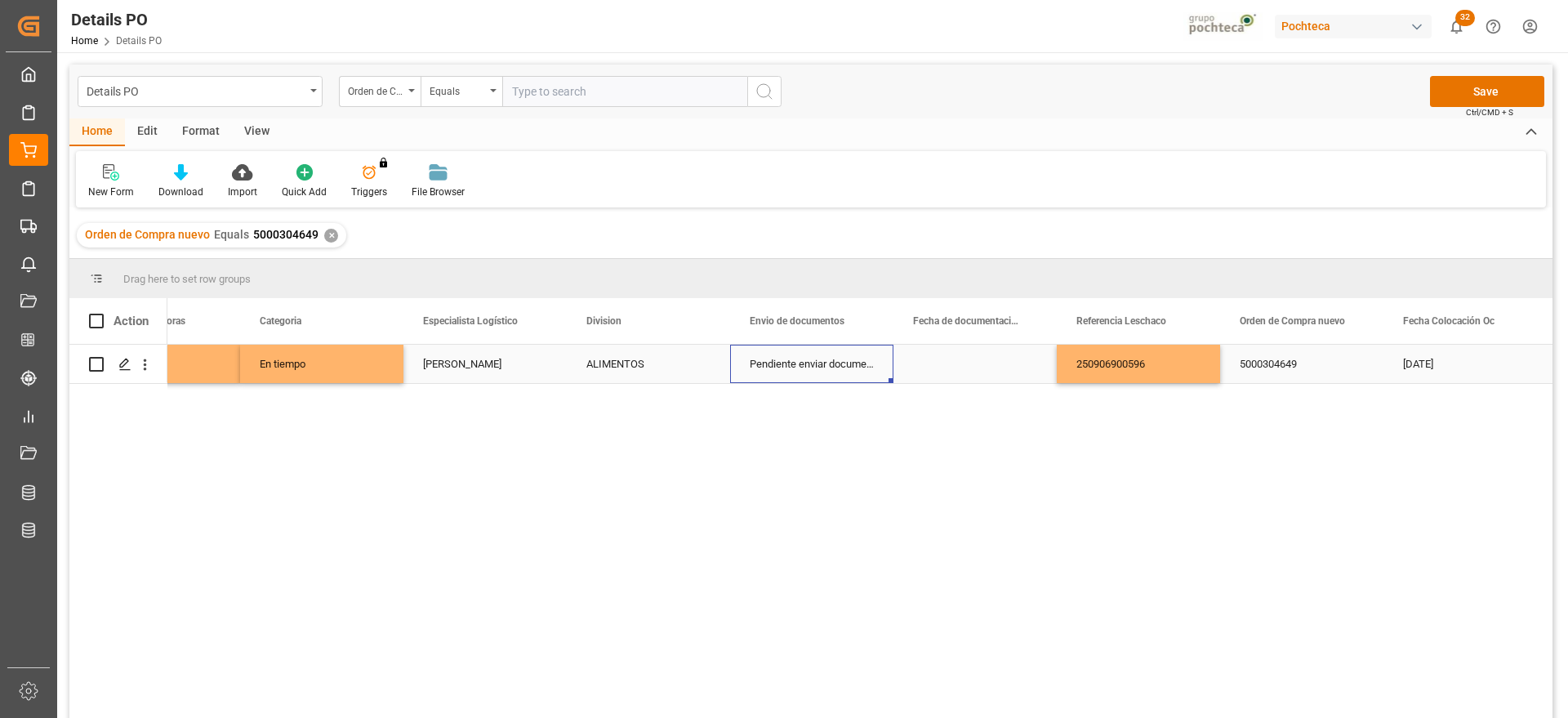
click at [972, 370] on div "Press SPACE to select this row." at bounding box center [975, 363] width 163 height 38
click at [988, 361] on div "Press SPACE to select this row." at bounding box center [975, 363] width 163 height 38
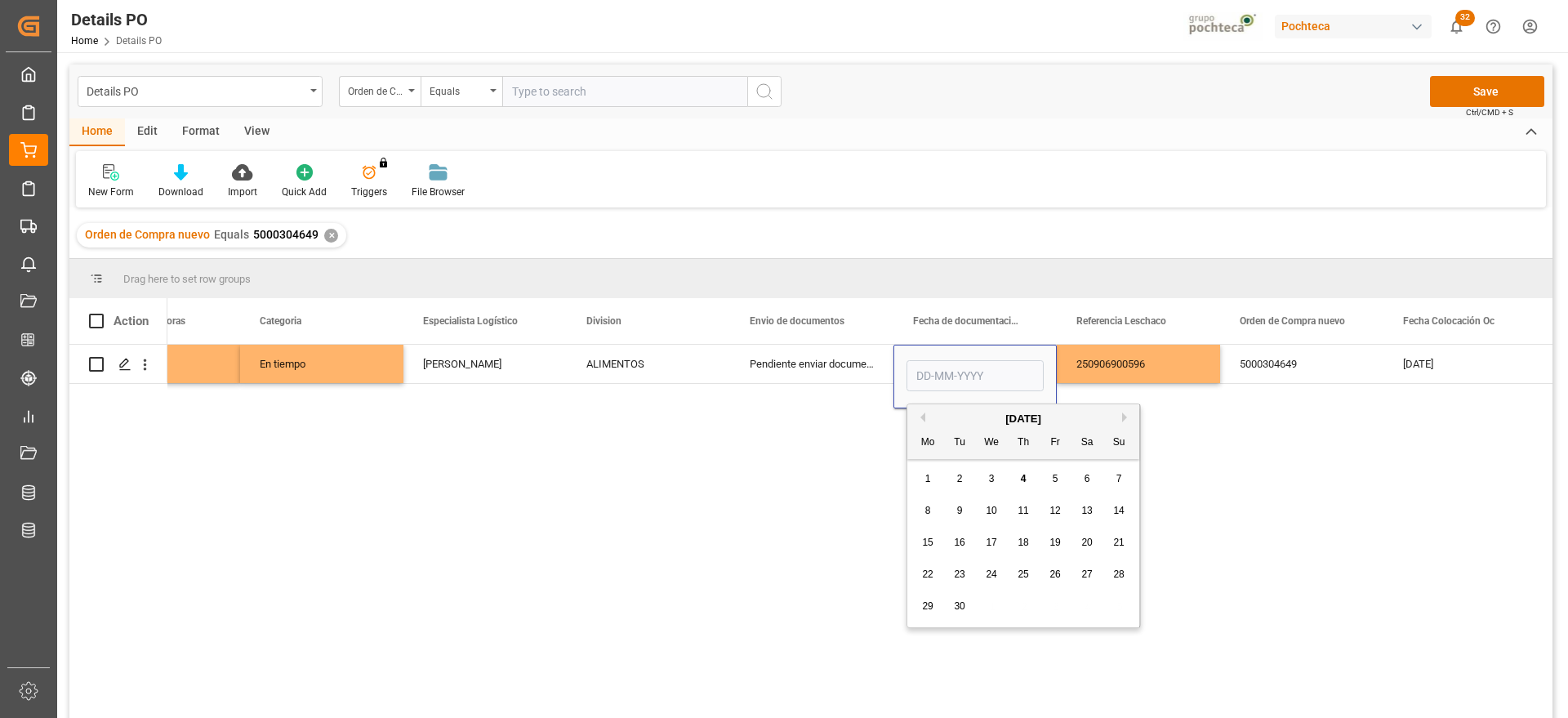
click at [920, 416] on button "Previous Month" at bounding box center [921, 417] width 10 height 10
click at [1020, 606] on span "28" at bounding box center [1022, 606] width 10 height 11
type input "[DATE]"
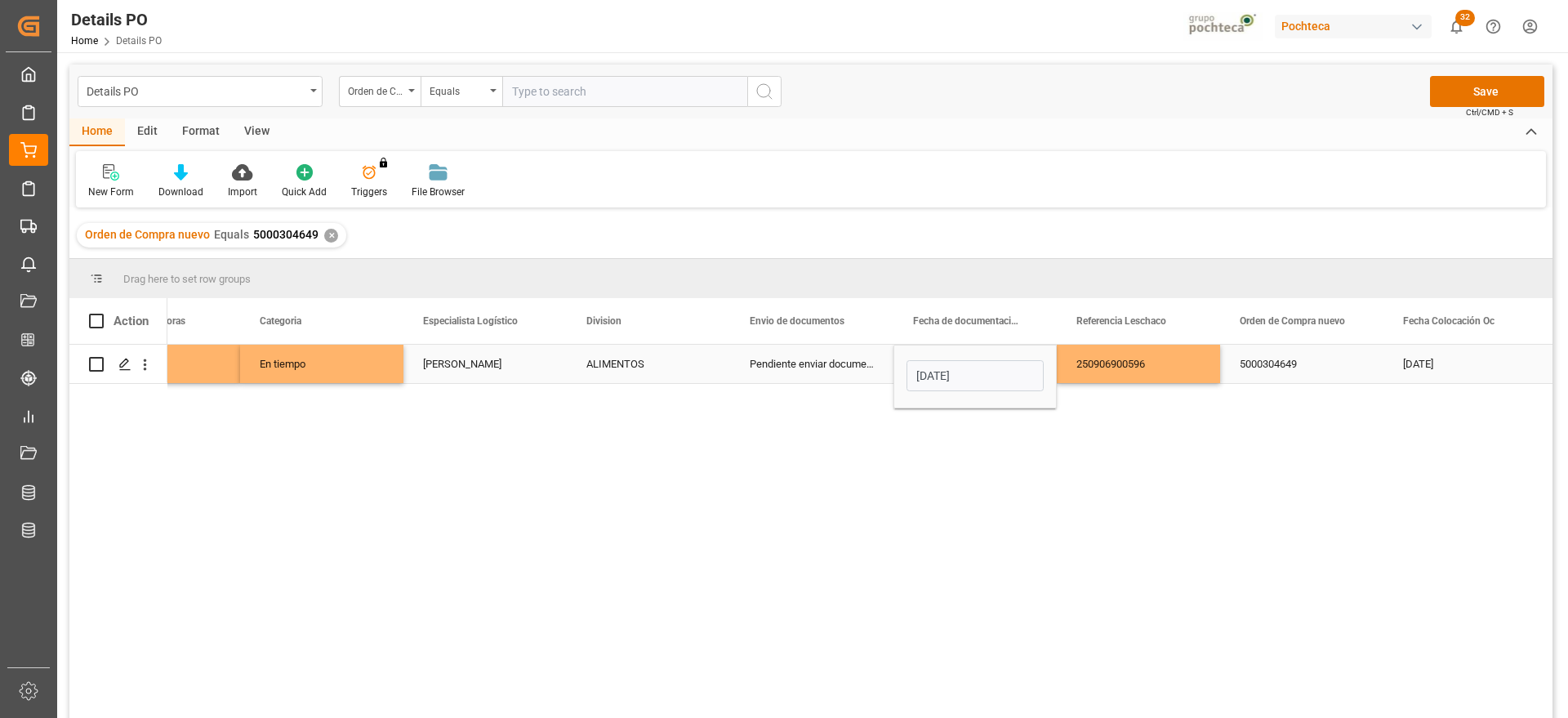
click at [1301, 359] on div "5000304649" at bounding box center [1302, 363] width 163 height 38
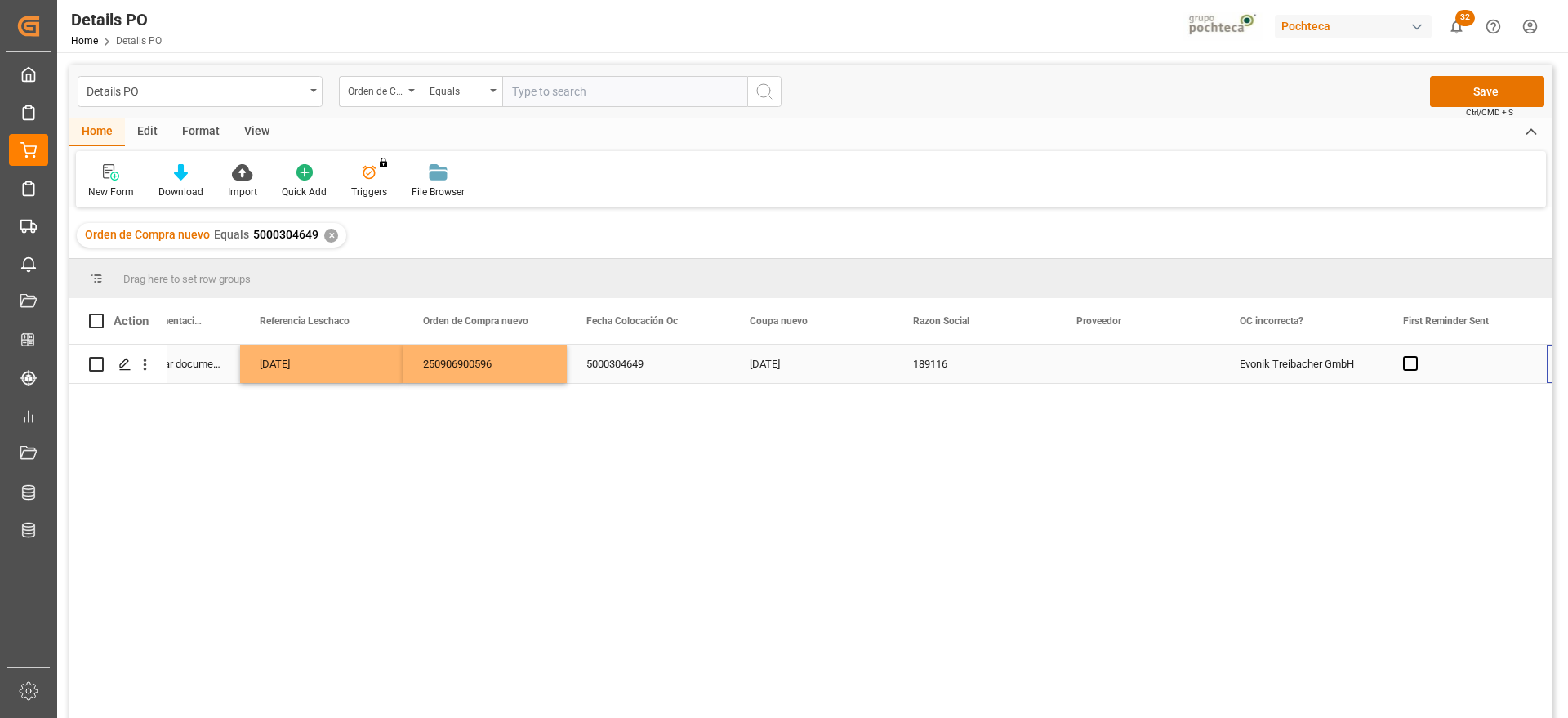
scroll to position [0, 1397]
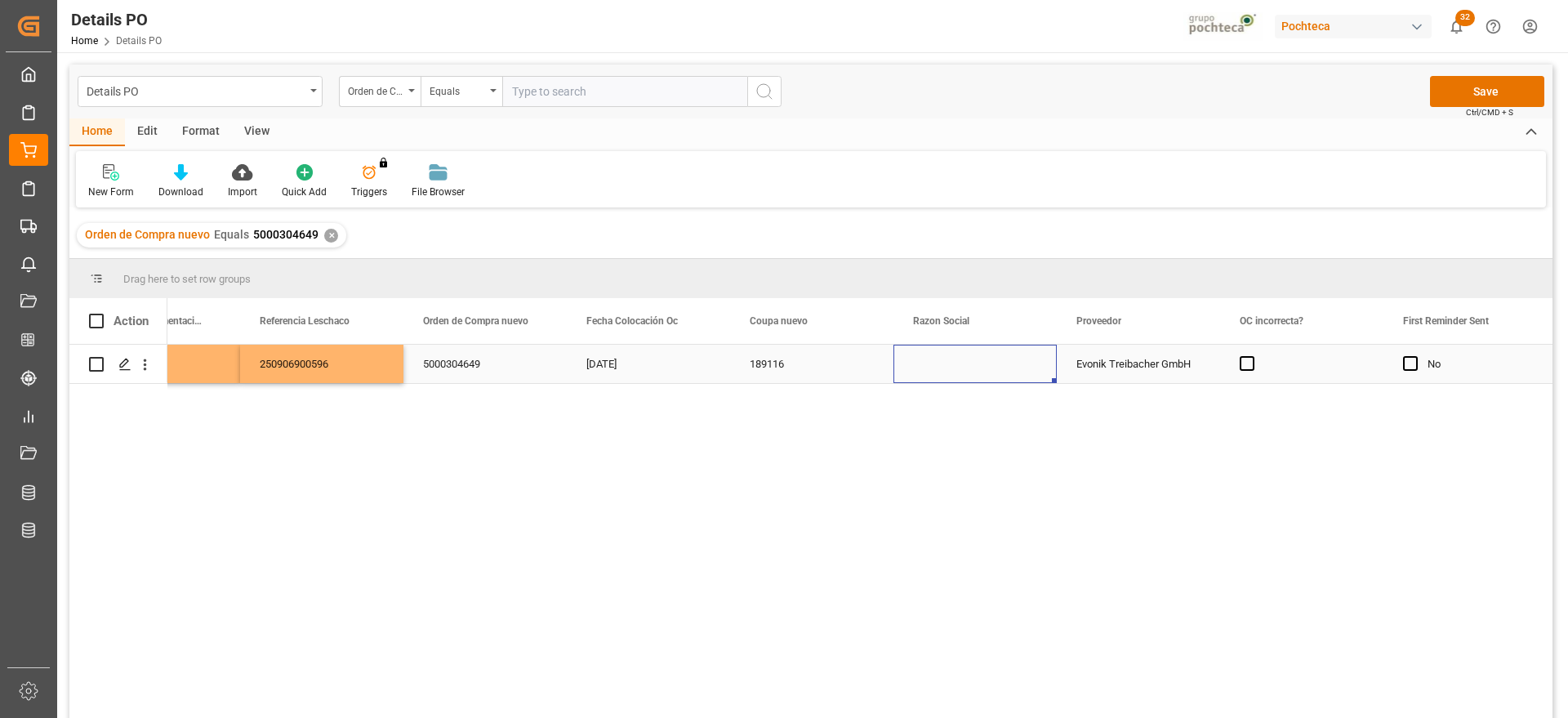
click at [1028, 359] on div "Press SPACE to select this row." at bounding box center [975, 363] width 163 height 38
click at [1032, 369] on icon "open menu" at bounding box center [1026, 373] width 20 height 20
click at [985, 427] on div "Materias Primas" at bounding box center [990, 420] width 166 height 58
type input "Materias Primas"
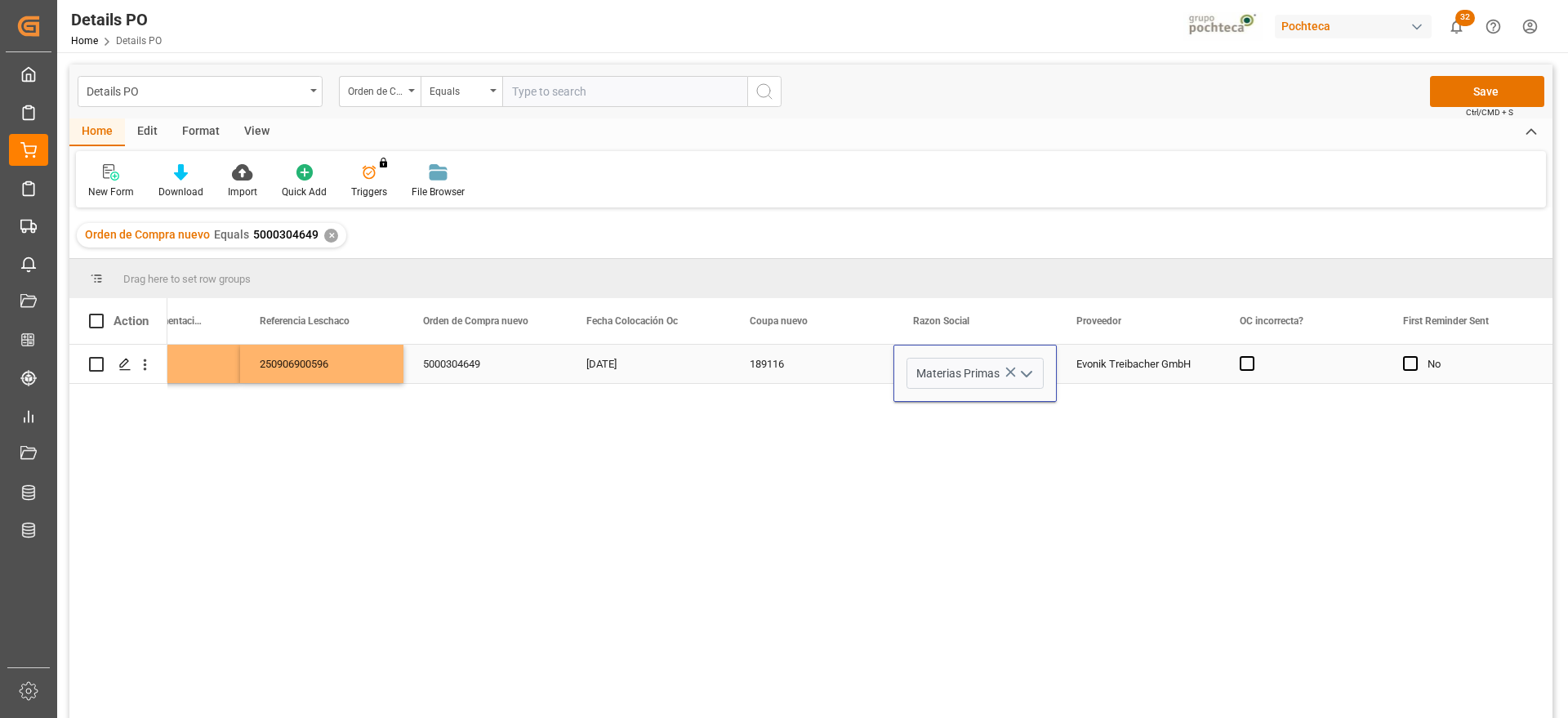
click at [1107, 364] on div "Evonik Treibacher GmbH" at bounding box center [1139, 363] width 163 height 38
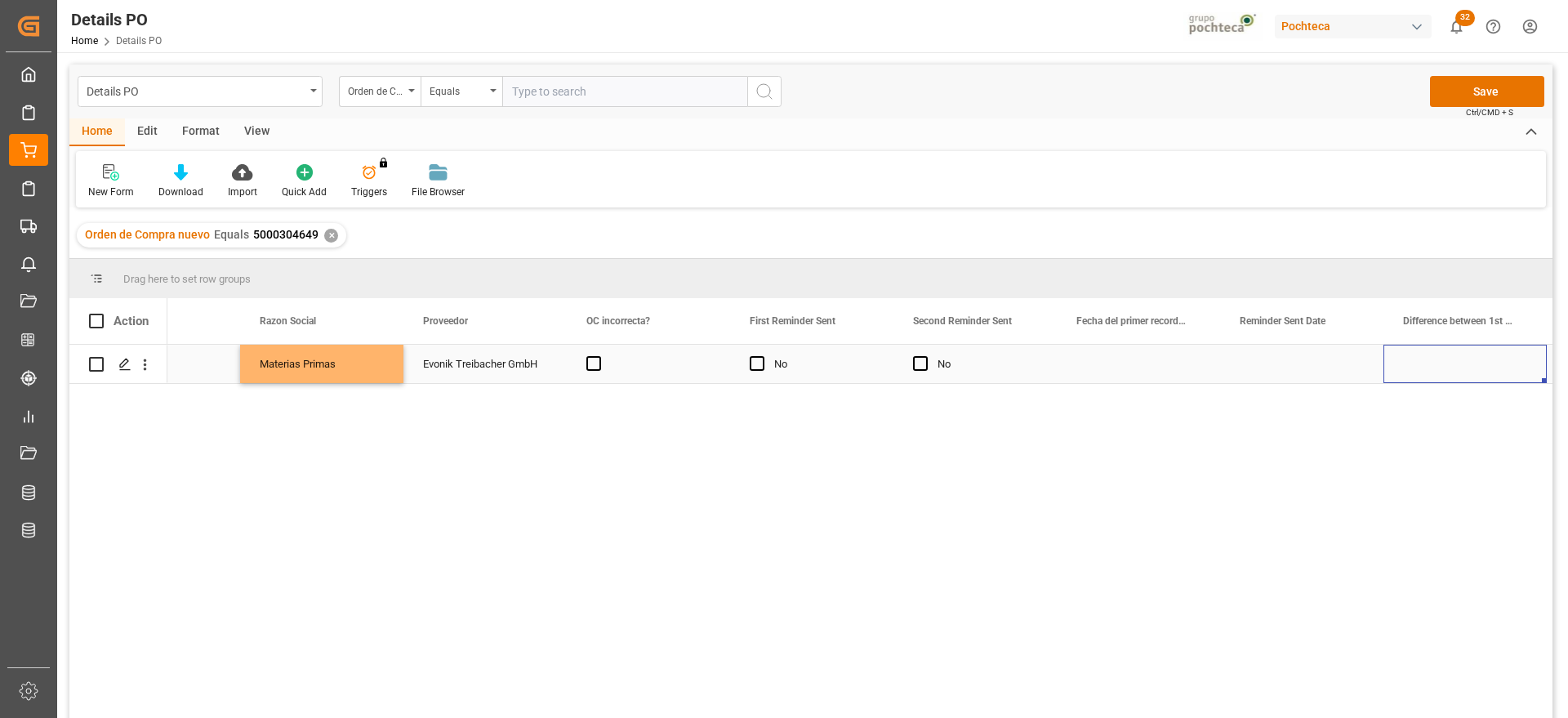
scroll to position [0, 2215]
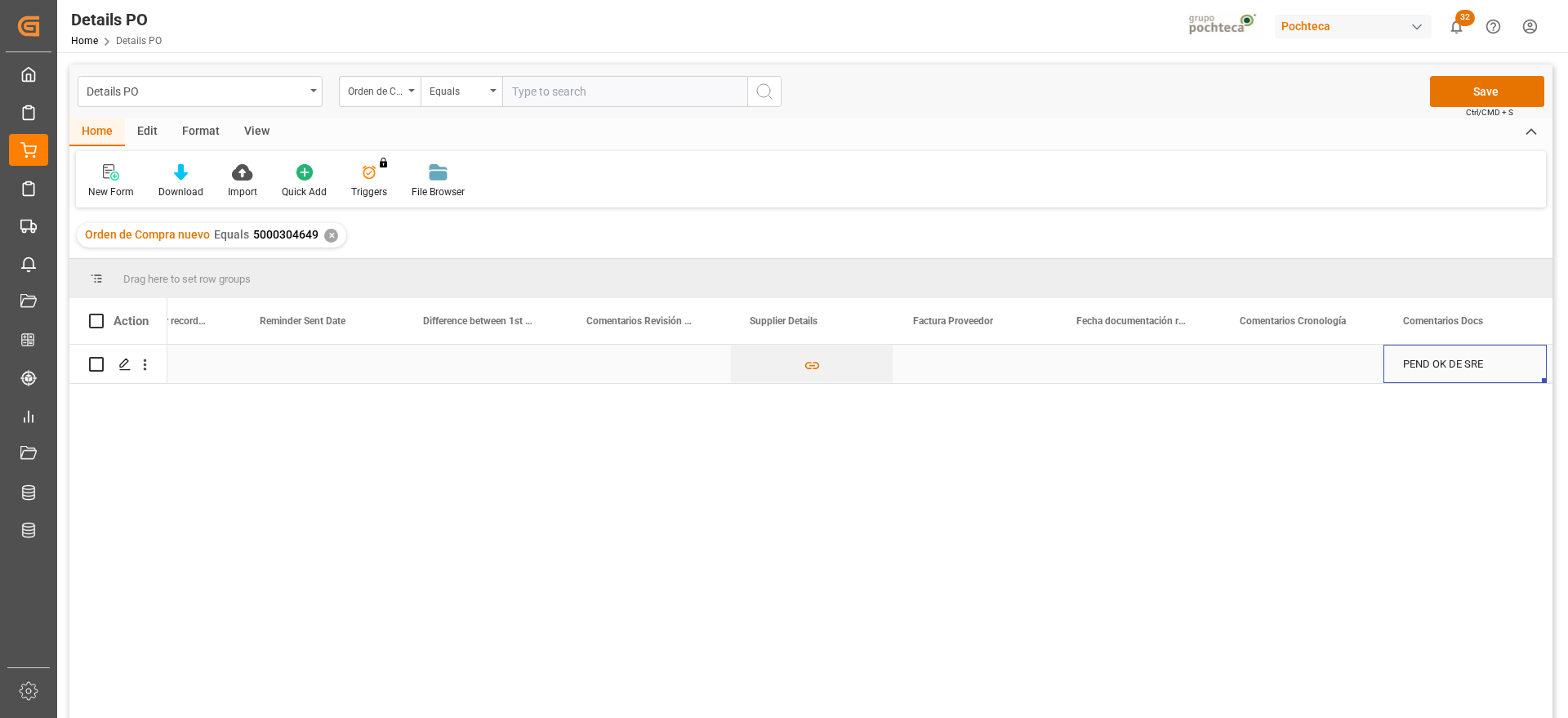
click at [946, 367] on div "Press SPACE to select this row." at bounding box center [975, 363] width 163 height 38
click at [946, 367] on input "Press SPACE to select this row." at bounding box center [975, 372] width 137 height 31
type input "[DATE]"
drag, startPoint x: 1014, startPoint y: 369, endPoint x: 857, endPoint y: 355, distance: 157.6
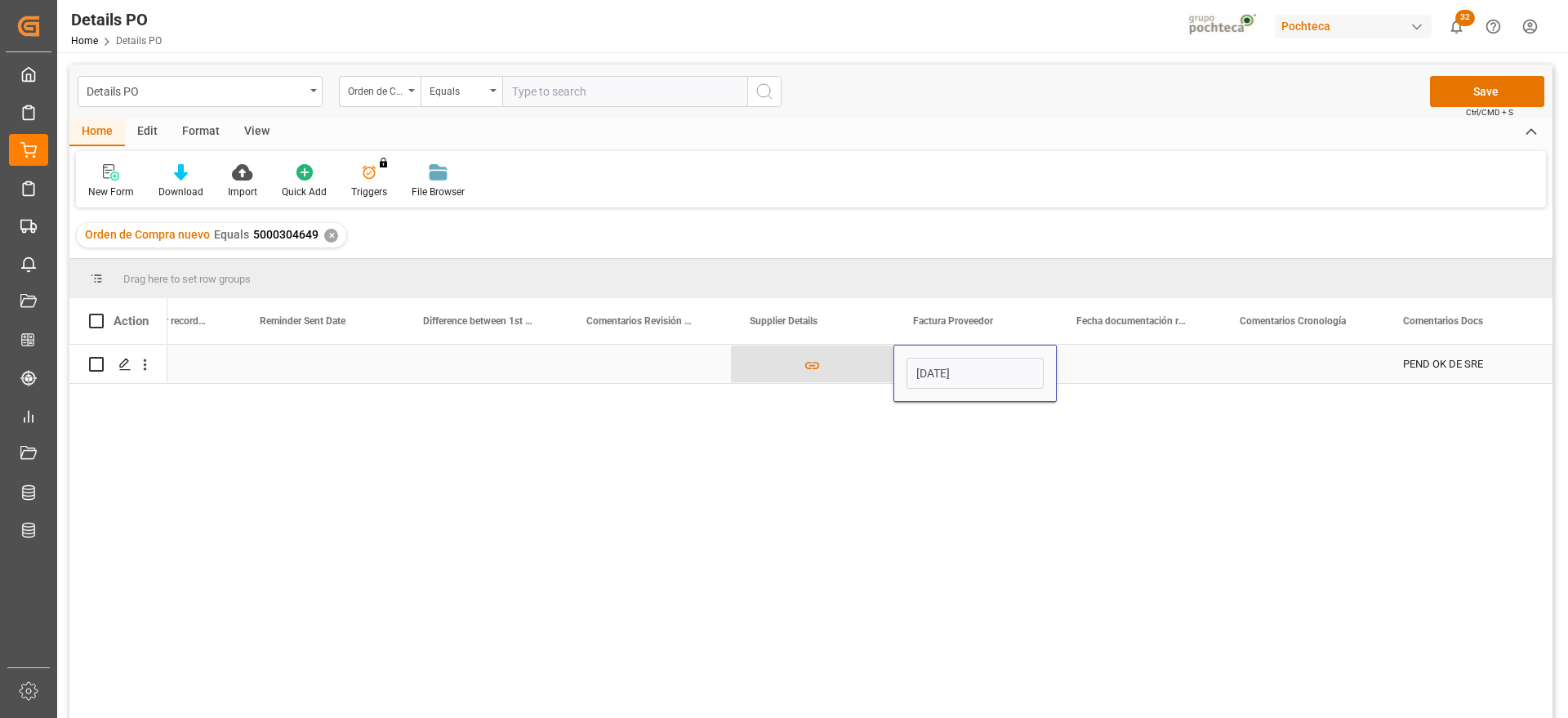
paste input "9100022391"
type input "9100022391"
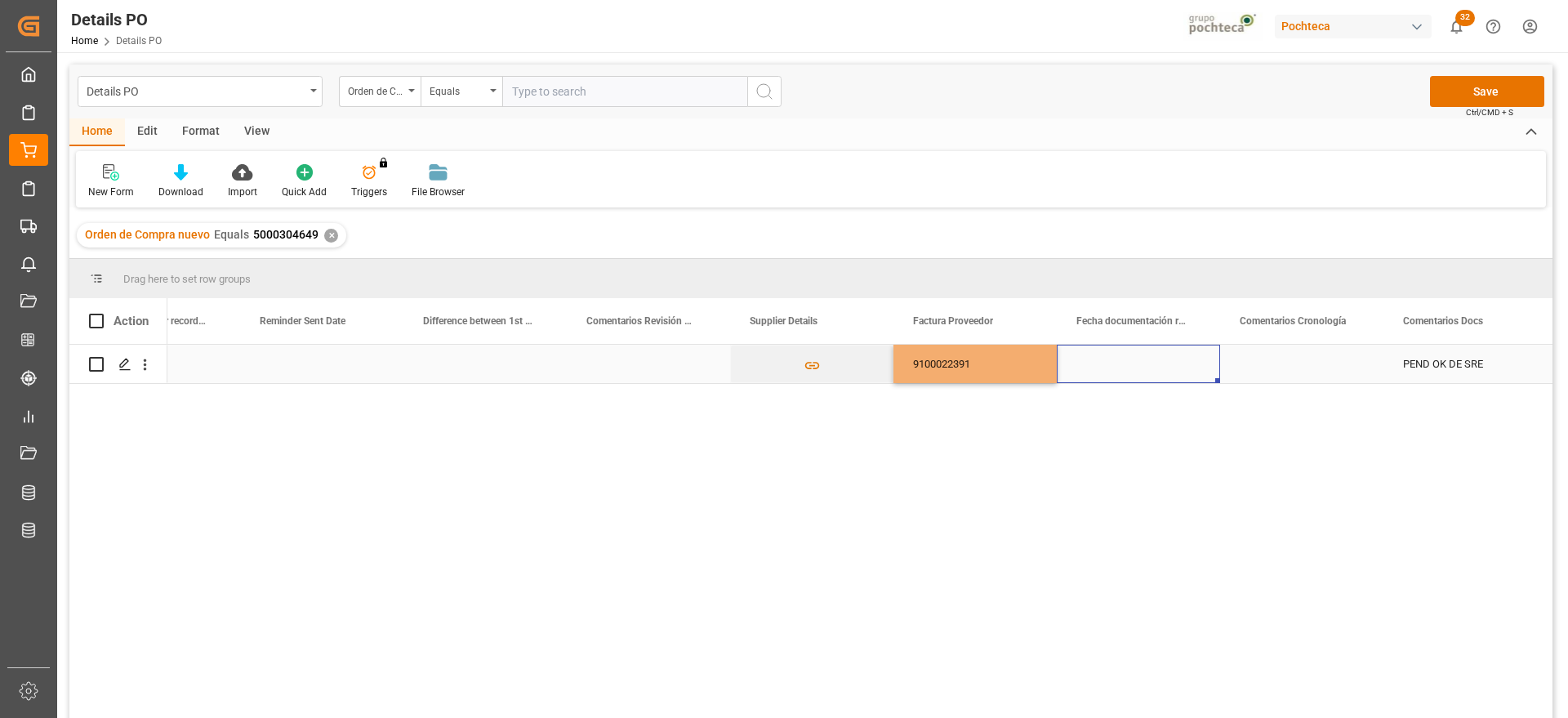
click at [1142, 366] on div "Press SPACE to select this row." at bounding box center [1139, 363] width 163 height 38
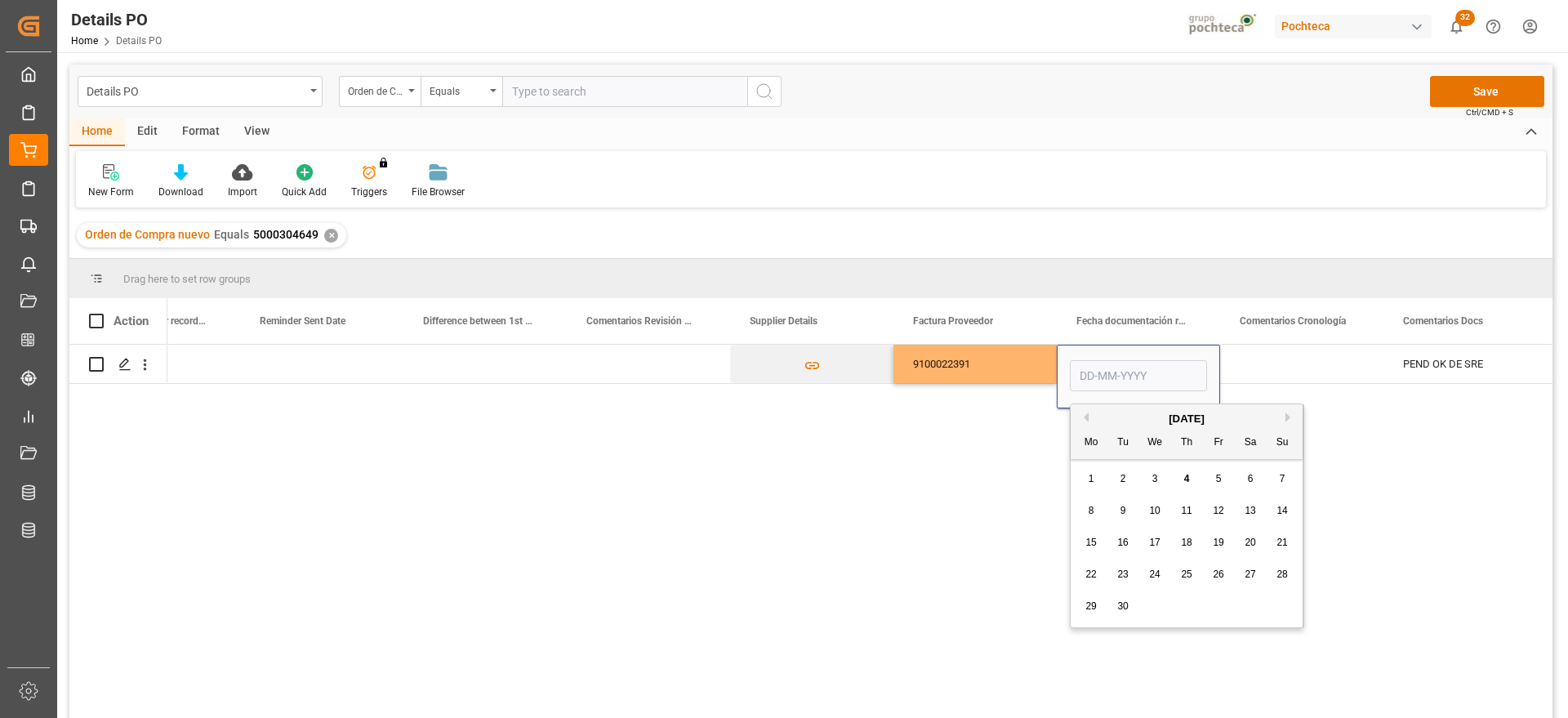
click at [1086, 416] on button "Previous Month" at bounding box center [1083, 417] width 10 height 10
click at [1191, 607] on span "28" at bounding box center [1185, 606] width 10 height 11
type input "[DATE]"
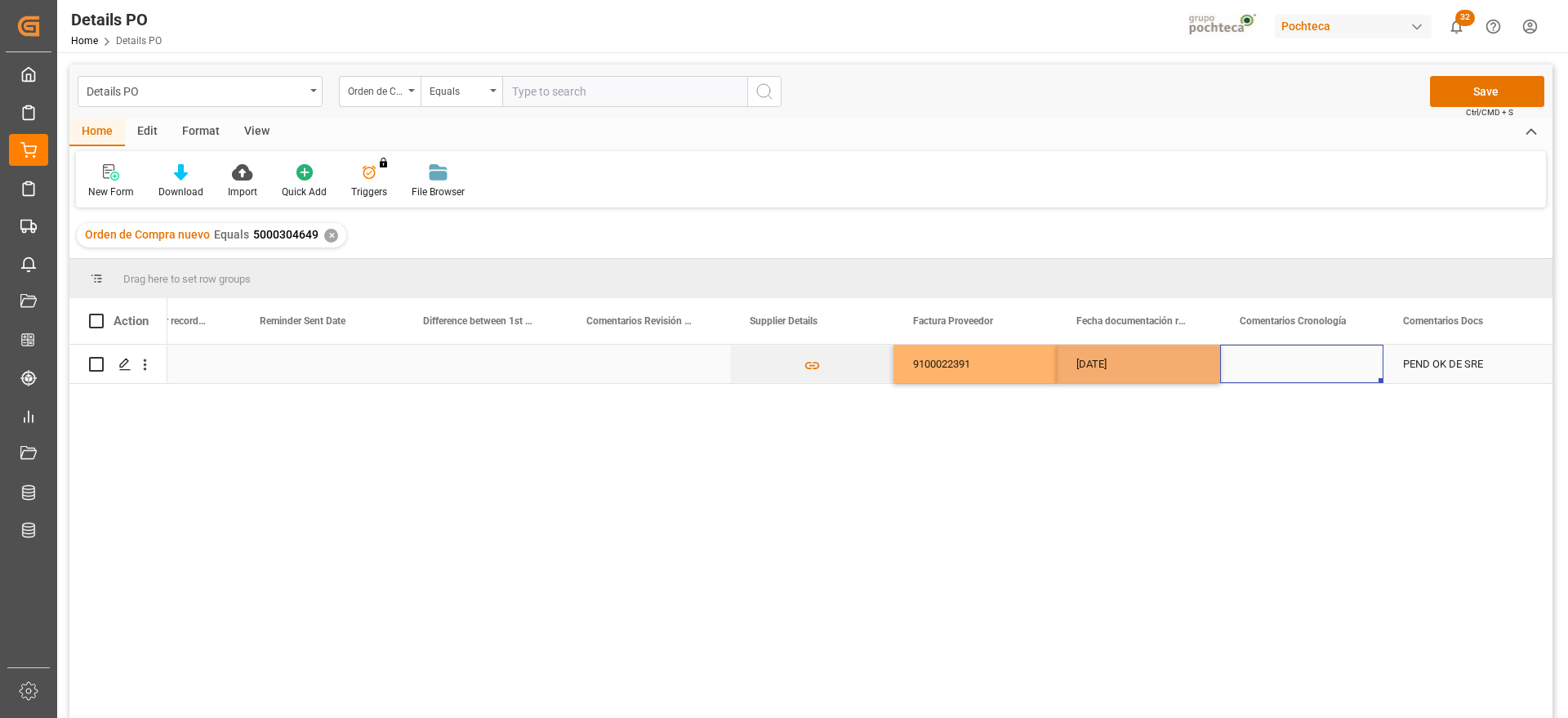
click at [1295, 366] on div "Press SPACE to select this row." at bounding box center [1302, 363] width 163 height 38
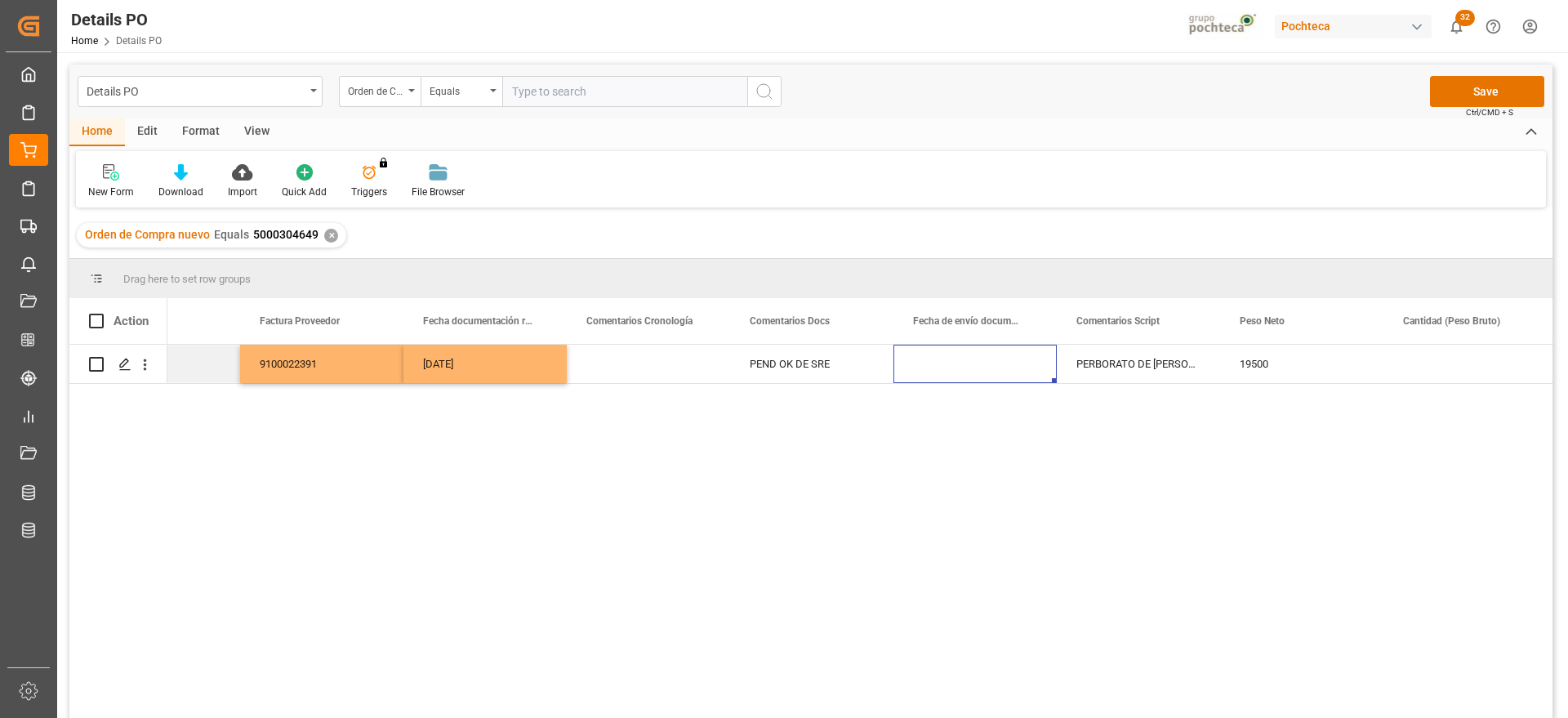
click at [474, 359] on div "[DATE]" at bounding box center [485, 363] width 163 height 38
click at [985, 369] on div "Press SPACE to select this row." at bounding box center [975, 363] width 163 height 38
click at [1200, 369] on div "PERBORATO DE [PERSON_NAME] EVO S-25KG" at bounding box center [1139, 363] width 163 height 38
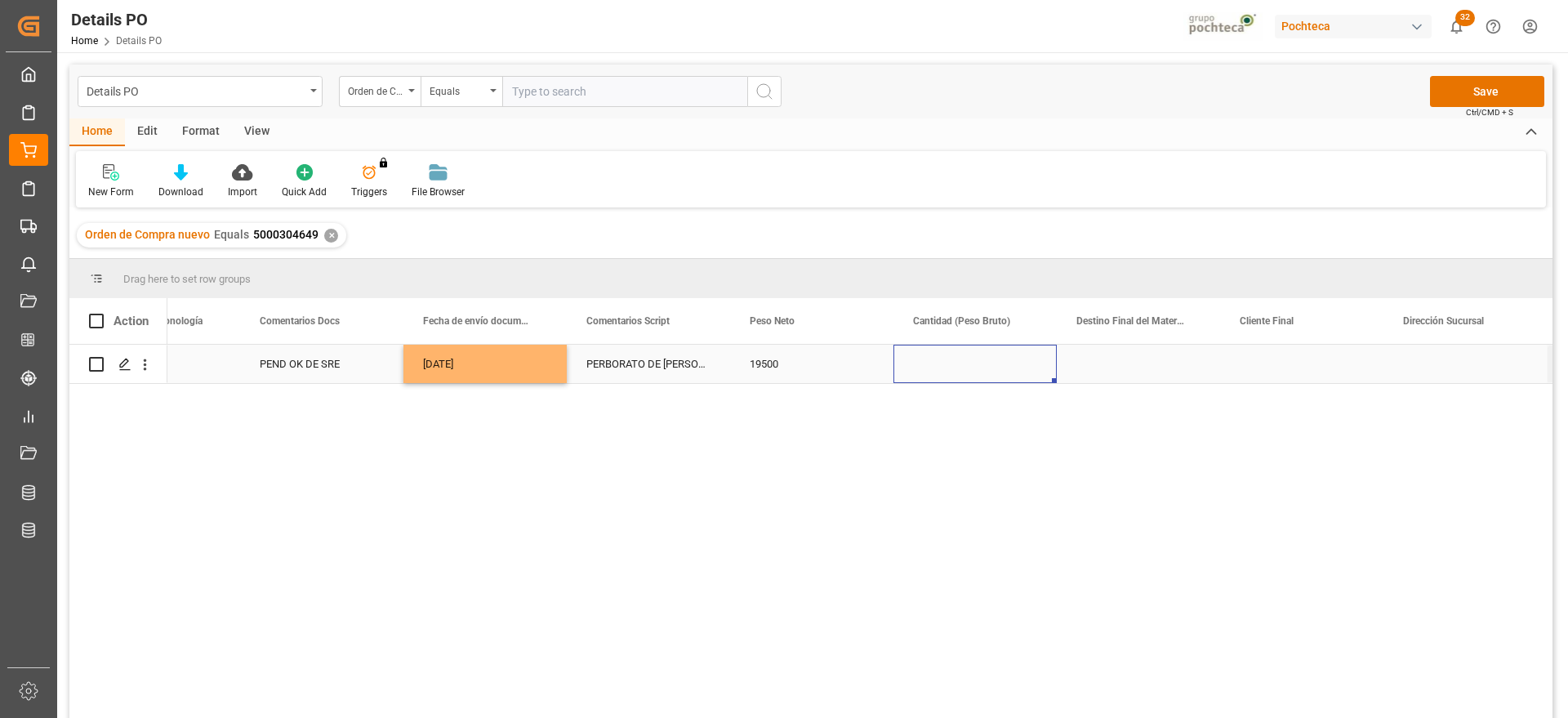
click at [969, 369] on div "Press SPACE to select this row." at bounding box center [975, 363] width 163 height 38
click at [960, 369] on div "Press SPACE to select this row." at bounding box center [975, 363] width 163 height 38
click at [946, 366] on div "Press SPACE to select this row." at bounding box center [975, 363] width 163 height 38
type input "20000"
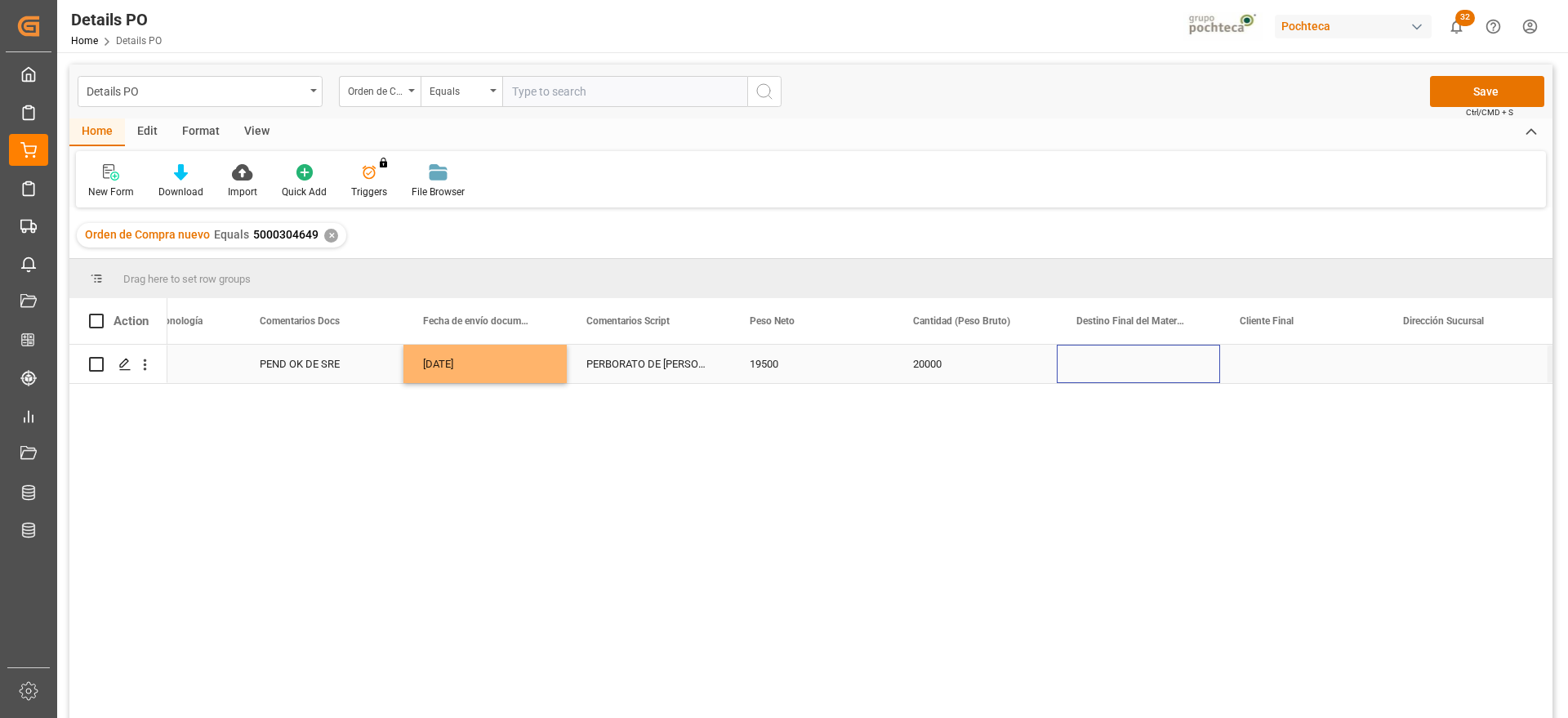
click at [1098, 380] on div "Press SPACE to select this row." at bounding box center [1139, 363] width 163 height 38
click at [1126, 361] on div "Press SPACE to select this row." at bounding box center [1139, 363] width 163 height 38
click at [1126, 361] on input "Press SPACE to select this row." at bounding box center [1139, 372] width 137 height 31
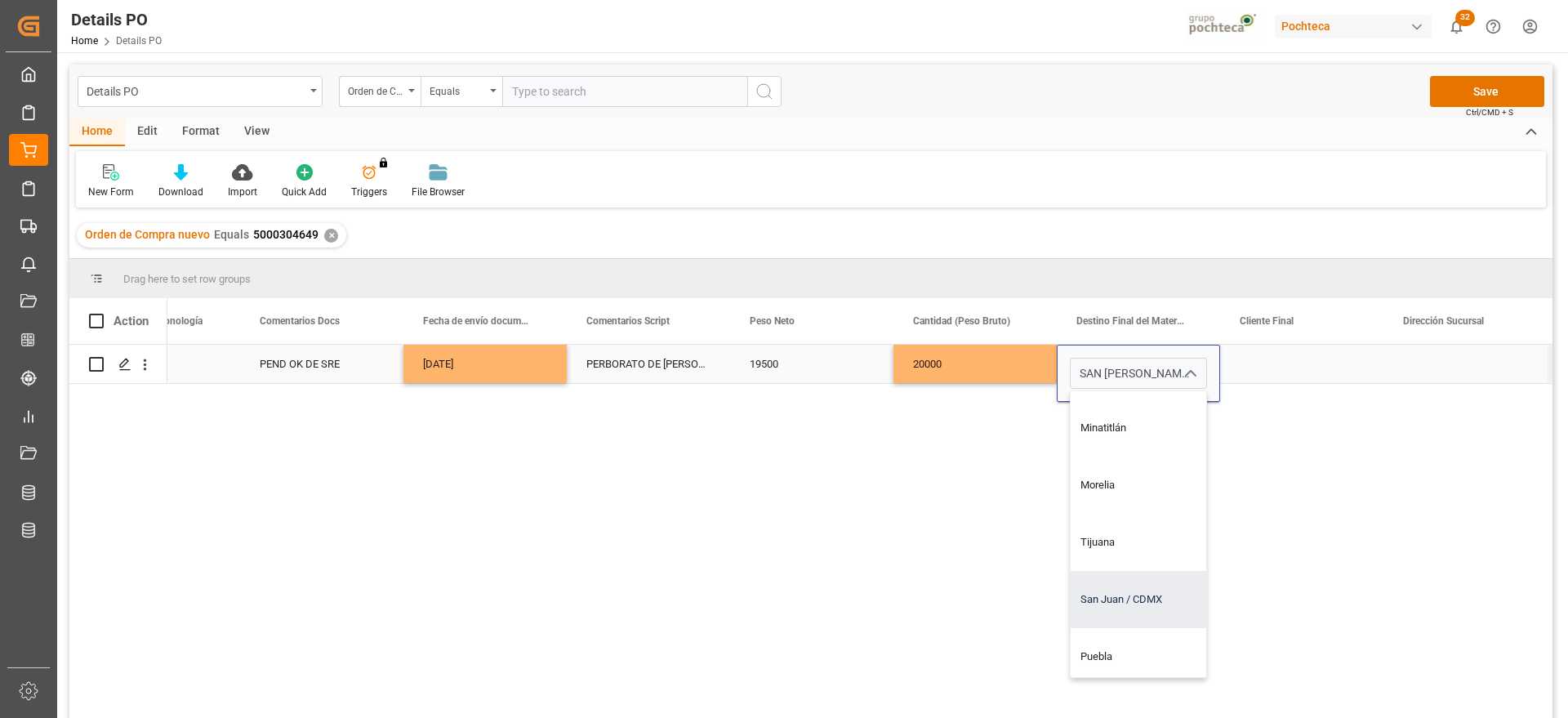
click at [1138, 599] on div "San Juan / CDMX" at bounding box center [1169, 600] width 198 height 58
type input "San Juan / CDMX"
click at [1266, 369] on div "Press SPACE to select this row." at bounding box center [1302, 363] width 163 height 38
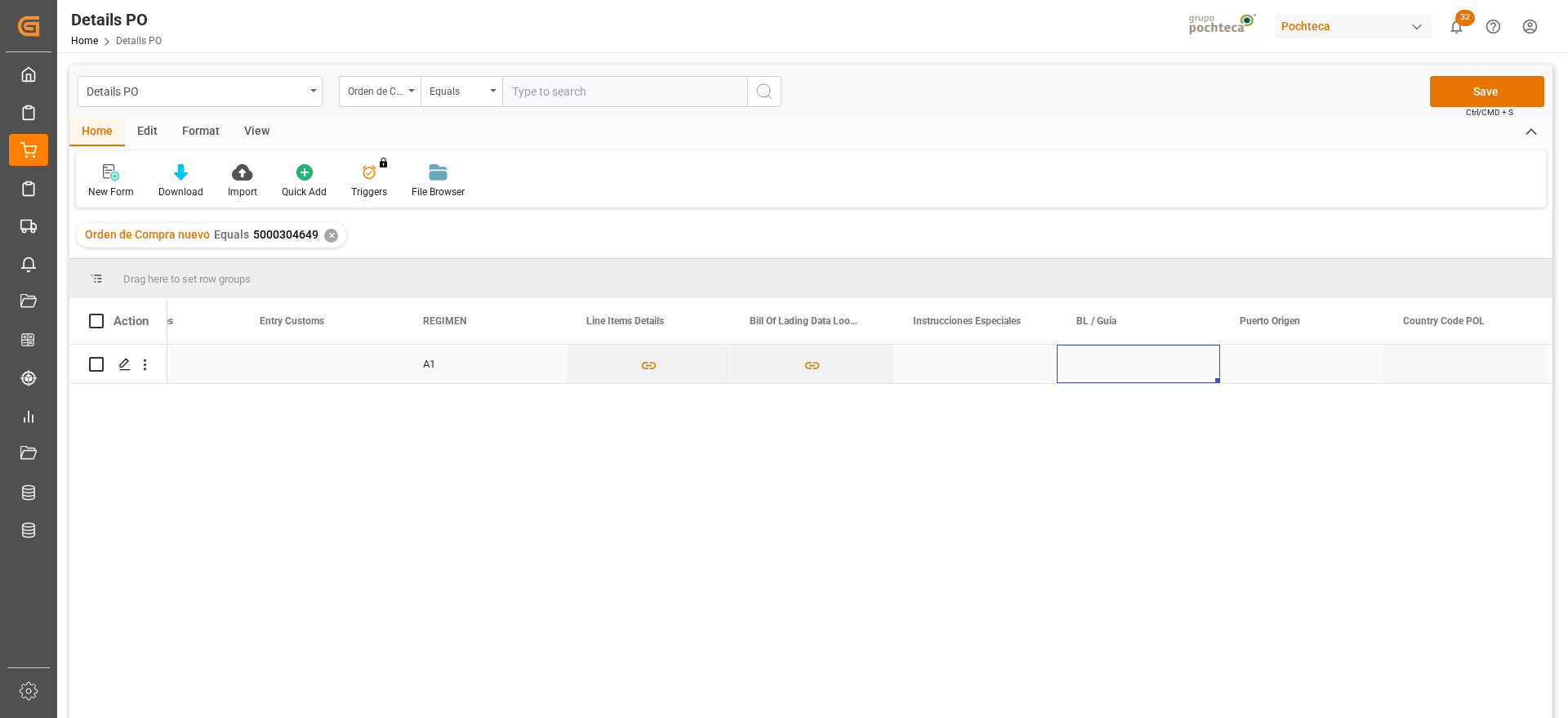
click at [1118, 367] on div "Press SPACE to select this row." at bounding box center [1139, 363] width 163 height 38
click at [1118, 367] on input "Press SPACE to select this row." at bounding box center [1139, 372] width 137 height 31
paste input "1068684728"
type input "1068684728"
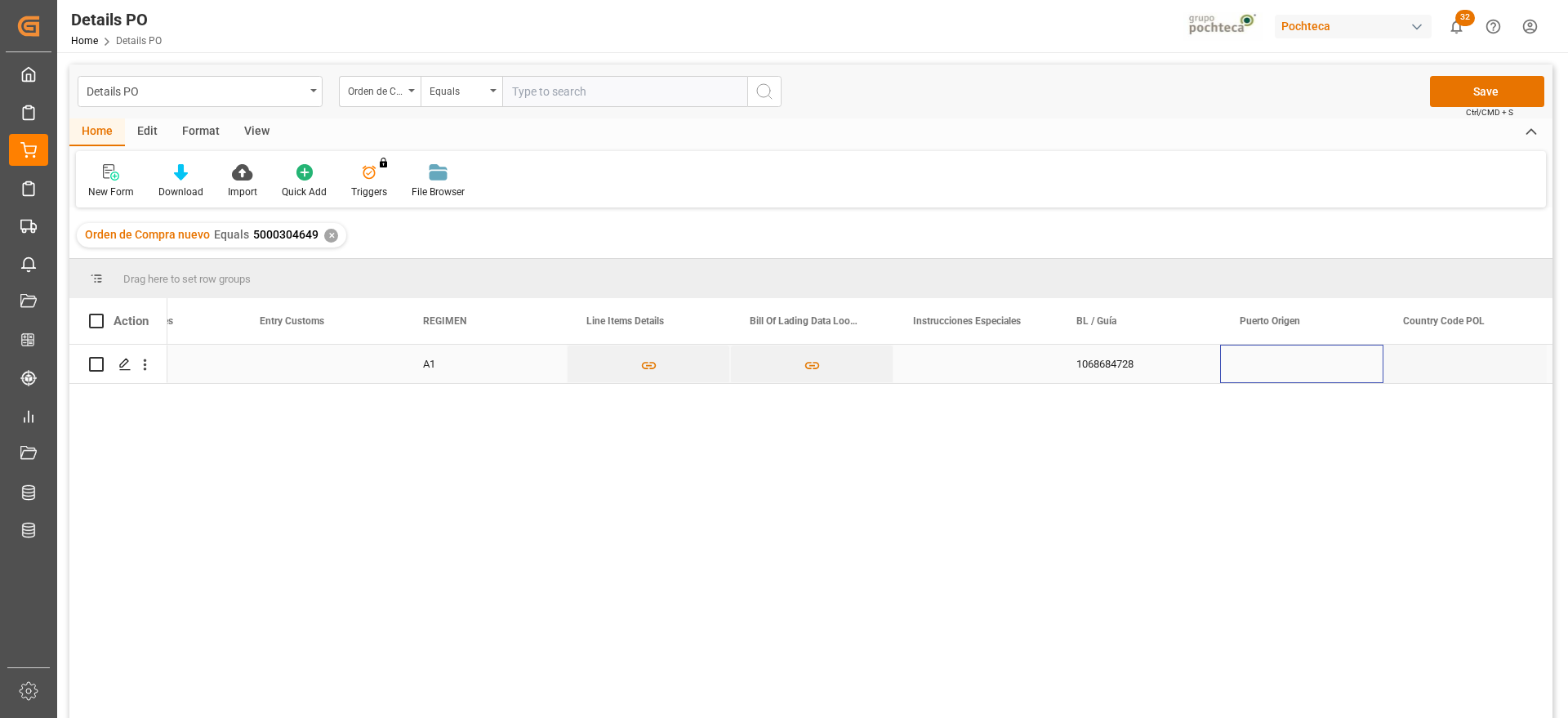
click at [1280, 361] on div "Press SPACE to select this row." at bounding box center [1302, 363] width 163 height 38
click at [1251, 363] on div "Press SPACE to select this row." at bounding box center [1302, 363] width 163 height 38
click at [1251, 363] on input "Press SPACE to select this row." at bounding box center [1302, 372] width 137 height 31
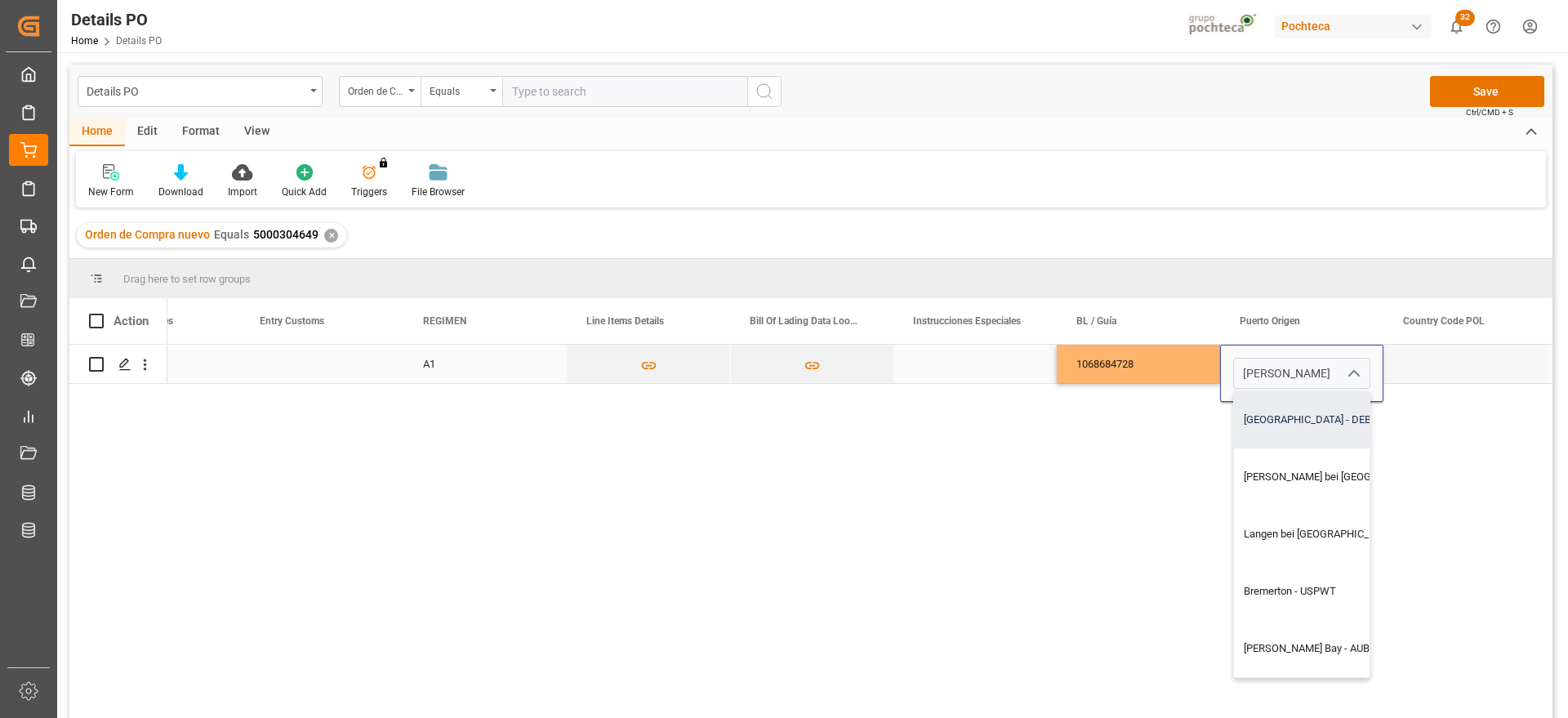
click at [1316, 423] on div "[GEOGRAPHIC_DATA] - DEBRV" at bounding box center [1365, 420] width 263 height 58
type input "[GEOGRAPHIC_DATA] - DEBRV"
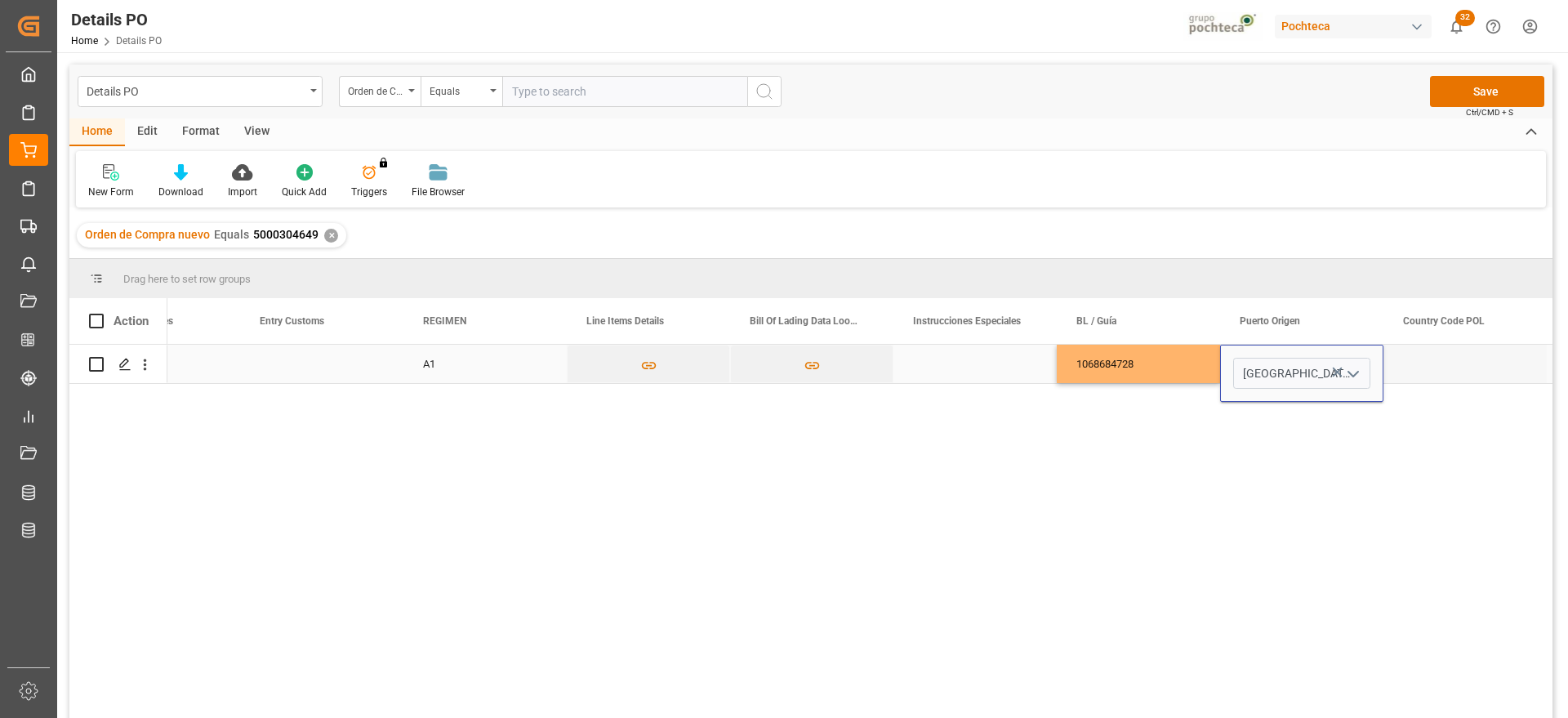
click at [1418, 369] on div "Press SPACE to select this row." at bounding box center [1465, 363] width 163 height 38
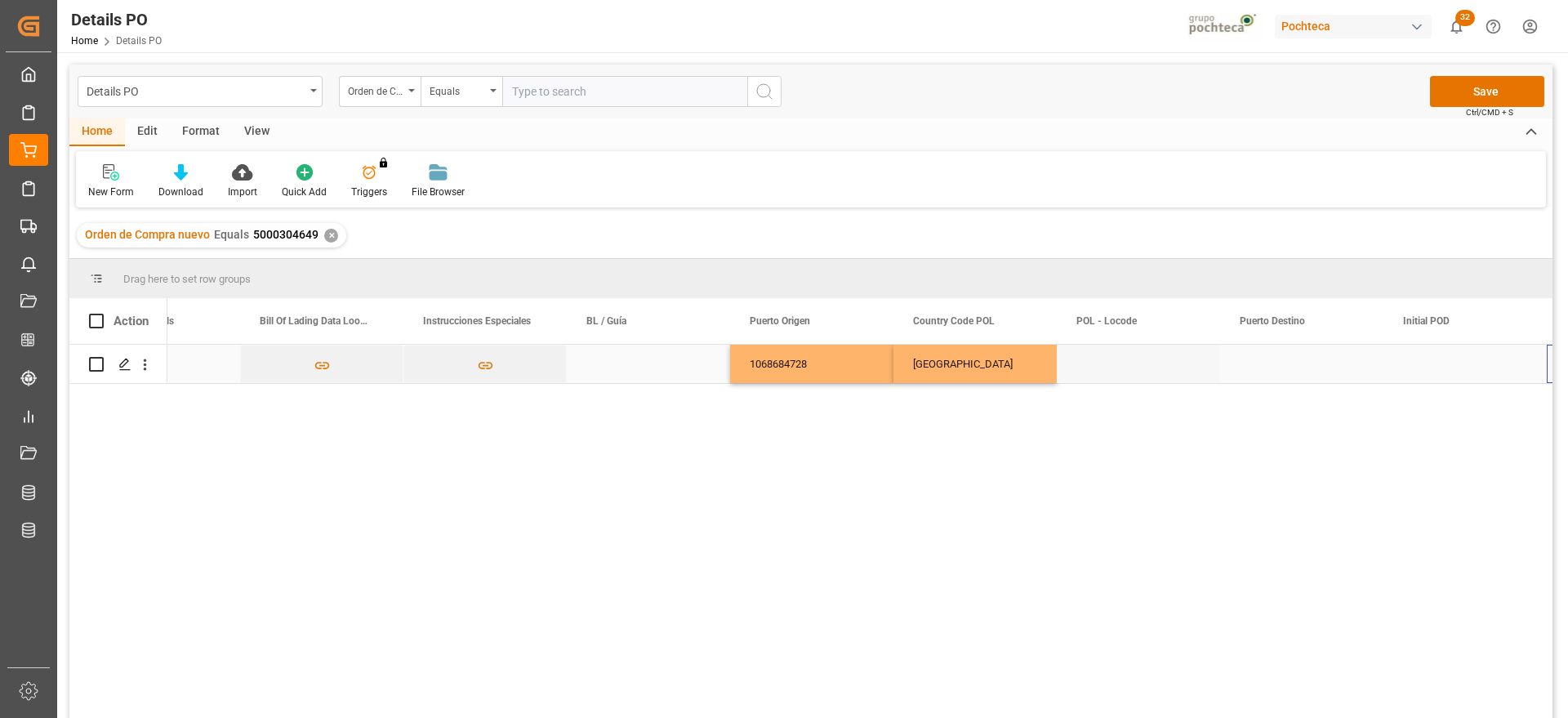
scroll to position [0, 6624]
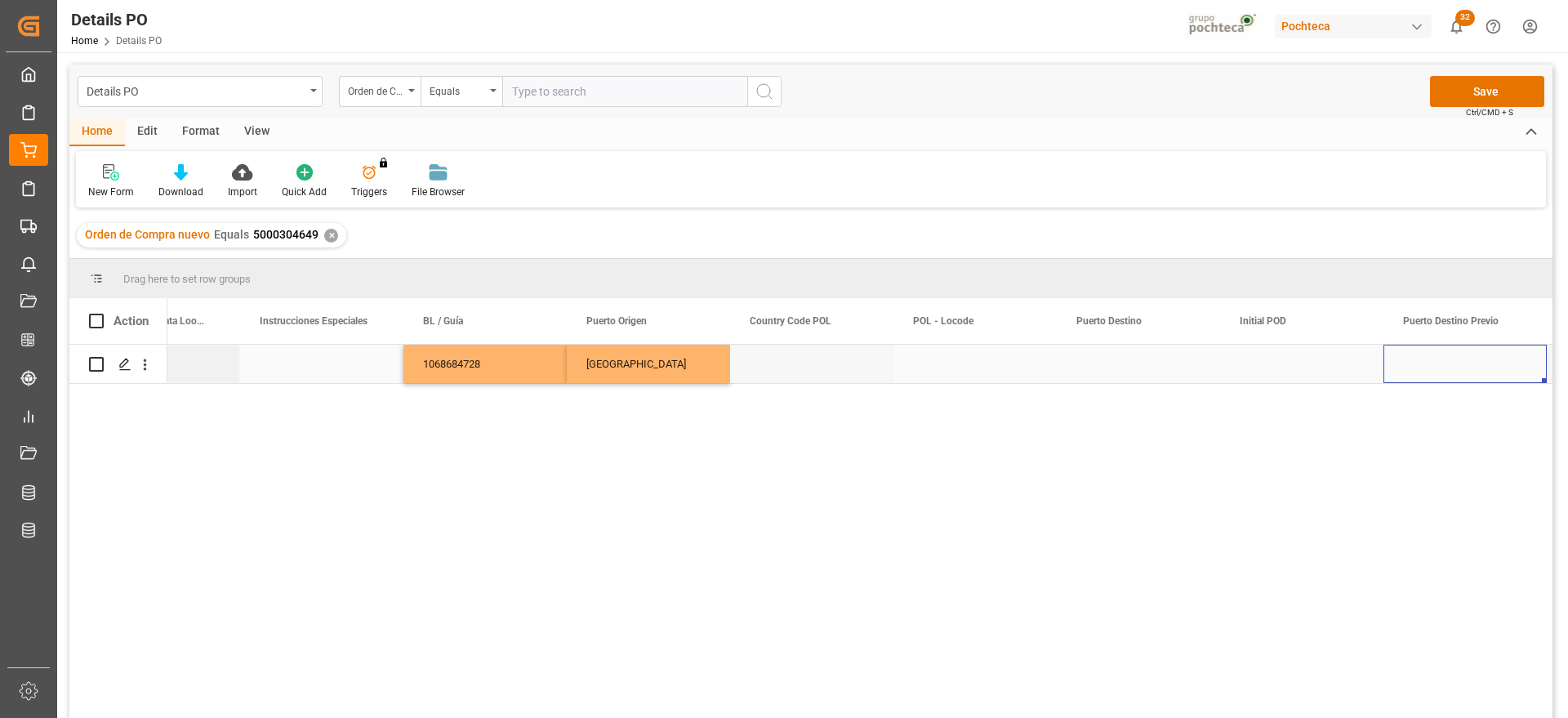
click at [1125, 363] on div "Press SPACE to select this row." at bounding box center [1139, 363] width 163 height 38
click at [1140, 367] on input "Press SPACE to select this row." at bounding box center [1139, 372] width 137 height 31
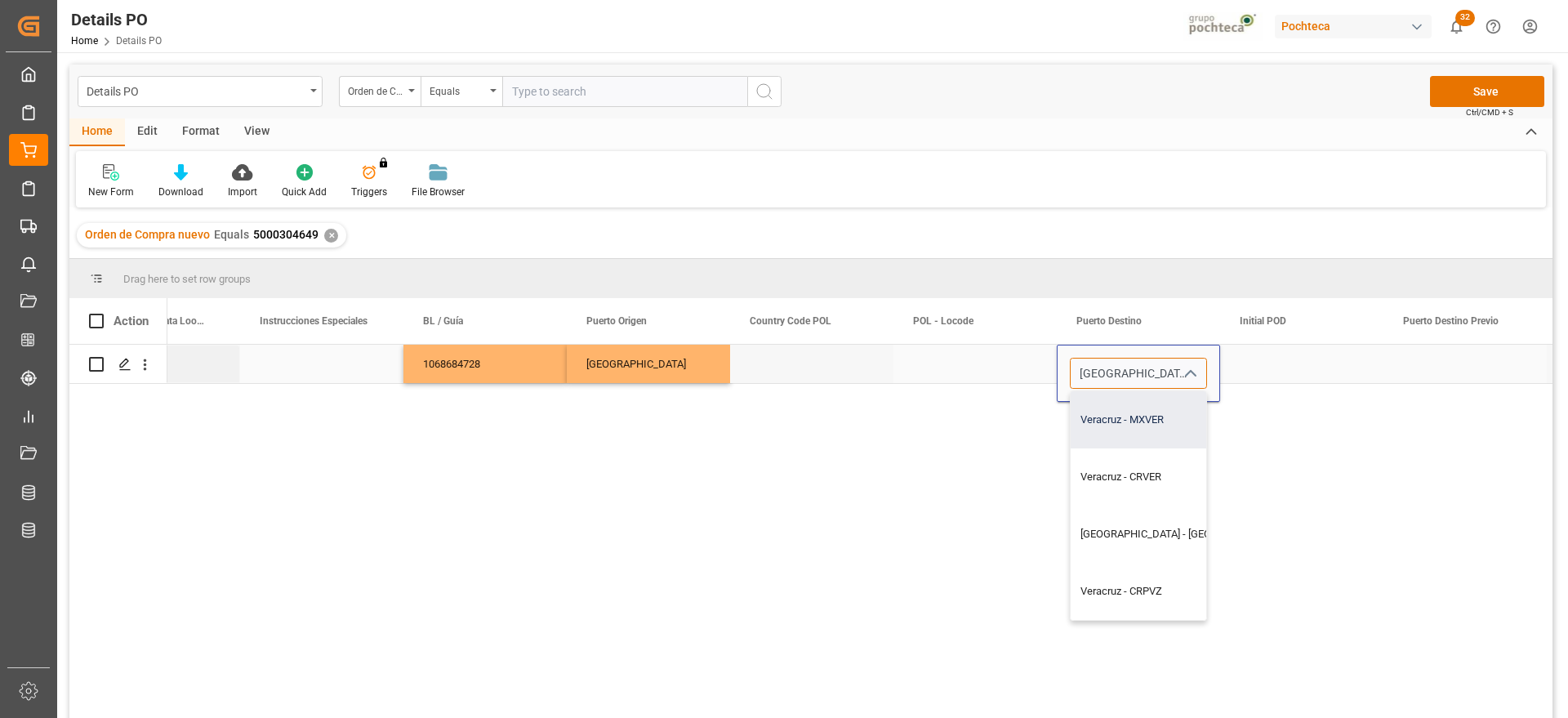
click at [1162, 424] on div "Veracruz - MXVER" at bounding box center [1184, 420] width 227 height 58
type input "Veracruz - MXVER"
click at [1276, 359] on div "Press SPACE to select this row." at bounding box center [1302, 363] width 163 height 38
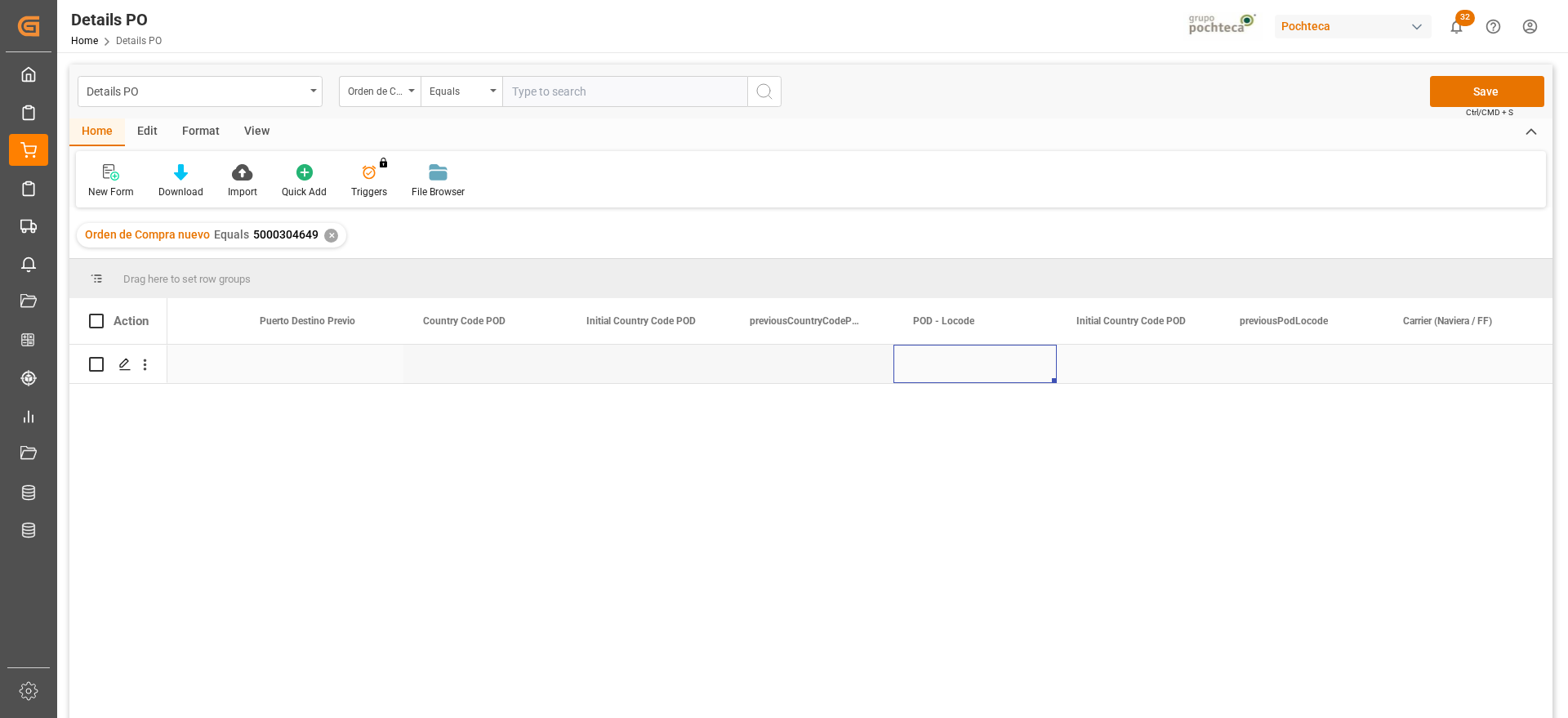
click at [1184, 368] on div "Press SPACE to select this row." at bounding box center [1139, 363] width 163 height 38
click at [1141, 357] on div "Press SPACE to select this row." at bounding box center [1139, 363] width 163 height 38
click at [1128, 372] on input "Press SPACE to select this row." at bounding box center [1139, 372] width 137 height 31
paste input "[PERSON_NAME] + [PERSON_NAME] FORWARDING"
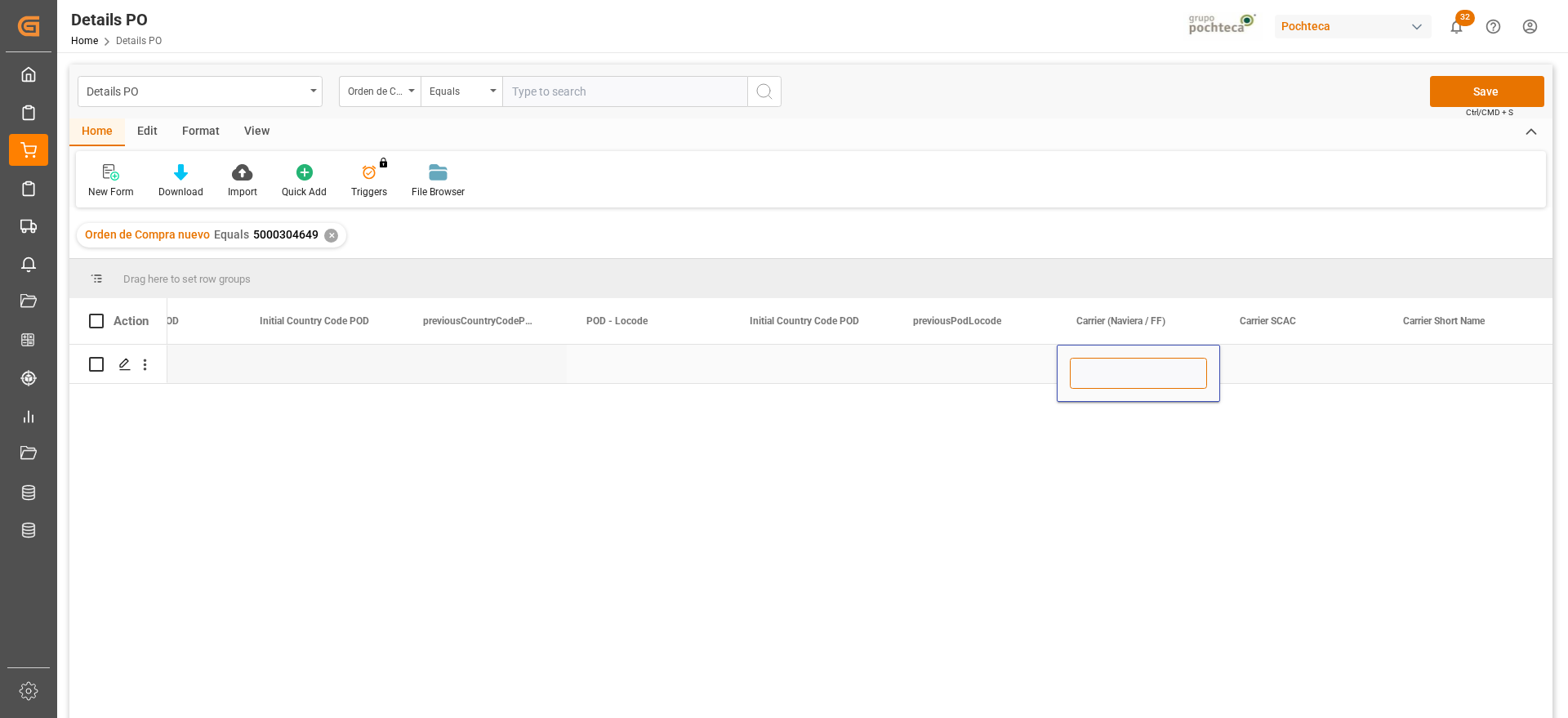
type input "[PERSON_NAME] + [PERSON_NAME] FORWARDING"
click at [1290, 355] on div "Press SPACE to select this row." at bounding box center [1302, 363] width 163 height 38
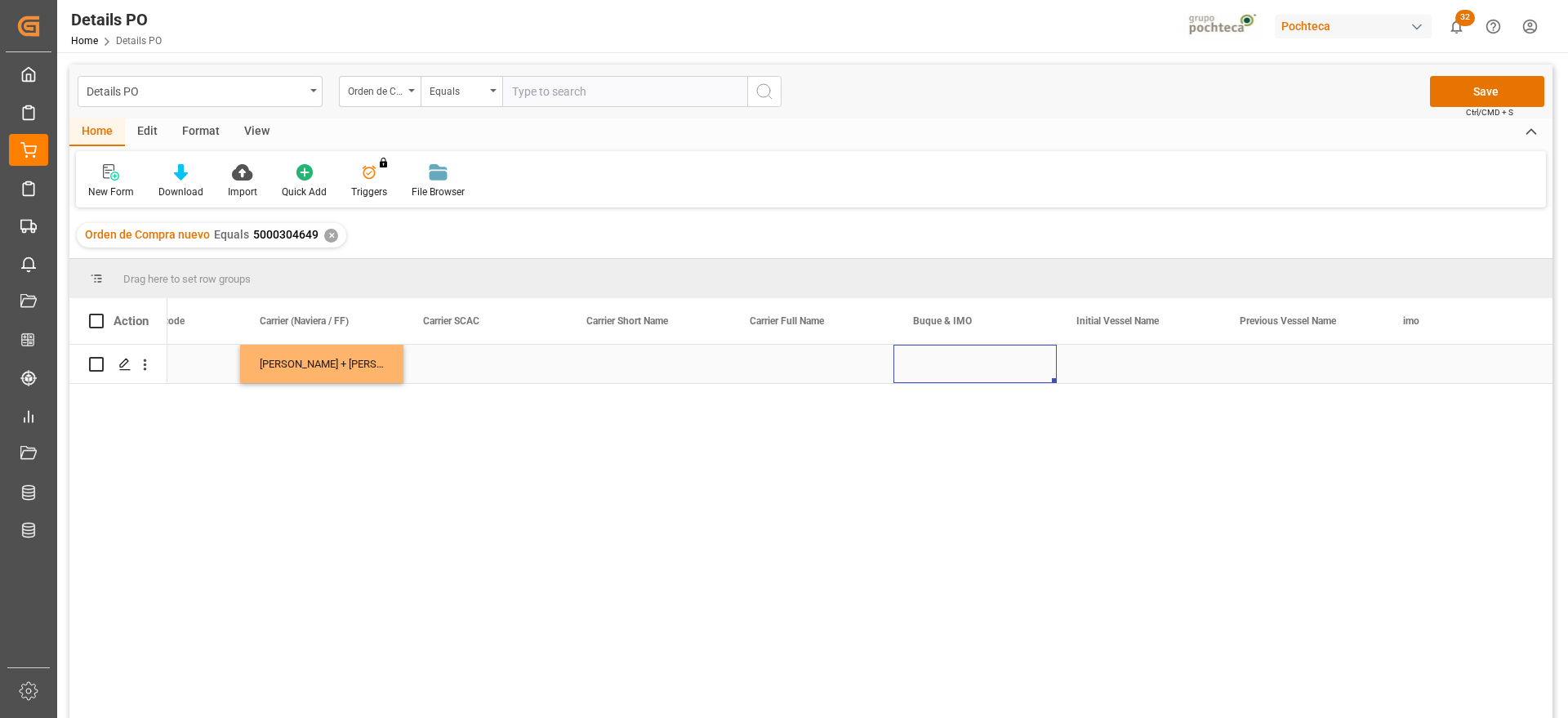
click at [970, 364] on div "Press SPACE to select this row." at bounding box center [975, 363] width 163 height 38
click at [970, 364] on input "Press SPACE to select this row." at bounding box center [975, 372] width 137 height 31
click at [1000, 425] on div "[PERSON_NAME] - 9665671" at bounding box center [980, 420] width 146 height 58
type input "[PERSON_NAME] - 9665671"
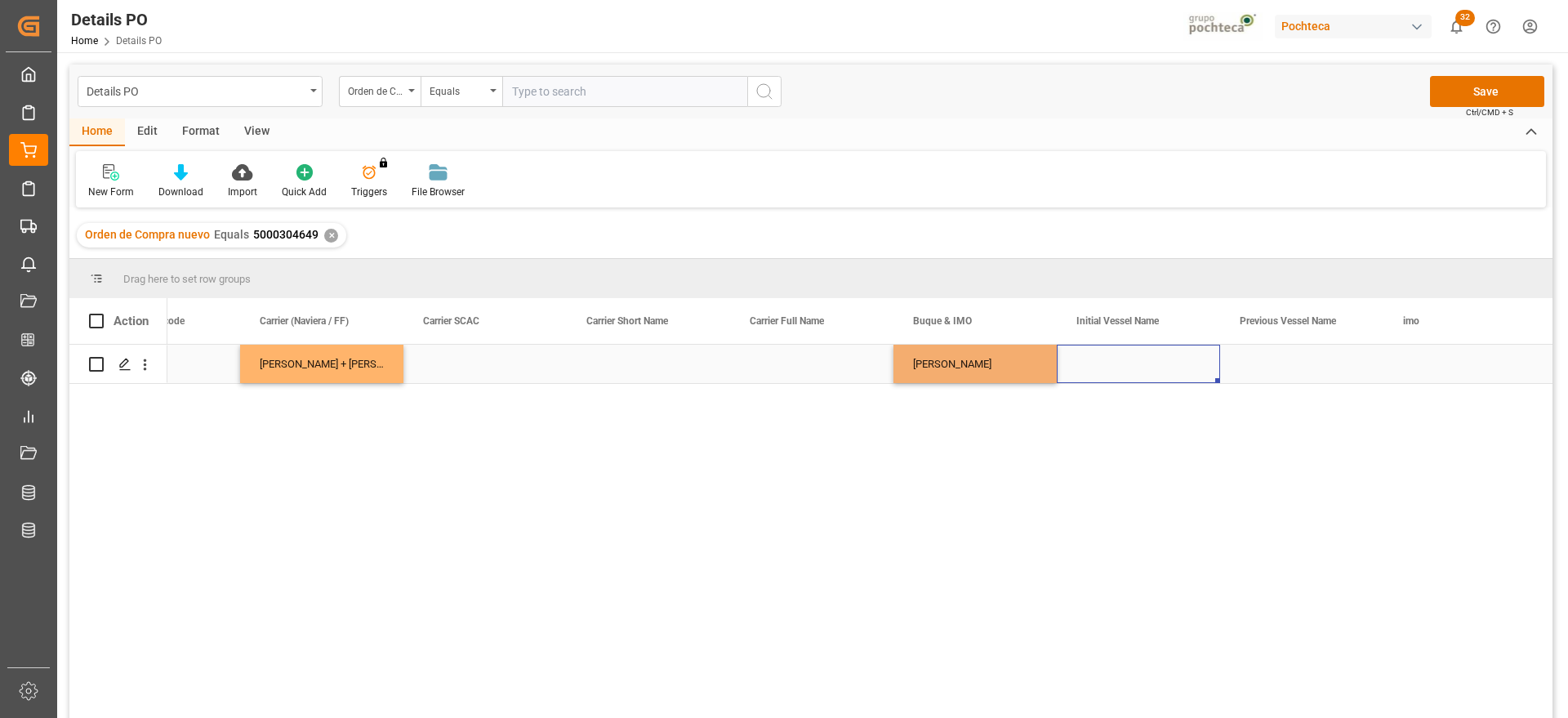
click at [1150, 358] on div "Press SPACE to select this row." at bounding box center [1139, 363] width 163 height 38
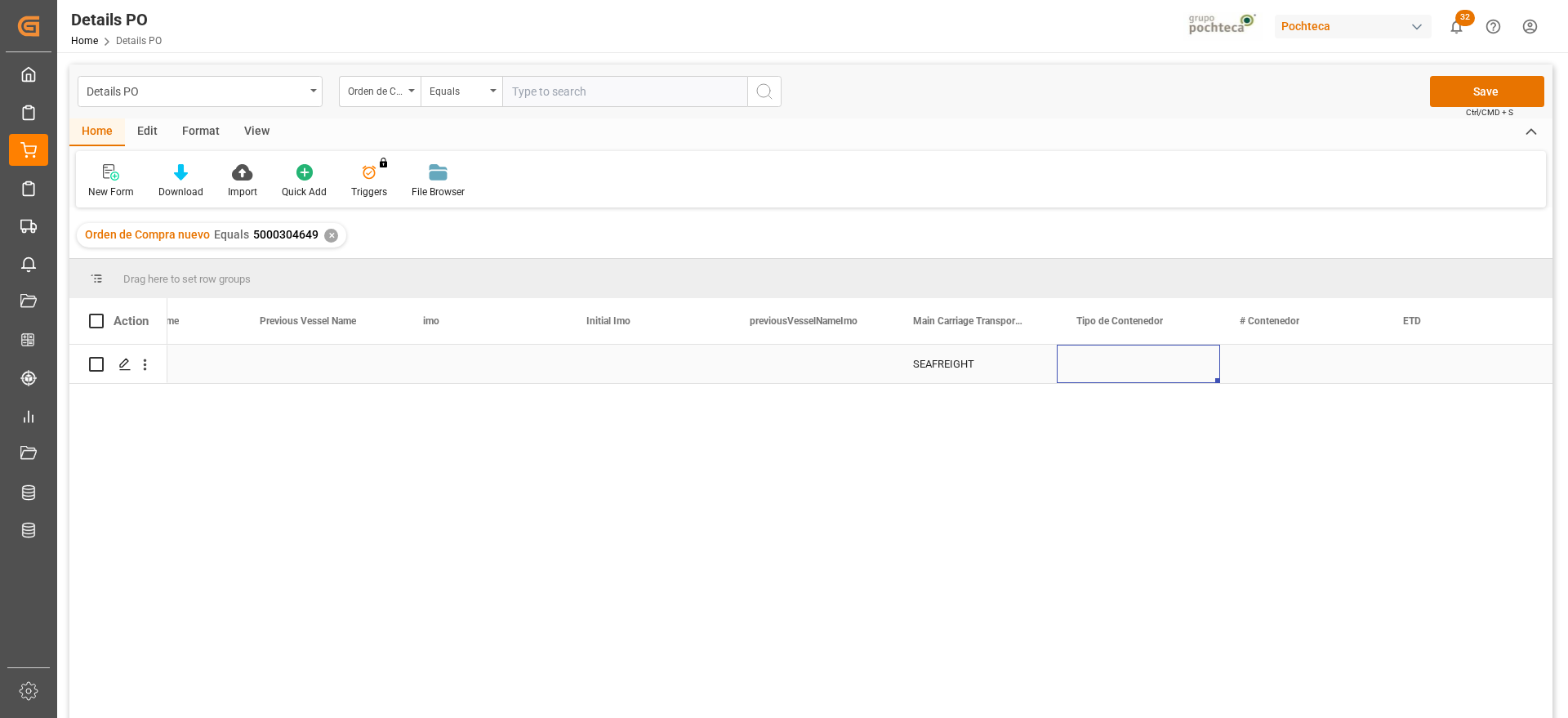
click at [1150, 358] on div "Press SPACE to select this row." at bounding box center [1139, 363] width 163 height 38
drag, startPoint x: 1186, startPoint y: 369, endPoint x: 1173, endPoint y: 388, distance: 23.0
click at [1187, 370] on icon "open menu" at bounding box center [1189, 373] width 20 height 20
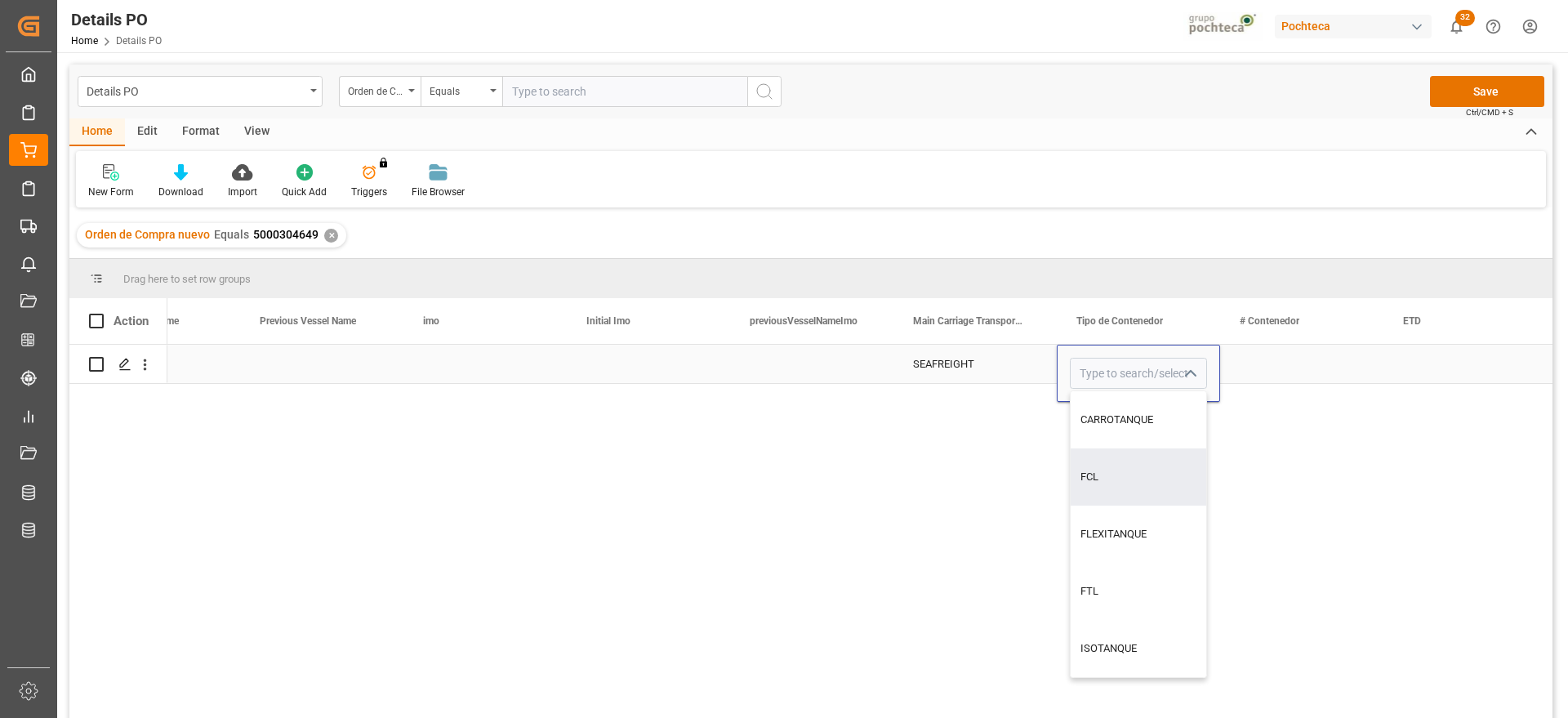
click at [1112, 489] on div "FCL" at bounding box center [1139, 477] width 136 height 58
type input "FCL"
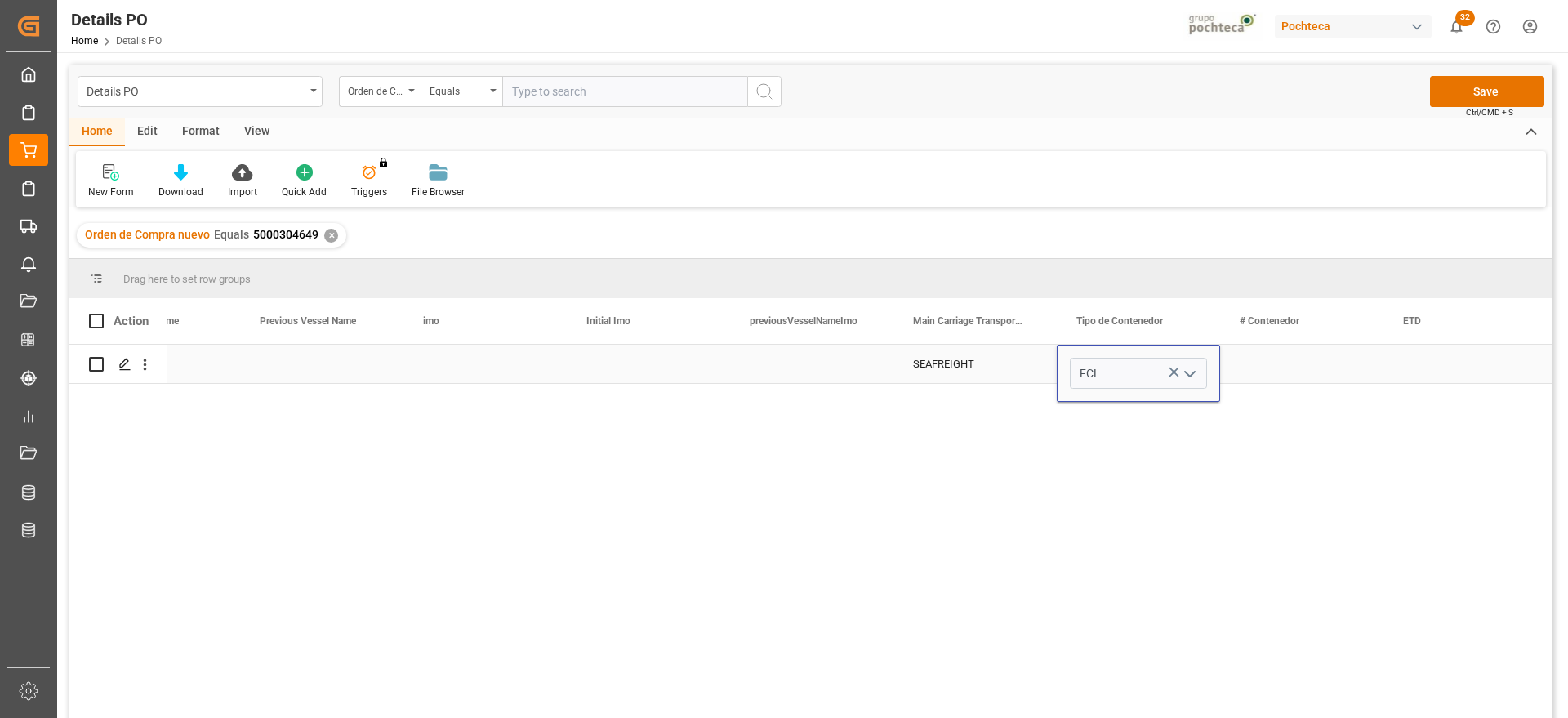
click at [1284, 361] on div "Press SPACE to select this row." at bounding box center [1302, 363] width 163 height 38
click at [1338, 350] on div "Press SPACE to select this row." at bounding box center [1302, 363] width 163 height 38
click at [1325, 355] on div "Press SPACE to select this row." at bounding box center [1302, 363] width 163 height 38
click at [1317, 364] on input "Press SPACE to select this row." at bounding box center [1302, 372] width 137 height 31
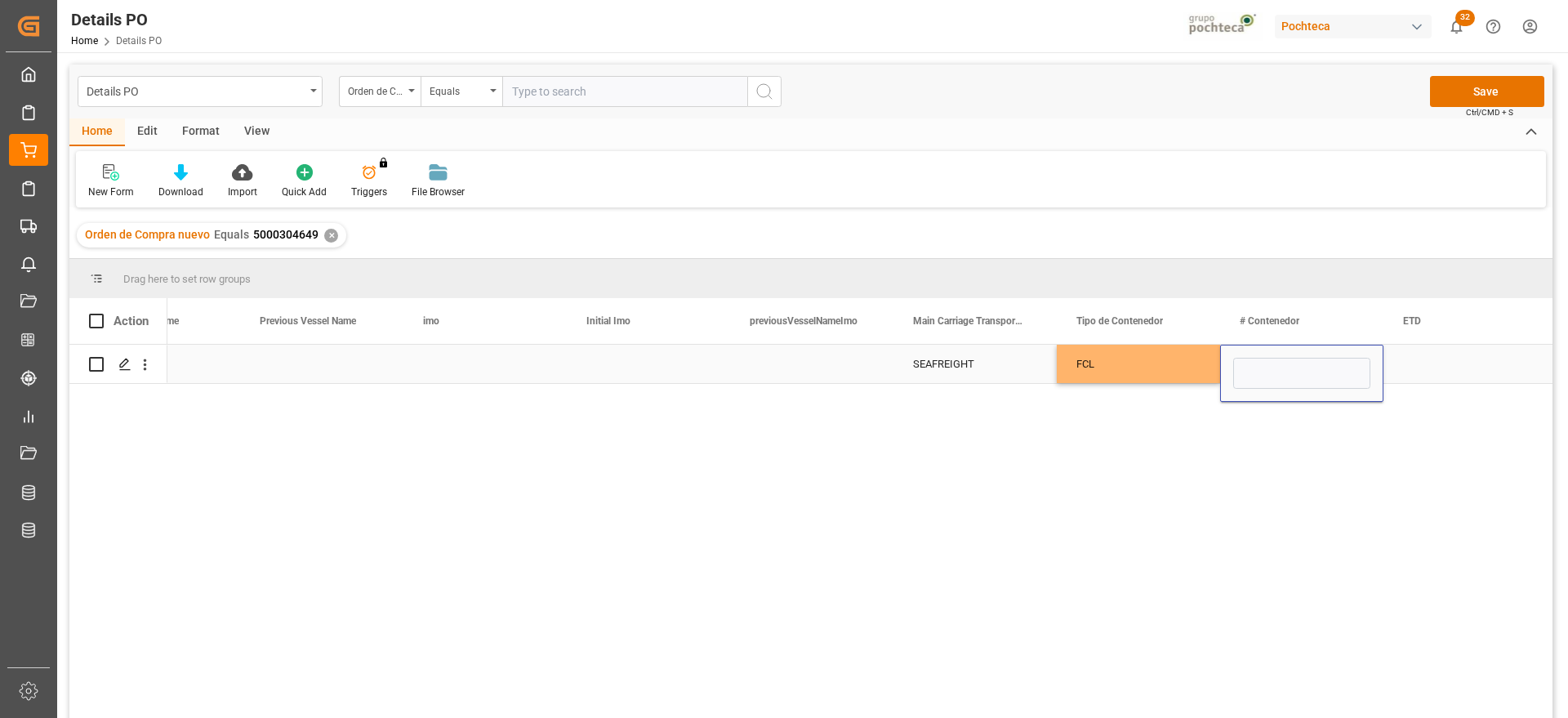
type input "MRKU7678502"
click at [1430, 368] on div "Press SPACE to select this row." at bounding box center [1465, 363] width 163 height 38
click at [1428, 372] on div "Press SPACE to select this row." at bounding box center [1465, 363] width 163 height 38
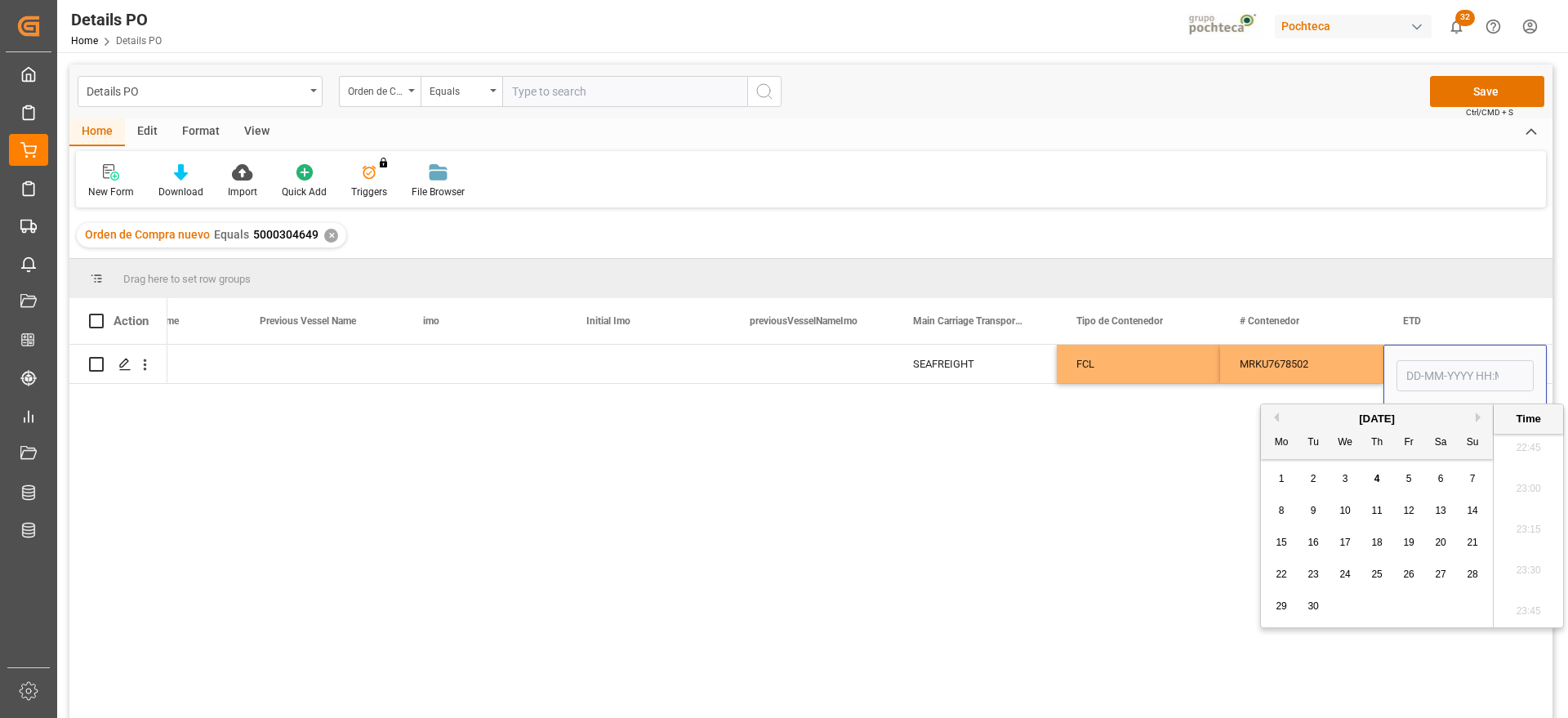
click at [1274, 419] on button "Previous Month" at bounding box center [1274, 417] width 10 height 10
click at [1381, 572] on span "21" at bounding box center [1376, 574] width 10 height 11
type input "[DATE] 00:00"
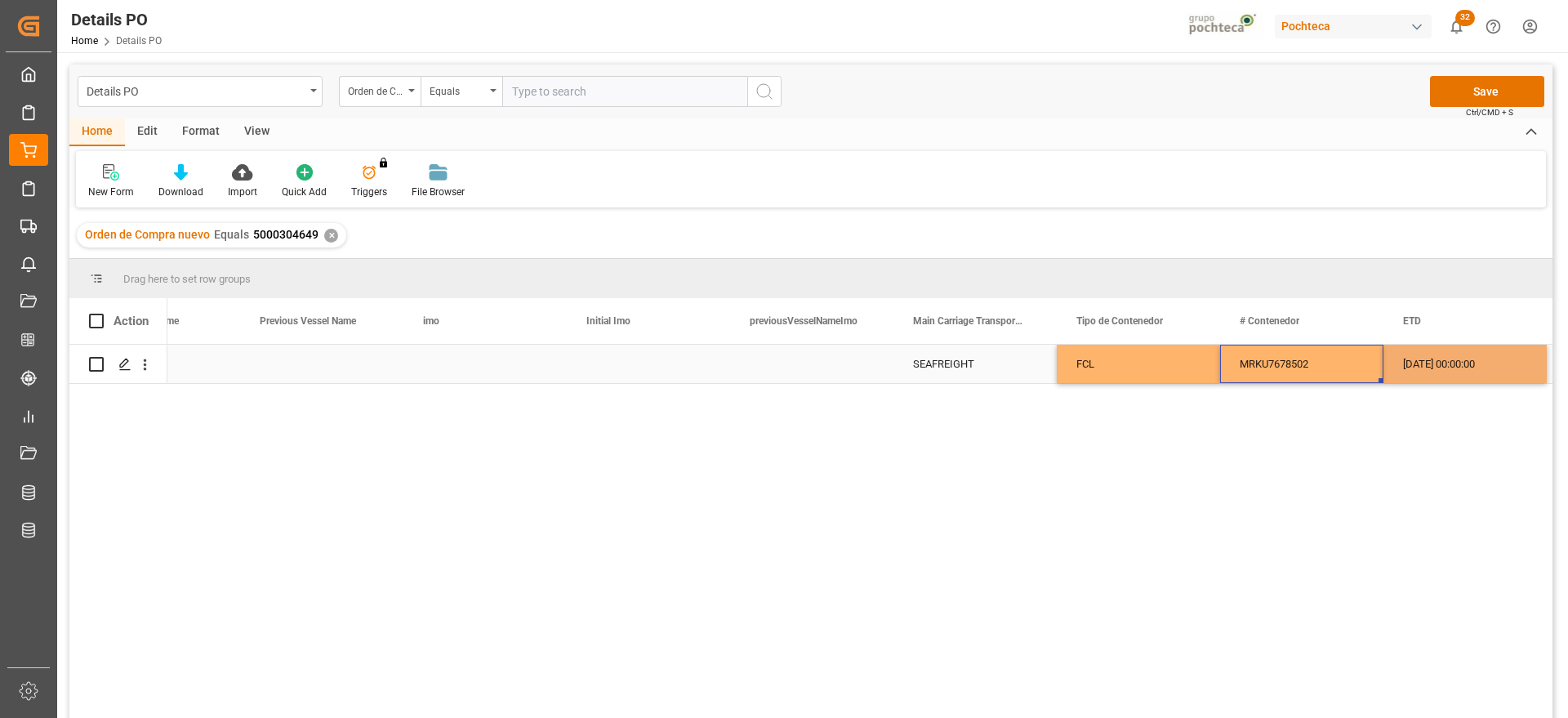
click at [1338, 363] on div "MRKU7678502" at bounding box center [1302, 363] width 163 height 38
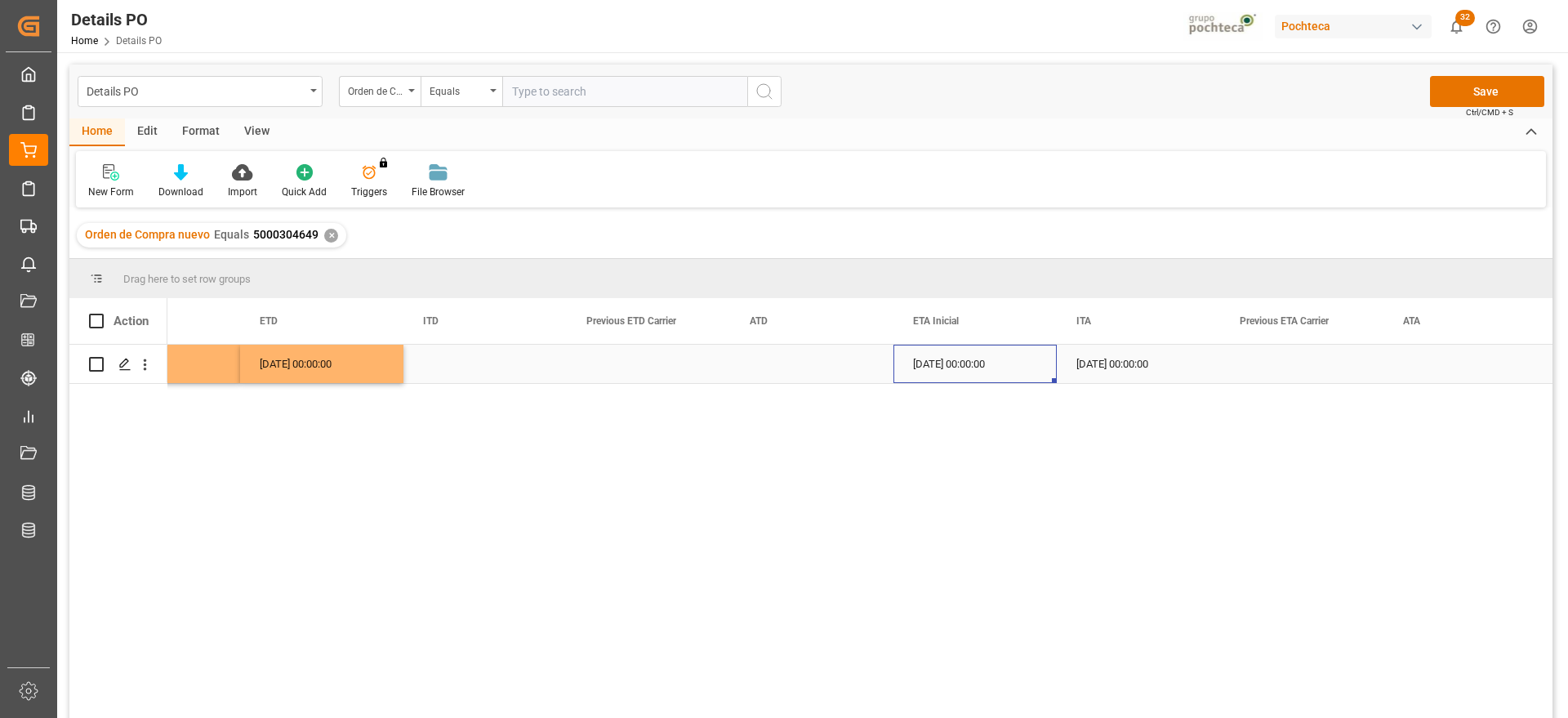
click at [987, 372] on div "[DATE] 00:00:00" at bounding box center [975, 363] width 163 height 38
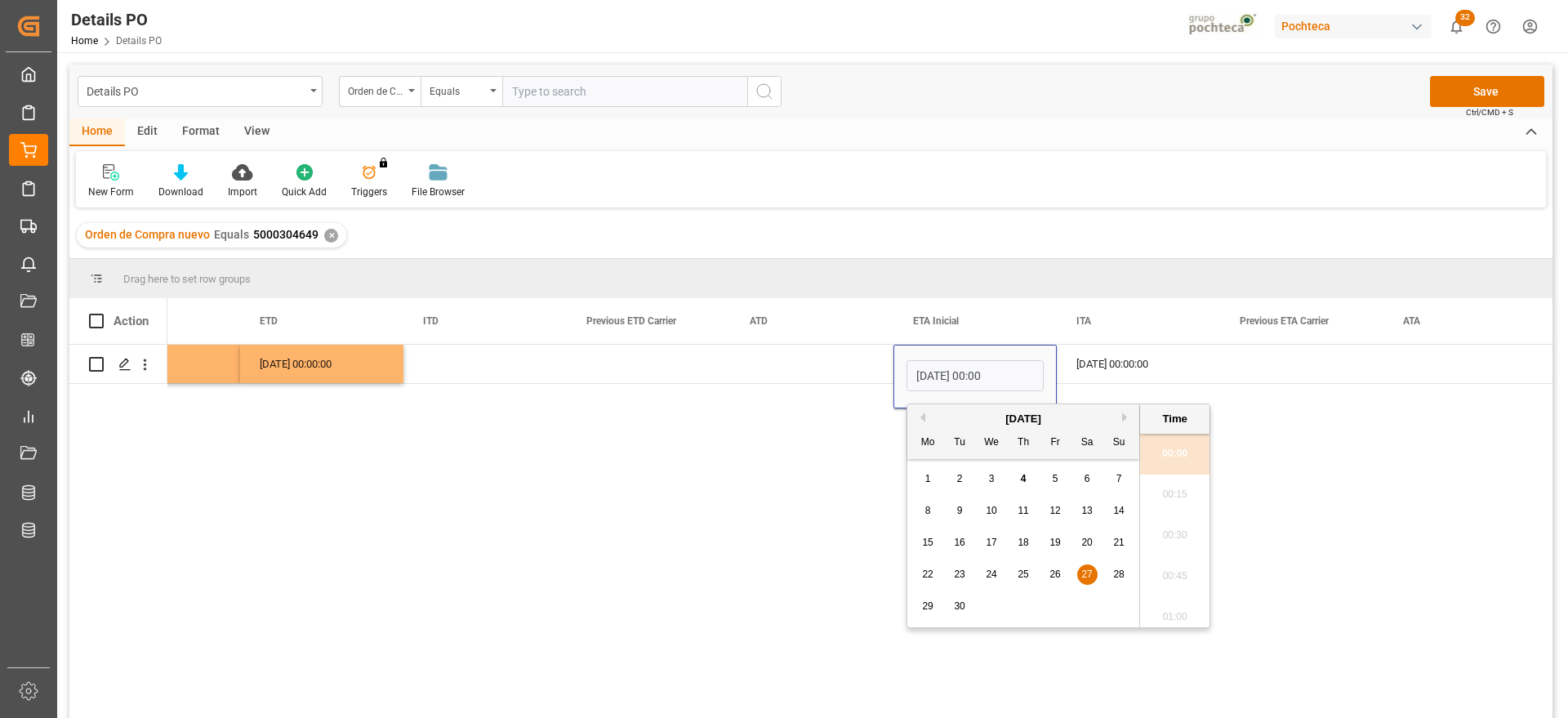
click at [928, 567] on div "22" at bounding box center [928, 574] width 20 height 20
type input "[DATE] 00:00"
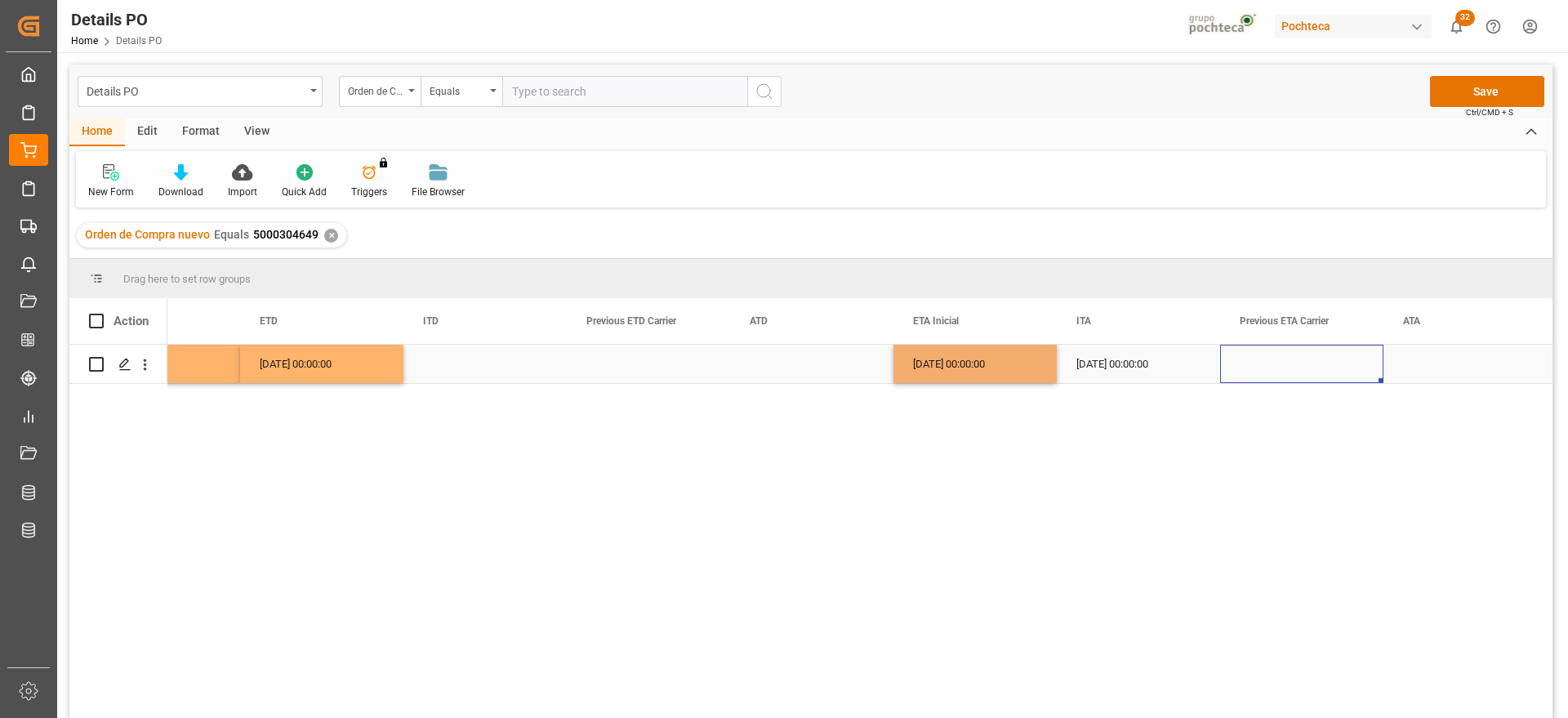
click at [1304, 382] on div "Press SPACE to select this row." at bounding box center [1302, 363] width 163 height 38
click at [1491, 91] on button "Save" at bounding box center [1486, 91] width 114 height 31
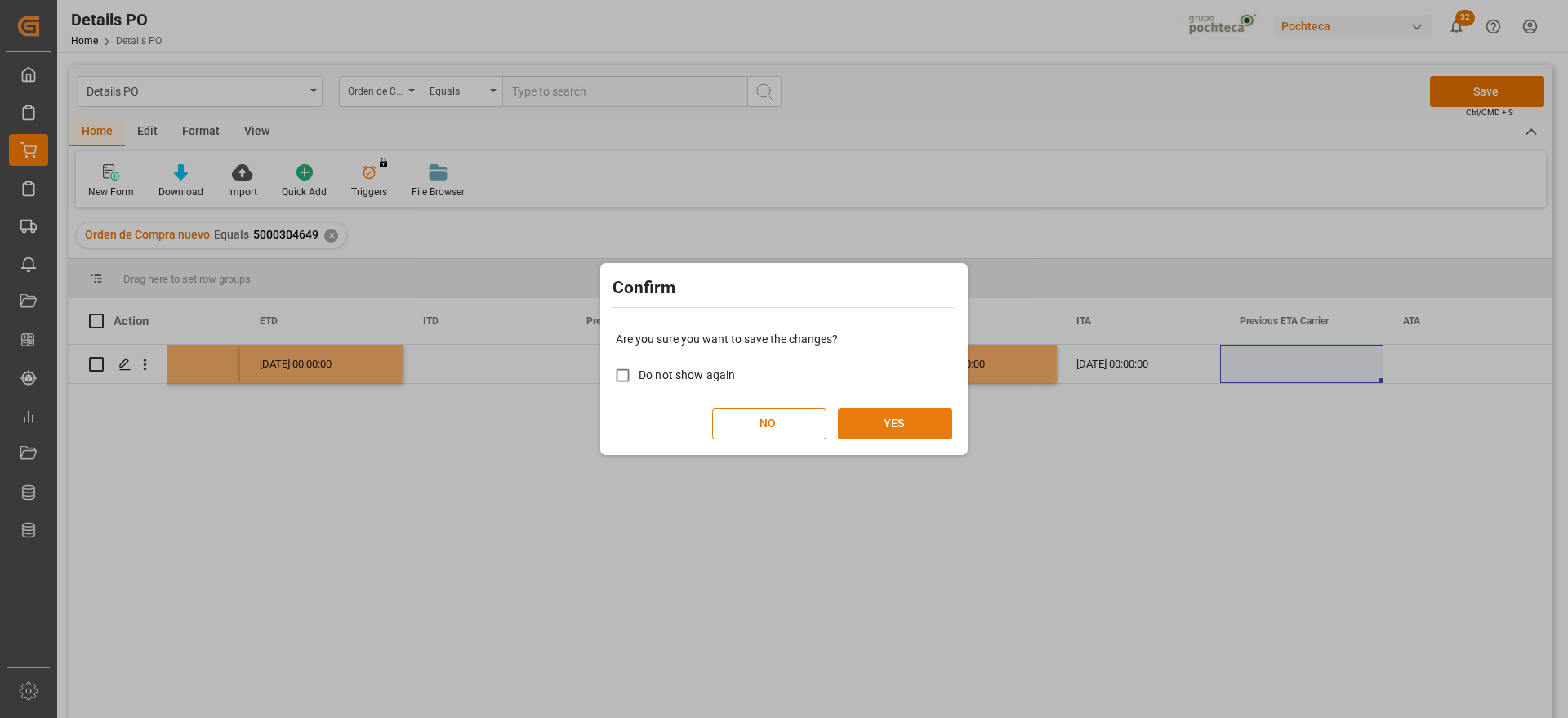
click at [908, 424] on button "YES" at bounding box center [895, 424] width 114 height 31
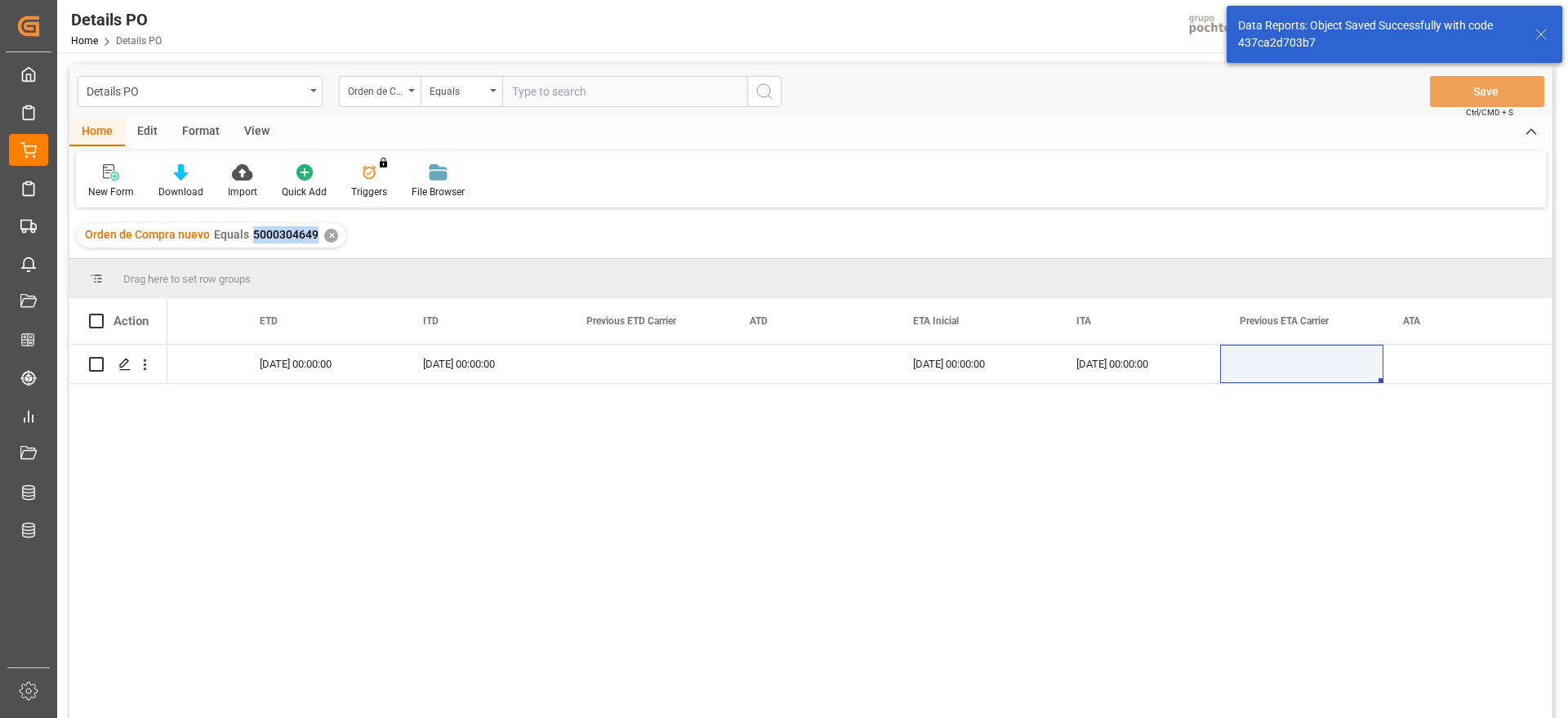
drag, startPoint x: 317, startPoint y: 229, endPoint x: 247, endPoint y: 228, distance: 70.0
click at [247, 228] on div "Orden de Compra nuevo Equals 5000304649 ✕" at bounding box center [212, 235] width 269 height 24
copy span "5000304649"
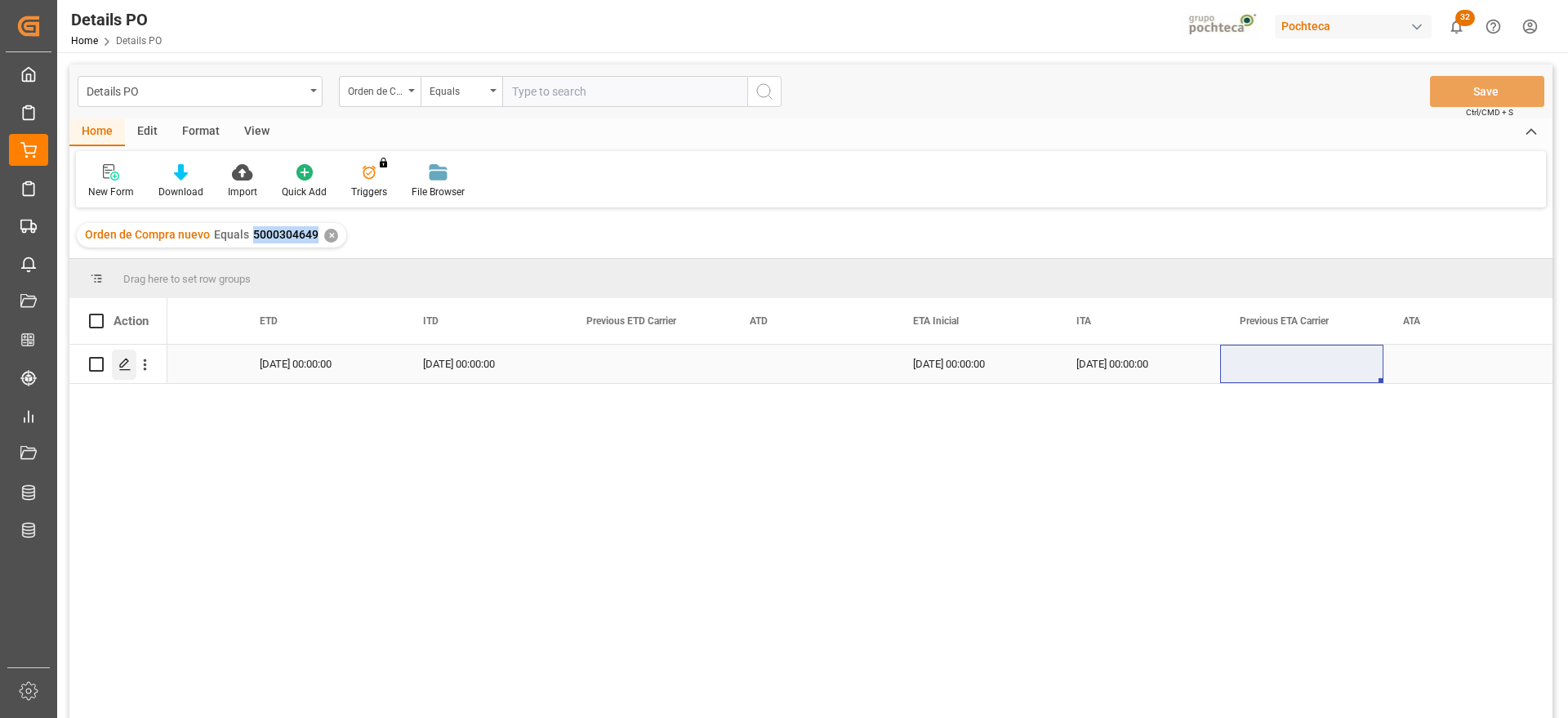
click at [122, 353] on div "Press SPACE to select this row." at bounding box center [124, 364] width 24 height 31
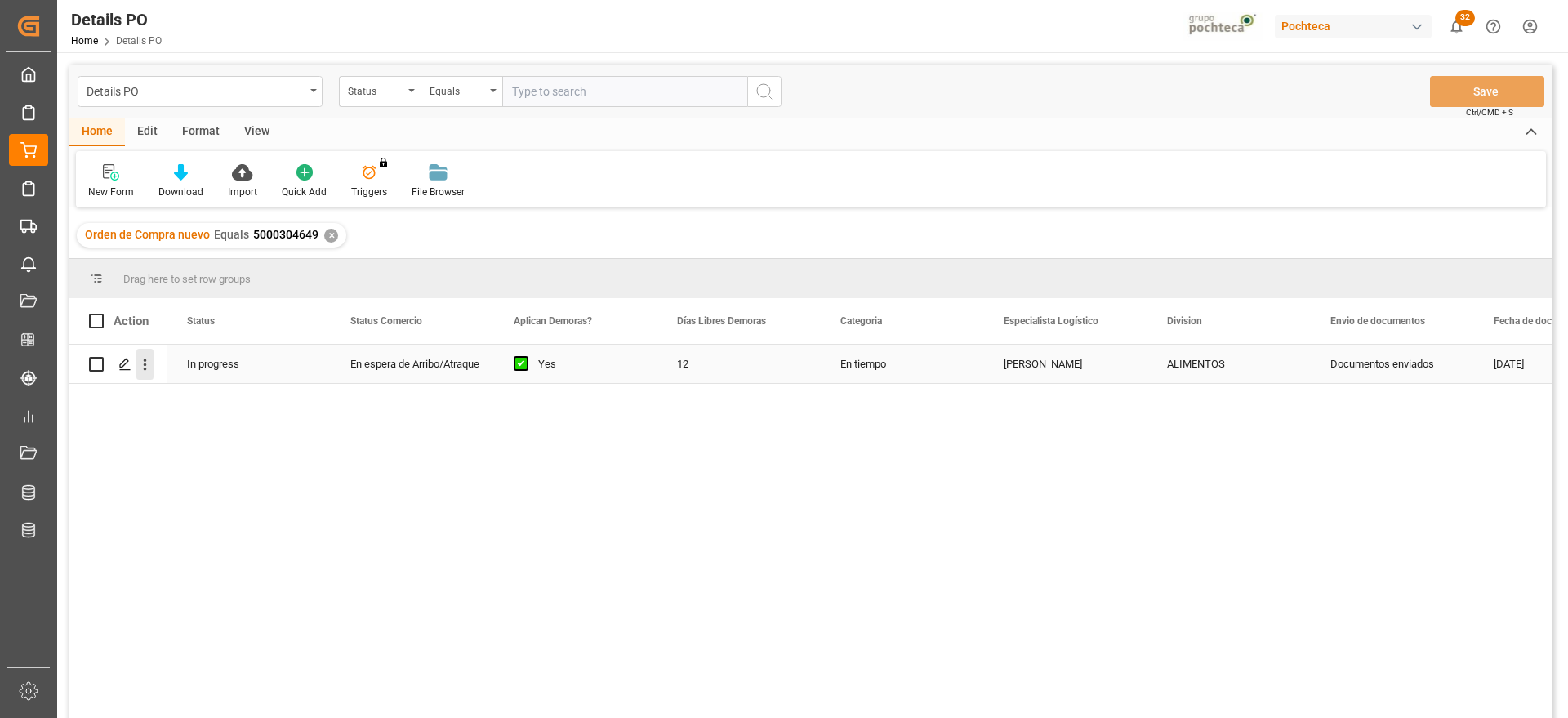
click at [137, 361] on icon "open menu" at bounding box center [145, 364] width 17 height 17
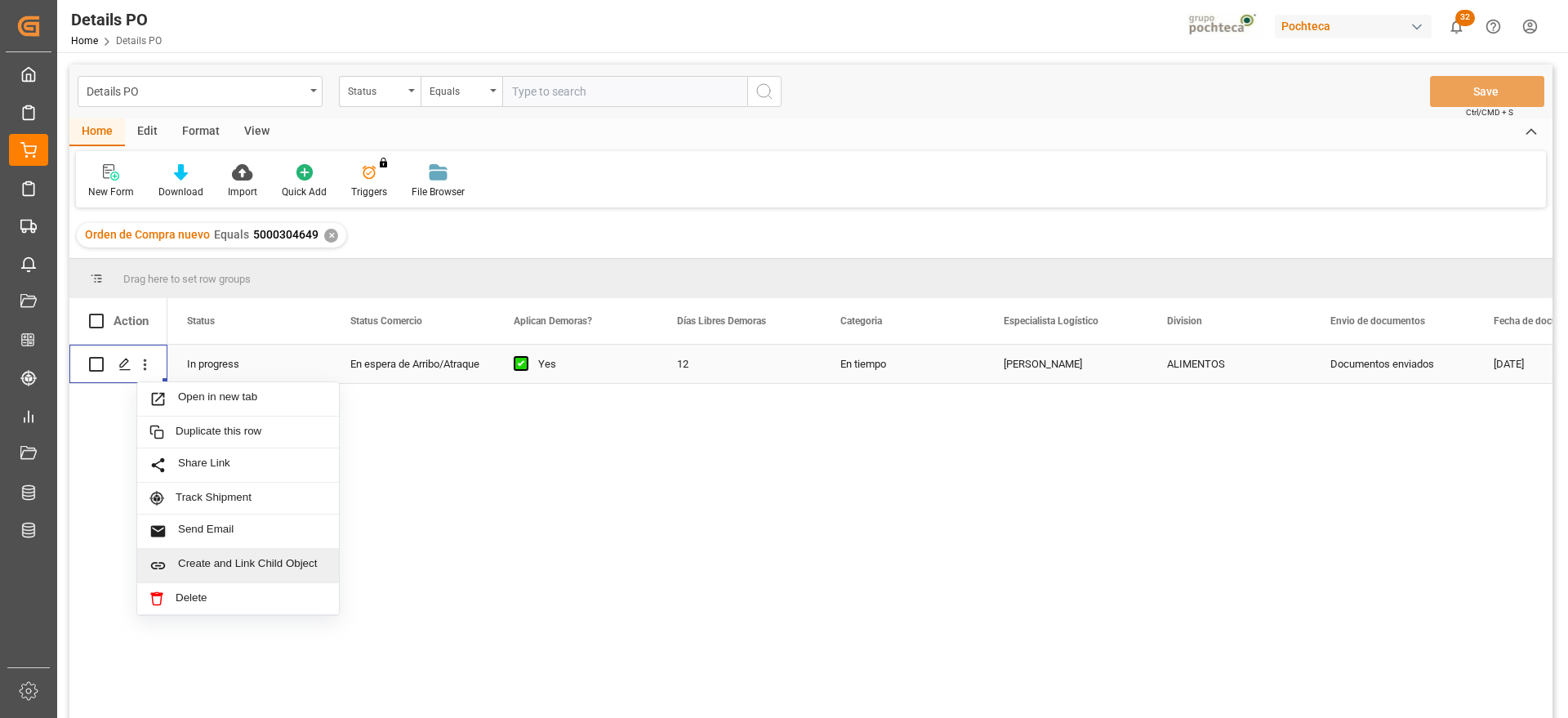
click at [237, 564] on span "Create and Link Child Object" at bounding box center [253, 566] width 149 height 17
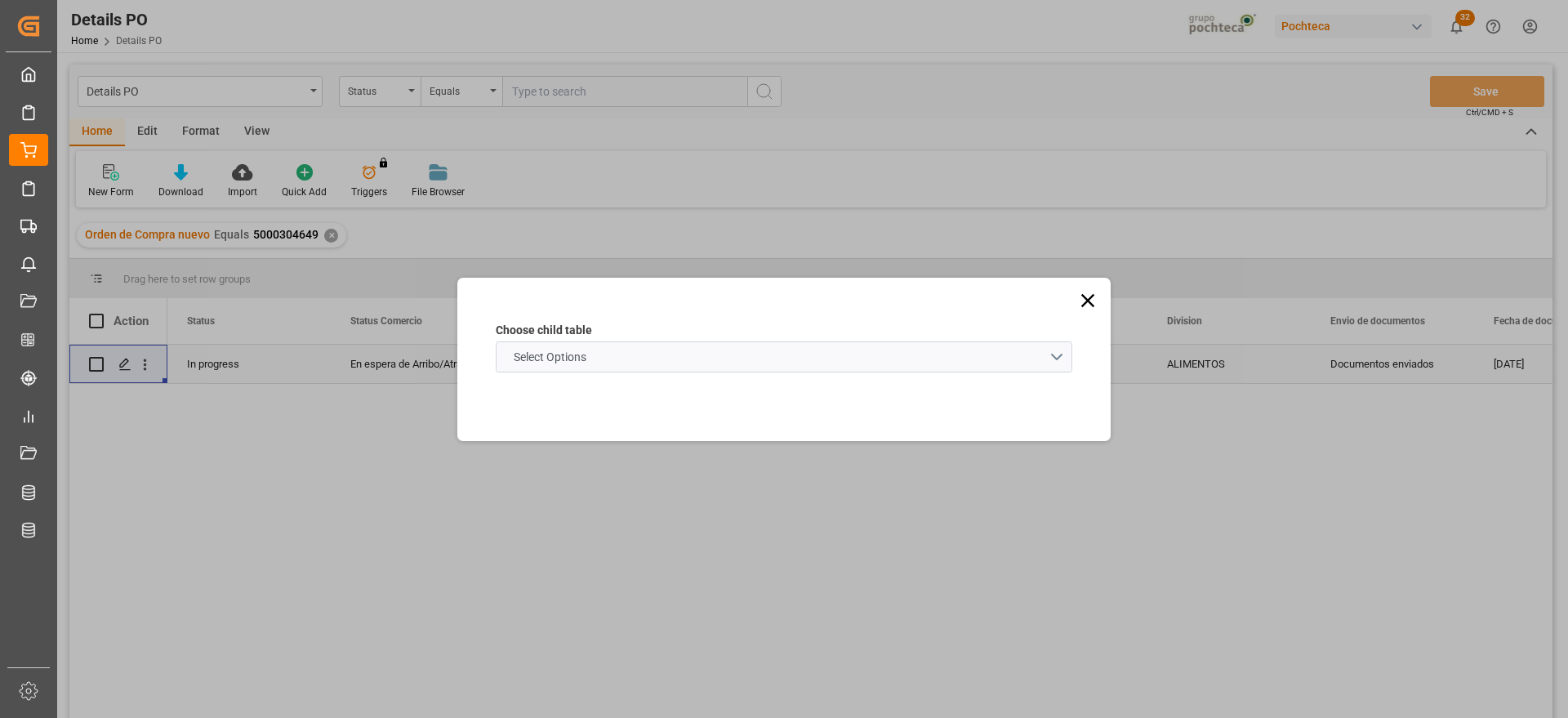
click at [724, 349] on schema "Select Options" at bounding box center [784, 357] width 577 height 31
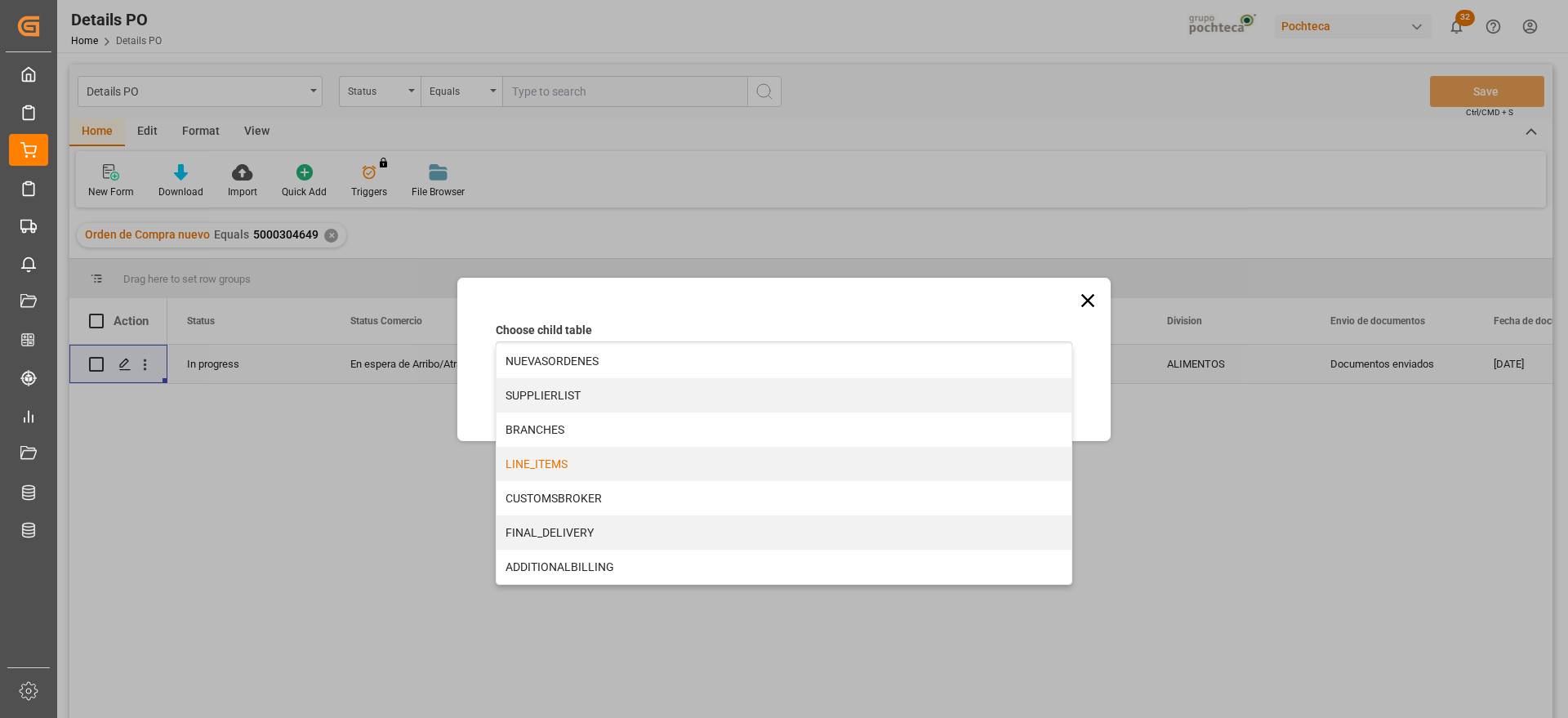
click at [574, 470] on div "LINE_ITEMS" at bounding box center [784, 463] width 575 height 34
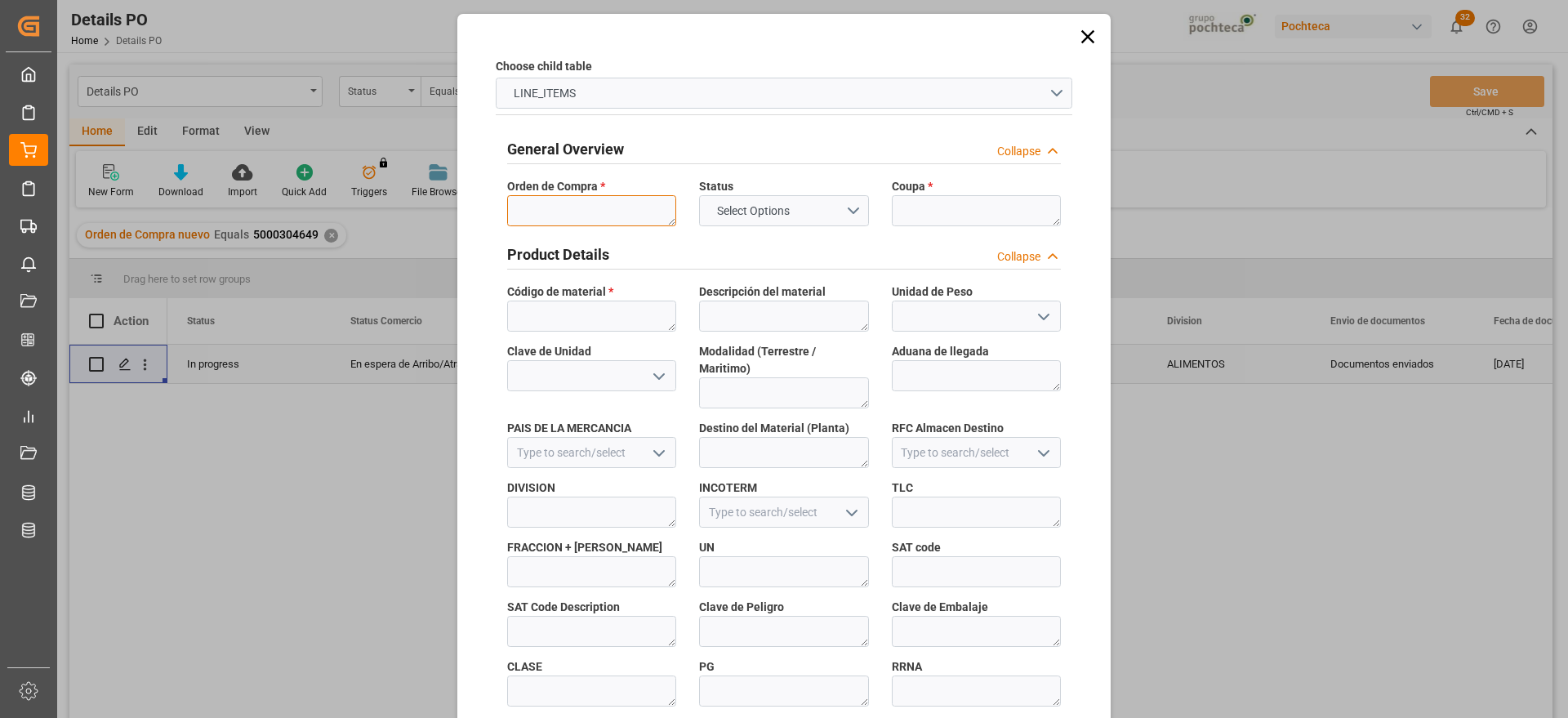
click at [570, 199] on textarea at bounding box center [592, 210] width 169 height 31
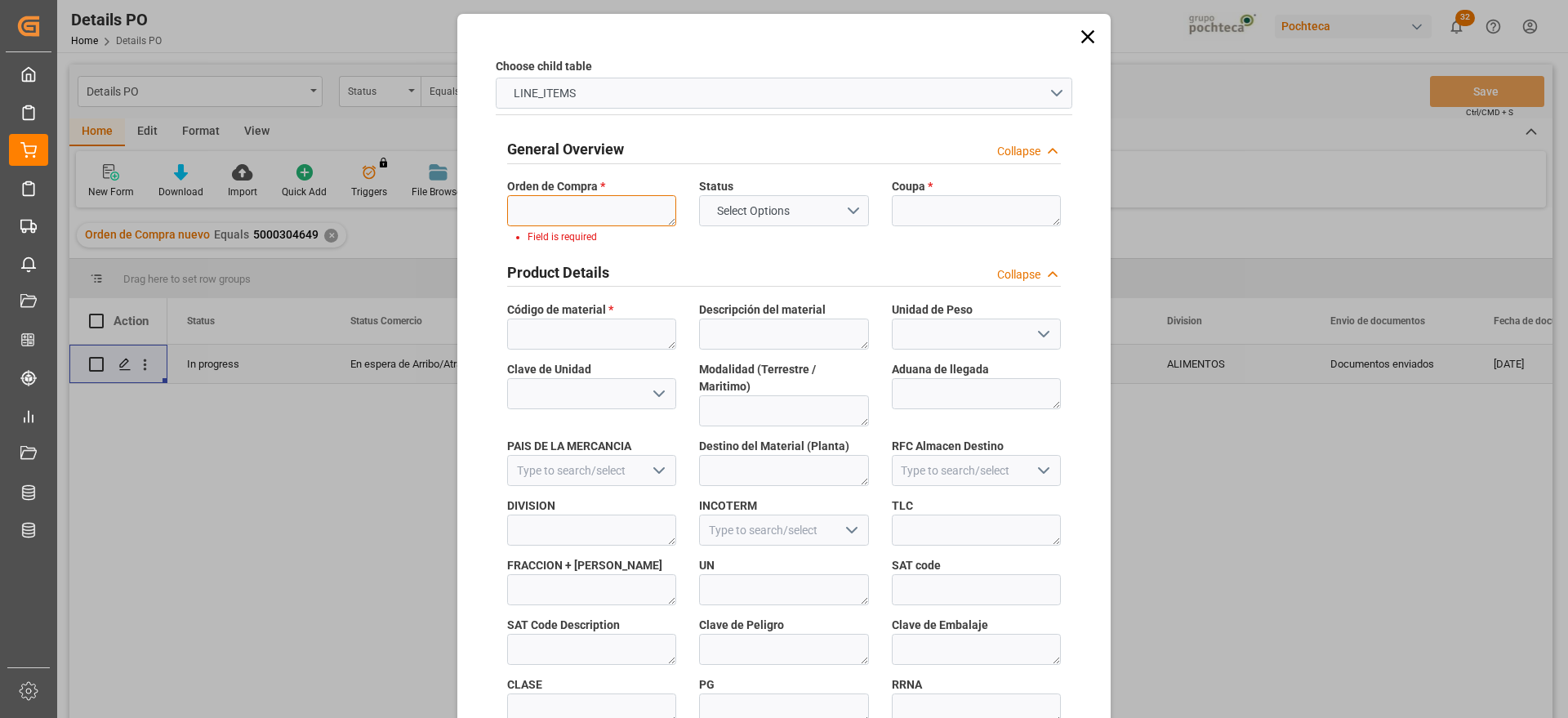
paste textarea "5000304649"
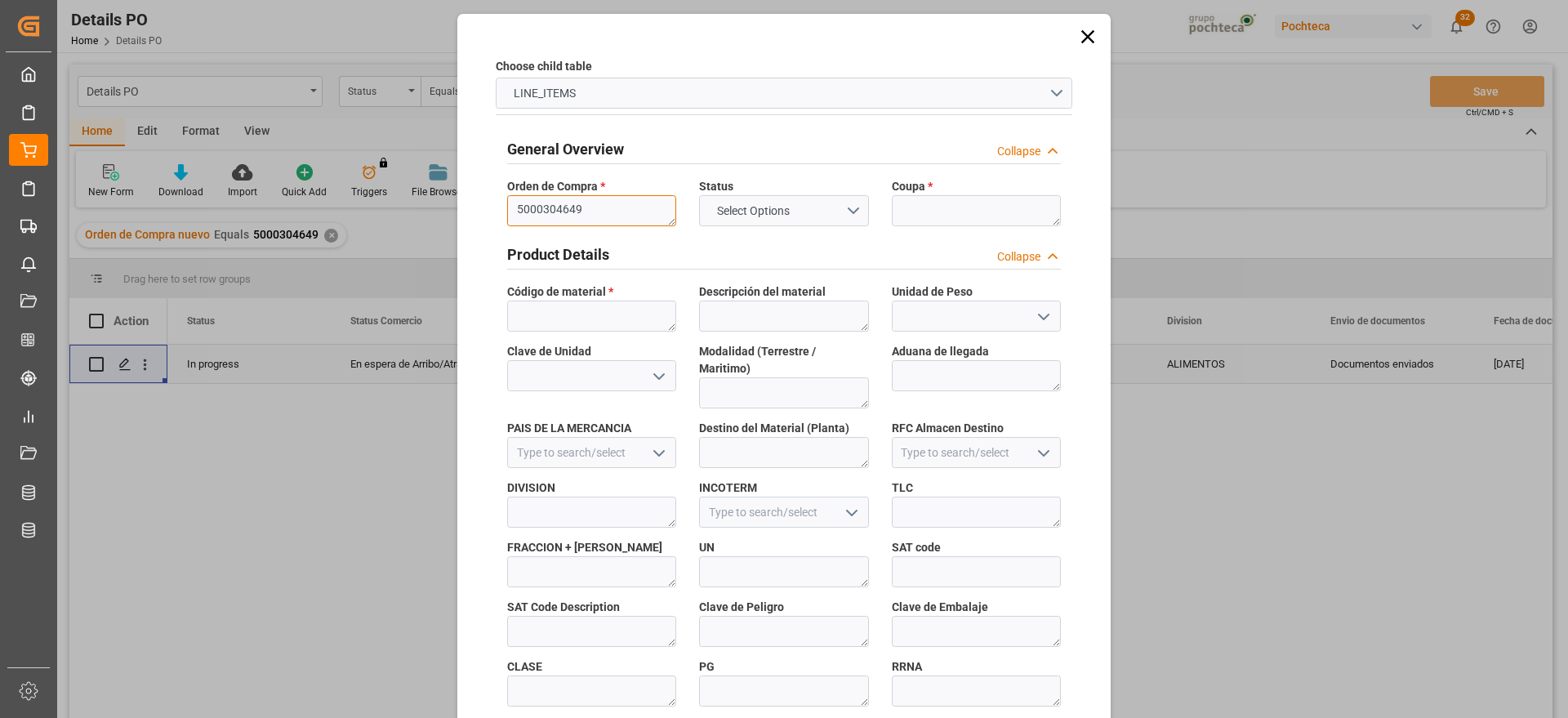
type textarea "5000304649"
click at [932, 201] on textarea at bounding box center [976, 210] width 169 height 31
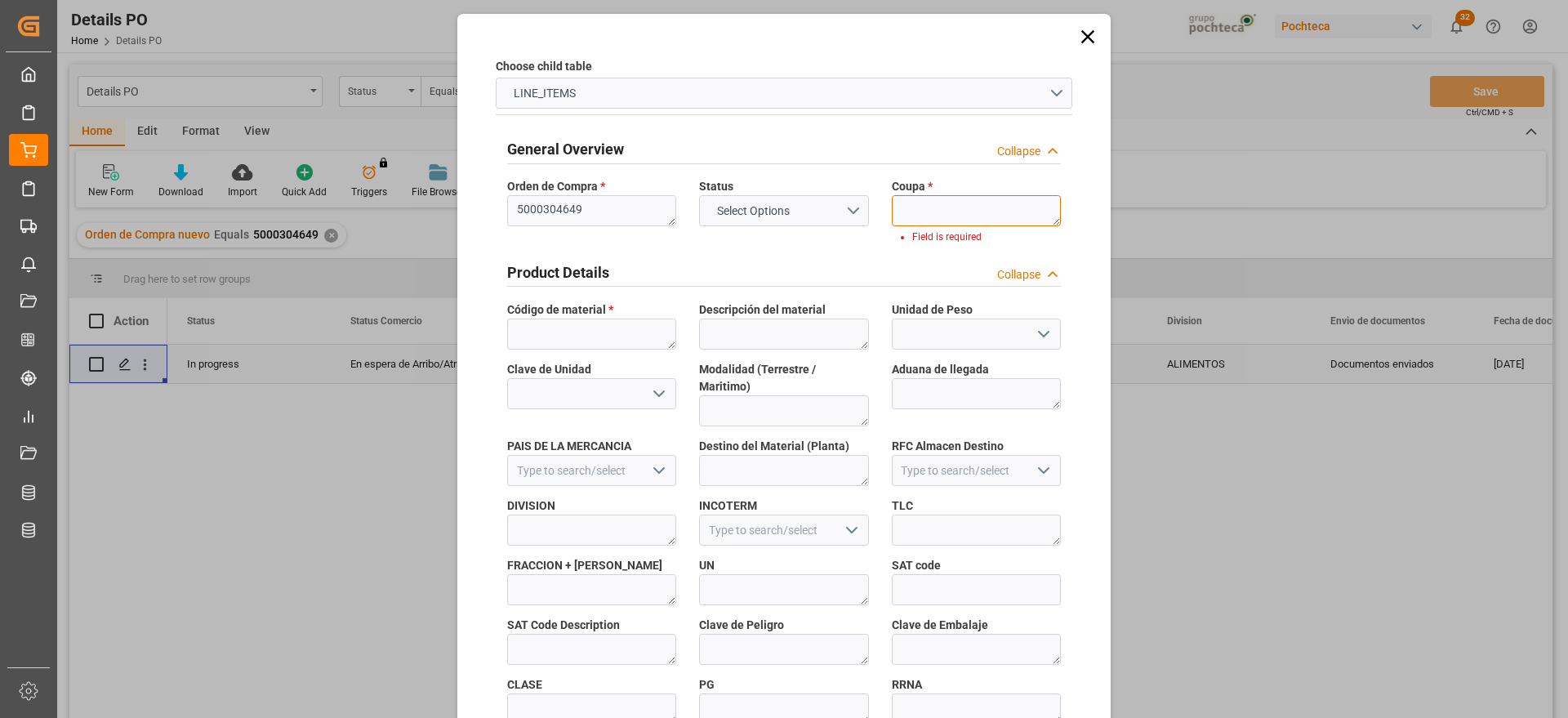
paste textarea "189116"
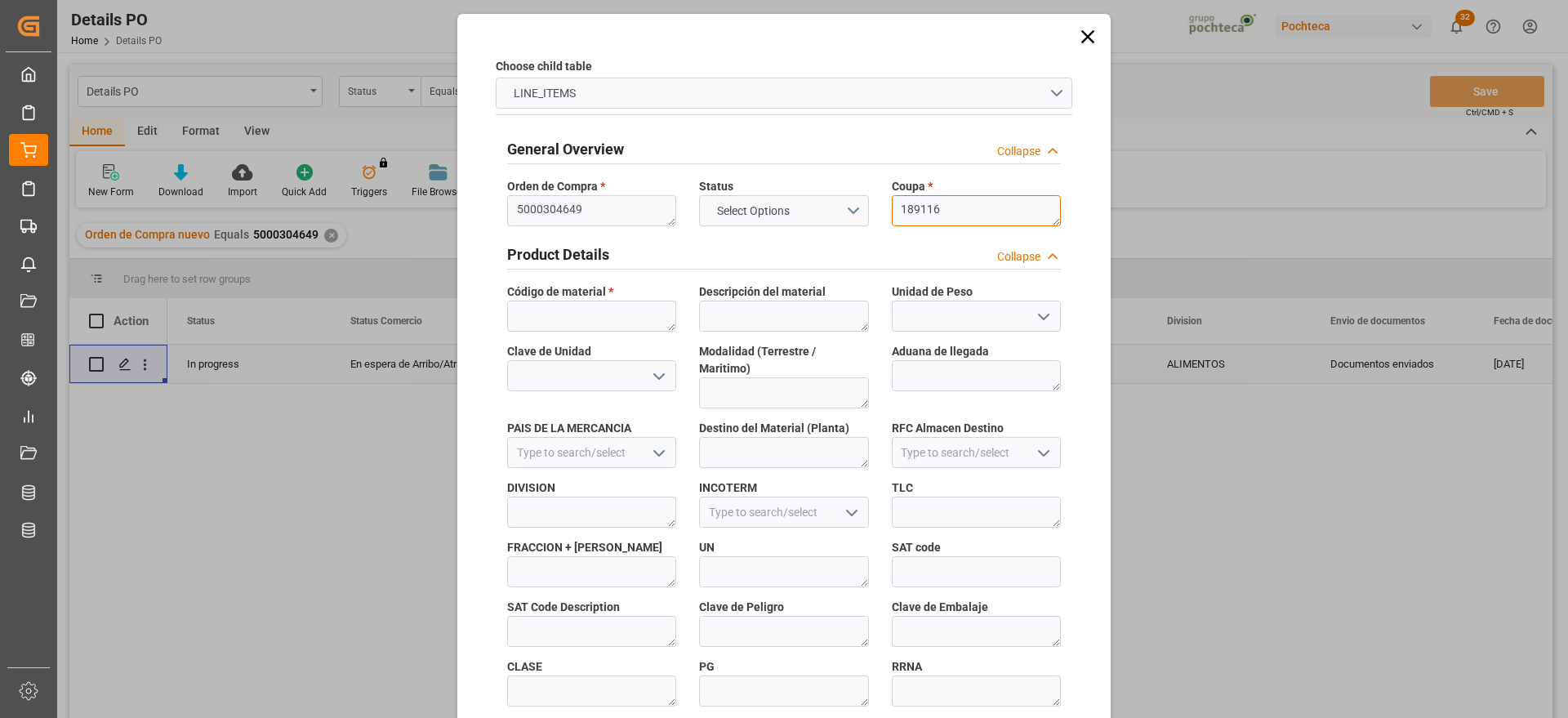
type textarea "189116"
click at [567, 309] on textarea at bounding box center [592, 316] width 169 height 31
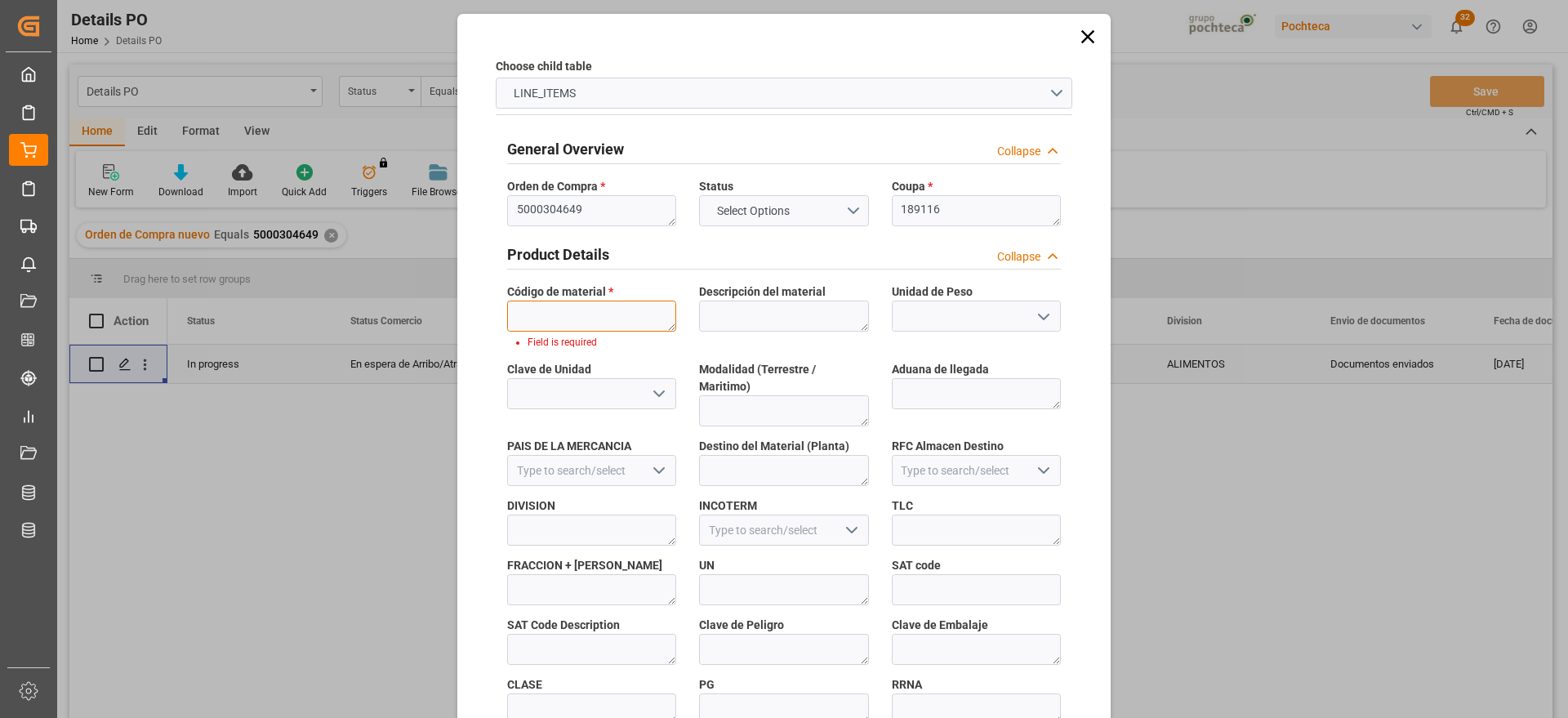
paste textarea "66066"
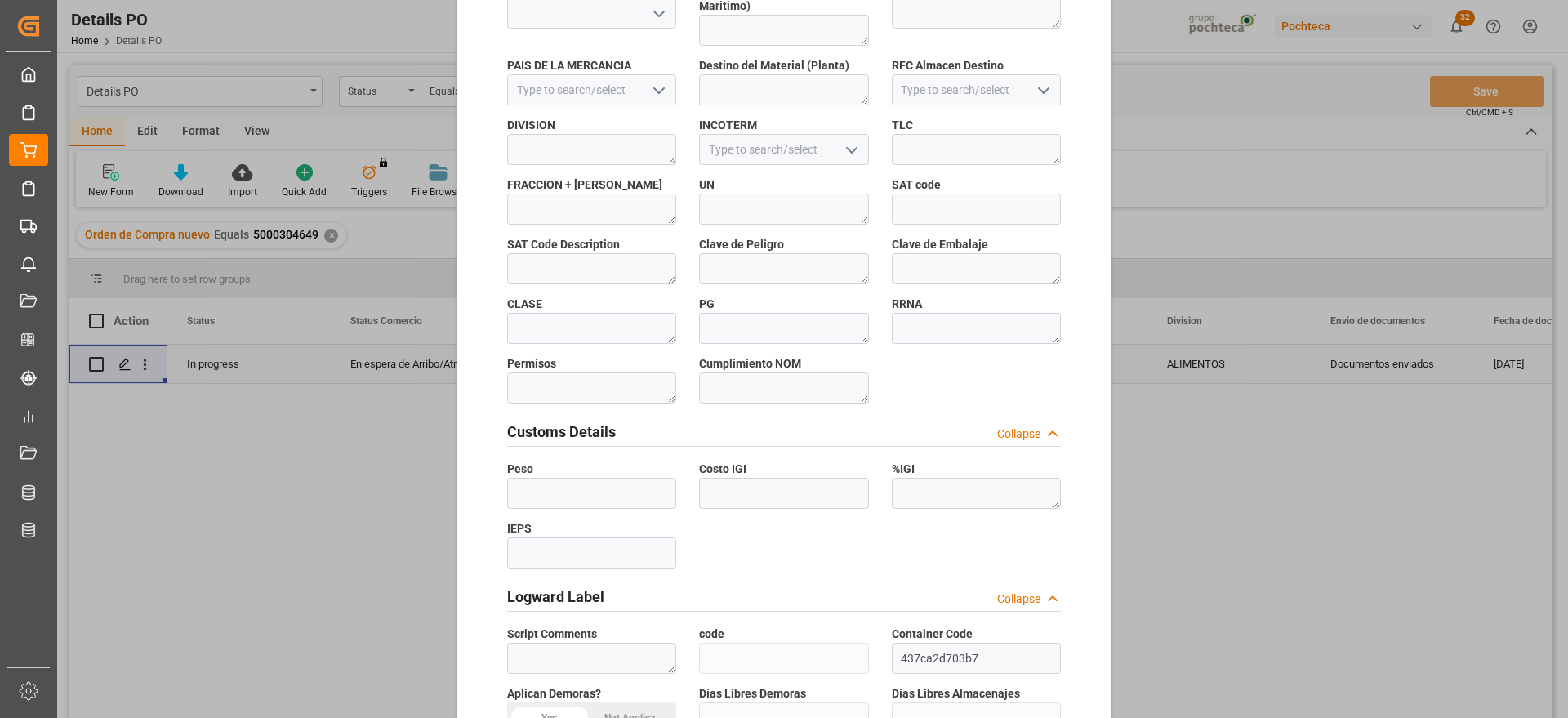
scroll to position [699, 0]
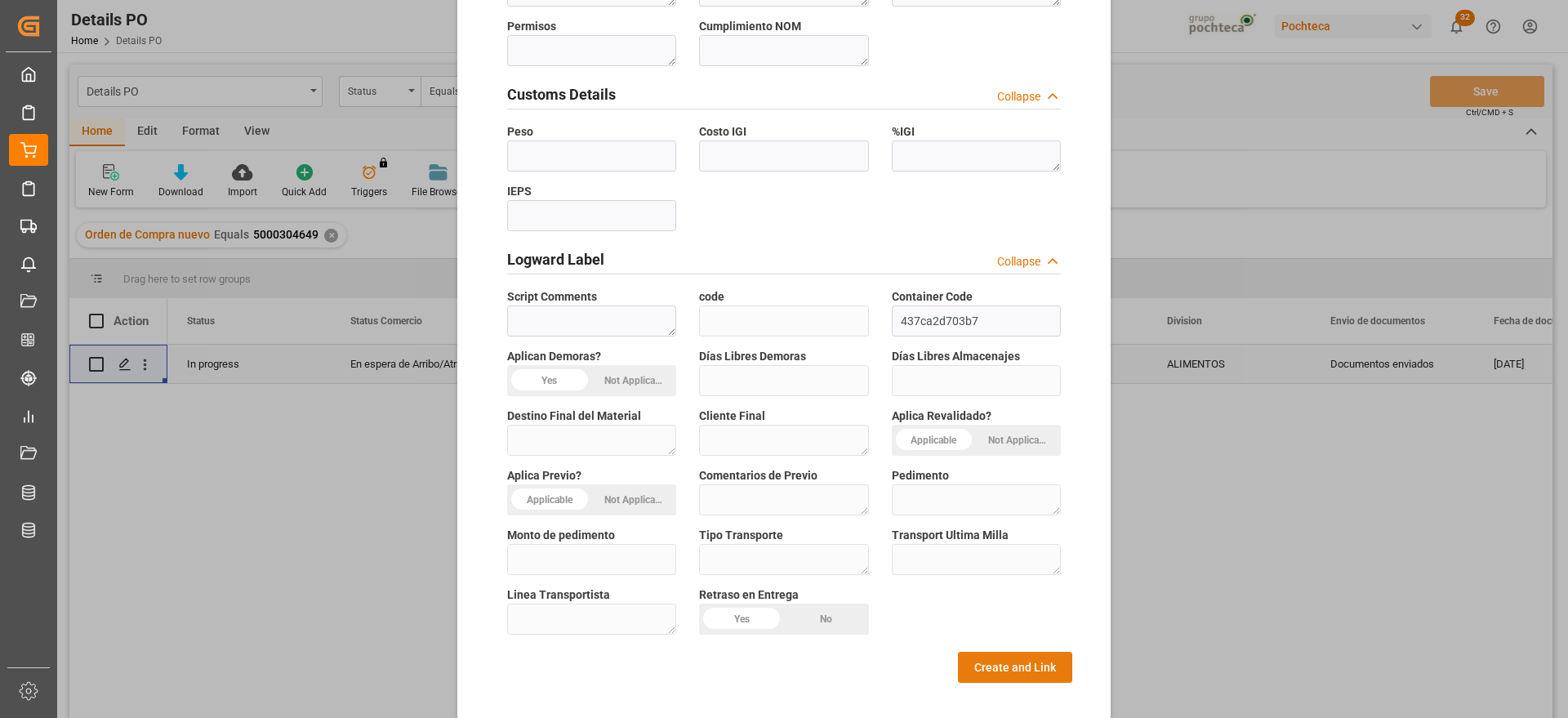
type textarea "66066"
click at [1037, 652] on button "Create and Link" at bounding box center [1014, 667] width 114 height 31
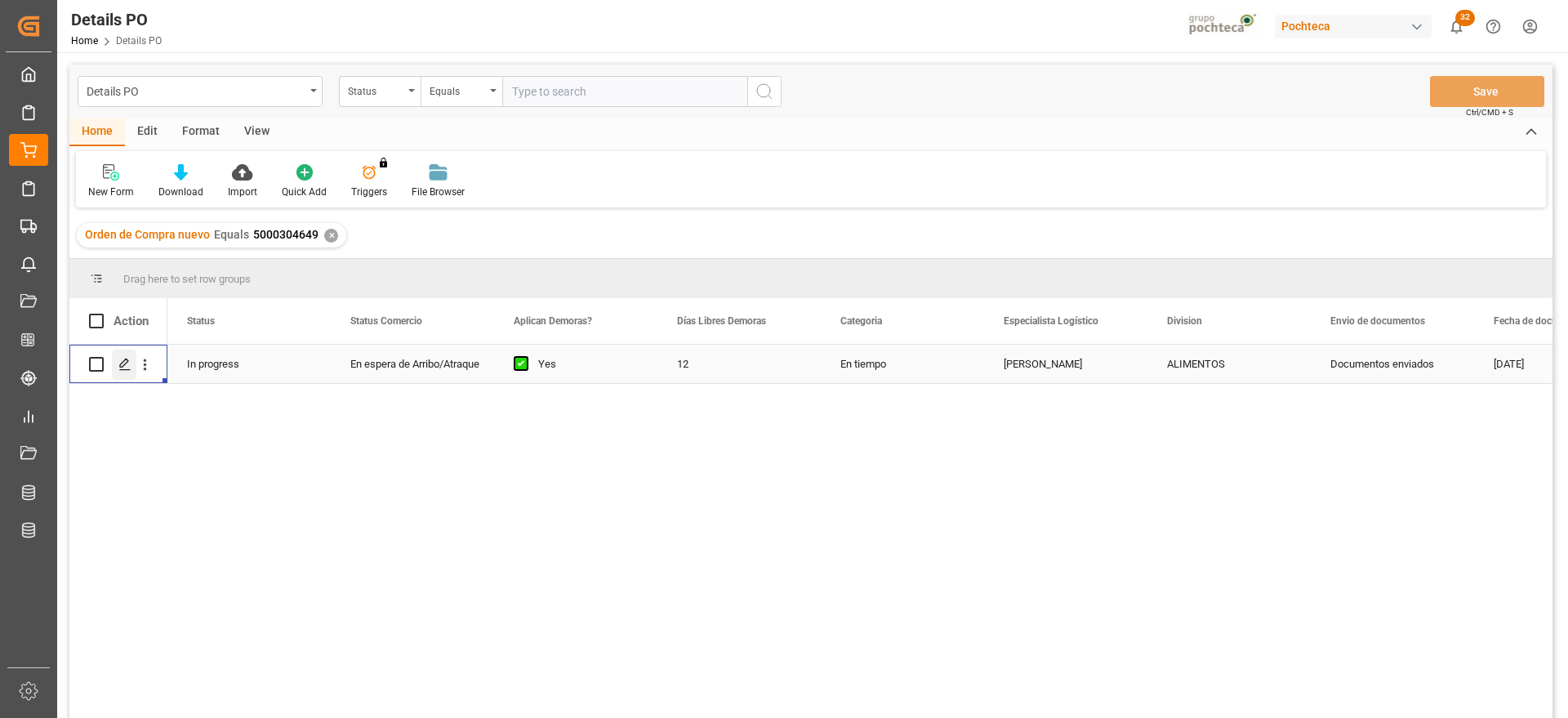
click at [124, 359] on icon "Press SPACE to select this row." at bounding box center [124, 364] width 13 height 13
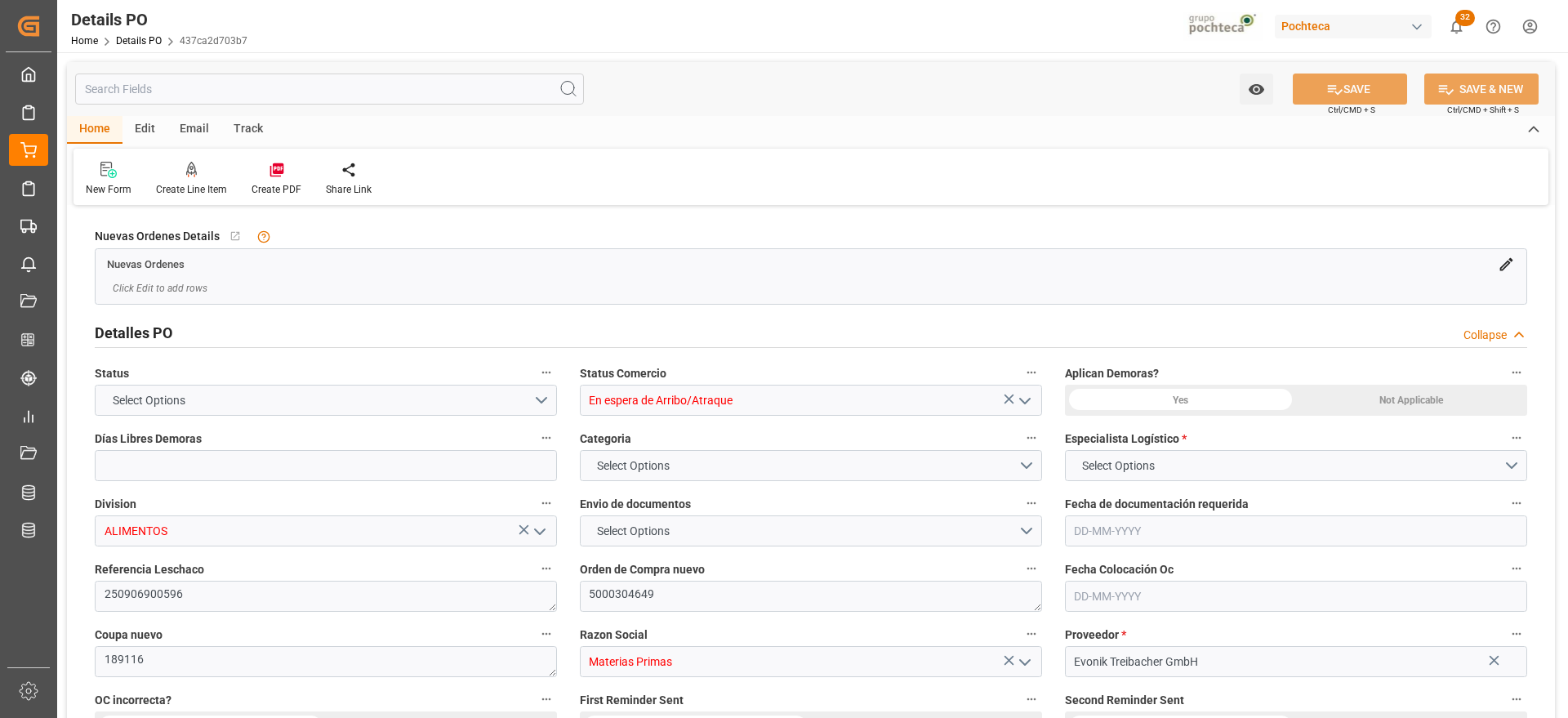
type input "12"
type input "[DATE]"
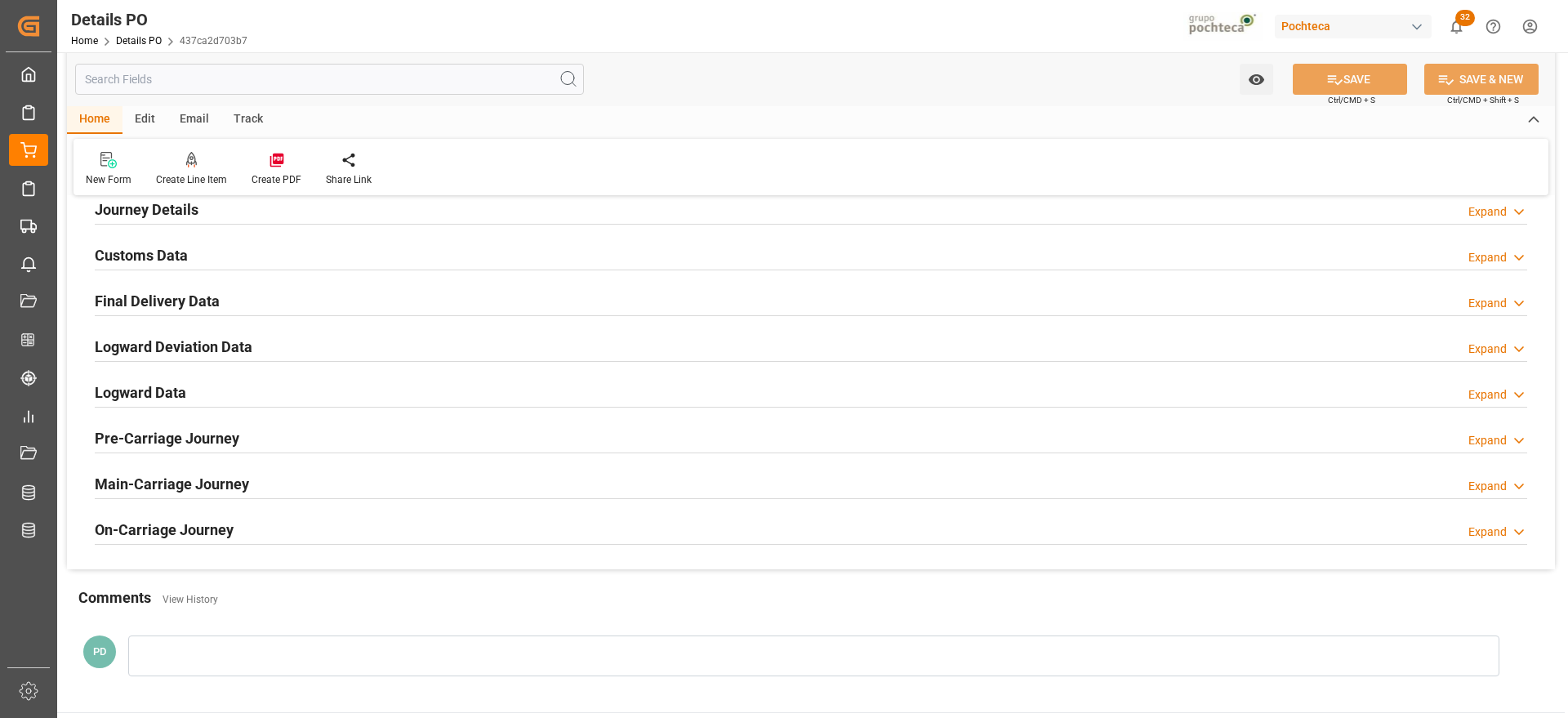
scroll to position [1021, 0]
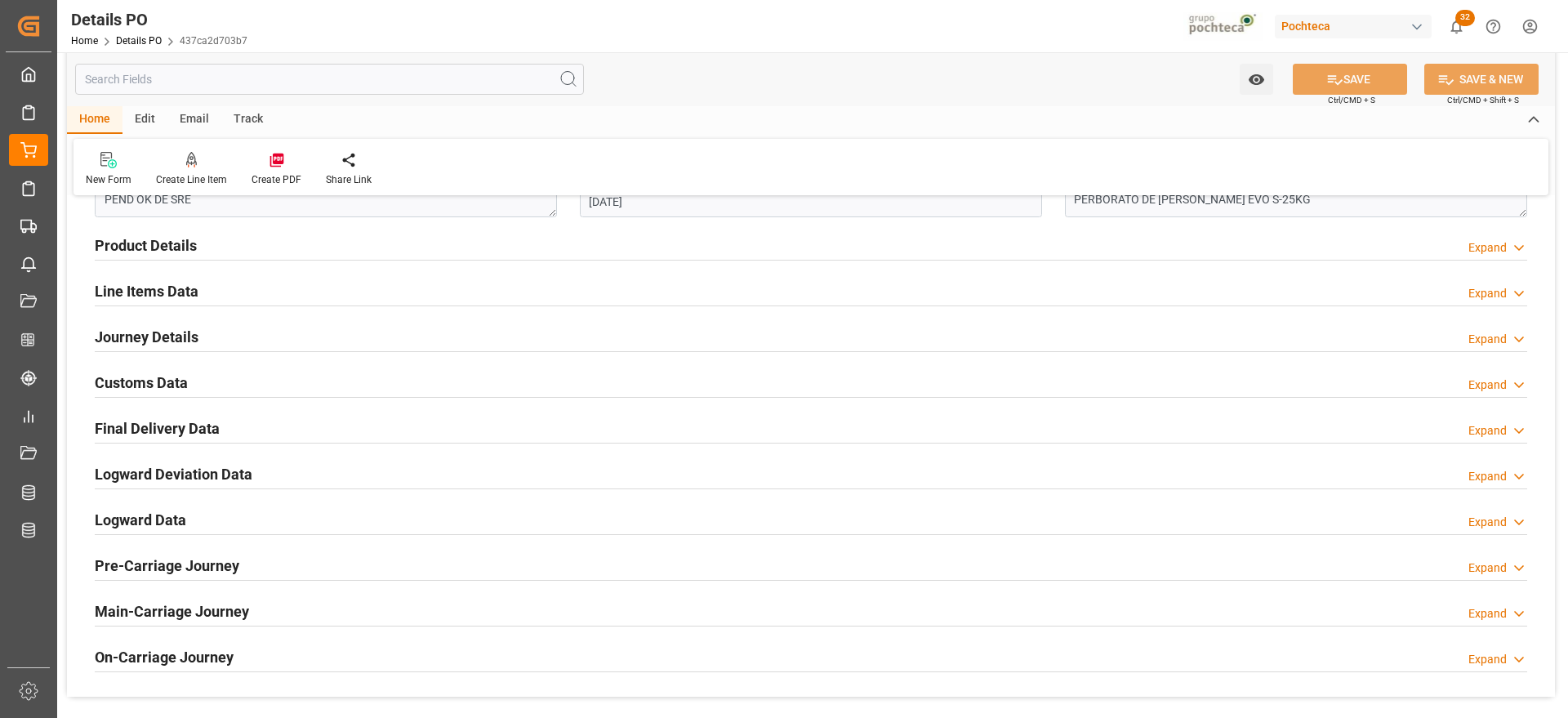
click at [165, 389] on h2 "Customs Data" at bounding box center [141, 383] width 93 height 22
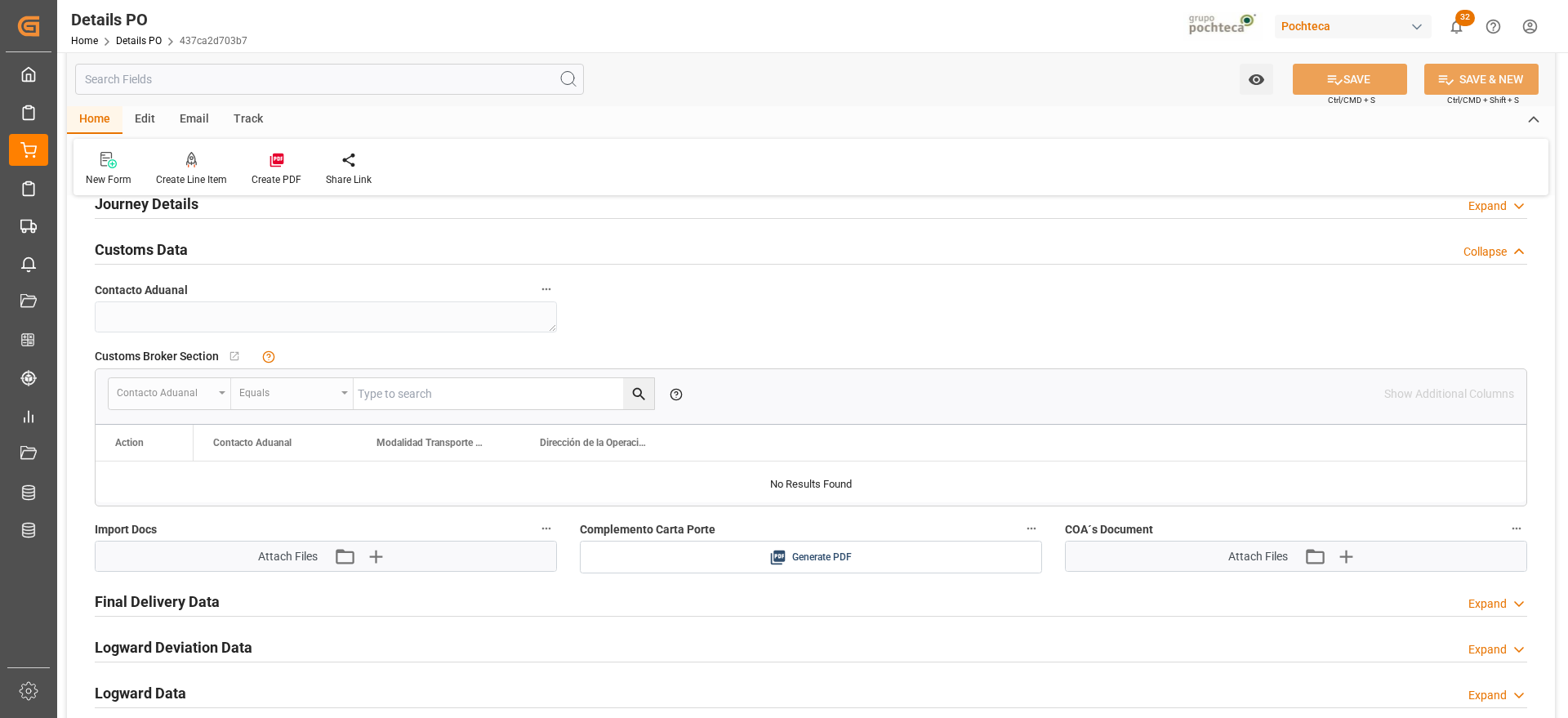
scroll to position [1225, 0]
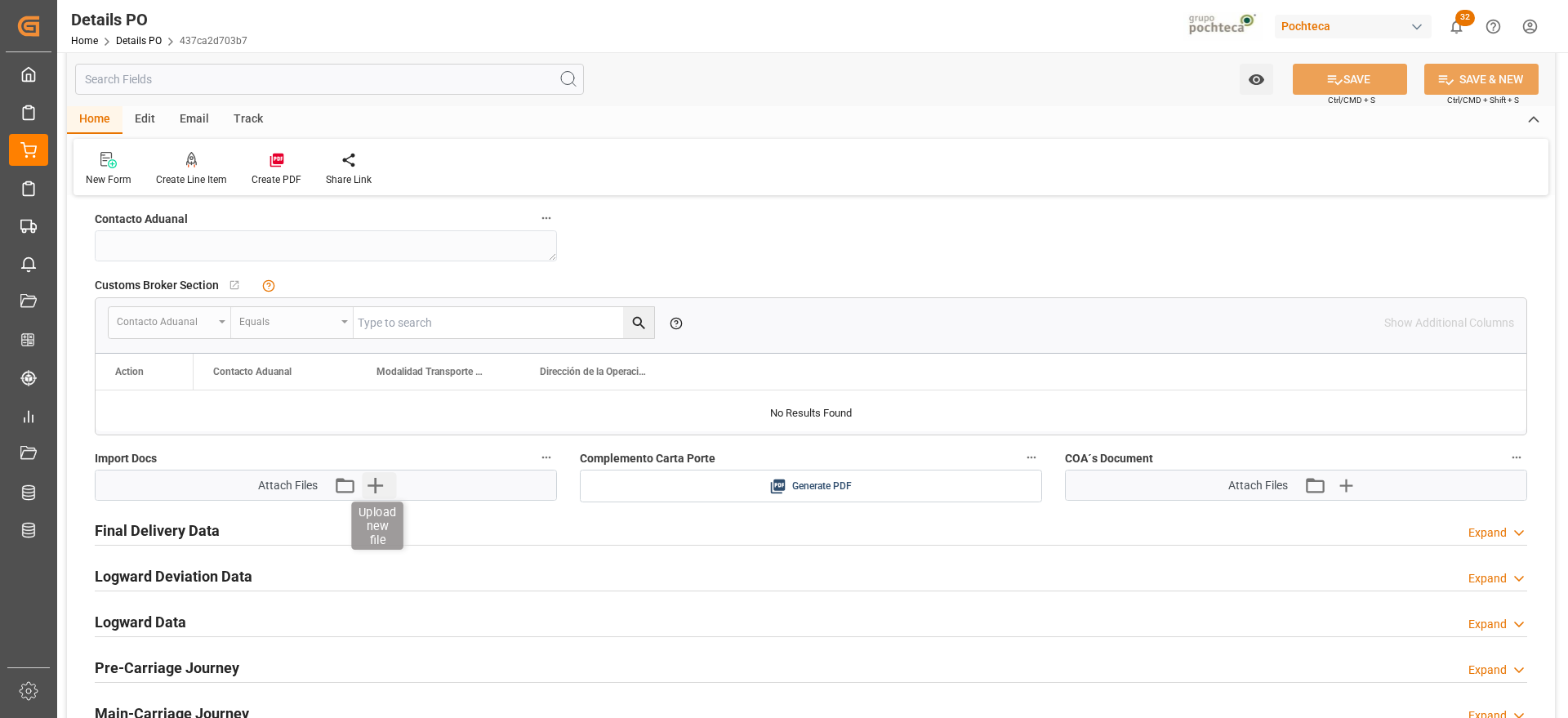
click at [375, 488] on icon "button" at bounding box center [375, 485] width 16 height 16
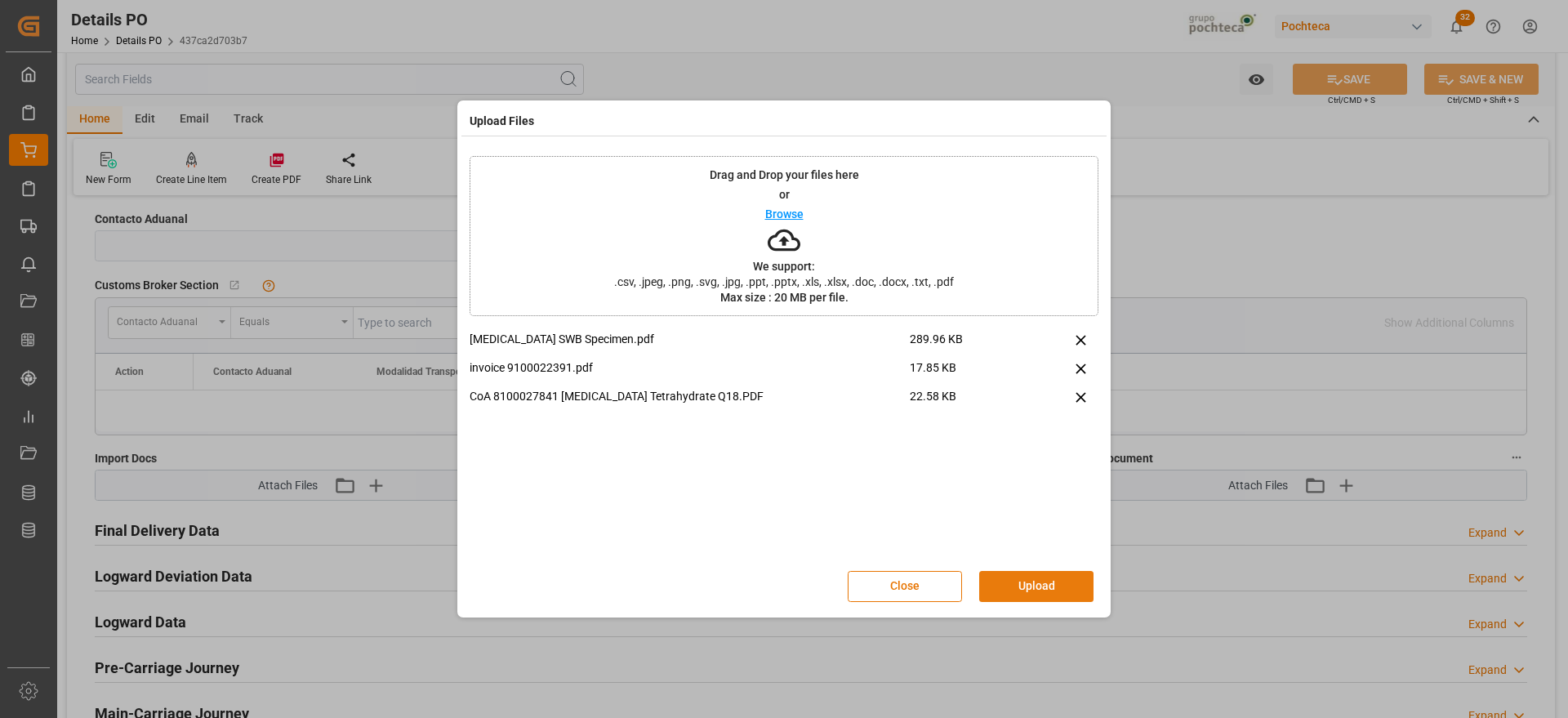
click at [1045, 590] on button "Upload" at bounding box center [1036, 586] width 114 height 31
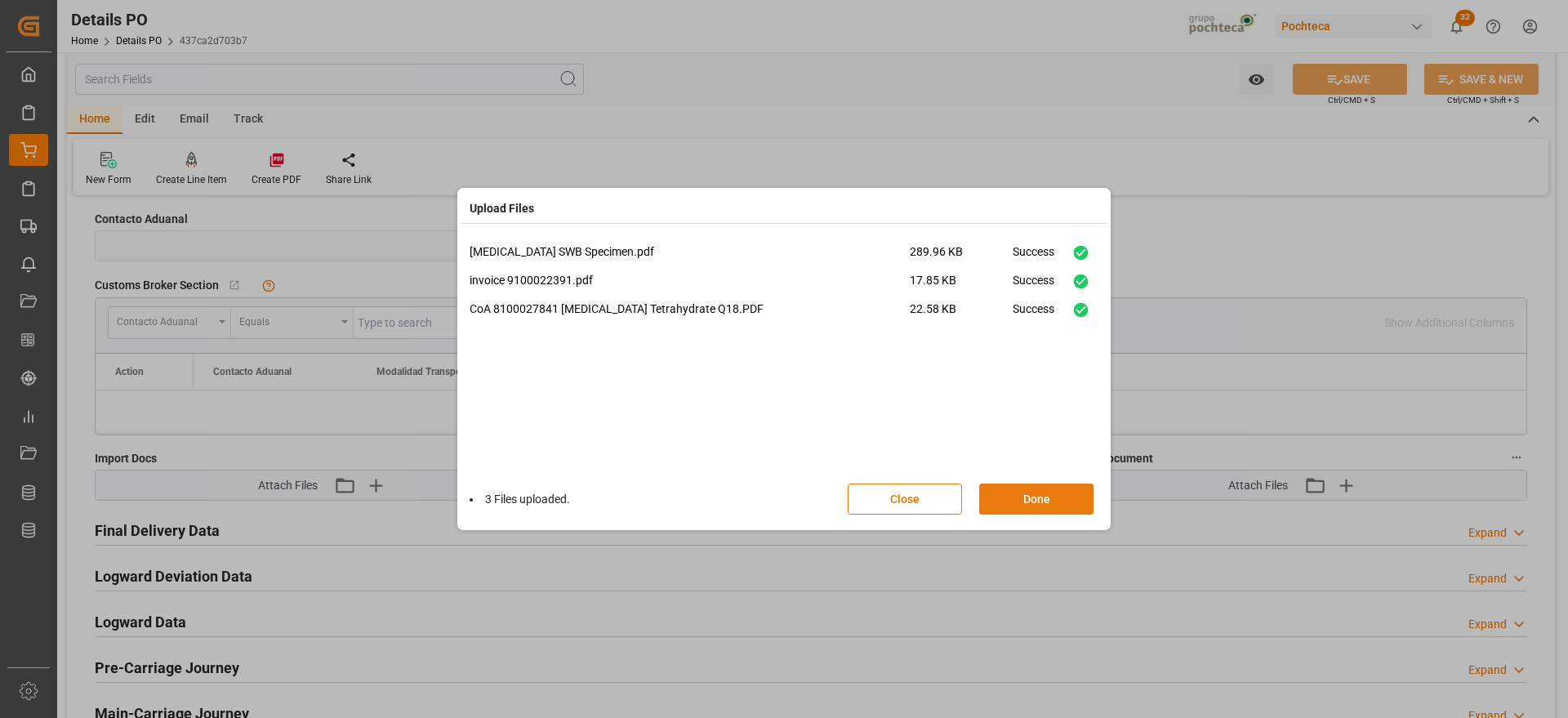
click at [1038, 495] on button "Done" at bounding box center [1036, 498] width 114 height 31
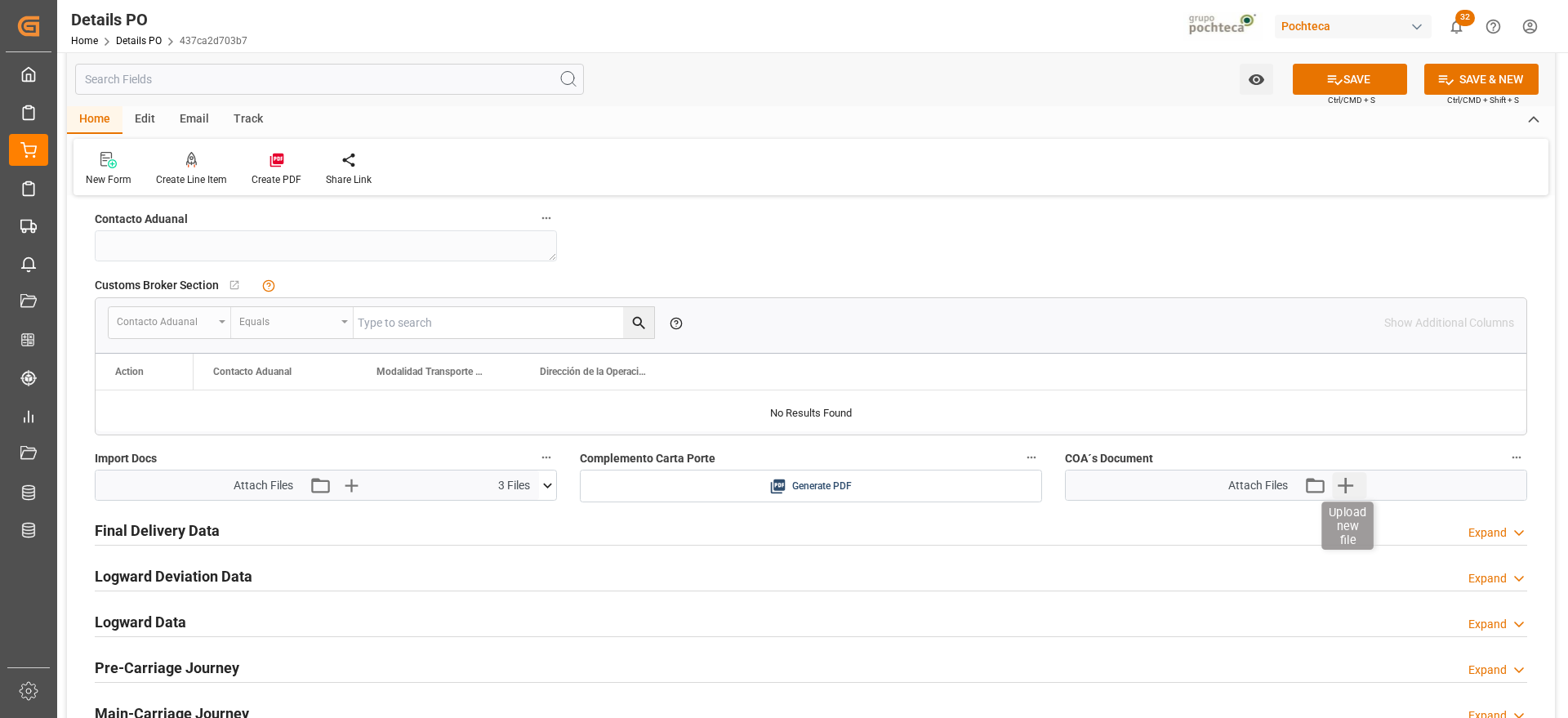
click at [1348, 479] on icon "button" at bounding box center [1345, 485] width 26 height 26
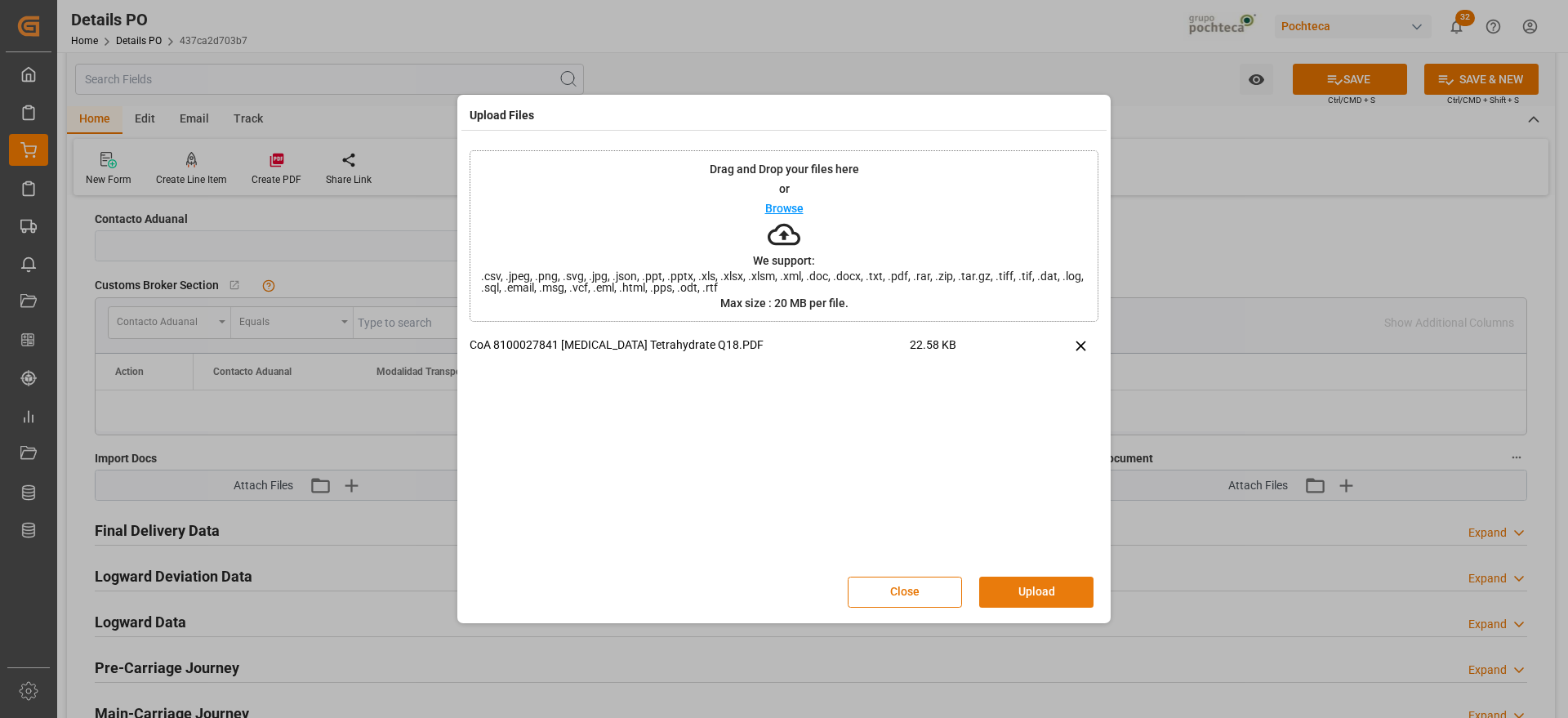
click at [1041, 594] on button "Upload" at bounding box center [1036, 592] width 114 height 31
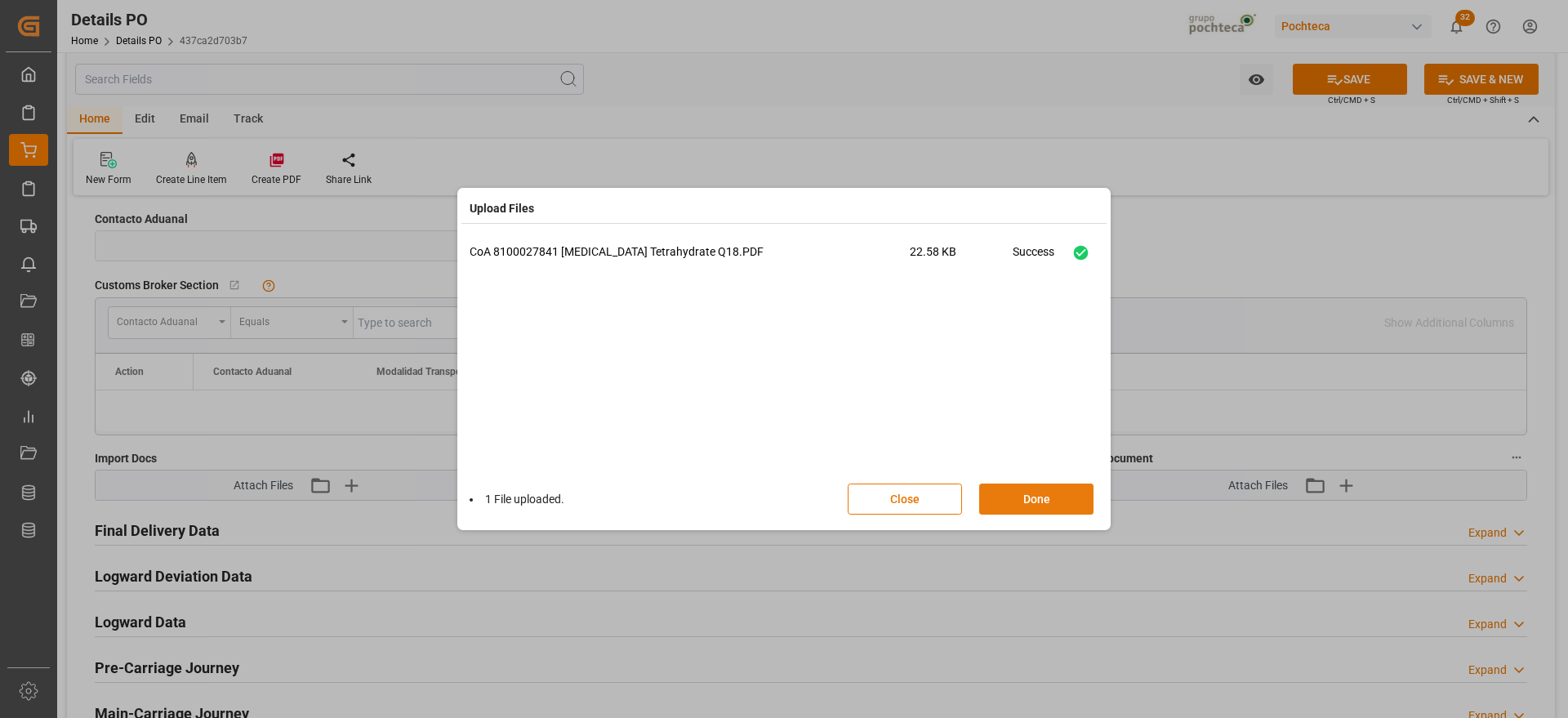
click at [1045, 497] on button "Done" at bounding box center [1036, 498] width 114 height 31
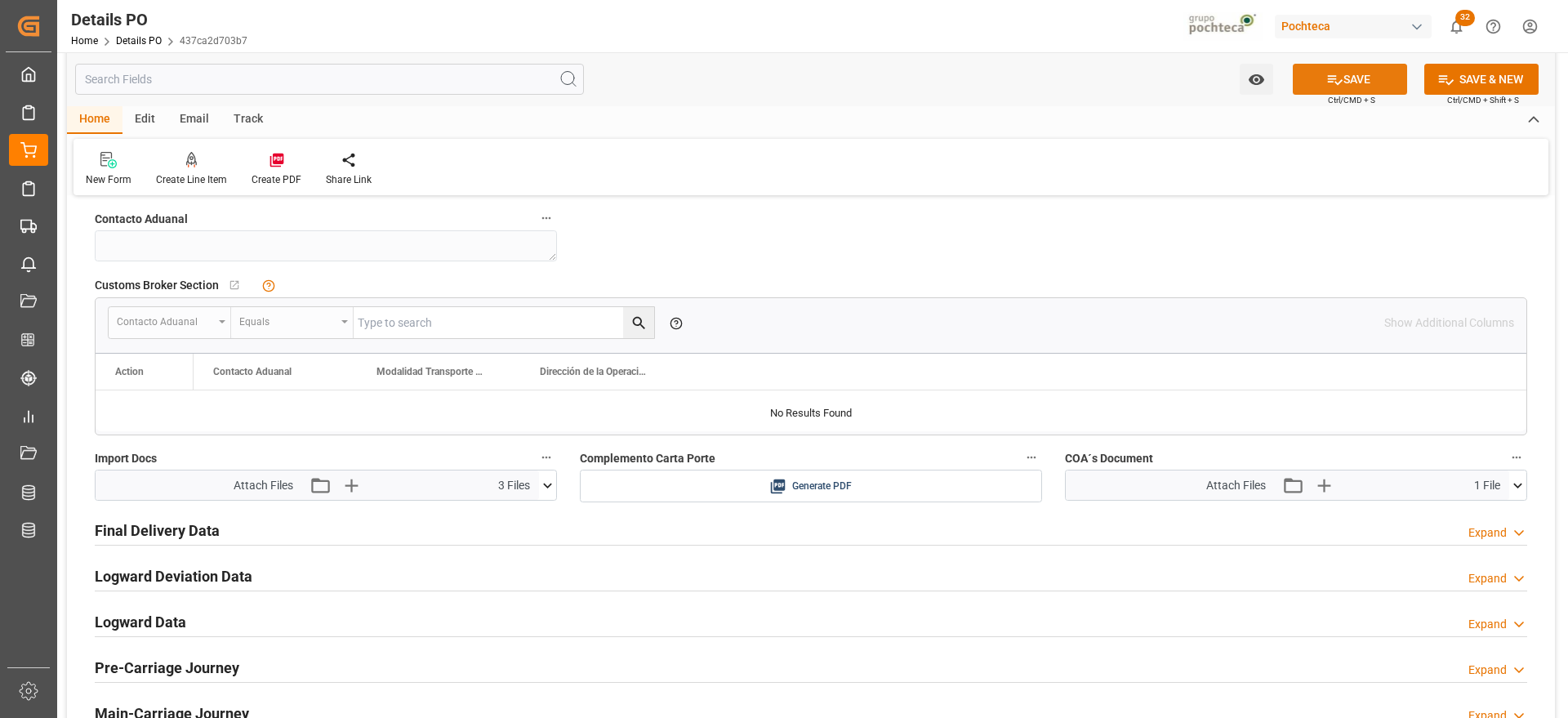
click at [1371, 88] on button "SAVE" at bounding box center [1350, 79] width 114 height 31
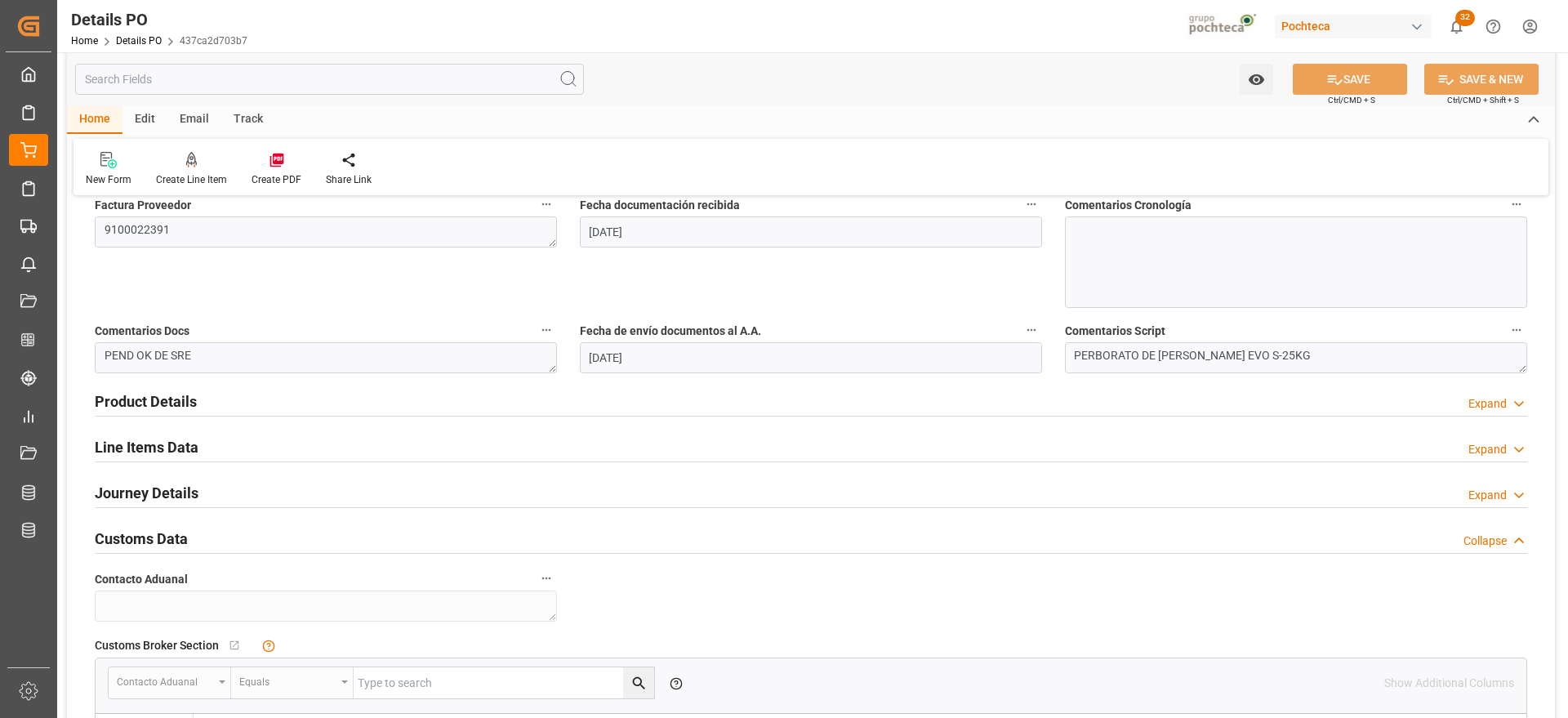
scroll to position [816, 0]
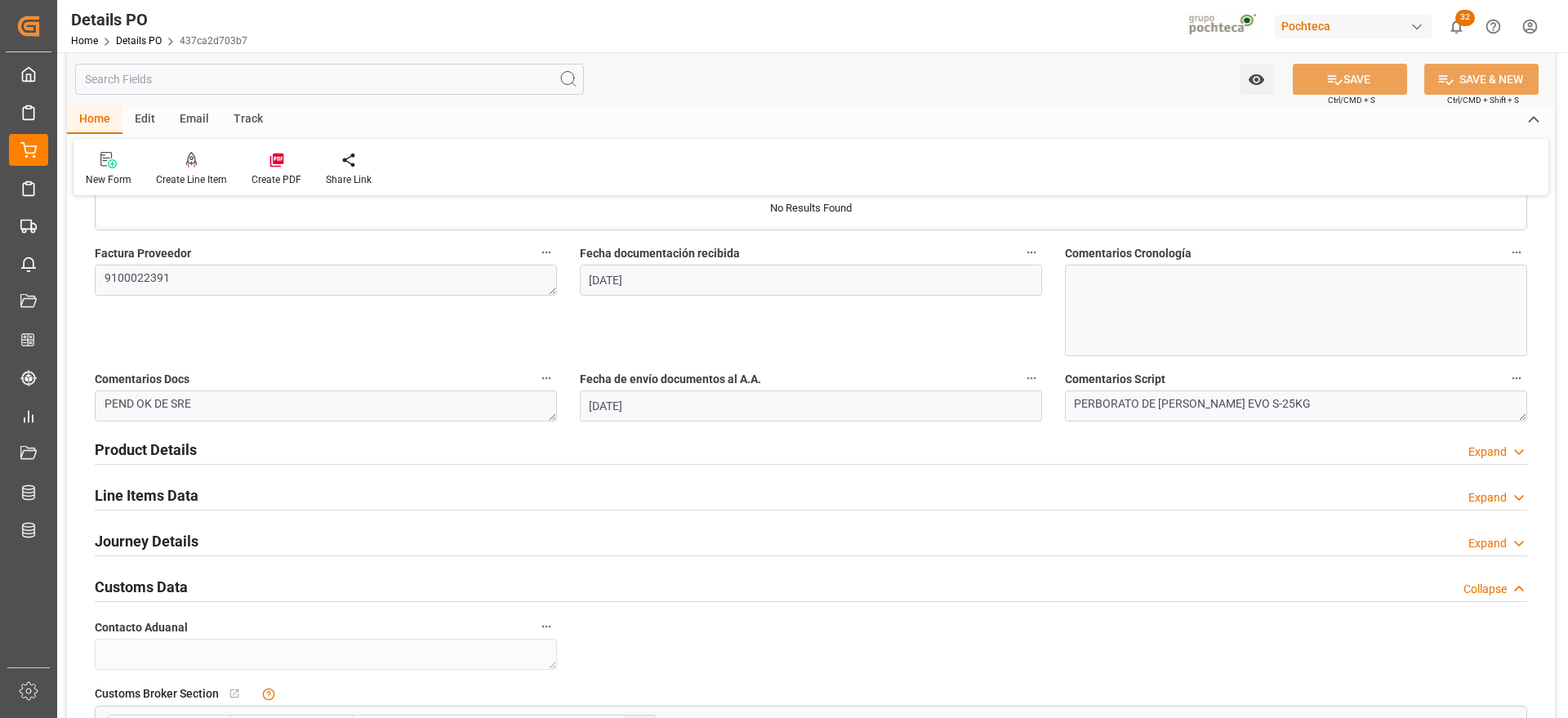
click at [159, 496] on h2 "Line Items Data" at bounding box center [147, 495] width 104 height 22
click at [159, 490] on h2 "Line Items Data" at bounding box center [147, 495] width 104 height 22
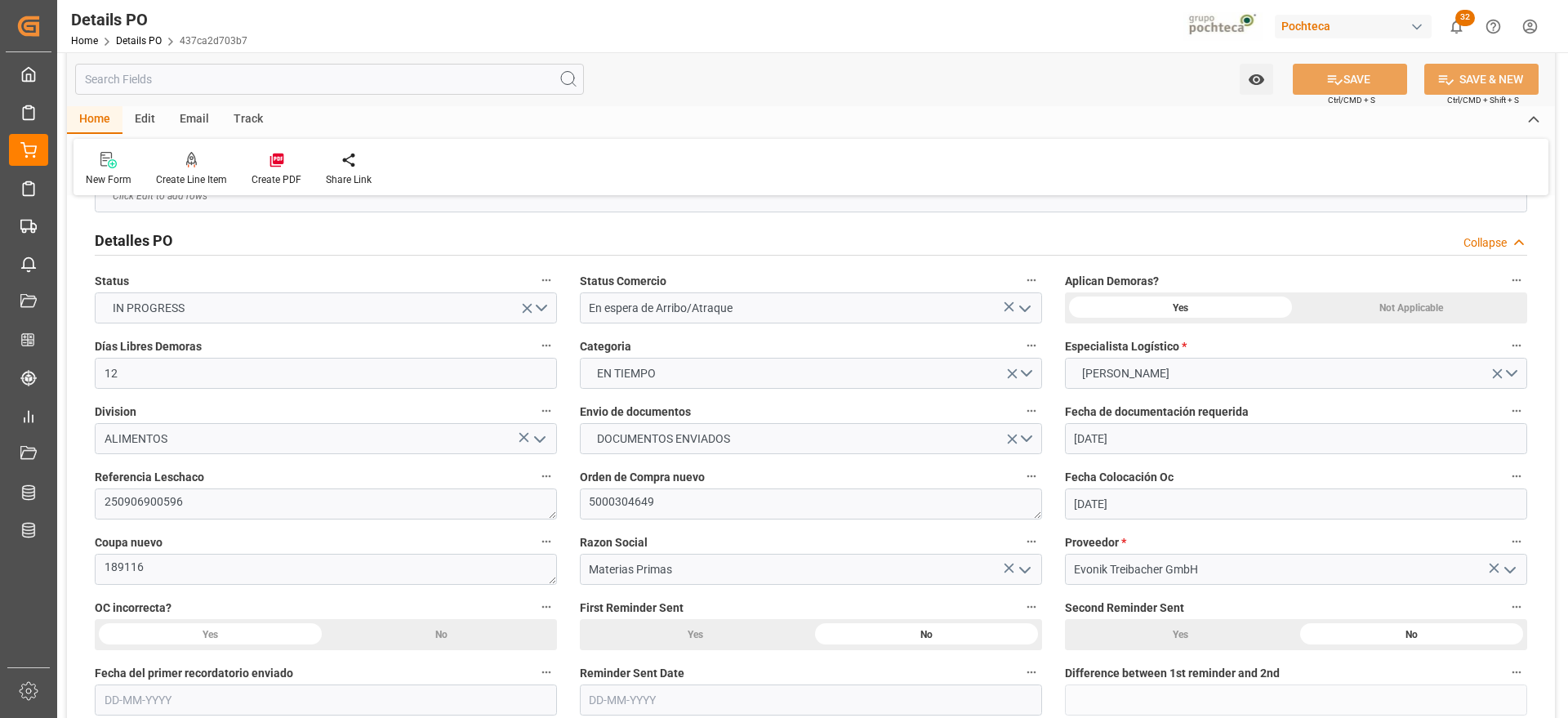
scroll to position [0, 0]
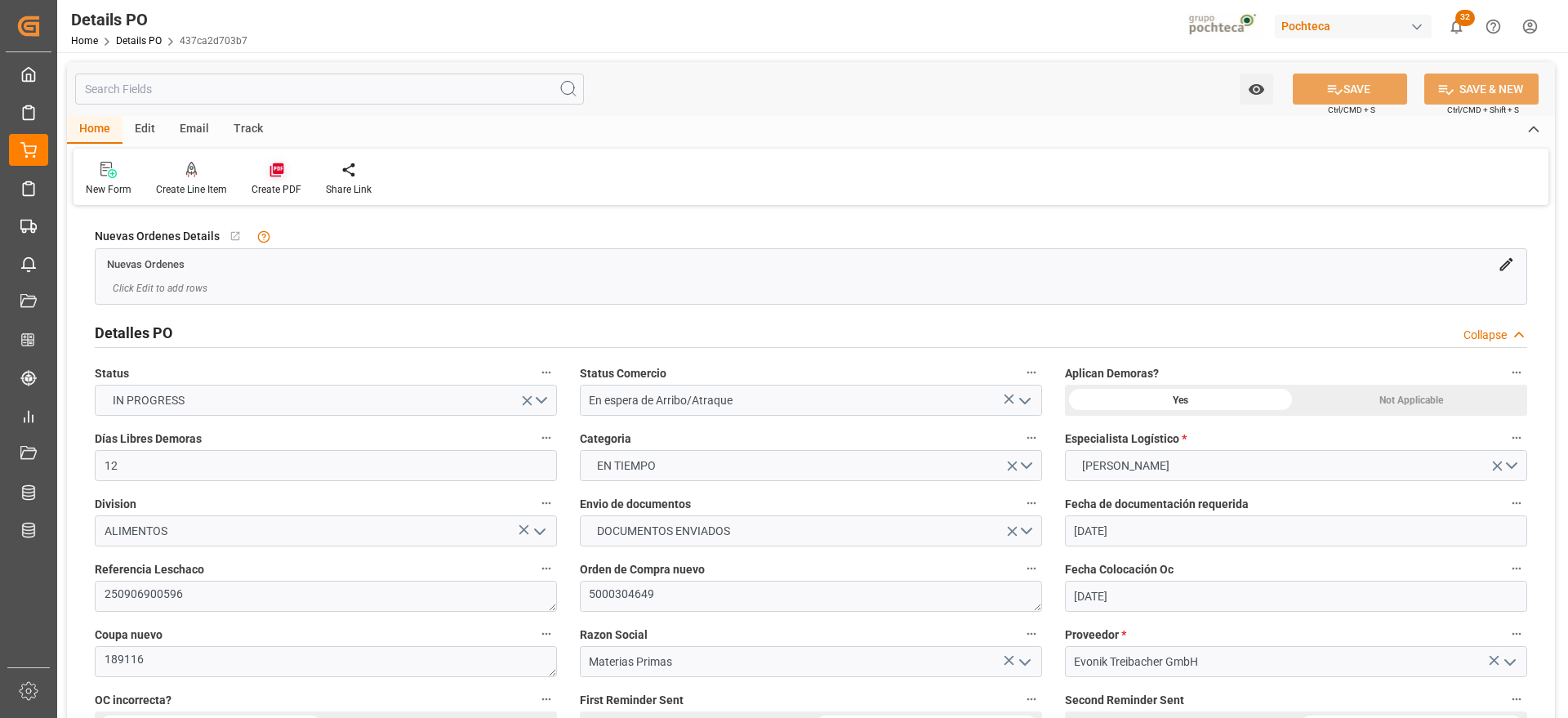
click at [255, 176] on div at bounding box center [277, 169] width 50 height 17
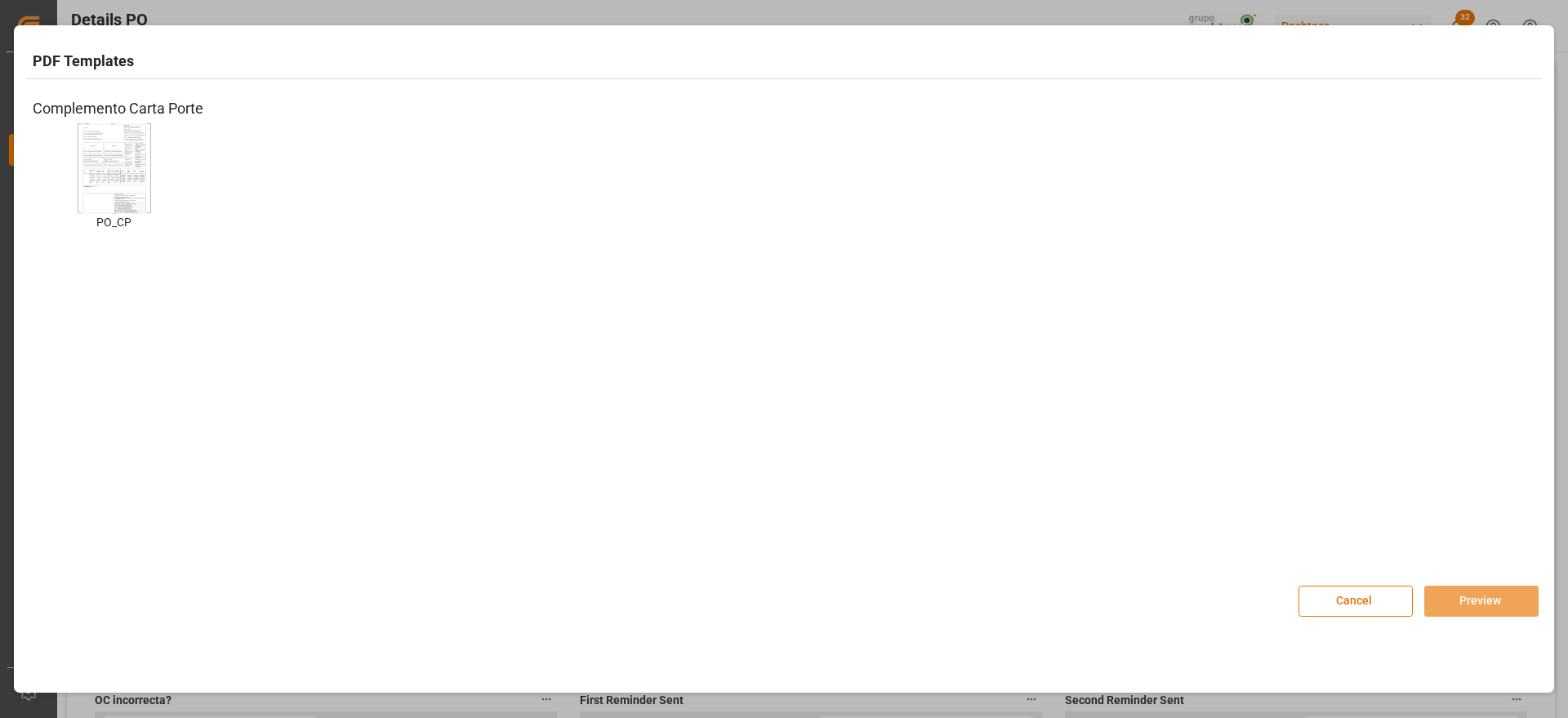
click at [117, 177] on img at bounding box center [114, 167] width 65 height 92
click at [1500, 607] on button "Preview" at bounding box center [1481, 600] width 114 height 31
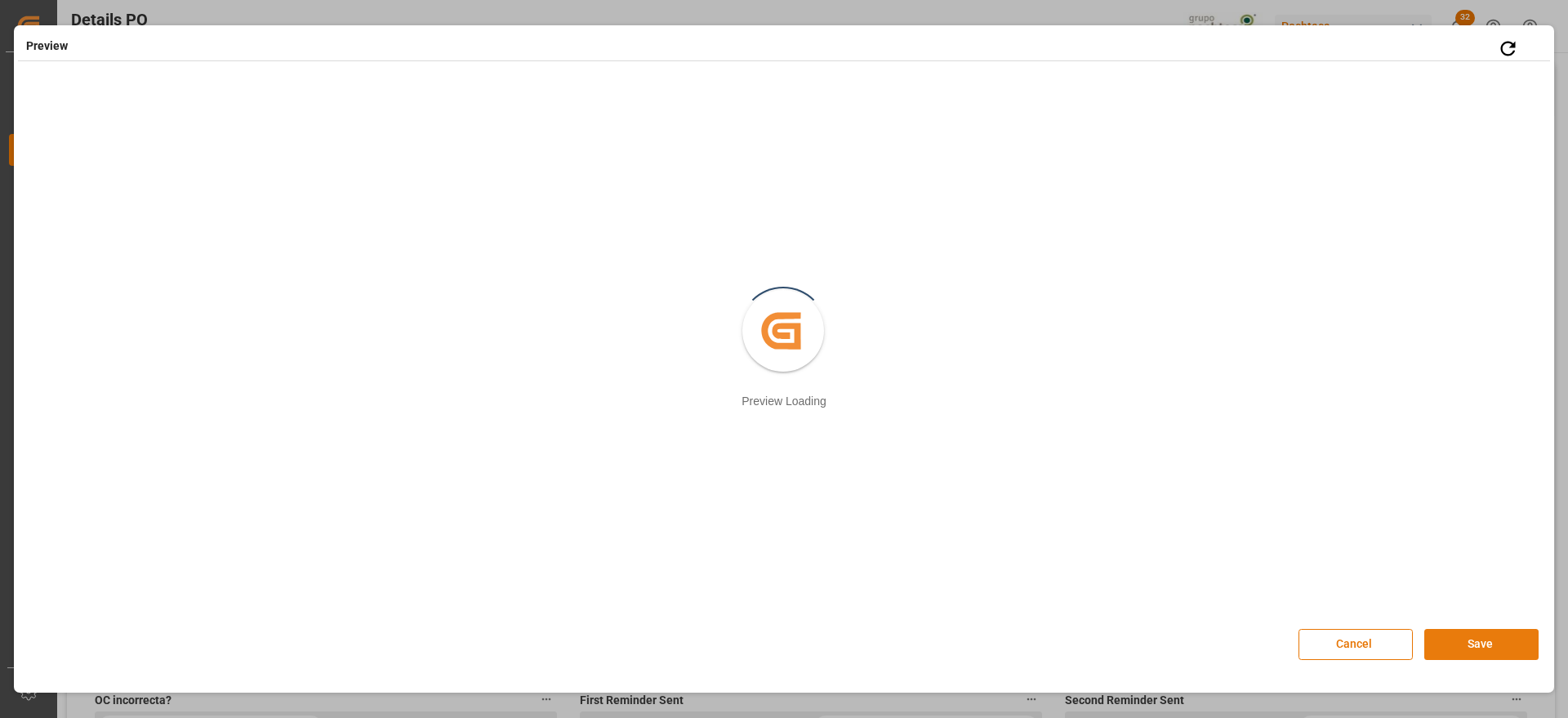
click at [1487, 642] on button "Save" at bounding box center [1481, 644] width 114 height 31
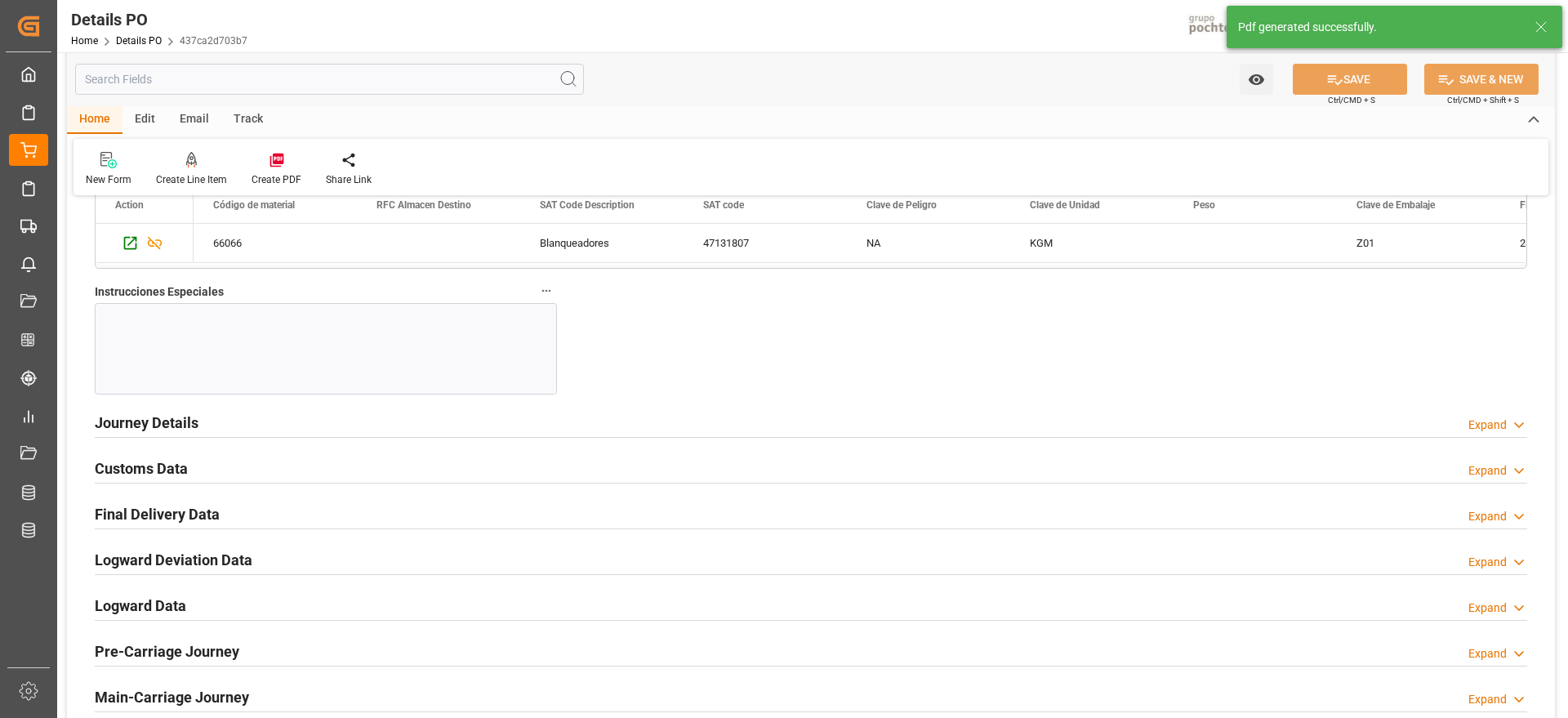
scroll to position [1633, 0]
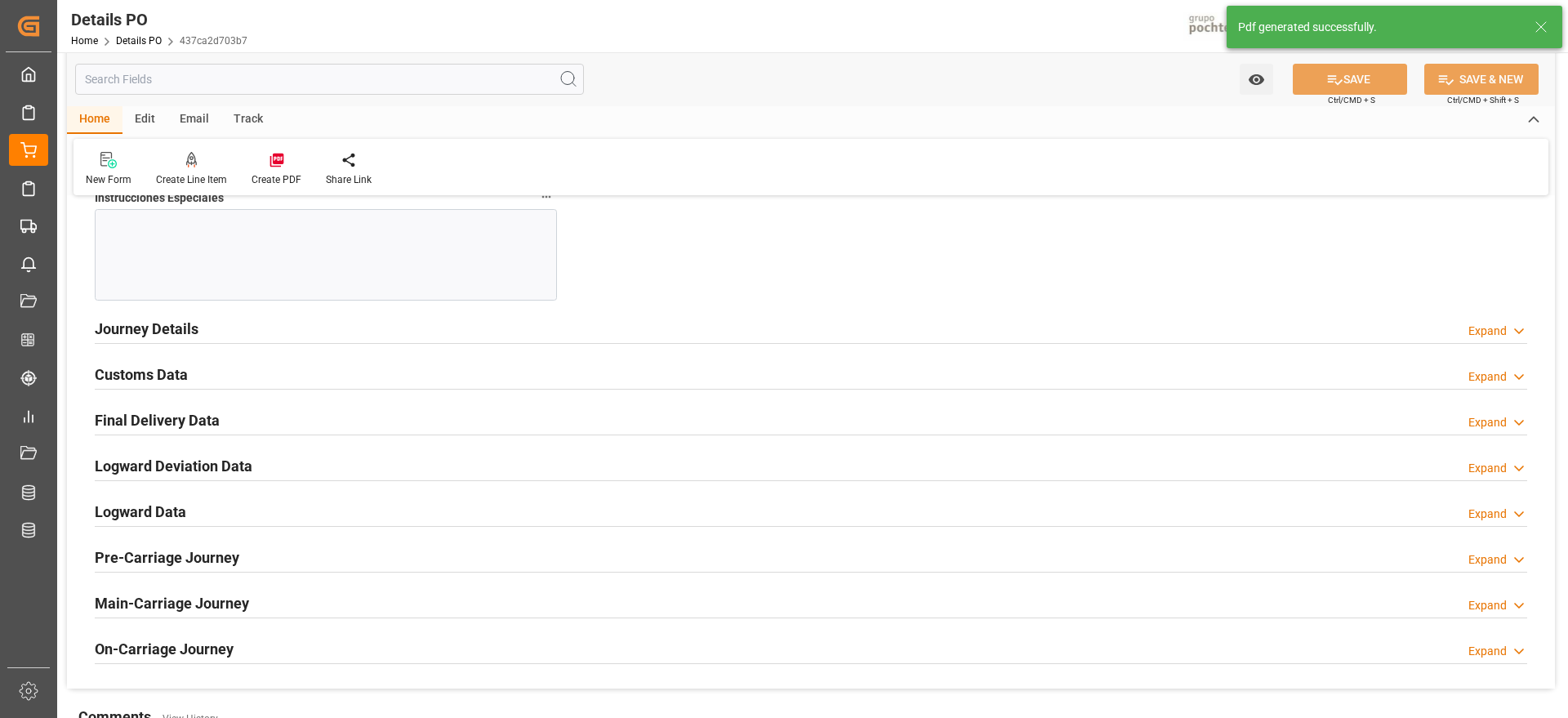
click at [178, 374] on h2 "Customs Data" at bounding box center [141, 374] width 93 height 22
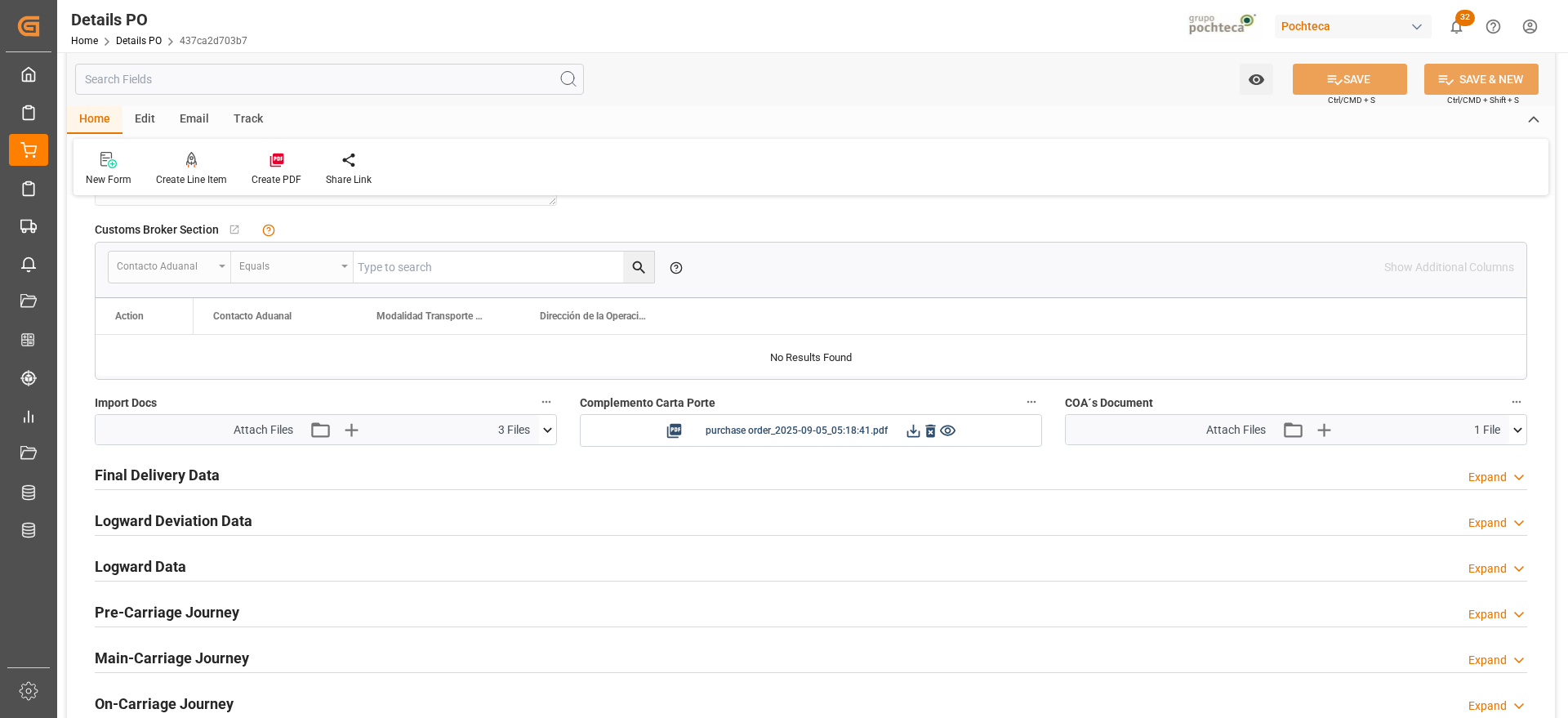
scroll to position [1939, 0]
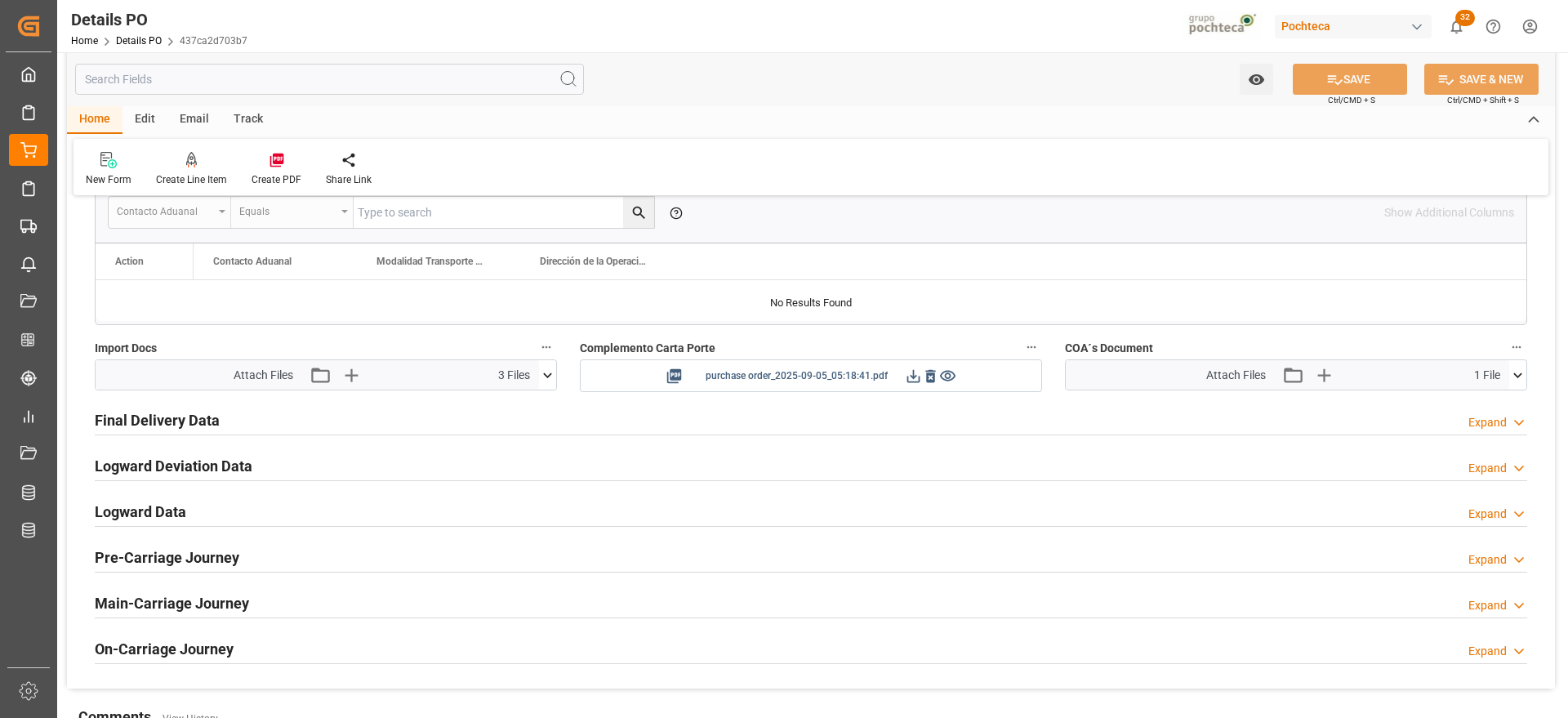
click at [908, 372] on icon at bounding box center [913, 376] width 17 height 17
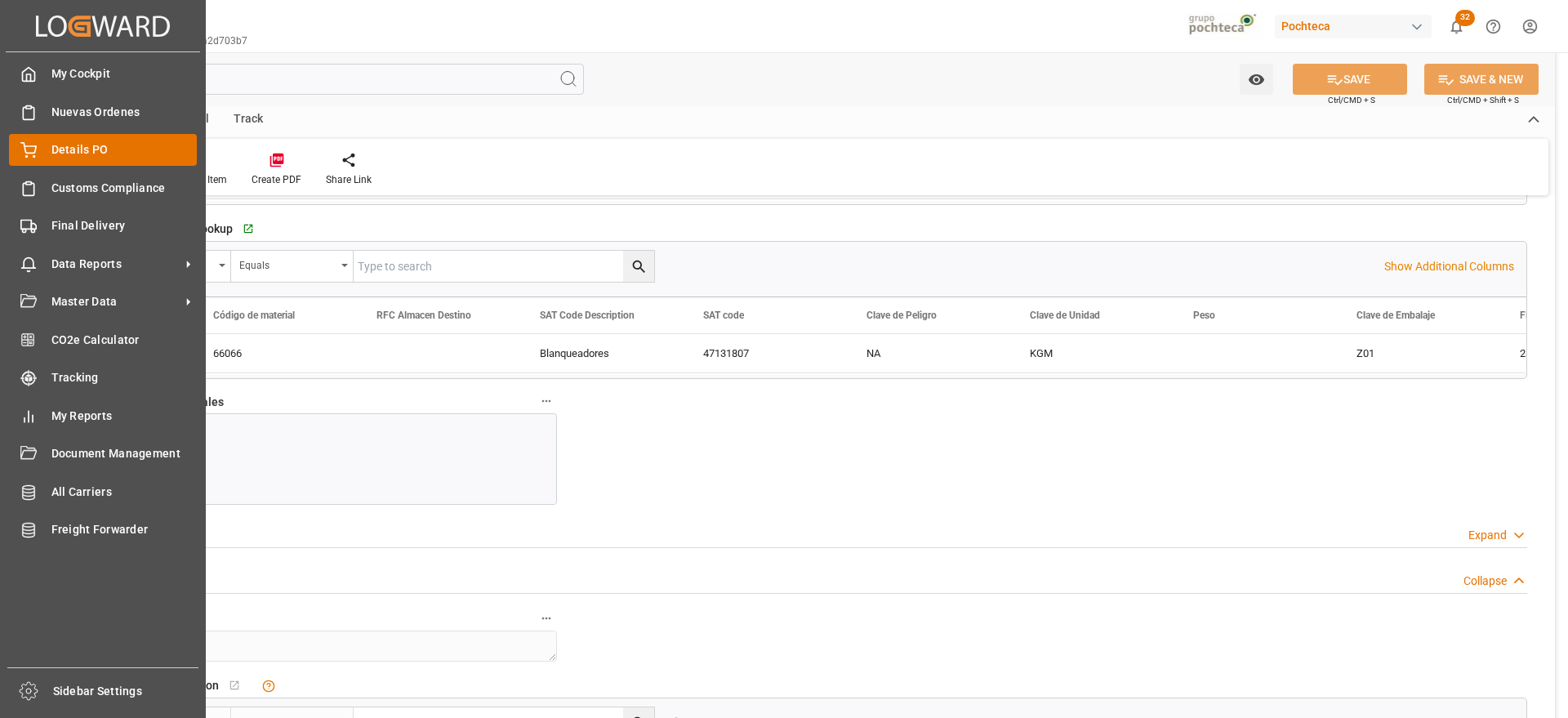
click at [85, 150] on span "Details PO" at bounding box center [124, 150] width 146 height 17
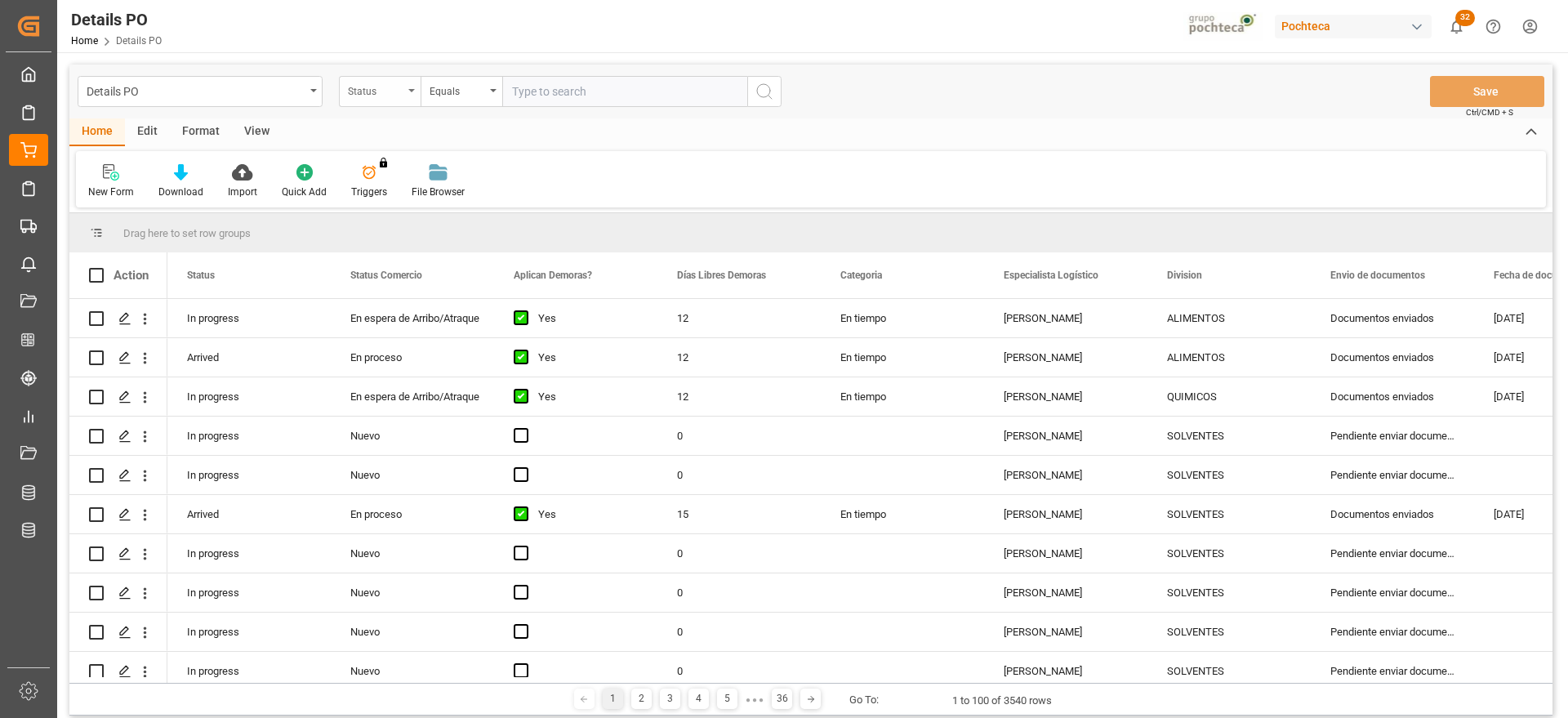
click at [379, 85] on div "Status" at bounding box center [376, 89] width 56 height 19
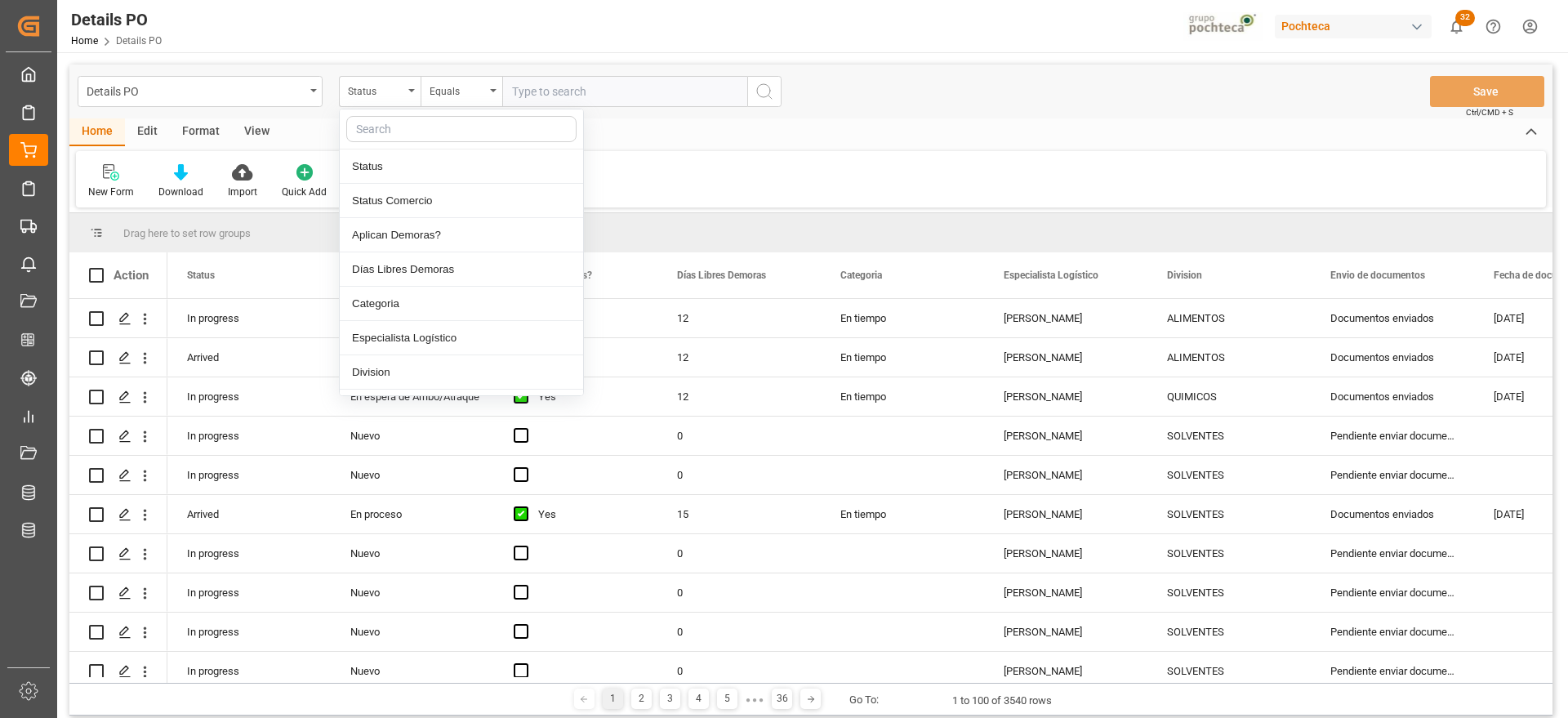
click at [581, 86] on input "text" at bounding box center [625, 91] width 245 height 31
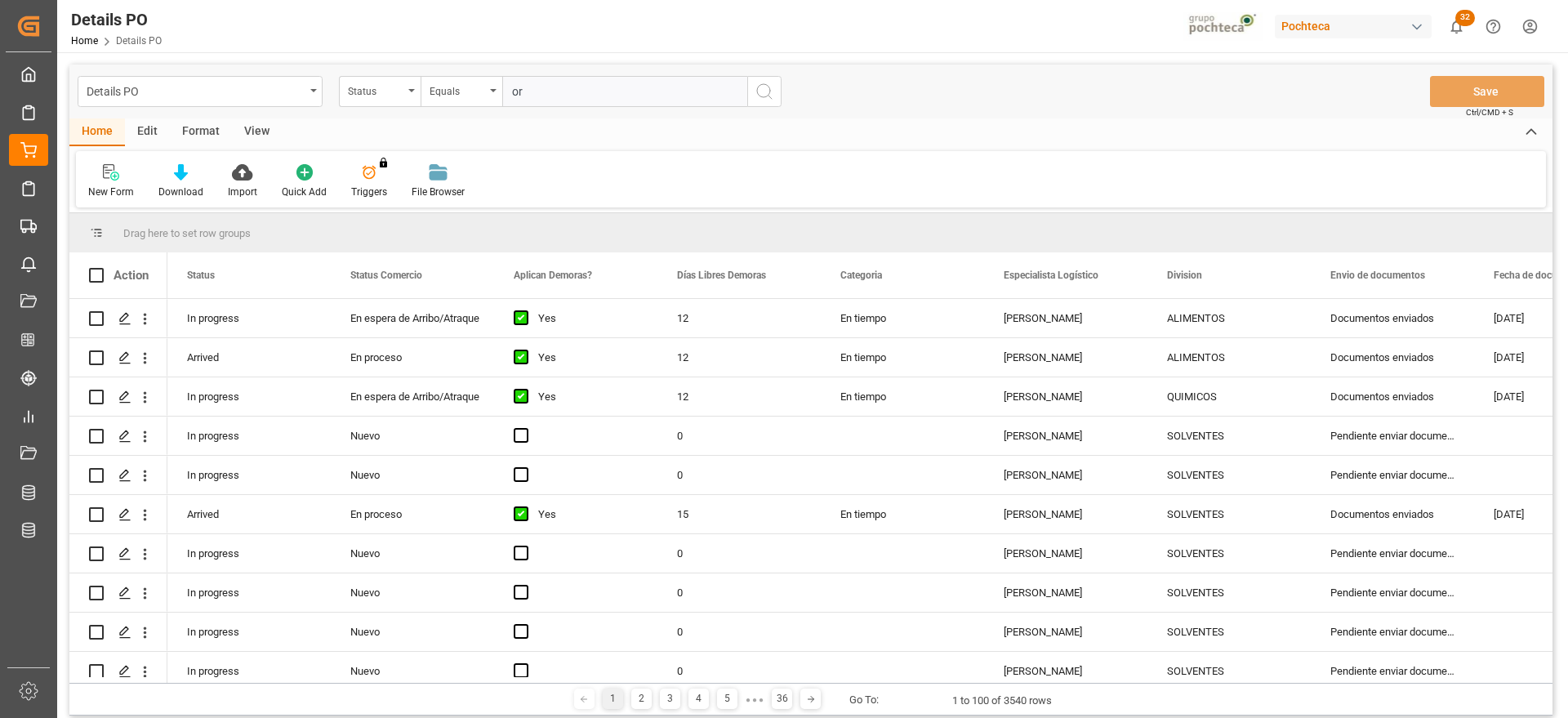
type input "o"
click at [359, 92] on div "Status" at bounding box center [376, 89] width 56 height 19
type input "orden"
click at [452, 176] on div "Orden de Compra nuevo" at bounding box center [462, 166] width 243 height 34
click at [597, 84] on input "text" at bounding box center [625, 91] width 245 height 31
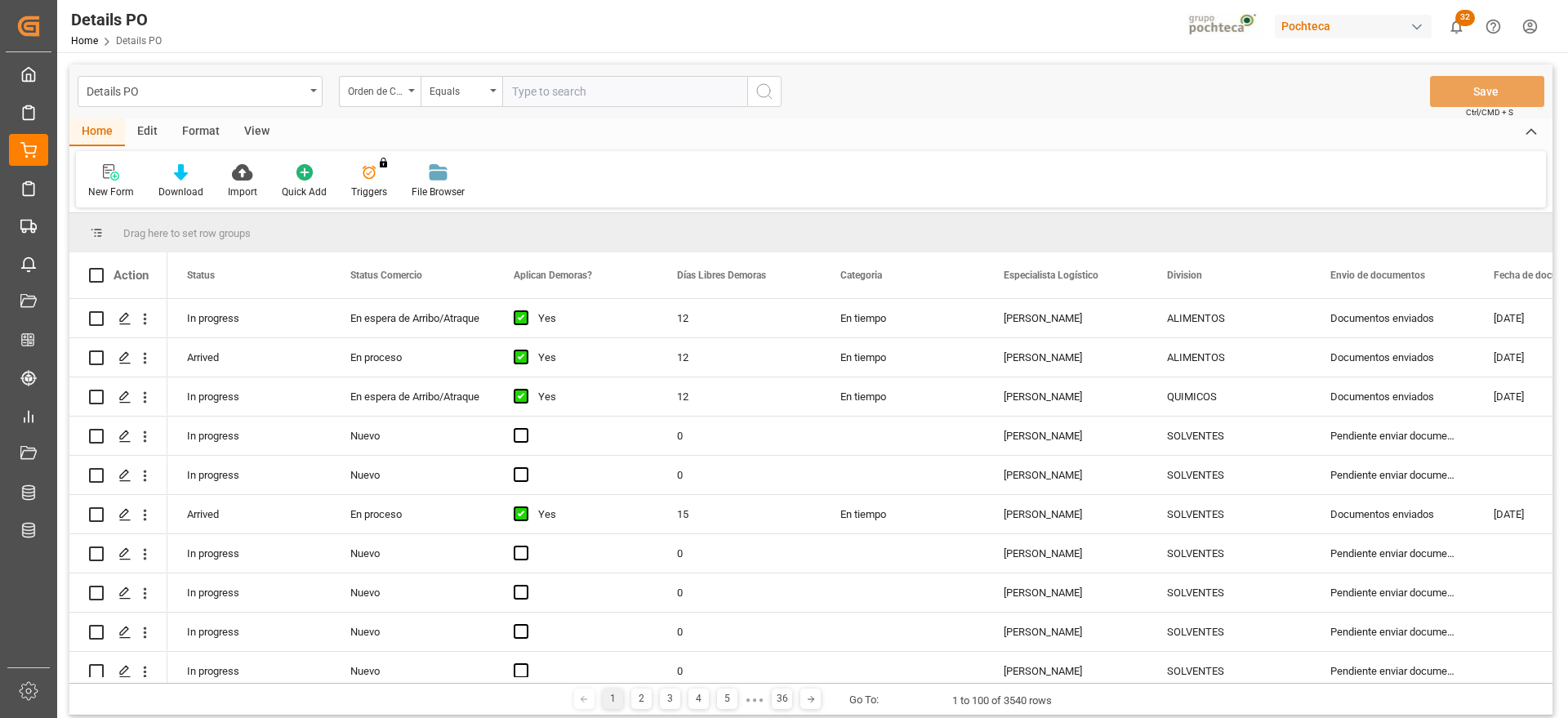
paste input "5000305074"
type input "5000305074"
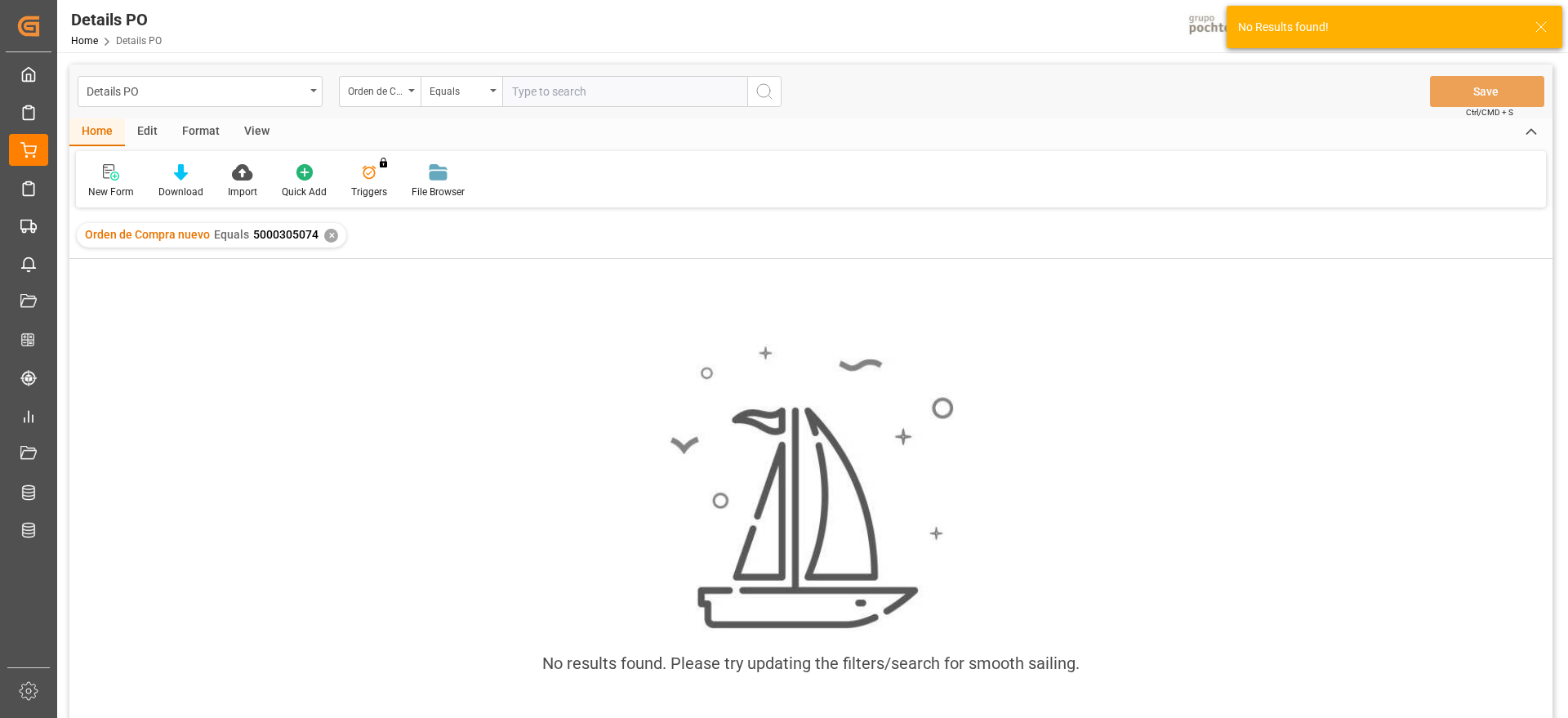
click at [324, 237] on div "✕" at bounding box center [331, 235] width 14 height 14
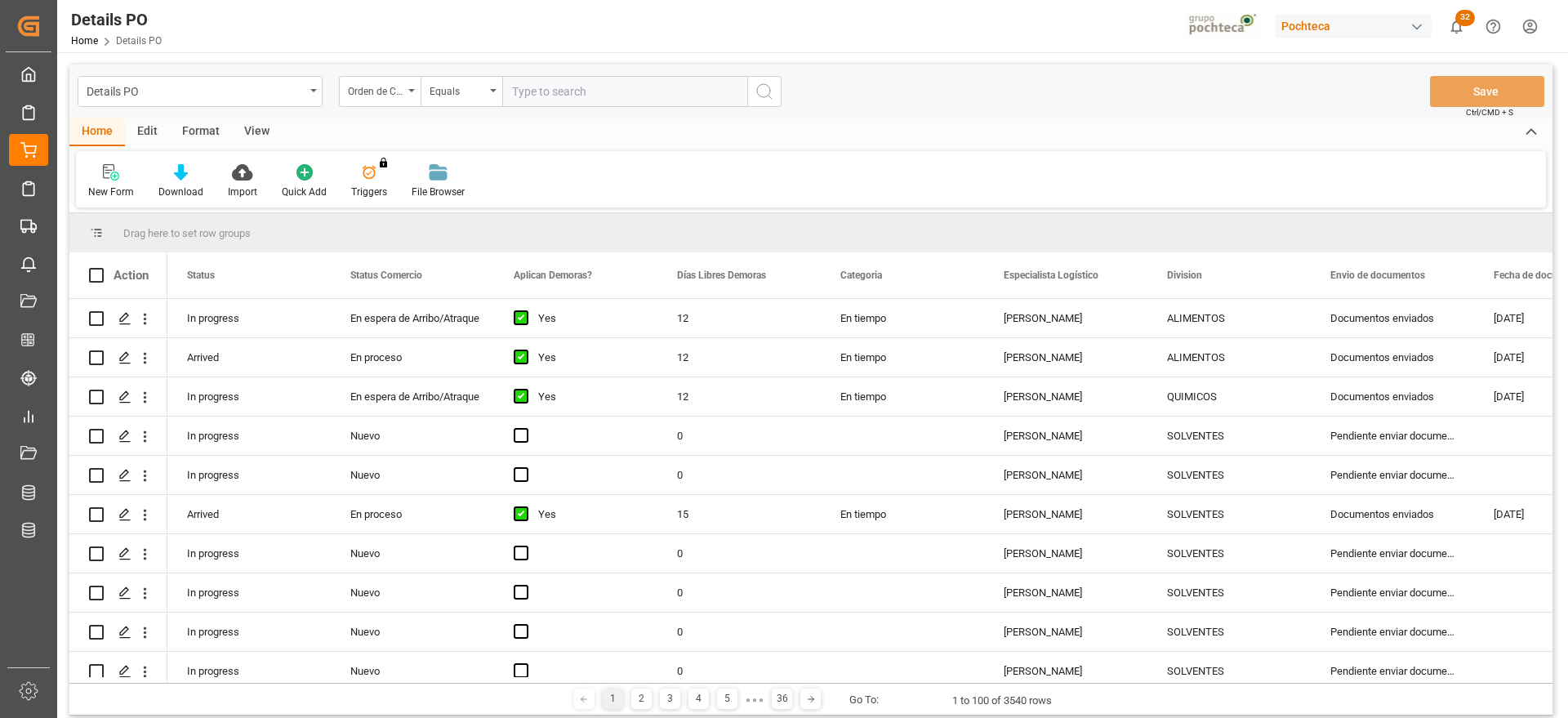
click at [573, 94] on input "text" at bounding box center [625, 91] width 245 height 31
paste input "5000306034"
type input "5000306034"
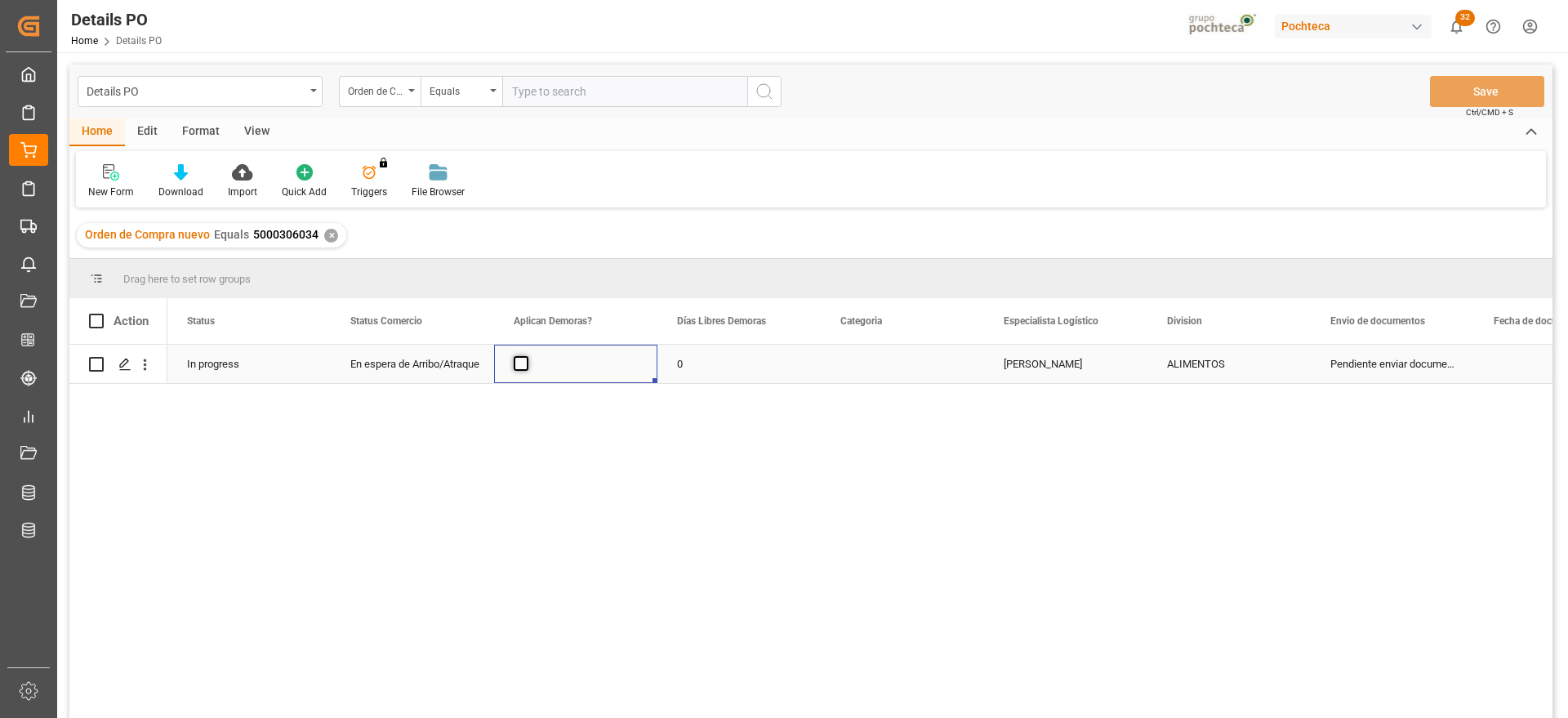
click at [520, 361] on span "Press SPACE to select this row." at bounding box center [521, 363] width 15 height 15
click at [526, 356] on input "Press SPACE to select this row." at bounding box center [526, 356] width 0 height 0
click at [672, 362] on div "0" at bounding box center [739, 363] width 163 height 38
click at [693, 359] on div "0" at bounding box center [739, 363] width 163 height 38
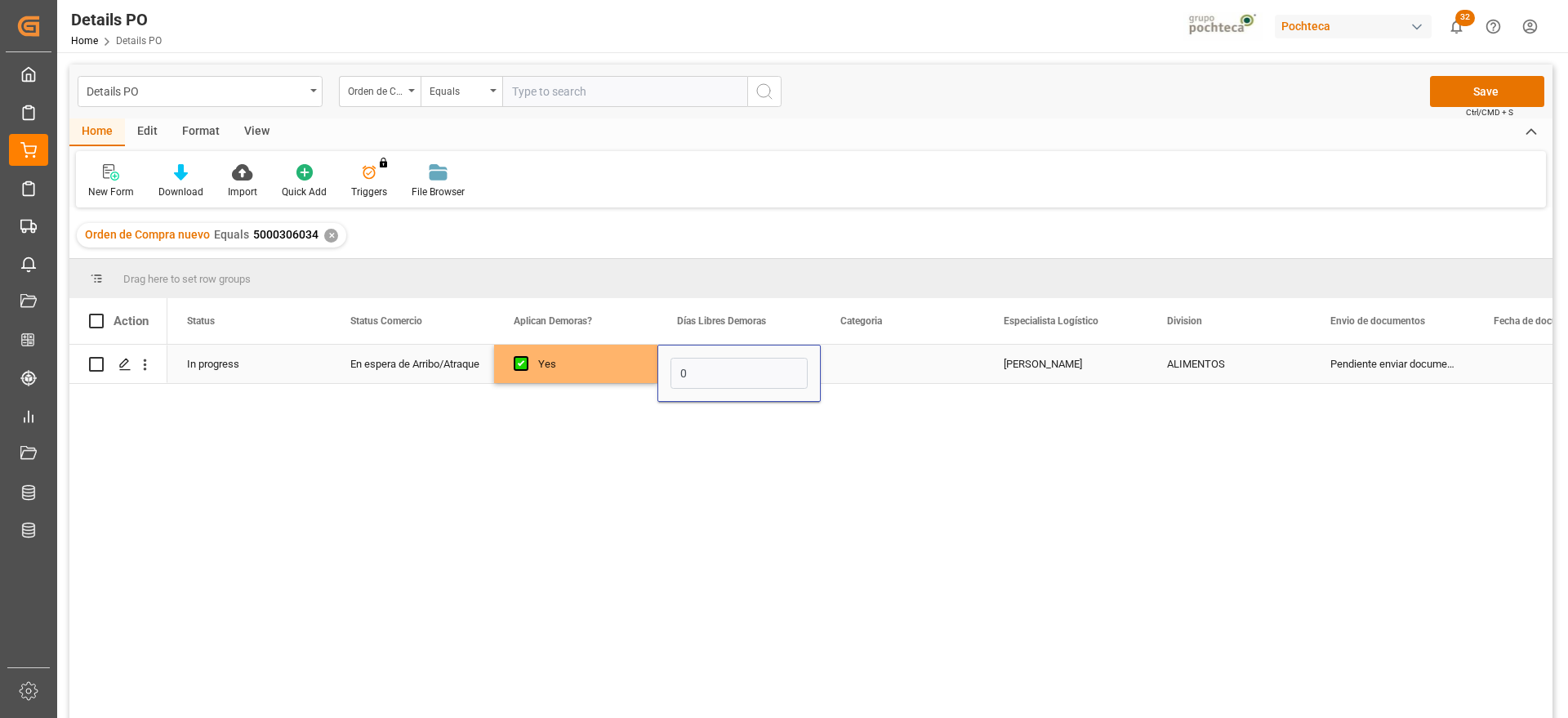
click at [693, 359] on input "0" at bounding box center [739, 372] width 137 height 31
type input "12"
click at [893, 361] on div "Press SPACE to select this row." at bounding box center [903, 363] width 163 height 38
click at [951, 367] on button "Select" at bounding box center [903, 372] width 137 height 31
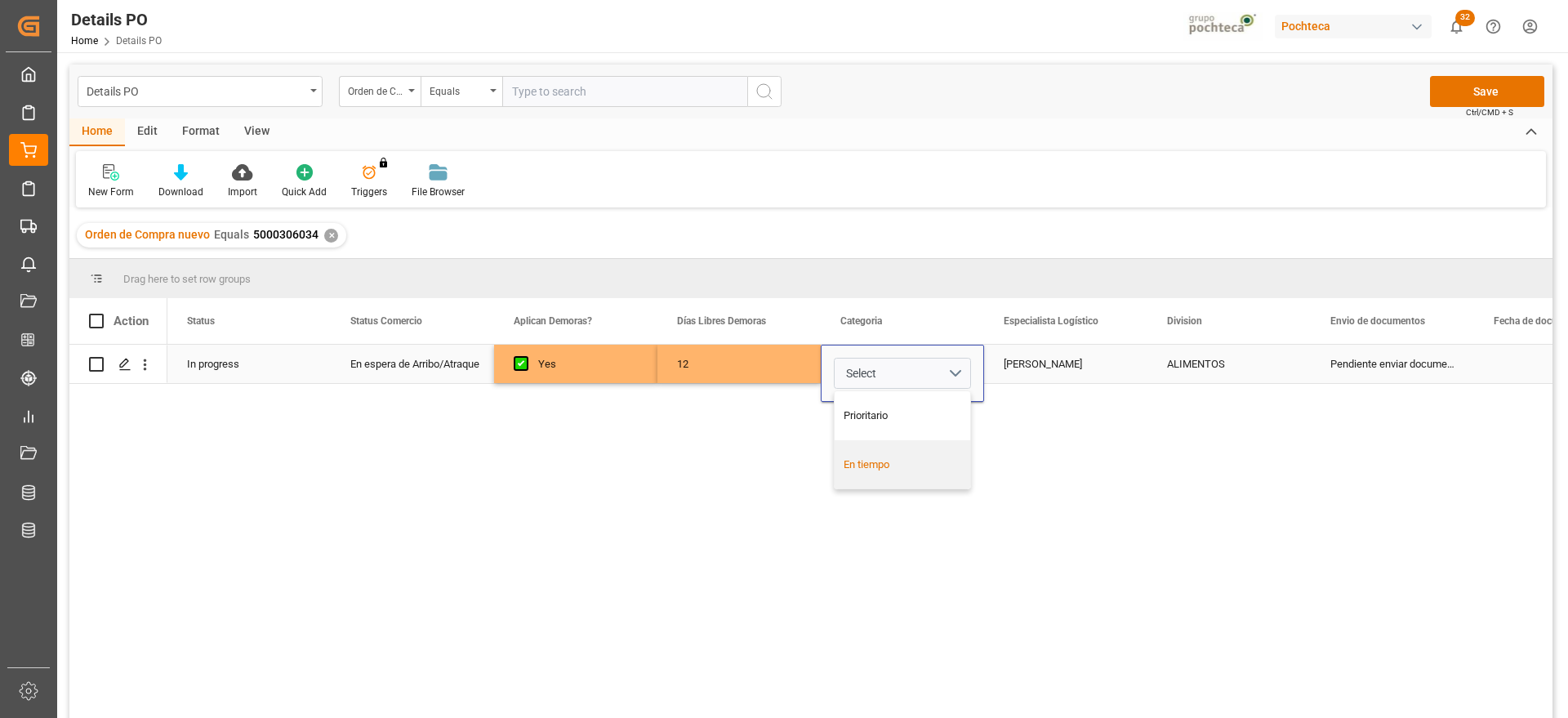
click at [909, 470] on div "En tiempo" at bounding box center [902, 464] width 118 height 17
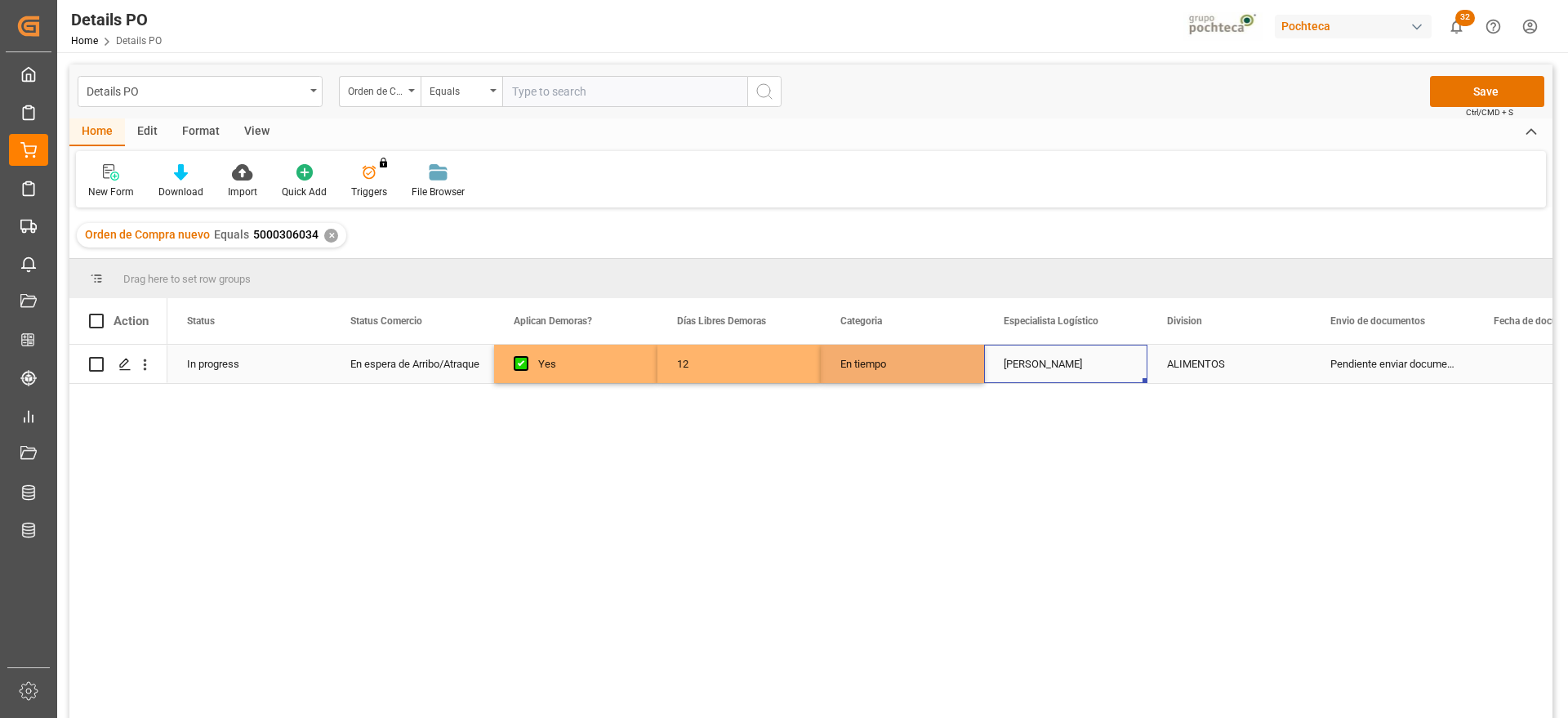
click at [1068, 363] on div "[PERSON_NAME]" at bounding box center [1065, 363] width 163 height 38
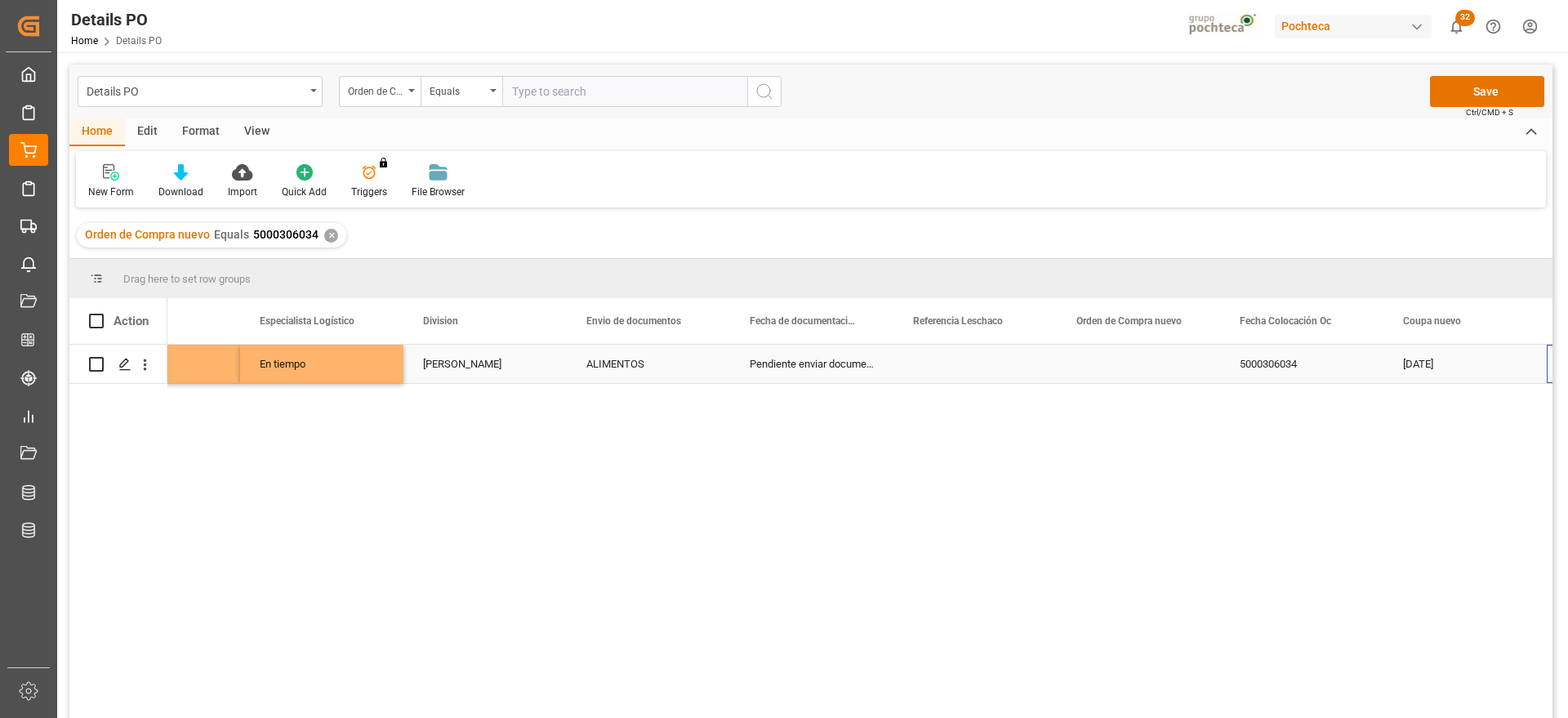
scroll to position [0, 744]
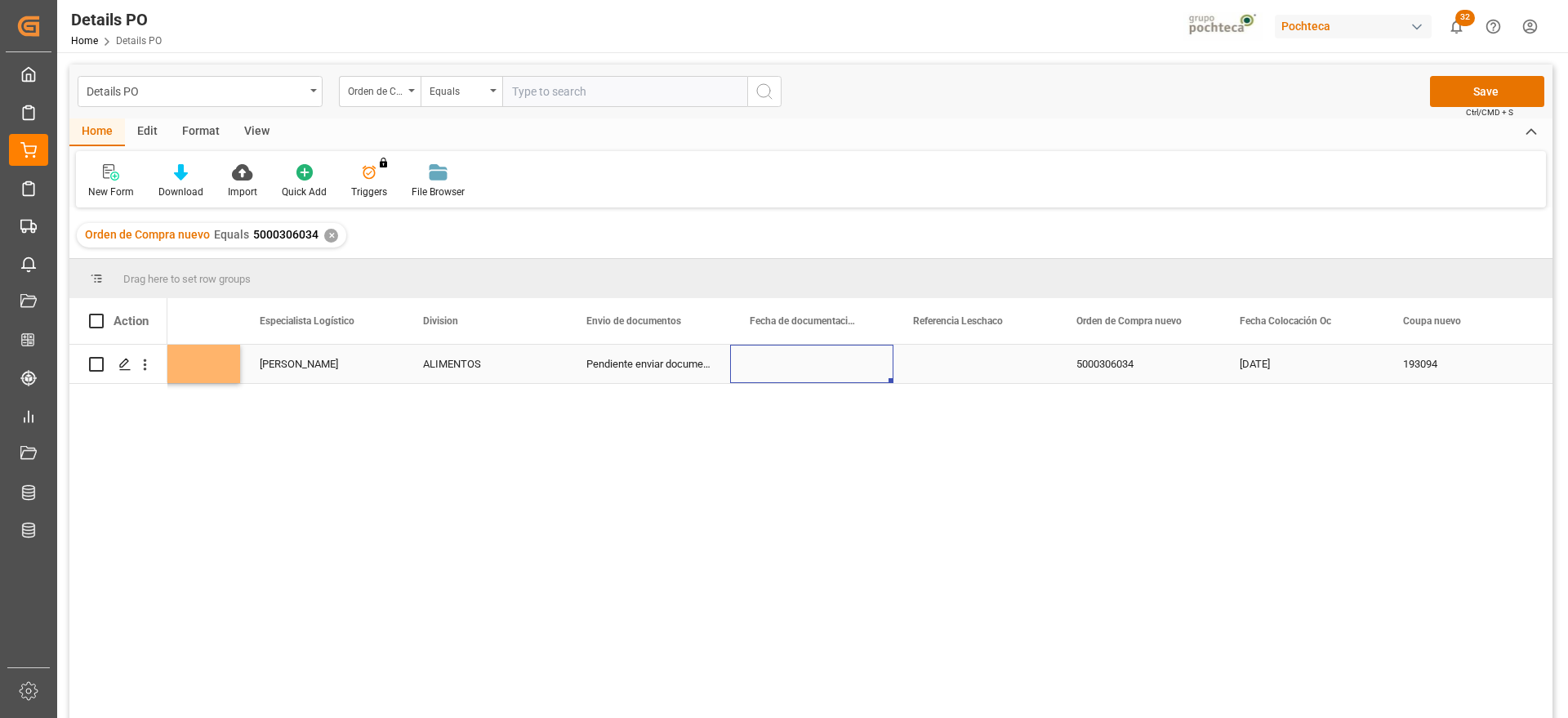
click at [817, 367] on div "Press SPACE to select this row." at bounding box center [812, 363] width 163 height 38
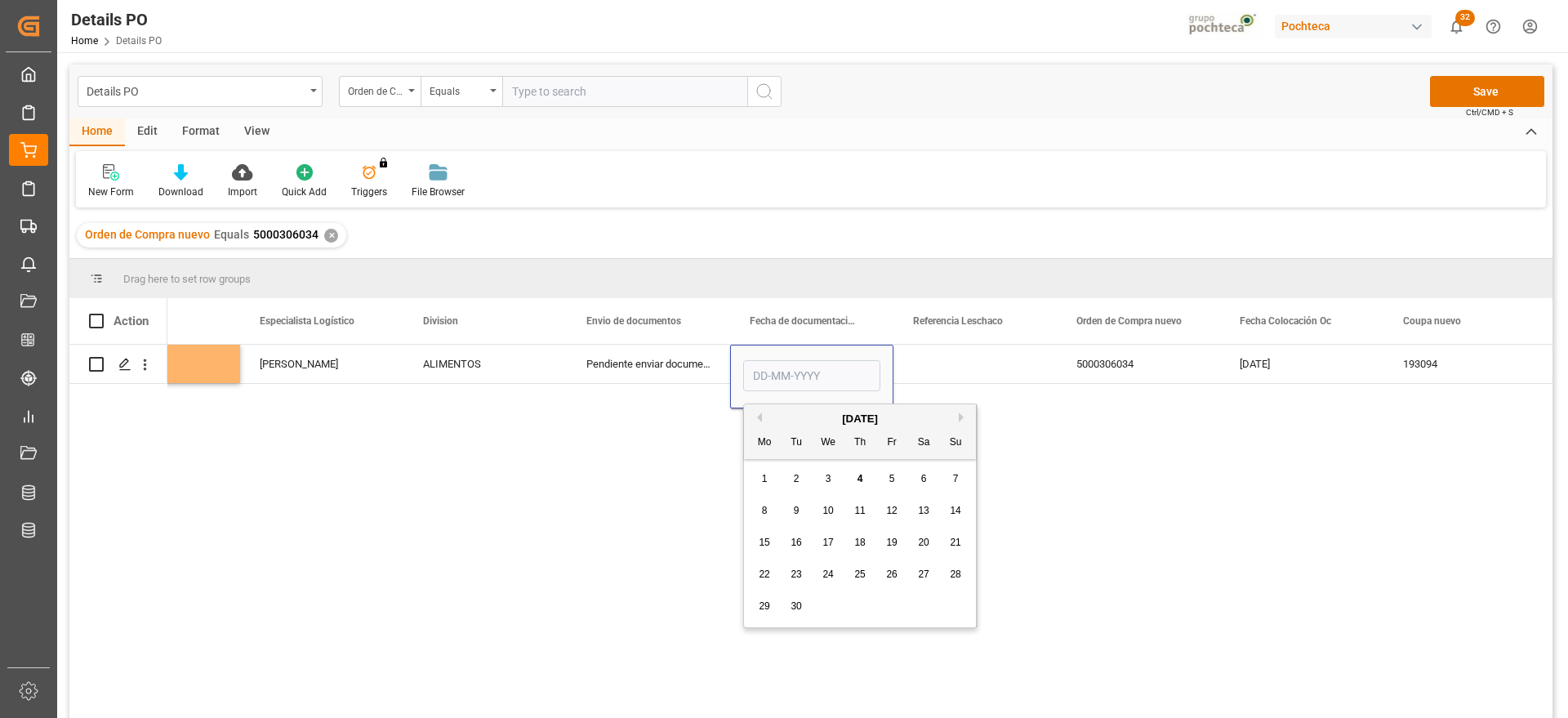
click at [762, 414] on div "[DATE]" at bounding box center [860, 419] width 232 height 17
click at [757, 415] on button "Previous Month" at bounding box center [757, 417] width 10 height 10
click at [894, 607] on span "29" at bounding box center [891, 606] width 10 height 11
type input "[DATE]"
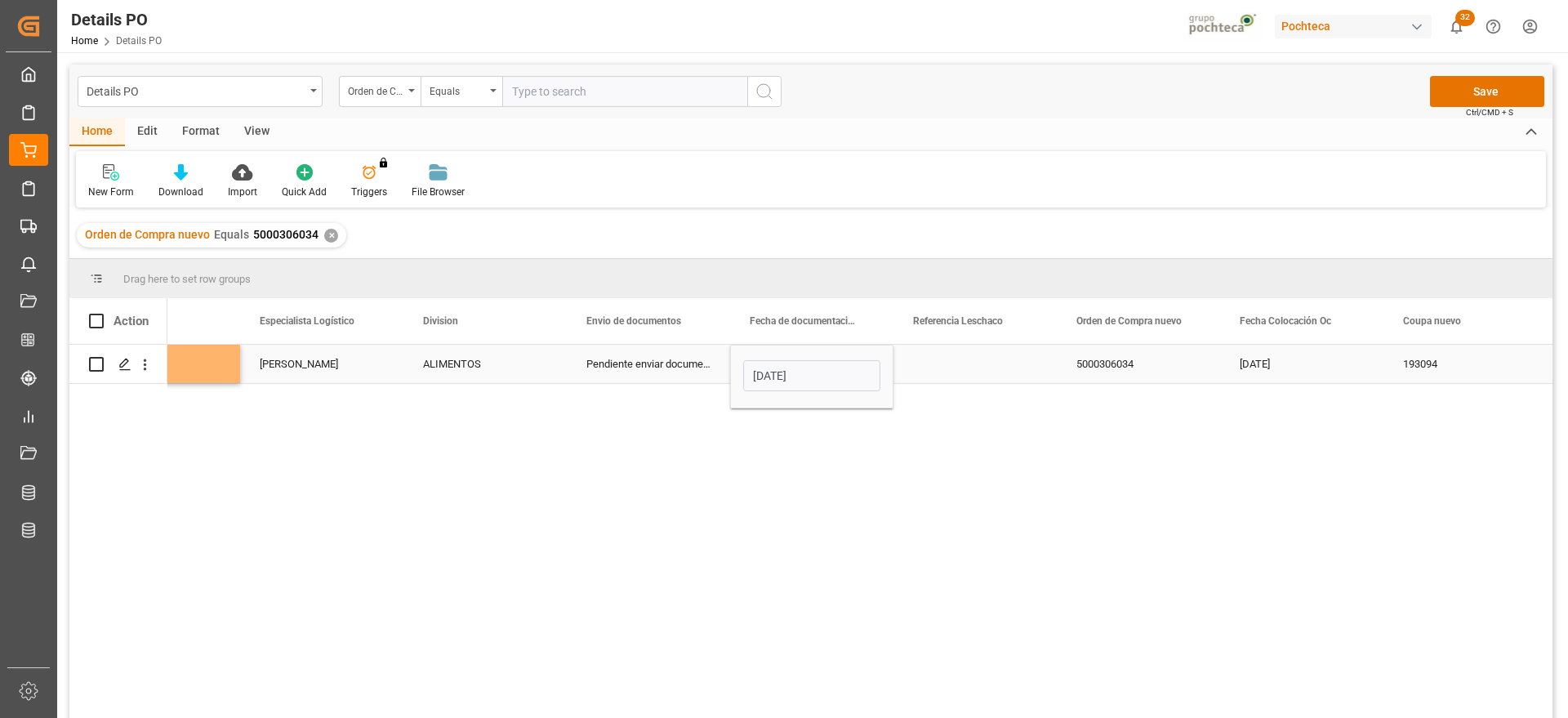
click at [1022, 350] on div "Press SPACE to select this row." at bounding box center [975, 363] width 163 height 38
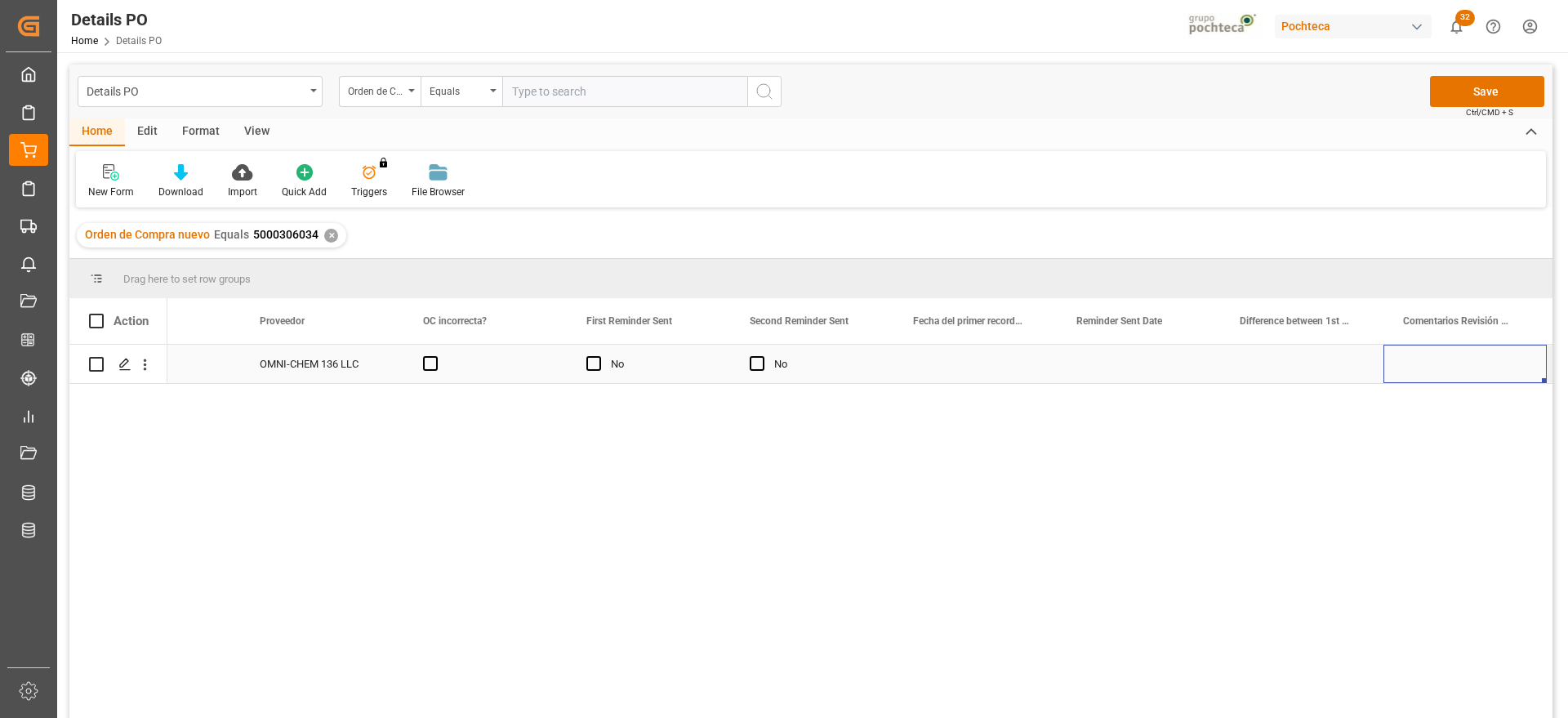
scroll to position [0, 2377]
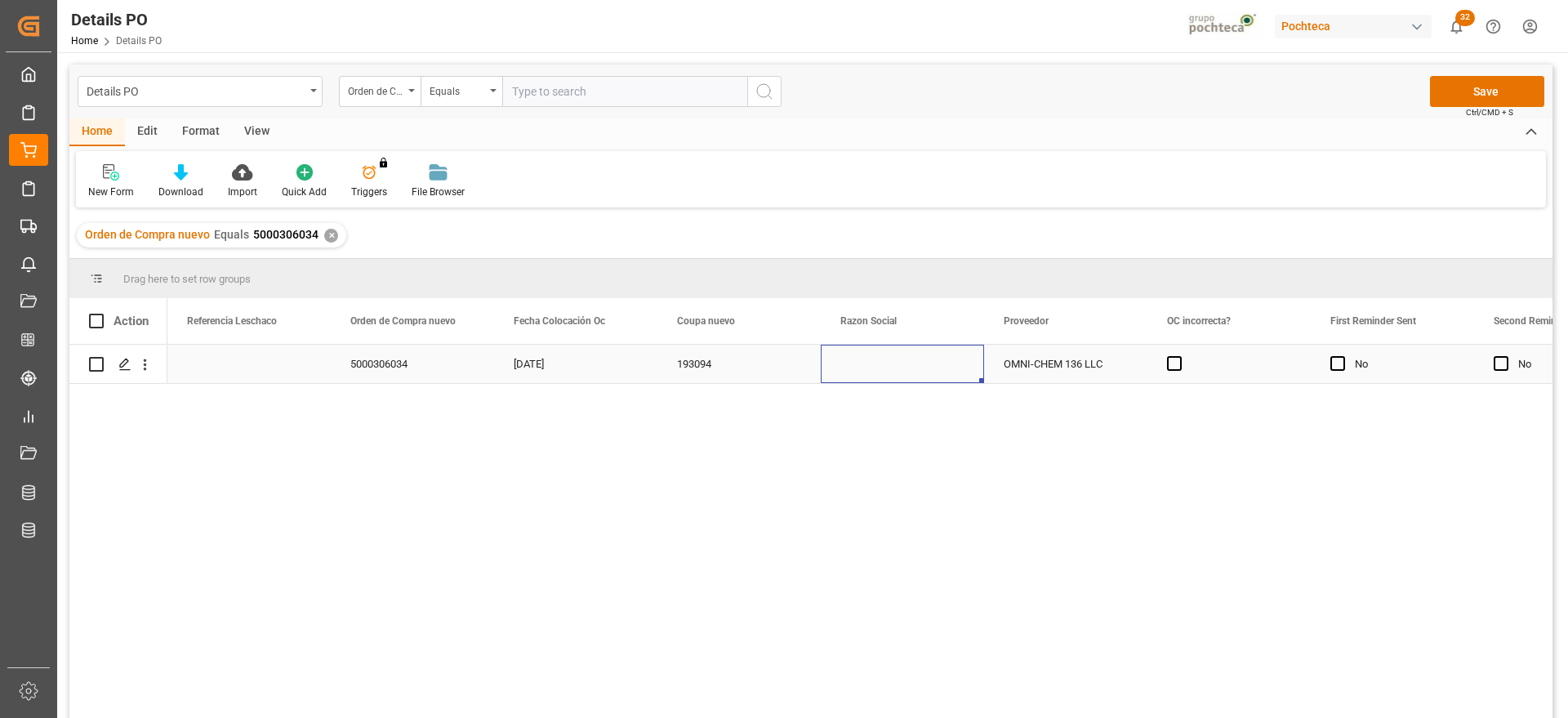
click at [933, 368] on div "Press SPACE to select this row." at bounding box center [903, 363] width 163 height 38
click at [955, 374] on polyline "open menu" at bounding box center [954, 373] width 10 height 5
click at [921, 416] on div "Materias Primas" at bounding box center [918, 420] width 166 height 58
type input "Materias Primas"
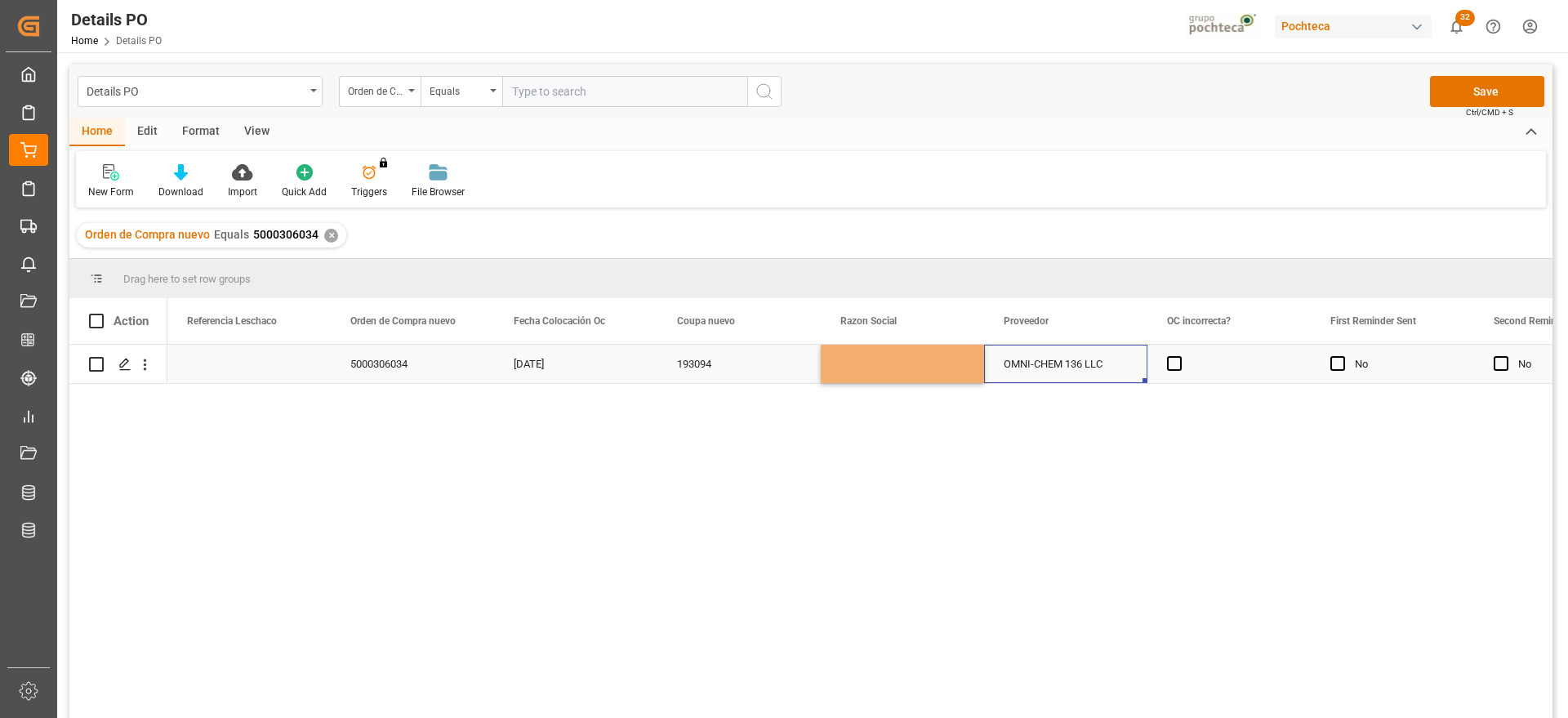
click at [1039, 366] on div "OMNI-CHEM 136 LLC" at bounding box center [1065, 363] width 163 height 38
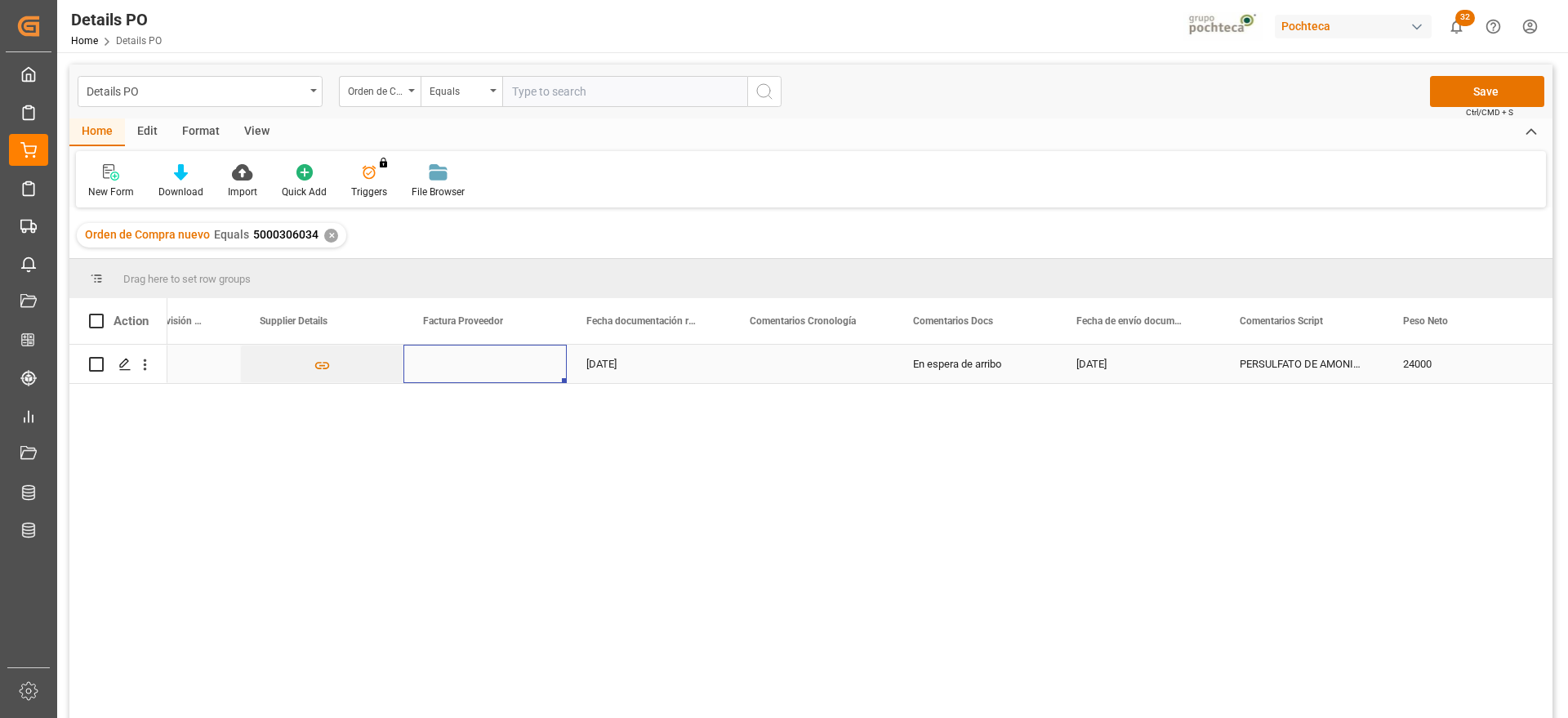
click at [505, 366] on div "Press SPACE to select this row." at bounding box center [485, 363] width 163 height 38
type input "28051"
click at [882, 368] on div "Press SPACE to select this row." at bounding box center [812, 363] width 163 height 38
click at [915, 370] on div "Press SPACE to select this row." at bounding box center [975, 363] width 163 height 38
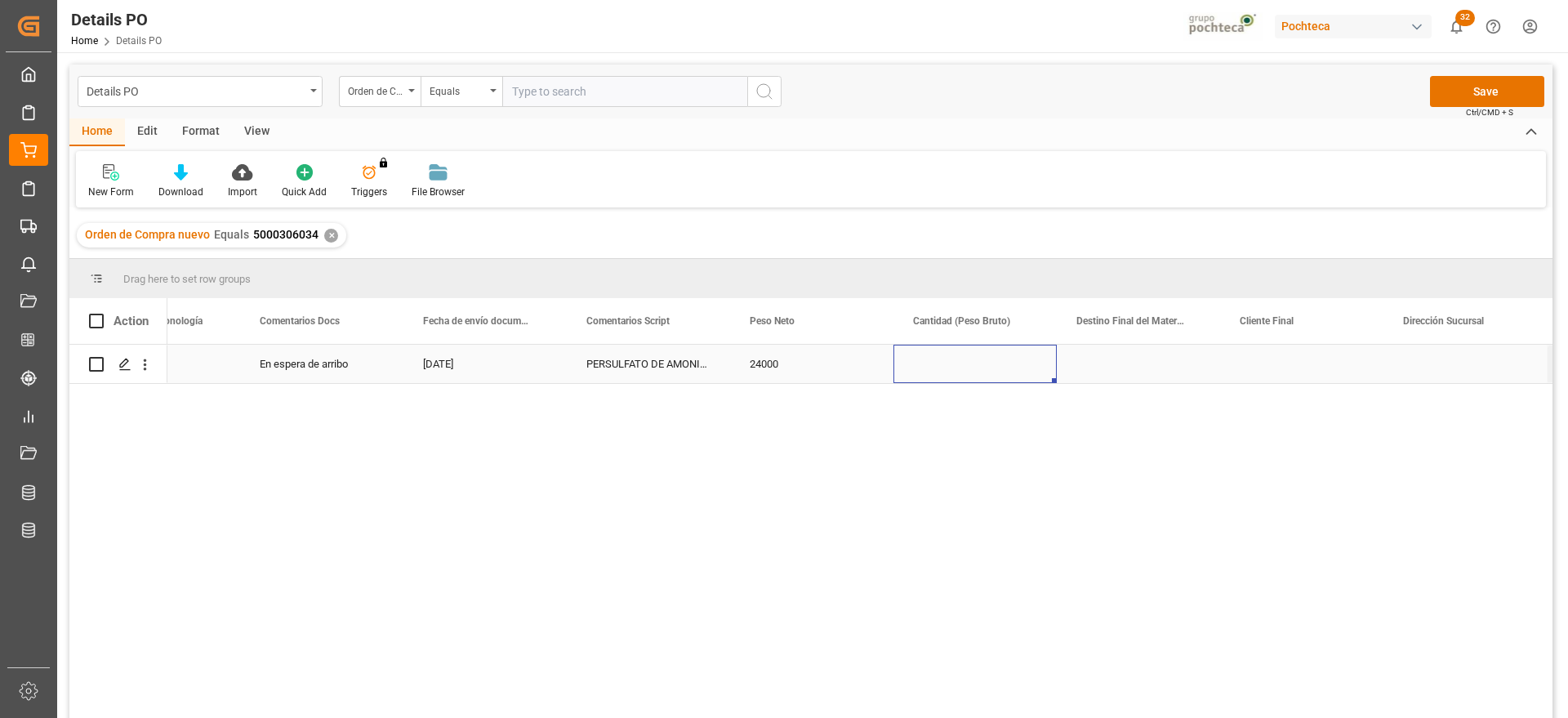
click at [915, 370] on div "Press SPACE to select this row." at bounding box center [975, 363] width 163 height 38
click at [915, 370] on input "Press SPACE to select this row." at bounding box center [975, 372] width 137 height 31
type input "24500"
click at [1136, 372] on div "Press SPACE to select this row." at bounding box center [1139, 363] width 163 height 38
click at [1132, 367] on div "Press SPACE to select this row." at bounding box center [1139, 363] width 163 height 38
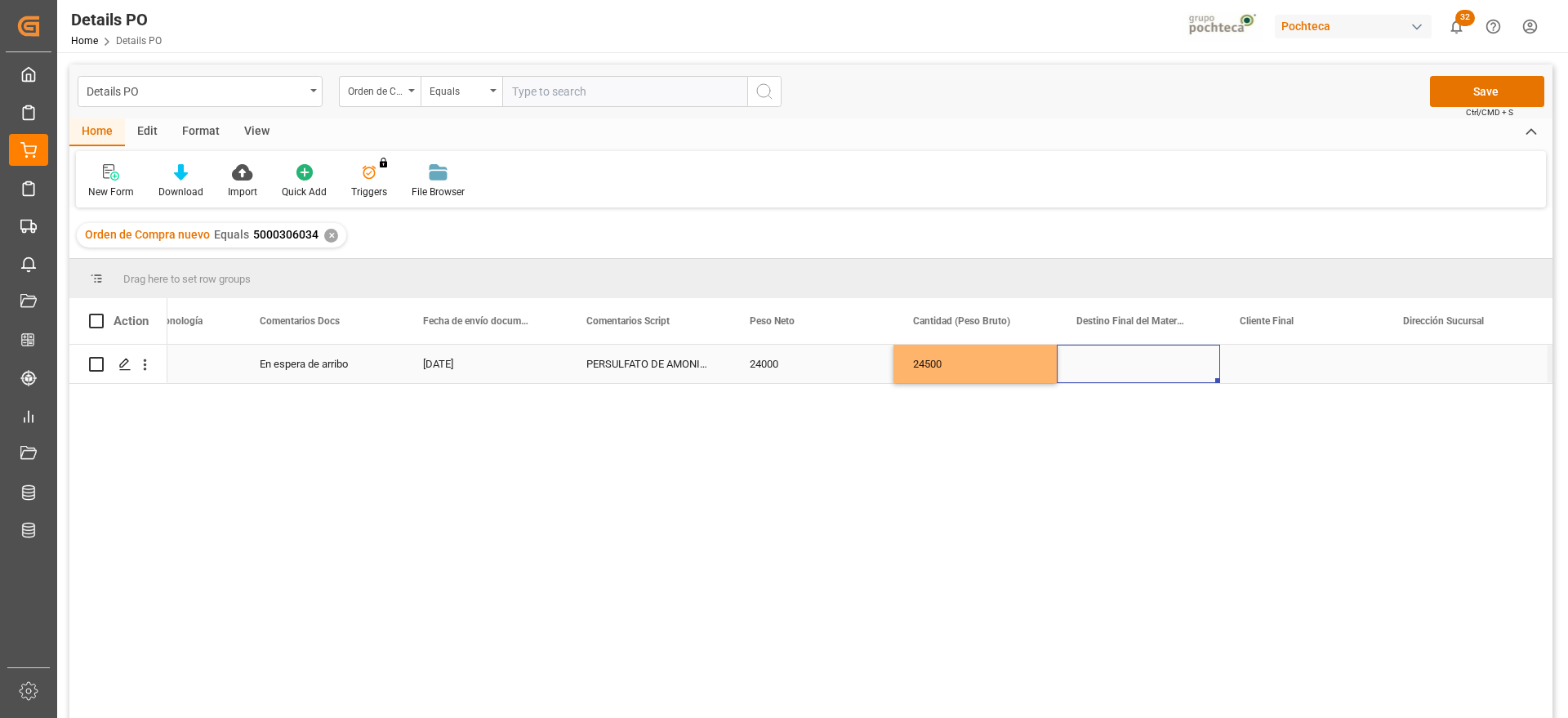
click at [1132, 367] on div "Press SPACE to select this row." at bounding box center [1139, 363] width 163 height 38
click at [1132, 367] on input "Press SPACE to select this row." at bounding box center [1139, 372] width 137 height 31
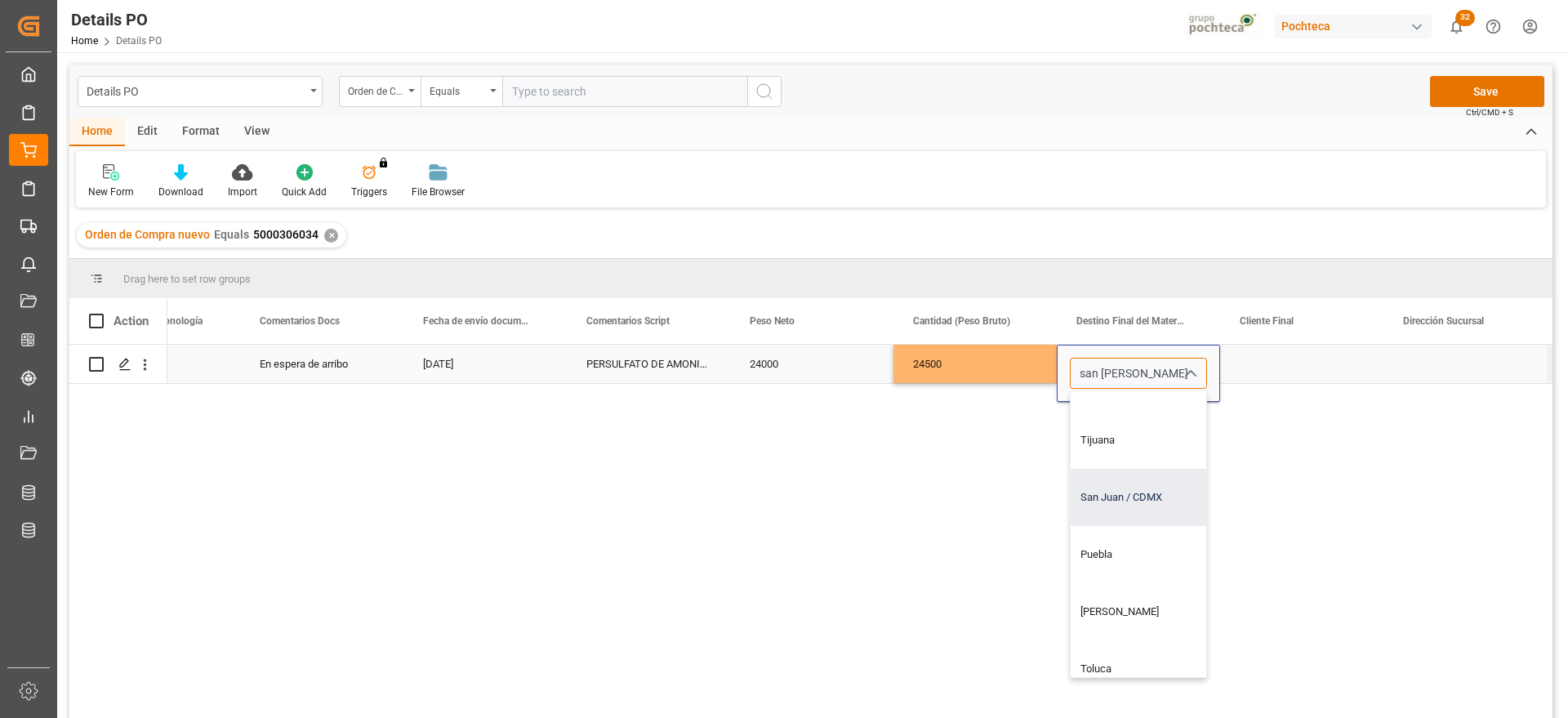
click at [1126, 503] on div "San Juan / CDMX" at bounding box center [1169, 498] width 198 height 58
type input "San Juan / CDMX"
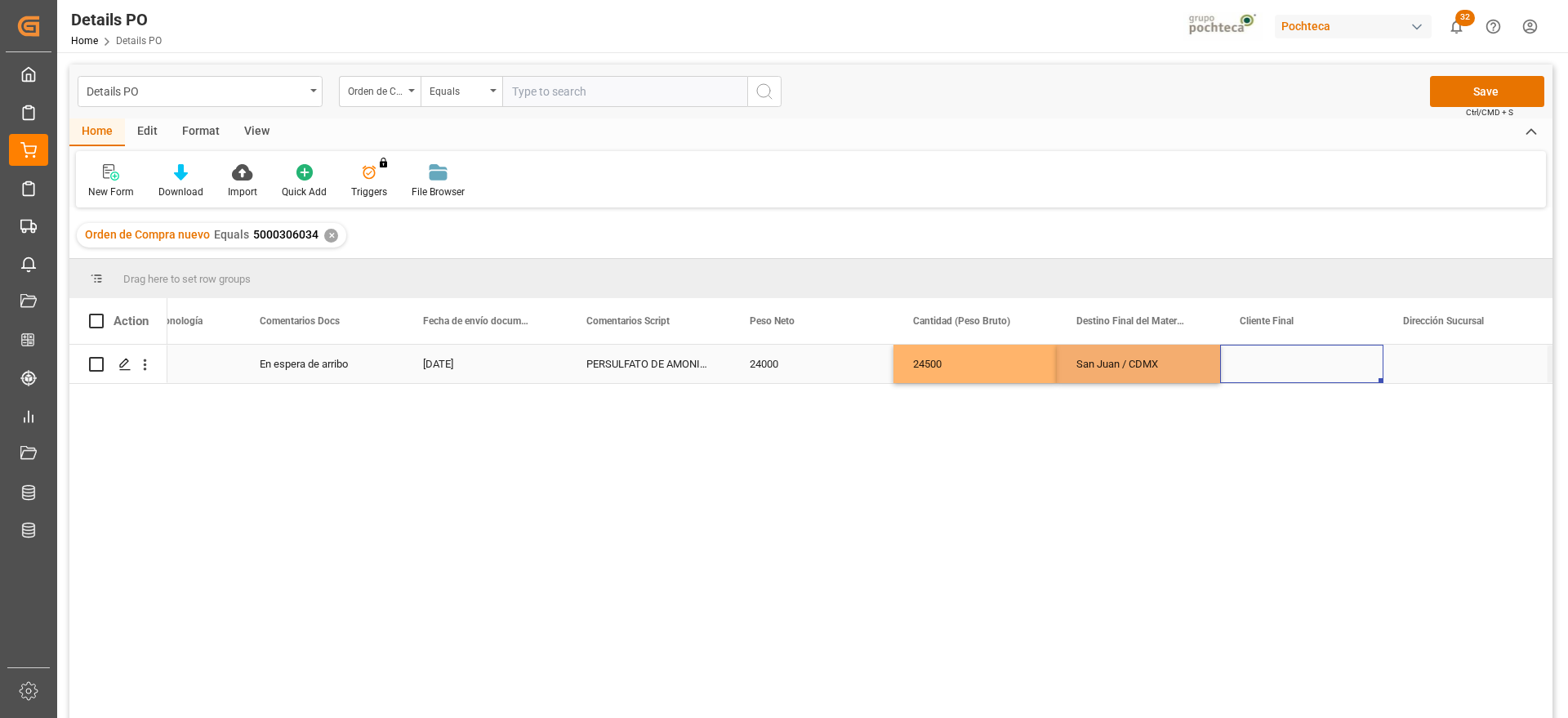
click at [1305, 361] on div "Press SPACE to select this row." at bounding box center [1302, 363] width 163 height 38
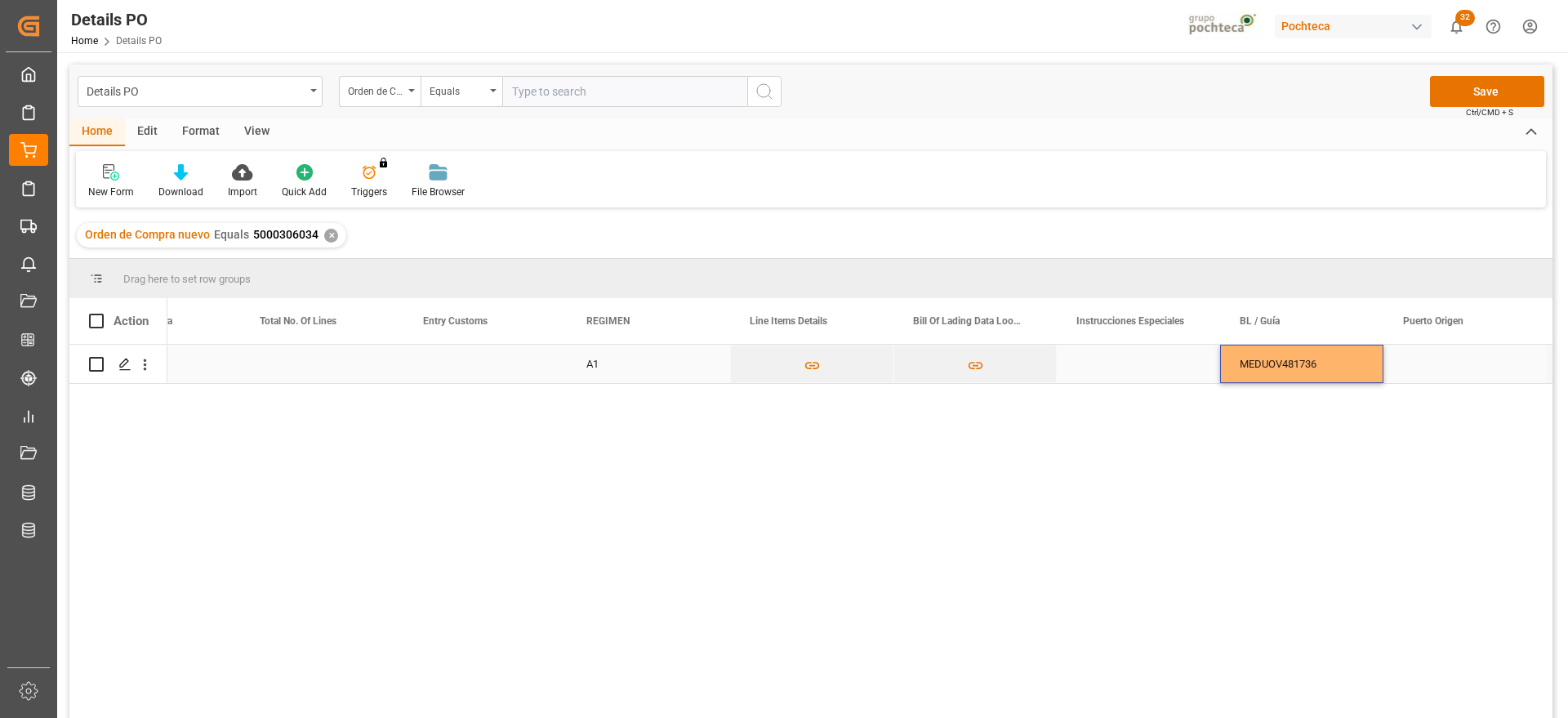
click at [1328, 372] on div "MEDUOV481736" at bounding box center [1302, 363] width 163 height 38
click at [1328, 372] on input "MEDUOV481736" at bounding box center [1302, 372] width 137 height 31
click at [1417, 368] on div "Press SPACE to select this row." at bounding box center [1465, 363] width 163 height 38
click at [1452, 346] on div "Press SPACE to select this row." at bounding box center [1465, 363] width 163 height 38
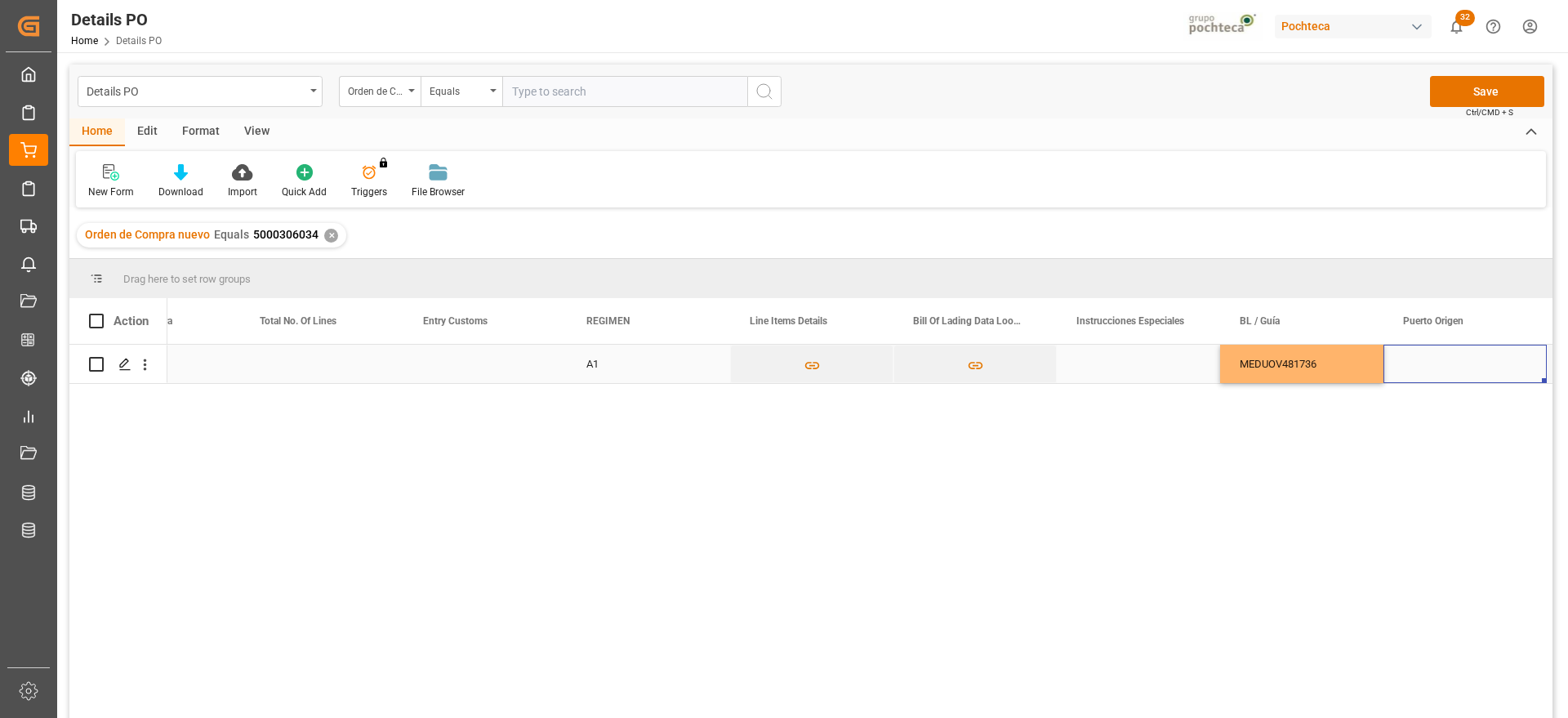
click at [1444, 357] on div "Press SPACE to select this row." at bounding box center [1465, 363] width 163 height 38
click at [1444, 358] on input "Press SPACE to select this row." at bounding box center [1465, 372] width 137 height 31
click at [1435, 369] on input "Press SPACE to select this row." at bounding box center [1465, 372] width 137 height 31
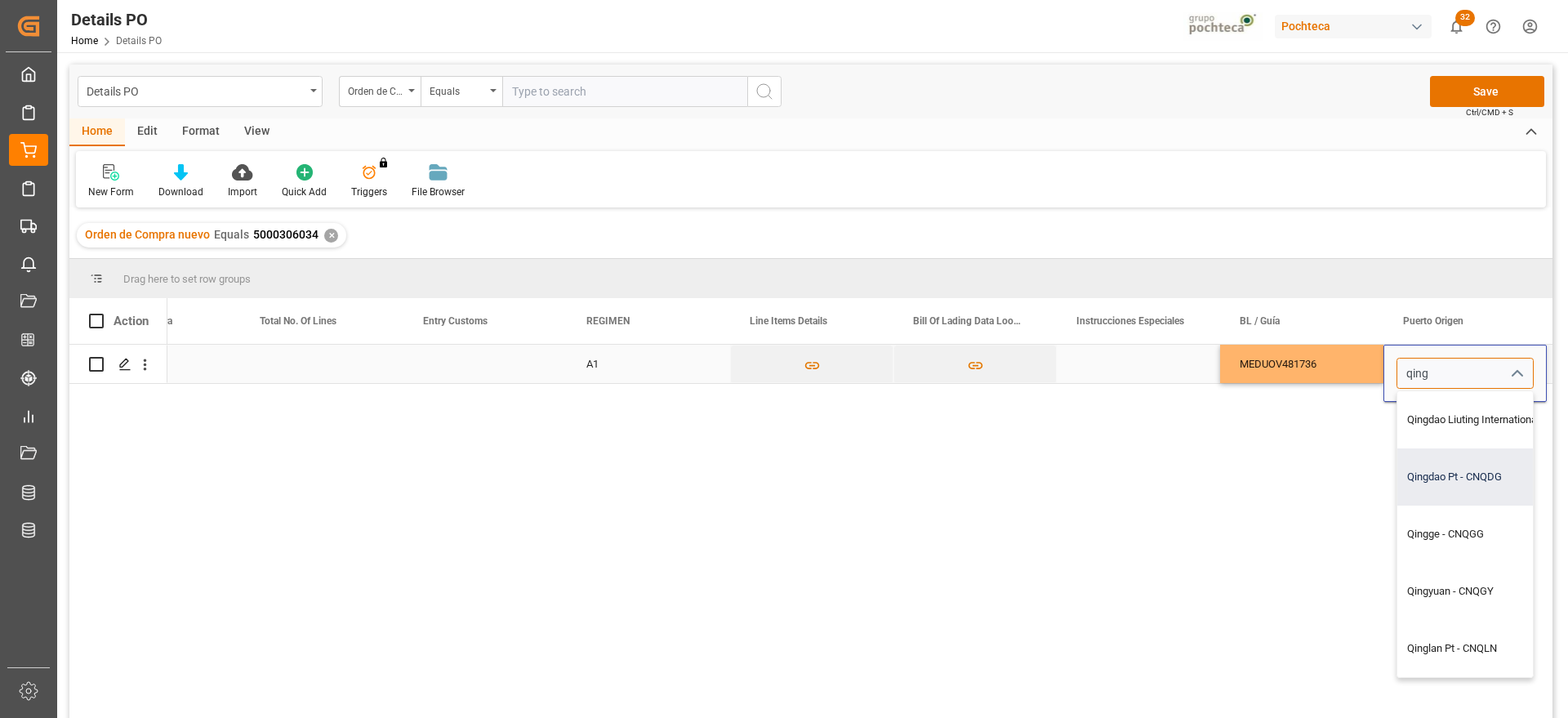
click at [1454, 475] on div "Qingdao Pt - CNQDG" at bounding box center [1503, 477] width 212 height 58
type input "Qingdao Pt - CNQDG"
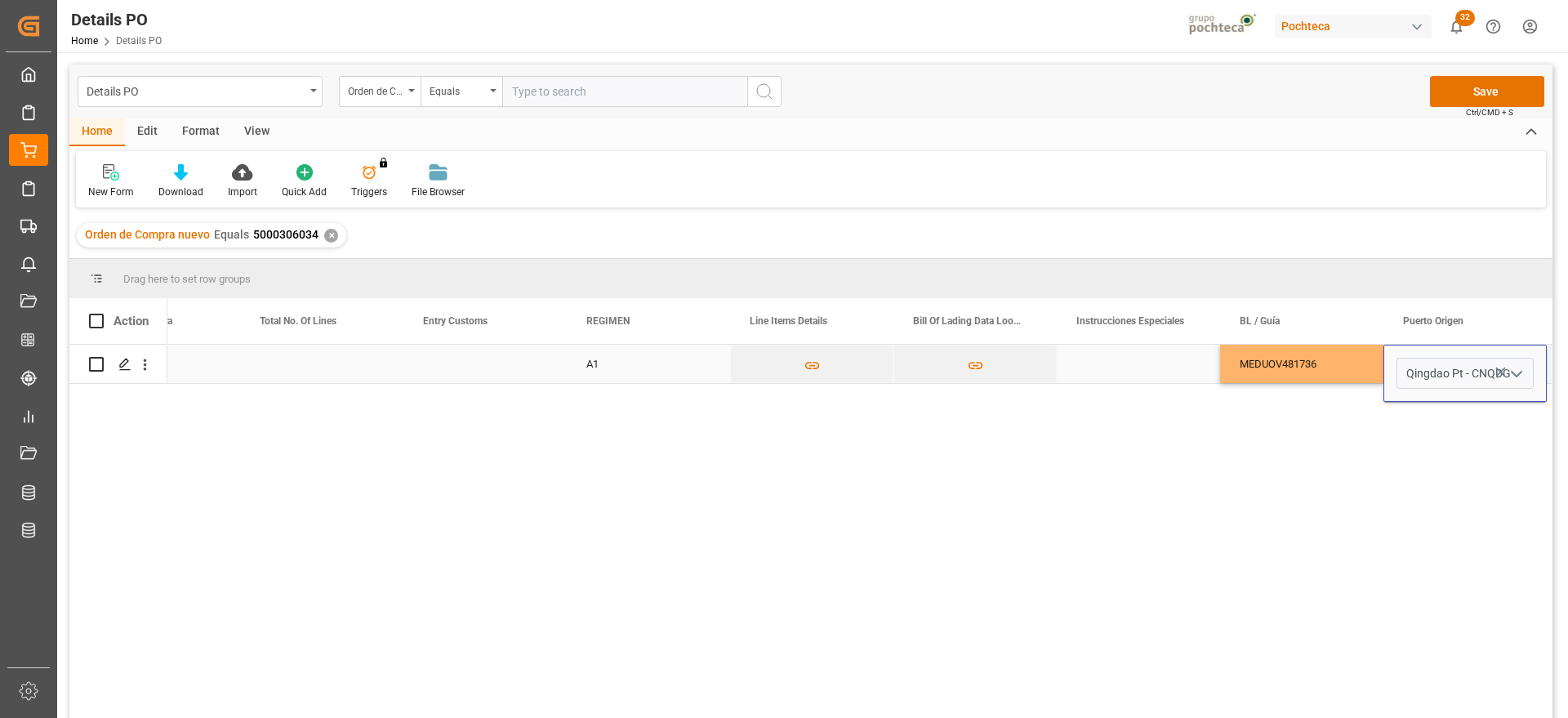
click at [1320, 361] on div "MEDUOV481736" at bounding box center [1302, 363] width 163 height 38
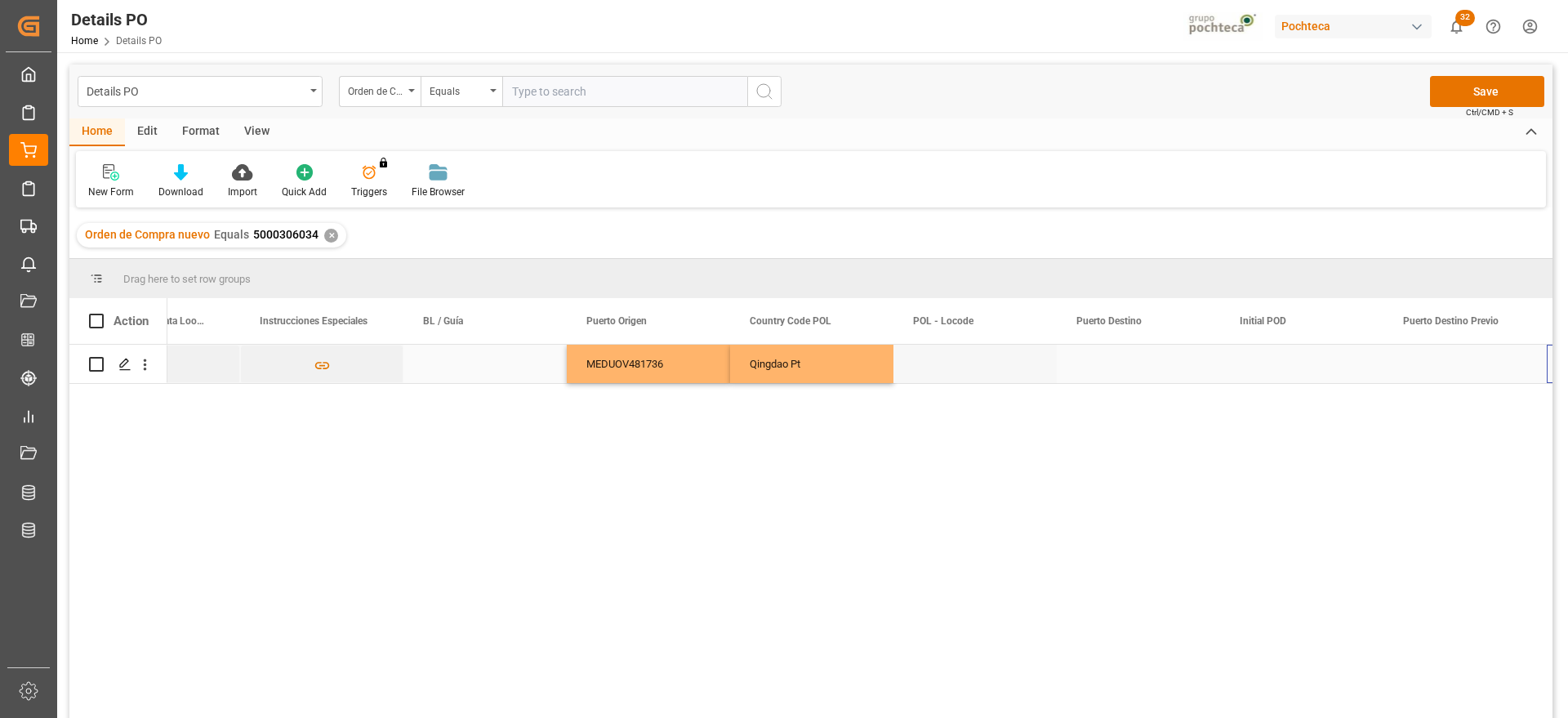
scroll to position [0, 6624]
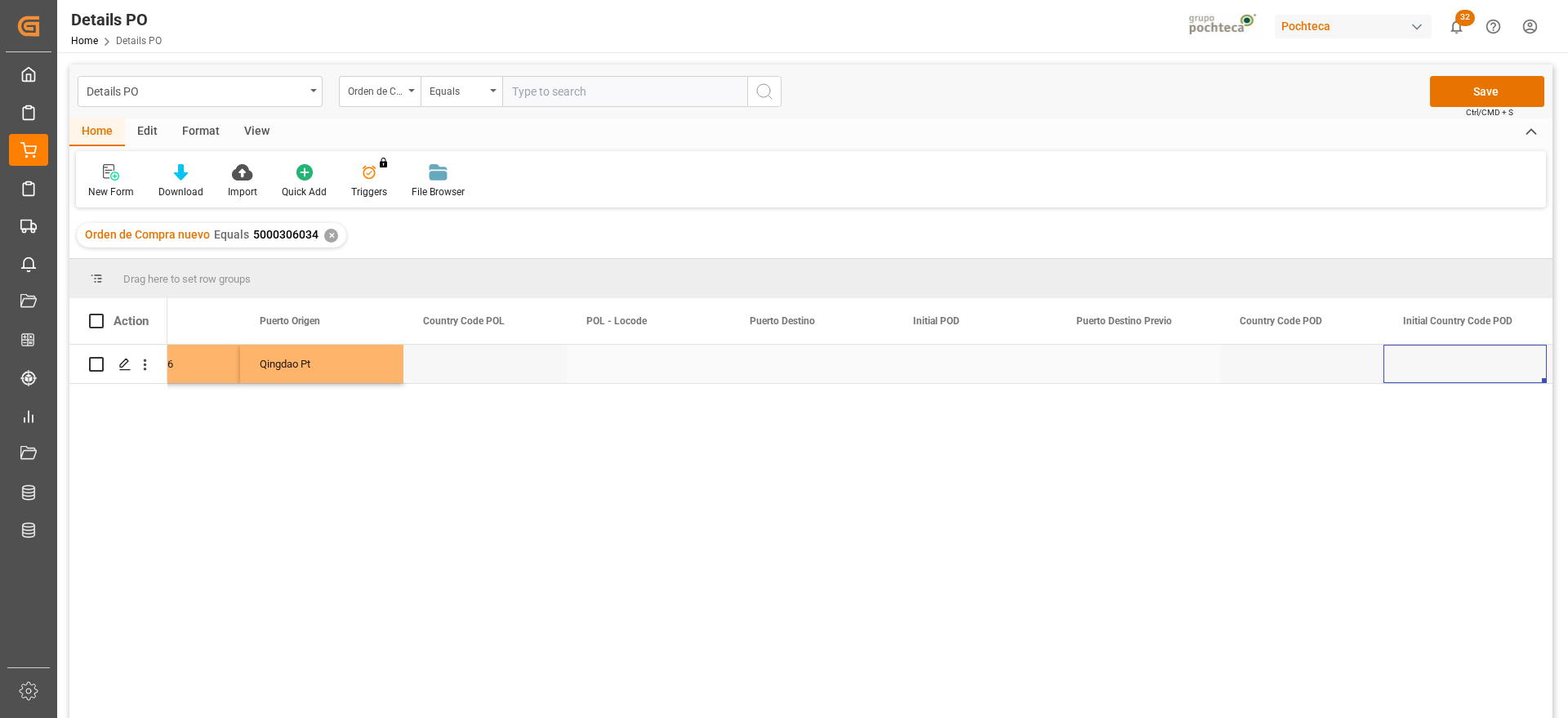
click at [771, 359] on div "Press SPACE to select this row." at bounding box center [812, 363] width 163 height 38
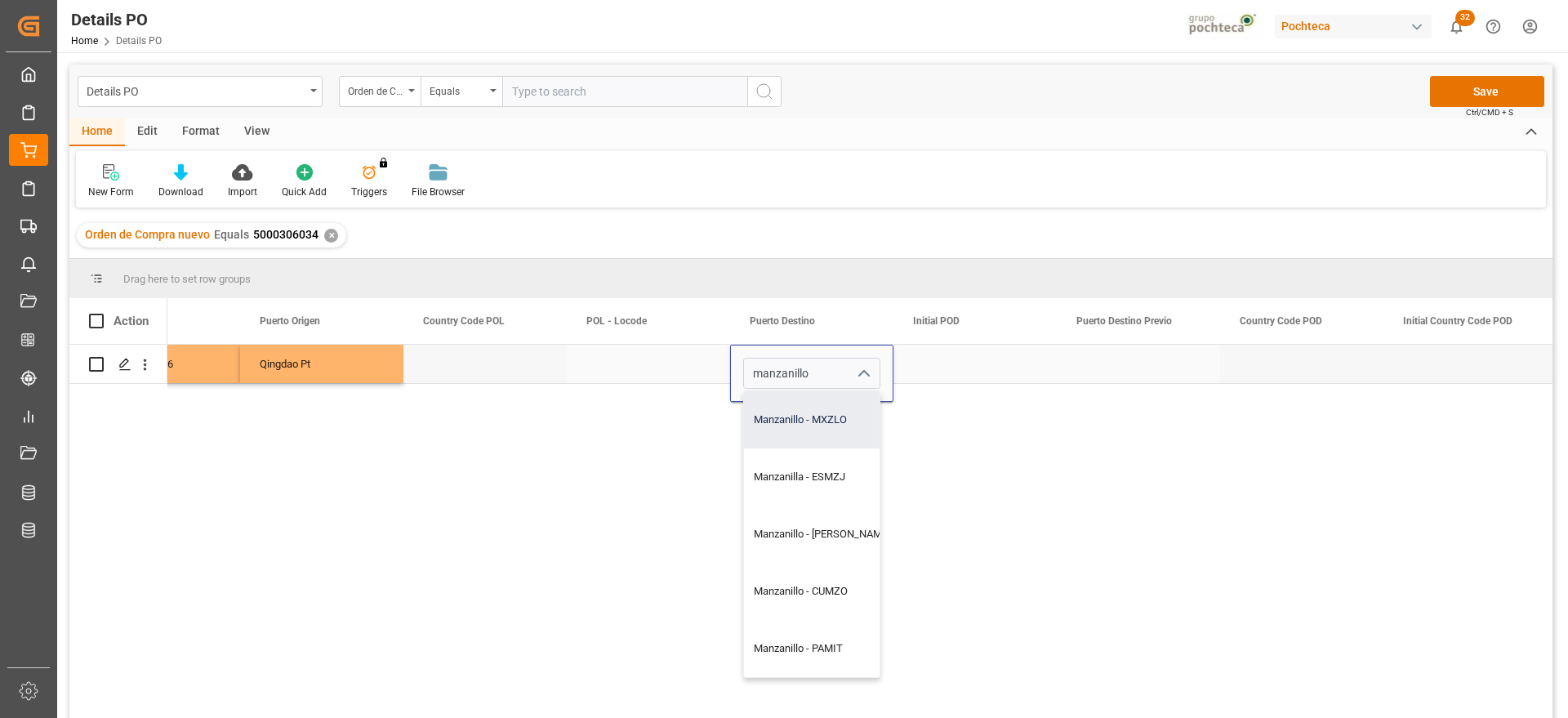
click at [832, 429] on div "Manzanillo - MXZLO" at bounding box center [822, 420] width 156 height 58
type input "Manzanillo - MXZLO"
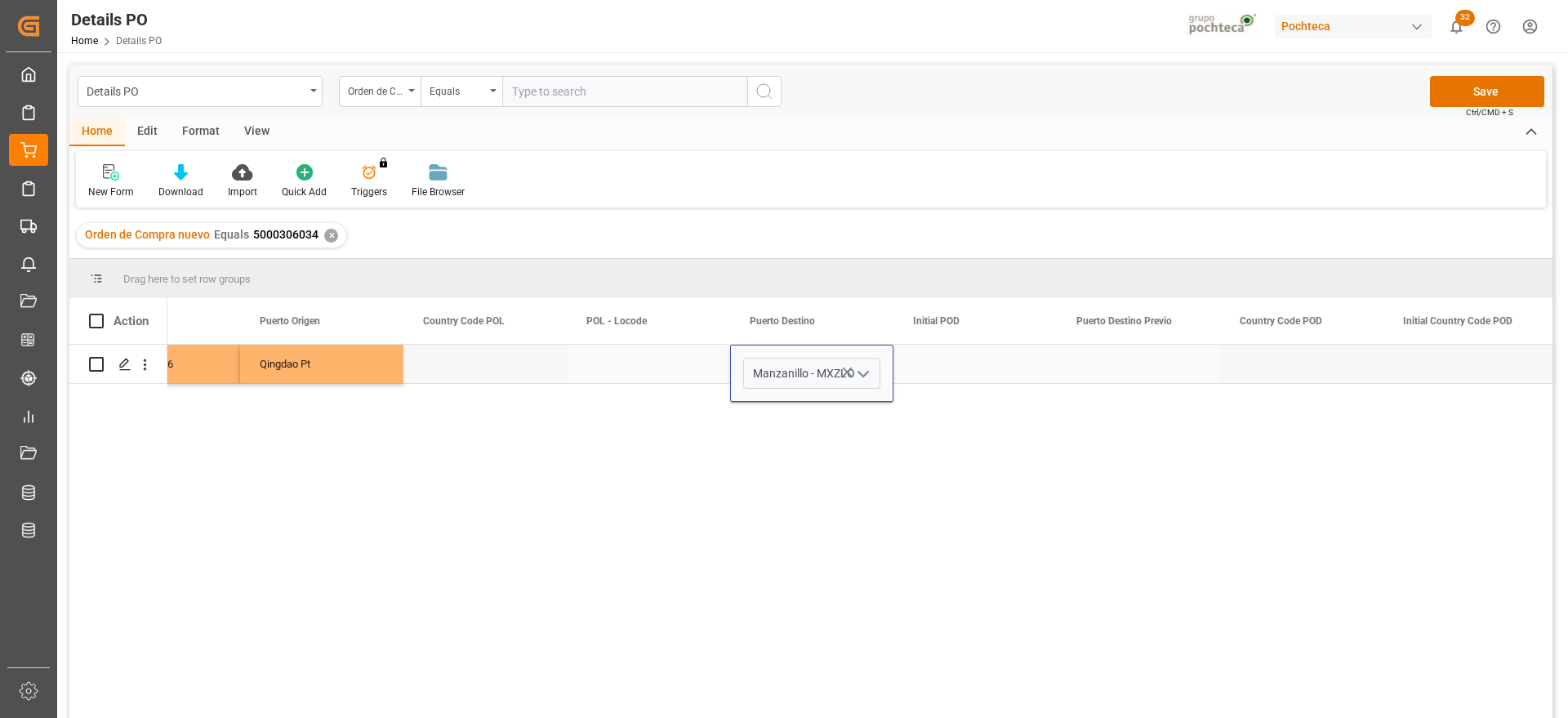
click at [961, 375] on div "Press SPACE to select this row." at bounding box center [975, 363] width 163 height 38
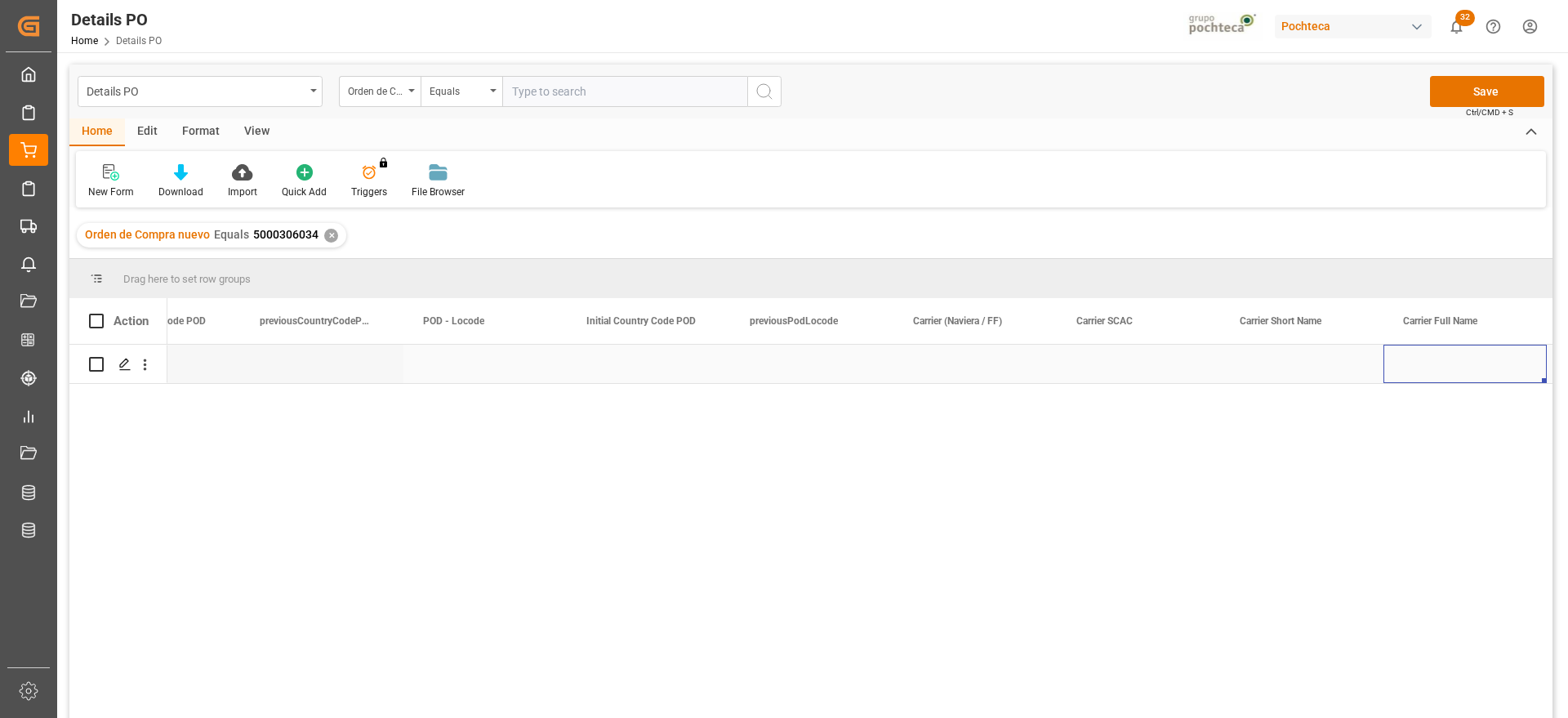
click at [961, 375] on div "Press SPACE to select this row." at bounding box center [975, 363] width 163 height 38
click at [961, 375] on input "Press SPACE to select this row." at bounding box center [975, 372] width 137 height 31
type input "m"
type input "MSC"
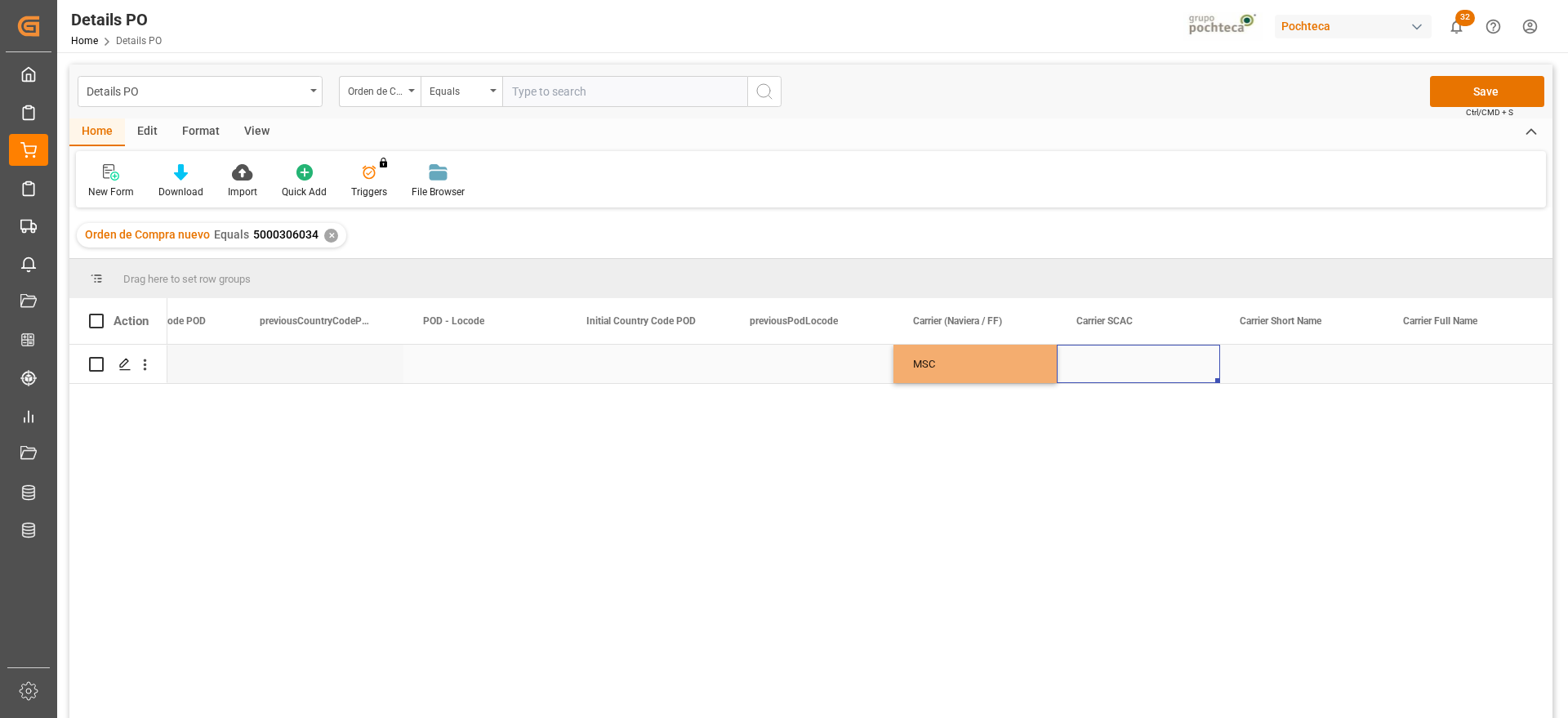
click at [1107, 361] on div "Press SPACE to select this row." at bounding box center [1139, 363] width 163 height 38
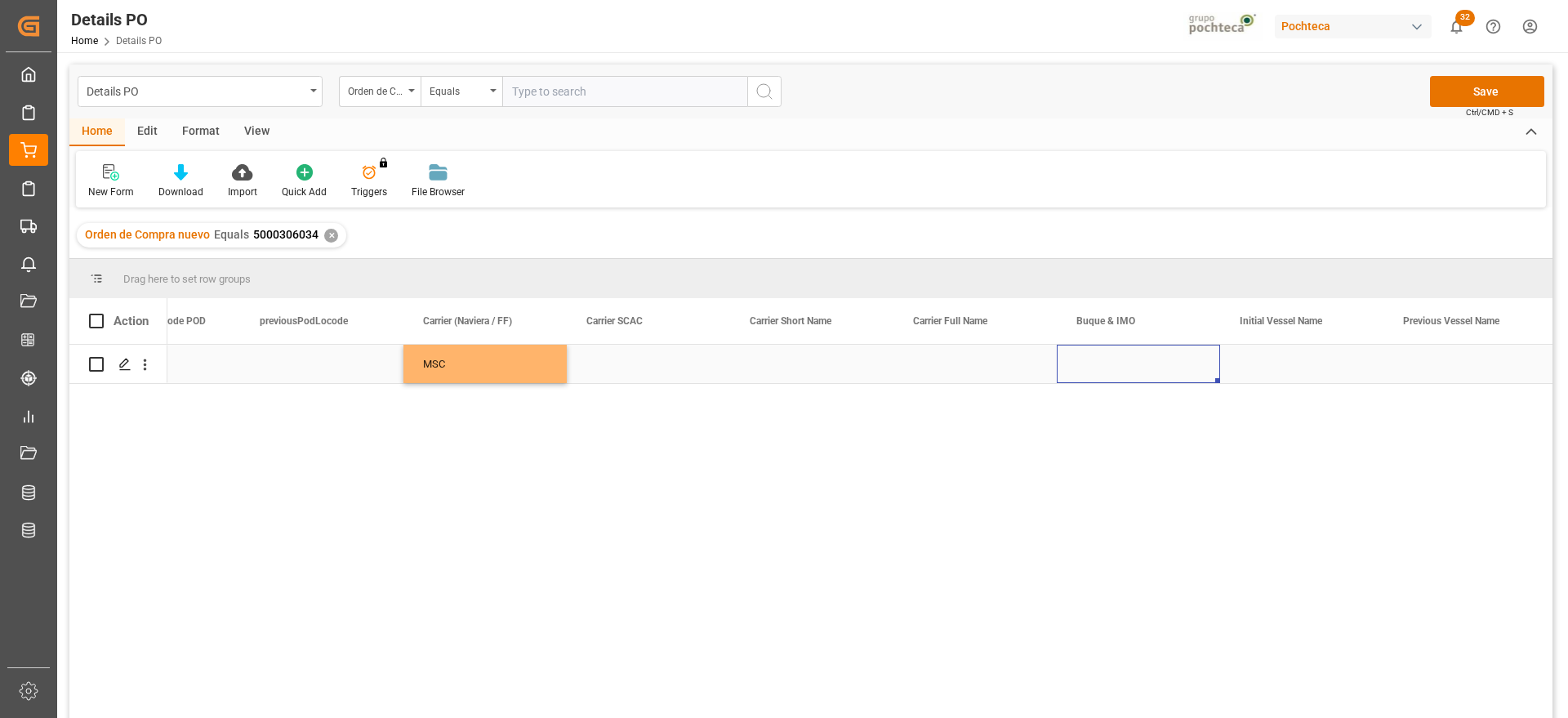
click at [1155, 364] on div "Press SPACE to select this row." at bounding box center [1139, 363] width 163 height 38
click at [1133, 370] on input "Press SPACE to select this row." at bounding box center [1139, 372] width 137 height 31
paste input "msc FAIRFIELDˉ"
click at [1163, 372] on input "msc FAIRFIELDˉ" at bounding box center [1139, 372] width 137 height 31
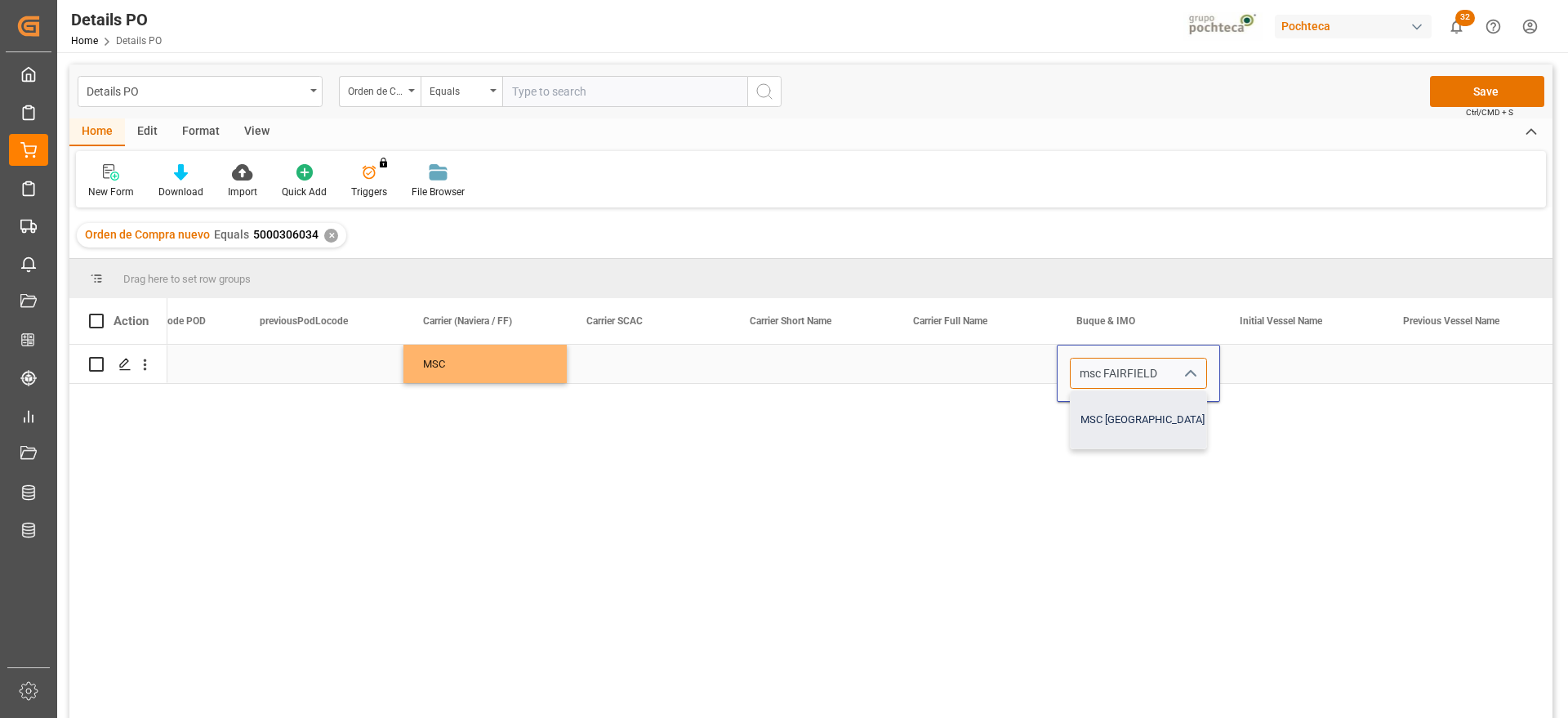
click at [1124, 431] on div "MSC [GEOGRAPHIC_DATA] - 9302633" at bounding box center [1167, 420] width 192 height 58
type input "MSC [GEOGRAPHIC_DATA] - 9302633"
click at [1284, 361] on div "Press SPACE to select this row." at bounding box center [1302, 363] width 163 height 38
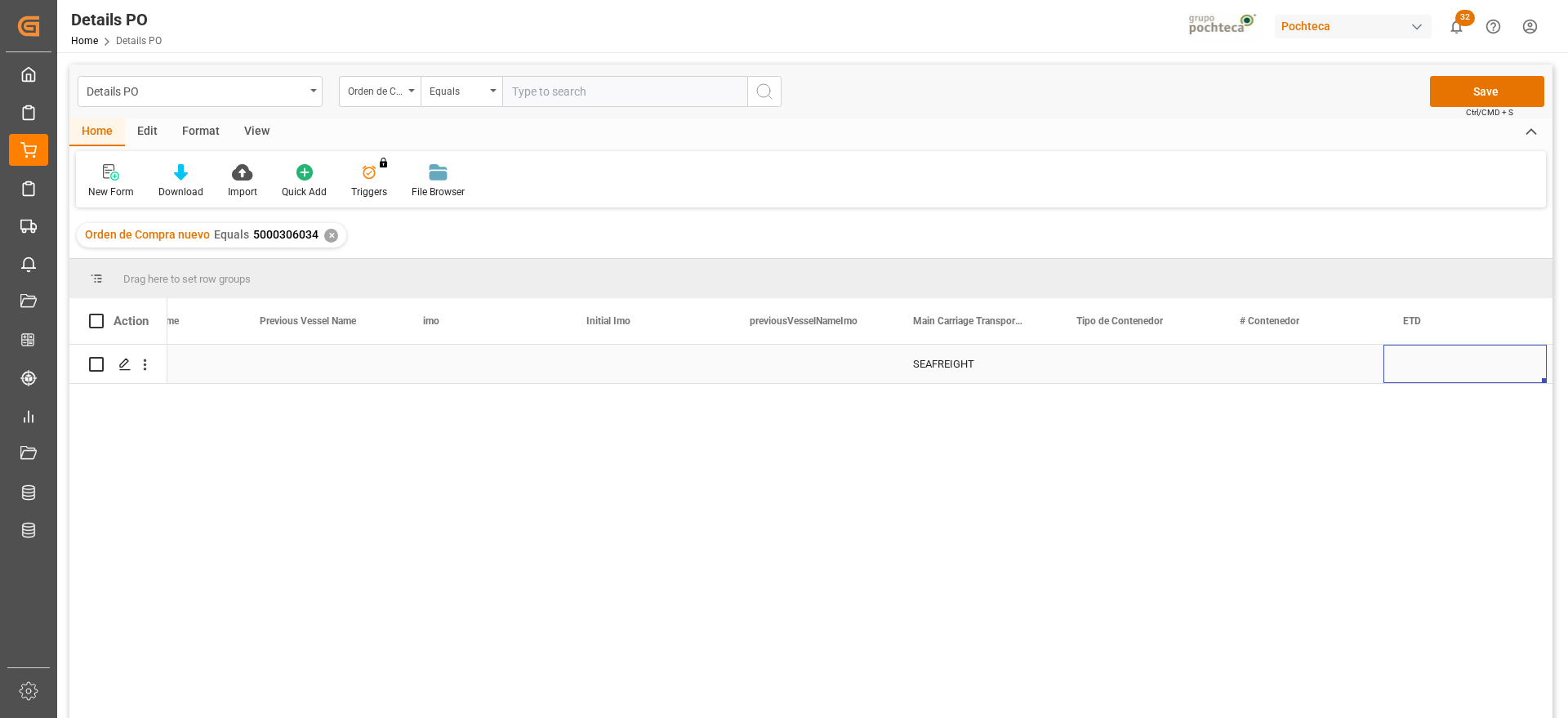
click at [1136, 375] on div "Press SPACE to select this row." at bounding box center [1139, 363] width 163 height 38
click at [1188, 372] on icon "open menu" at bounding box center [1189, 373] width 20 height 20
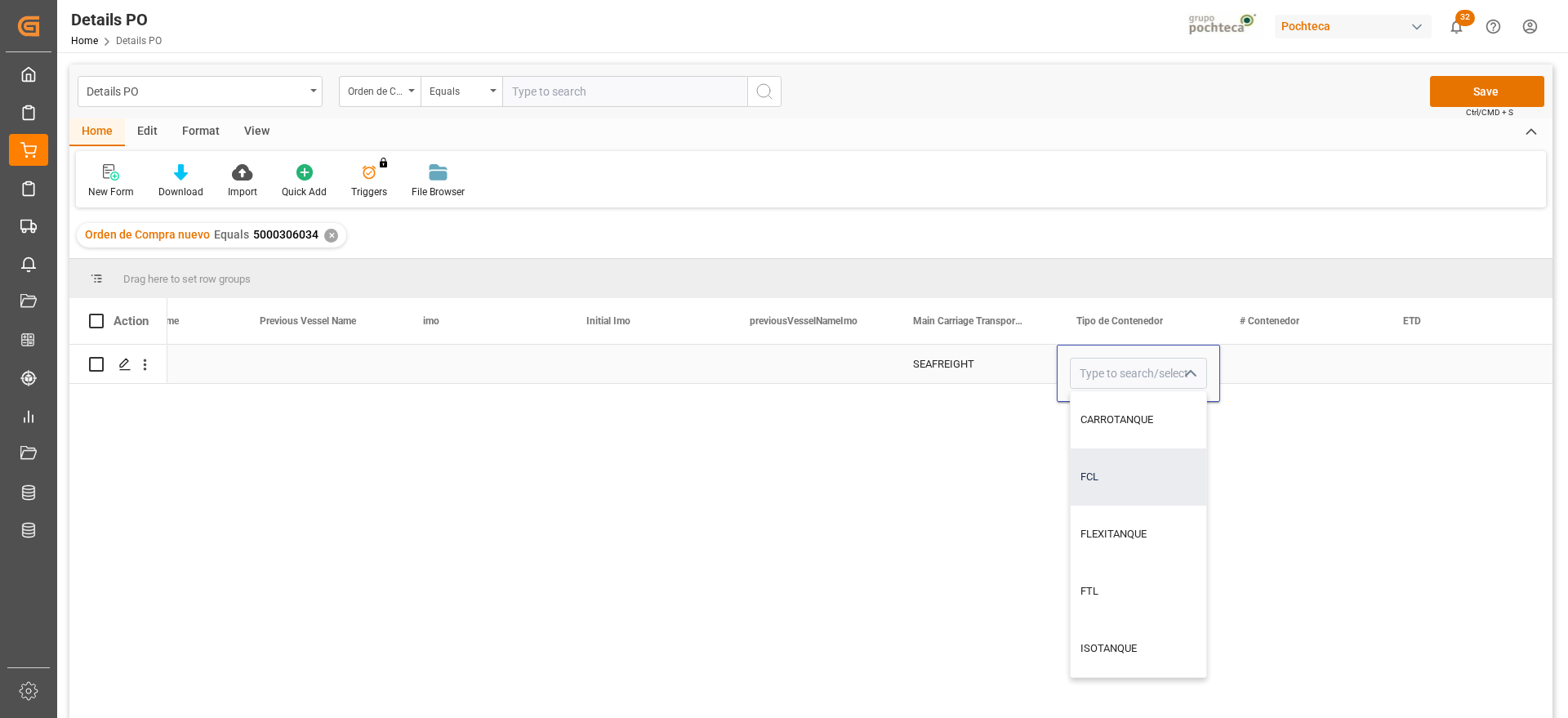
click at [1121, 470] on div "FCL" at bounding box center [1139, 477] width 136 height 58
type input "FCL"
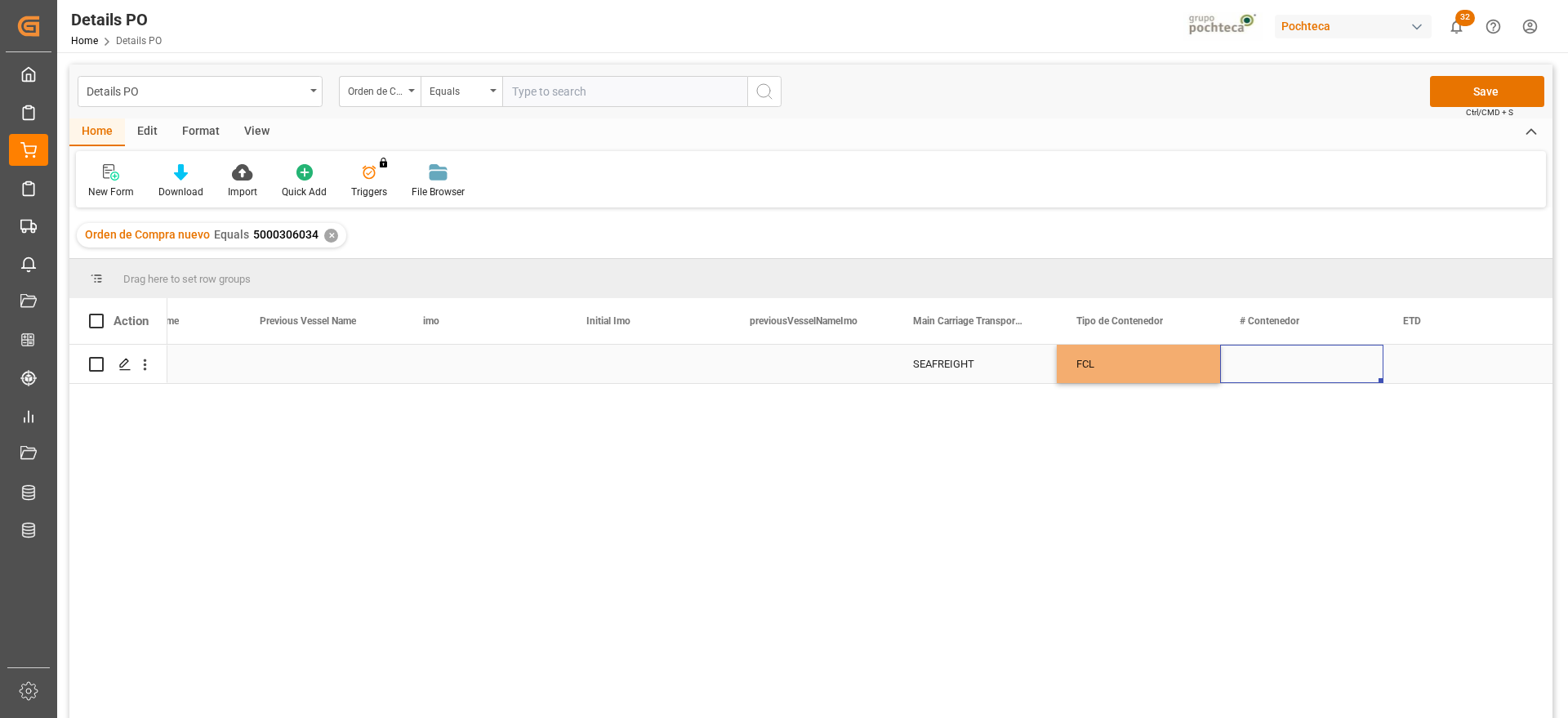
click at [1292, 361] on div "Press SPACE to select this row." at bounding box center [1302, 363] width 163 height 38
click at [1308, 365] on div "Press SPACE to select this row." at bounding box center [1302, 363] width 163 height 38
click at [1291, 366] on input "Press SPACE to select this row." at bounding box center [1302, 372] width 137 height 31
paste input "CORU2614197"
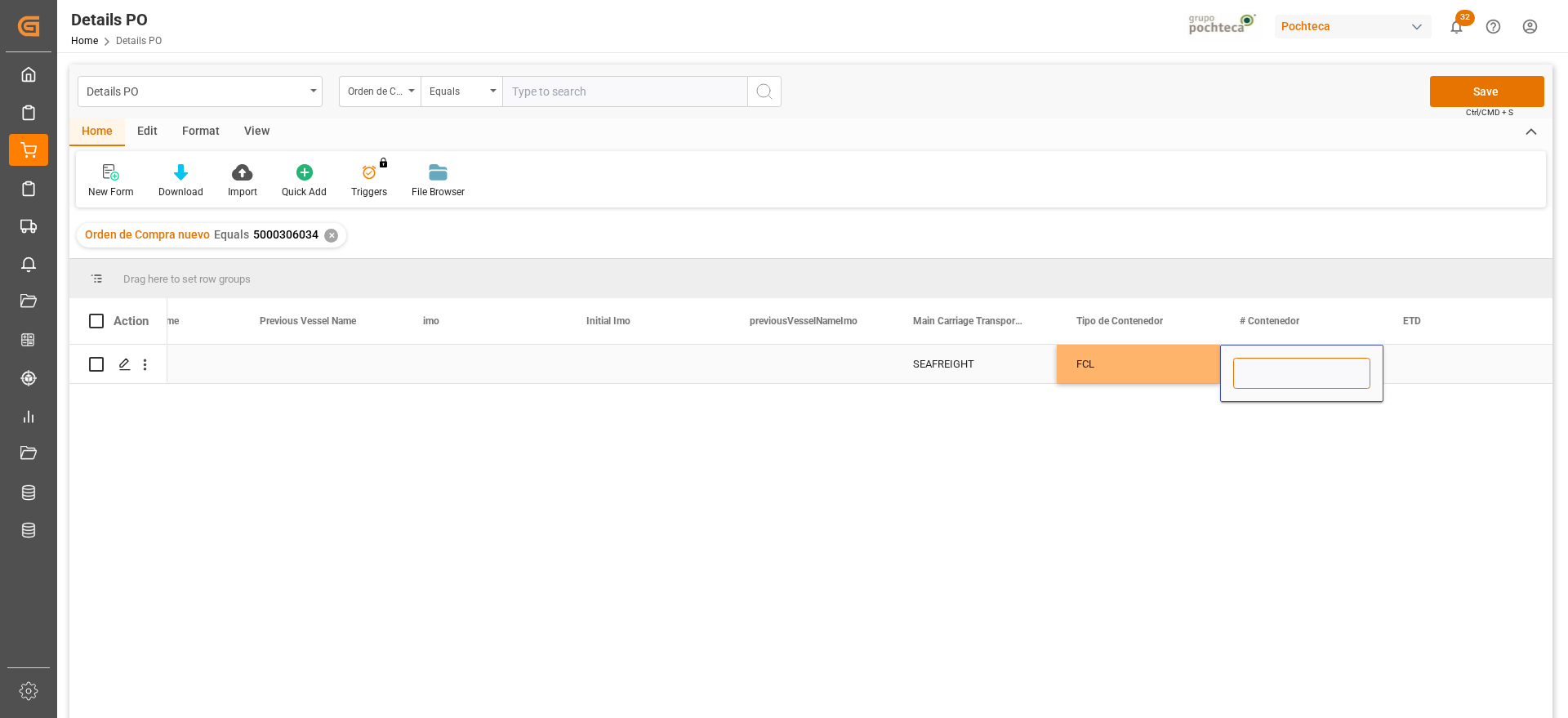
type input "CORU2614197"
click at [1415, 366] on div "Press SPACE to select this row." at bounding box center [1465, 363] width 163 height 38
click at [1423, 363] on div "Press SPACE to select this row." at bounding box center [1465, 363] width 163 height 38
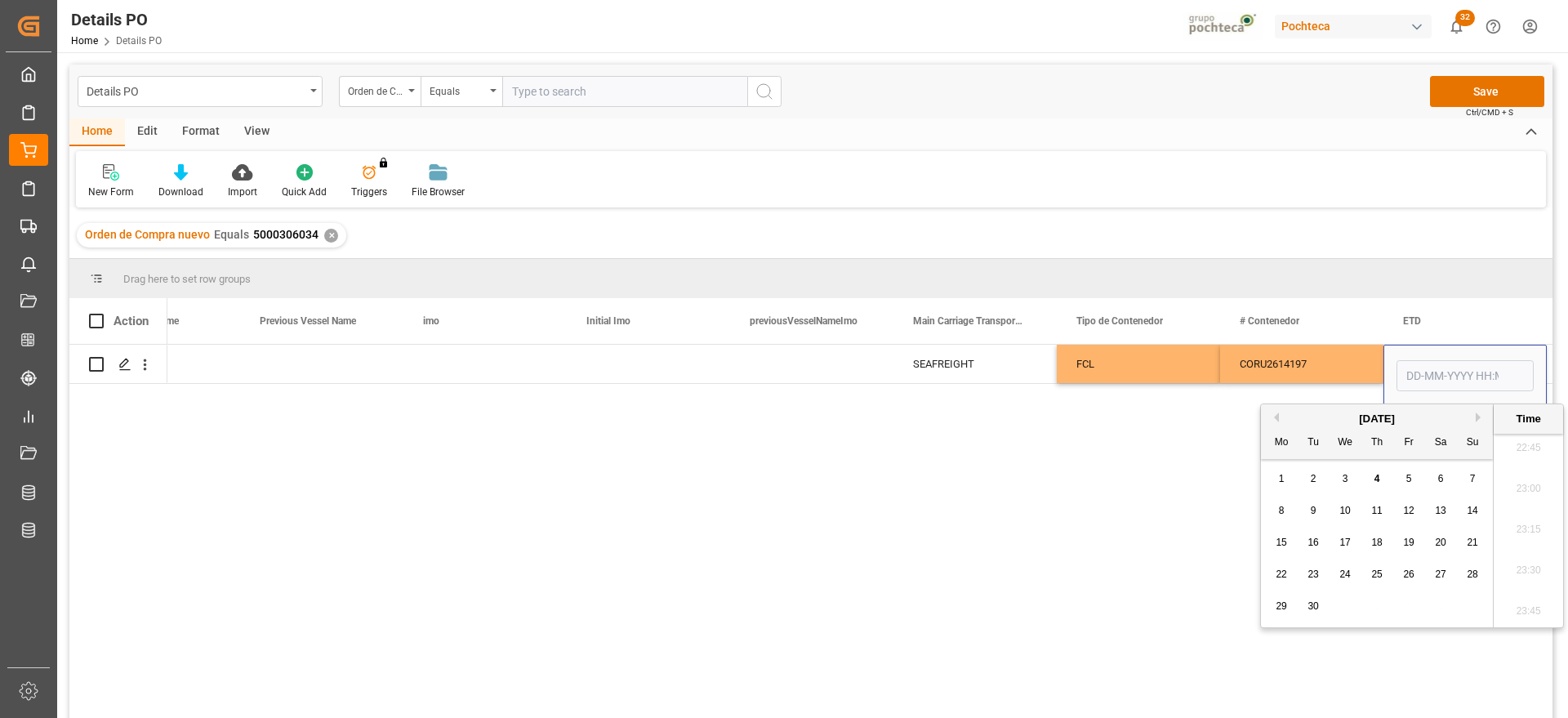
click at [1277, 416] on button "Previous Month" at bounding box center [1274, 417] width 10 height 10
click at [1352, 570] on div "20" at bounding box center [1346, 574] width 20 height 20
type input "[DATE] 00:00"
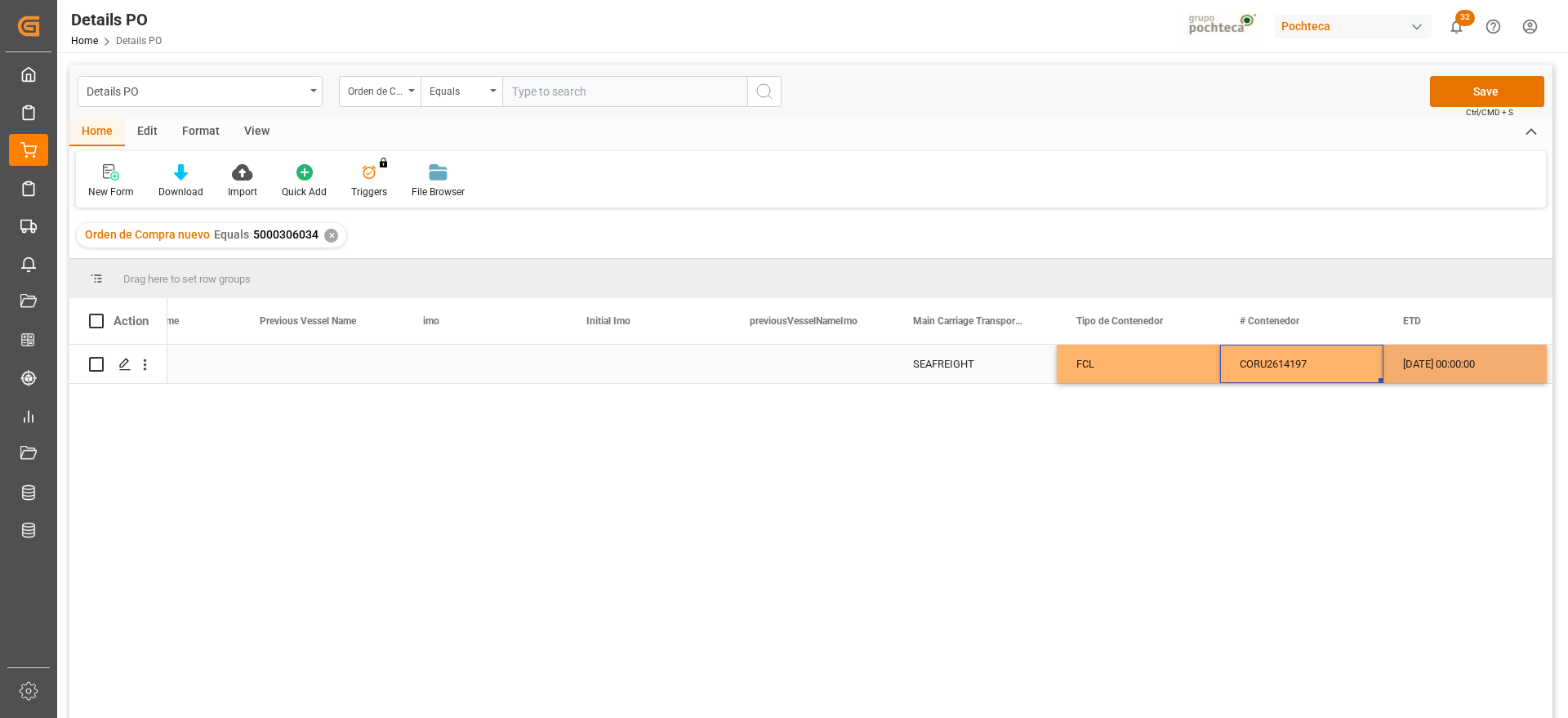
click at [1328, 362] on div "CORU2614197" at bounding box center [1302, 363] width 163 height 38
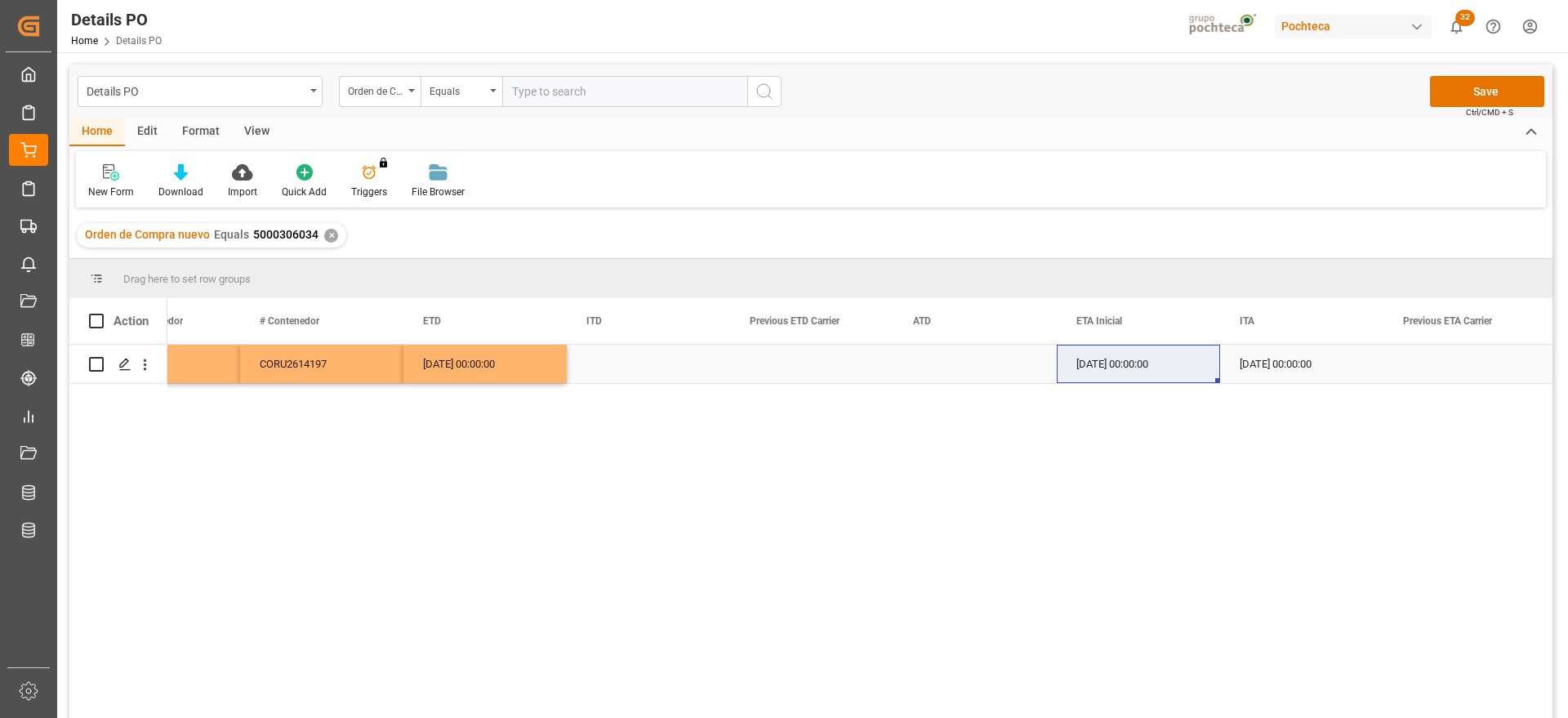
click at [998, 374] on div "Press SPACE to select this row." at bounding box center [975, 363] width 163 height 38
click at [1521, 88] on button "Save" at bounding box center [1486, 91] width 114 height 31
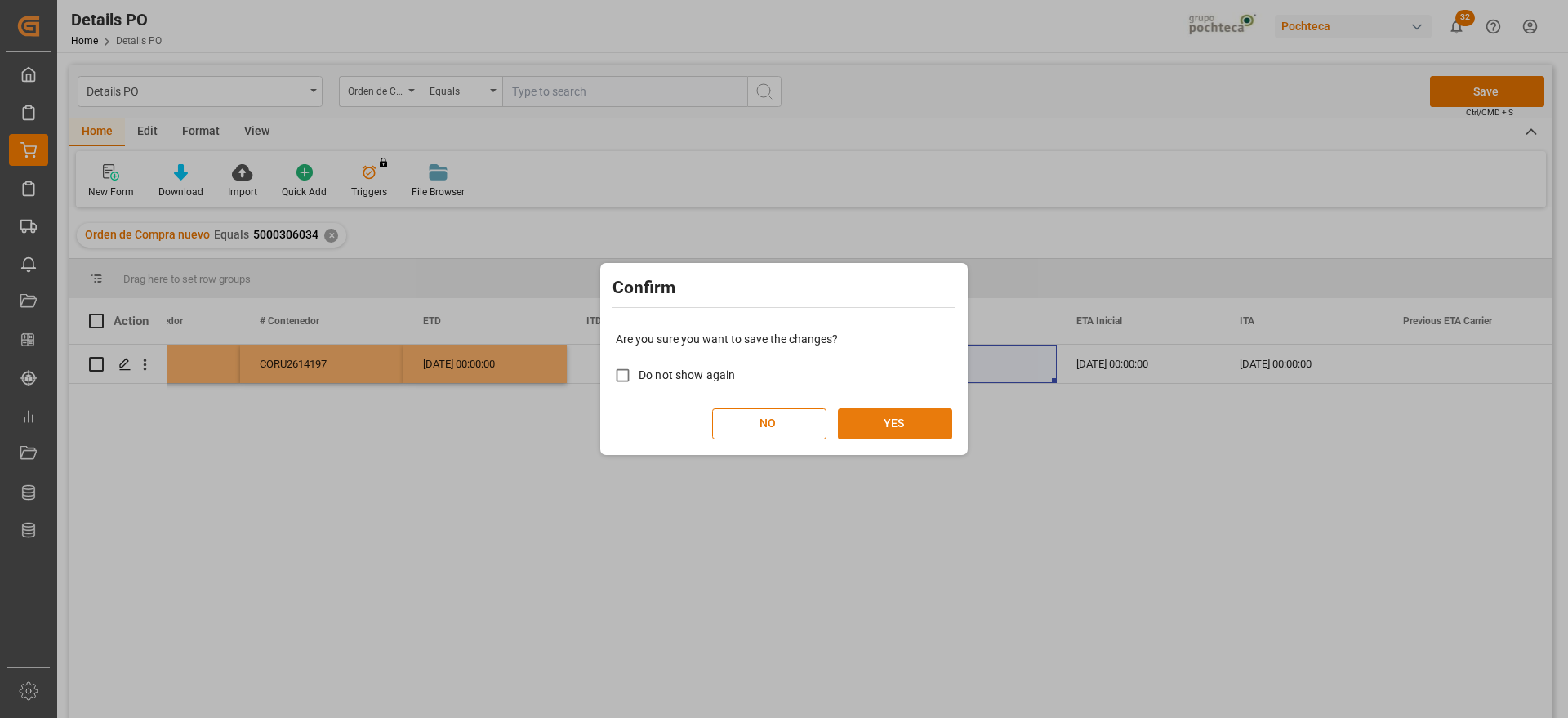
click at [888, 423] on button "YES" at bounding box center [895, 424] width 114 height 31
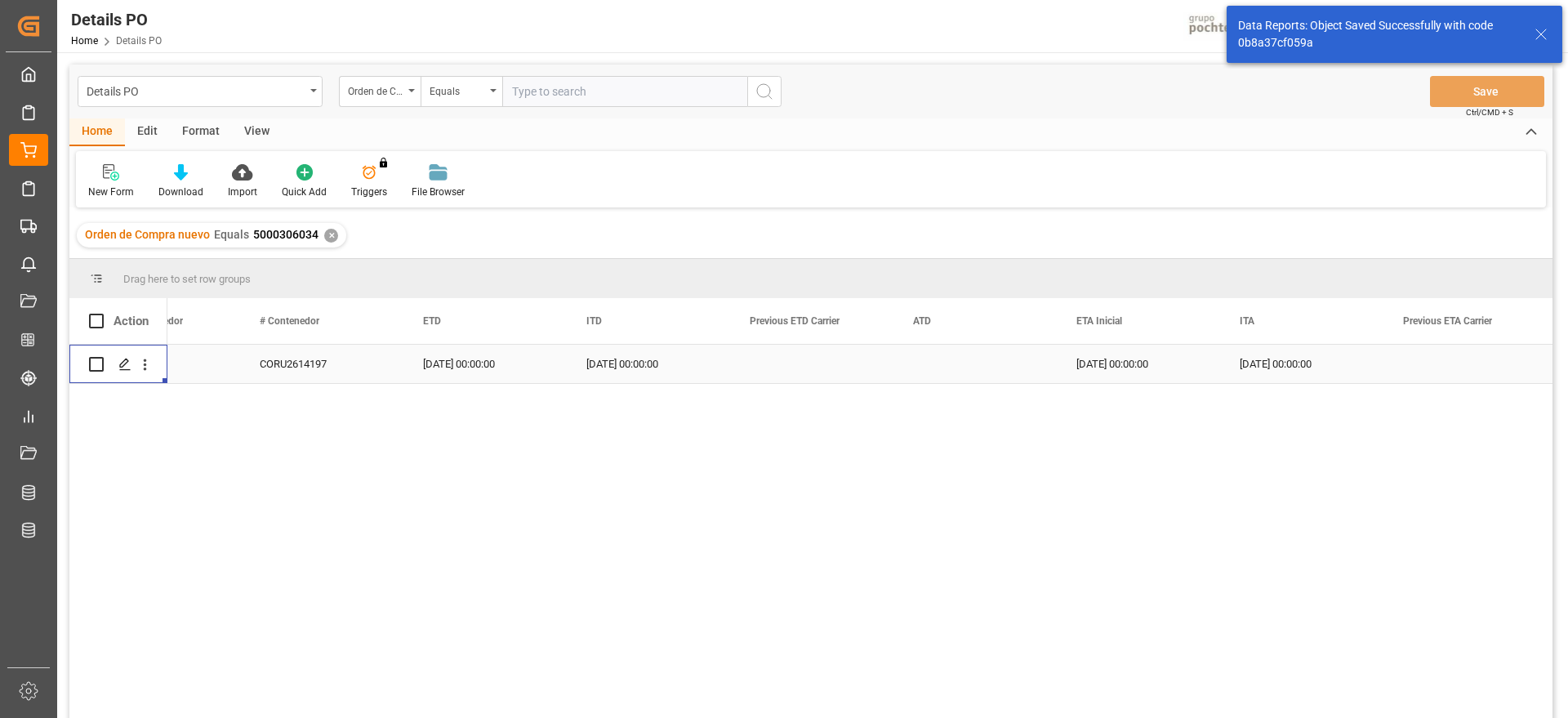
click at [142, 369] on icon "open menu" at bounding box center [145, 364] width 17 height 17
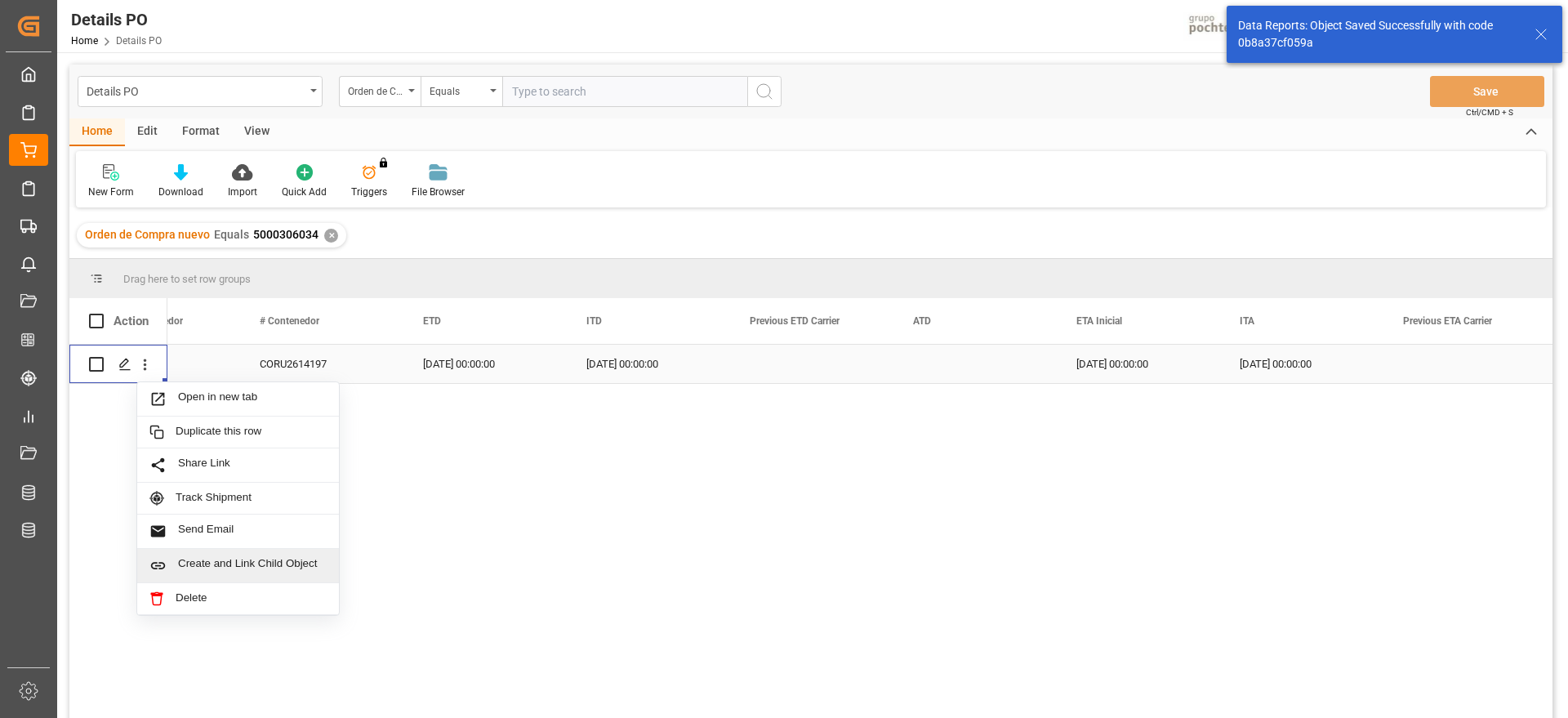
click at [226, 568] on span "Create and Link Child Object" at bounding box center [253, 566] width 149 height 17
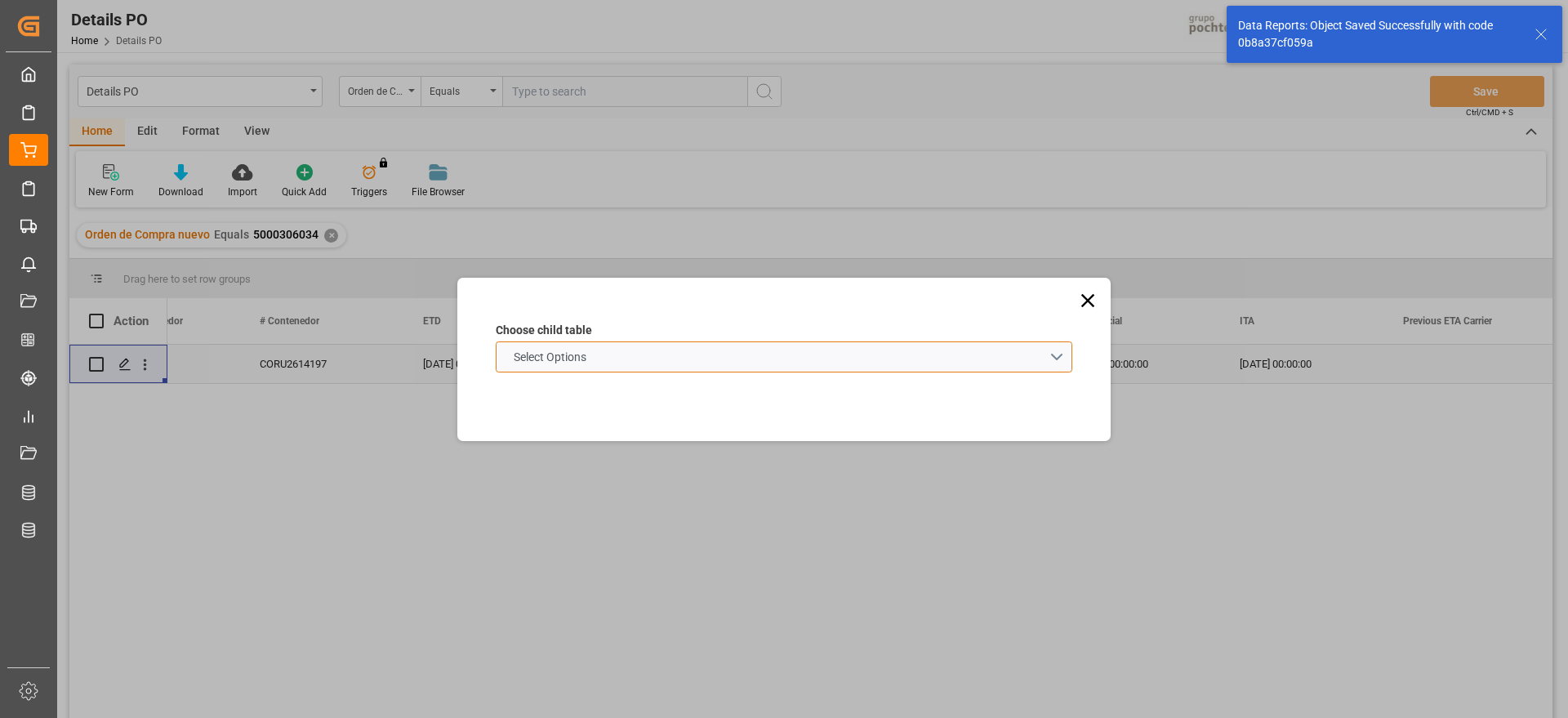
click at [828, 355] on schema "Select Options" at bounding box center [784, 357] width 577 height 31
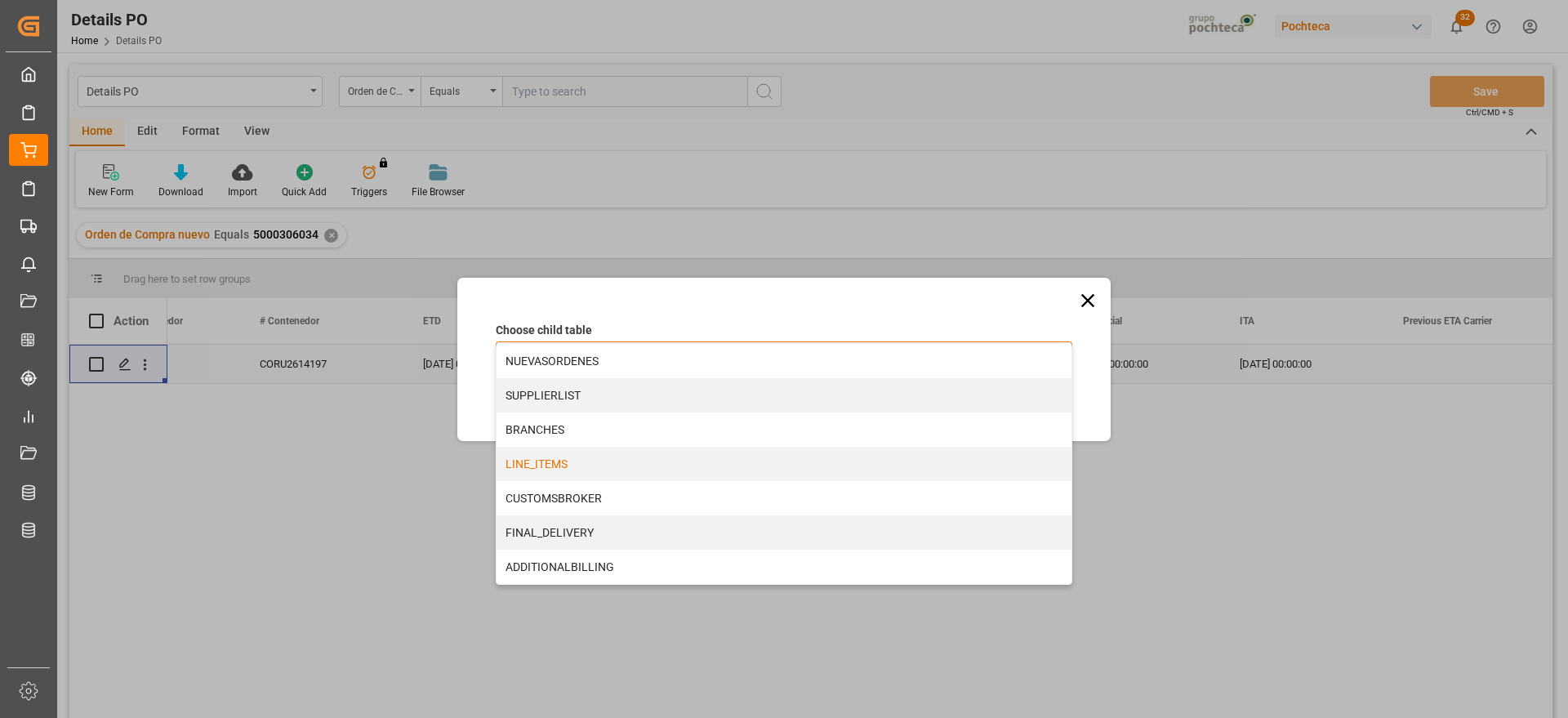
click at [596, 459] on div "LINE_ITEMS" at bounding box center [784, 463] width 575 height 34
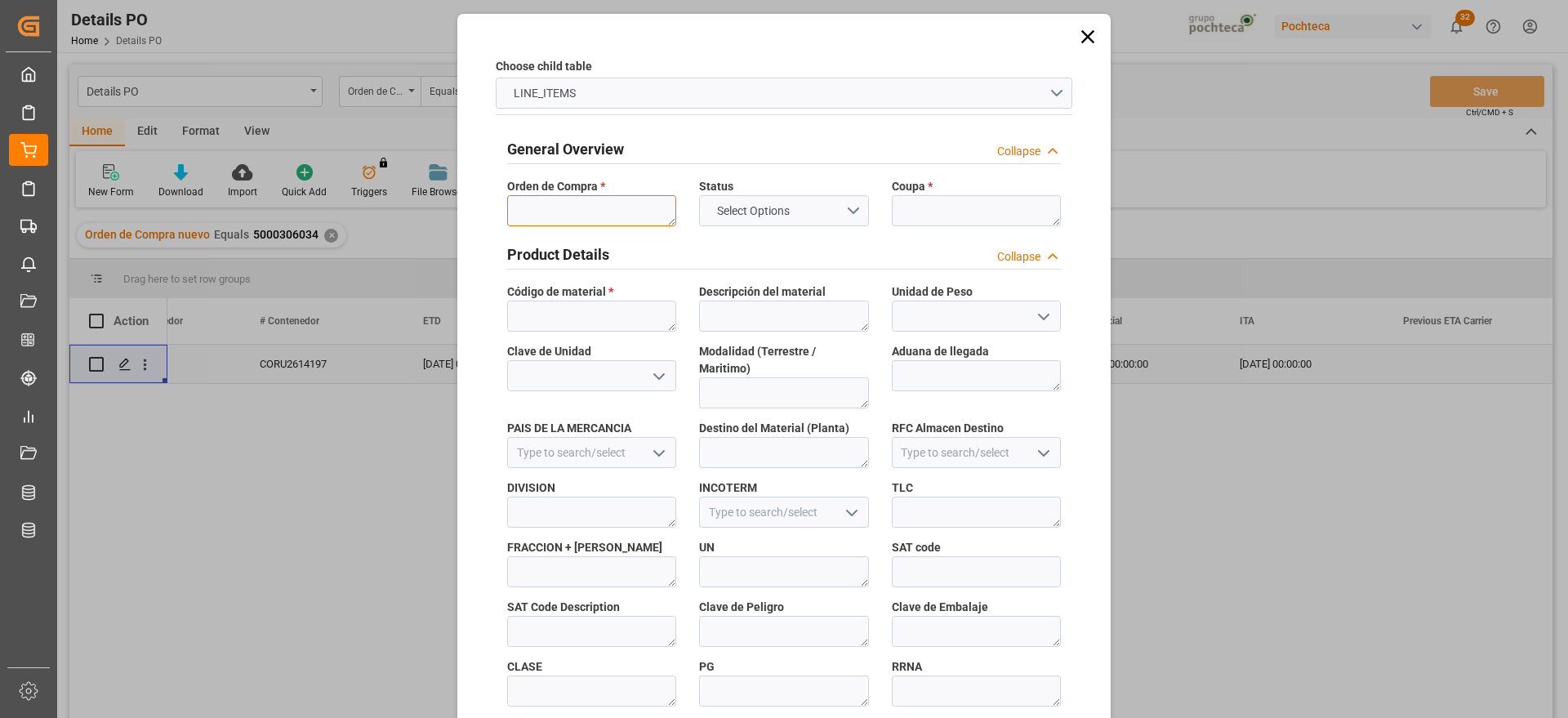
click at [586, 197] on textarea at bounding box center [592, 210] width 169 height 31
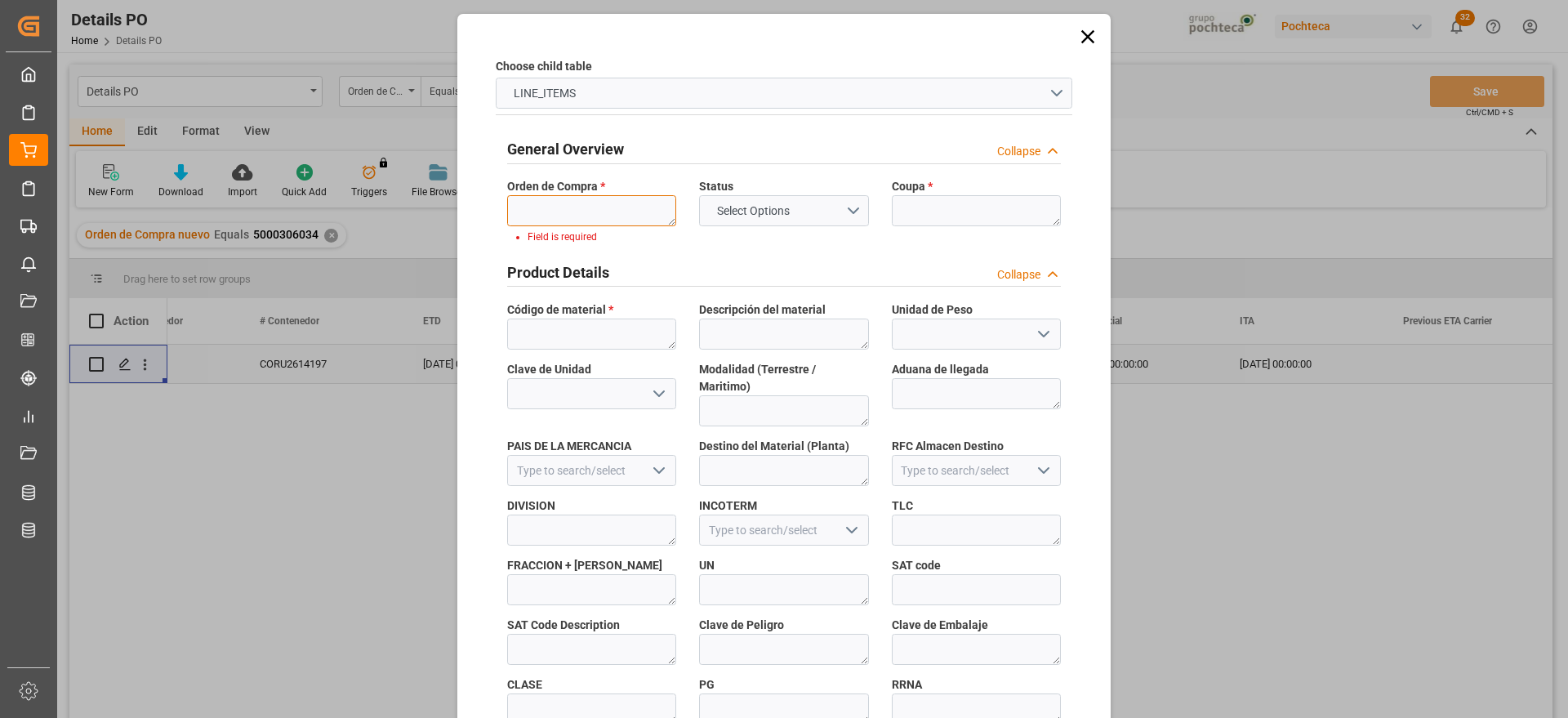
paste textarea "5000306034"
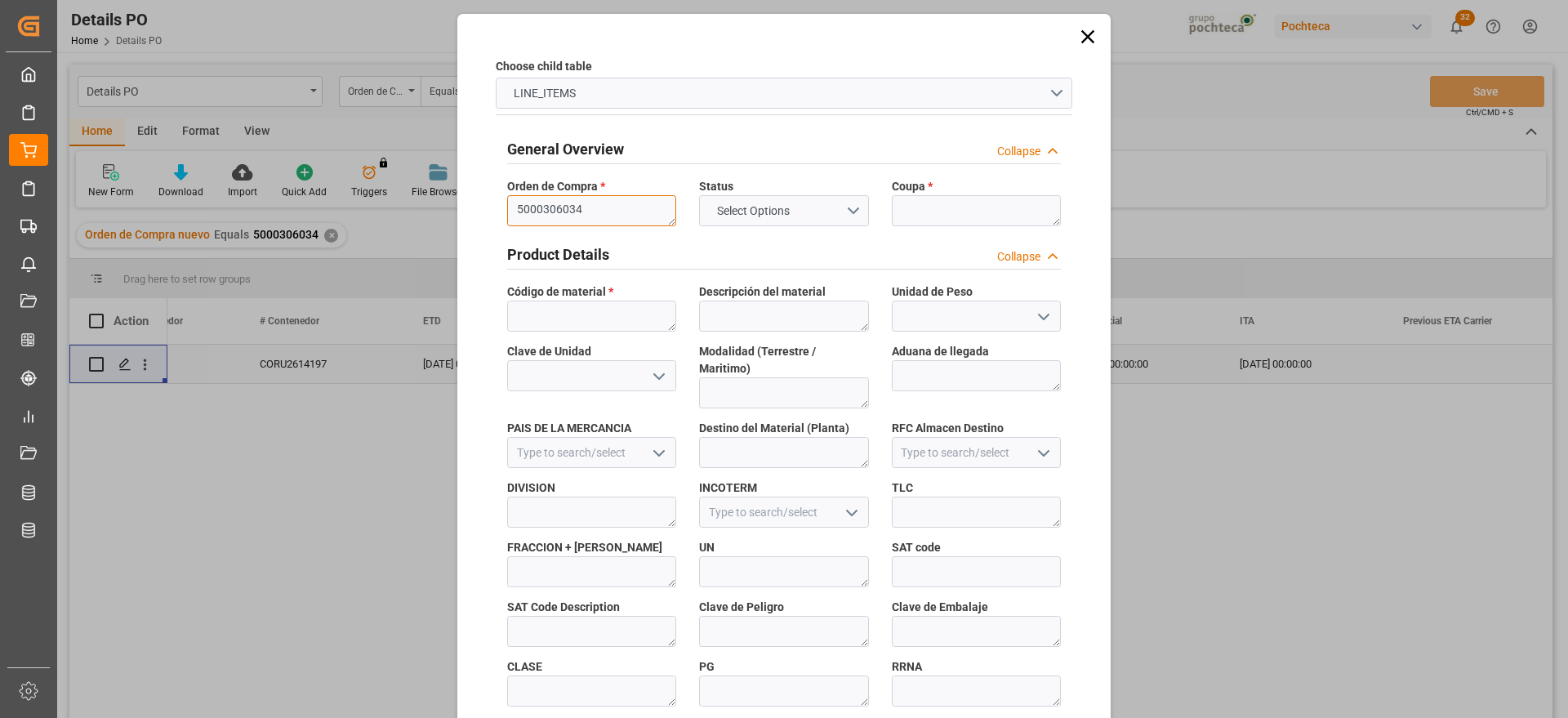
scroll to position [0, 0]
type textarea "5000306034"
drag, startPoint x: 943, startPoint y: 210, endPoint x: 923, endPoint y: 218, distance: 21.5
click at [942, 210] on textarea at bounding box center [976, 210] width 169 height 31
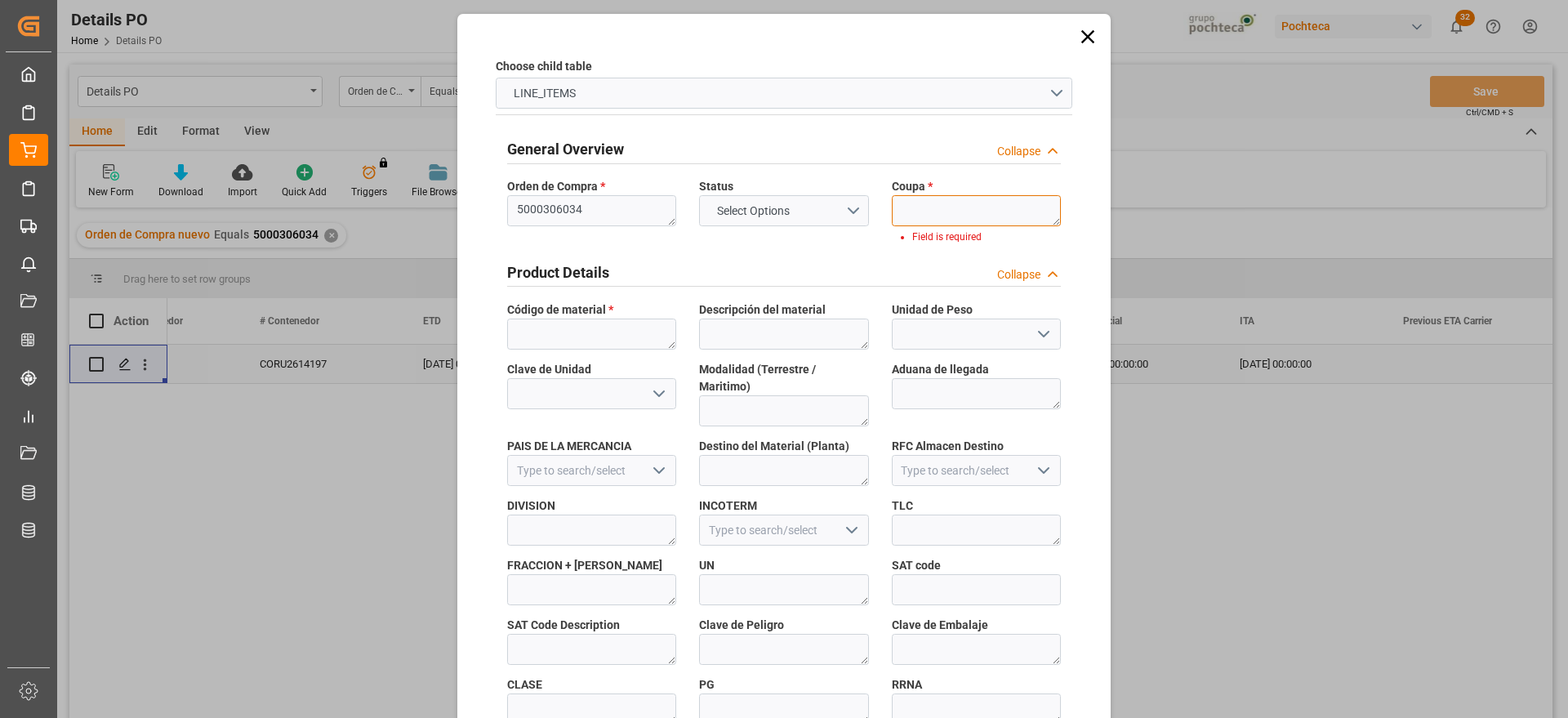
paste textarea "193094"
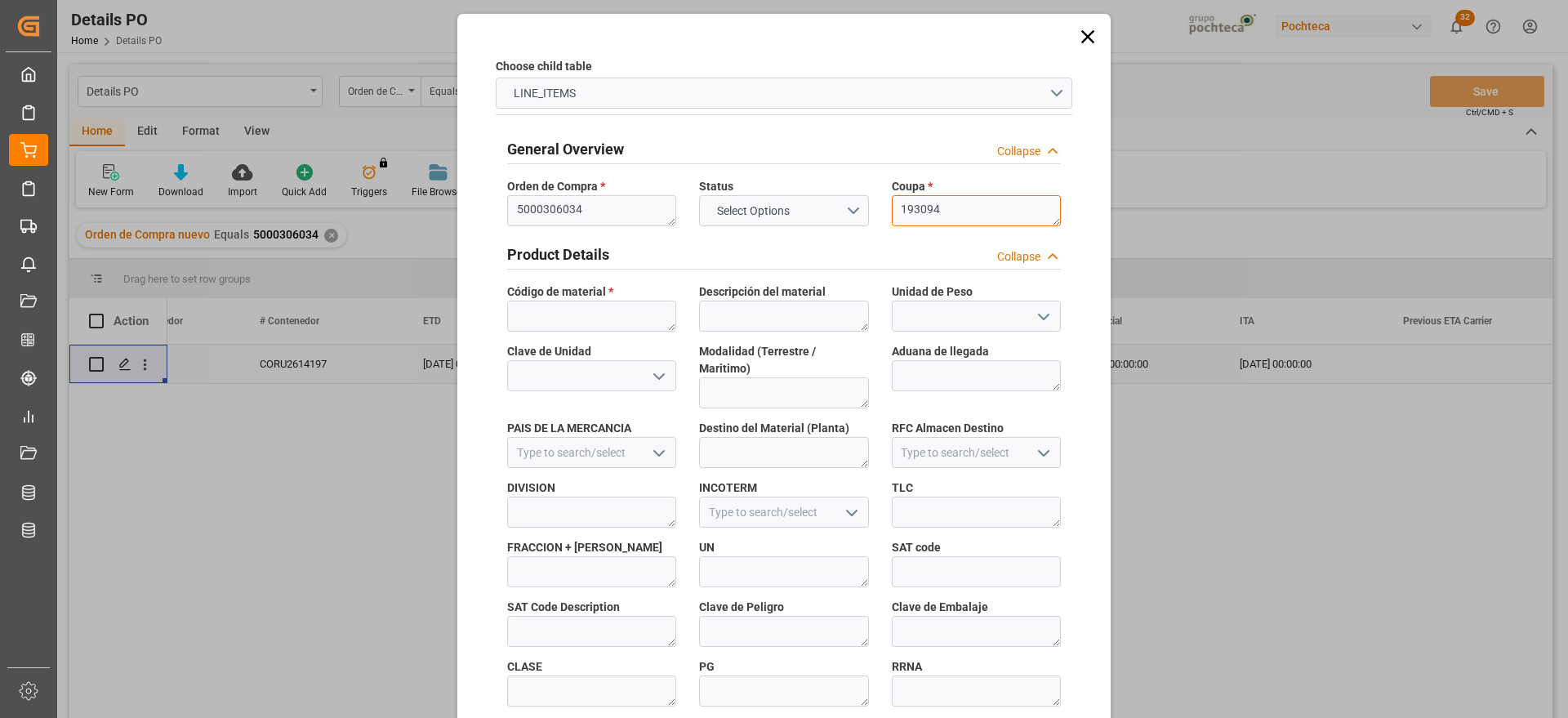
scroll to position [8, 0]
type textarea "193094"
click at [558, 311] on textarea at bounding box center [592, 316] width 169 height 31
paste textarea "23055"
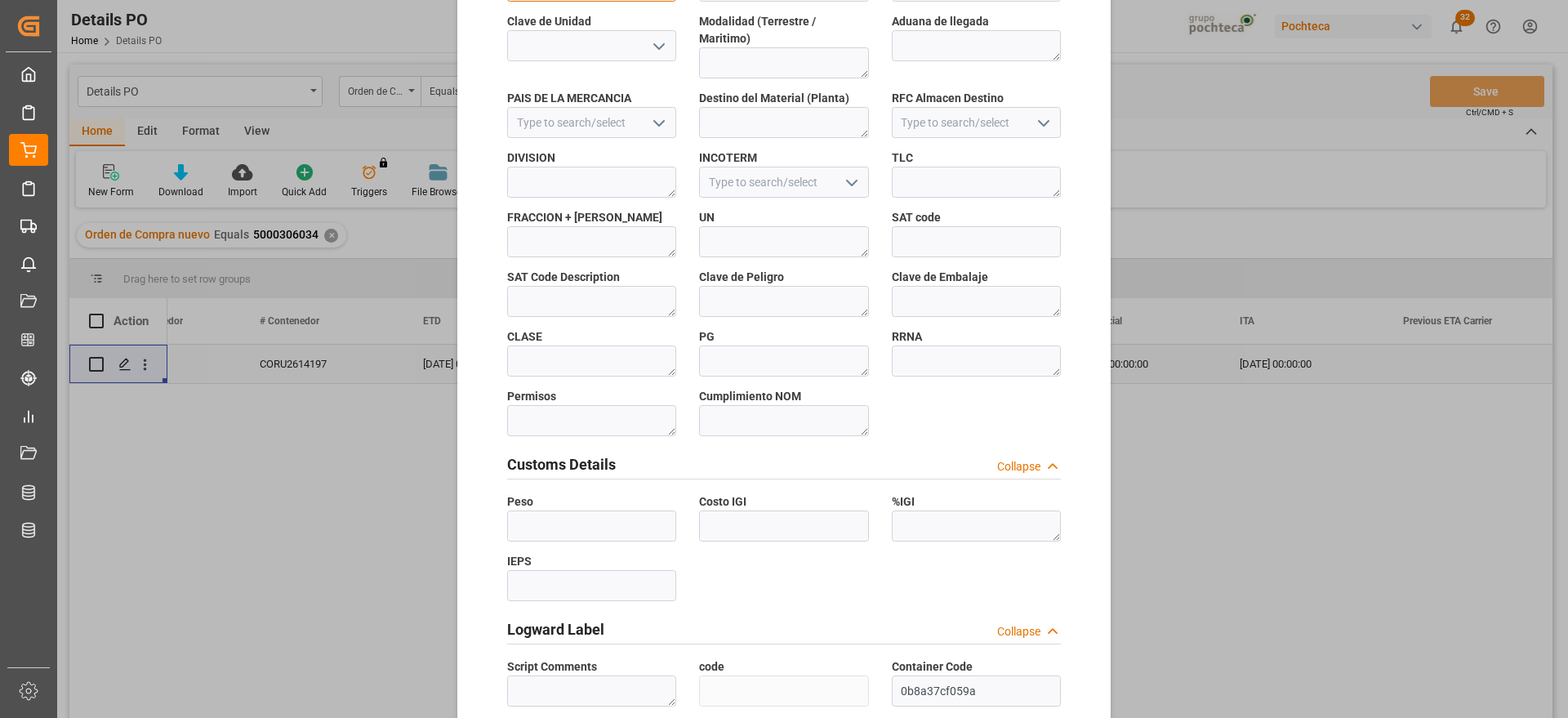
scroll to position [699, 0]
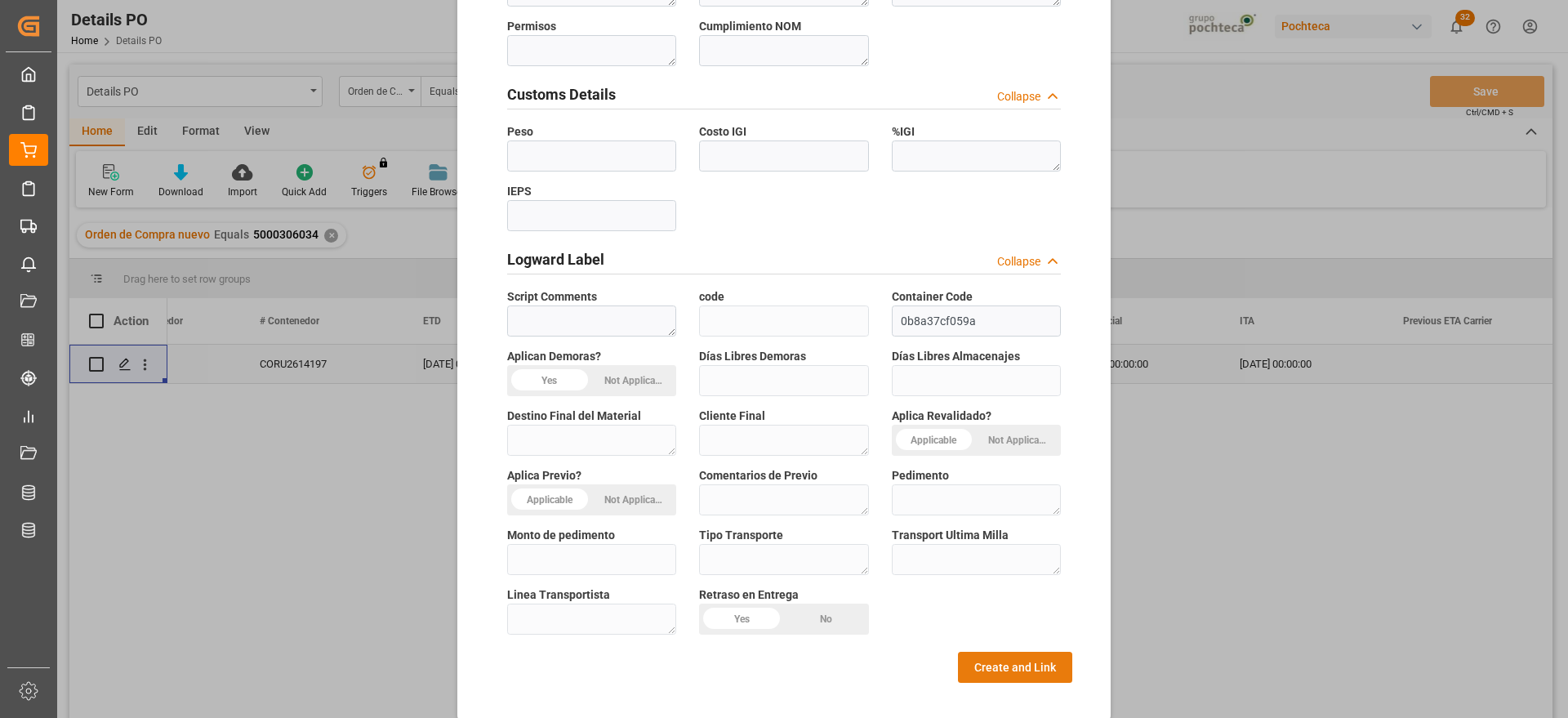
type textarea "23055"
click at [1005, 652] on button "Create and Link" at bounding box center [1014, 667] width 114 height 31
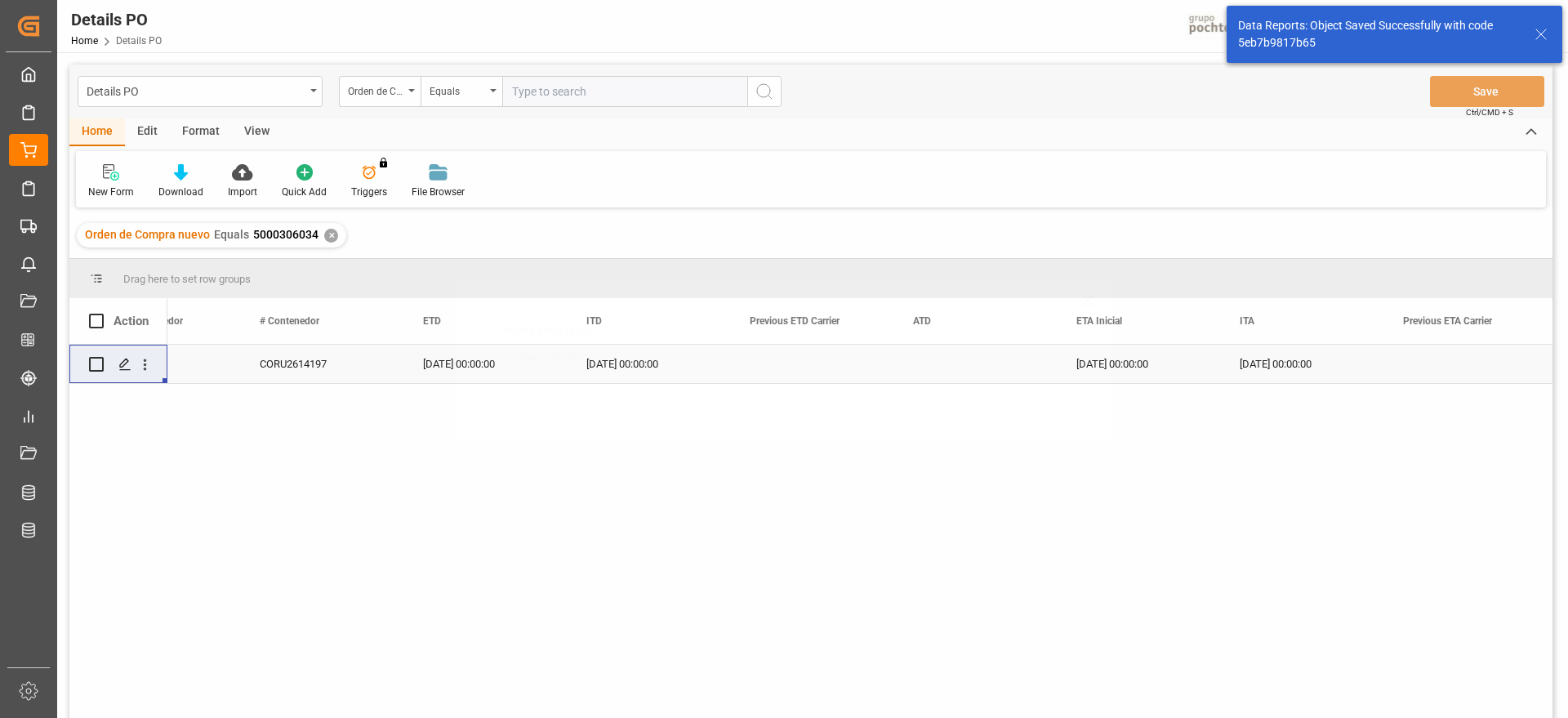
scroll to position [0, 0]
click at [124, 363] on icon "Press SPACE to select this row." at bounding box center [124, 364] width 13 height 13
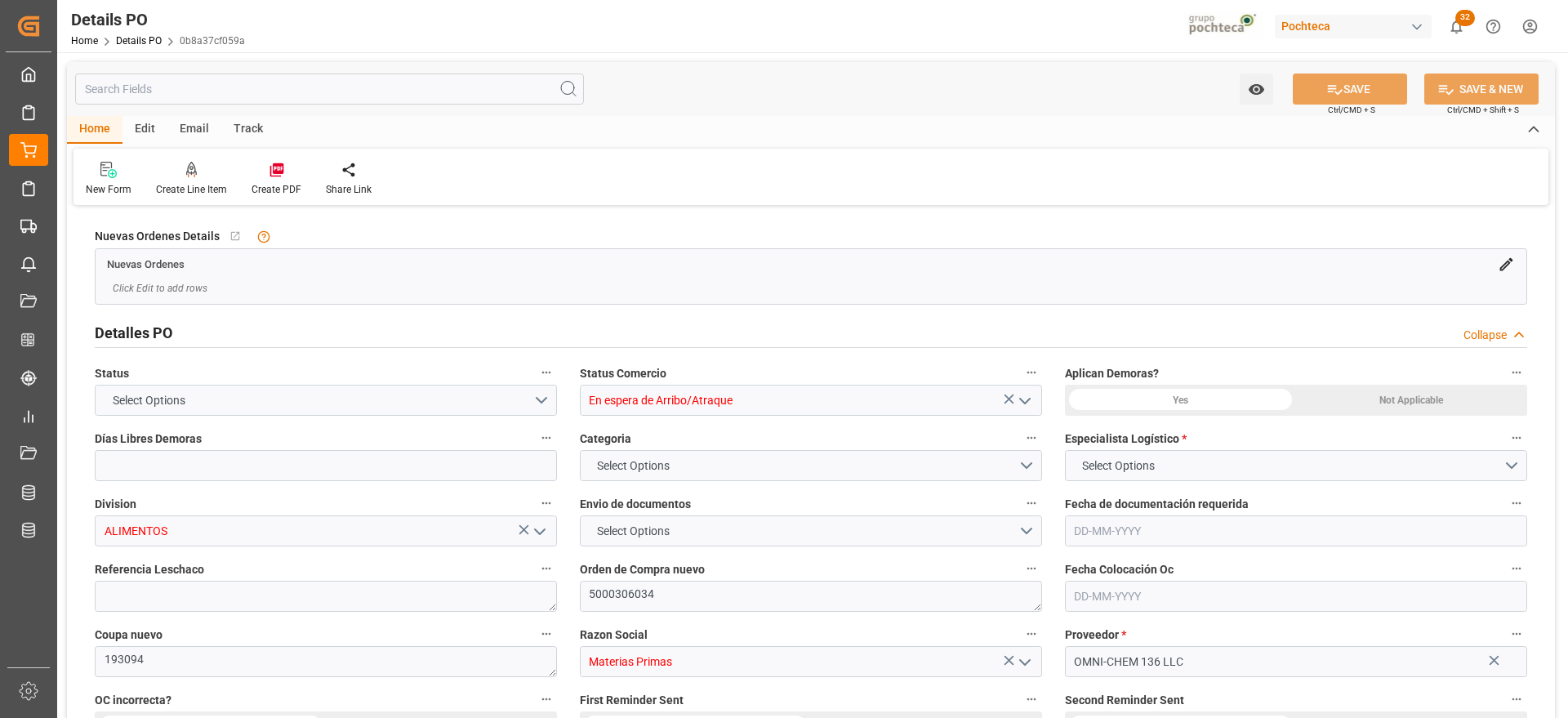
type input "En espera de Arribo/Atraque"
type input "ALIMENTOS"
type textarea "5000306034"
type textarea "193094"
type input "Materias Primas"
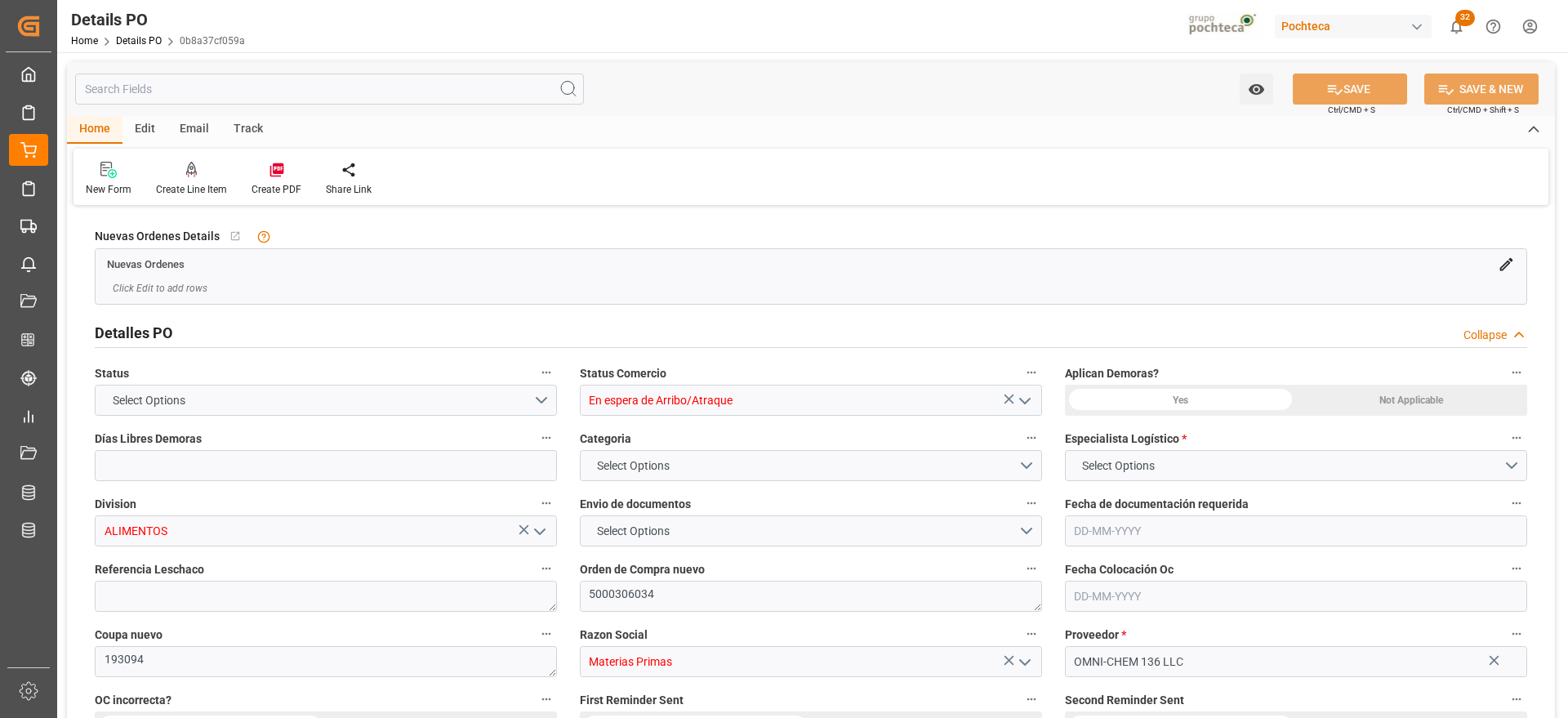
type input "OMNI-CHEM 136 LLC"
type textarea "28051"
type textarea "En espera de arribo"
type textarea "PERSULFATO DE AMONIO 25KG SAC (23055)"
type input "12"
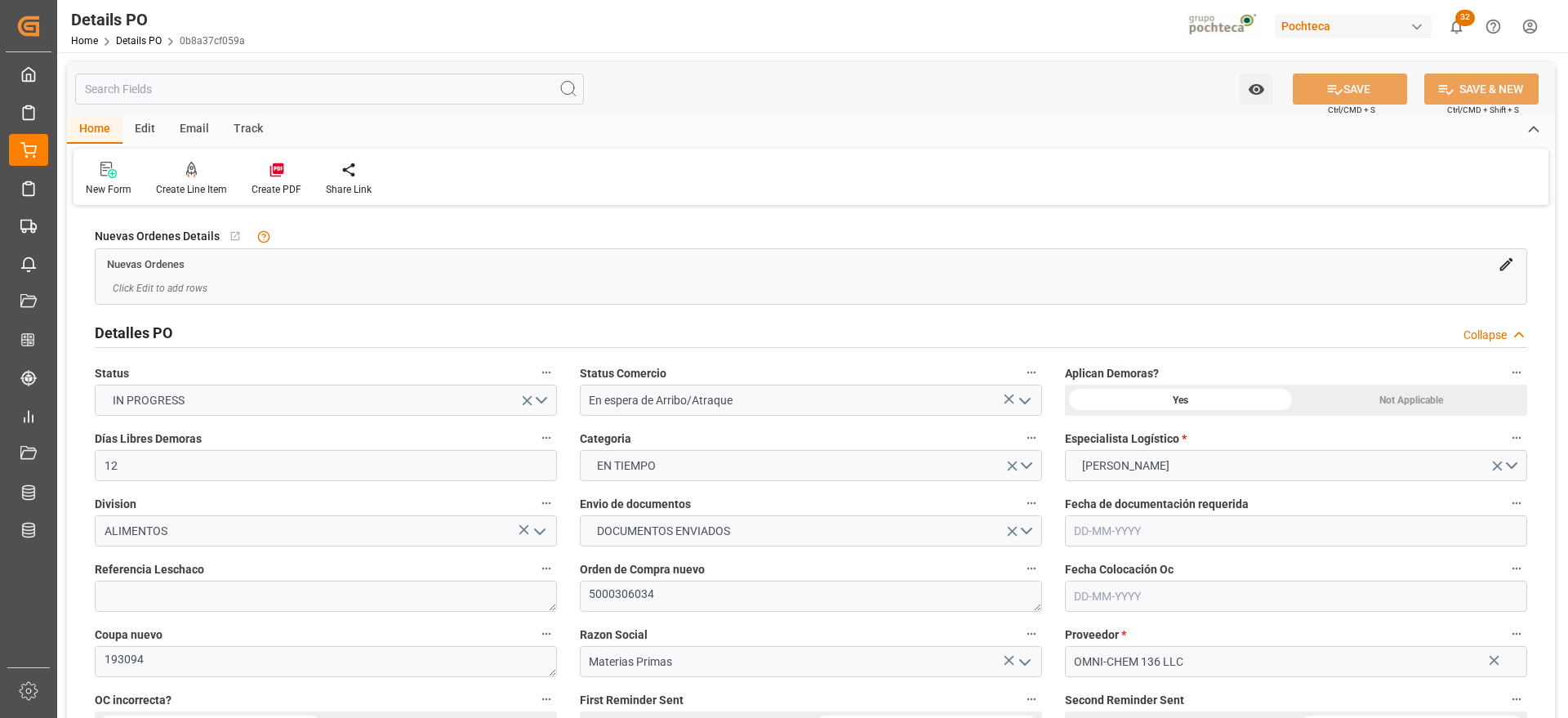
type input "[DATE]"
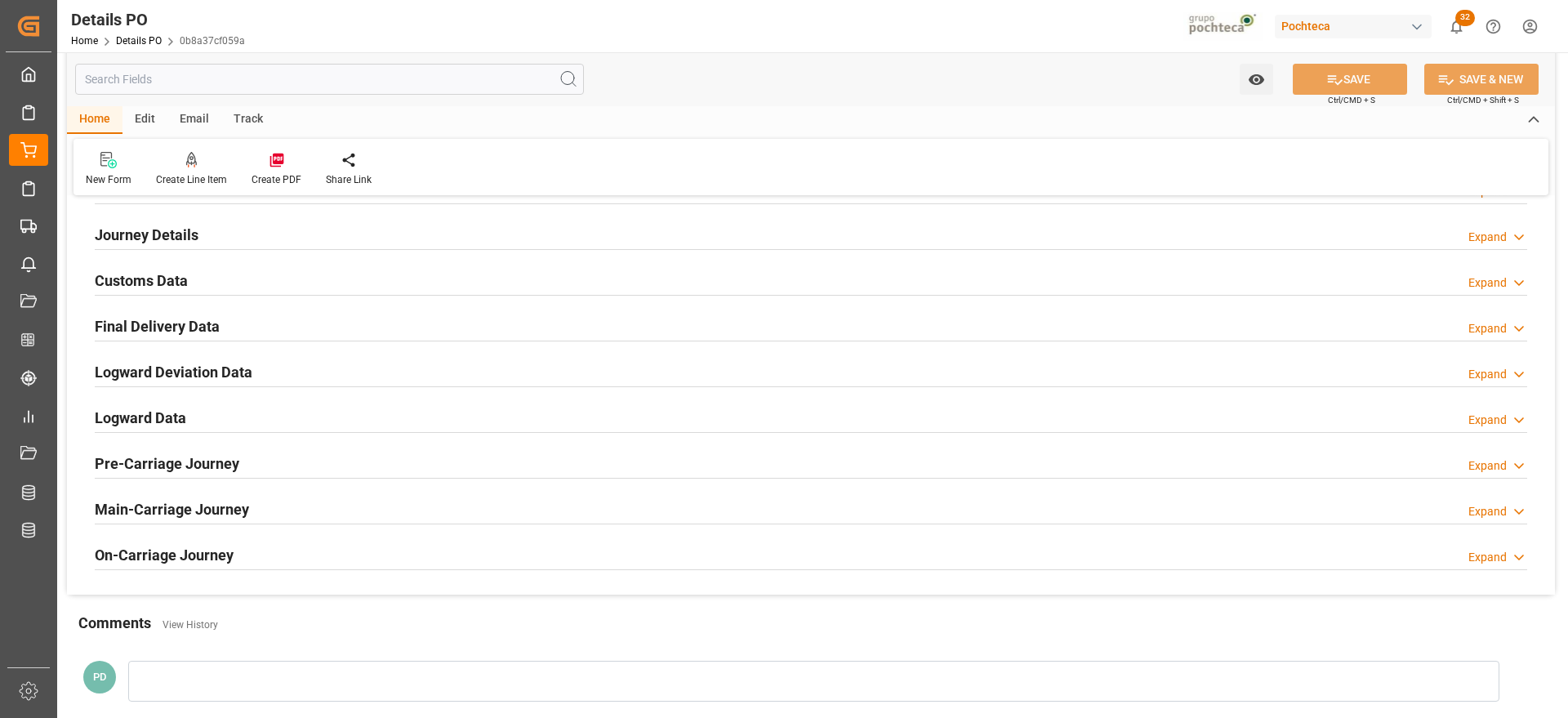
scroll to position [1021, 0]
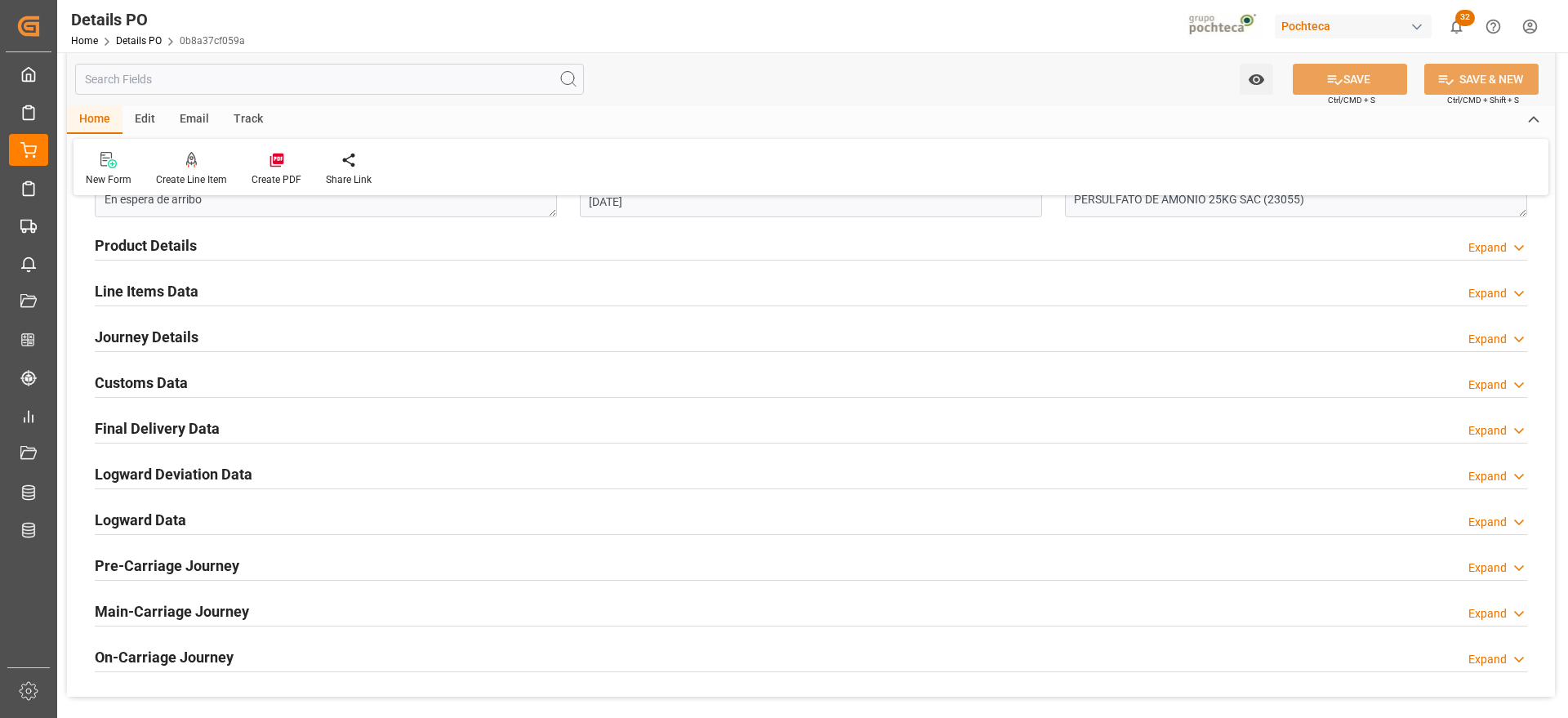
click at [138, 282] on h2 "Line Items Data" at bounding box center [147, 292] width 104 height 22
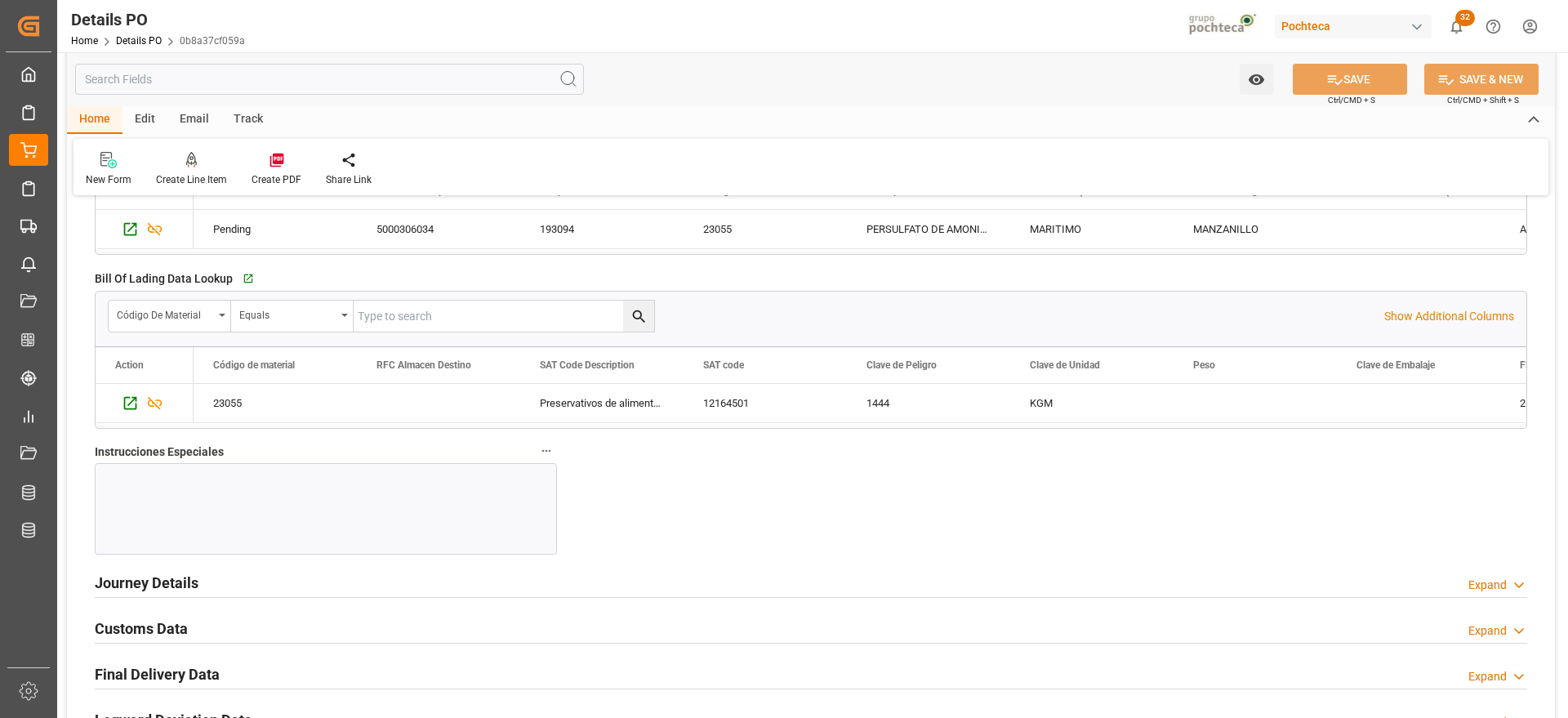
scroll to position [1429, 0]
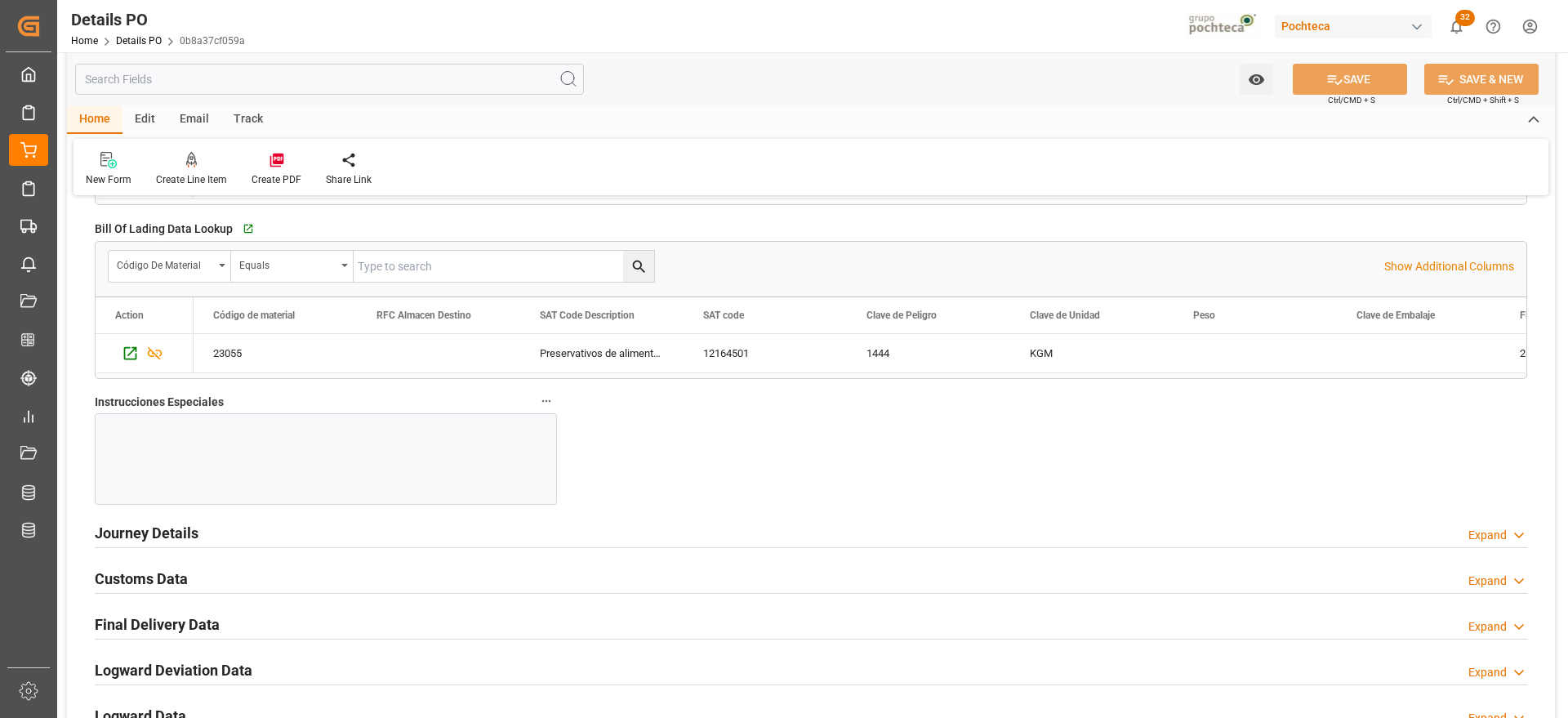
click at [172, 579] on h2 "Customs Data" at bounding box center [141, 579] width 93 height 22
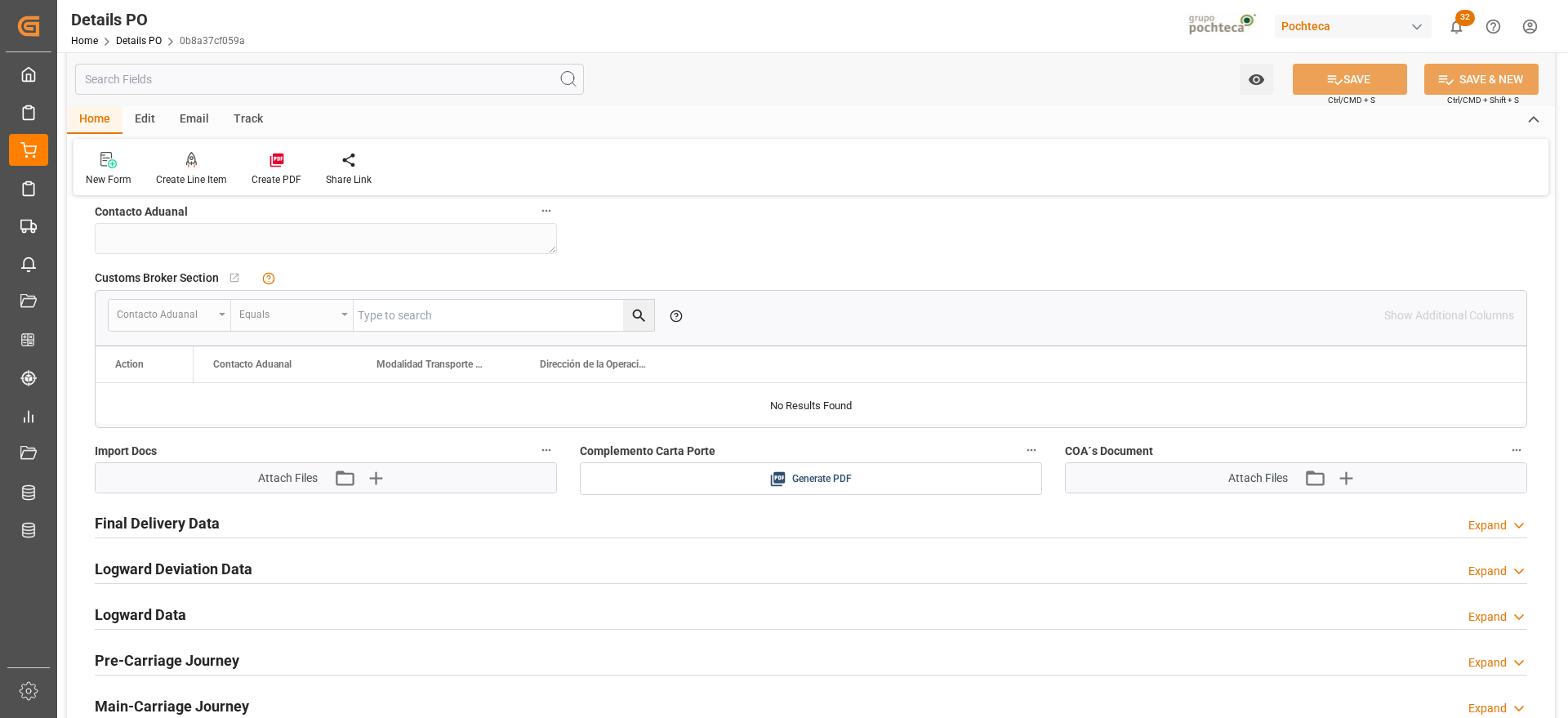
scroll to position [1837, 0]
click at [379, 479] on icon "button" at bounding box center [374, 476] width 26 height 26
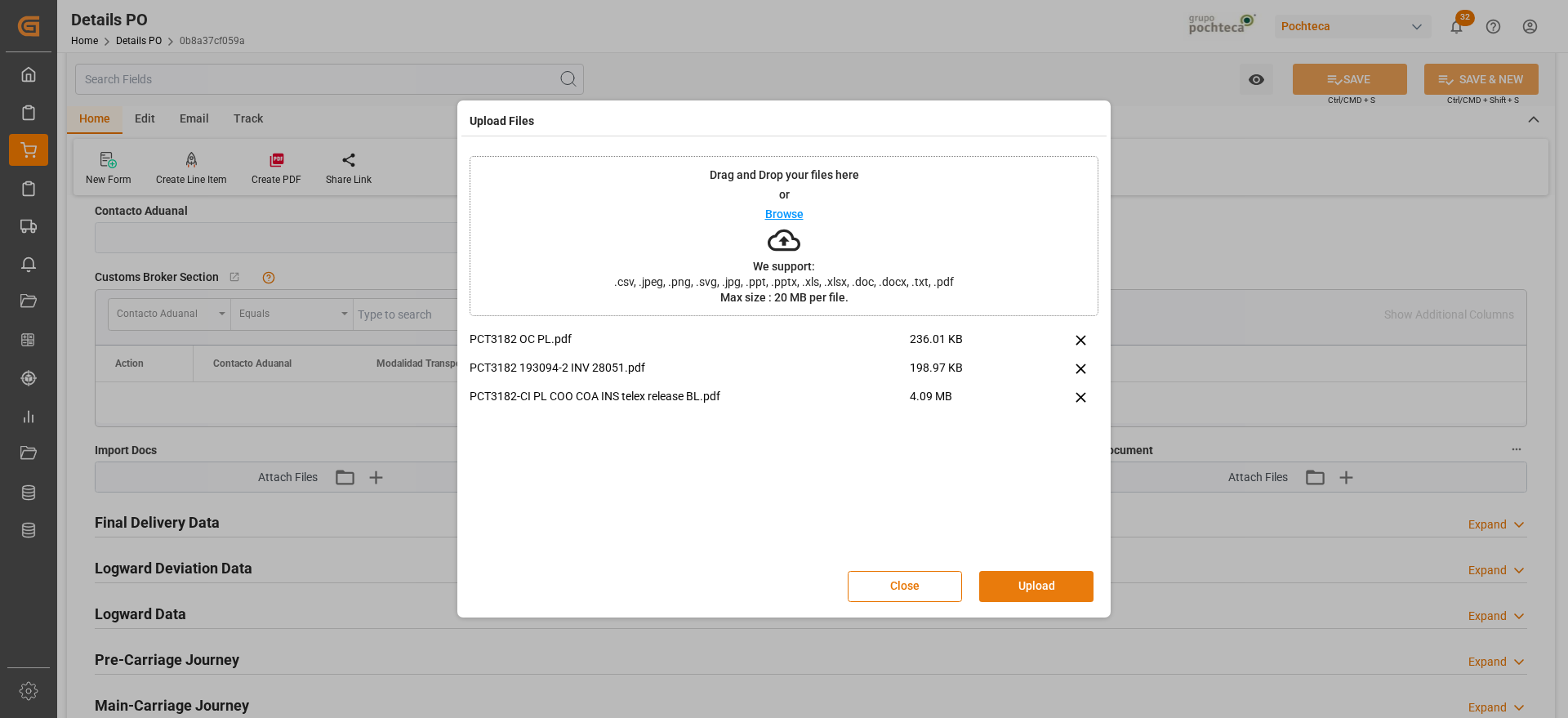
click at [1053, 586] on button "Upload" at bounding box center [1036, 586] width 114 height 31
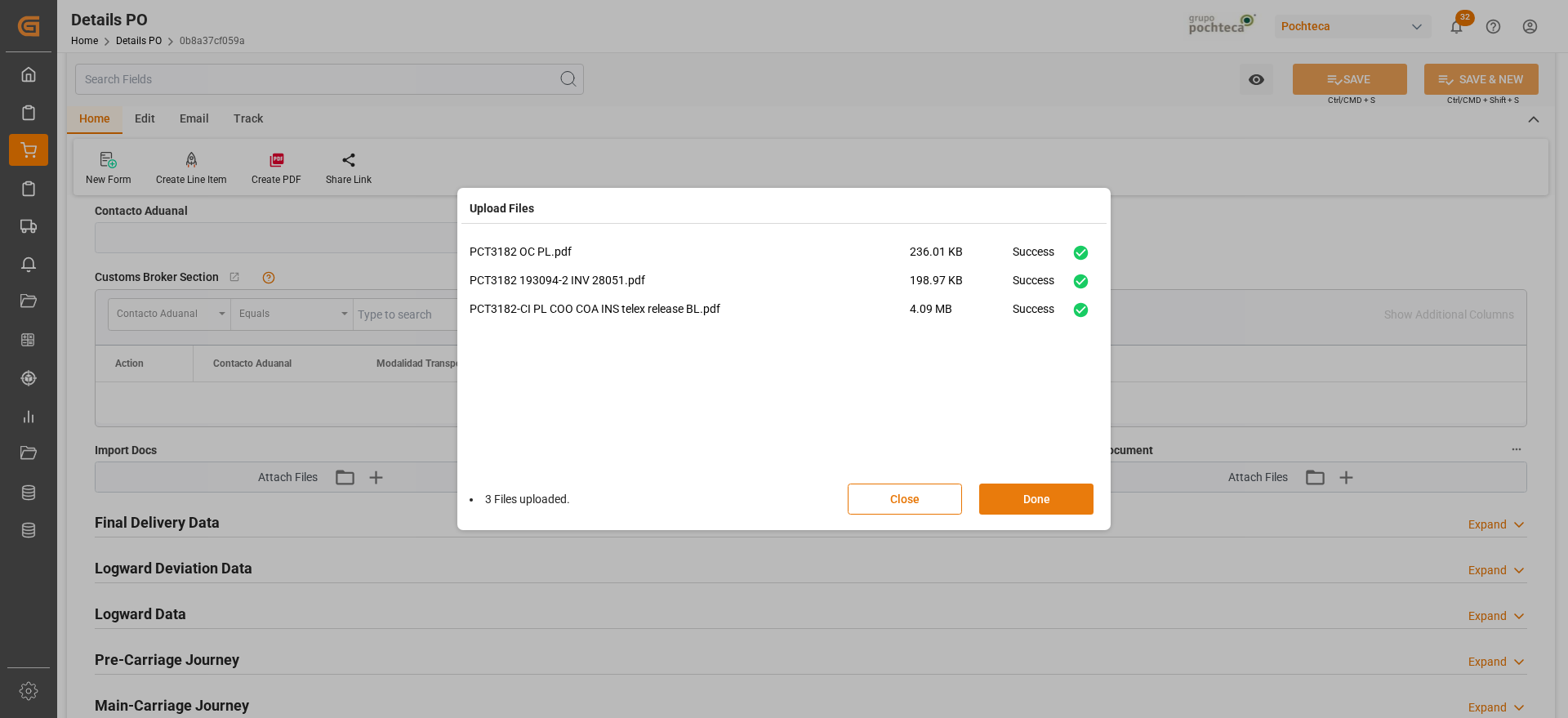
click at [1059, 497] on button "Done" at bounding box center [1036, 498] width 114 height 31
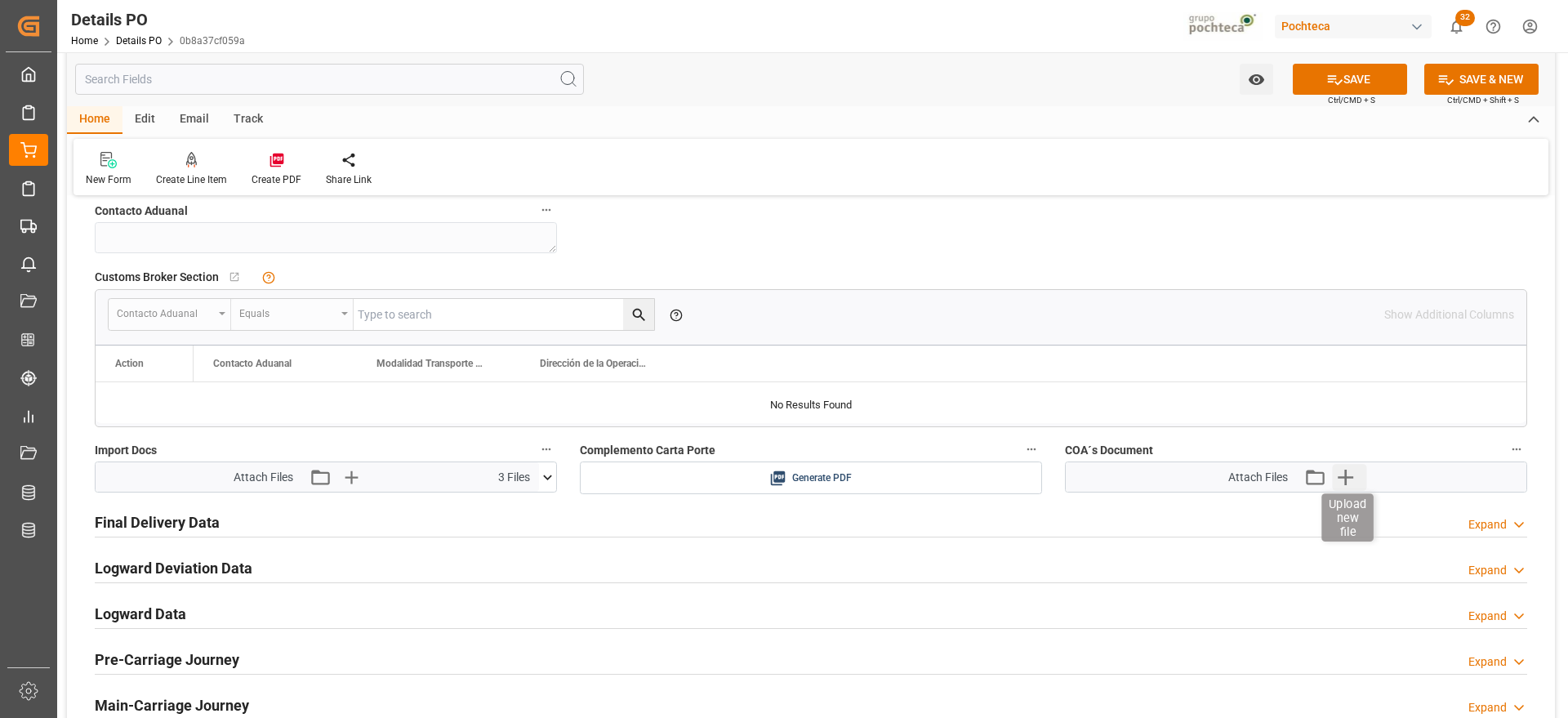
click at [1344, 474] on icon "button" at bounding box center [1345, 476] width 26 height 26
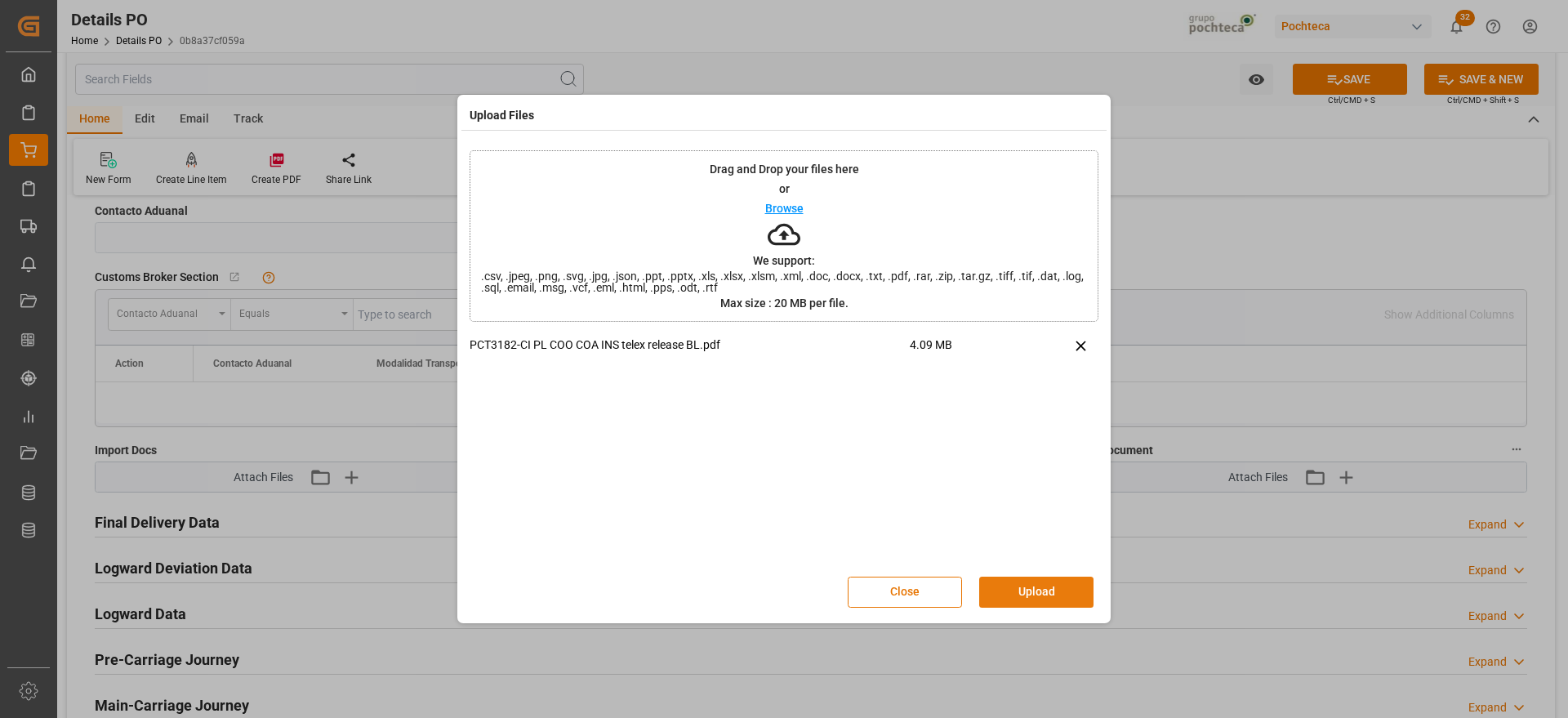
click at [1049, 587] on button "Upload" at bounding box center [1036, 592] width 114 height 31
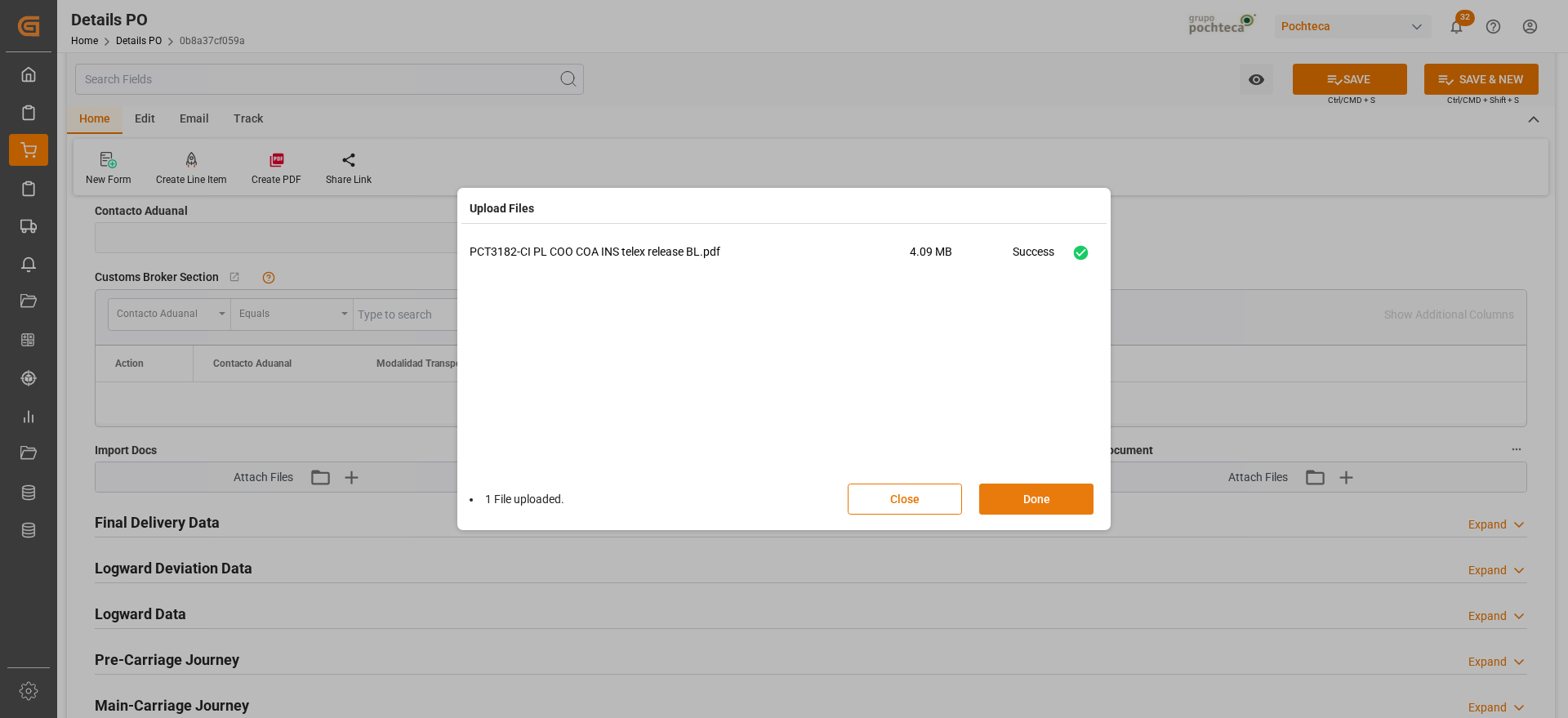
click at [1045, 483] on button "Done" at bounding box center [1036, 498] width 114 height 31
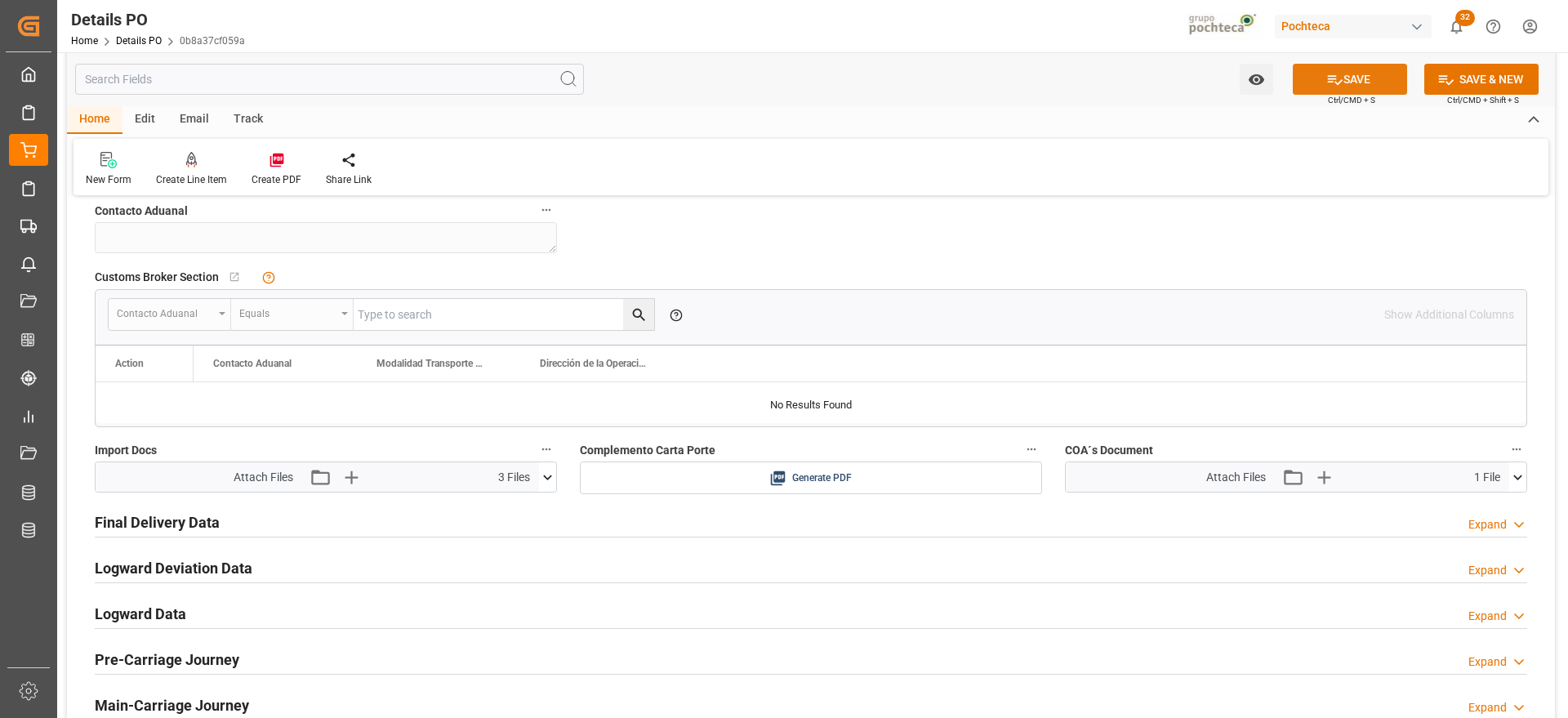
click at [1353, 76] on button "SAVE" at bounding box center [1350, 79] width 114 height 31
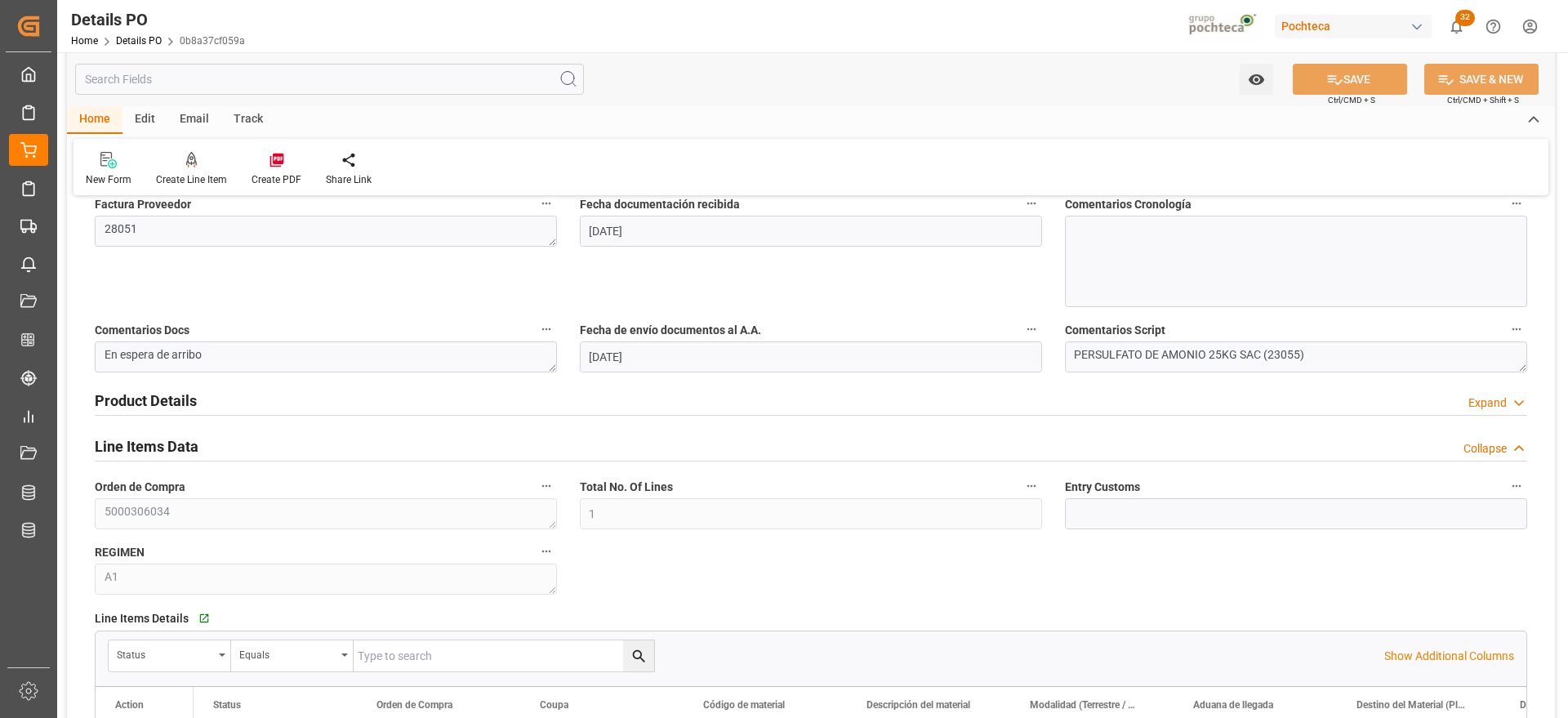
scroll to position [612, 0]
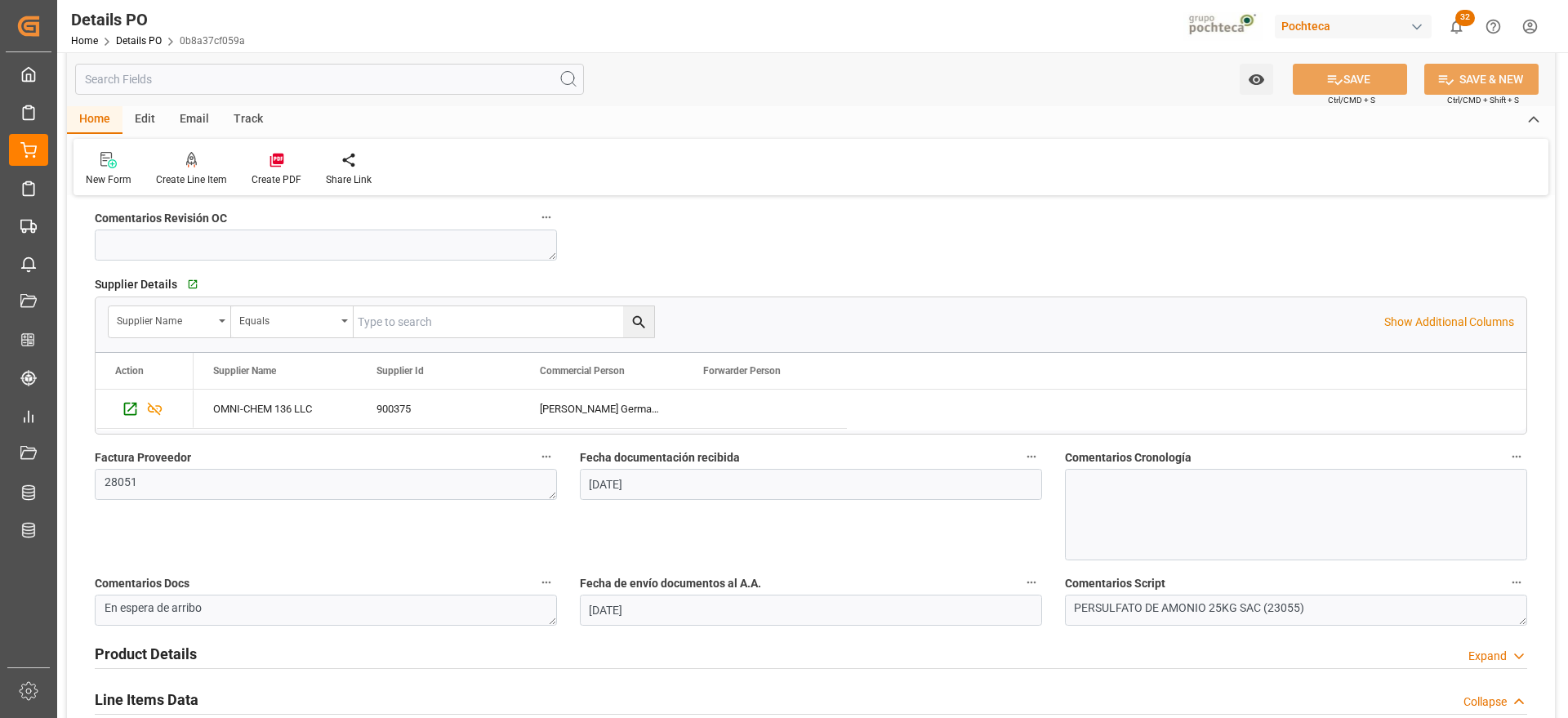
click at [273, 147] on div "New Form Create Line Item Create PDF Share Link" at bounding box center [811, 166] width 1475 height 57
click at [269, 159] on icon at bounding box center [276, 160] width 14 height 14
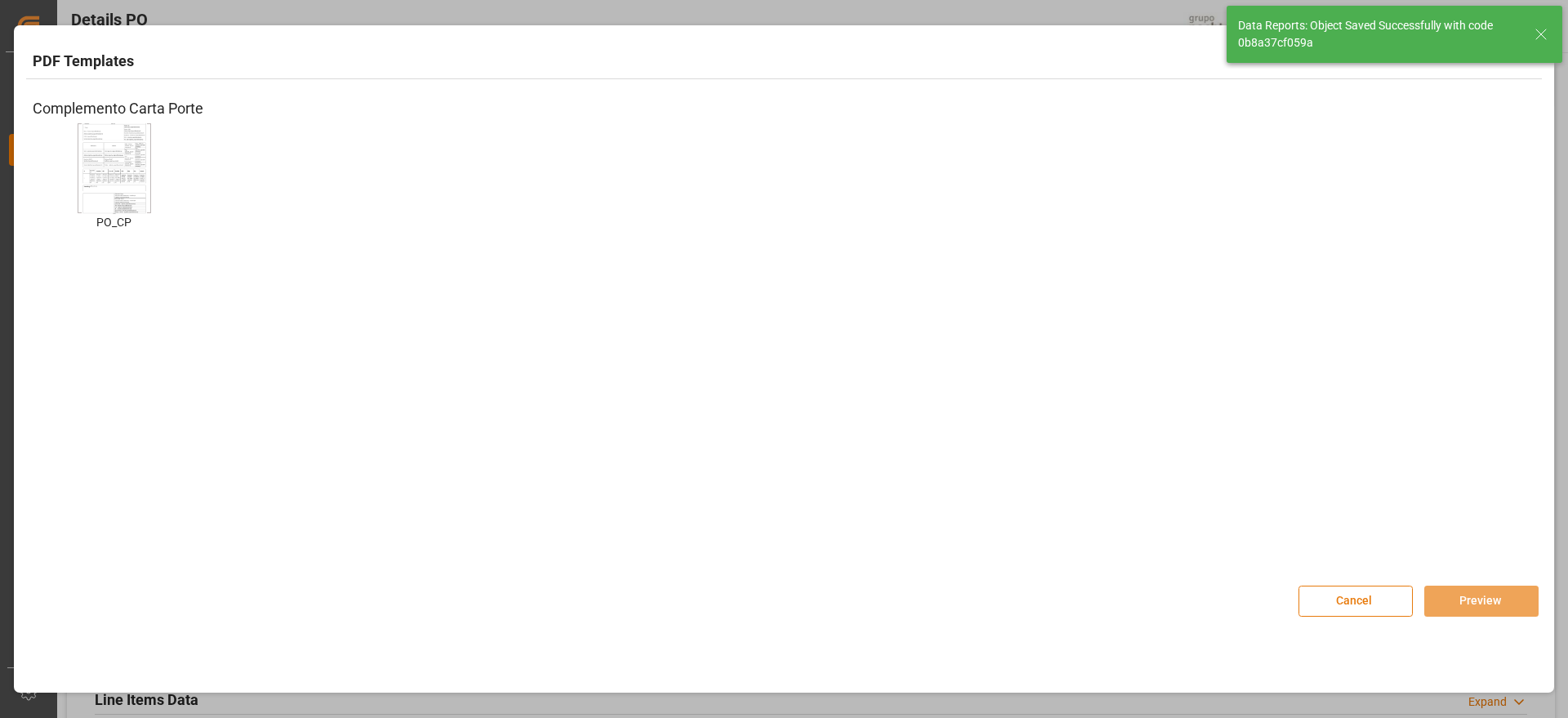
type textarea "En espera de arribo"
click at [1388, 600] on button "Cancel" at bounding box center [1355, 600] width 114 height 31
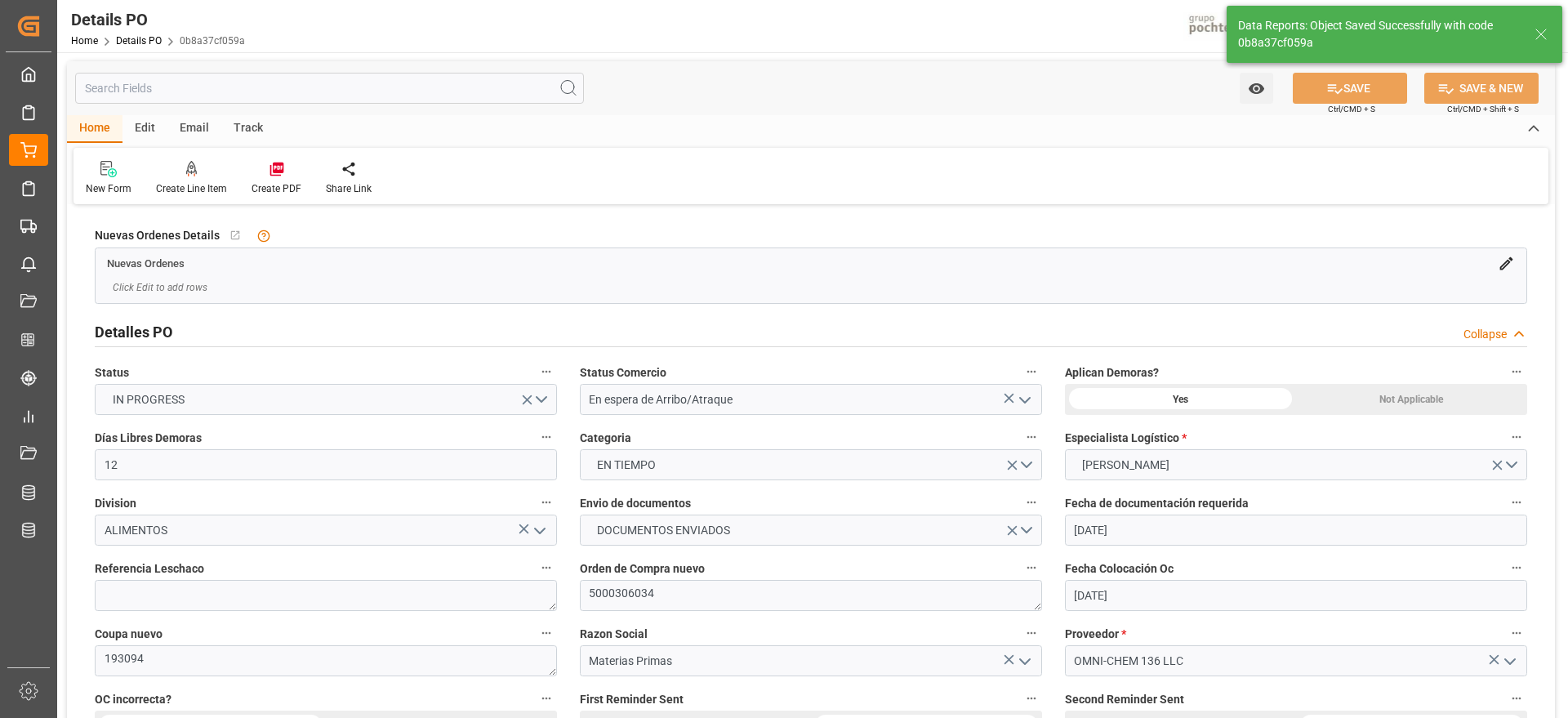
scroll to position [0, 0]
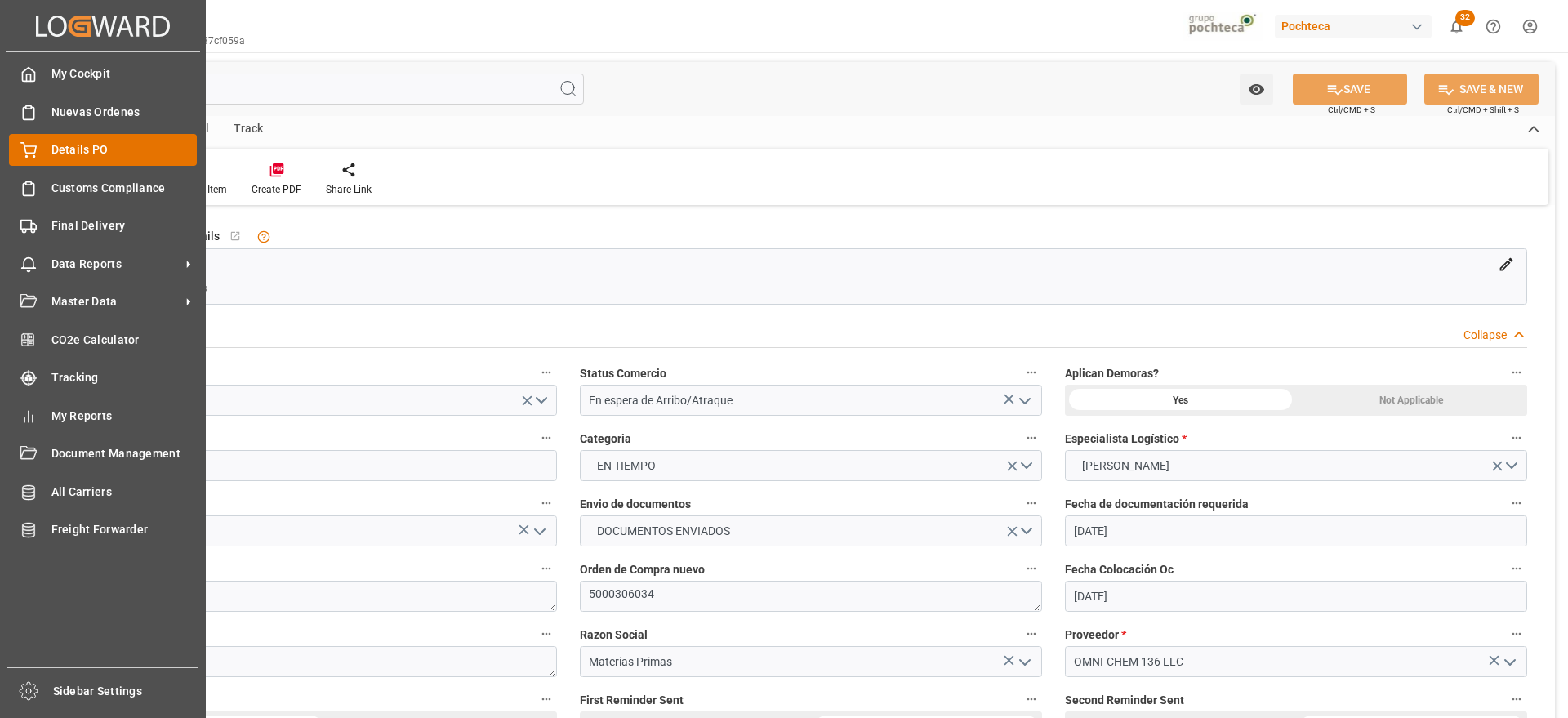
click at [93, 138] on div "Details PO Details PO" at bounding box center [103, 150] width 188 height 32
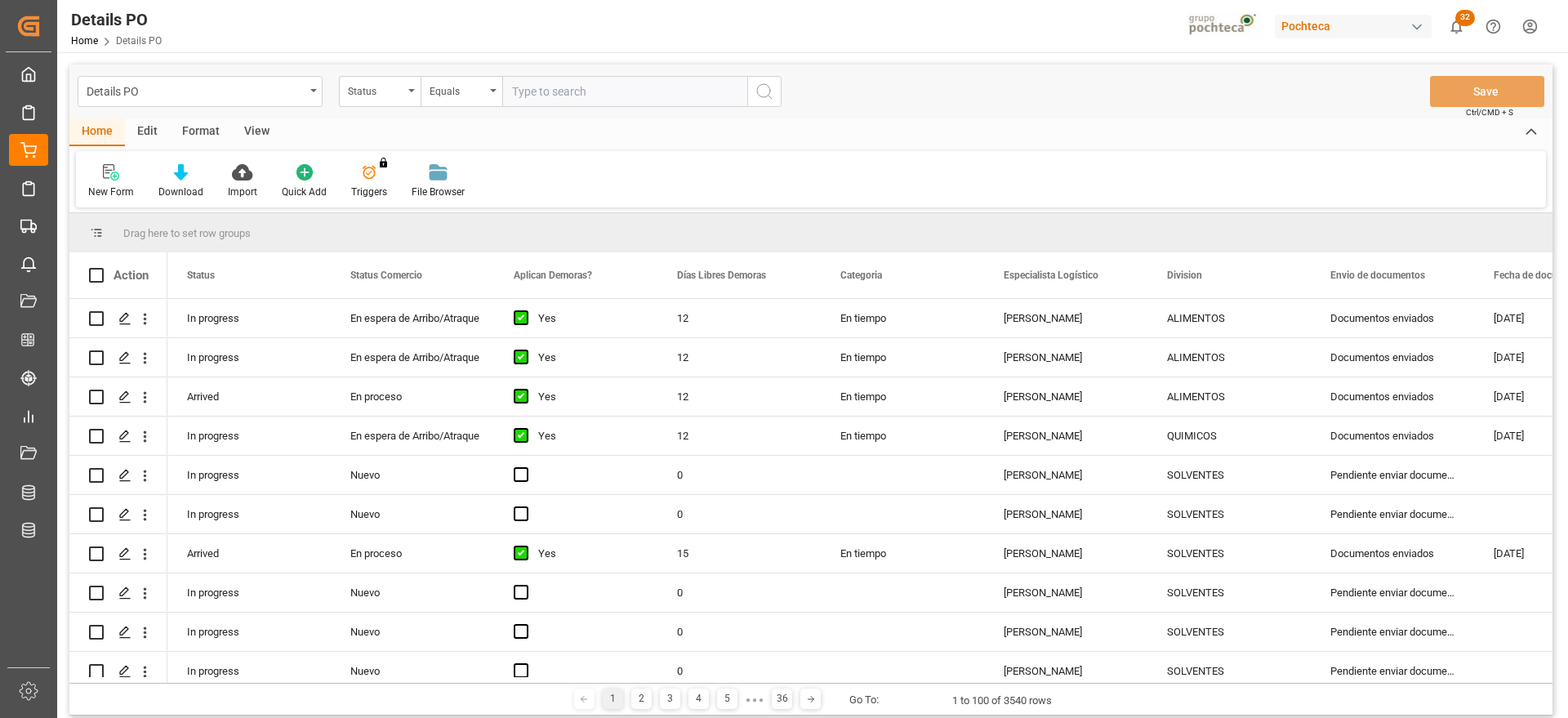
click at [159, 125] on div "Edit" at bounding box center [148, 132] width 45 height 28
click at [197, 129] on div "Format" at bounding box center [201, 132] width 62 height 28
click at [129, 177] on div at bounding box center [112, 172] width 48 height 17
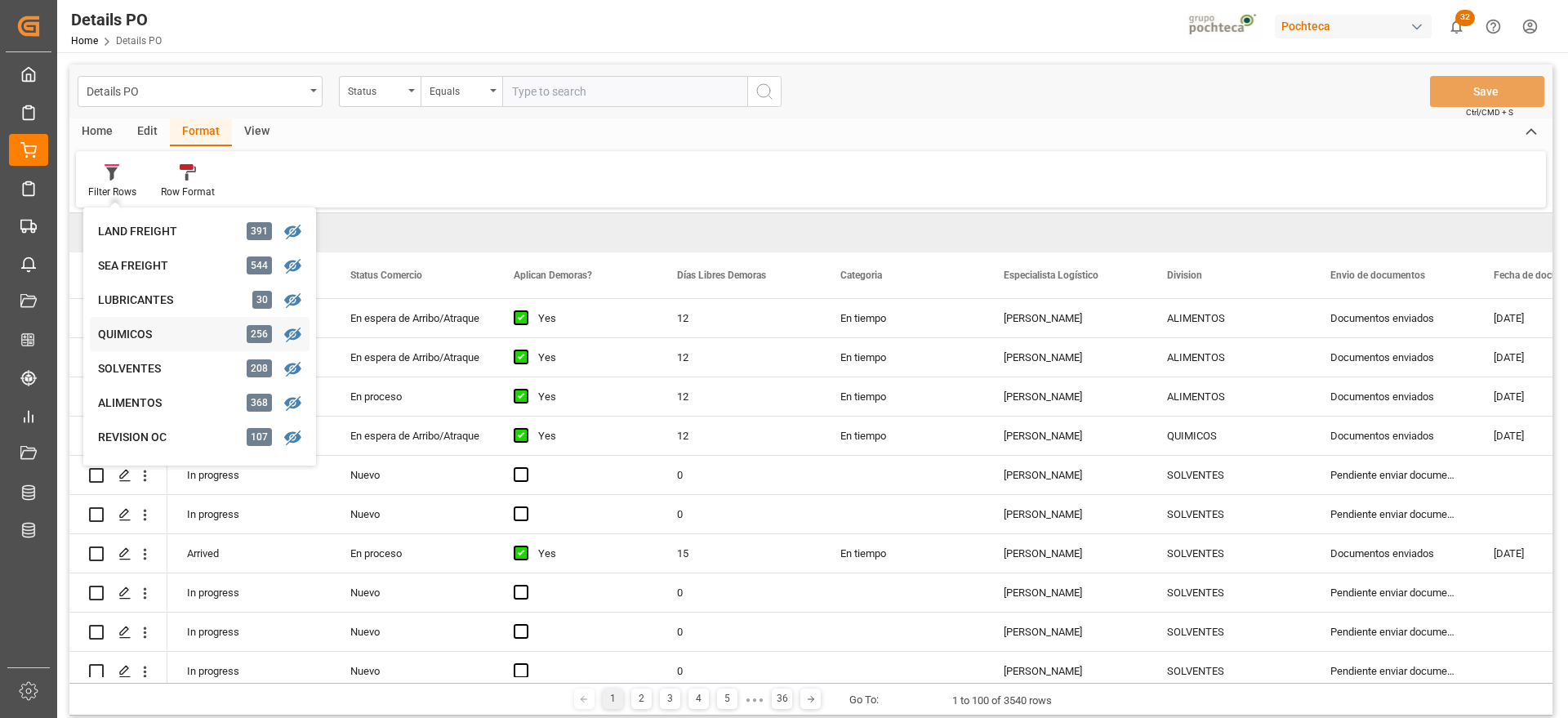
click at [140, 333] on div "QUIMICOS" at bounding box center [170, 334] width 143 height 17
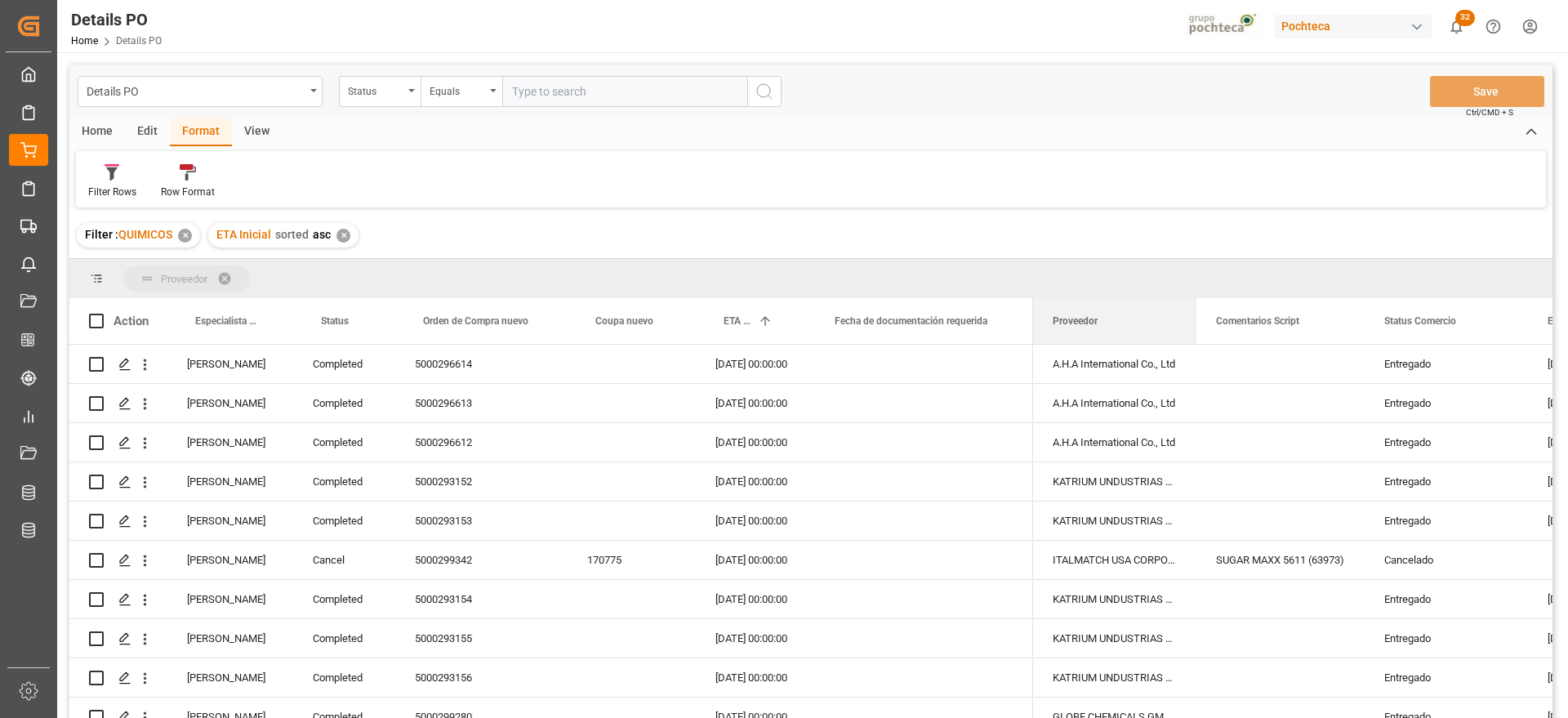
drag, startPoint x: 1085, startPoint y: 327, endPoint x: 1041, endPoint y: 281, distance: 63.7
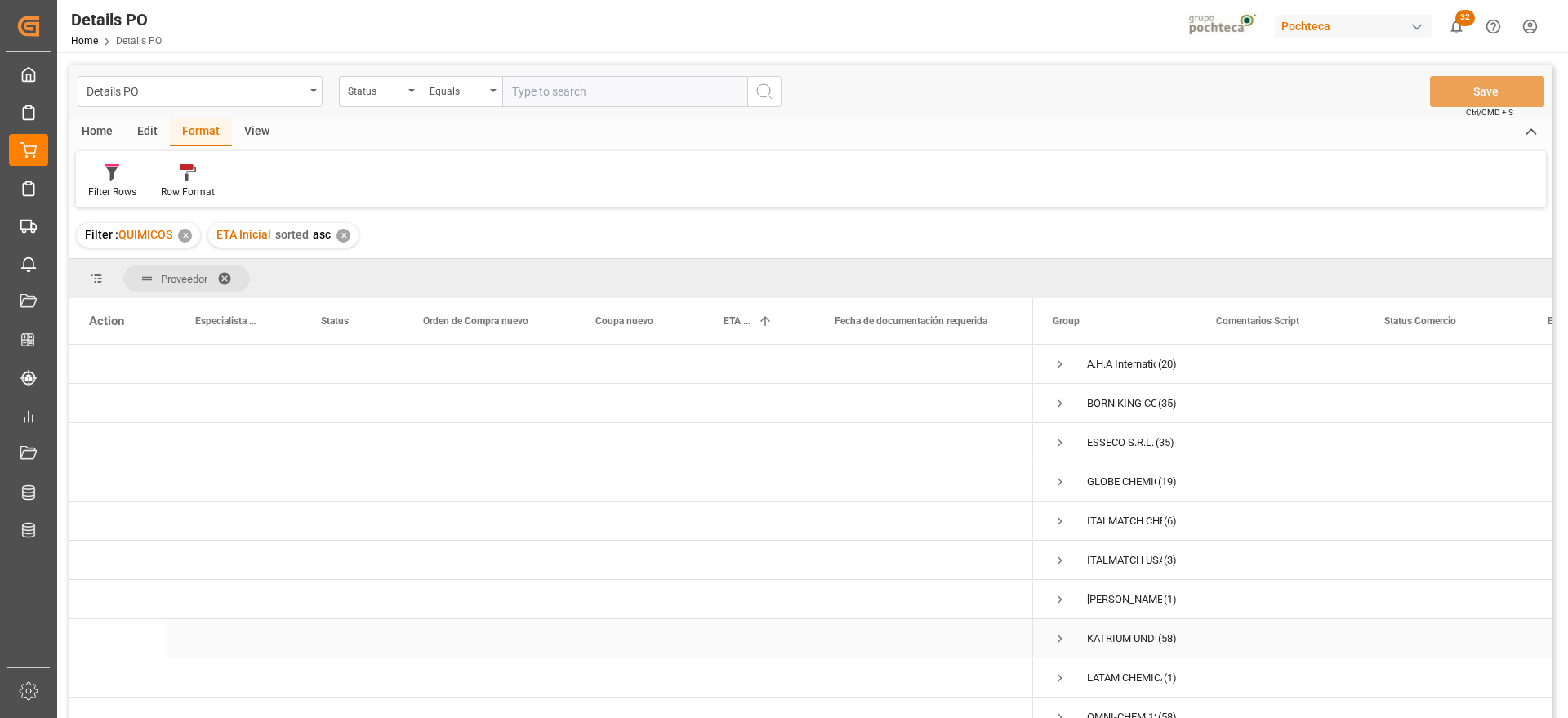
scroll to position [176, 0]
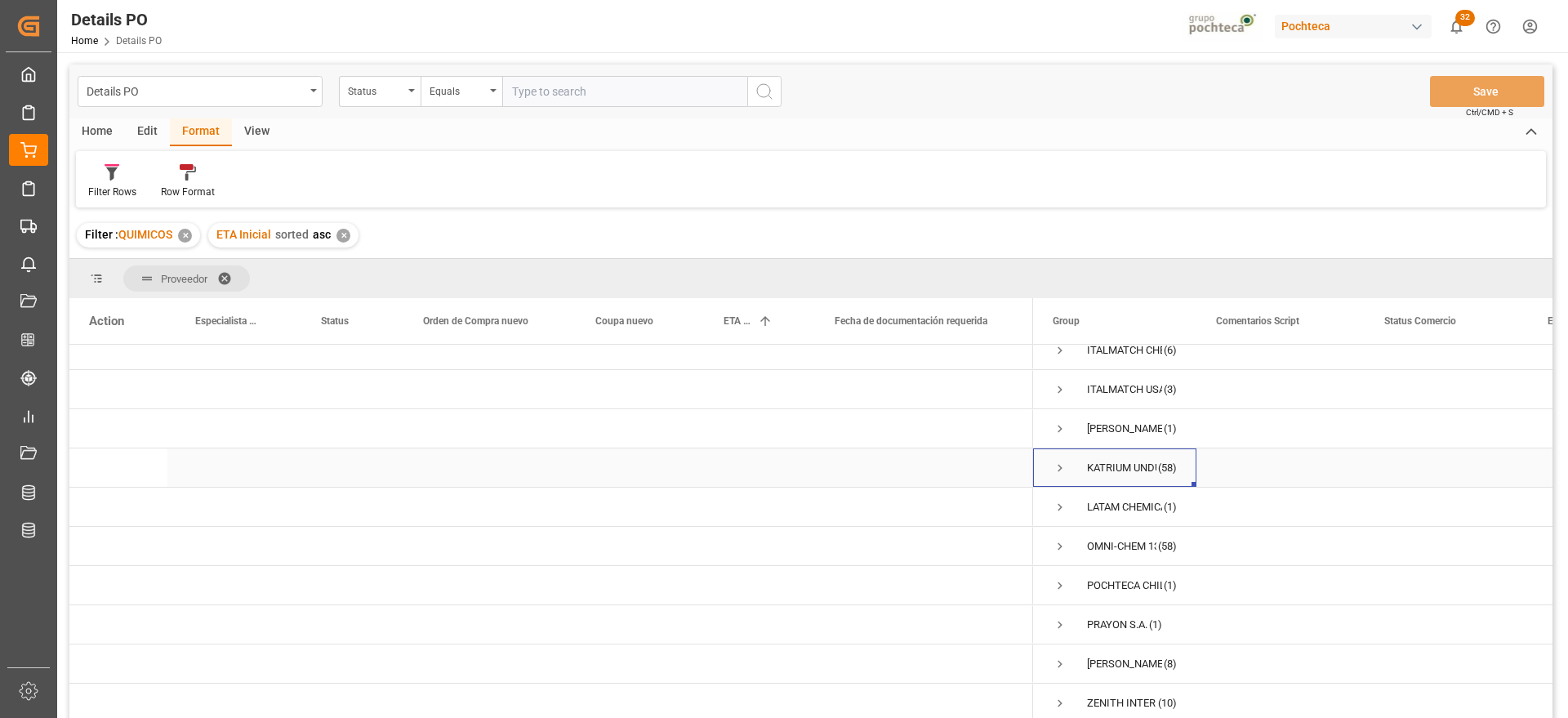
click at [1057, 461] on span "Press SPACE to select this row." at bounding box center [1060, 468] width 15 height 15
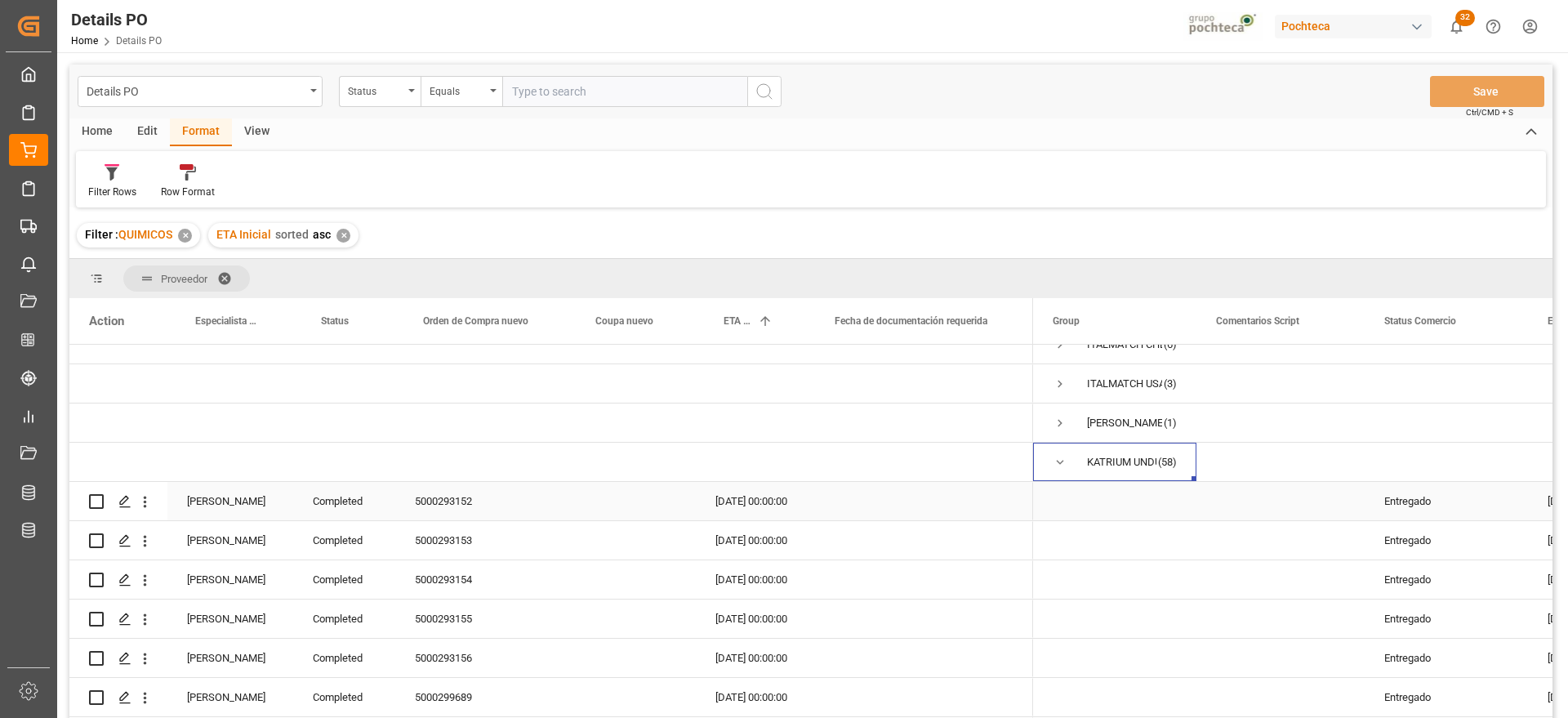
click at [363, 498] on div "Completed" at bounding box center [345, 501] width 102 height 38
click at [370, 312] on div "Status" at bounding box center [345, 320] width 63 height 46
click at [368, 320] on span at bounding box center [369, 321] width 15 height 15
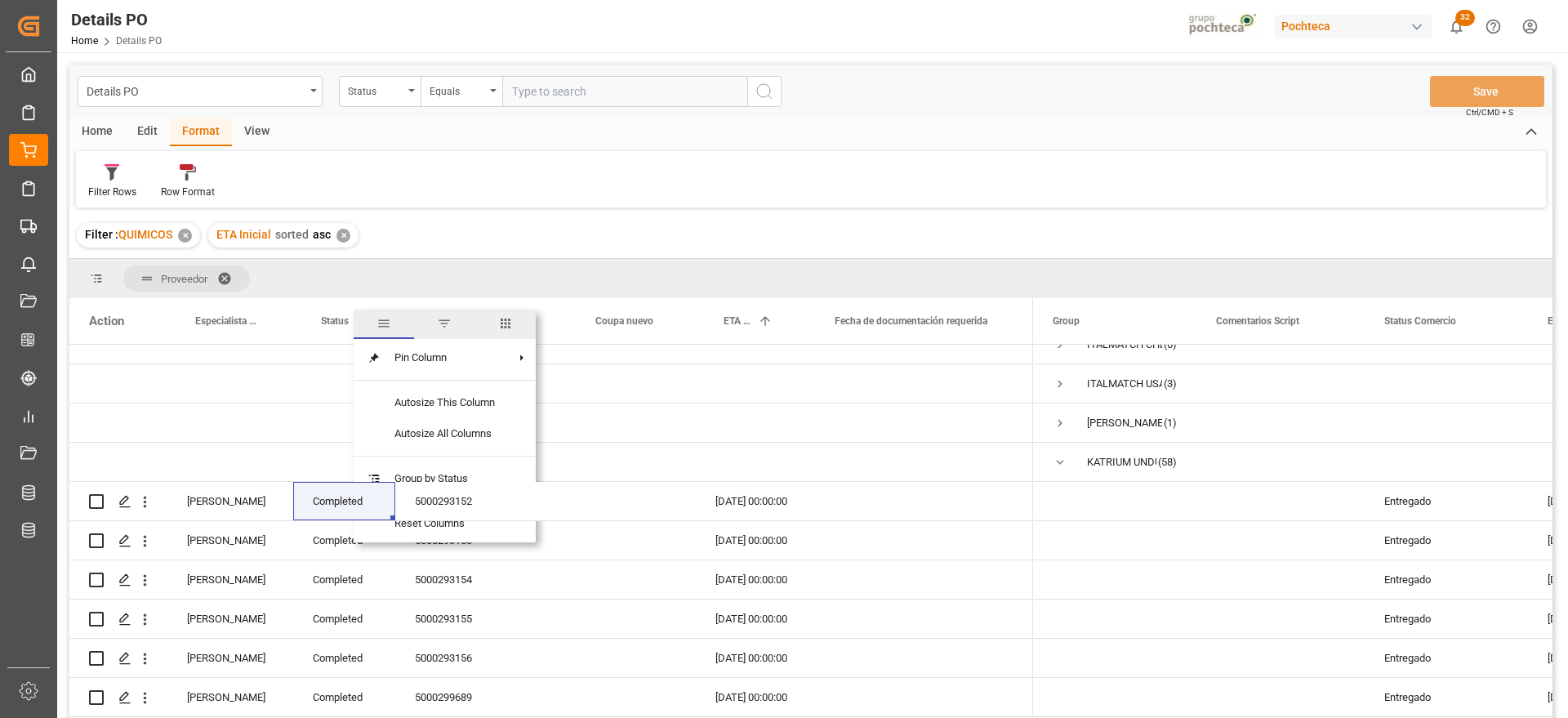
click at [453, 325] on span "filter" at bounding box center [444, 324] width 60 height 30
click at [509, 367] on span "Filtering operator" at bounding box center [516, 369] width 15 height 15
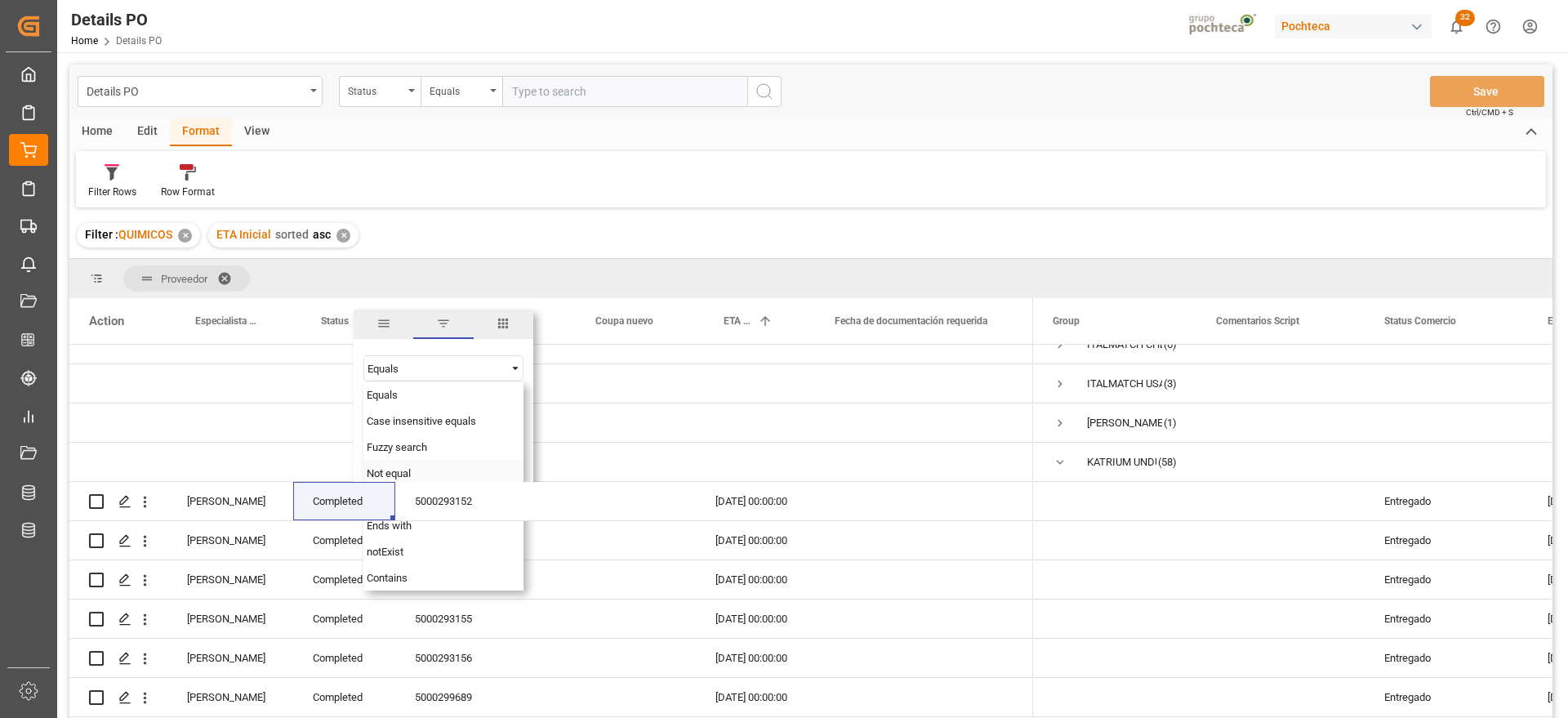
click at [397, 478] on span "Not equal" at bounding box center [388, 473] width 44 height 12
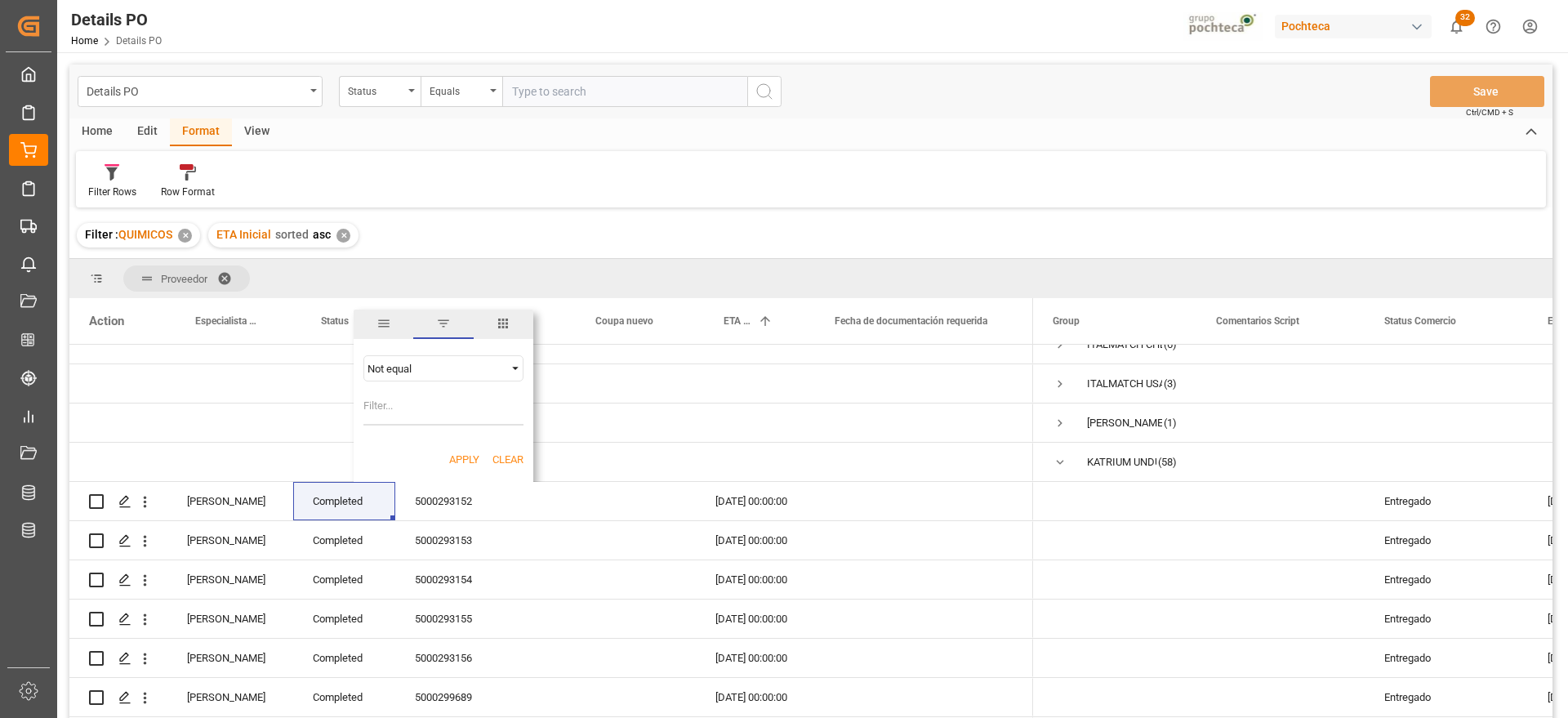
click at [425, 412] on input "Filter Value" at bounding box center [443, 409] width 160 height 33
paste input "Completed"
type input "Completed"
click at [451, 462] on button "Apply" at bounding box center [464, 460] width 31 height 17
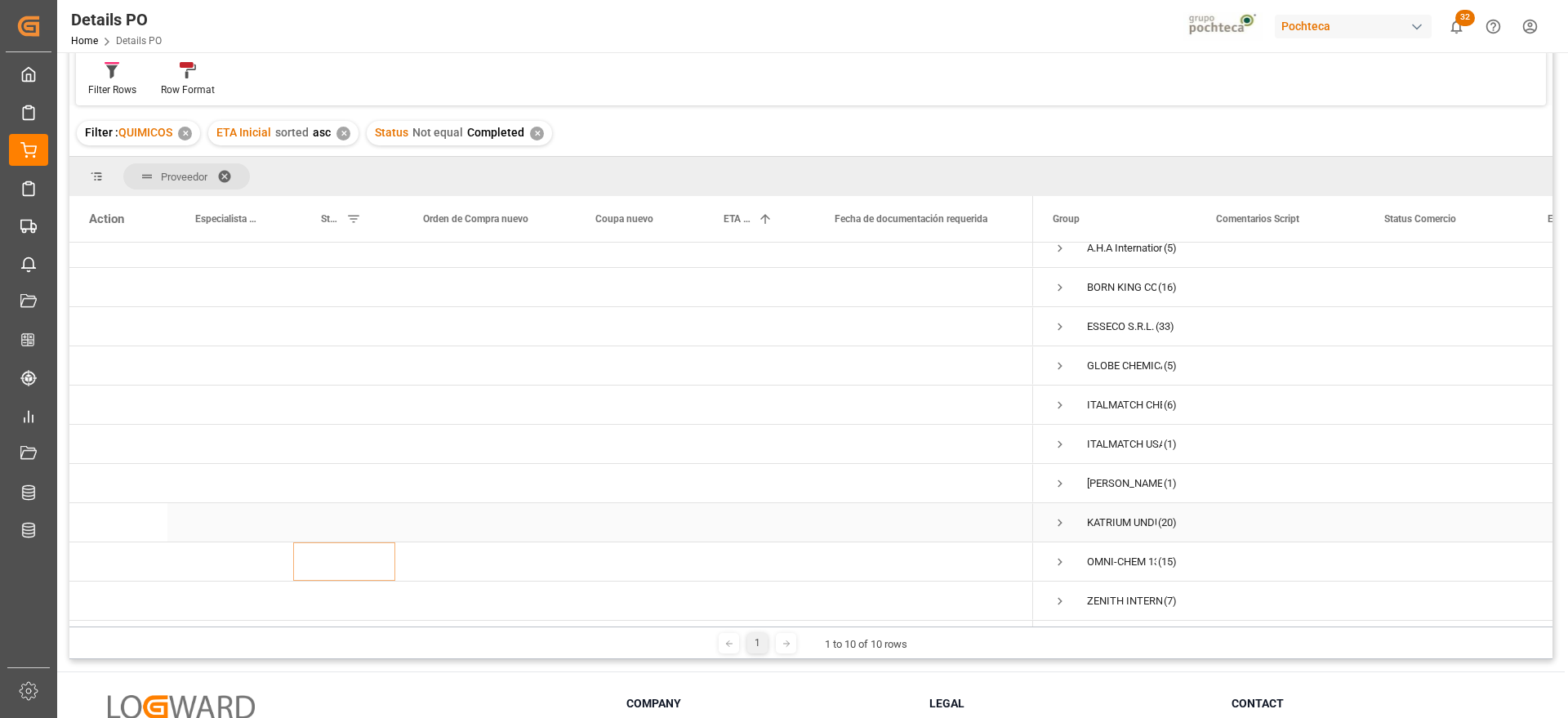
scroll to position [204, 0]
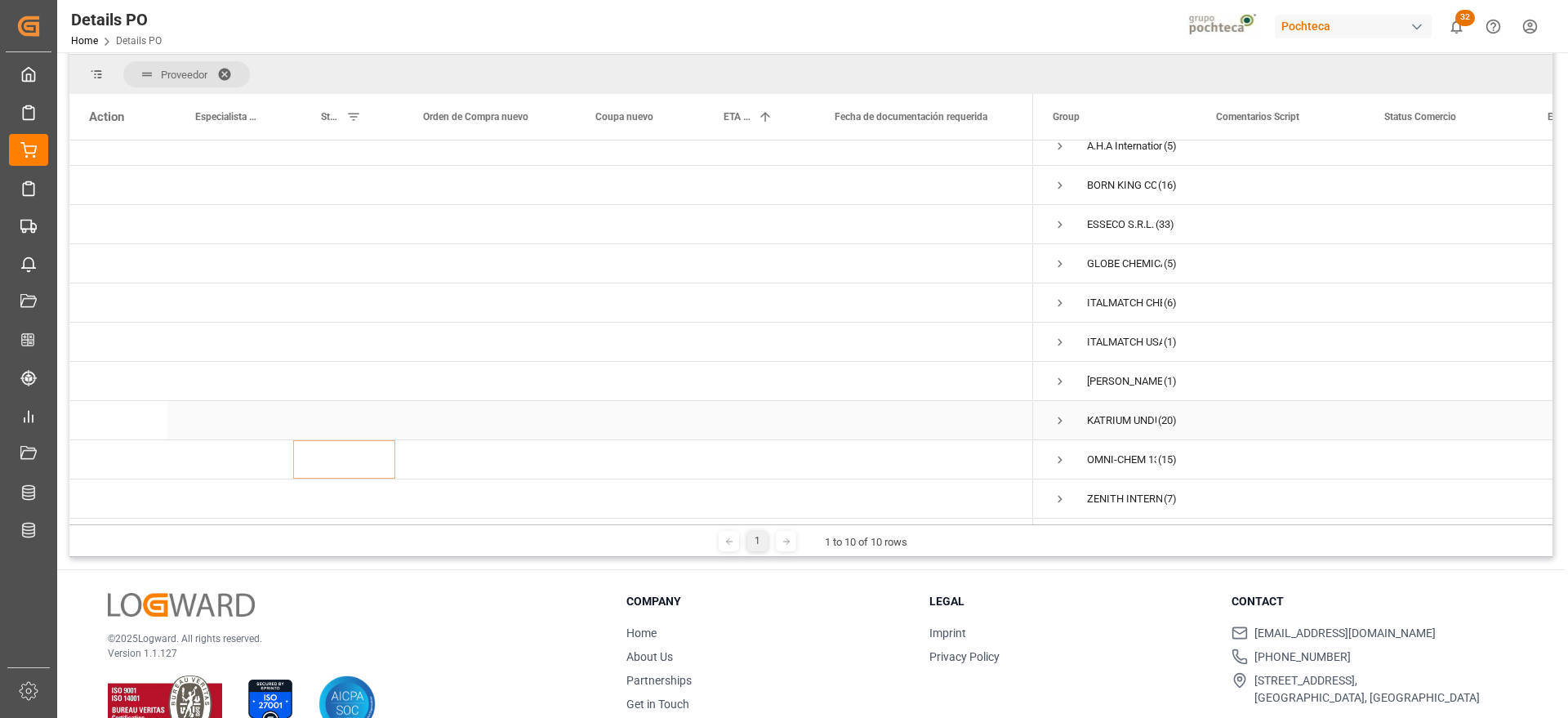
click at [1059, 413] on span "Press SPACE to select this row." at bounding box center [1060, 421] width 15 height 15
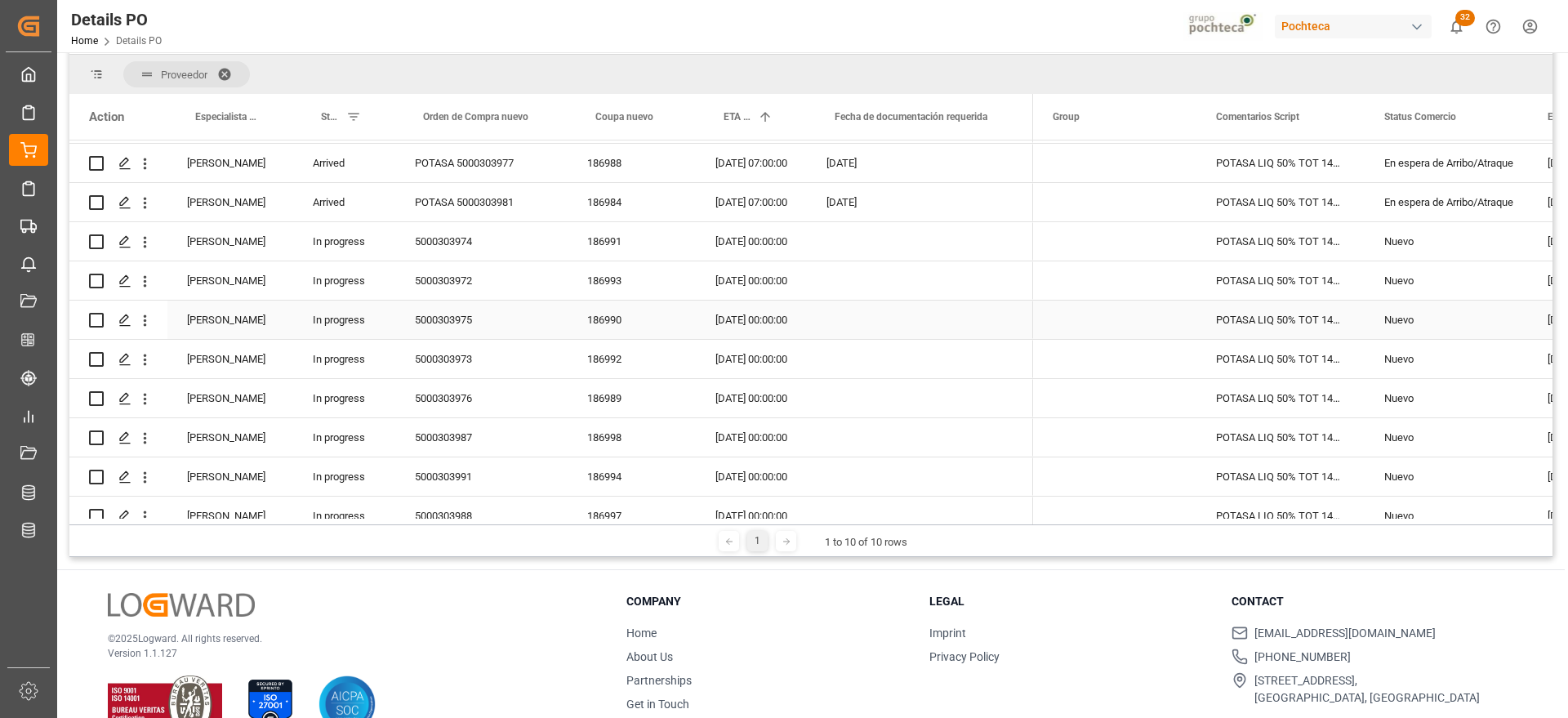
scroll to position [530, 0]
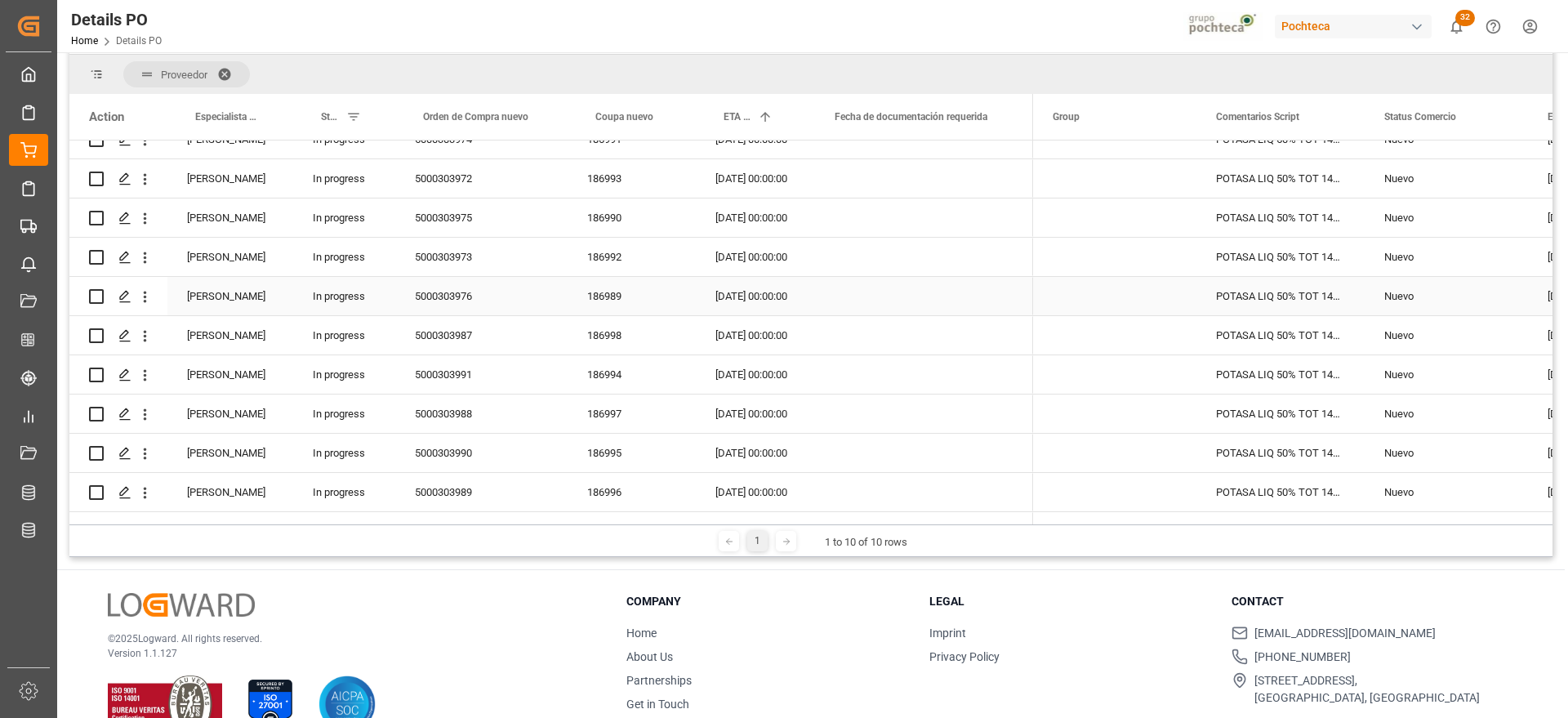
click at [609, 294] on div "186989" at bounding box center [632, 295] width 128 height 38
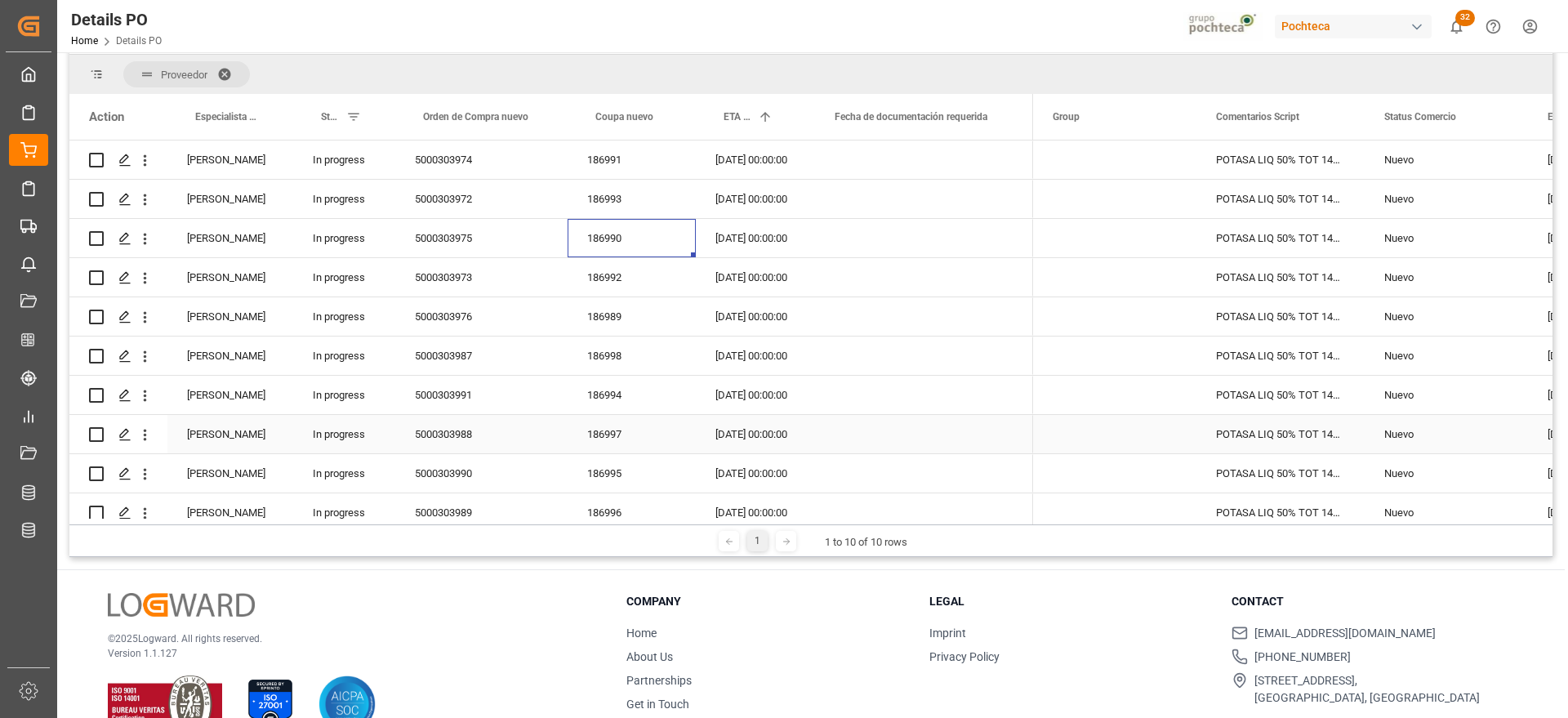
scroll to position [0, 0]
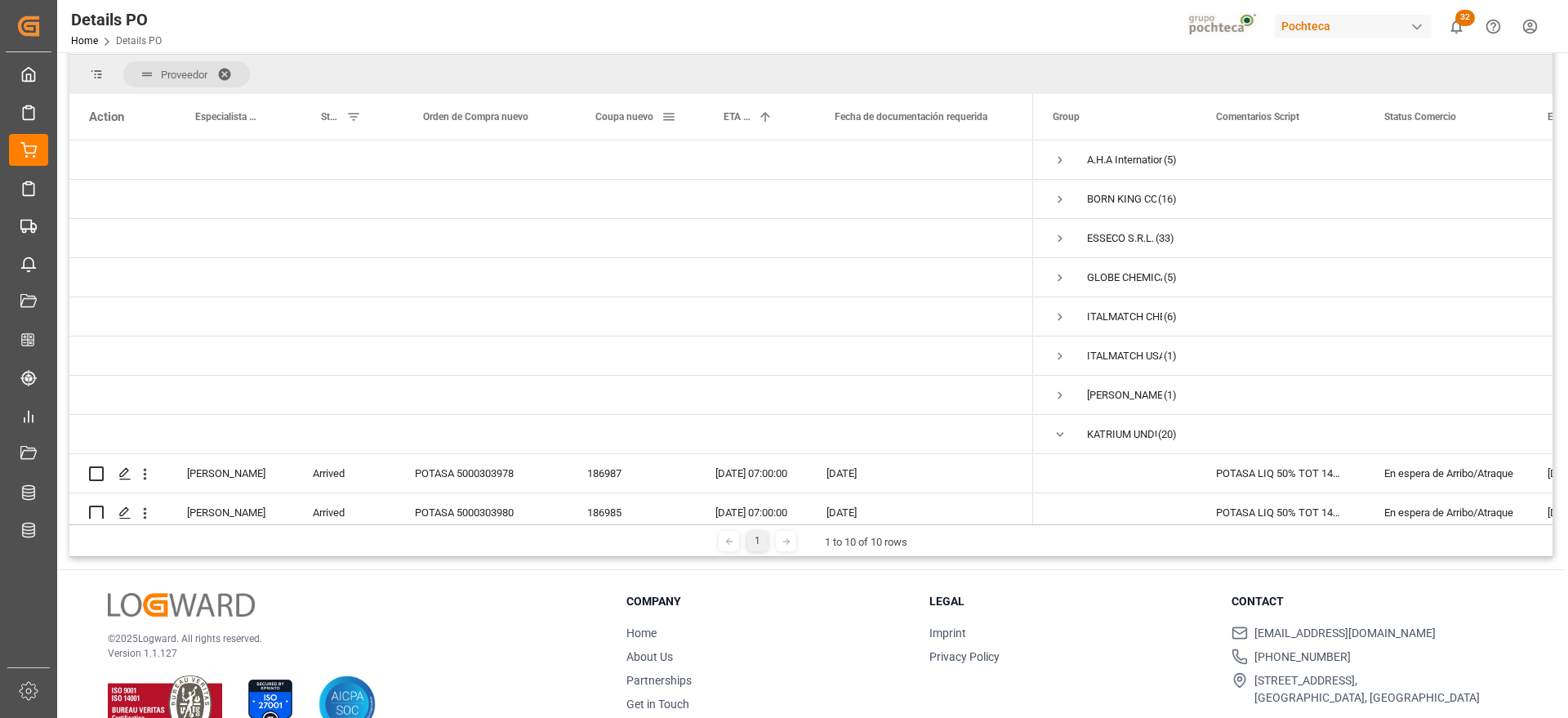
click at [616, 116] on span "Coupa nuevo" at bounding box center [624, 117] width 58 height 11
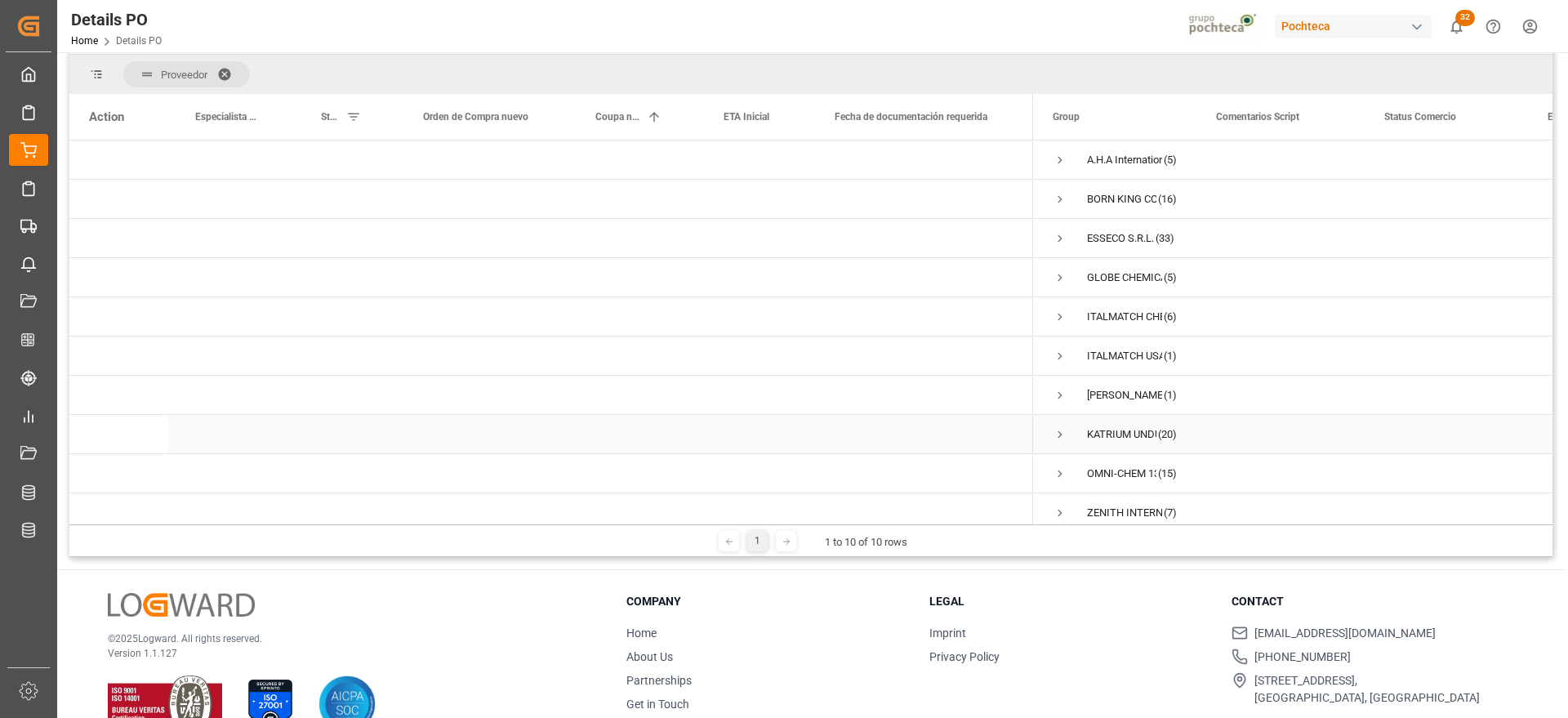
click at [1057, 433] on span "Press SPACE to select this row." at bounding box center [1060, 435] width 15 height 15
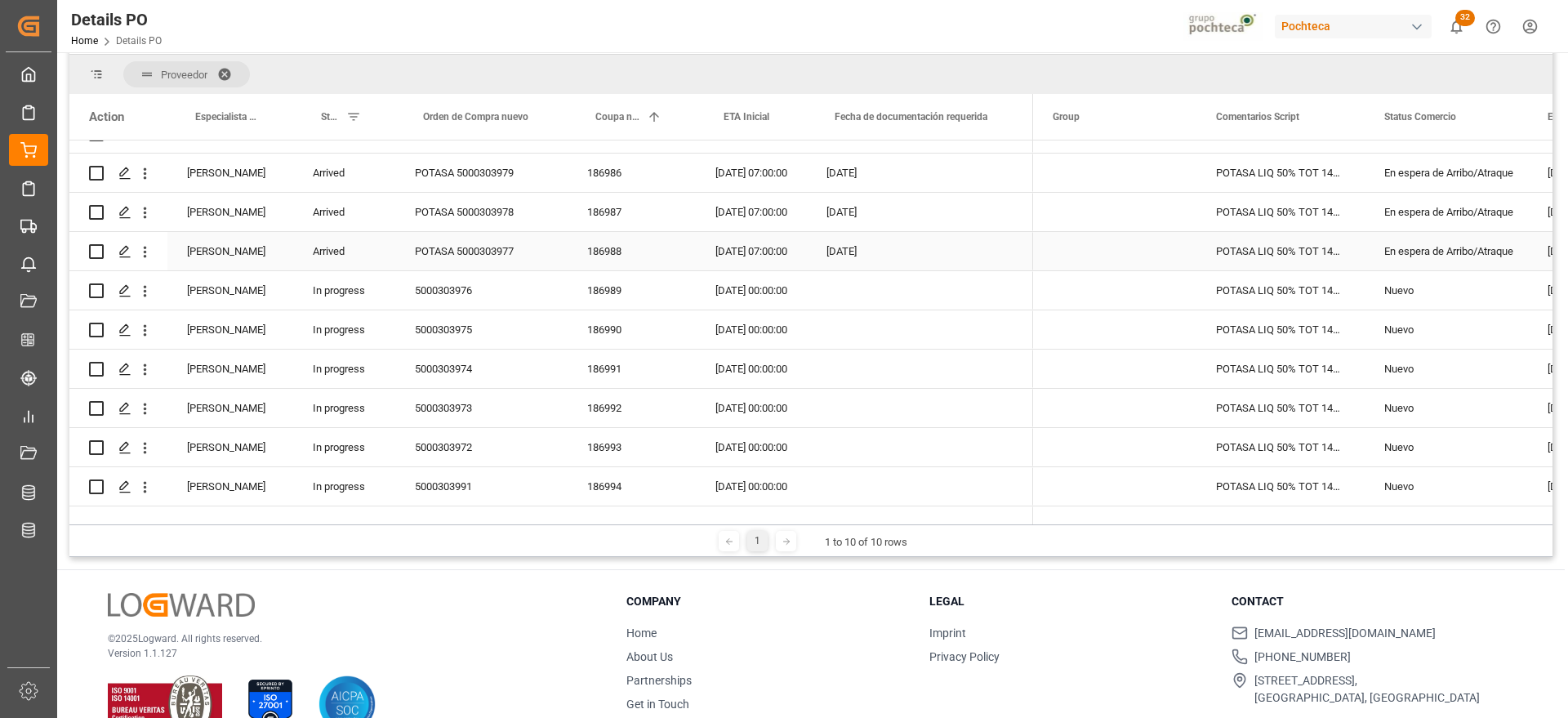
scroll to position [409, 0]
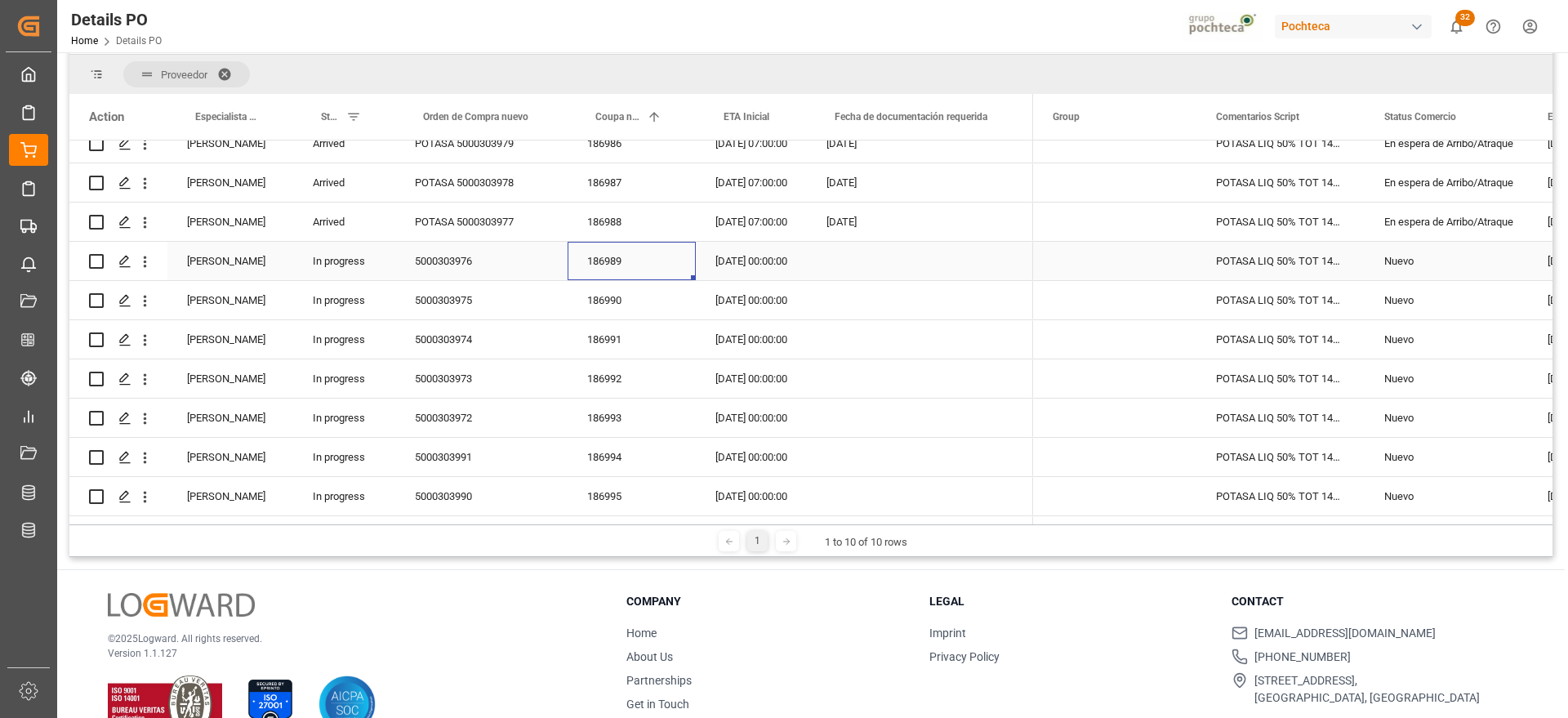
click at [604, 264] on div "186989" at bounding box center [632, 260] width 128 height 38
click at [464, 255] on div "5000303976" at bounding box center [482, 260] width 173 height 38
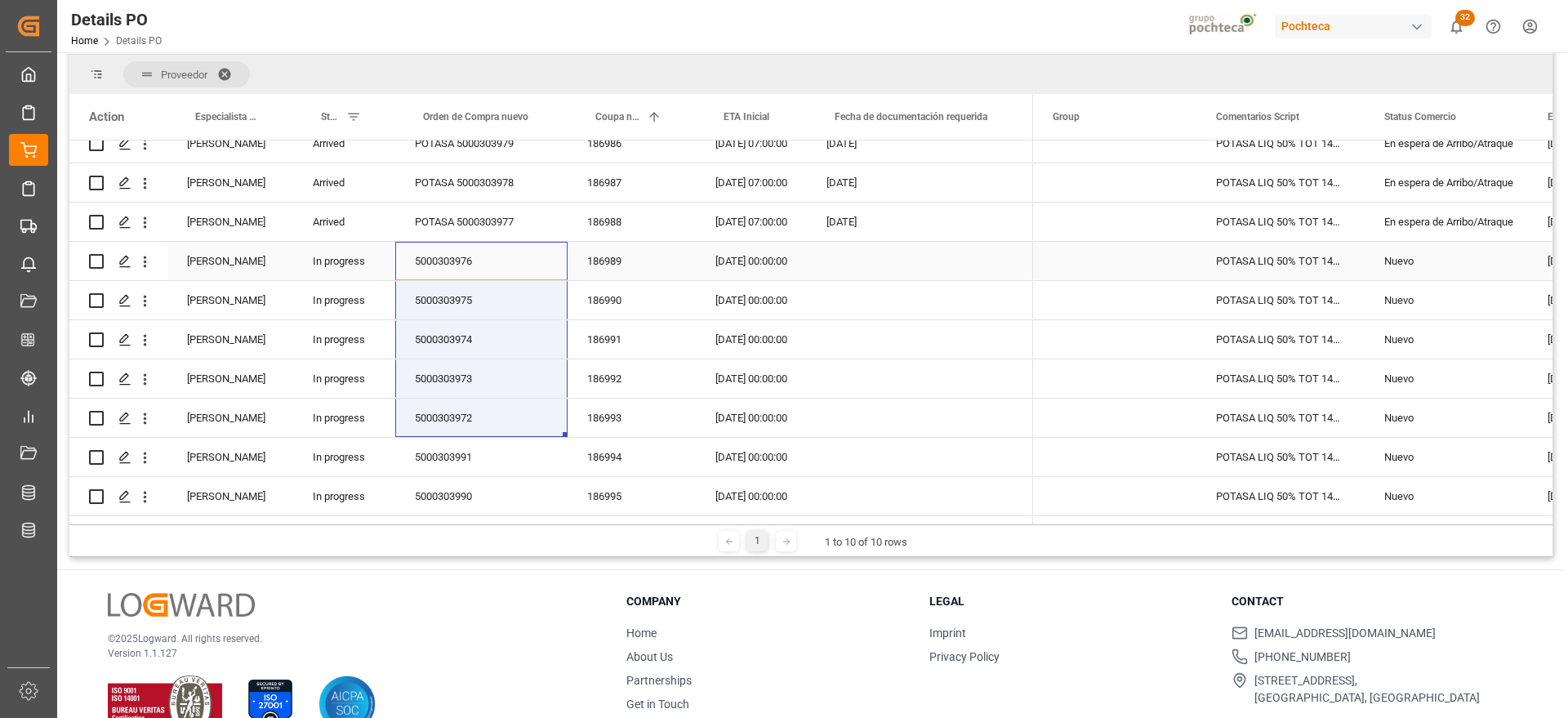
click at [740, 265] on div "[DATE] 00:00:00" at bounding box center [751, 260] width 111 height 38
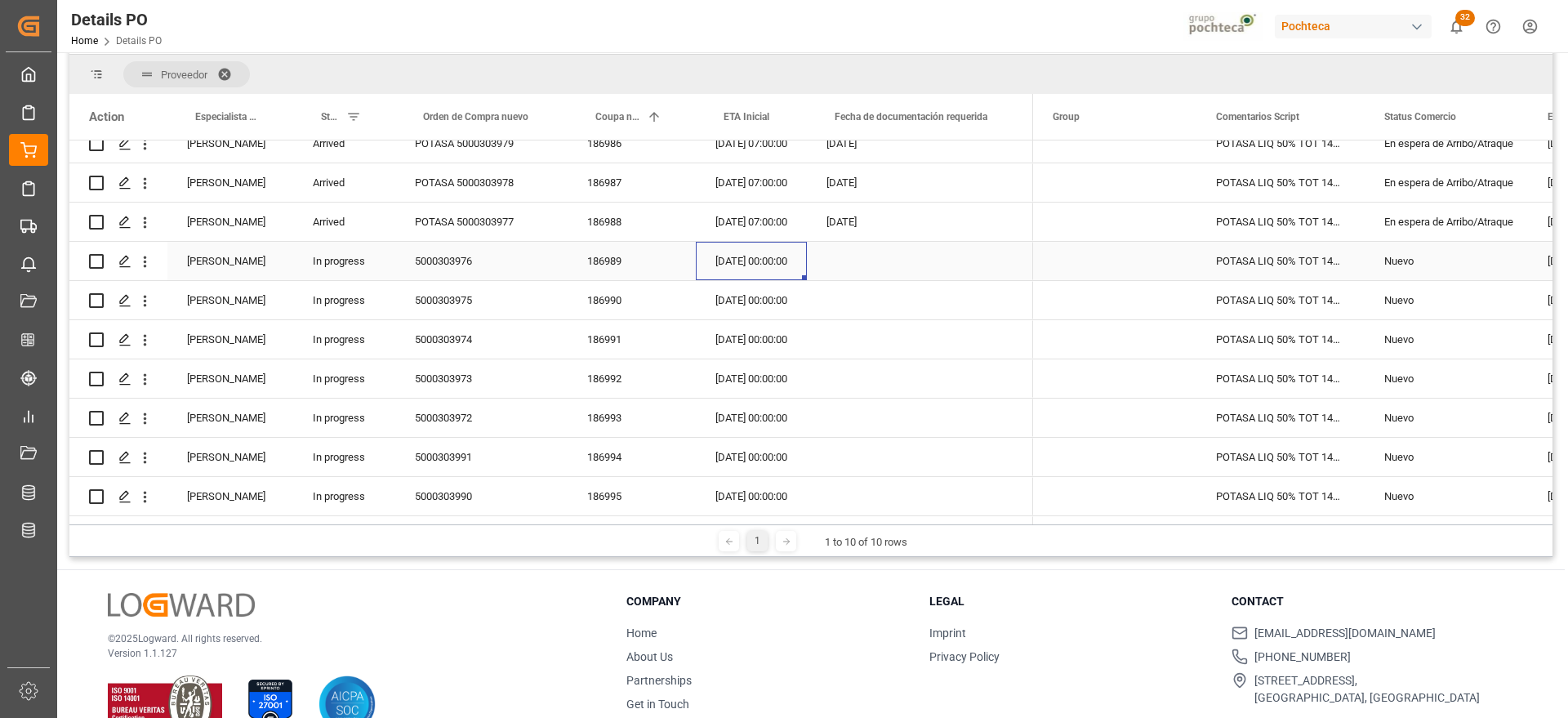
click at [612, 270] on div "186989" at bounding box center [632, 260] width 128 height 38
drag, startPoint x: 621, startPoint y: 389, endPoint x: 585, endPoint y: 452, distance: 72.6
click at [621, 389] on div "186992" at bounding box center [632, 378] width 128 height 38
click at [771, 260] on div "[DATE] 00:00:00" at bounding box center [751, 260] width 111 height 38
click at [1328, 256] on div "POTASA LIQ 50% TOT 1450 KG E/I BR N (969" at bounding box center [1280, 260] width 168 height 38
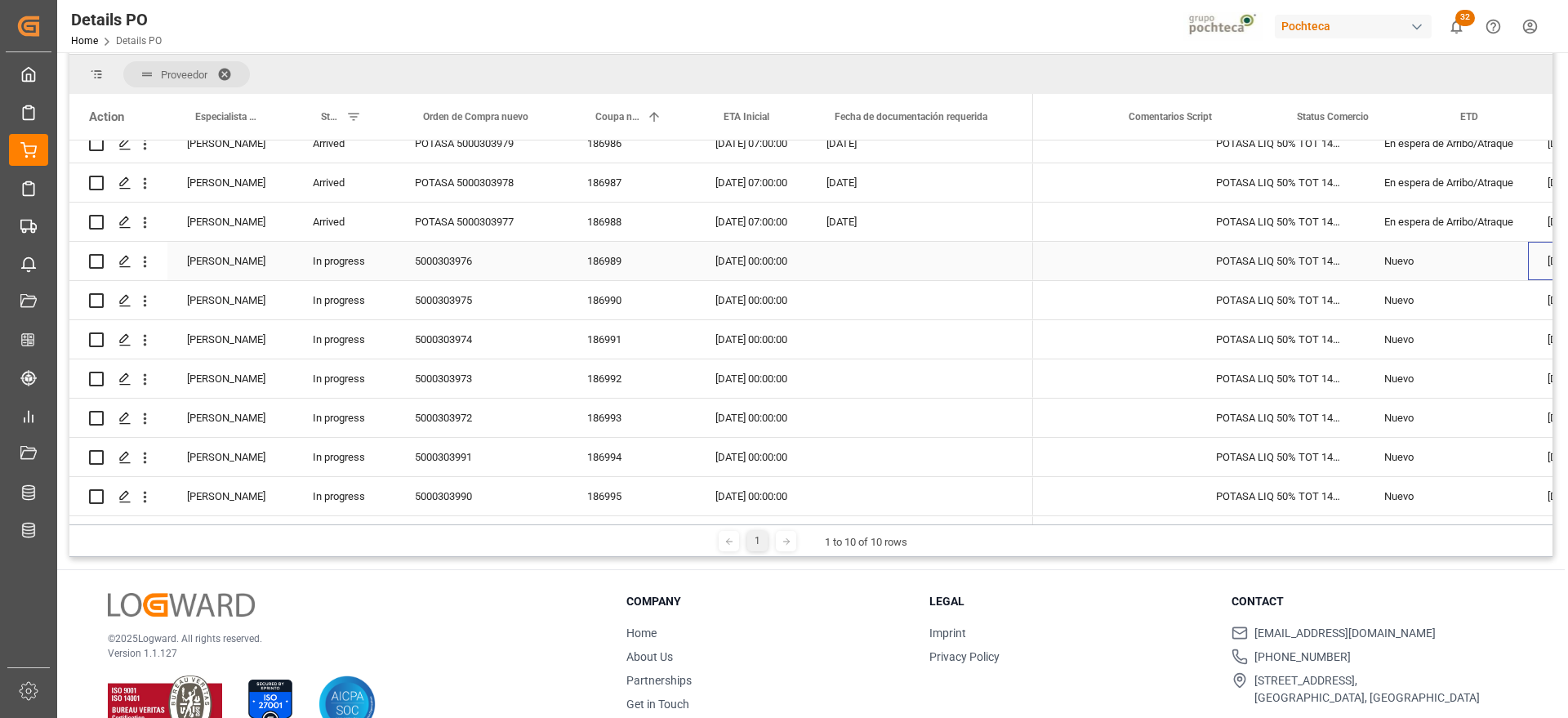
scroll to position [0, 87]
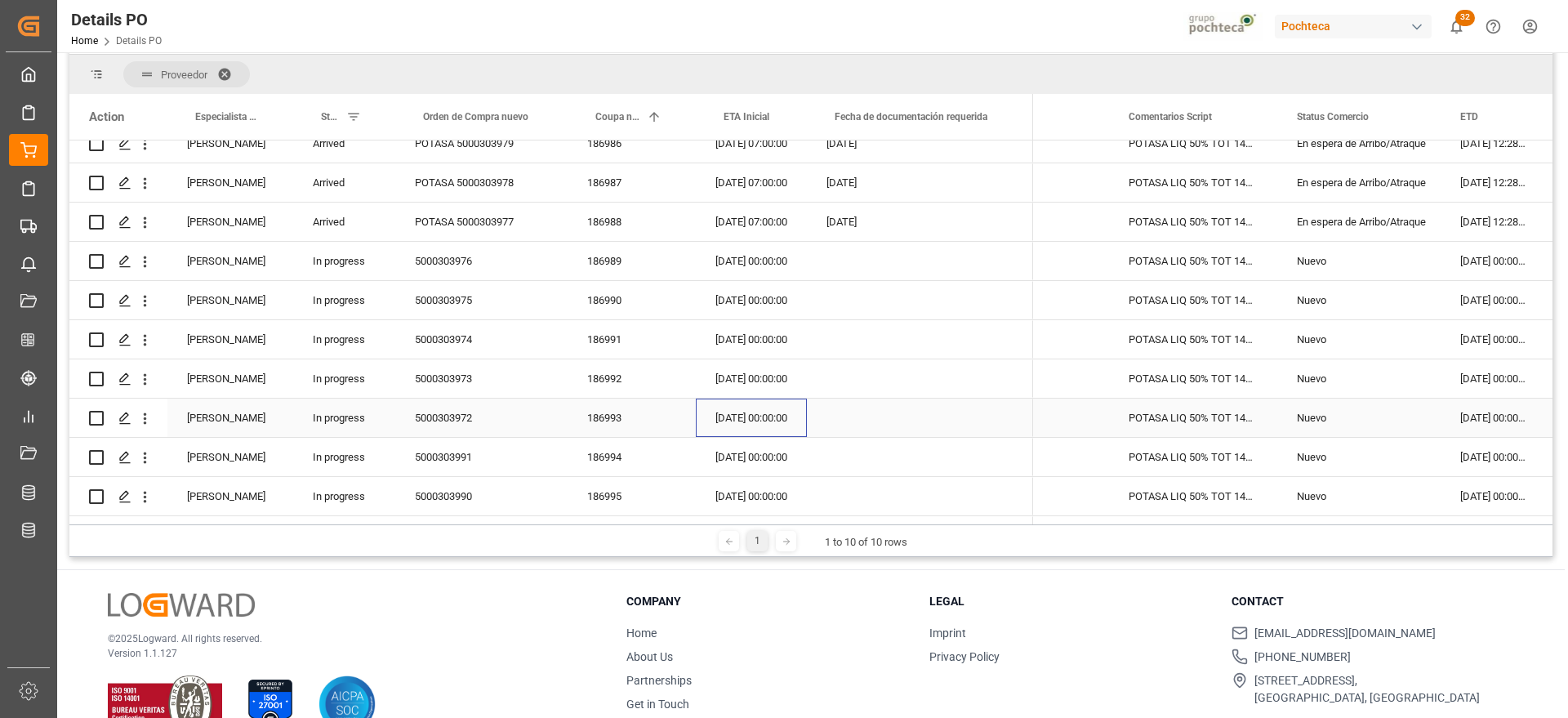
click at [739, 411] on div "[DATE] 00:00:00" at bounding box center [751, 417] width 111 height 38
click at [1317, 260] on div "Nuevo" at bounding box center [1359, 261] width 124 height 37
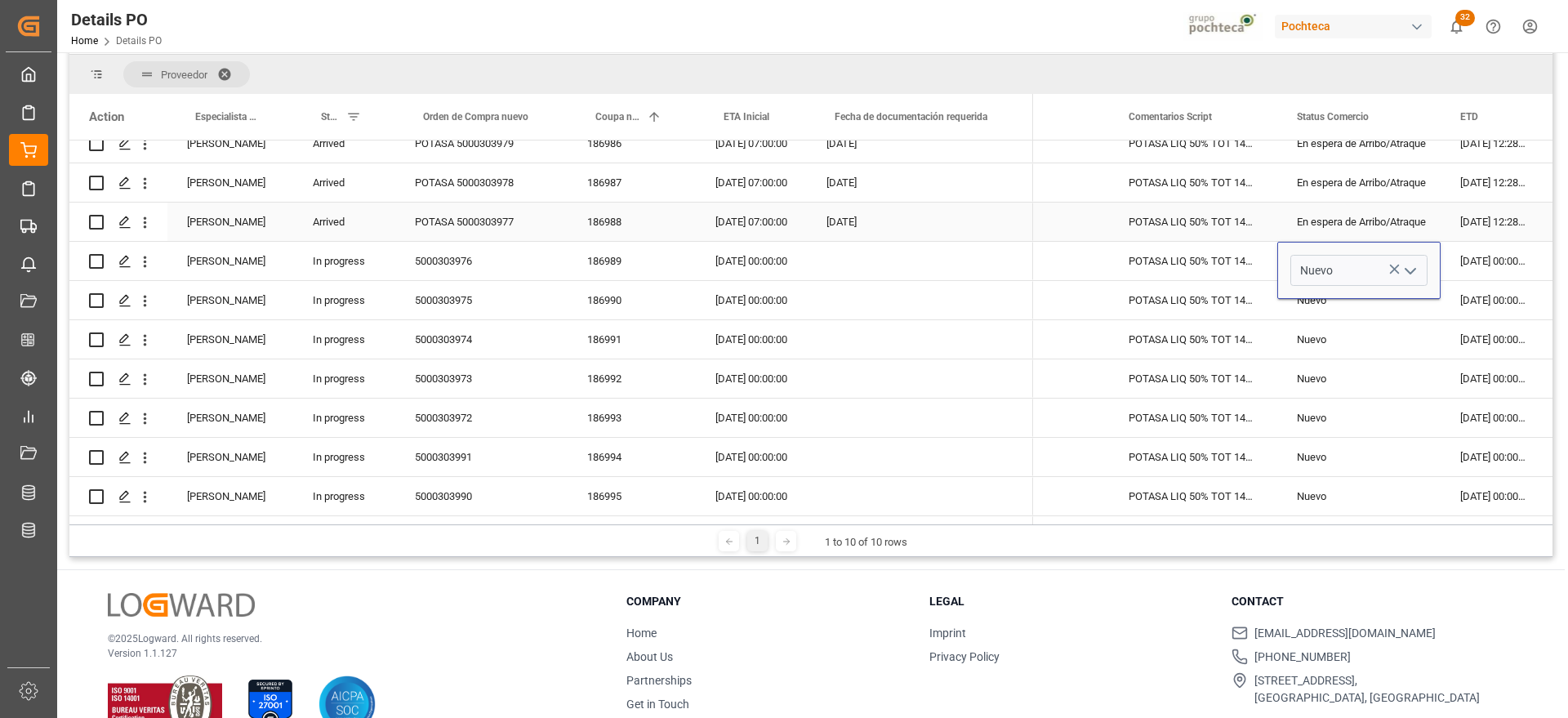
click at [1379, 224] on div "En espera de Arribo/Atraque" at bounding box center [1359, 222] width 124 height 37
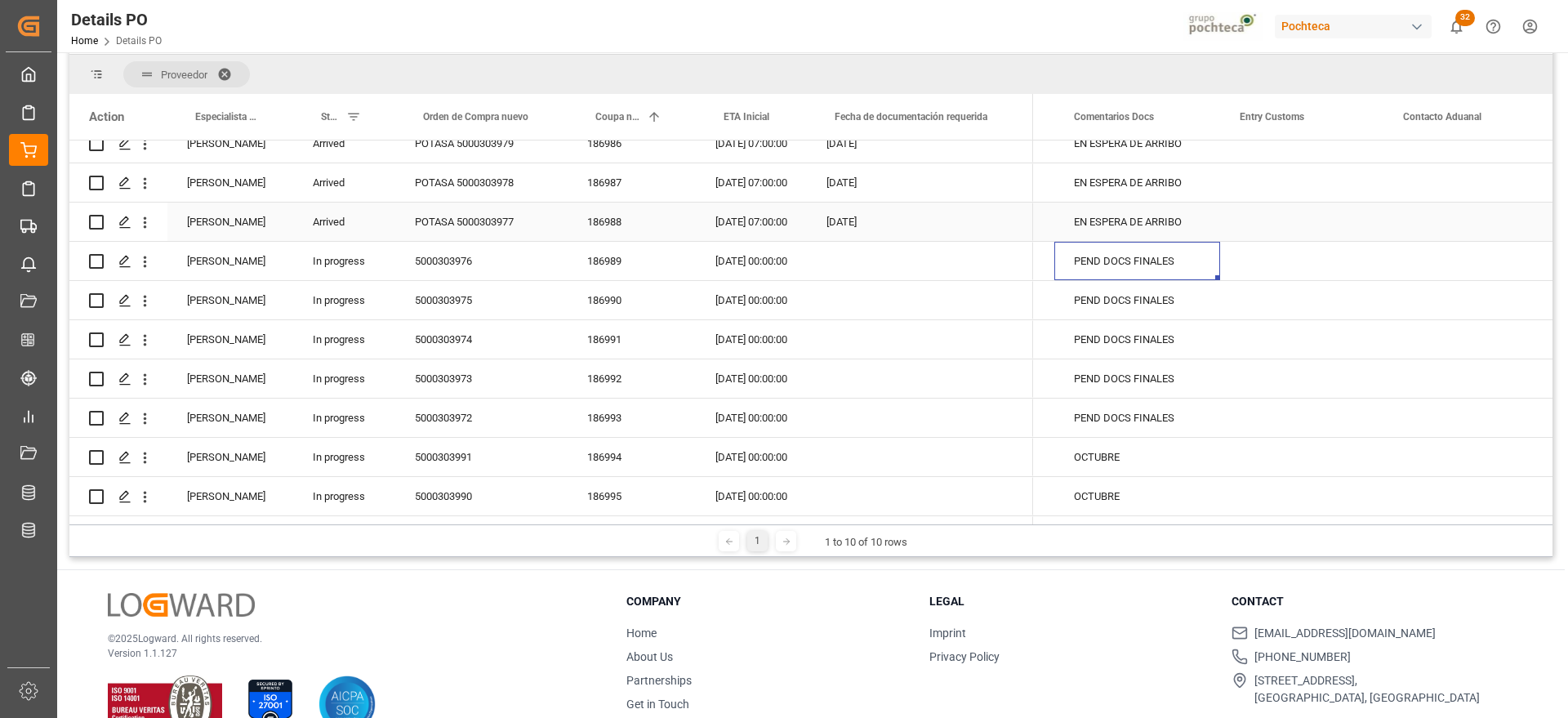
scroll to position [0, 495]
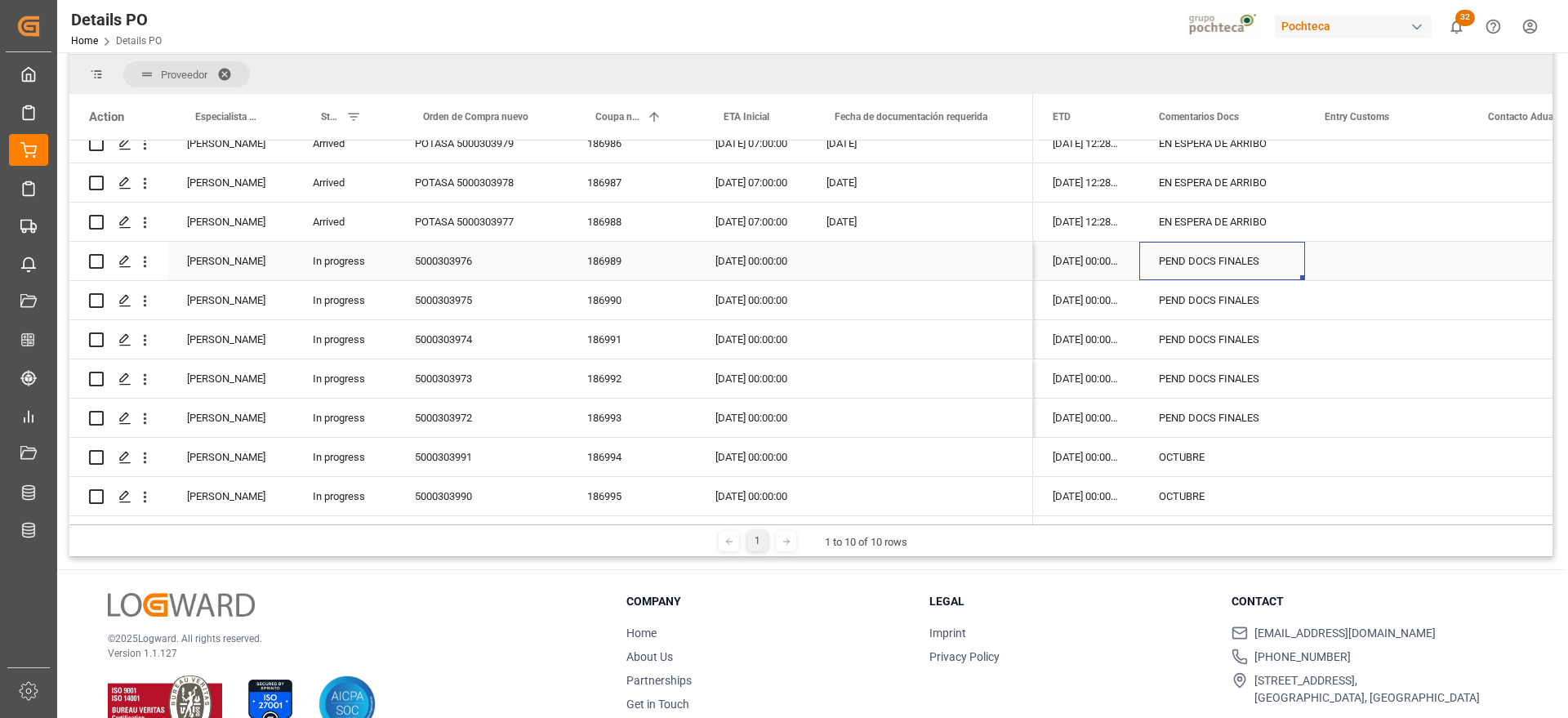
click at [1280, 266] on div "PEND DOCS FINALES" at bounding box center [1222, 260] width 165 height 38
click at [1237, 220] on div "EN ESPERA DE ARRIBO" at bounding box center [1222, 221] width 165 height 38
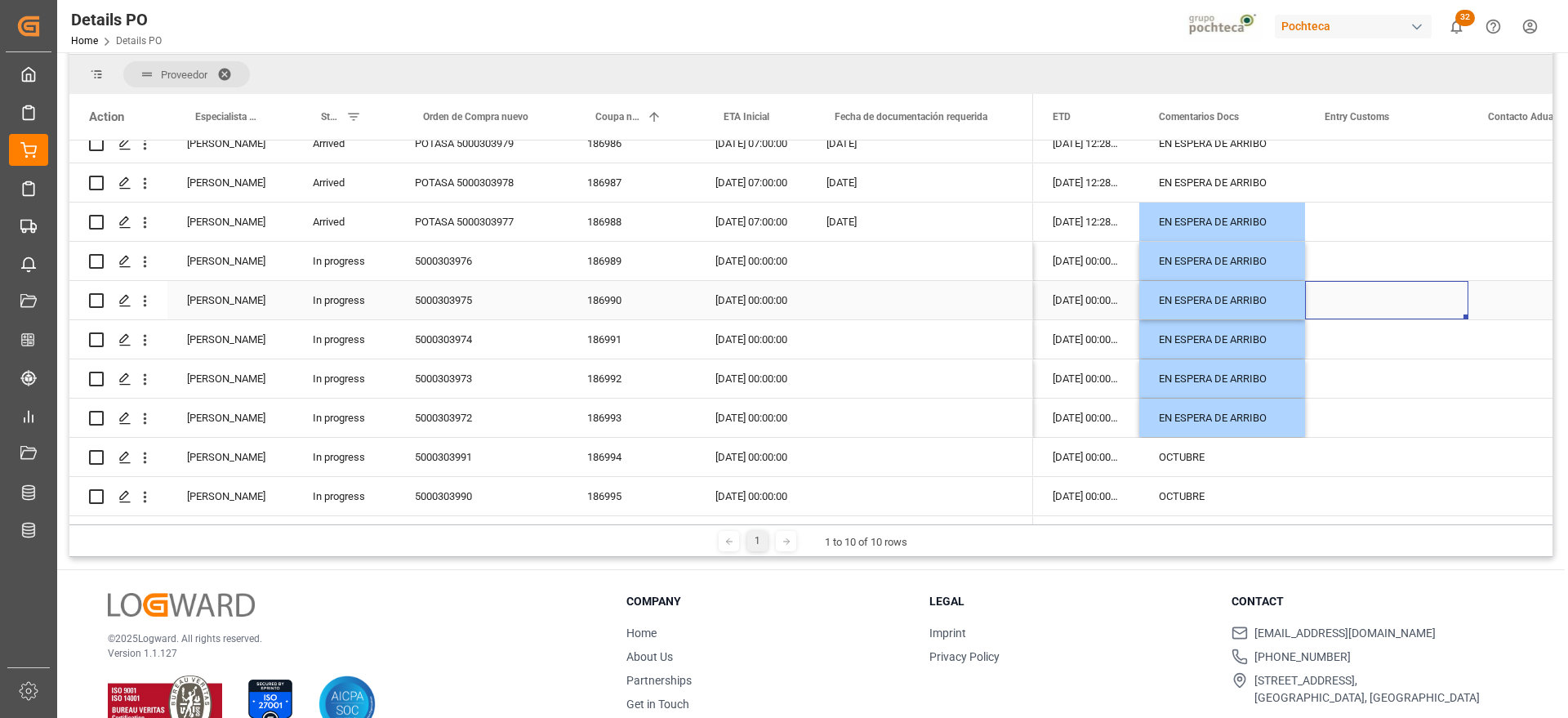
click at [1415, 317] on div "Press SPACE to select this row." at bounding box center [1387, 299] width 163 height 38
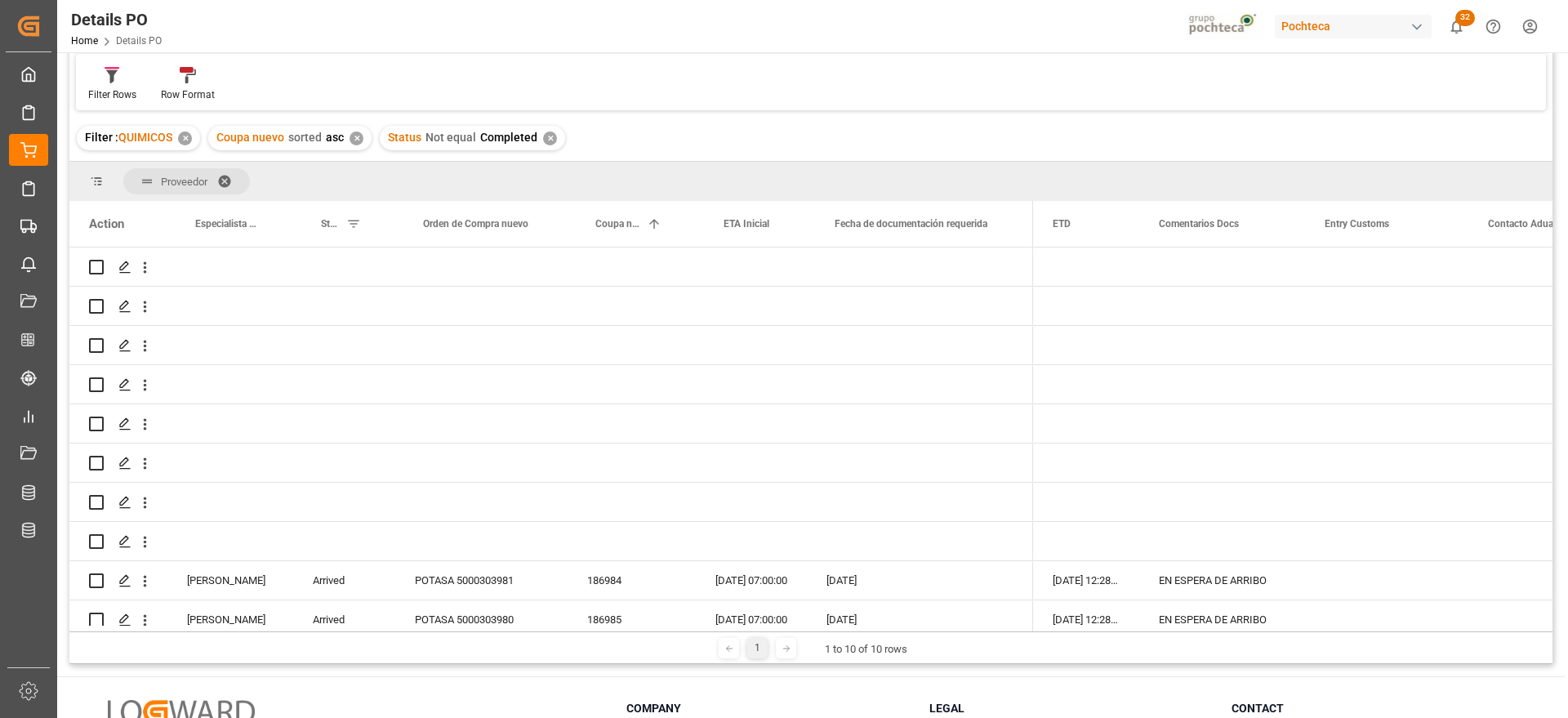
scroll to position [0, 0]
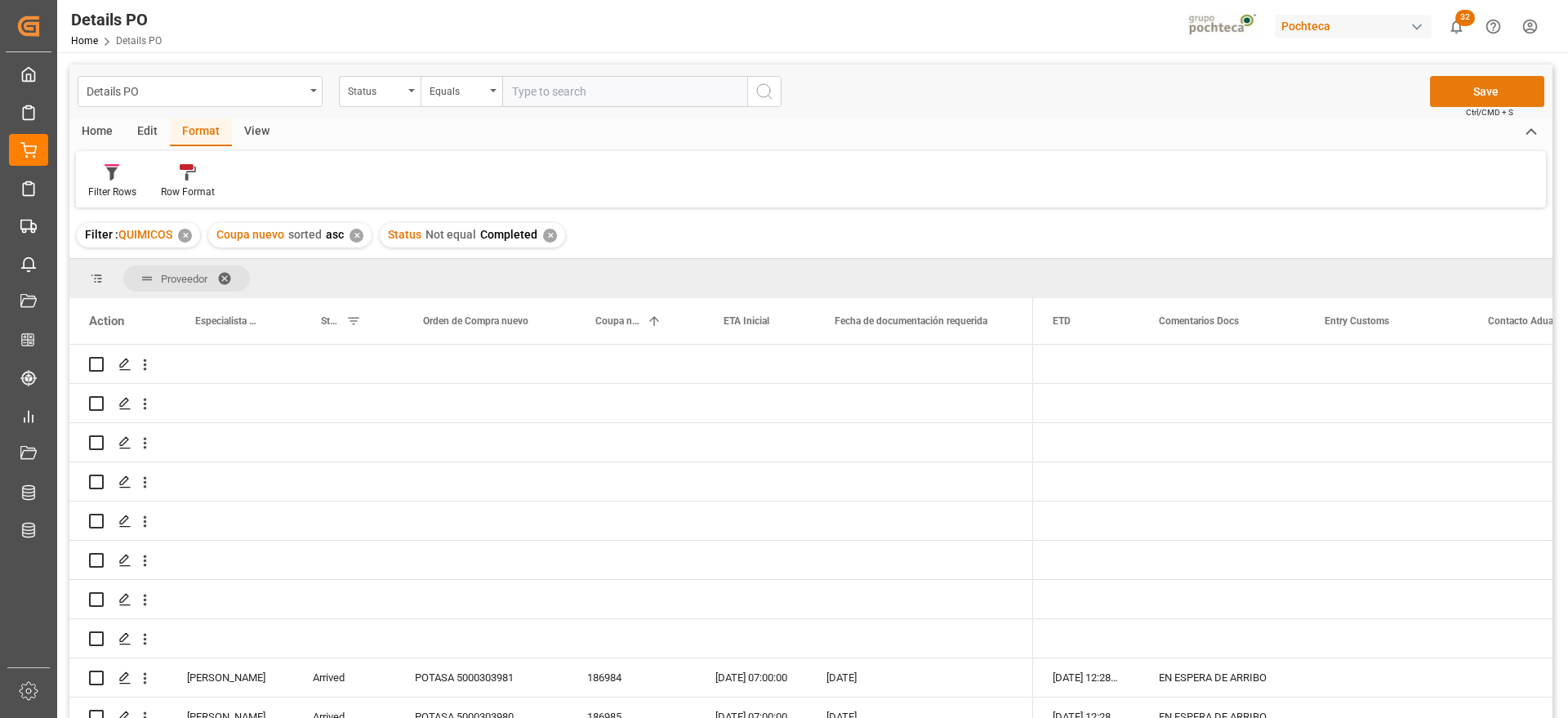
click at [1514, 86] on button "Save" at bounding box center [1486, 91] width 114 height 31
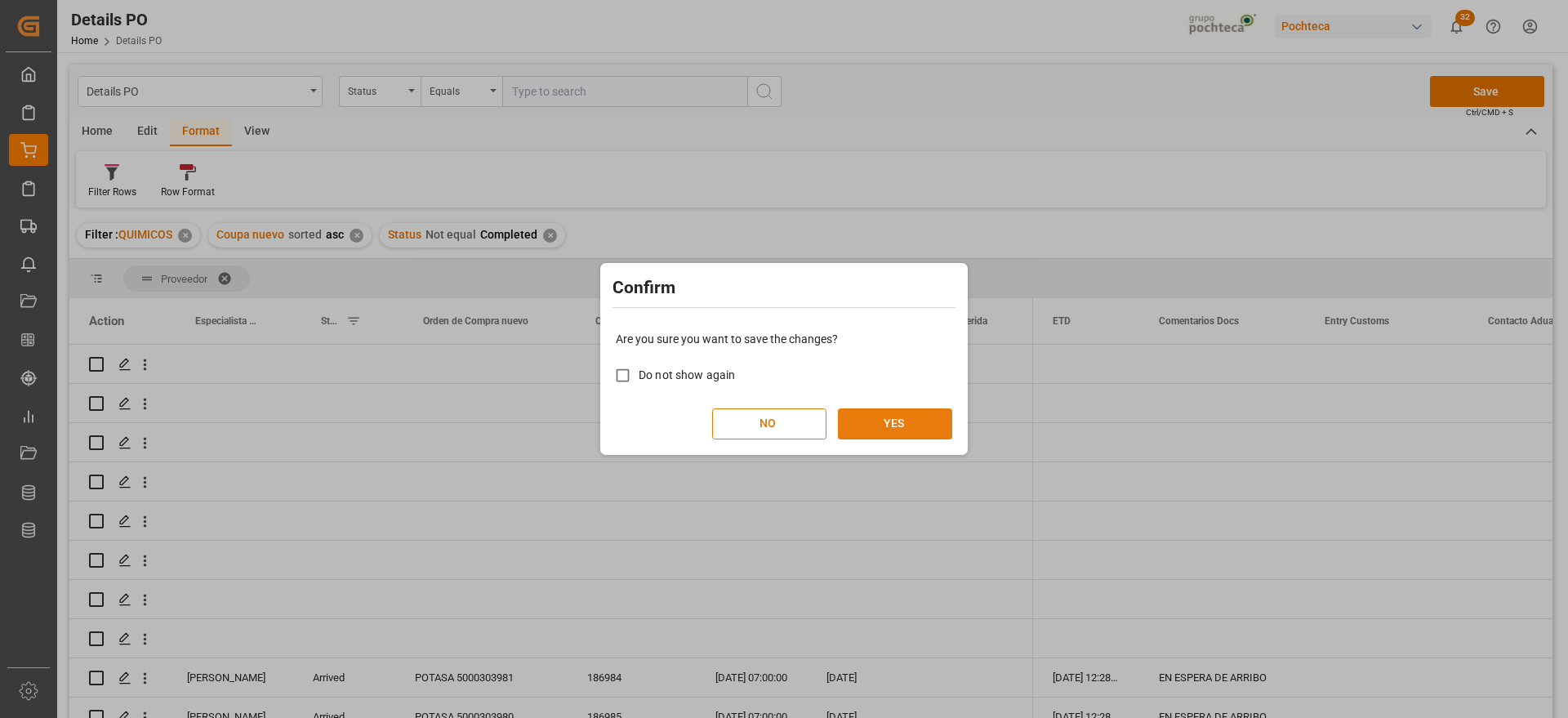
click at [903, 427] on button "YES" at bounding box center [895, 424] width 114 height 31
